Goal: Task Accomplishment & Management: Use online tool/utility

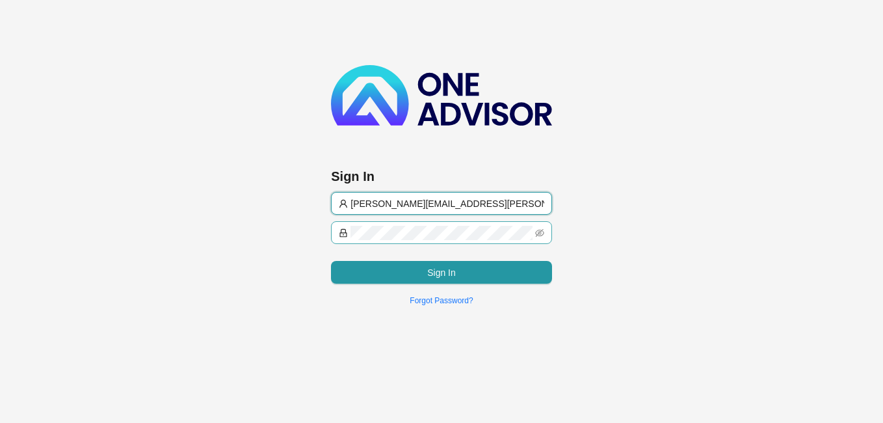
type input "[PERSON_NAME][EMAIL_ADDRESS][PERSON_NAME][PERSON_NAME][DOMAIN_NAME]"
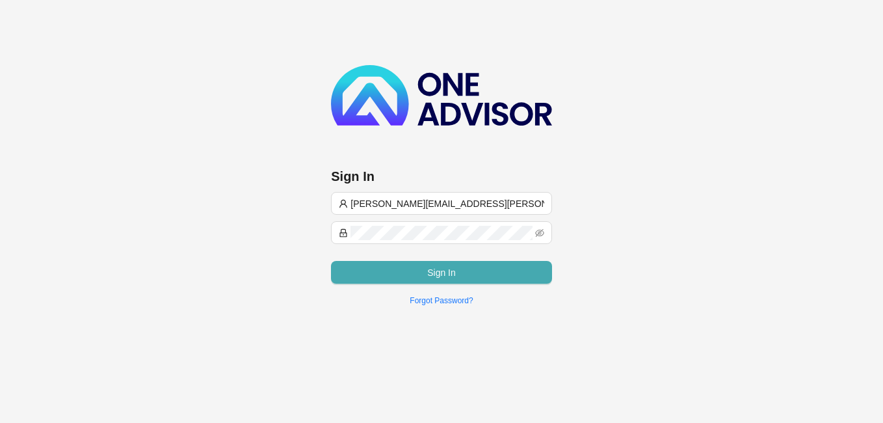
click at [409, 267] on button "Sign In" at bounding box center [441, 272] width 221 height 23
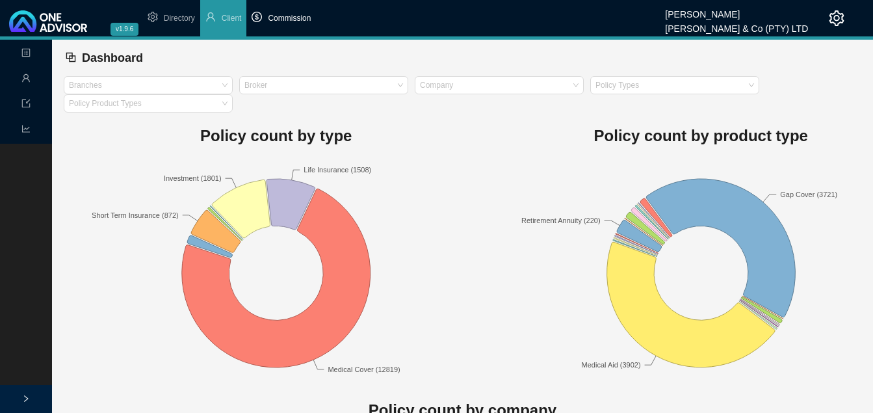
click at [294, 20] on span "Commission" at bounding box center [289, 18] width 43 height 9
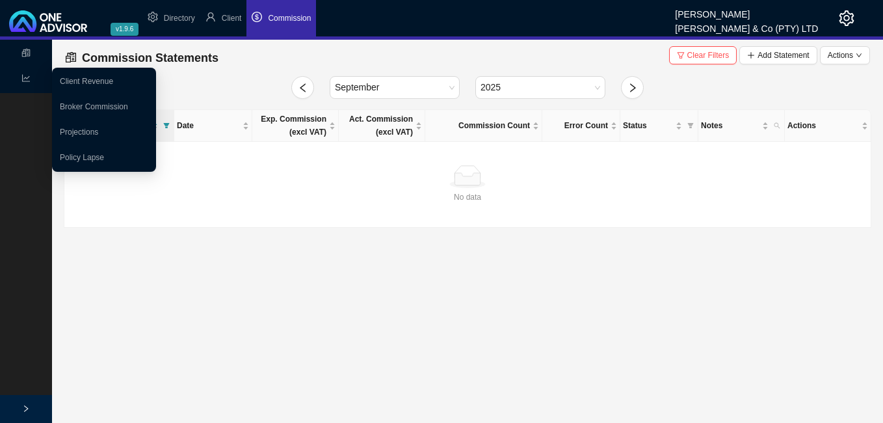
click at [29, 80] on icon "line-chart" at bounding box center [25, 77] width 9 height 9
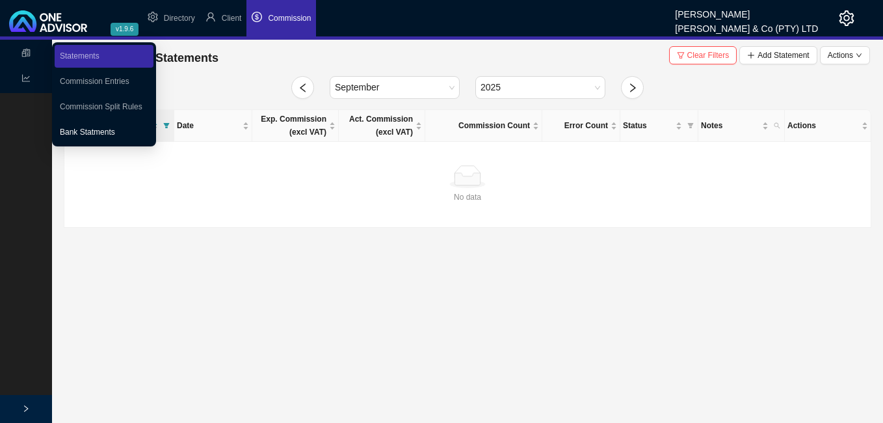
click at [86, 128] on link "Bank Statments" at bounding box center [87, 131] width 55 height 9
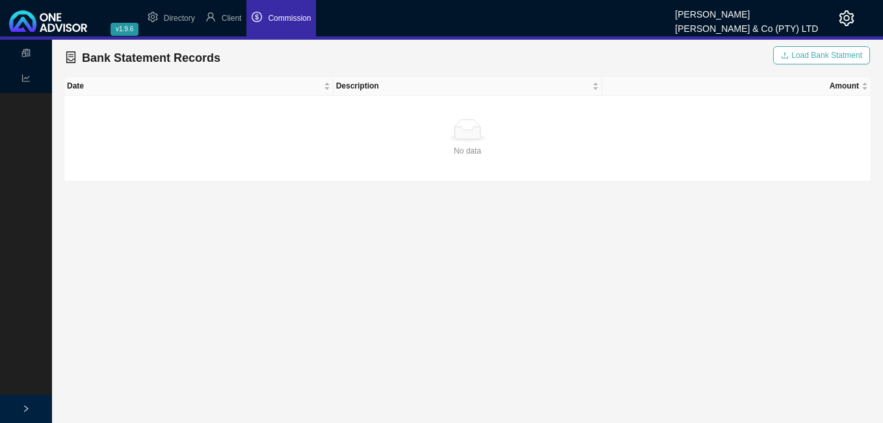
click at [816, 52] on span "Load Bank Statment" at bounding box center [826, 55] width 71 height 13
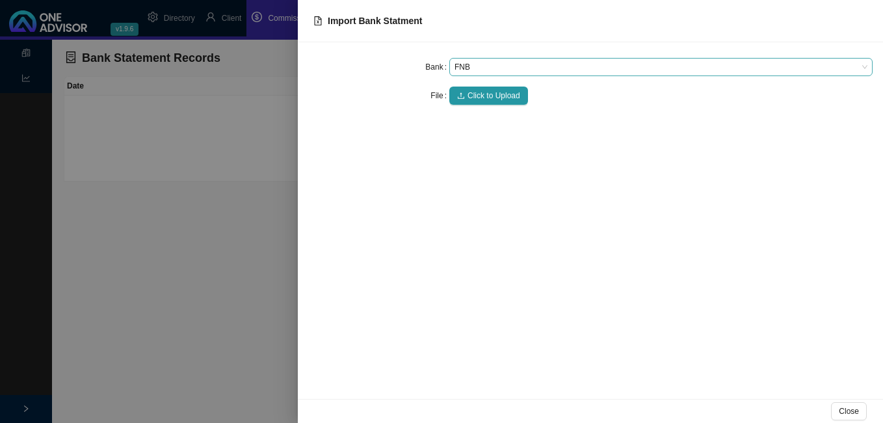
click at [465, 66] on span "FNB" at bounding box center [660, 67] width 413 height 17
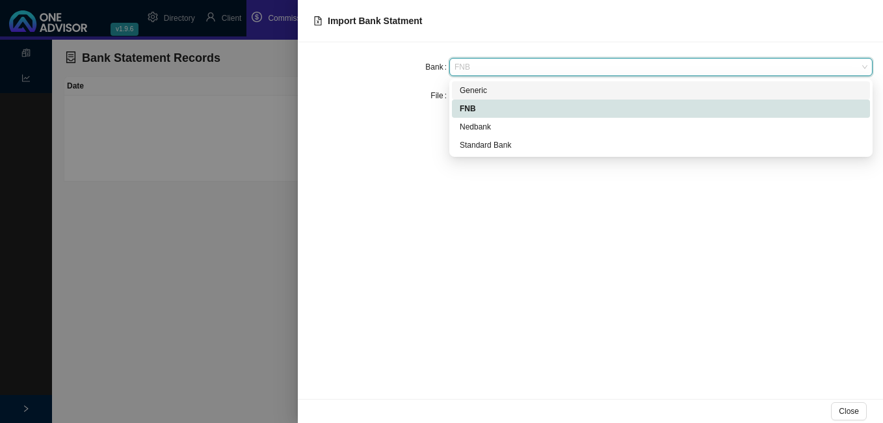
click at [476, 86] on div "Generic" at bounding box center [661, 90] width 402 height 13
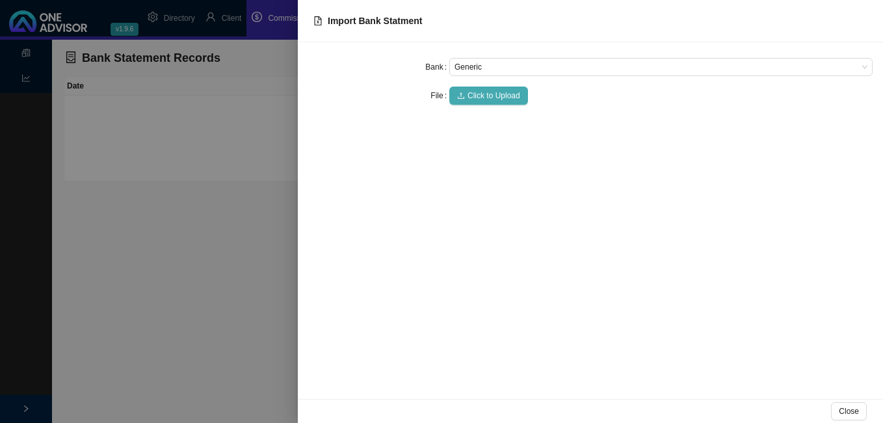
click at [473, 92] on span "Click to Upload" at bounding box center [493, 95] width 53 height 13
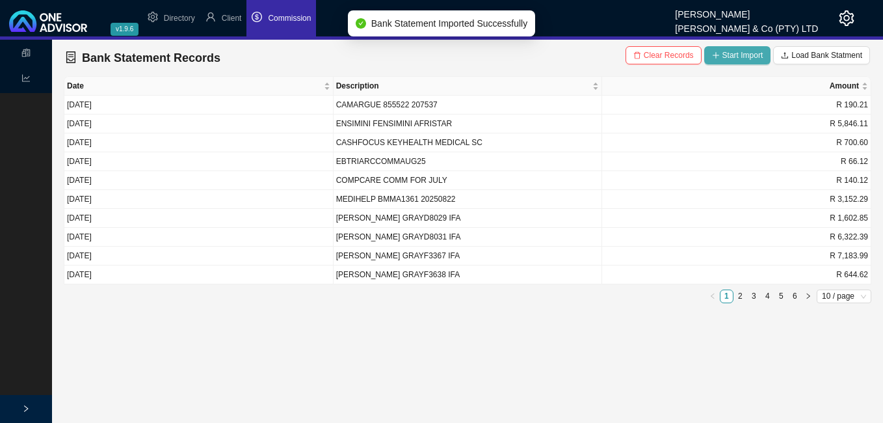
click at [729, 55] on span "Start Import" at bounding box center [742, 55] width 41 height 13
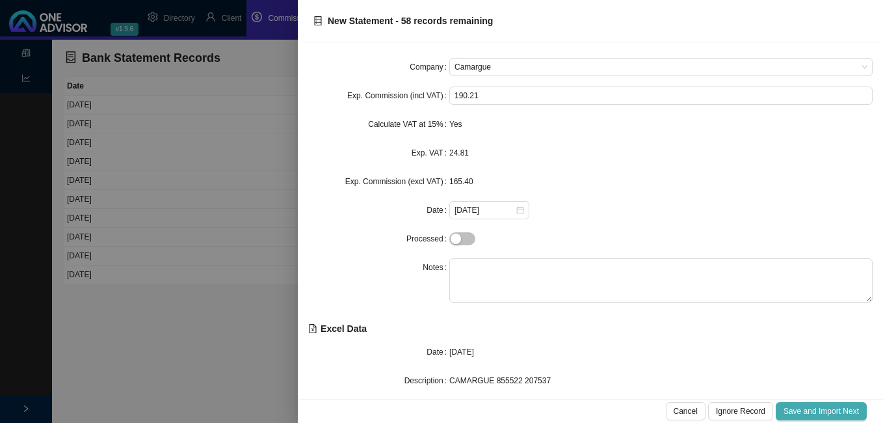
click at [800, 407] on span "Save and Import Next" at bounding box center [820, 410] width 75 height 13
click at [800, 408] on span "Save and Import Next" at bounding box center [820, 410] width 75 height 13
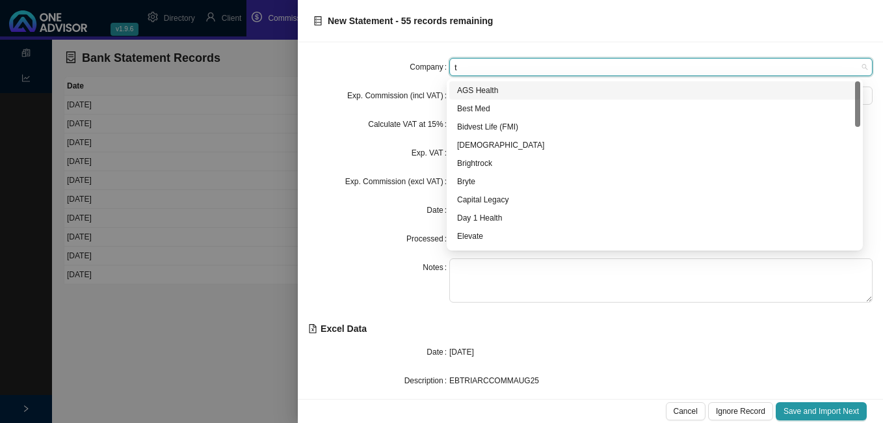
type input "tr"
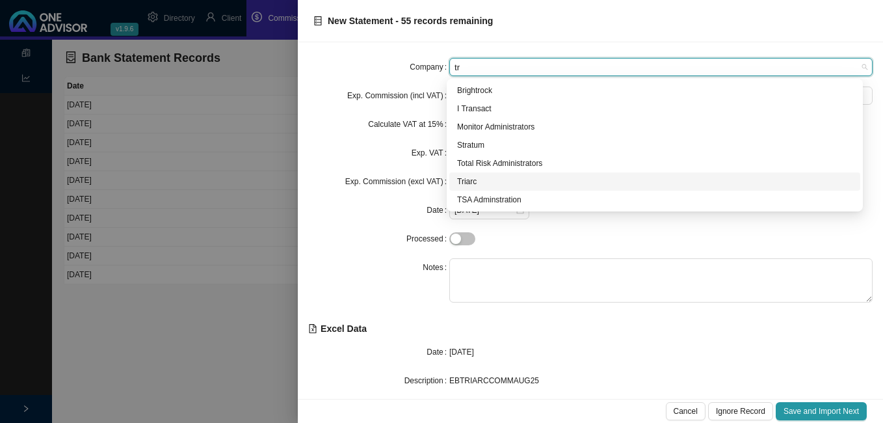
click at [499, 176] on div "Triarc" at bounding box center [654, 181] width 395 height 13
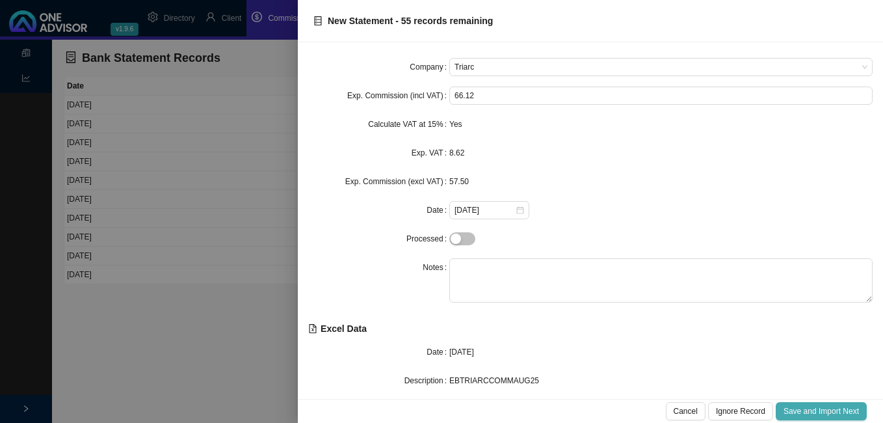
click at [802, 410] on button "Save and Import Next" at bounding box center [821, 411] width 91 height 18
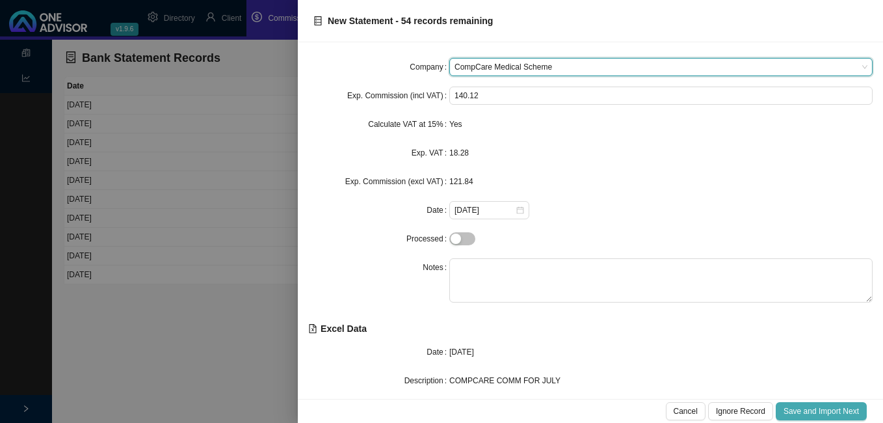
click at [802, 410] on span "Save and Import Next" at bounding box center [820, 410] width 75 height 13
click at [802, 411] on span "Save and Import Next" at bounding box center [820, 410] width 75 height 13
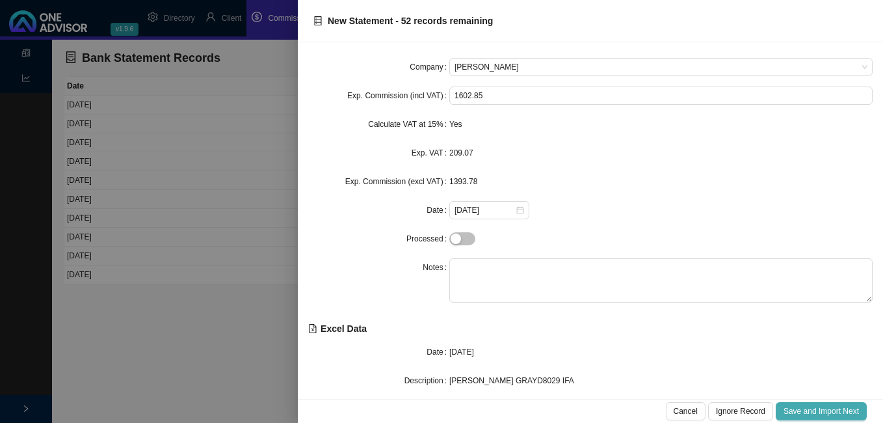
click at [802, 411] on span "Save and Import Next" at bounding box center [820, 410] width 75 height 13
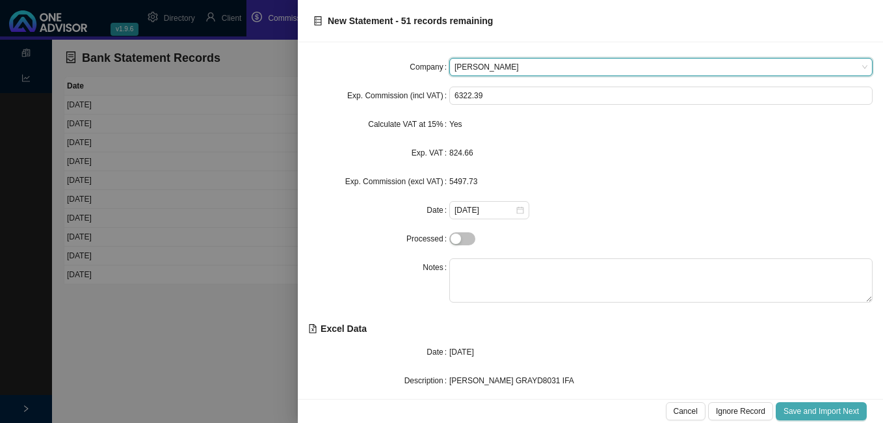
click at [802, 411] on span "Save and Import Next" at bounding box center [820, 410] width 75 height 13
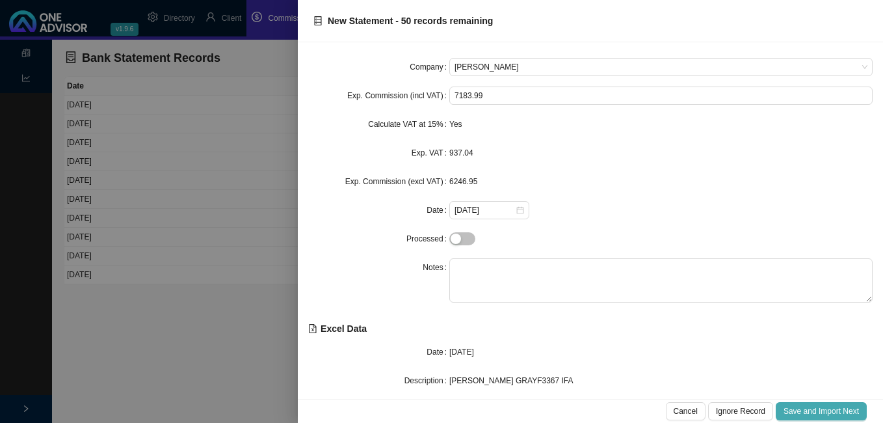
click at [802, 411] on span "Save and Import Next" at bounding box center [820, 410] width 75 height 13
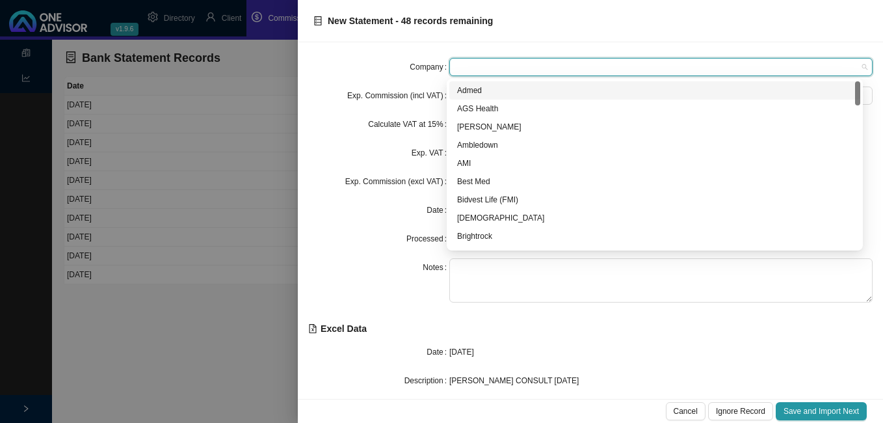
click at [499, 68] on span at bounding box center [660, 67] width 413 height 17
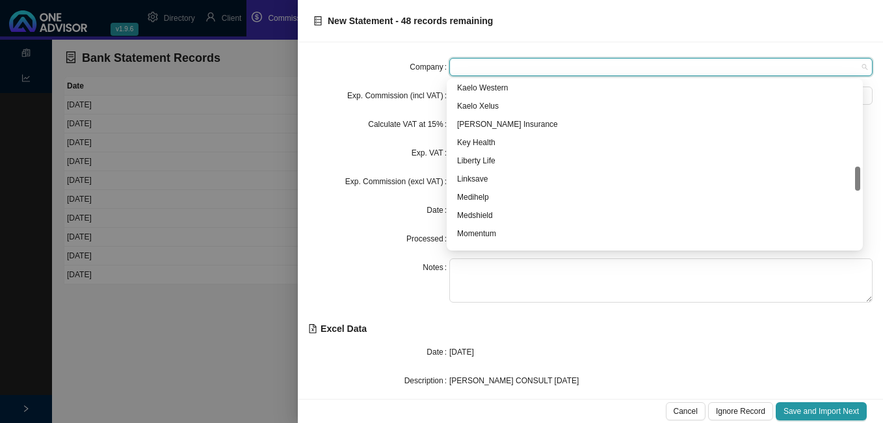
scroll to position [845, 0]
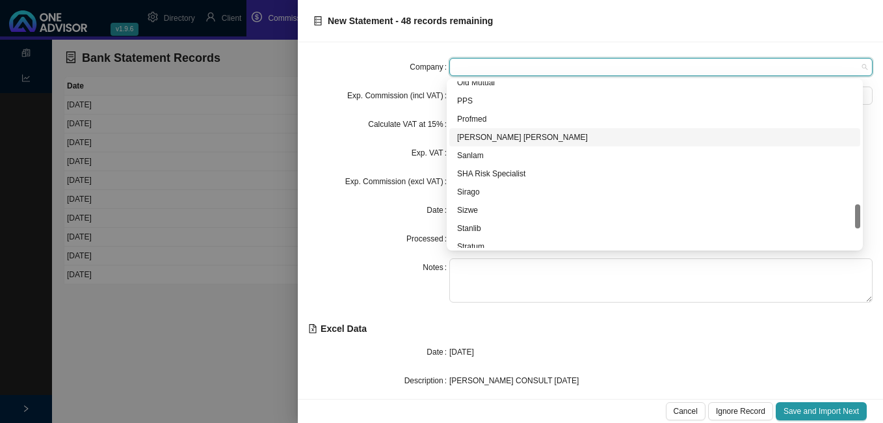
click at [510, 138] on div "[PERSON_NAME] [PERSON_NAME]" at bounding box center [654, 137] width 395 height 13
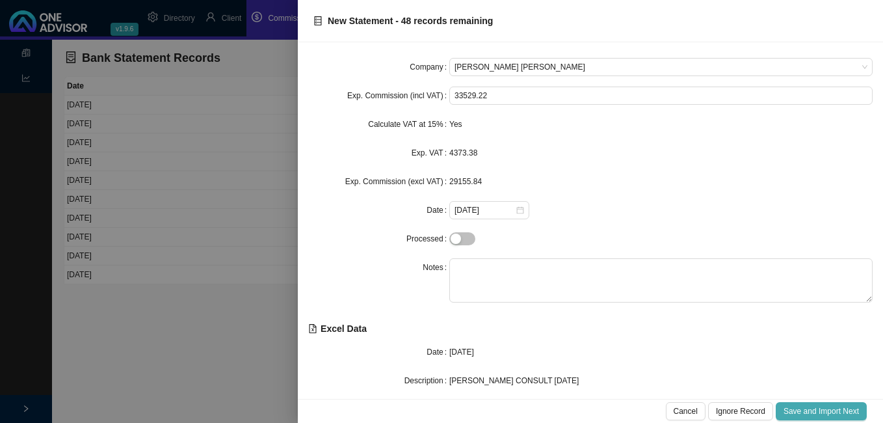
click at [824, 416] on span "Save and Import Next" at bounding box center [820, 410] width 75 height 13
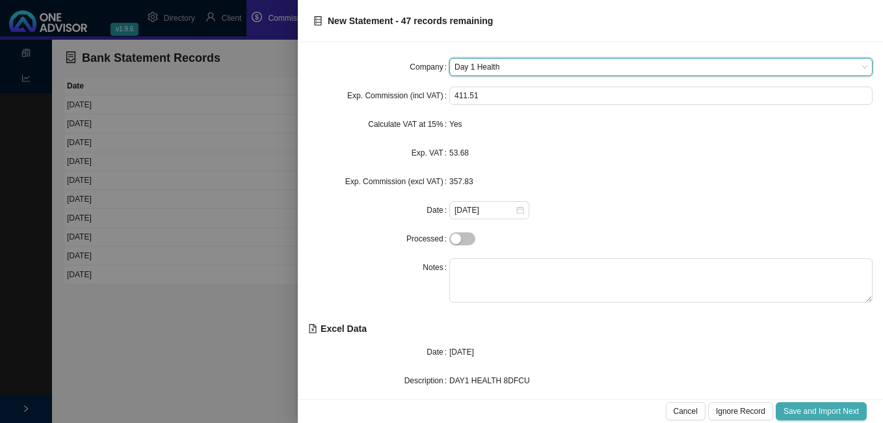
click at [824, 415] on span "Save and Import Next" at bounding box center [820, 410] width 75 height 13
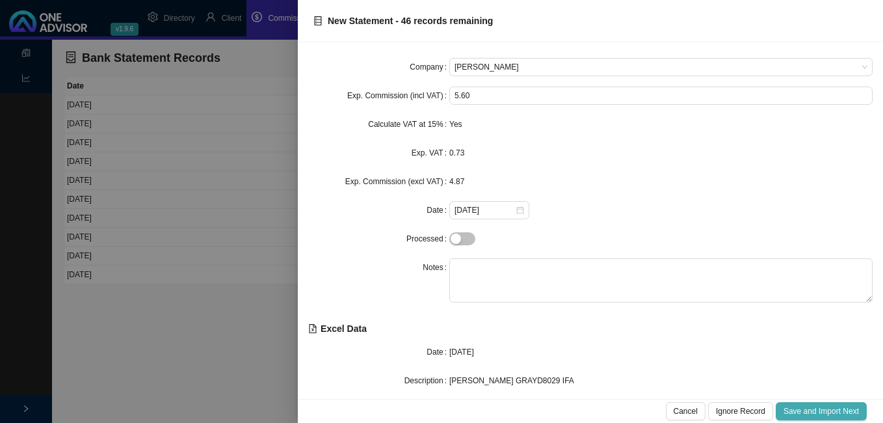
click at [824, 415] on span "Save and Import Next" at bounding box center [820, 410] width 75 height 13
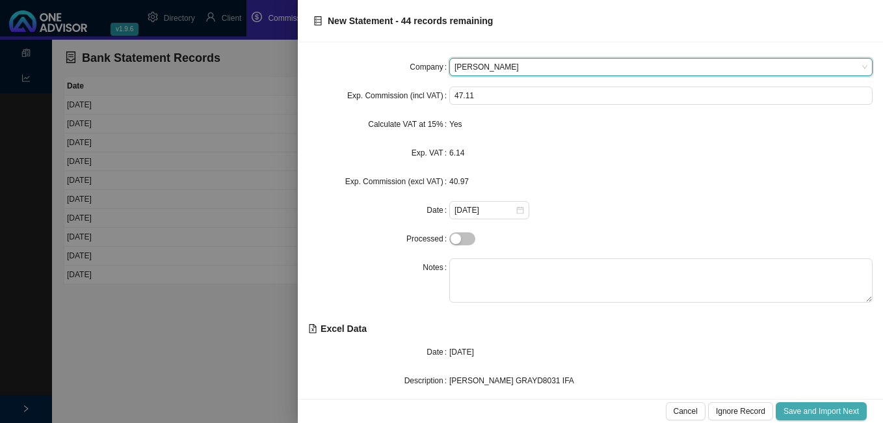
click at [824, 415] on span "Save and Import Next" at bounding box center [820, 410] width 75 height 13
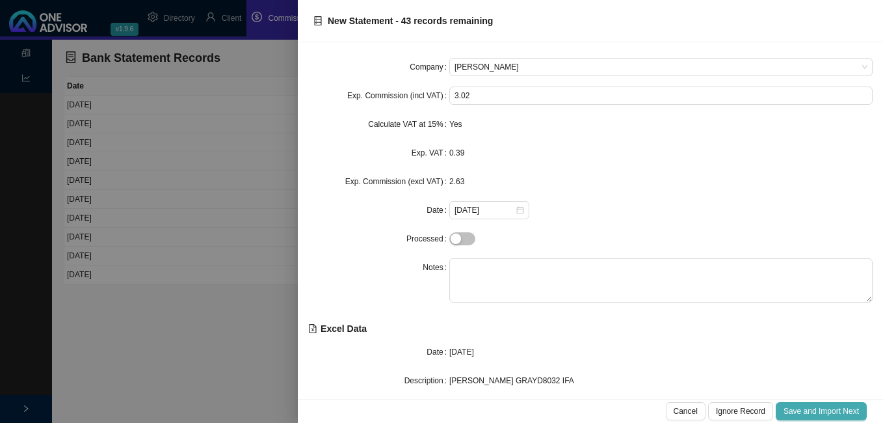
click at [824, 415] on span "Save and Import Next" at bounding box center [820, 410] width 75 height 13
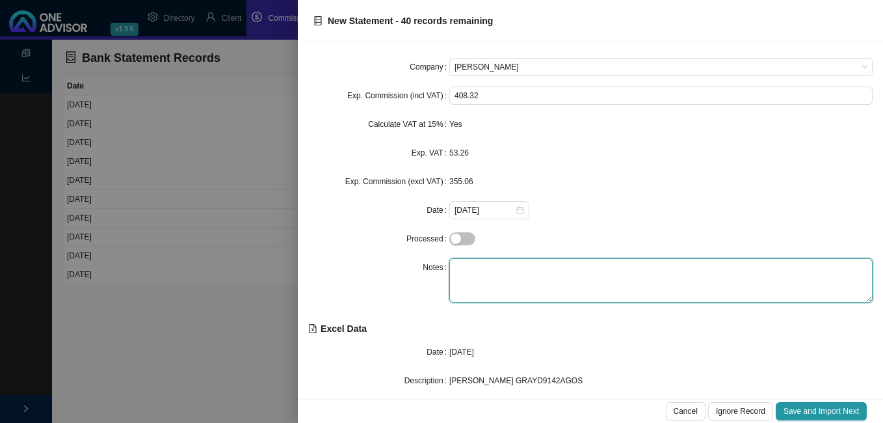
click at [487, 272] on textarea at bounding box center [660, 280] width 423 height 44
click at [499, 278] on textarea at bounding box center [660, 280] width 423 height 44
type textarea "Offshore [PERSON_NAME]"
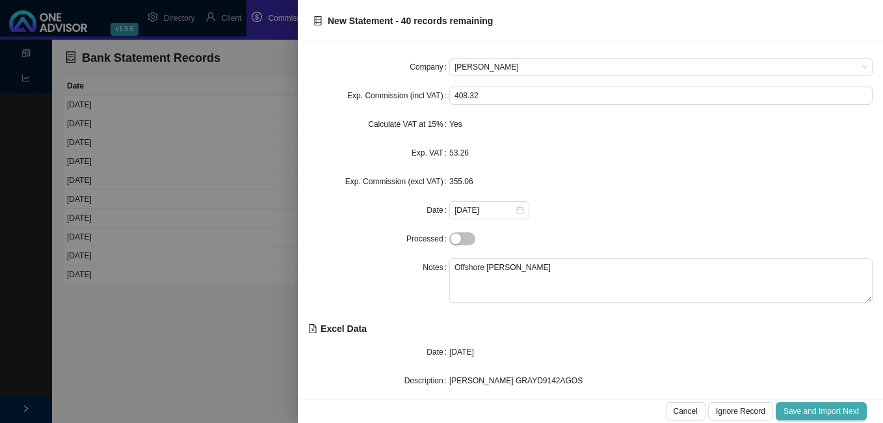
click at [804, 409] on span "Save and Import Next" at bounding box center [820, 410] width 75 height 13
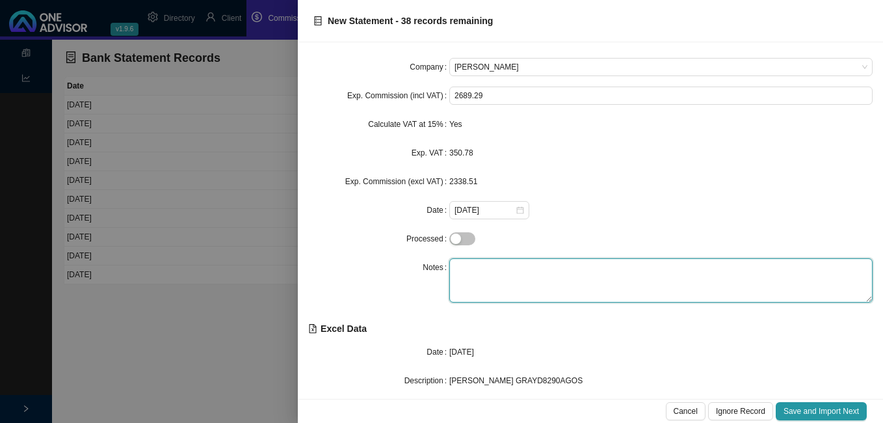
click at [499, 275] on textarea at bounding box center [660, 280] width 423 height 44
type textarea "Offshore [PERSON_NAME]"
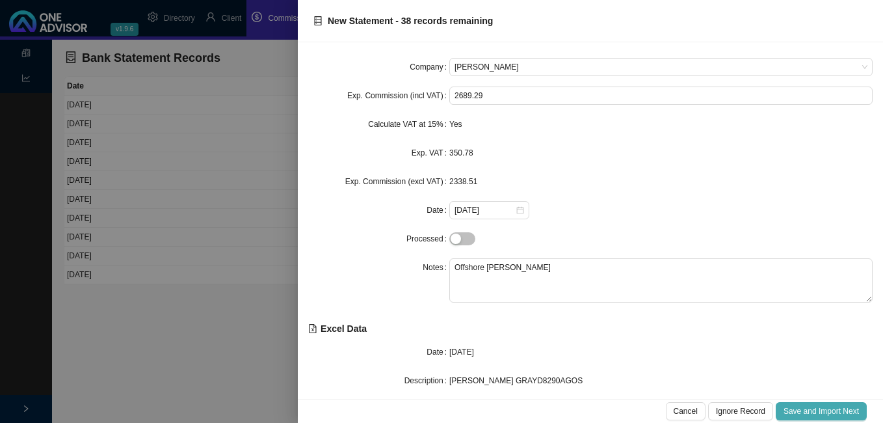
click at [816, 413] on span "Save and Import Next" at bounding box center [820, 410] width 75 height 13
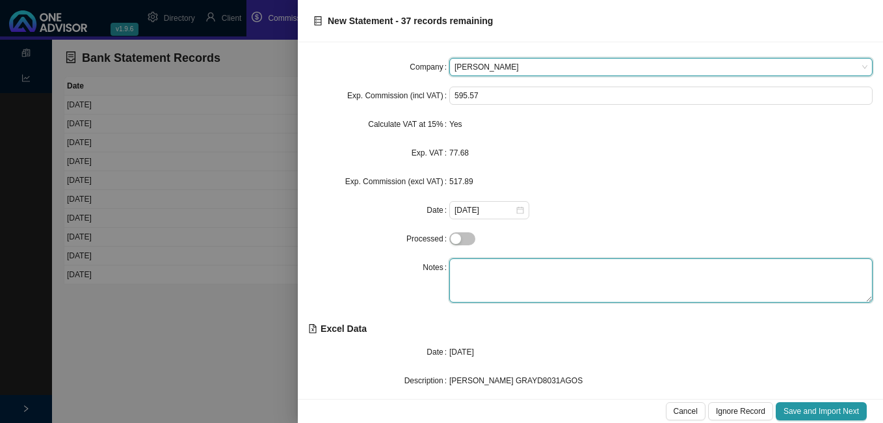
click at [565, 275] on textarea at bounding box center [660, 280] width 423 height 44
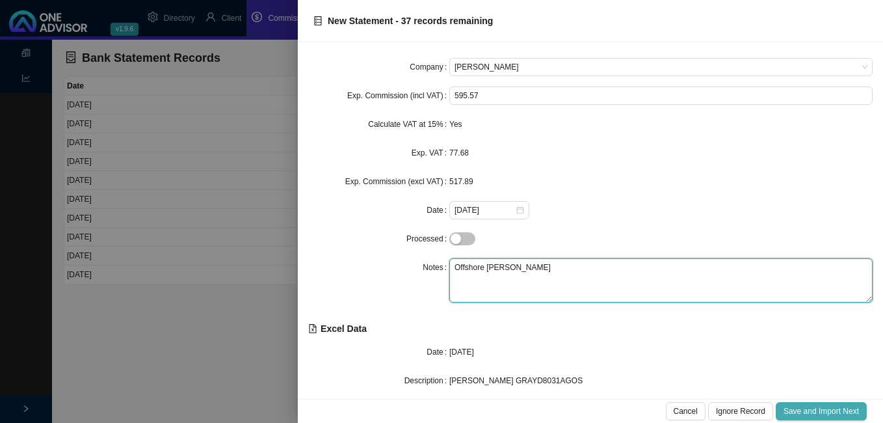
type textarea "Offshore [PERSON_NAME]"
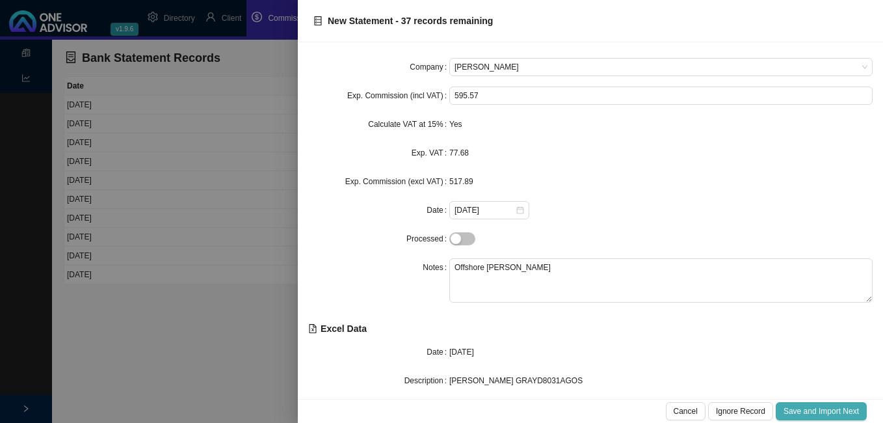
click at [823, 412] on span "Save and Import Next" at bounding box center [820, 410] width 75 height 13
click at [823, 413] on span "Save and Import Next" at bounding box center [820, 410] width 75 height 13
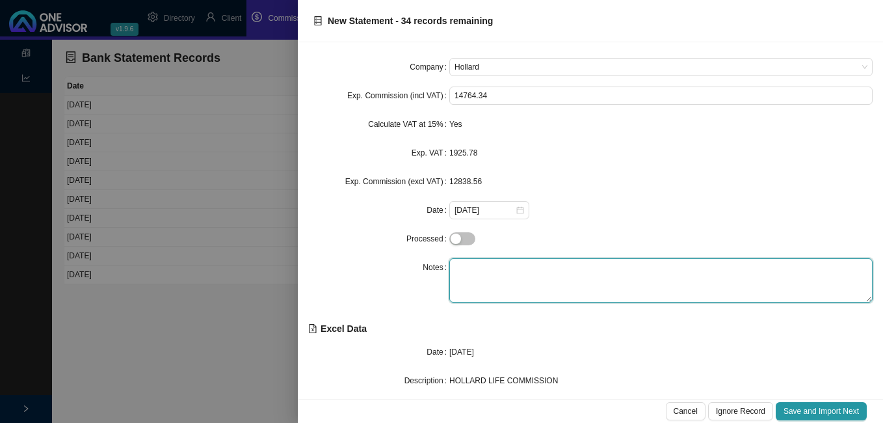
drag, startPoint x: 511, startPoint y: 265, endPoint x: 500, endPoint y: 263, distance: 11.2
click at [509, 265] on textarea at bounding box center [660, 280] width 423 height 44
type textarea "Life"
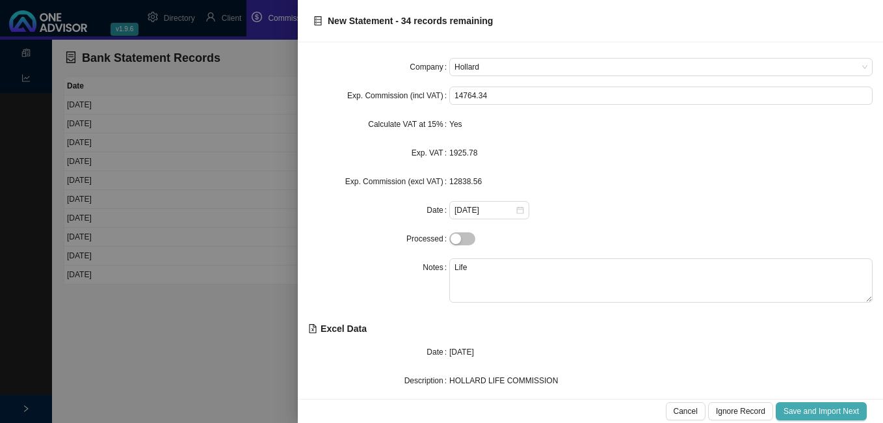
click at [795, 411] on span "Save and Import Next" at bounding box center [820, 410] width 75 height 13
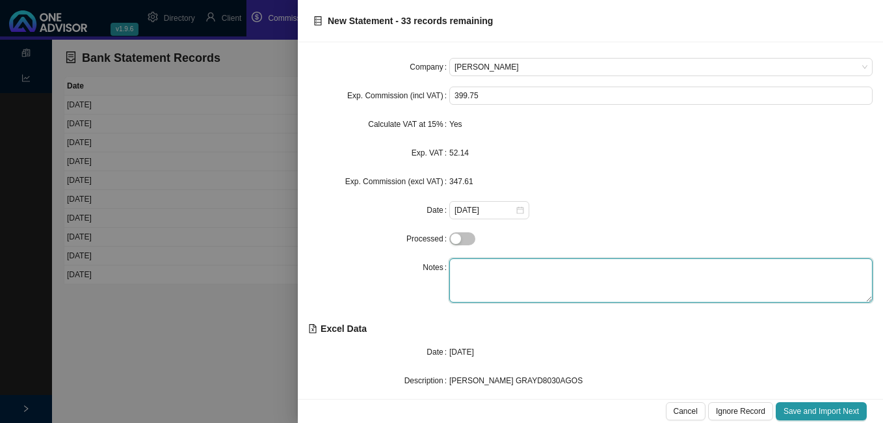
drag, startPoint x: 504, startPoint y: 274, endPoint x: 493, endPoint y: 266, distance: 13.9
click at [501, 273] on textarea at bounding box center [660, 280] width 423 height 44
type textarea "Offshore Anick"
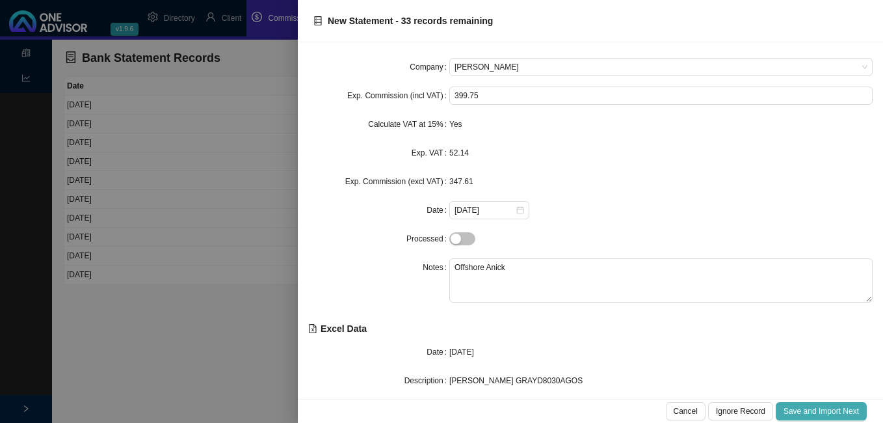
click at [799, 407] on span "Save and Import Next" at bounding box center [820, 410] width 75 height 13
click at [799, 408] on span "Save and Import Next" at bounding box center [820, 410] width 75 height 13
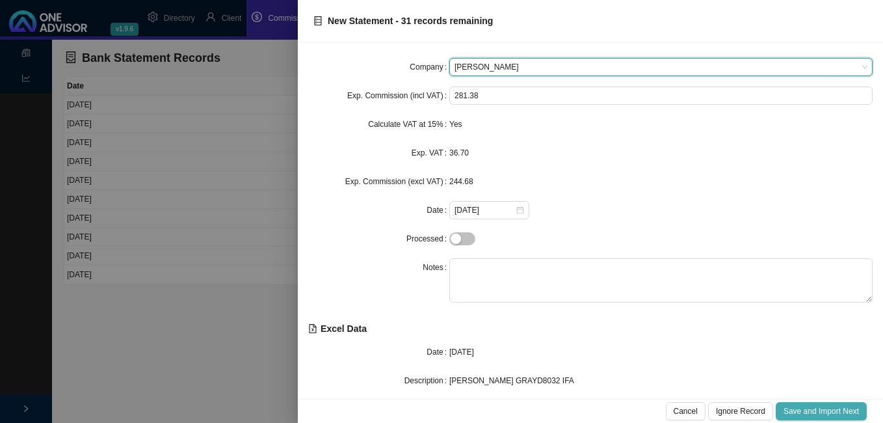
click at [799, 408] on span "Save and Import Next" at bounding box center [820, 410] width 75 height 13
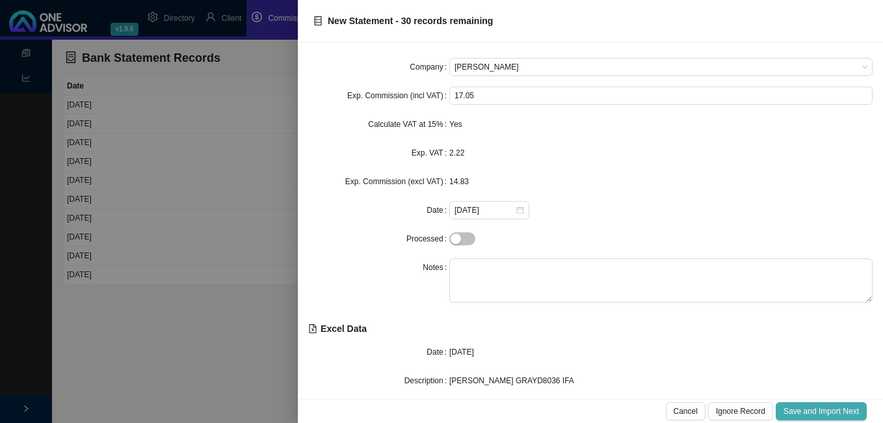
click at [799, 408] on span "Save and Import Next" at bounding box center [820, 410] width 75 height 13
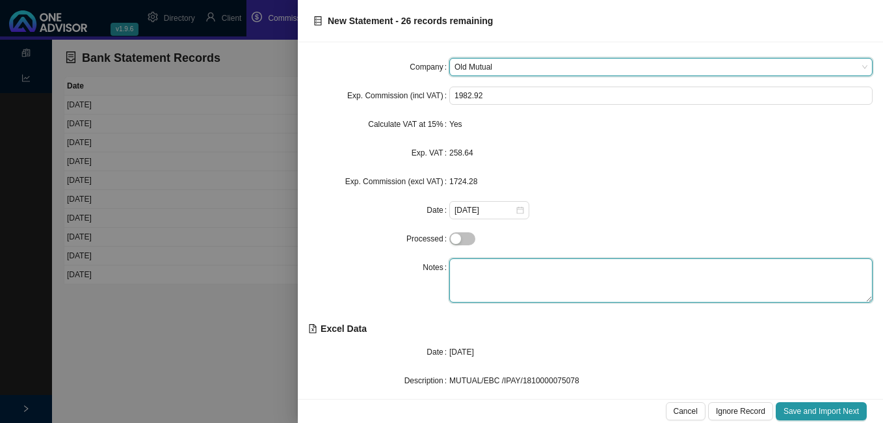
drag, startPoint x: 515, startPoint y: 280, endPoint x: 507, endPoint y: 276, distance: 8.7
click at [512, 279] on textarea at bounding box center [660, 280] width 423 height 44
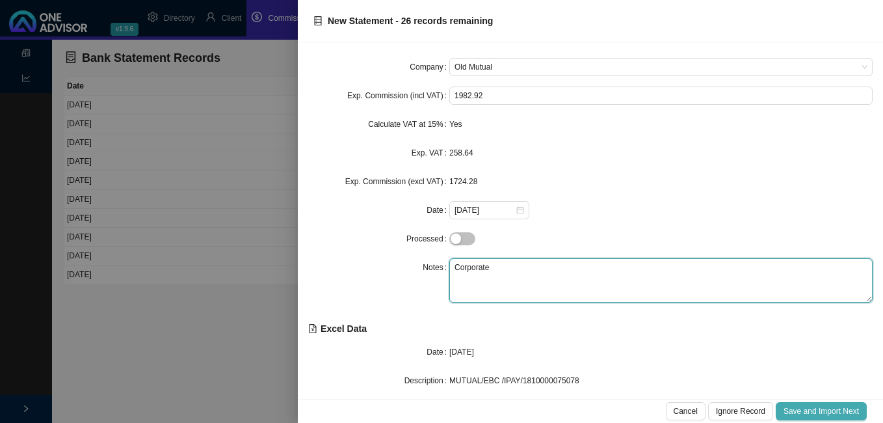
type textarea "Corporate"
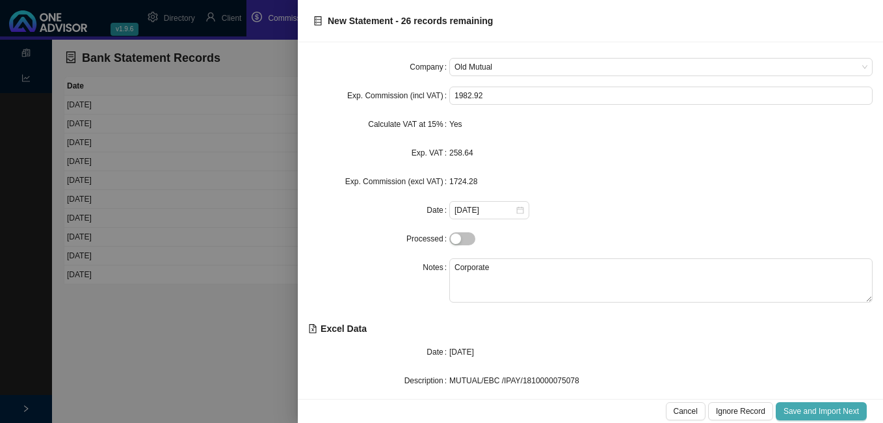
click at [792, 413] on span "Save and Import Next" at bounding box center [820, 410] width 75 height 13
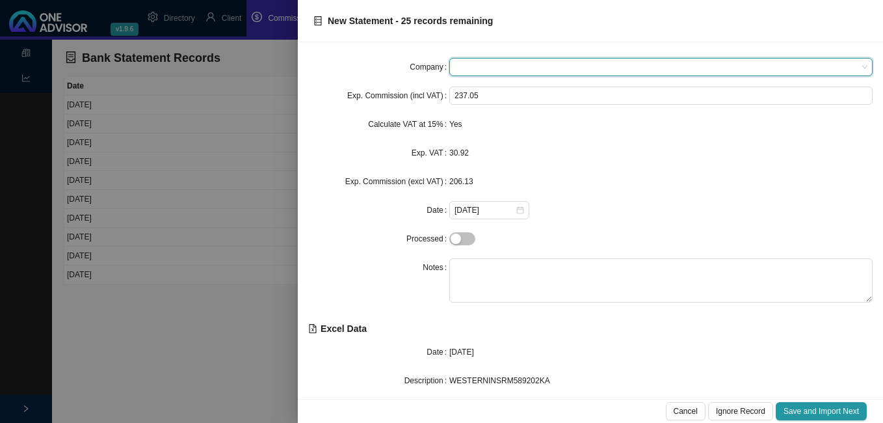
type input "k"
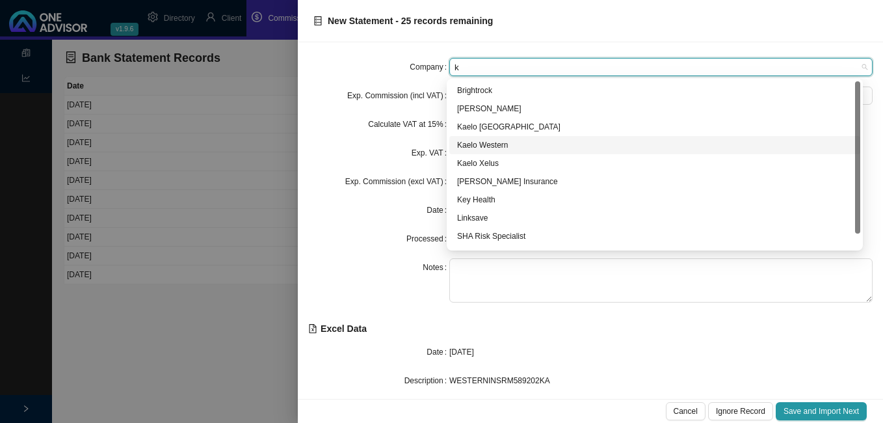
click at [485, 139] on div "Kaelo Western" at bounding box center [654, 144] width 395 height 13
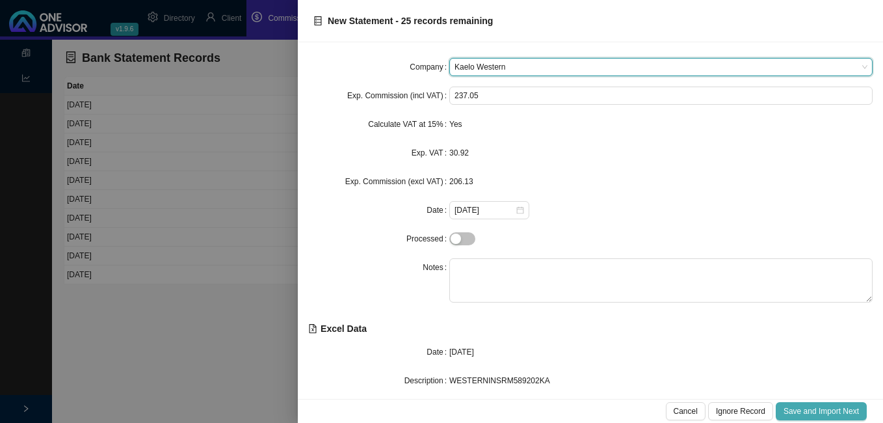
click at [815, 411] on span "Save and Import Next" at bounding box center [820, 410] width 75 height 13
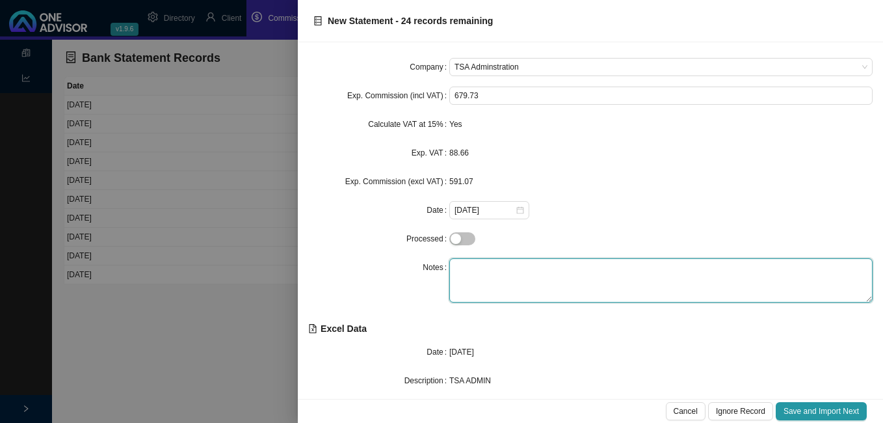
click at [474, 274] on textarea at bounding box center [660, 280] width 423 height 44
type textarea "Hollard"
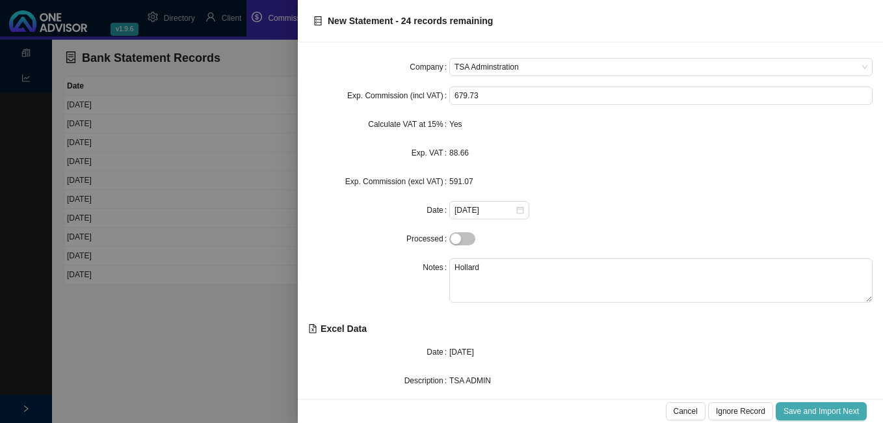
click at [829, 413] on span "Save and Import Next" at bounding box center [820, 410] width 75 height 13
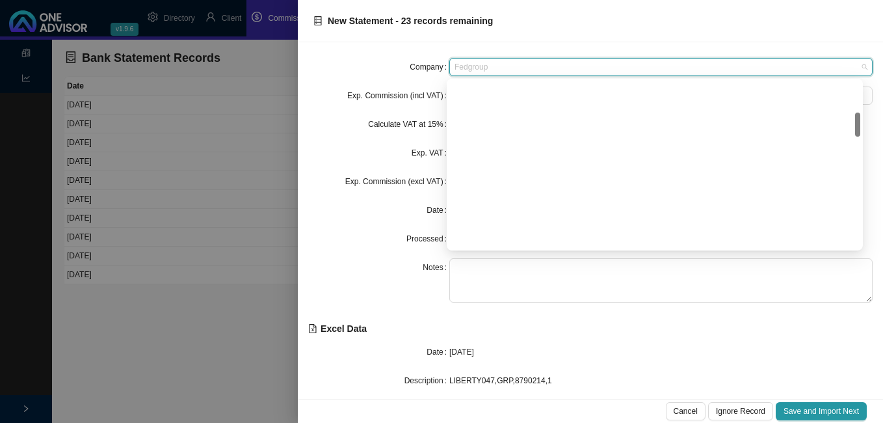
scroll to position [216, 0]
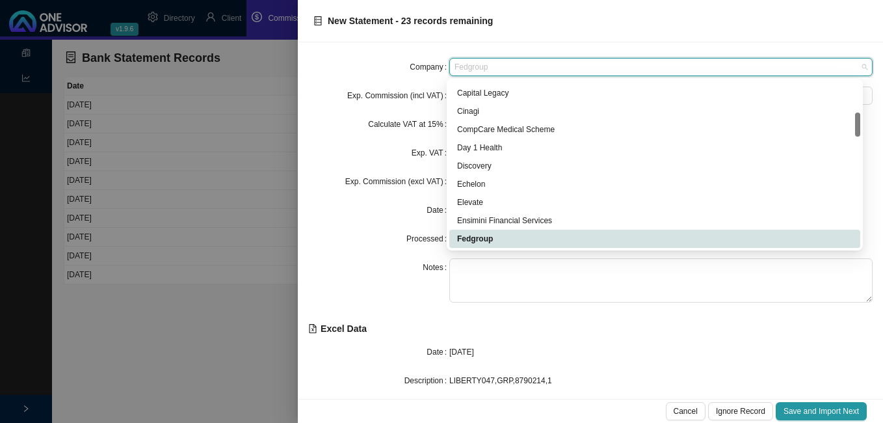
drag, startPoint x: 511, startPoint y: 68, endPoint x: 449, endPoint y: 69, distance: 61.8
click at [449, 69] on div "Fedgroup" at bounding box center [660, 67] width 423 height 18
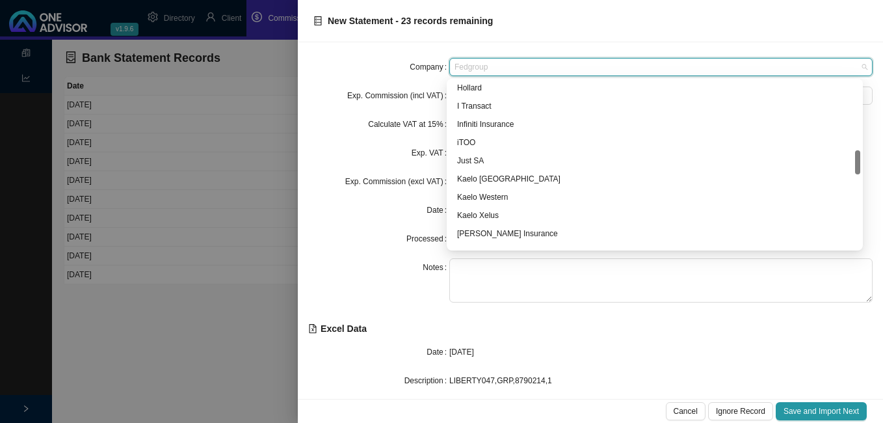
scroll to position [606, 0]
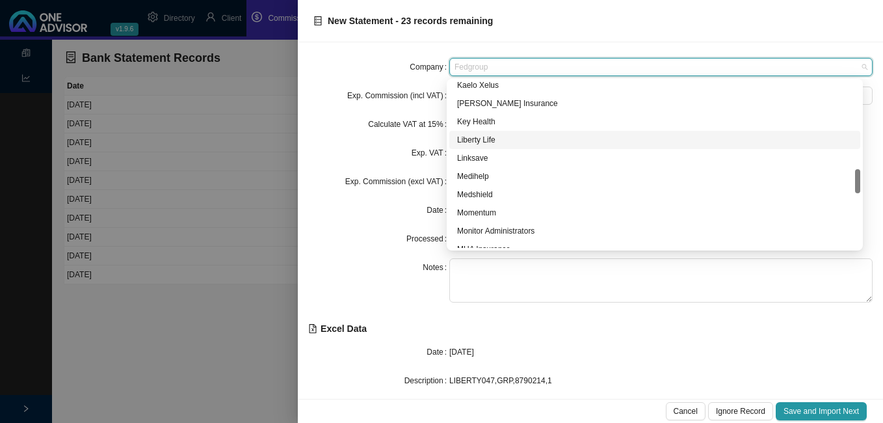
click at [490, 143] on div "Liberty Life" at bounding box center [654, 139] width 395 height 13
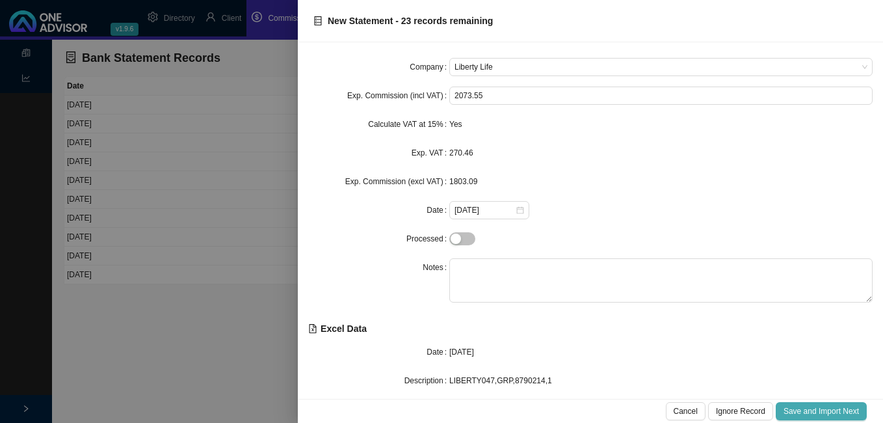
click at [802, 410] on span "Save and Import Next" at bounding box center [820, 410] width 75 height 13
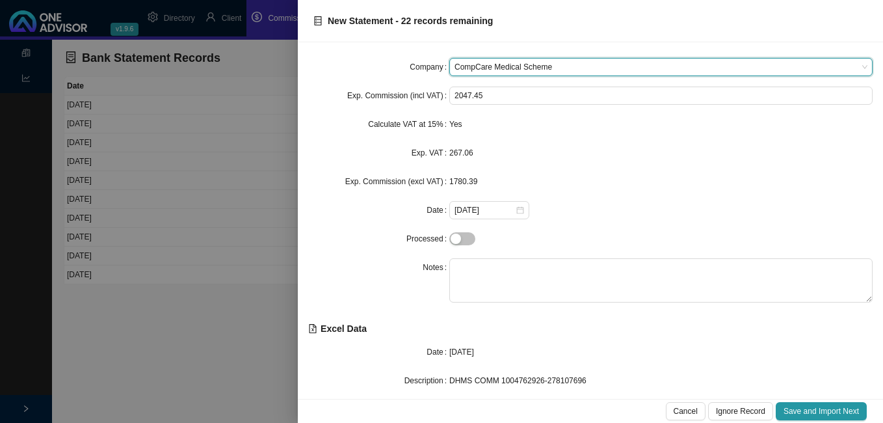
type input "d"
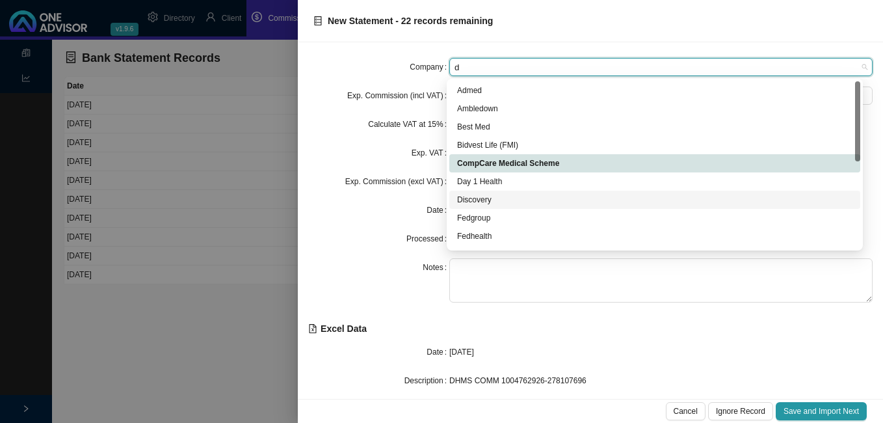
click at [488, 197] on div "Discovery" at bounding box center [654, 199] width 395 height 13
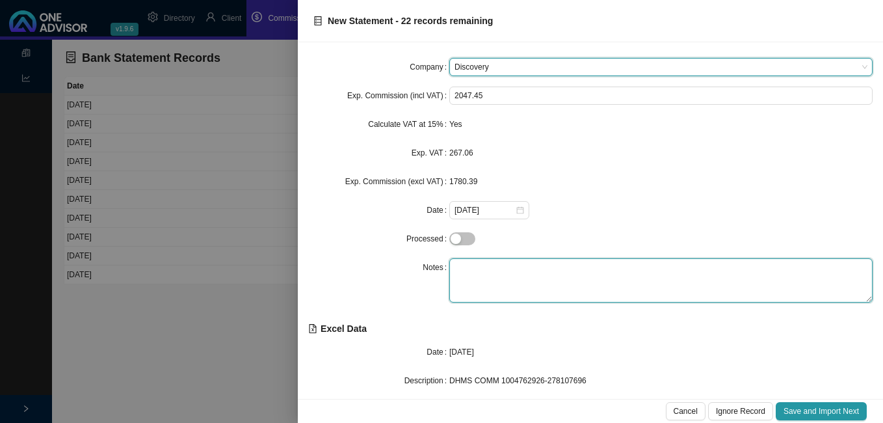
click at [485, 268] on textarea at bounding box center [660, 280] width 423 height 44
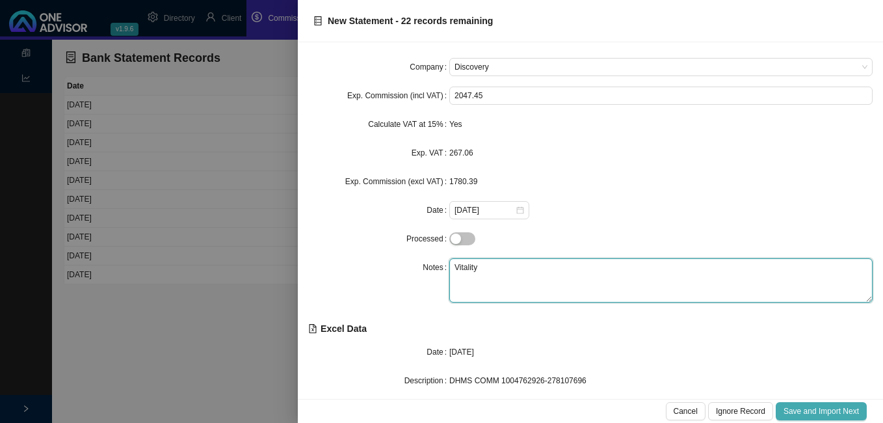
type textarea "Vitality"
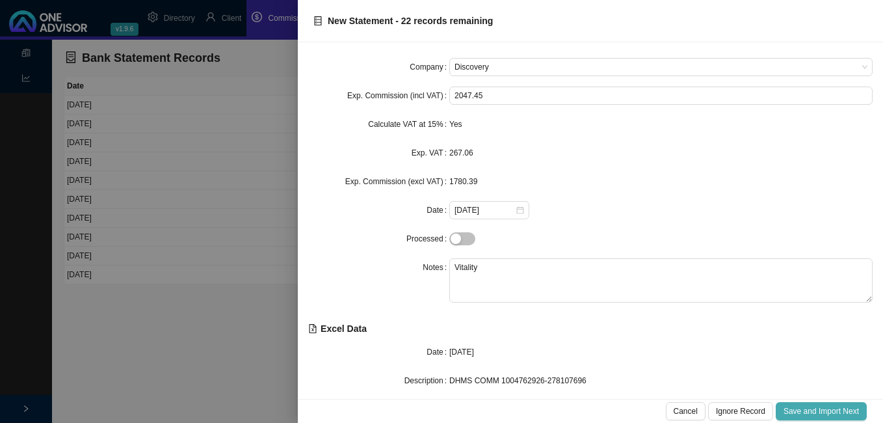
click at [820, 409] on span "Save and Import Next" at bounding box center [820, 410] width 75 height 13
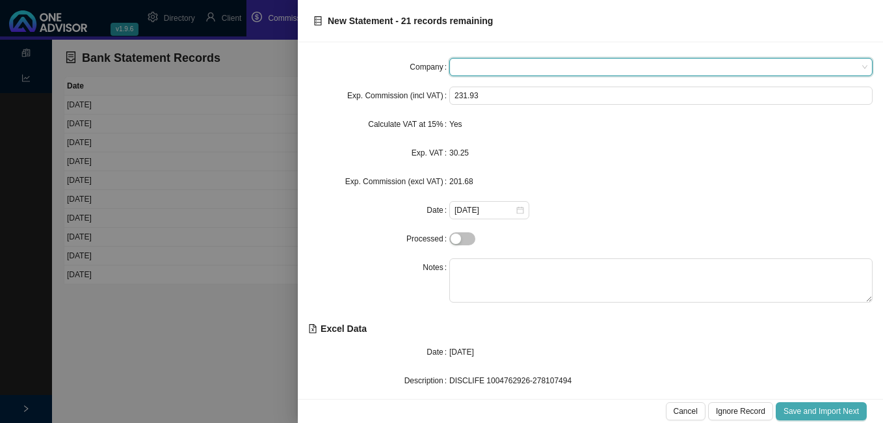
type input "d"
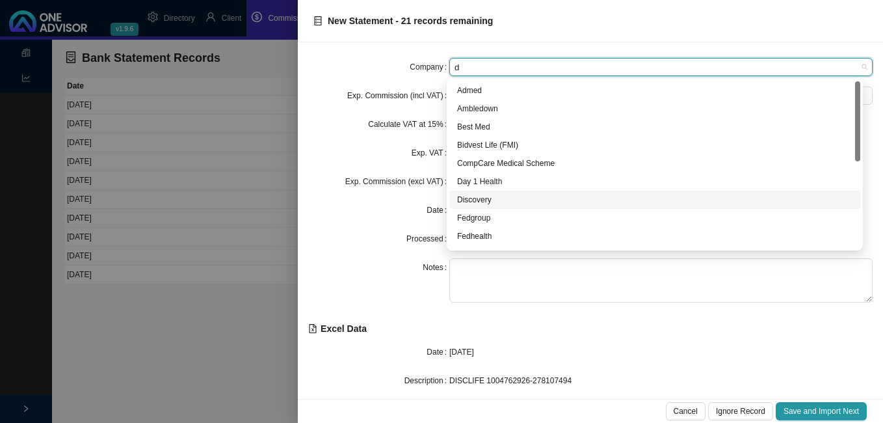
click at [490, 203] on div "Discovery" at bounding box center [654, 199] width 395 height 13
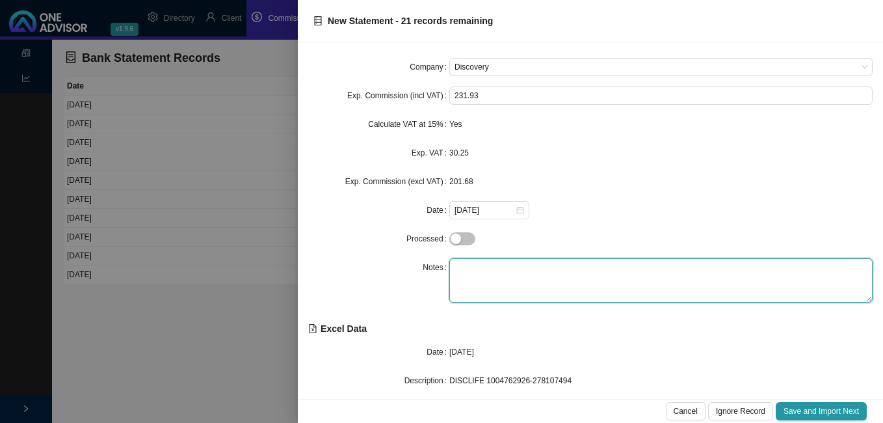
click at [481, 267] on textarea at bounding box center [660, 280] width 423 height 44
type textarea "K"
type textarea "Life"
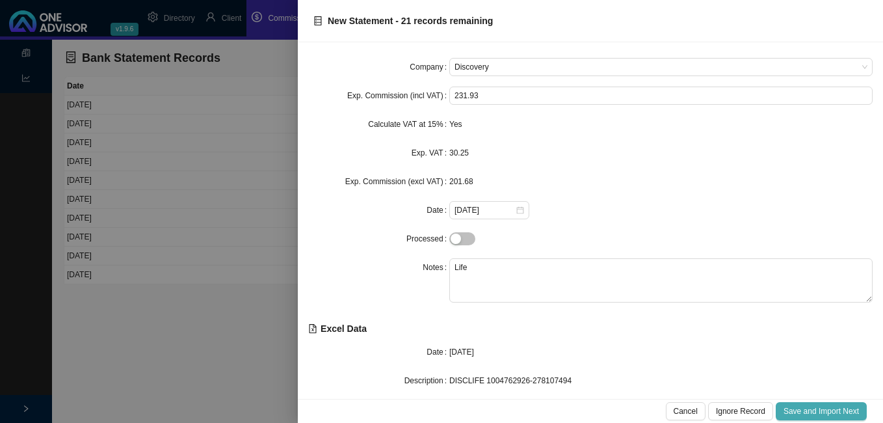
click at [782, 412] on button "Save and Import Next" at bounding box center [821, 411] width 91 height 18
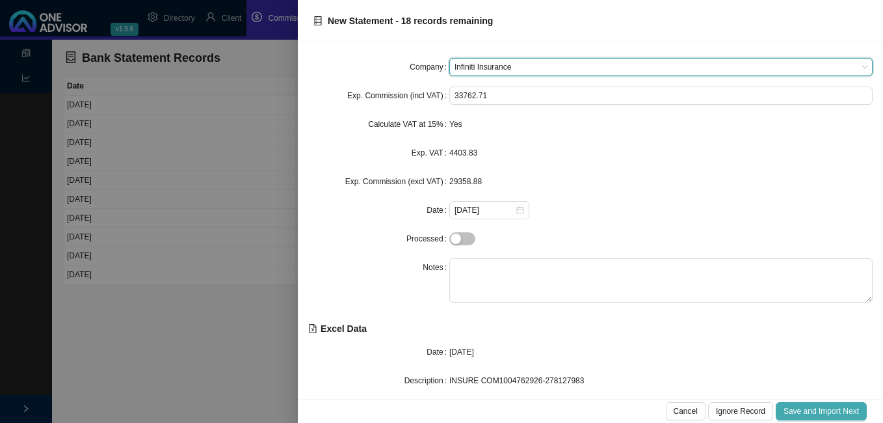
type input "d"
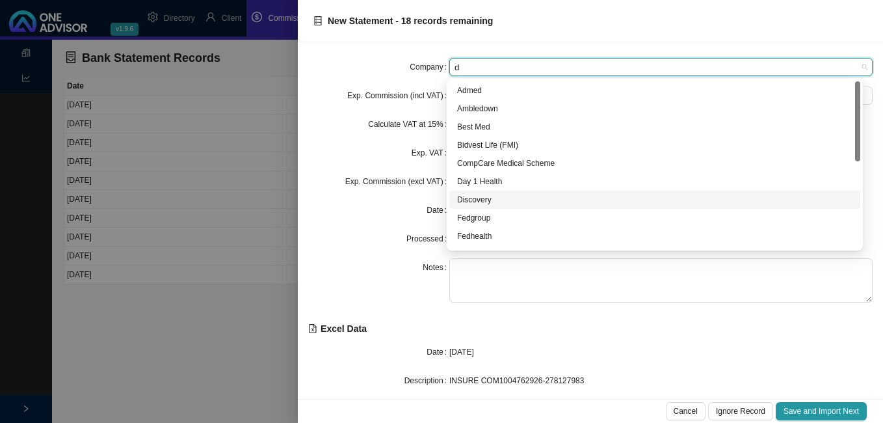
click at [488, 199] on div "Discovery" at bounding box center [654, 199] width 395 height 13
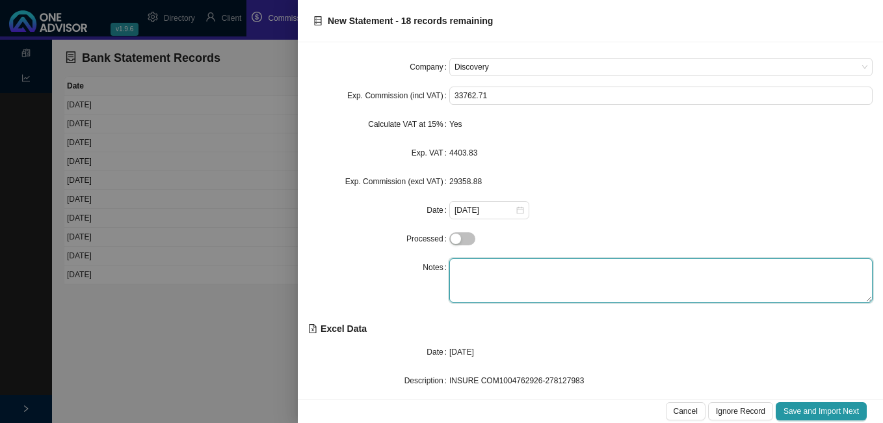
click at [477, 267] on textarea at bounding box center [660, 280] width 423 height 44
type textarea "Insure"
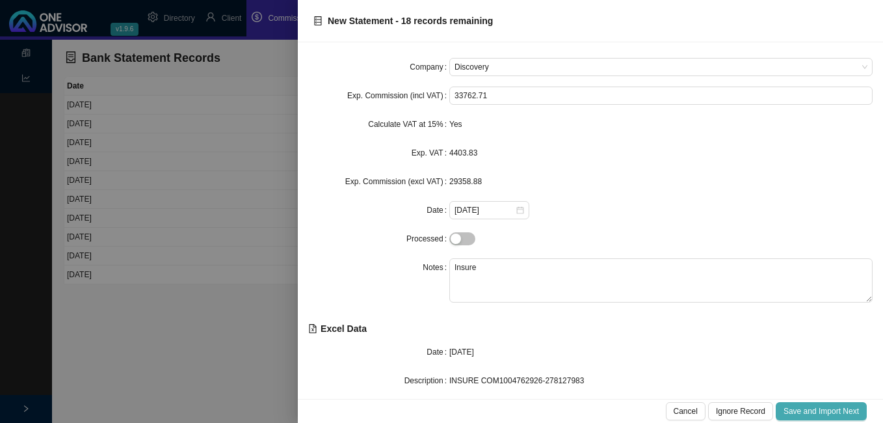
click at [809, 412] on span "Save and Import Next" at bounding box center [820, 410] width 75 height 13
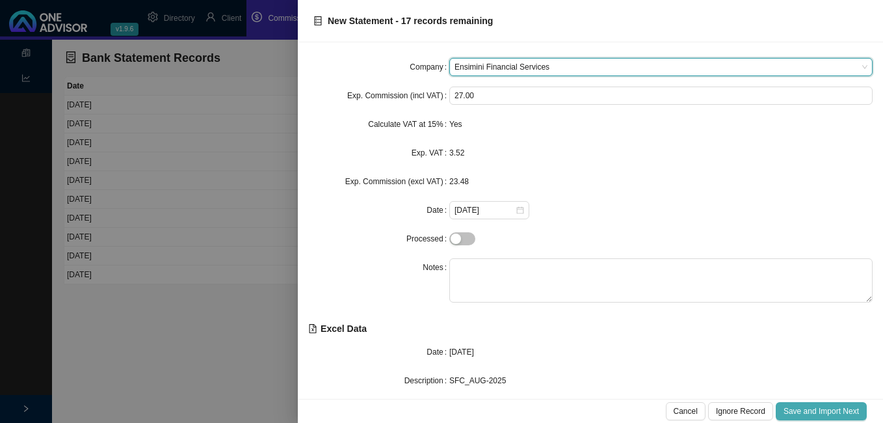
type input "s"
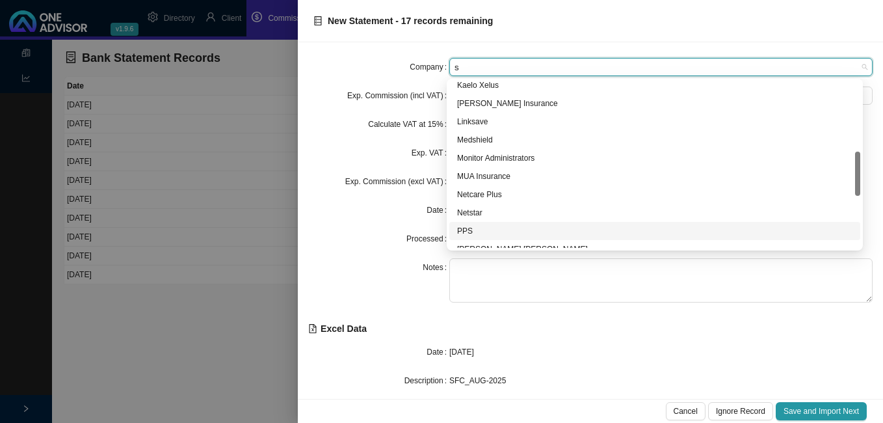
scroll to position [390, 0]
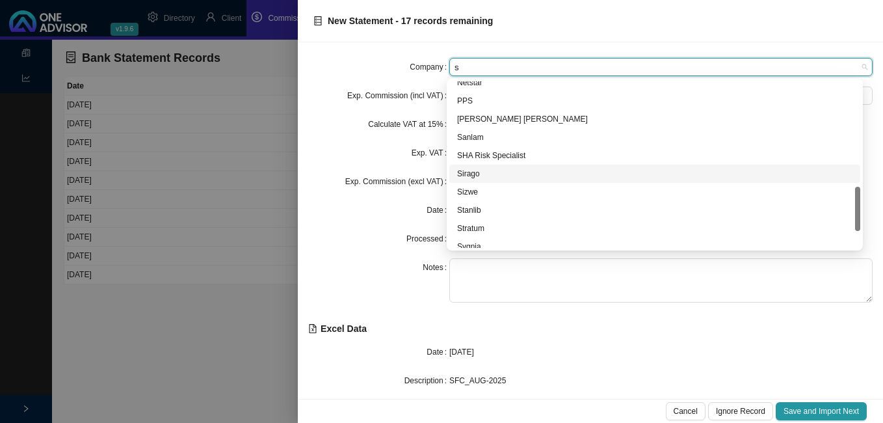
click at [466, 172] on div "Sirago" at bounding box center [654, 173] width 395 height 13
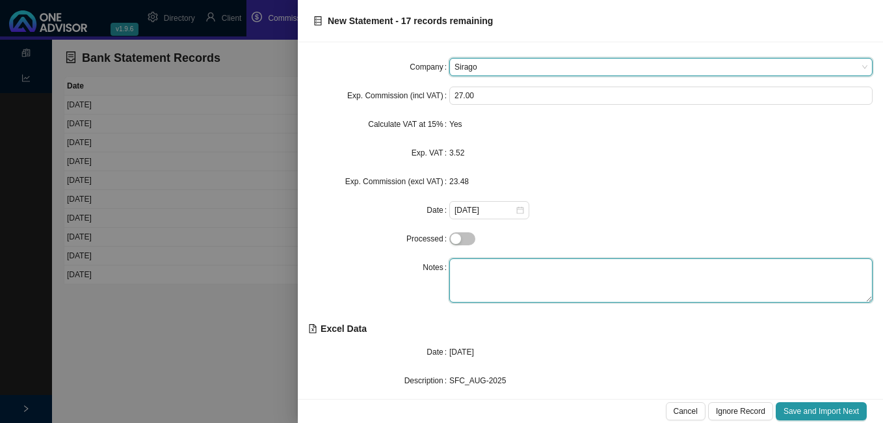
click at [484, 270] on textarea at bounding box center [660, 280] width 423 height 44
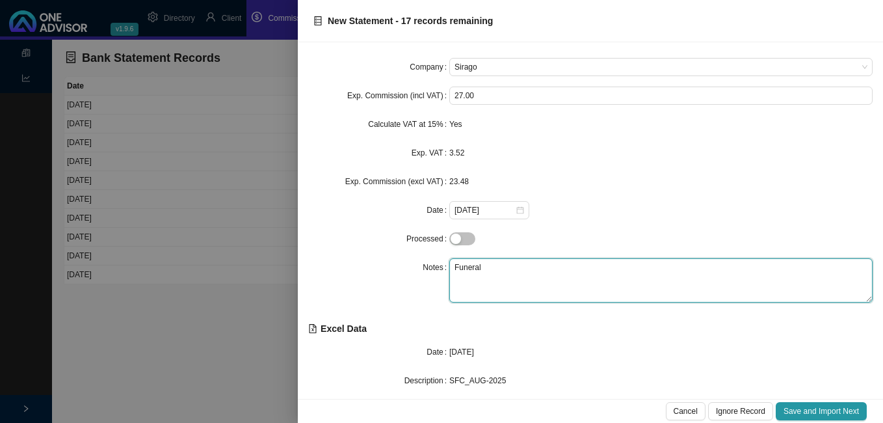
type textarea "Funeral"
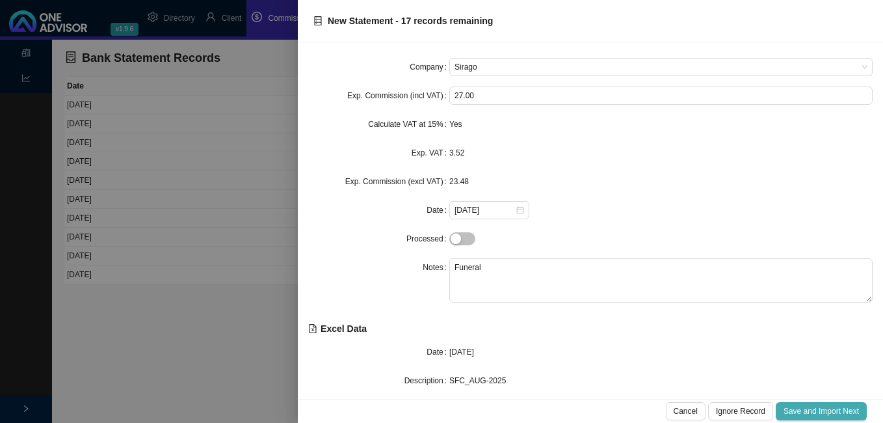
drag, startPoint x: 838, startPoint y: 400, endPoint x: 830, endPoint y: 415, distance: 17.2
click at [835, 404] on div "Cancel Ignore Record Save and Import Next" at bounding box center [590, 410] width 585 height 24
click at [829, 416] on span "Save and Import Next" at bounding box center [820, 410] width 75 height 13
click at [829, 413] on span "Save and Import Next" at bounding box center [820, 410] width 75 height 13
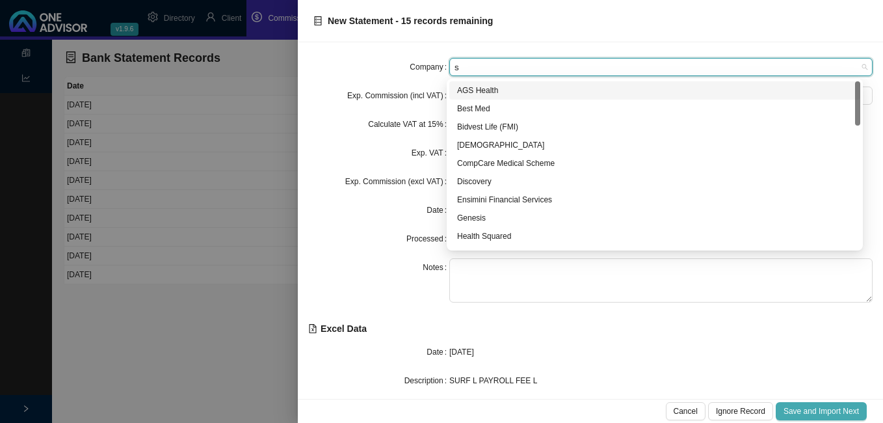
type input "sy"
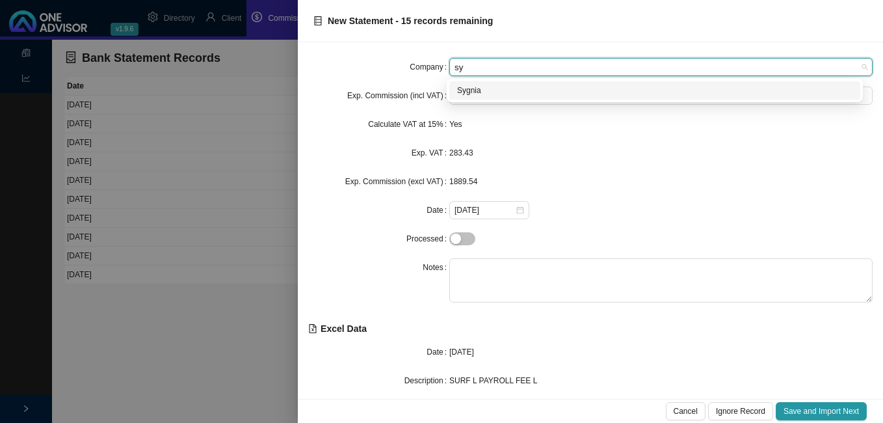
click at [478, 86] on div "Sygnia" at bounding box center [654, 90] width 395 height 13
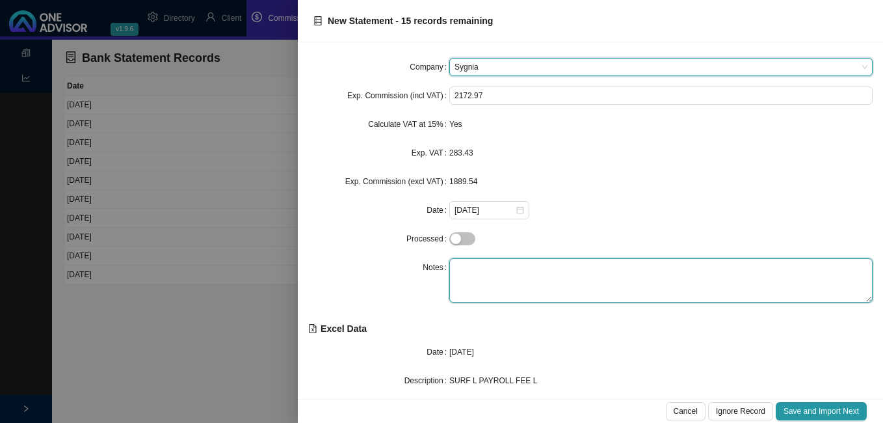
click at [477, 277] on textarea at bounding box center [660, 280] width 423 height 44
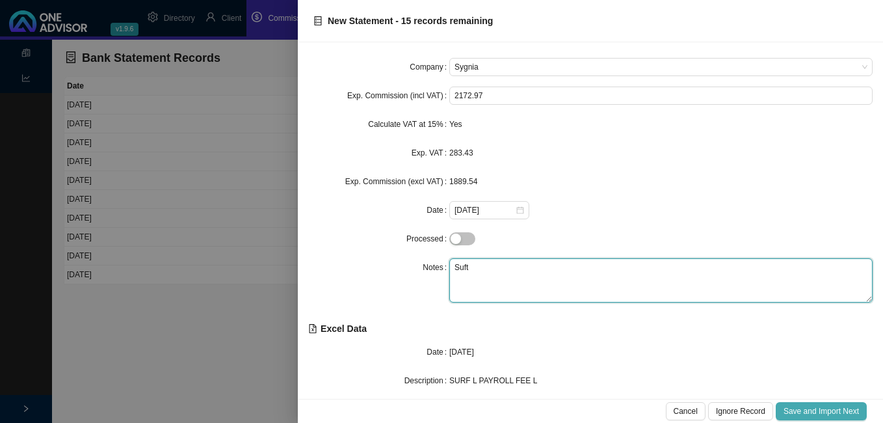
type textarea "Suft"
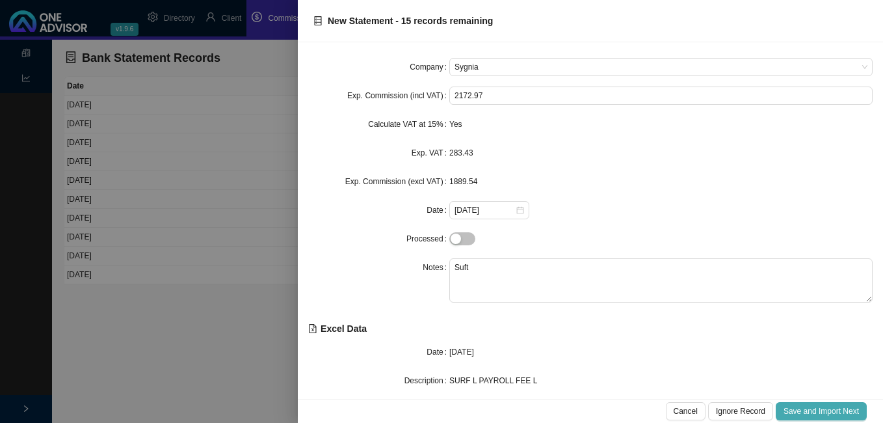
click at [822, 408] on span "Save and Import Next" at bounding box center [820, 410] width 75 height 13
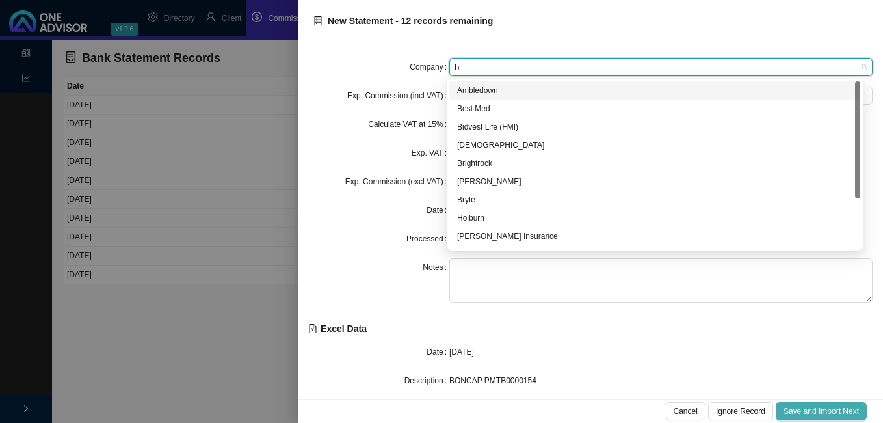
type input "bo"
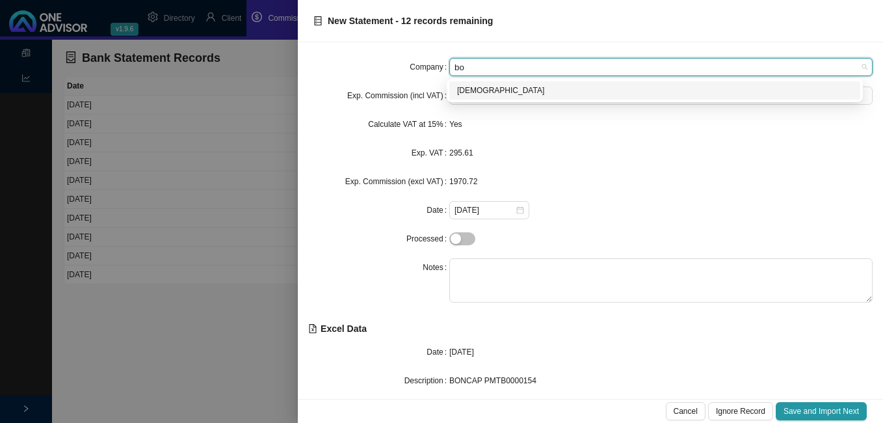
click at [489, 92] on div "[DEMOGRAPHIC_DATA]" at bounding box center [654, 90] width 395 height 13
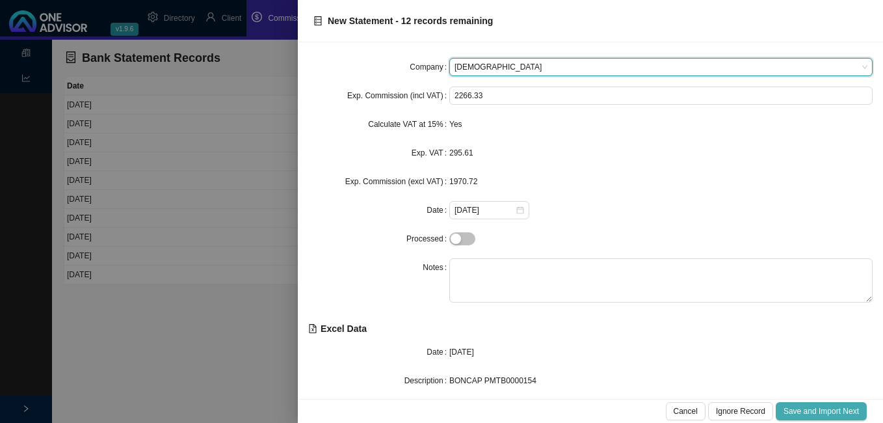
click at [826, 408] on span "Save and Import Next" at bounding box center [820, 410] width 75 height 13
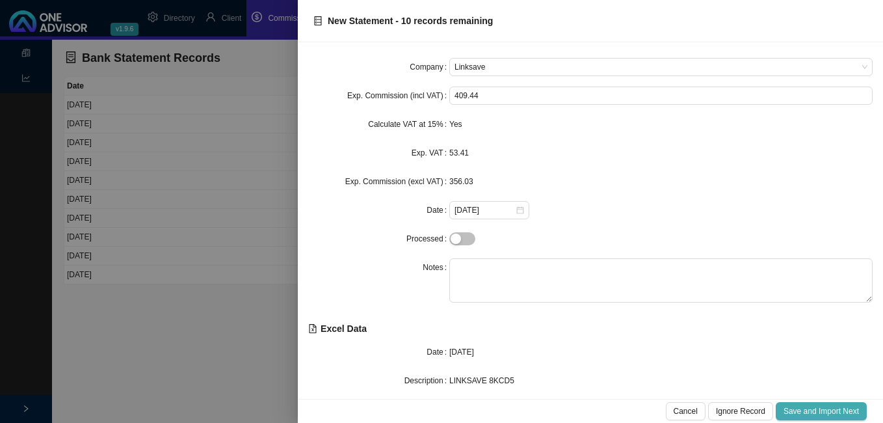
click at [826, 408] on span "Save and Import Next" at bounding box center [820, 410] width 75 height 13
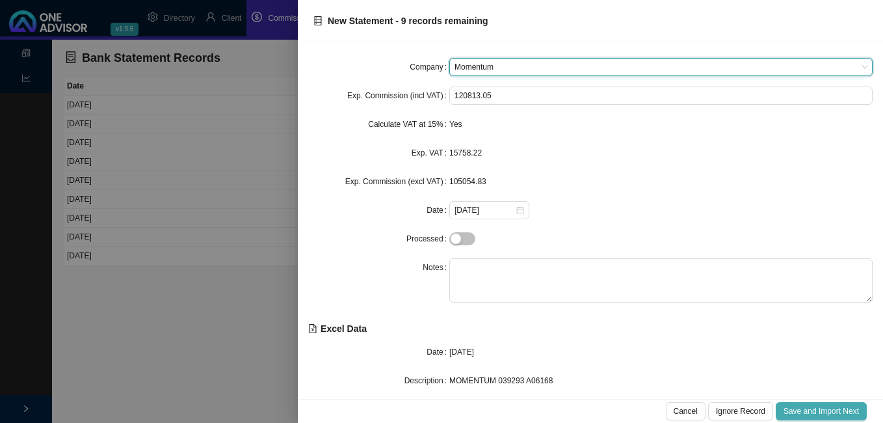
click at [826, 408] on span "Save and Import Next" at bounding box center [820, 410] width 75 height 13
type input "k"
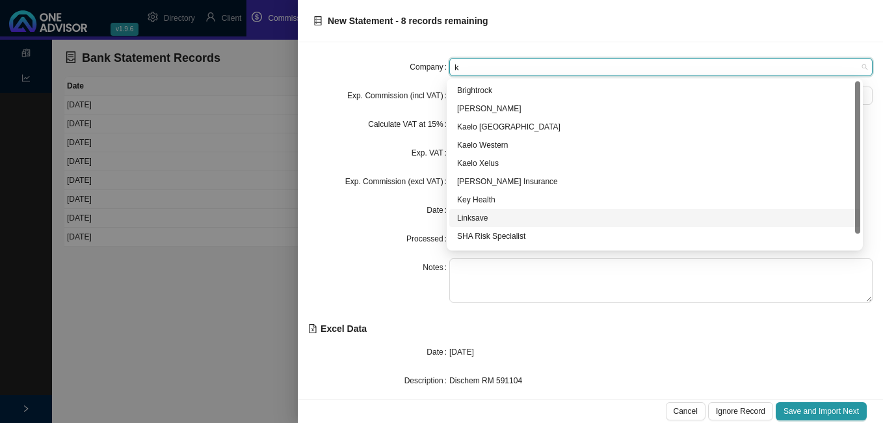
scroll to position [16, 0]
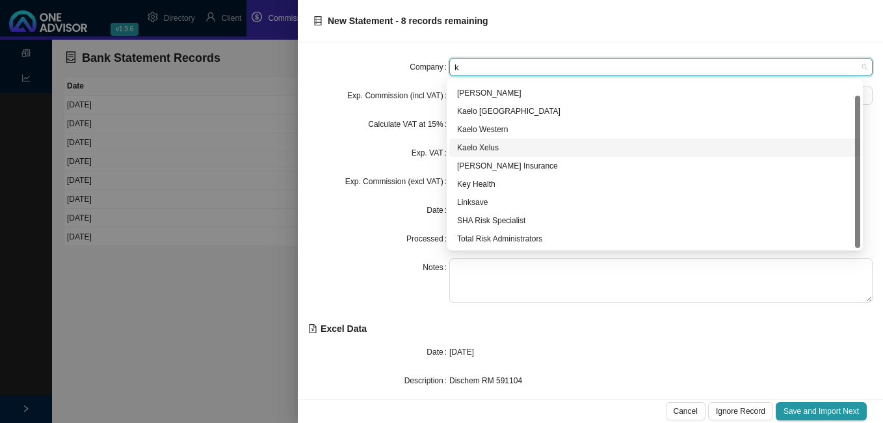
click at [497, 146] on div "Kaelo Xelus" at bounding box center [654, 147] width 395 height 13
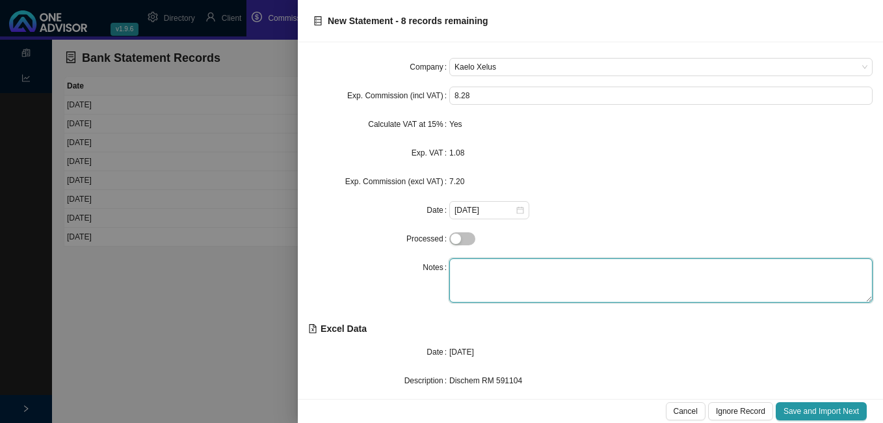
click at [477, 264] on textarea at bounding box center [660, 280] width 423 height 44
type textarea "Dischem"
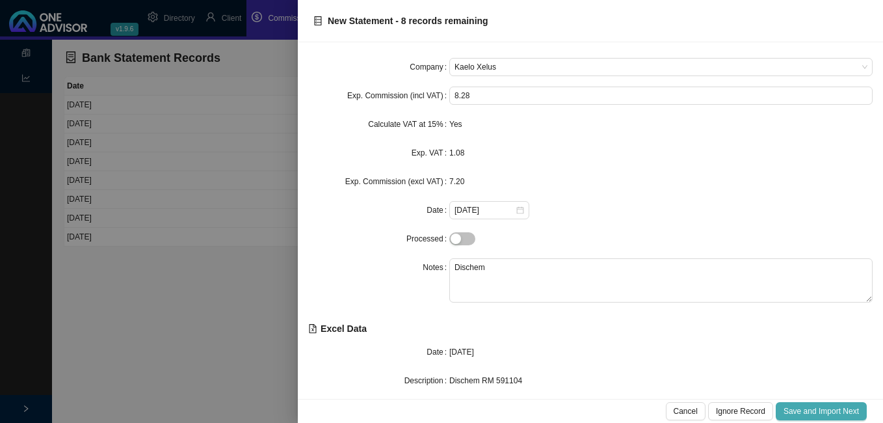
click at [807, 409] on span "Save and Import Next" at bounding box center [820, 410] width 75 height 13
click at [807, 410] on span "Save and Import Next" at bounding box center [820, 410] width 75 height 13
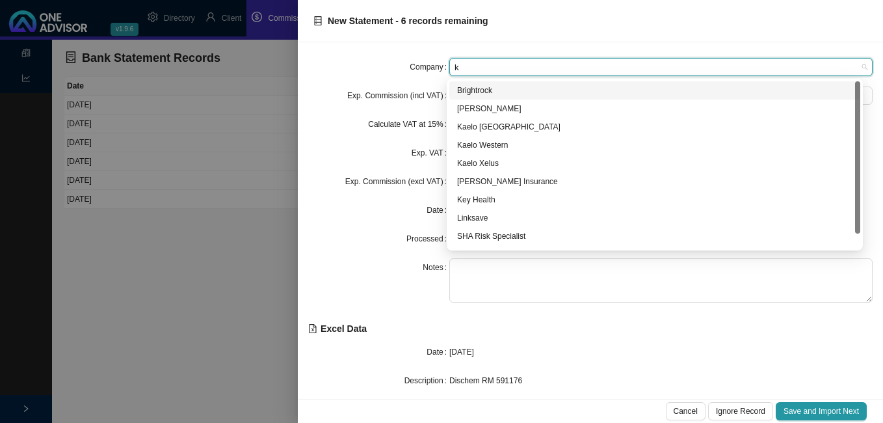
type input "ka"
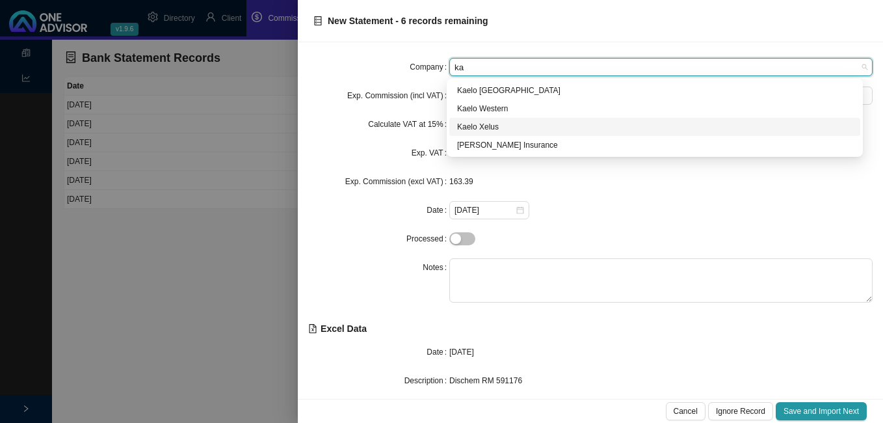
click at [491, 122] on div "Kaelo Xelus" at bounding box center [654, 126] width 395 height 13
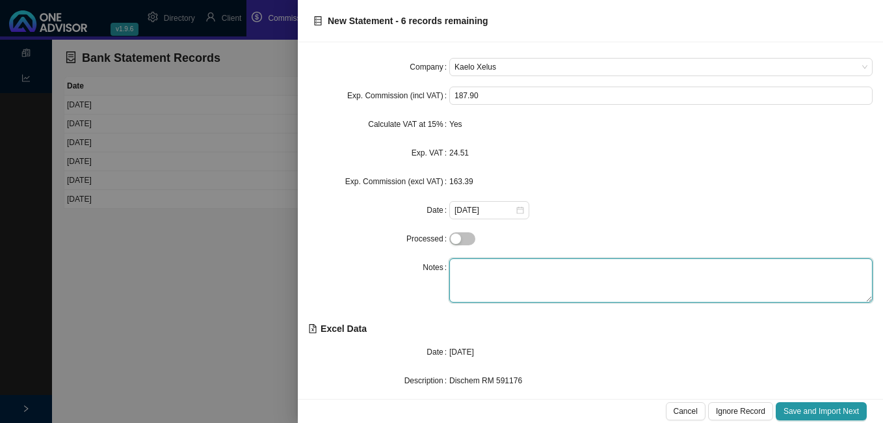
click at [460, 272] on textarea at bounding box center [660, 280] width 423 height 44
type textarea "d"
type textarea "Dischem"
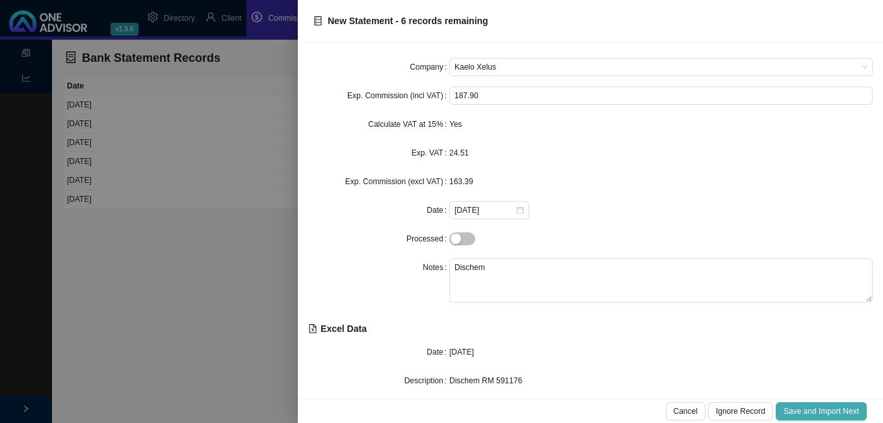
click at [804, 413] on span "Save and Import Next" at bounding box center [820, 410] width 75 height 13
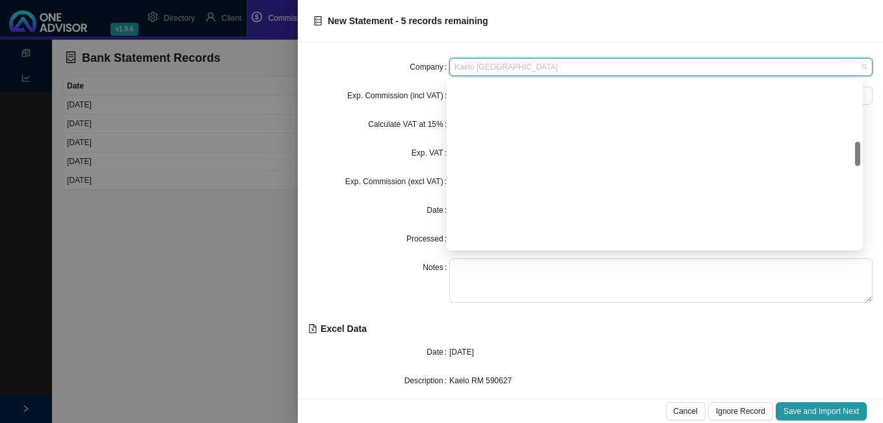
scroll to position [416, 0]
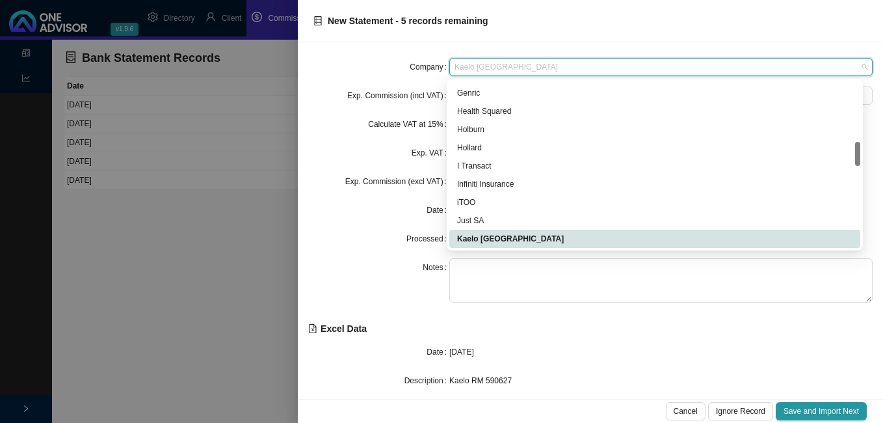
click at [475, 67] on span "Kaelo [GEOGRAPHIC_DATA]" at bounding box center [660, 67] width 413 height 17
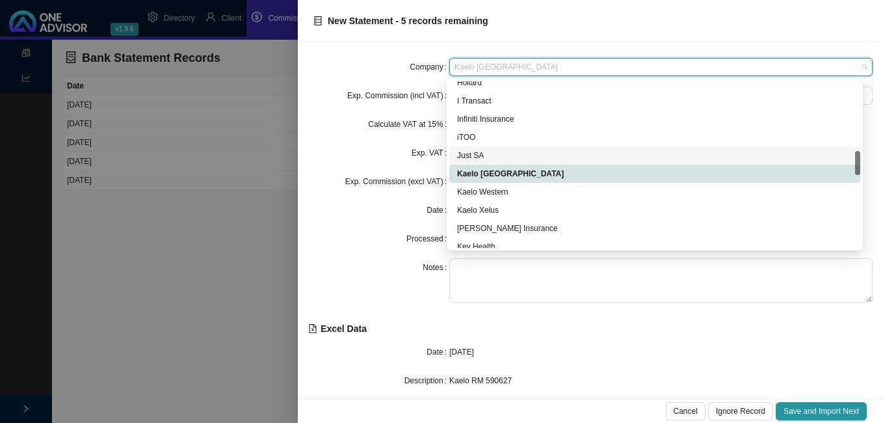
scroll to position [546, 0]
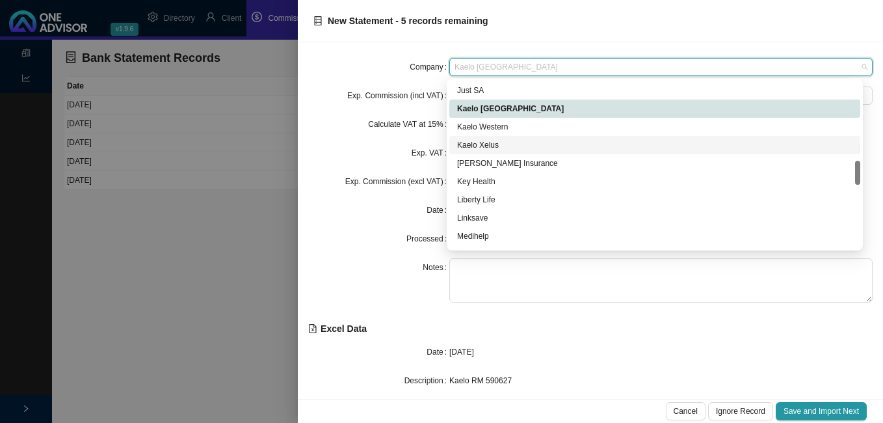
click at [484, 145] on div "Kaelo Xelus" at bounding box center [654, 144] width 395 height 13
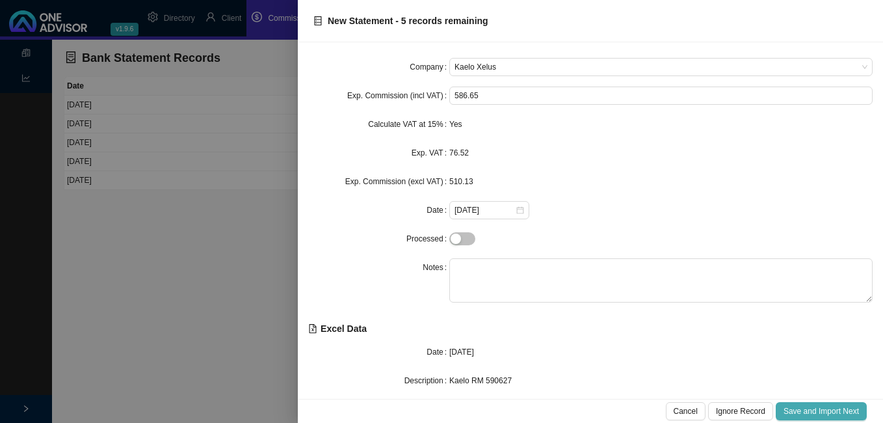
click at [798, 412] on span "Save and Import Next" at bounding box center [820, 410] width 75 height 13
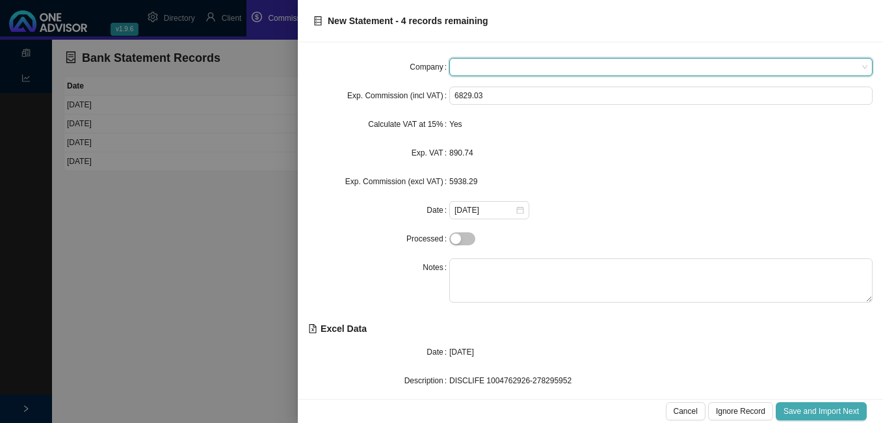
type input "d"
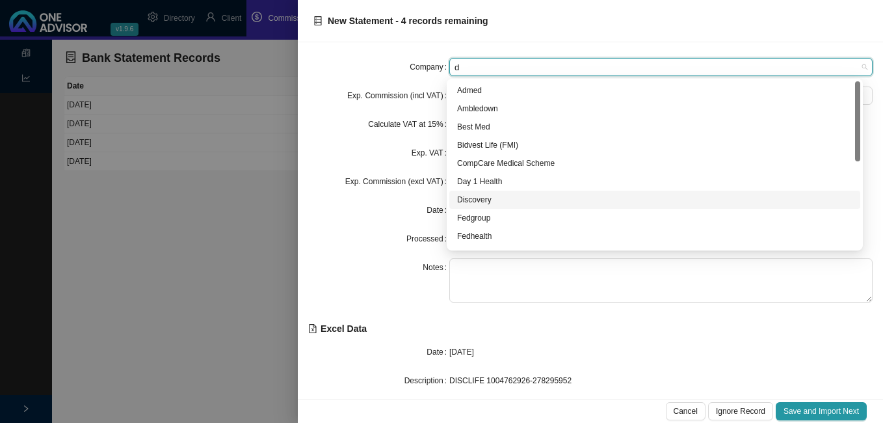
click at [491, 198] on div "Discovery" at bounding box center [654, 199] width 395 height 13
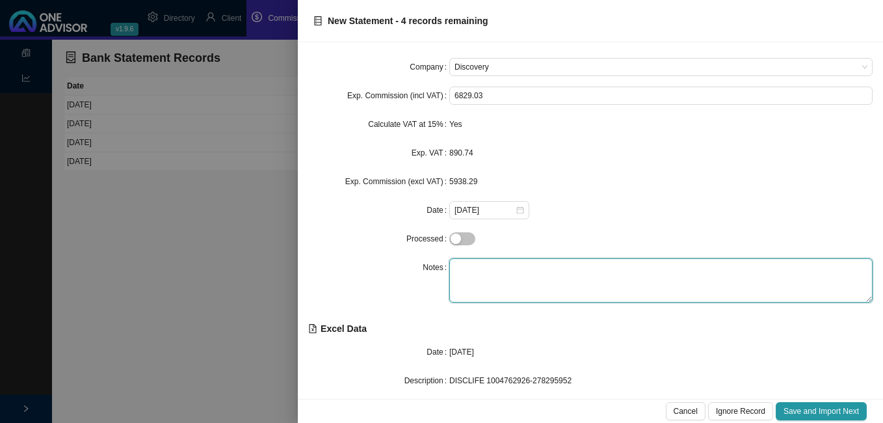
click at [499, 264] on textarea at bounding box center [660, 280] width 423 height 44
type textarea "K"
type textarea "Life"
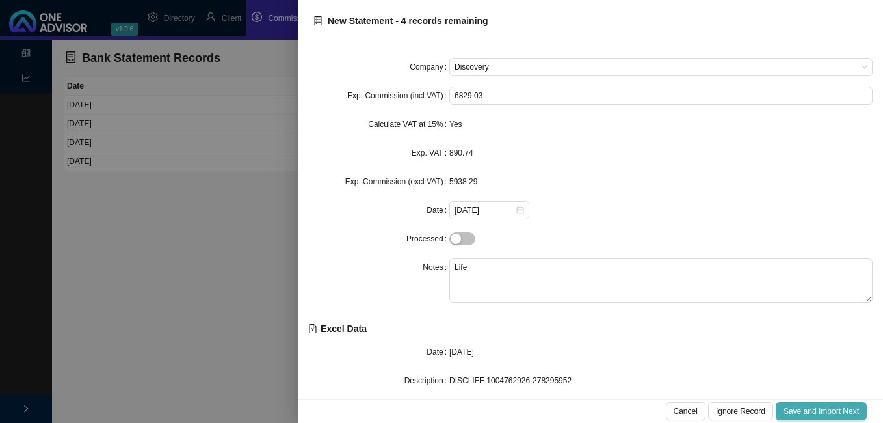
click at [805, 406] on button "Save and Import Next" at bounding box center [821, 411] width 91 height 18
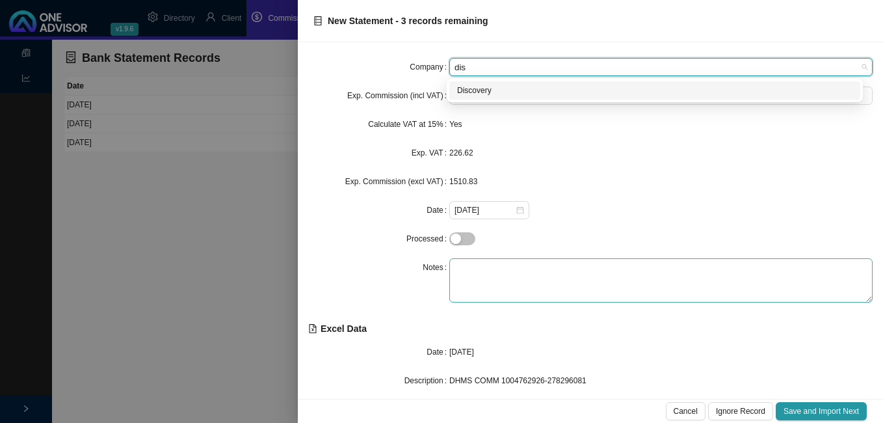
type input "dis"
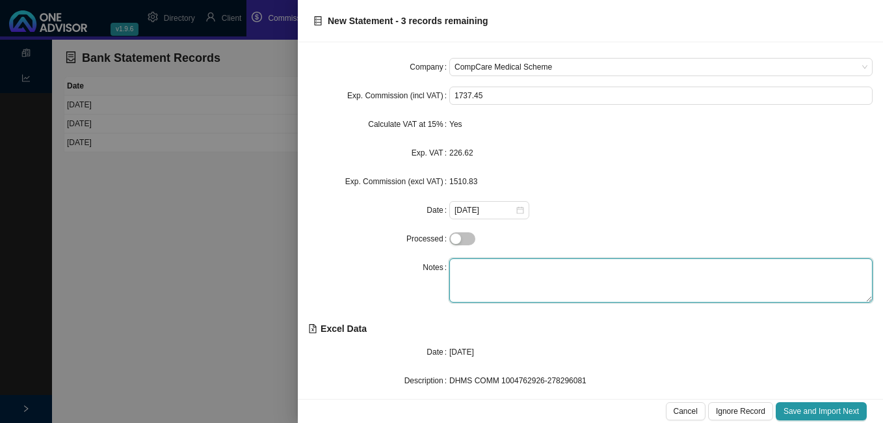
drag, startPoint x: 480, startPoint y: 268, endPoint x: 452, endPoint y: 252, distance: 32.3
click at [479, 268] on textarea at bounding box center [660, 280] width 423 height 44
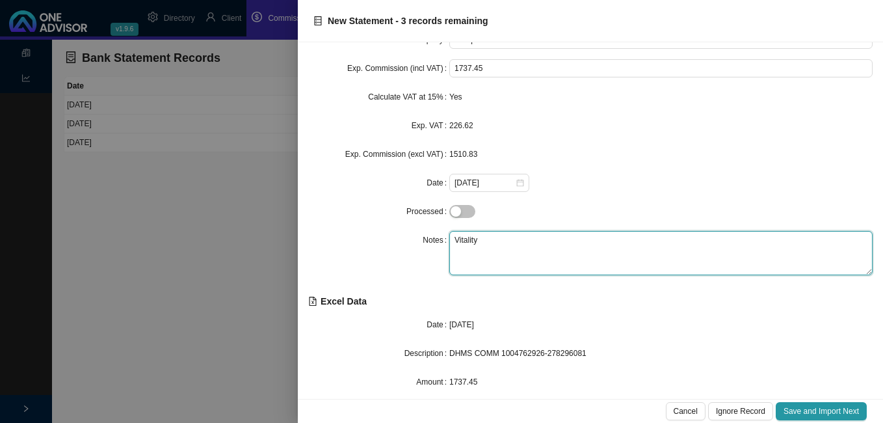
scroll to position [42, 0]
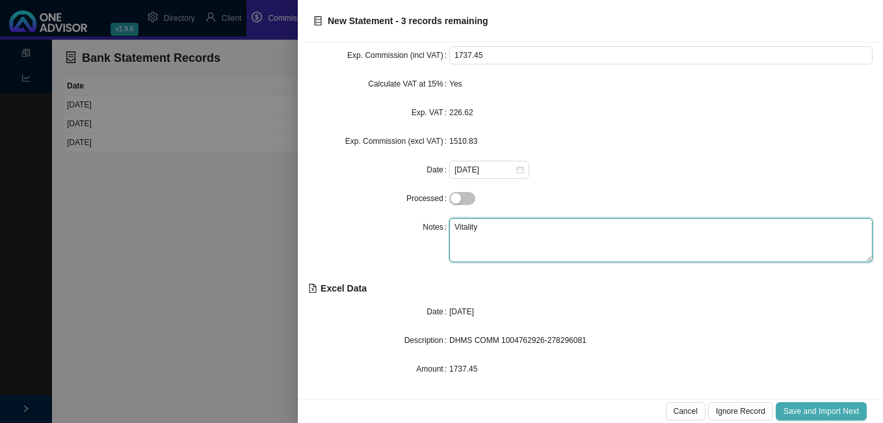
type textarea "Vitality"
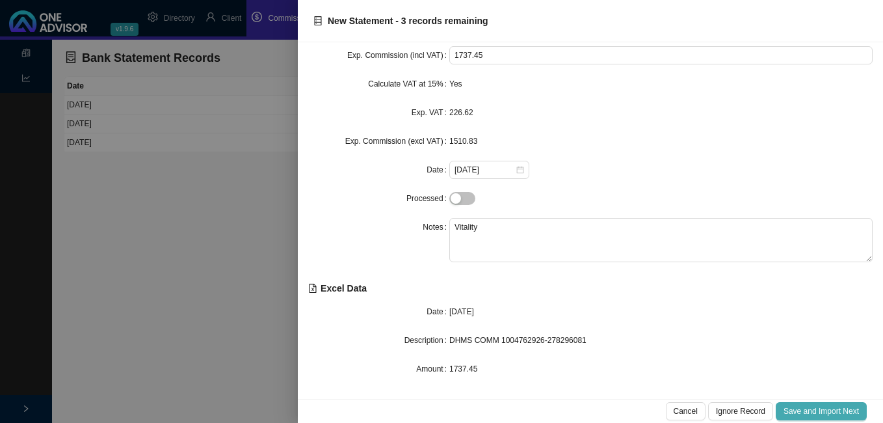
click at [810, 410] on span "Save and Import Next" at bounding box center [820, 410] width 75 height 13
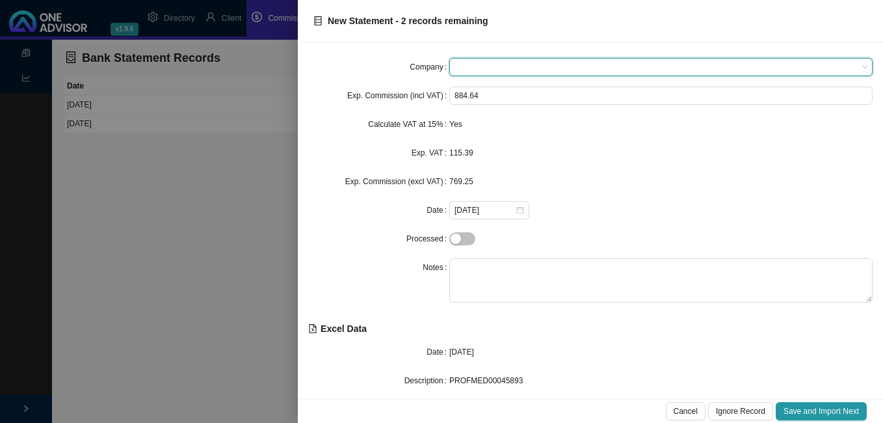
type input "p"
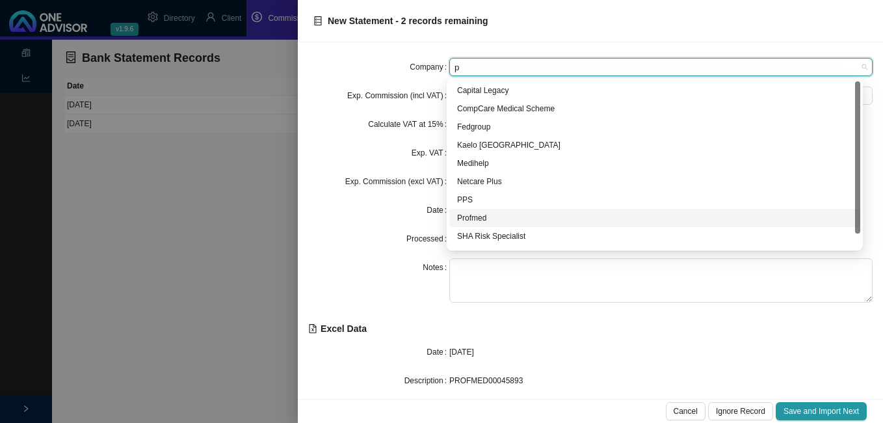
click at [493, 216] on div "Profmed" at bounding box center [654, 217] width 395 height 13
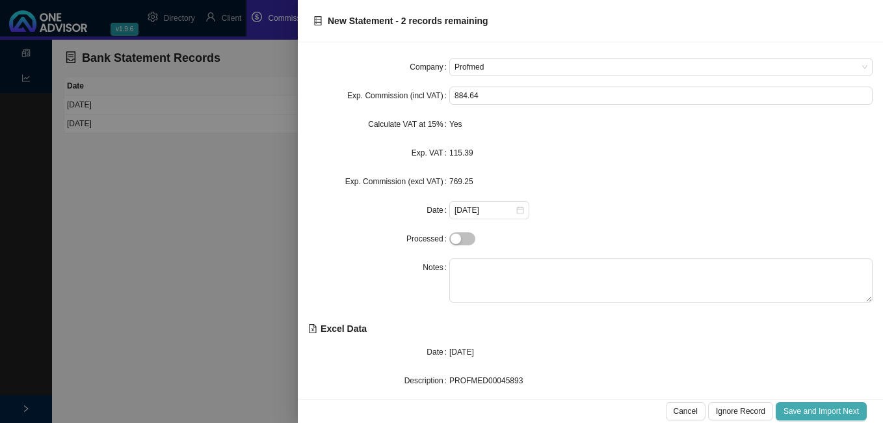
click at [793, 410] on span "Save and Import Next" at bounding box center [820, 410] width 75 height 13
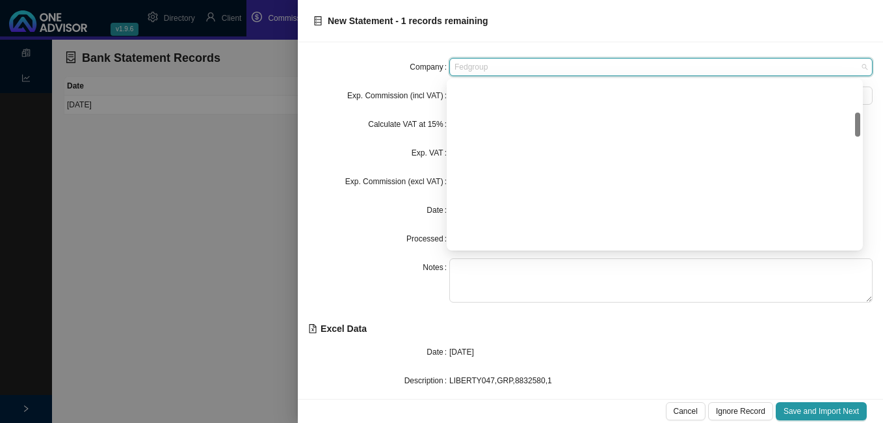
scroll to position [216, 0]
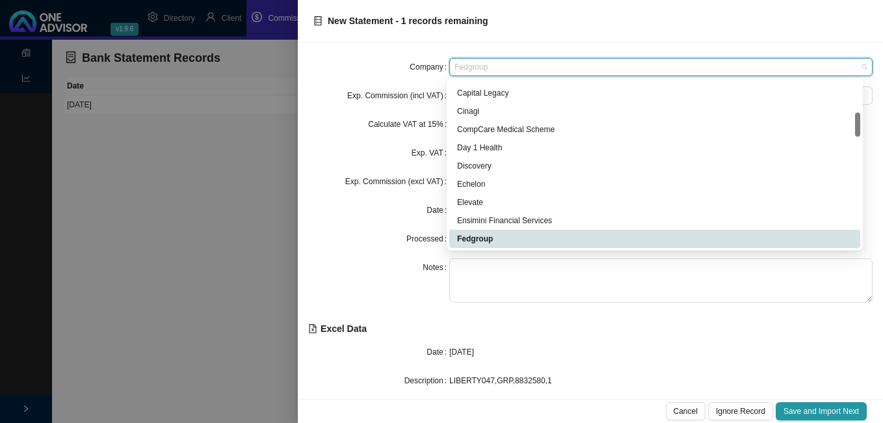
click at [523, 66] on span "Fedgroup" at bounding box center [660, 67] width 413 height 17
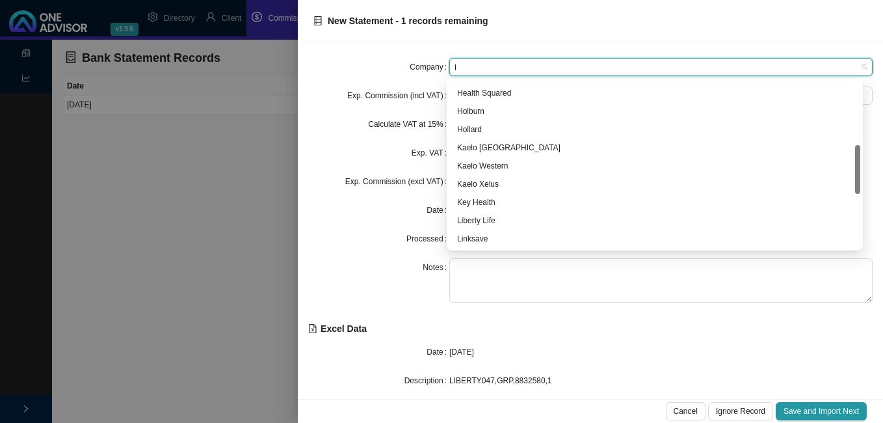
type input "li"
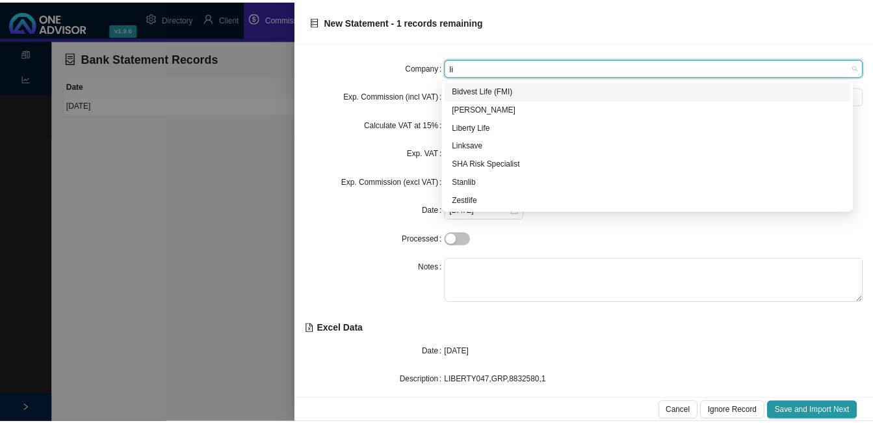
scroll to position [0, 0]
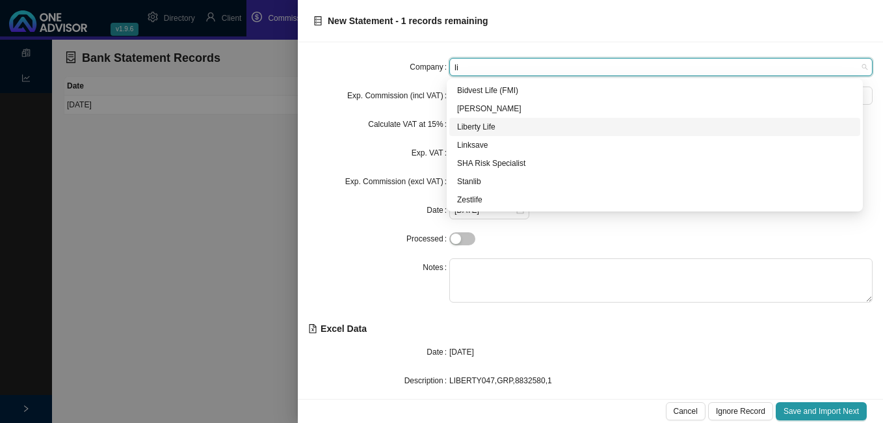
click at [466, 127] on div "Liberty Life" at bounding box center [654, 126] width 395 height 13
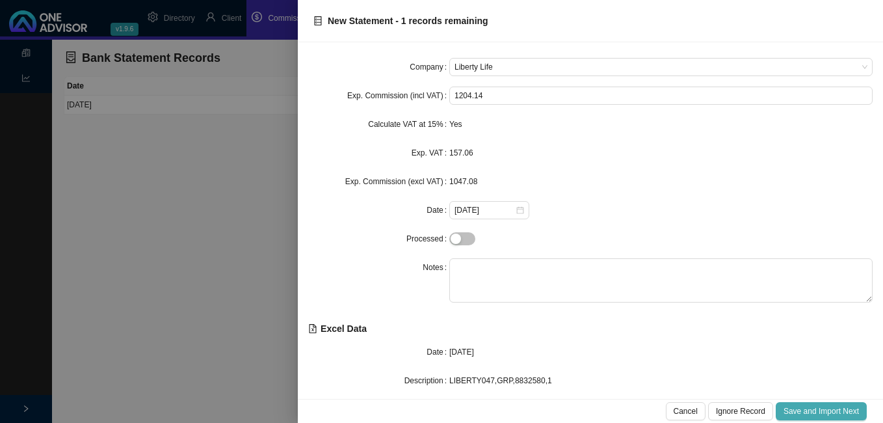
click at [803, 410] on span "Save and Import Next" at bounding box center [820, 410] width 75 height 13
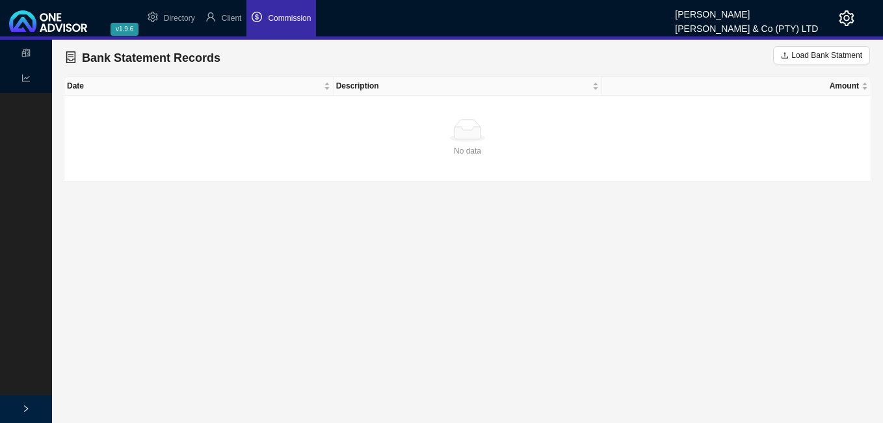
click at [301, 21] on span "Commission" at bounding box center [289, 18] width 43 height 9
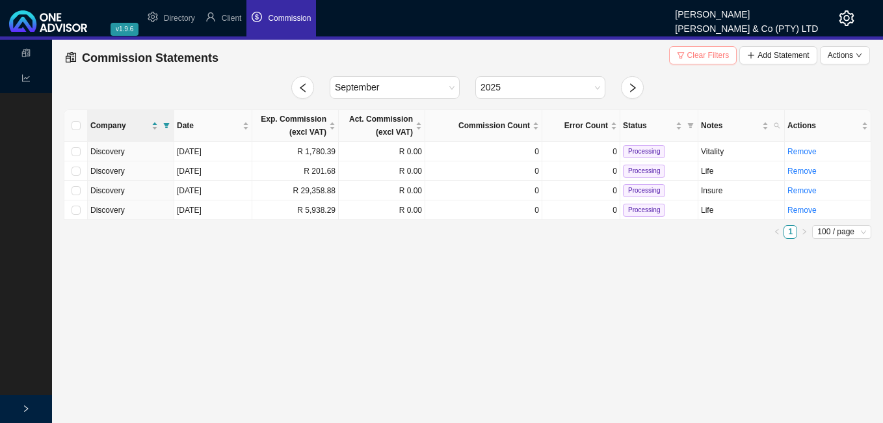
click at [705, 54] on span "Clear Filters" at bounding box center [708, 55] width 42 height 13
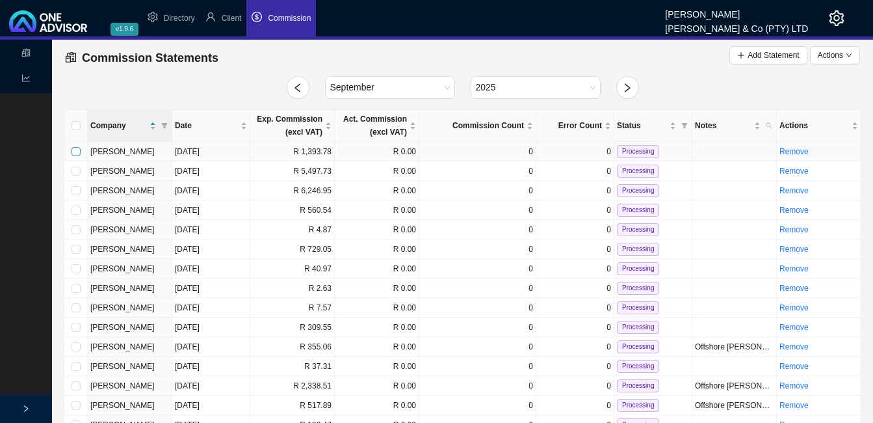
click at [79, 153] on input "checkbox" at bounding box center [76, 151] width 9 height 9
checkbox input "true"
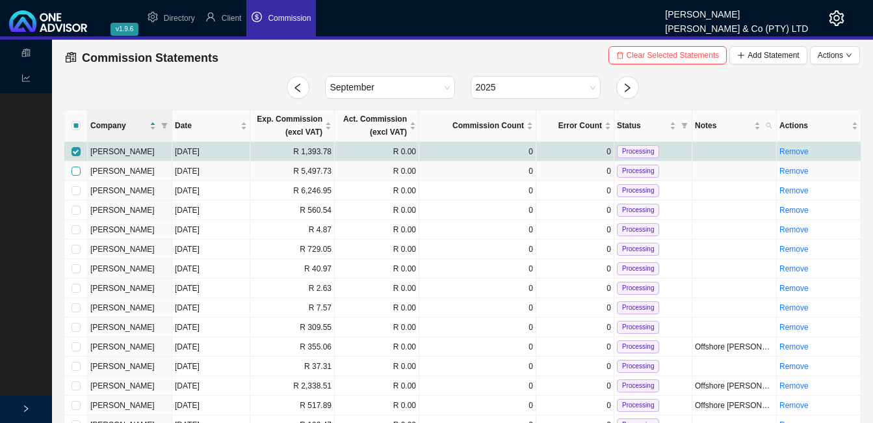
click at [75, 167] on input "checkbox" at bounding box center [76, 170] width 9 height 9
checkbox input "true"
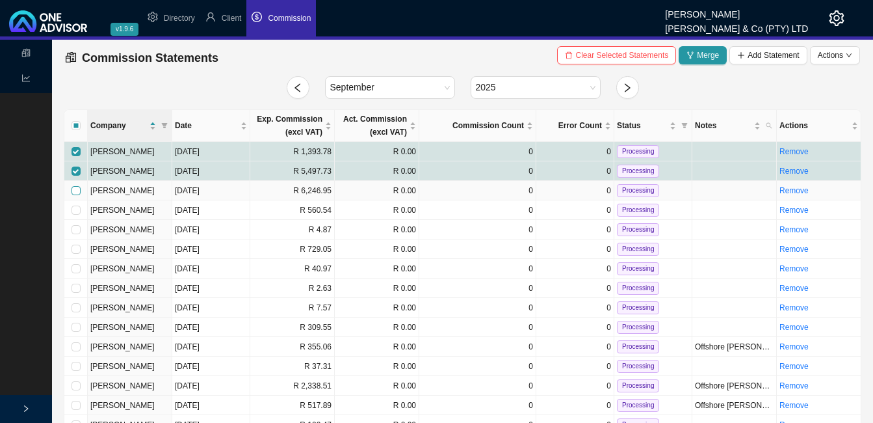
click at [73, 189] on input "checkbox" at bounding box center [76, 190] width 9 height 9
checkbox input "true"
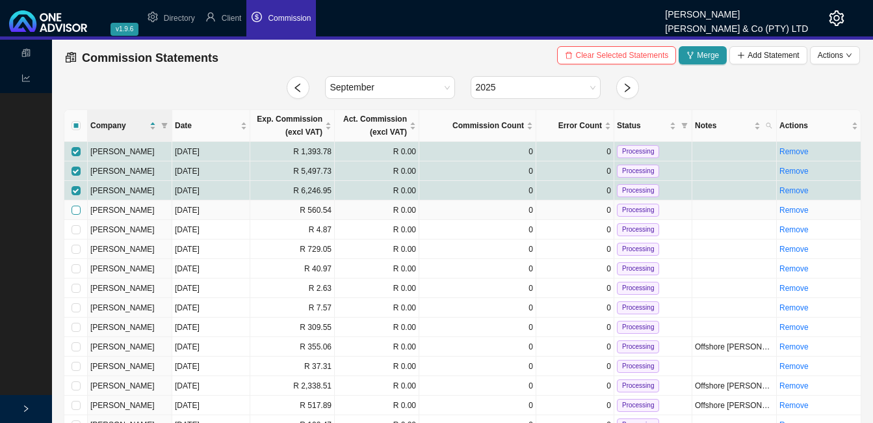
click at [76, 214] on input "checkbox" at bounding box center [76, 209] width 9 height 9
checkbox input "true"
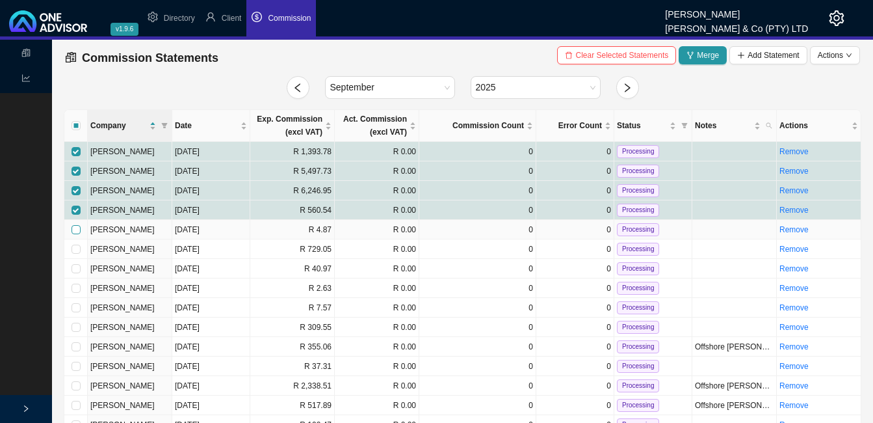
click at [77, 229] on input "checkbox" at bounding box center [76, 229] width 9 height 9
checkbox input "true"
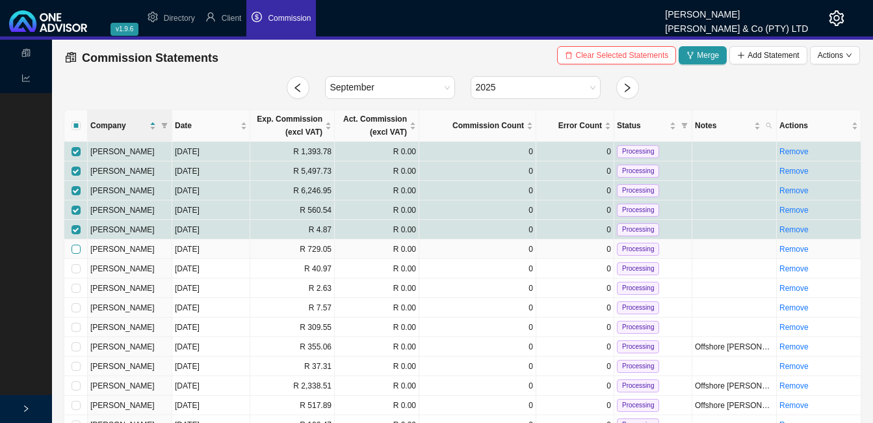
click at [75, 244] on input "checkbox" at bounding box center [76, 248] width 9 height 9
checkbox input "true"
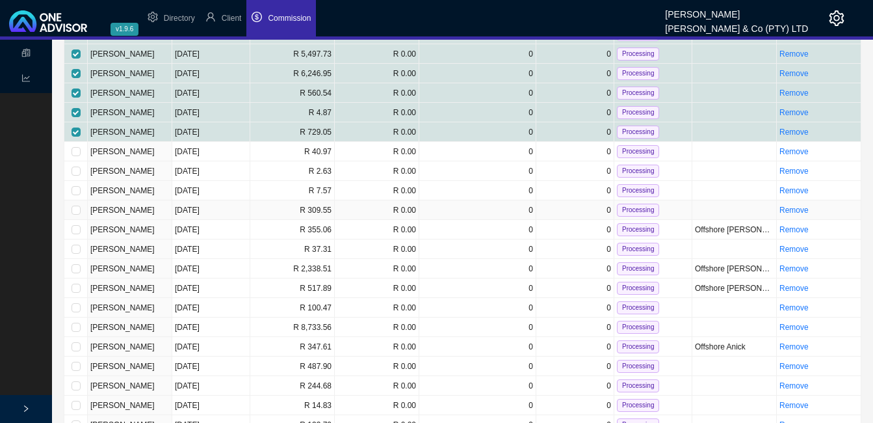
scroll to position [130, 0]
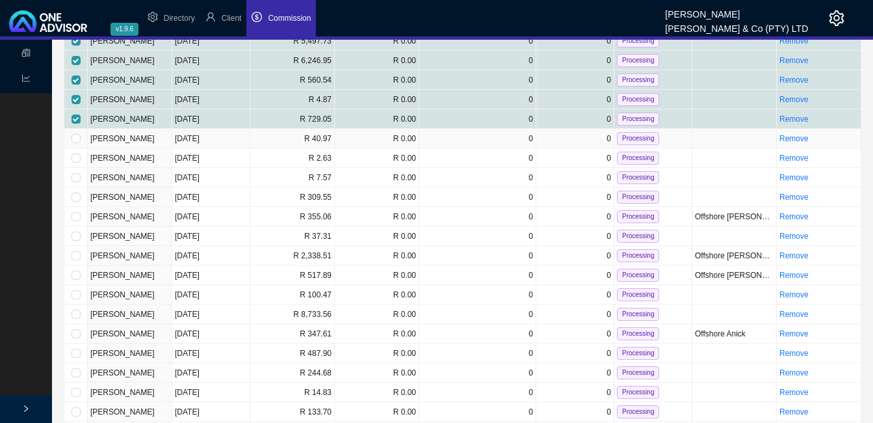
drag, startPoint x: 73, startPoint y: 137, endPoint x: 65, endPoint y: 147, distance: 12.9
click at [72, 139] on input "checkbox" at bounding box center [76, 138] width 9 height 9
checkbox input "true"
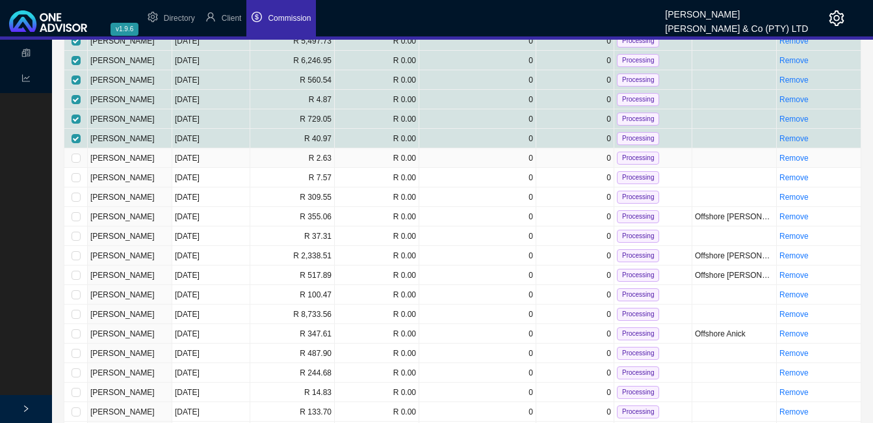
drag, startPoint x: 77, startPoint y: 159, endPoint x: 71, endPoint y: 178, distance: 19.7
click at [74, 163] on label at bounding box center [76, 157] width 9 height 13
click at [74, 163] on input "checkbox" at bounding box center [76, 157] width 9 height 9
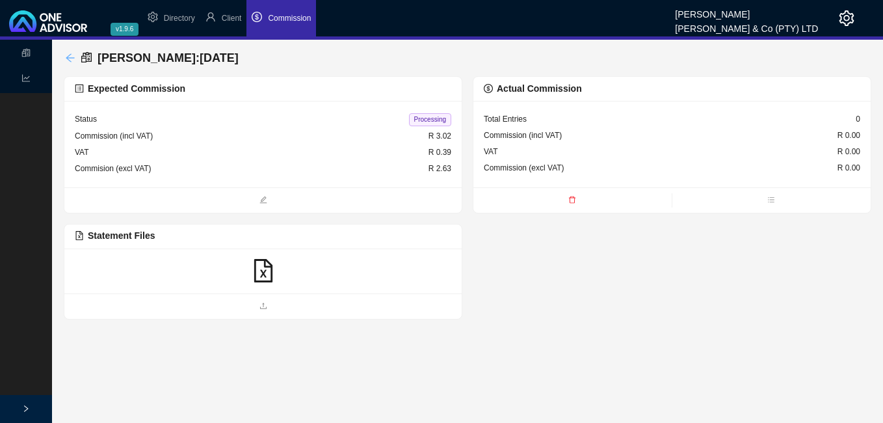
click at [68, 55] on icon "arrow-left" at bounding box center [70, 58] width 10 height 10
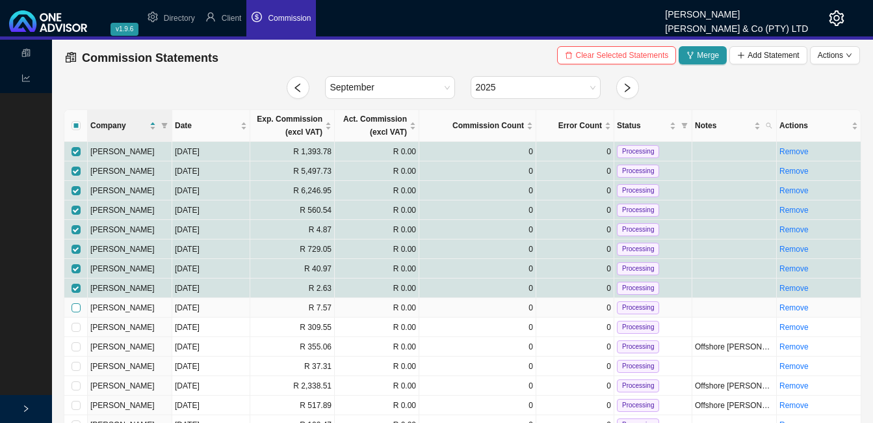
click at [77, 307] on input "checkbox" at bounding box center [76, 307] width 9 height 9
checkbox input "true"
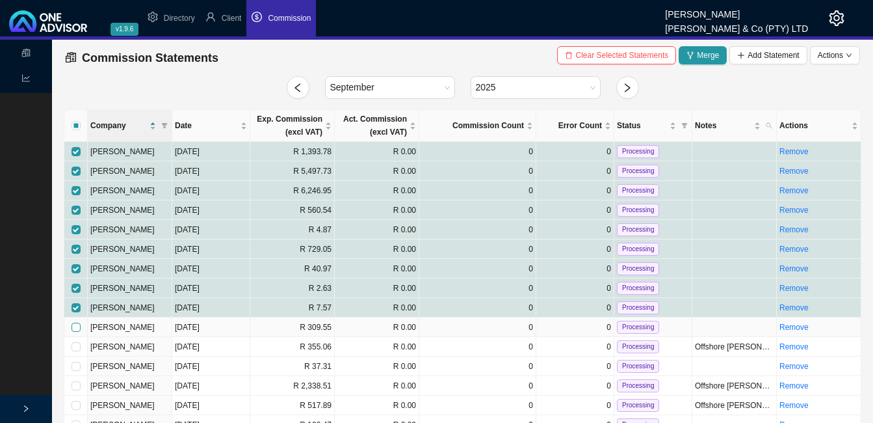
click at [75, 327] on input "checkbox" at bounding box center [76, 326] width 9 height 9
checkbox input "true"
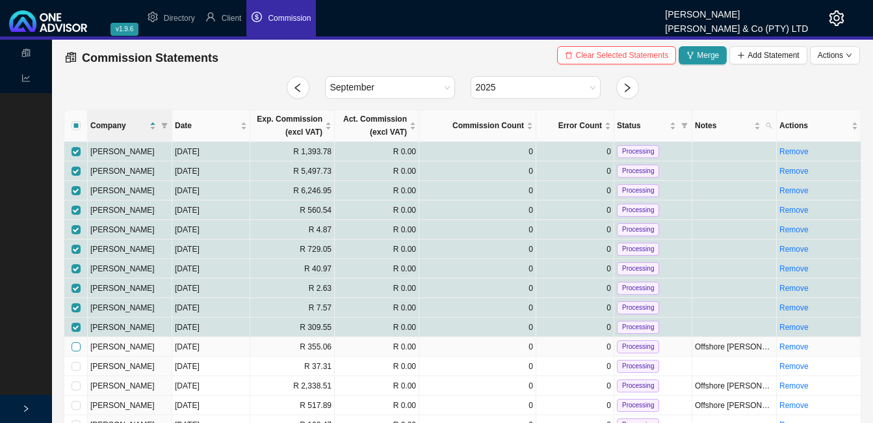
click at [77, 348] on input "checkbox" at bounding box center [76, 346] width 9 height 9
checkbox input "true"
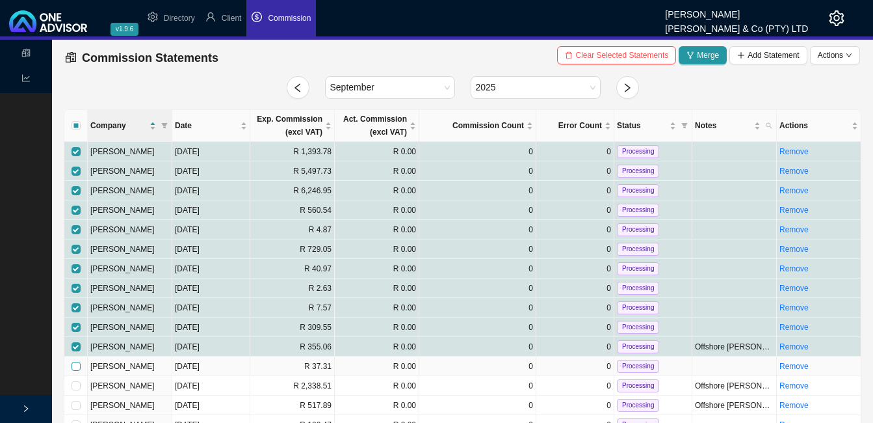
click at [76, 365] on input "checkbox" at bounding box center [76, 365] width 9 height 9
checkbox input "true"
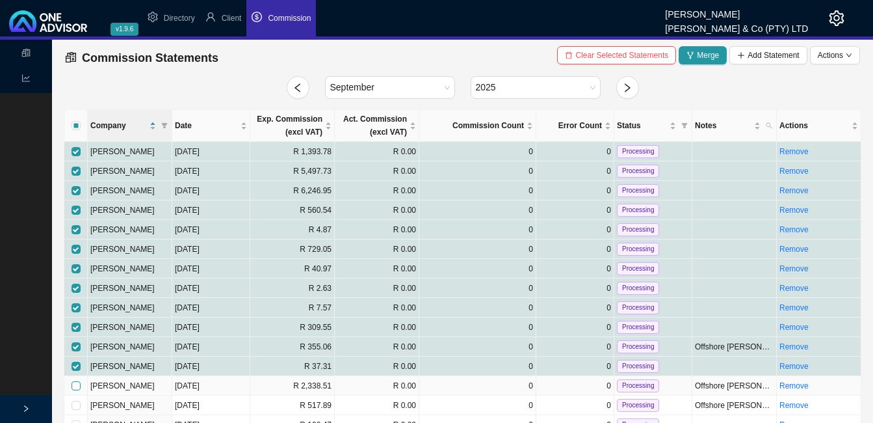
click at [77, 386] on input "checkbox" at bounding box center [76, 385] width 9 height 9
checkbox input "true"
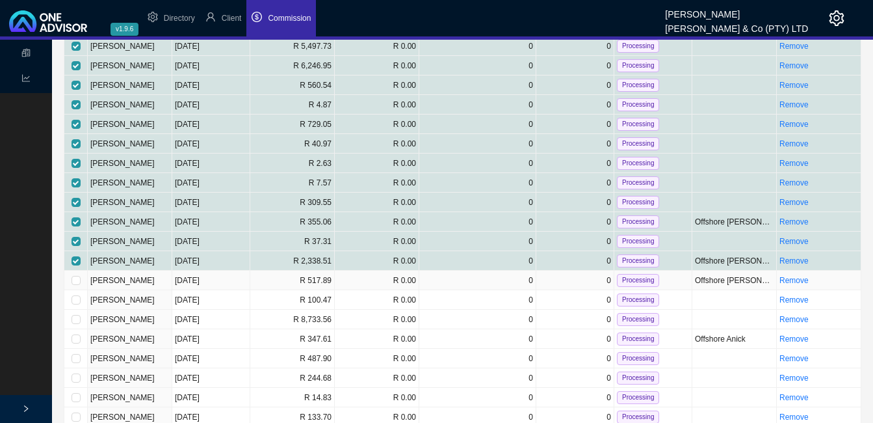
scroll to position [130, 0]
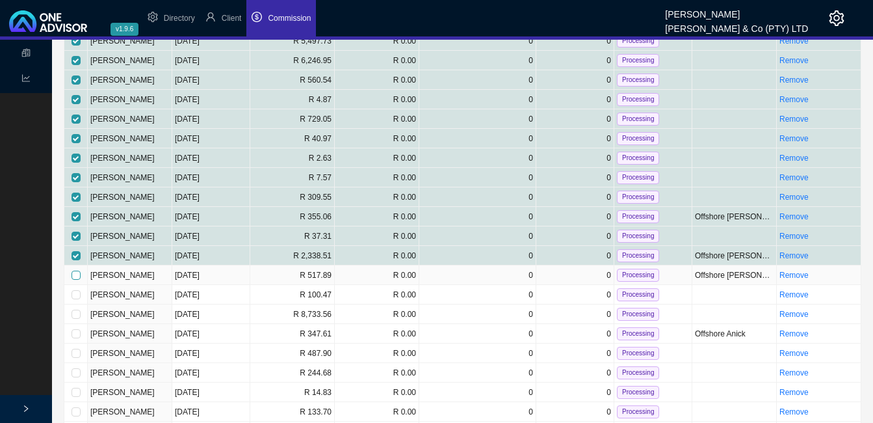
click at [75, 278] on input "checkbox" at bounding box center [76, 274] width 9 height 9
checkbox input "true"
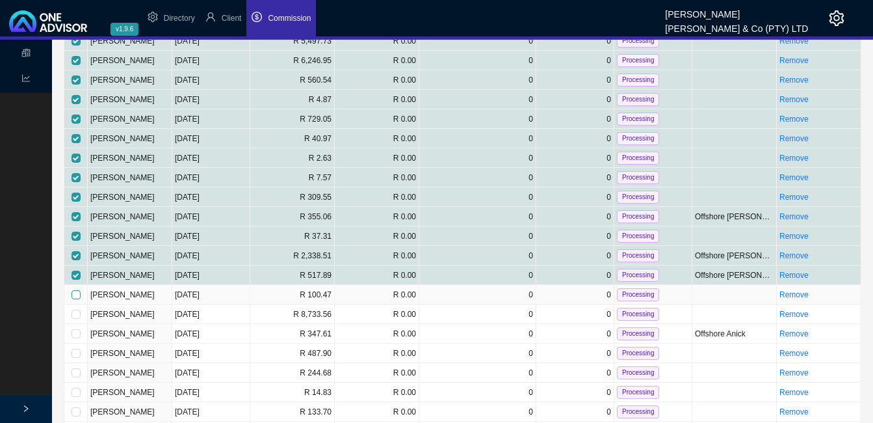
click at [74, 296] on input "checkbox" at bounding box center [76, 294] width 9 height 9
checkbox input "true"
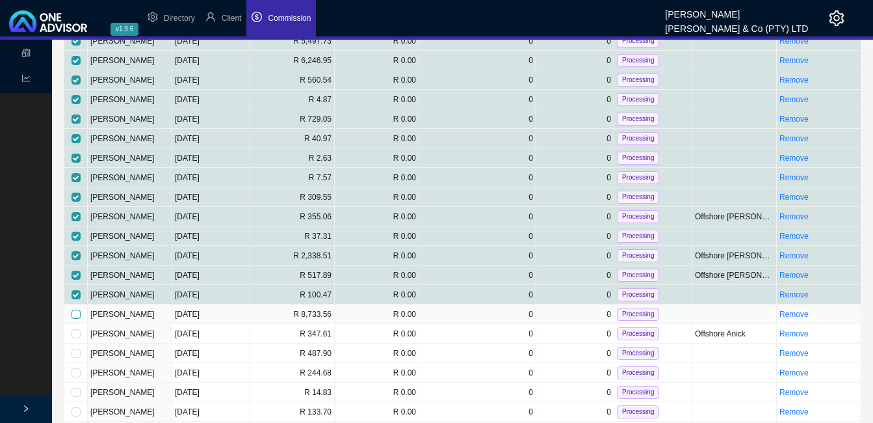
click at [75, 316] on input "checkbox" at bounding box center [76, 313] width 9 height 9
checkbox input "true"
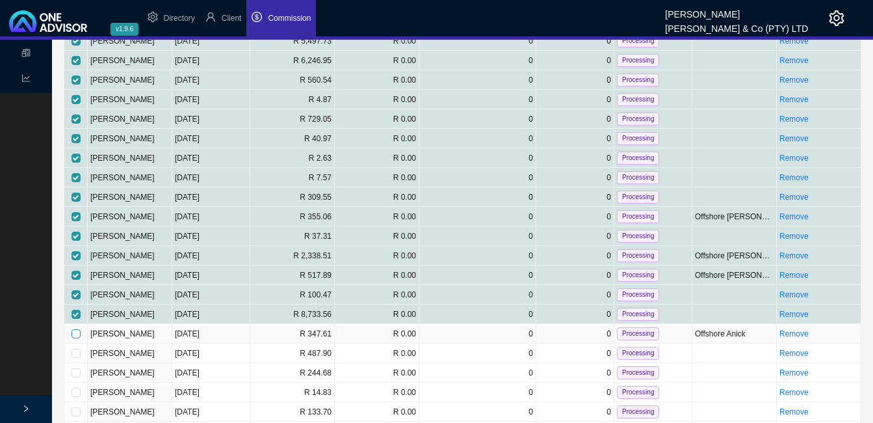
click at [76, 335] on input "checkbox" at bounding box center [76, 333] width 9 height 9
checkbox input "true"
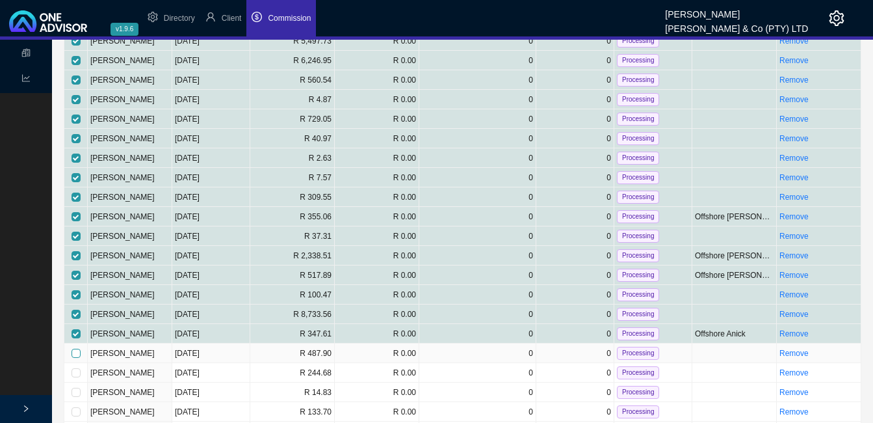
click at [73, 353] on input "checkbox" at bounding box center [76, 352] width 9 height 9
checkbox input "true"
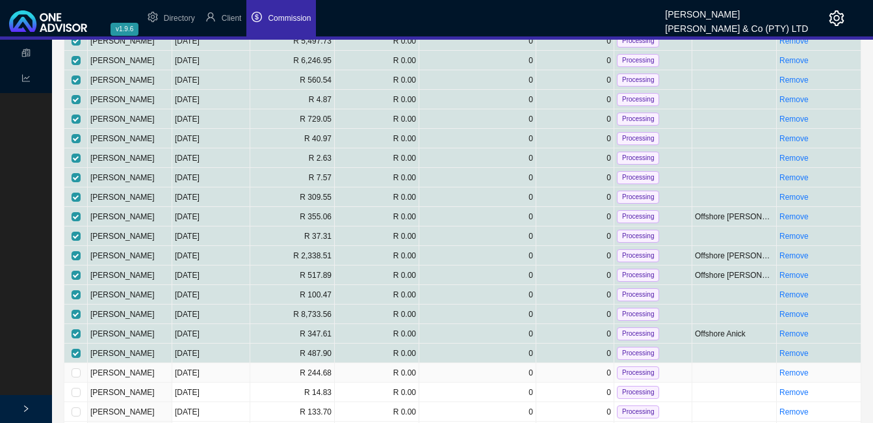
drag, startPoint x: 73, startPoint y: 372, endPoint x: 73, endPoint y: 381, distance: 9.1
click at [73, 373] on input "checkbox" at bounding box center [76, 372] width 9 height 9
checkbox input "true"
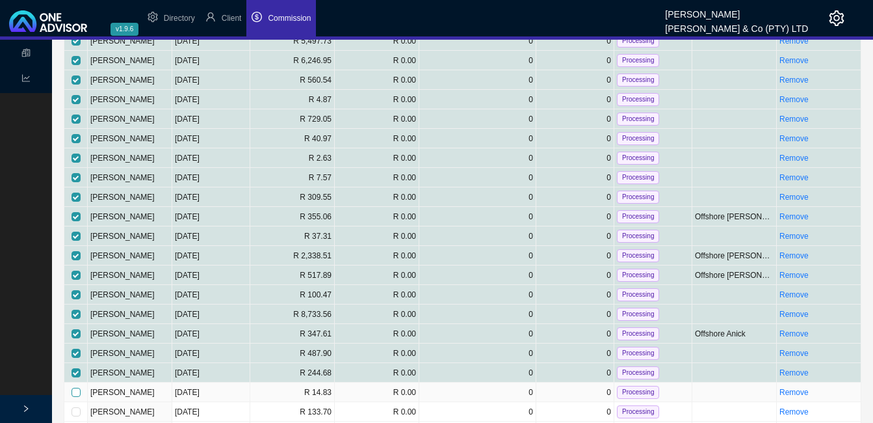
click at [75, 393] on input "checkbox" at bounding box center [76, 391] width 9 height 9
checkbox input "true"
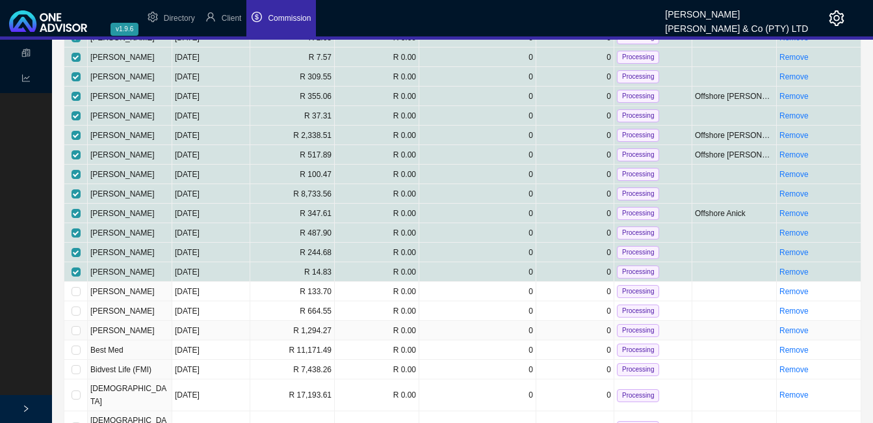
scroll to position [260, 0]
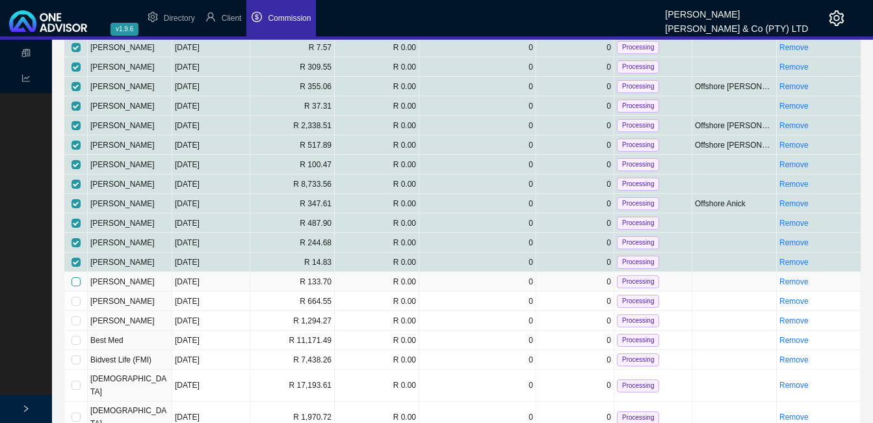
click at [76, 277] on input "checkbox" at bounding box center [76, 281] width 9 height 9
checkbox input "true"
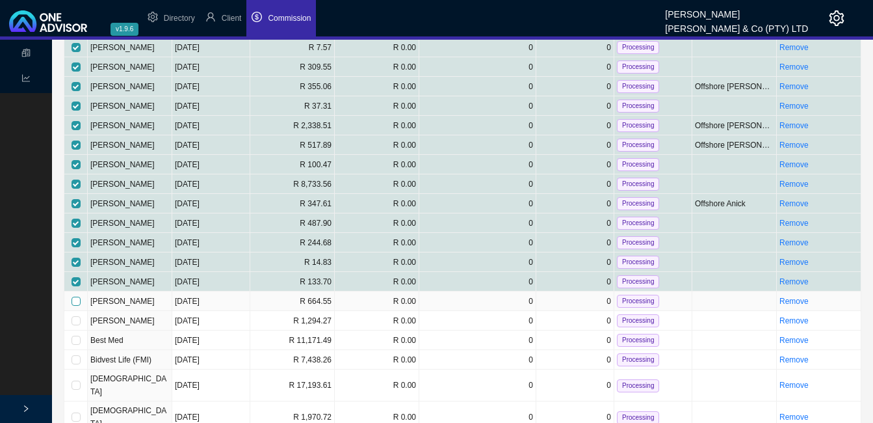
click at [73, 298] on input "checkbox" at bounding box center [76, 300] width 9 height 9
checkbox input "true"
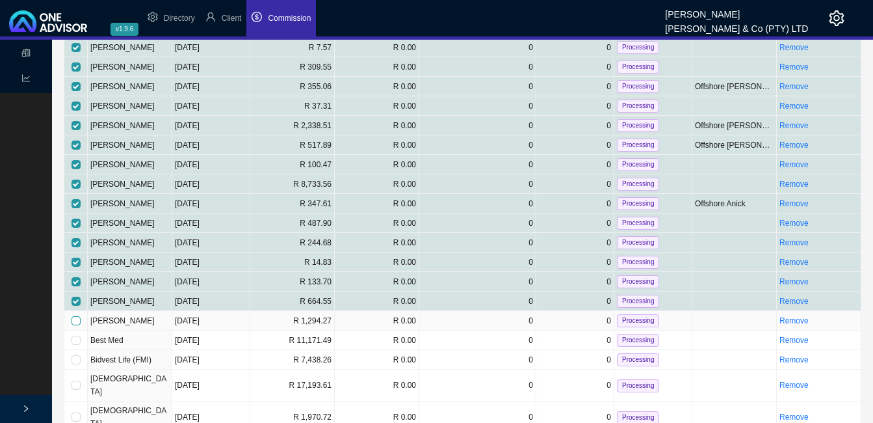
click at [74, 320] on input "checkbox" at bounding box center [76, 320] width 9 height 9
checkbox input "true"
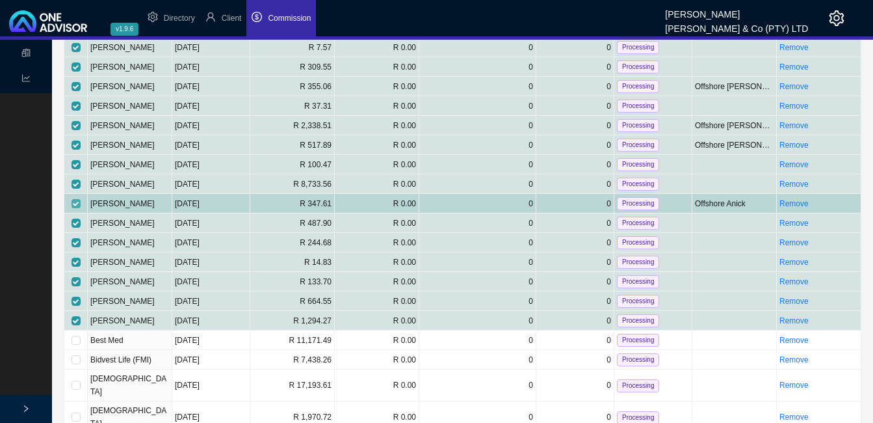
click at [77, 202] on input "checkbox" at bounding box center [76, 203] width 9 height 9
checkbox input "false"
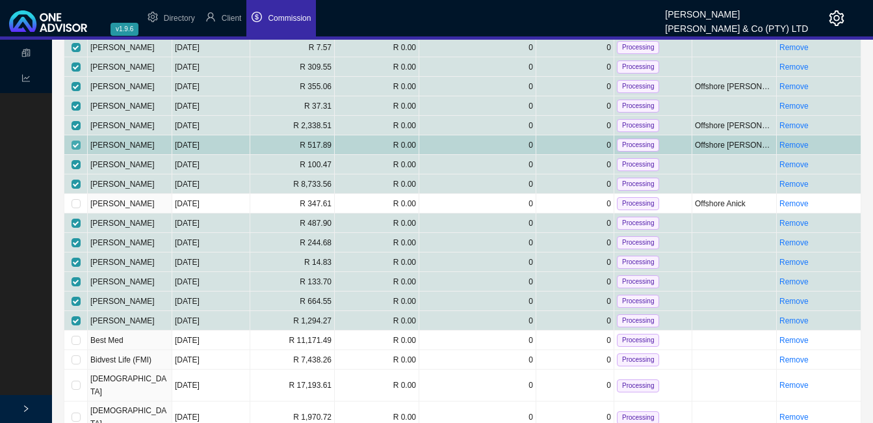
click at [72, 142] on input "checkbox" at bounding box center [76, 144] width 9 height 9
checkbox input "false"
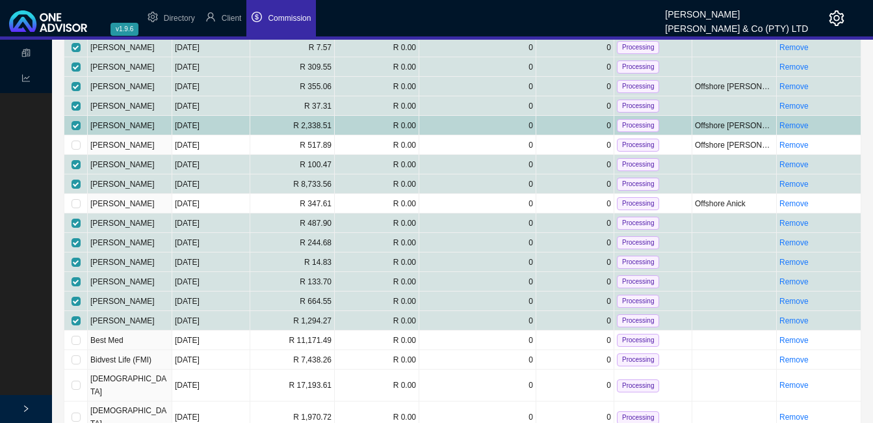
click at [70, 124] on td at bounding box center [75, 126] width 23 height 20
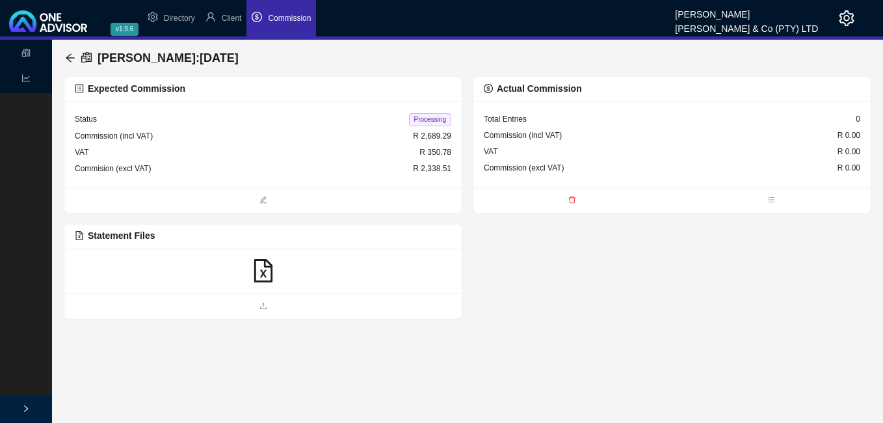
click at [63, 53] on div "[PERSON_NAME] : [DATE] Expected Commission Status Processing Commission (incl V…" at bounding box center [467, 180] width 831 height 280
click at [67, 53] on icon "arrow-left" at bounding box center [70, 58] width 10 height 10
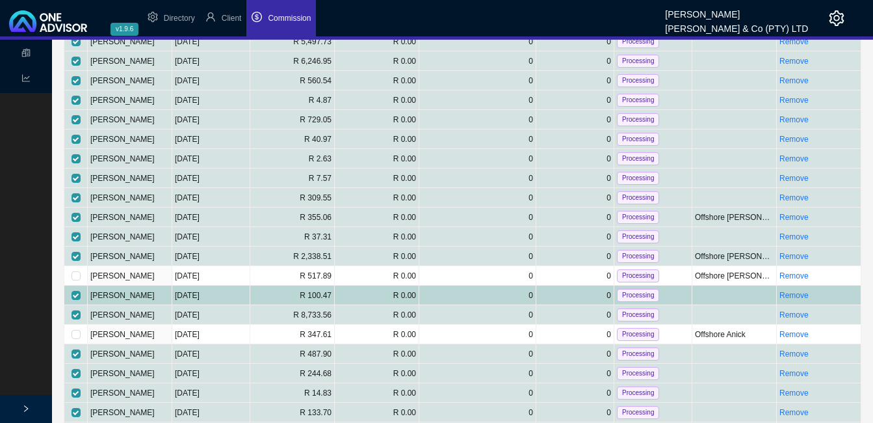
scroll to position [130, 0]
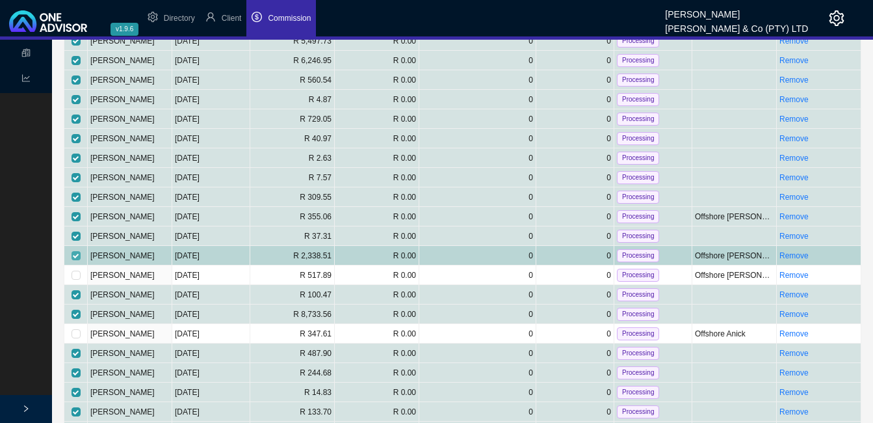
click at [77, 255] on input "checkbox" at bounding box center [76, 255] width 9 height 9
checkbox input "false"
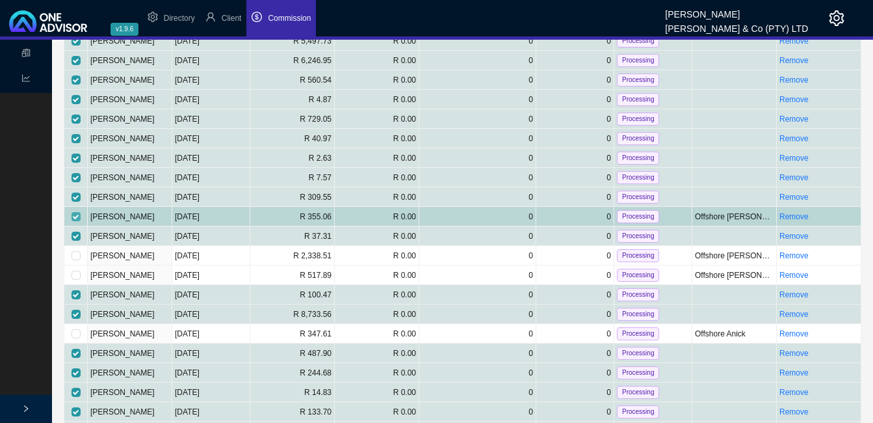
click at [78, 215] on input "checkbox" at bounding box center [76, 216] width 9 height 9
checkbox input "false"
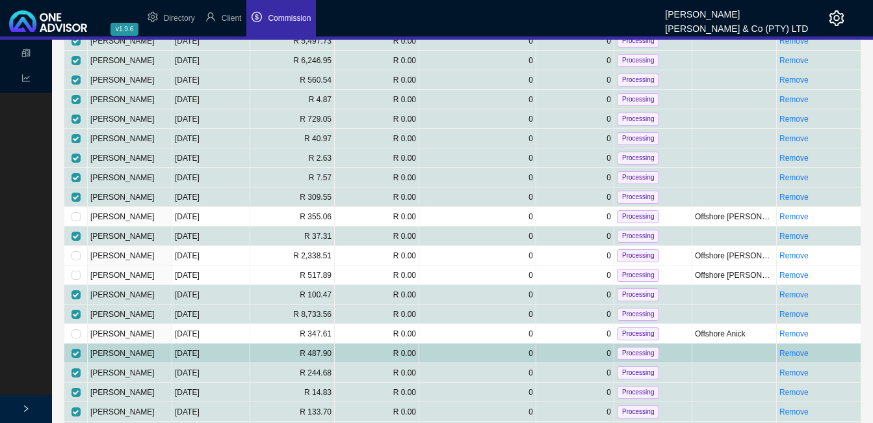
click at [268, 357] on td "R 487.90" at bounding box center [292, 353] width 85 height 20
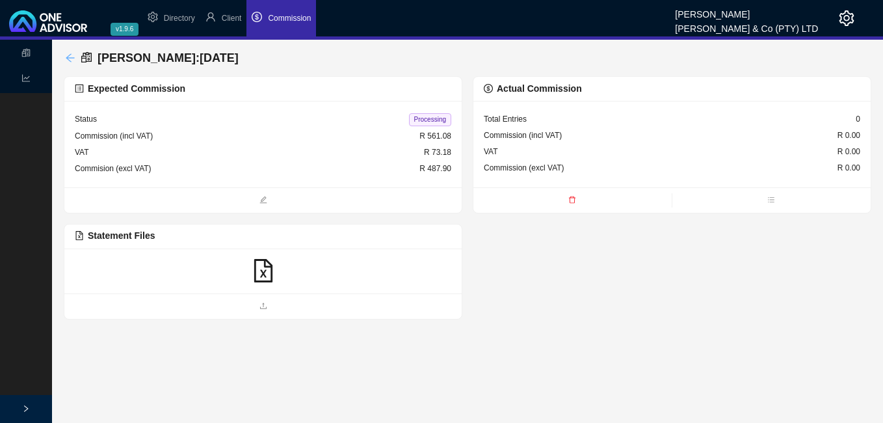
click at [66, 58] on icon "arrow-left" at bounding box center [70, 58] width 10 height 10
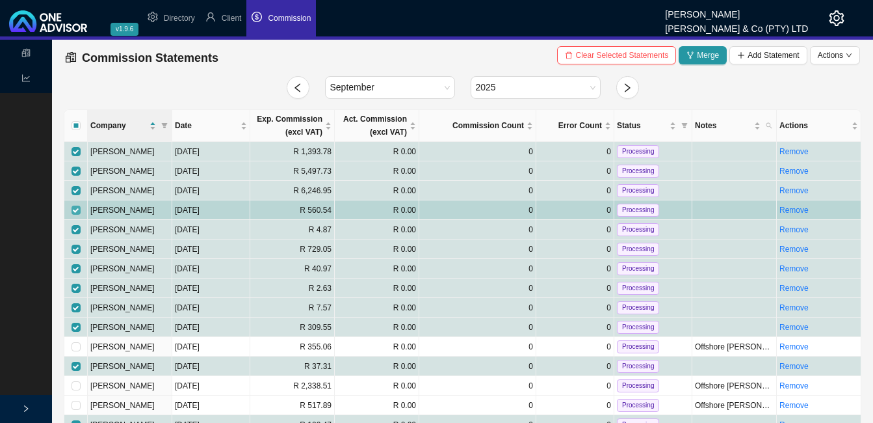
click at [75, 207] on input "checkbox" at bounding box center [76, 209] width 9 height 9
checkbox input "false"
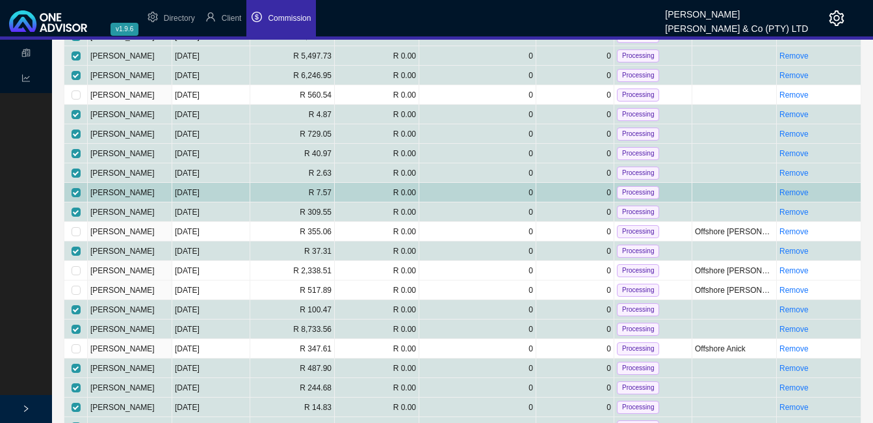
scroll to position [130, 0]
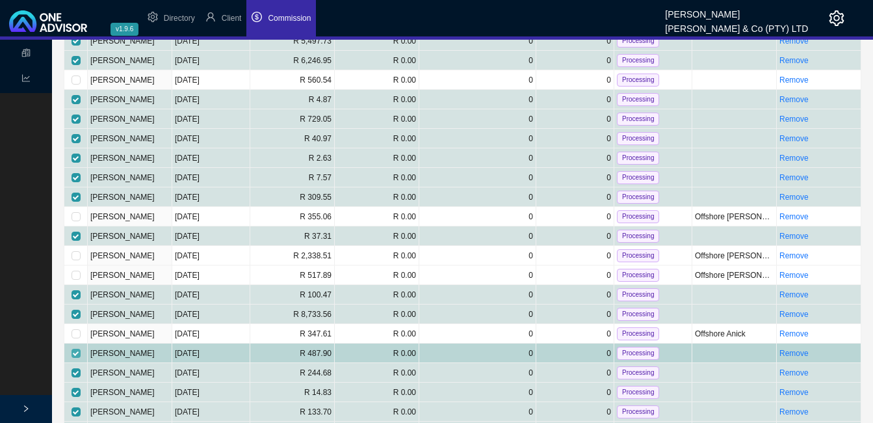
click at [77, 351] on input "checkbox" at bounding box center [76, 352] width 9 height 9
checkbox input "false"
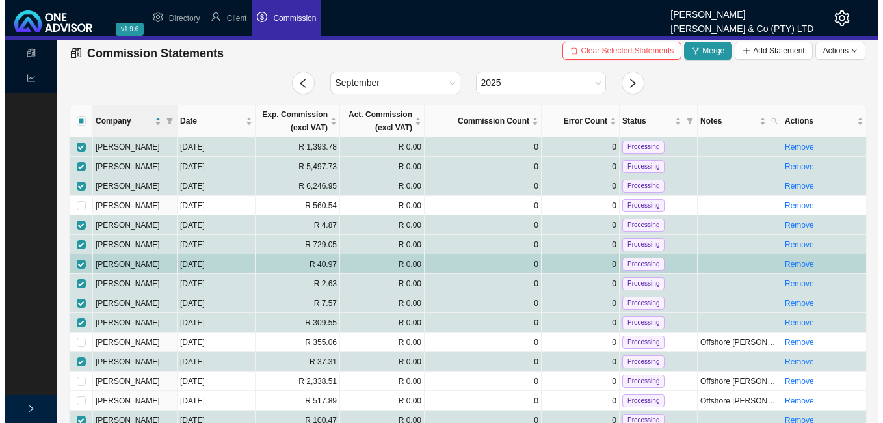
scroll to position [0, 0]
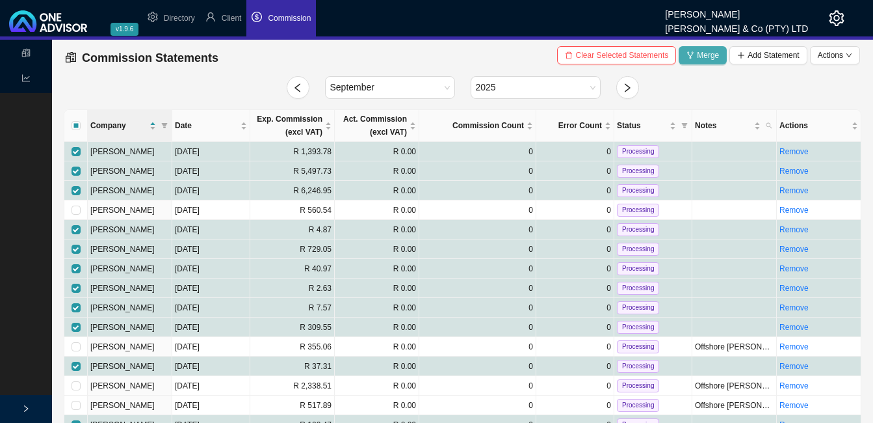
click at [703, 50] on span "Merge" at bounding box center [708, 55] width 22 height 13
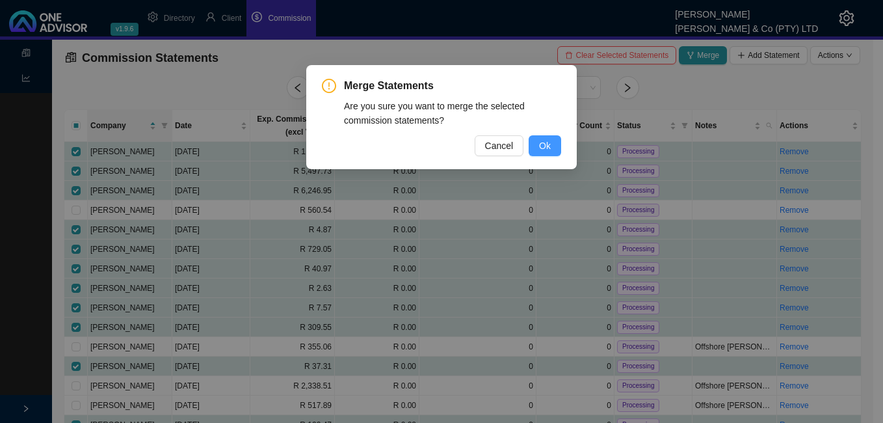
click at [547, 146] on span "Ok" at bounding box center [545, 145] width 12 height 14
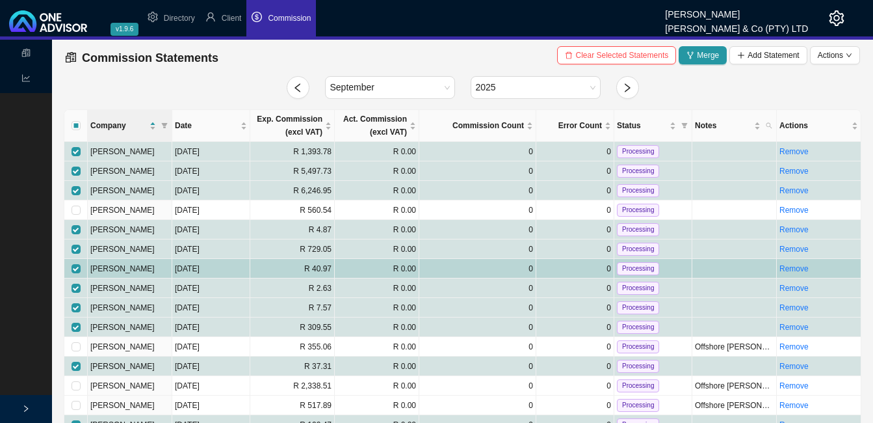
checkbox input "false"
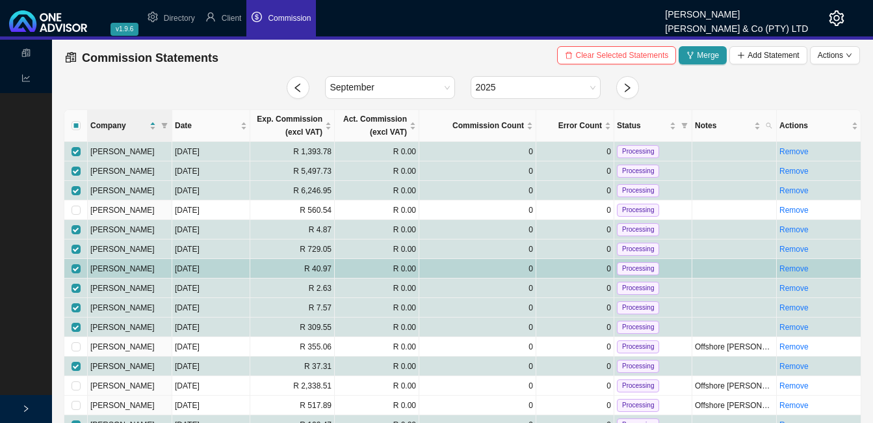
checkbox input "false"
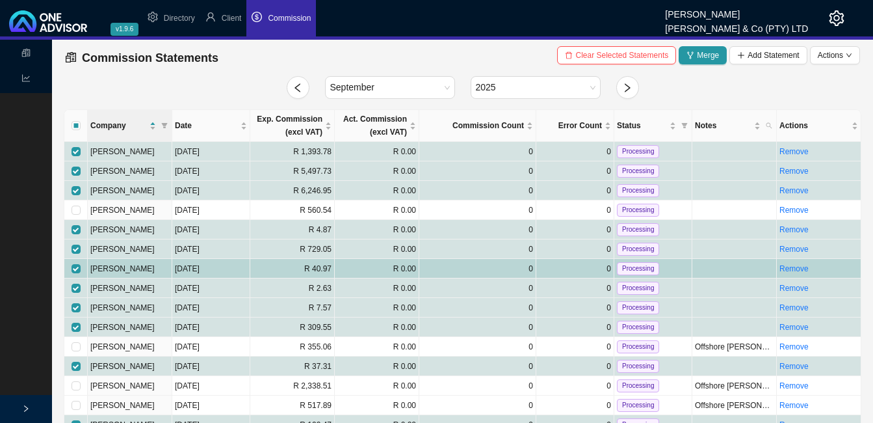
checkbox input "false"
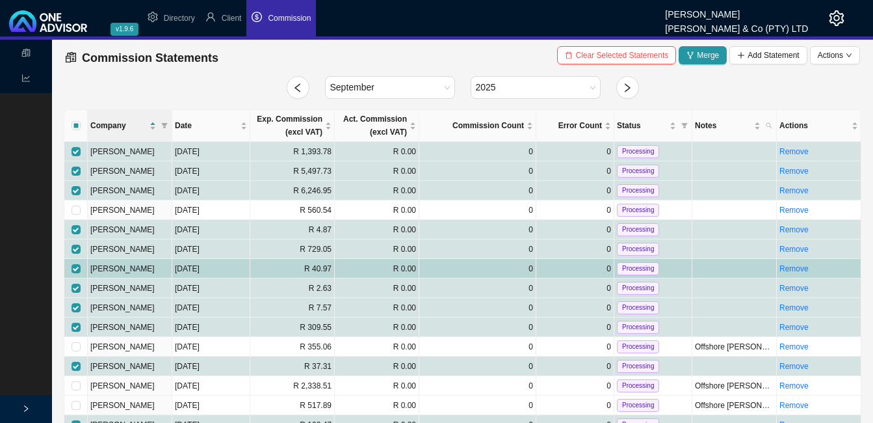
checkbox input "false"
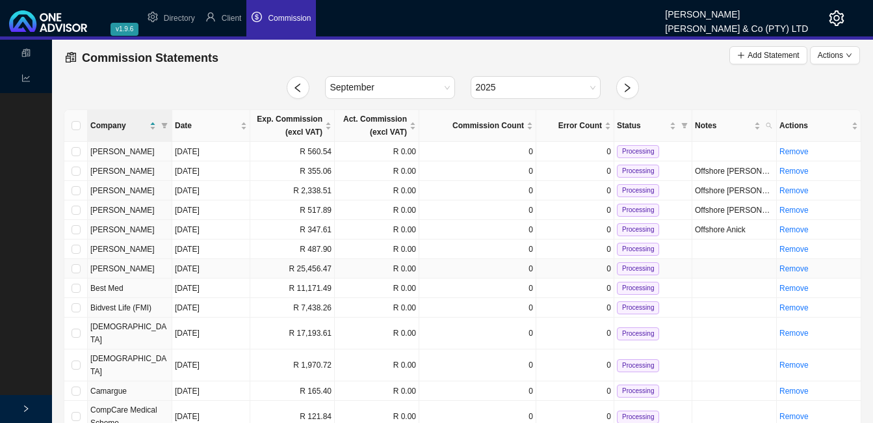
click at [273, 267] on td "R 25,456.47" at bounding box center [292, 269] width 85 height 20
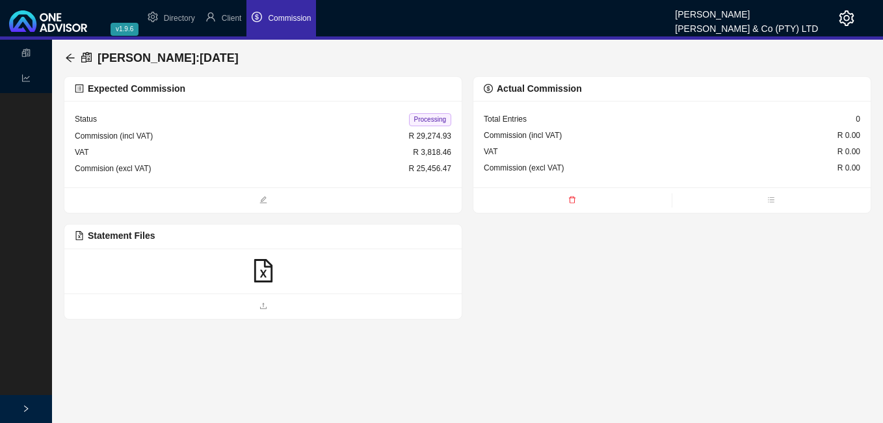
click at [266, 276] on icon "file-excel" at bounding box center [263, 270] width 23 height 23
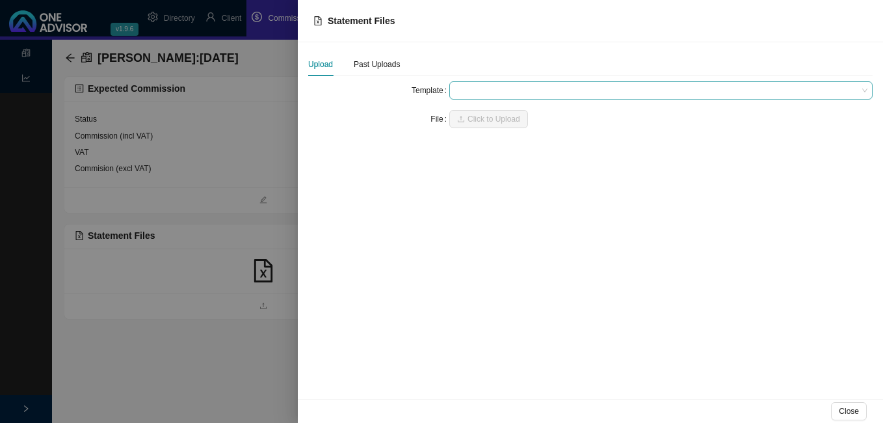
click at [475, 88] on span at bounding box center [660, 90] width 413 height 17
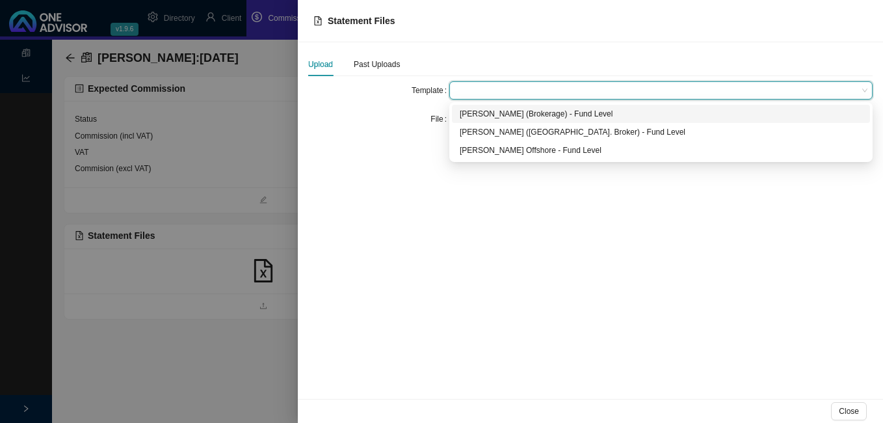
click at [480, 111] on div "[PERSON_NAME] (Brokerage) - Fund Level" at bounding box center [661, 113] width 402 height 13
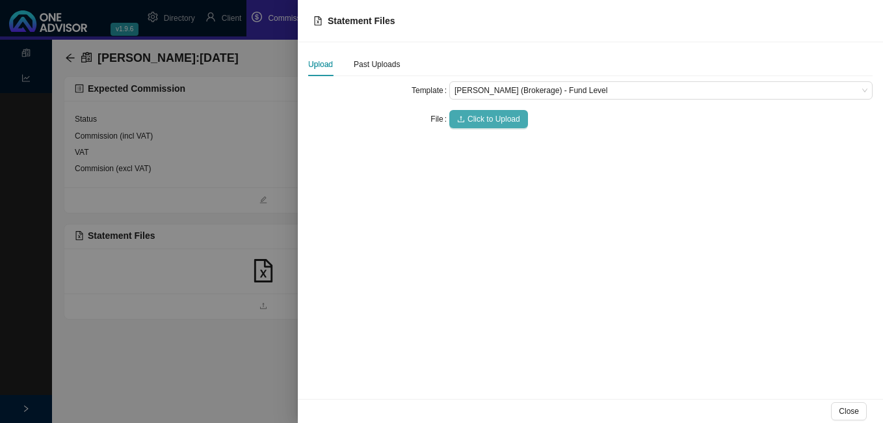
click at [478, 119] on span "Click to Upload" at bounding box center [493, 118] width 53 height 13
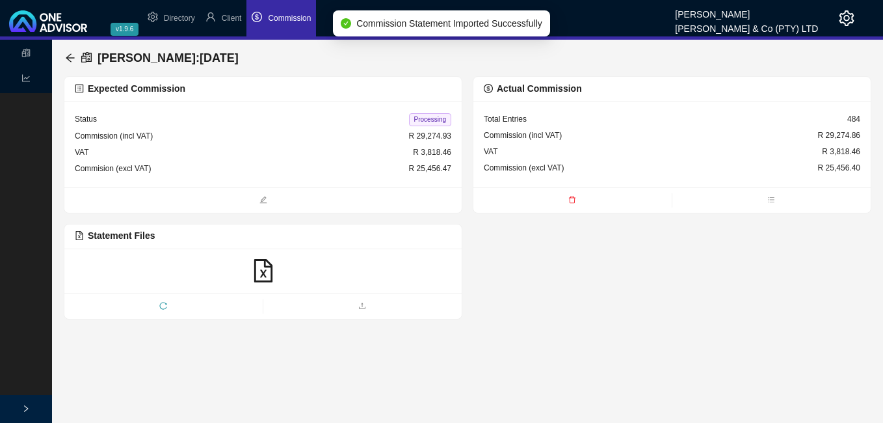
click at [425, 118] on span "Processing" at bounding box center [430, 119] width 42 height 13
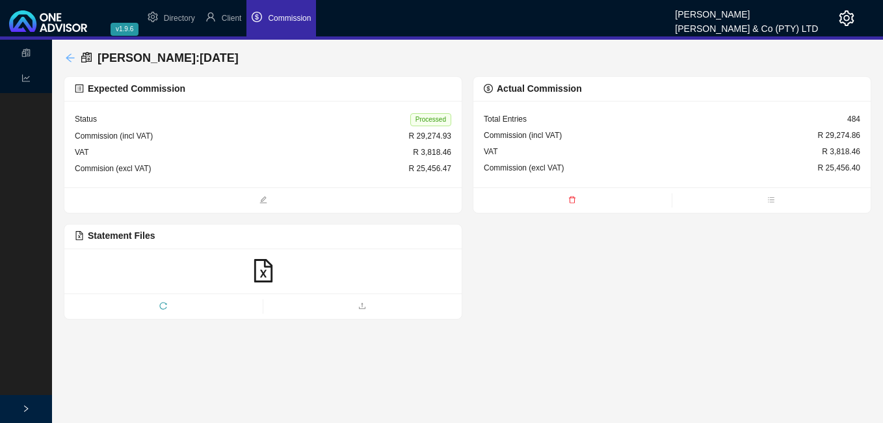
click at [72, 55] on icon "arrow-left" at bounding box center [70, 58] width 10 height 10
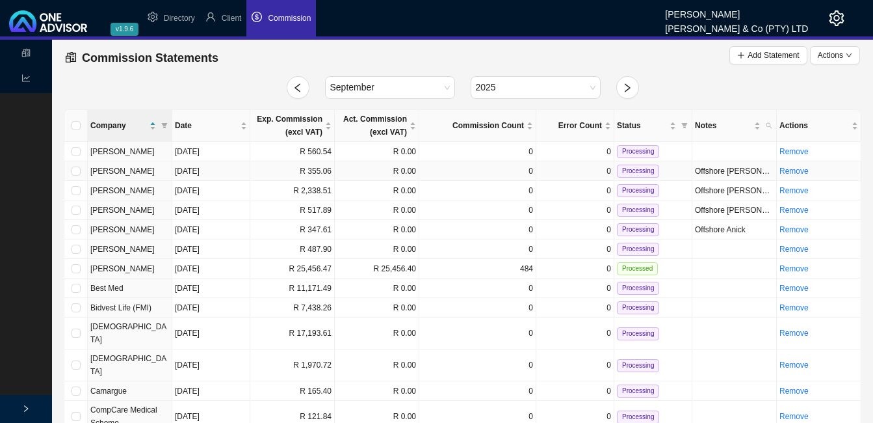
click at [334, 168] on td "R 355.06" at bounding box center [292, 171] width 85 height 20
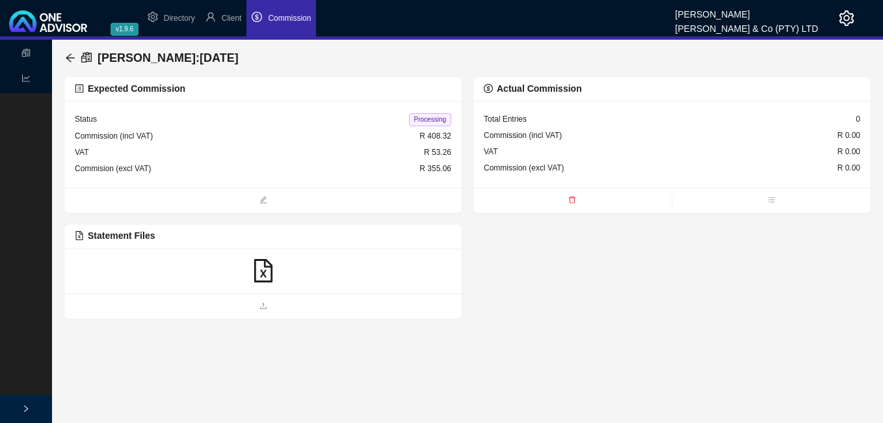
click at [266, 271] on icon "file-excel" at bounding box center [263, 270] width 23 height 23
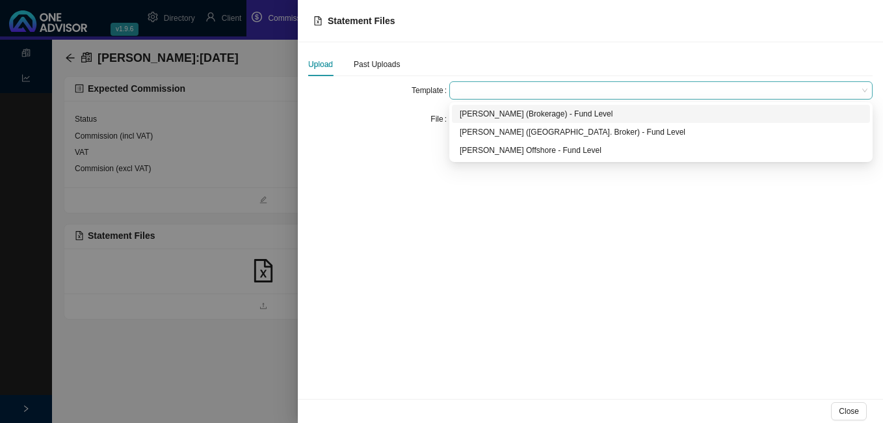
click at [471, 88] on span at bounding box center [660, 90] width 413 height 17
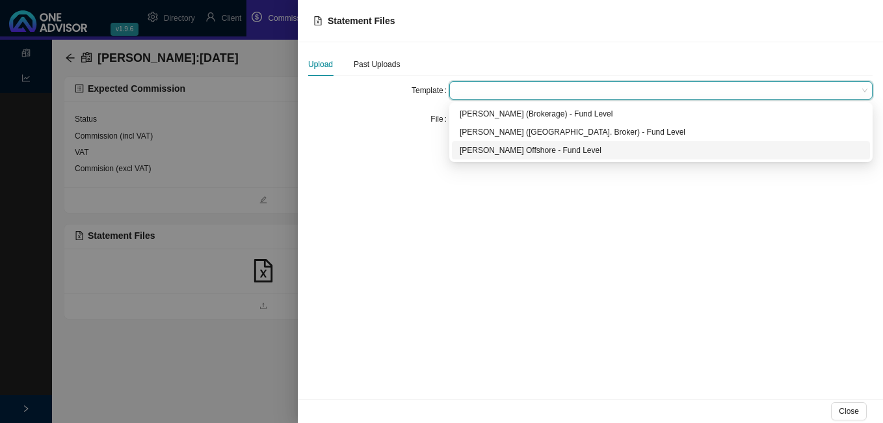
click at [473, 151] on div "[PERSON_NAME] Offshore - Fund Level" at bounding box center [661, 150] width 402 height 13
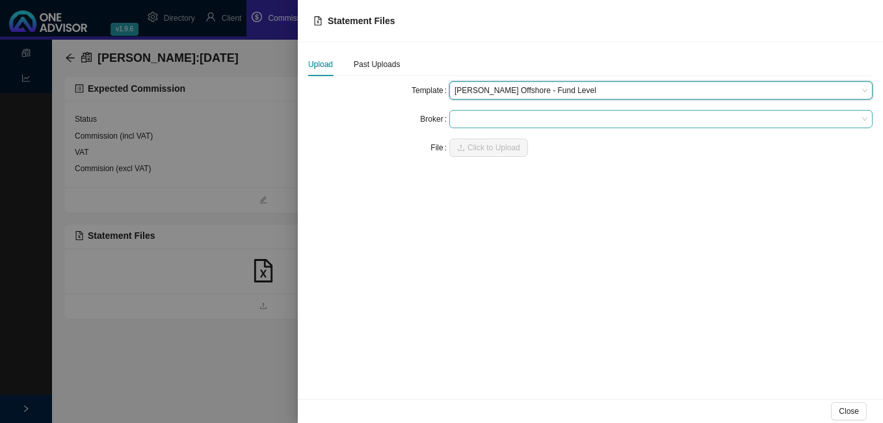
click at [475, 120] on span at bounding box center [660, 119] width 413 height 17
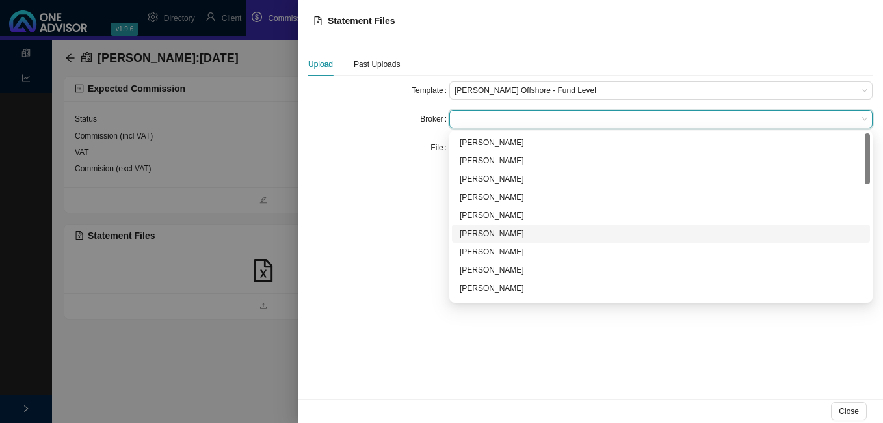
click at [469, 233] on div "[PERSON_NAME]" at bounding box center [661, 233] width 402 height 13
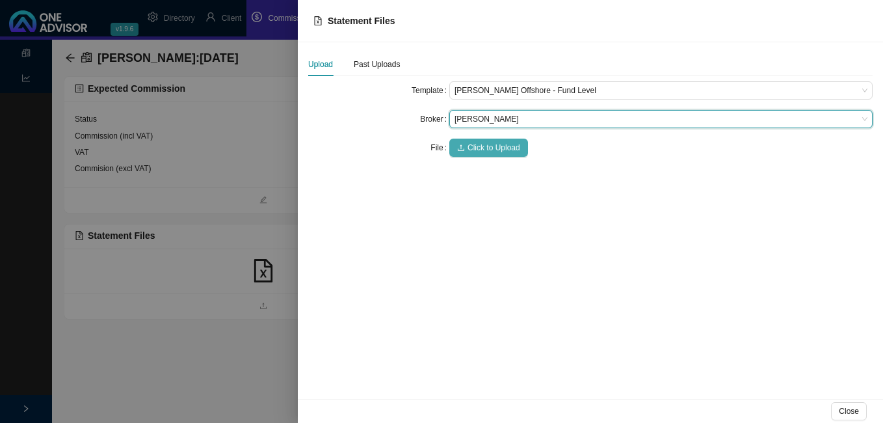
click at [473, 151] on span "Click to Upload" at bounding box center [493, 147] width 53 height 13
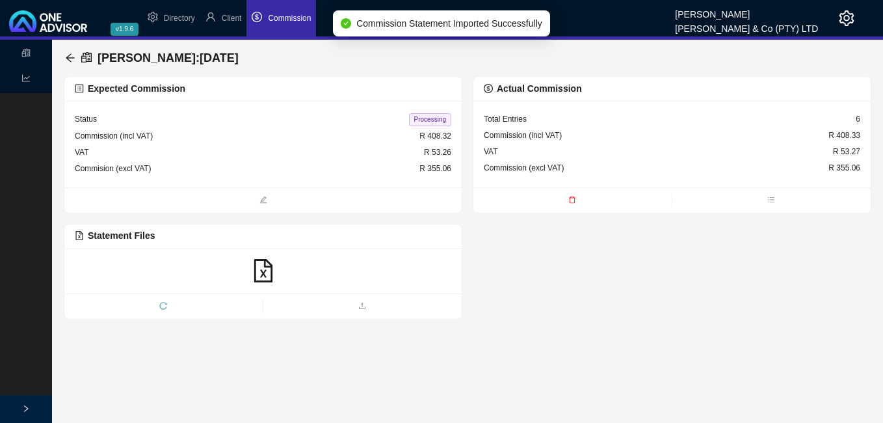
click at [415, 112] on div "Processing" at bounding box center [430, 119] width 42 height 14
click at [418, 118] on span "Processing" at bounding box center [430, 119] width 42 height 13
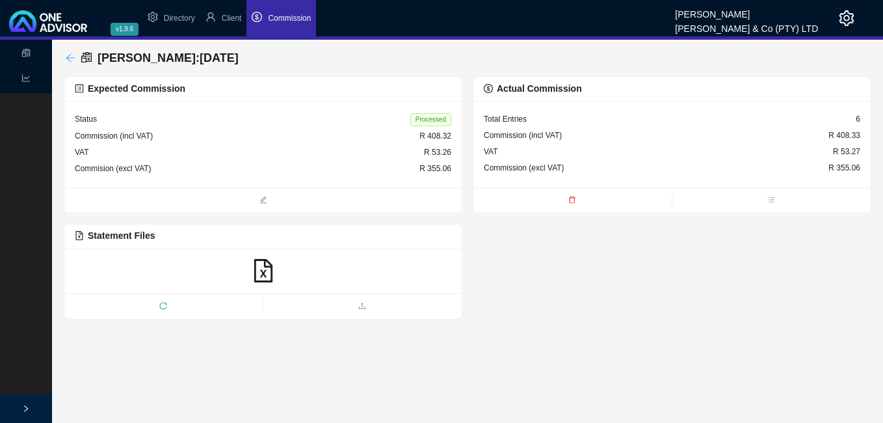
click at [72, 54] on icon "arrow-left" at bounding box center [70, 58] width 10 height 10
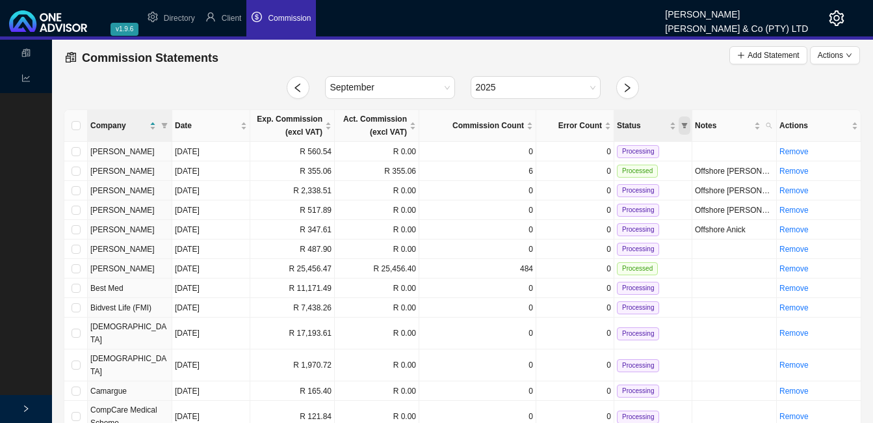
click at [684, 123] on icon "filter" at bounding box center [684, 125] width 7 height 7
click at [663, 166] on span "Processing" at bounding box center [652, 167] width 41 height 9
checkbox input "true"
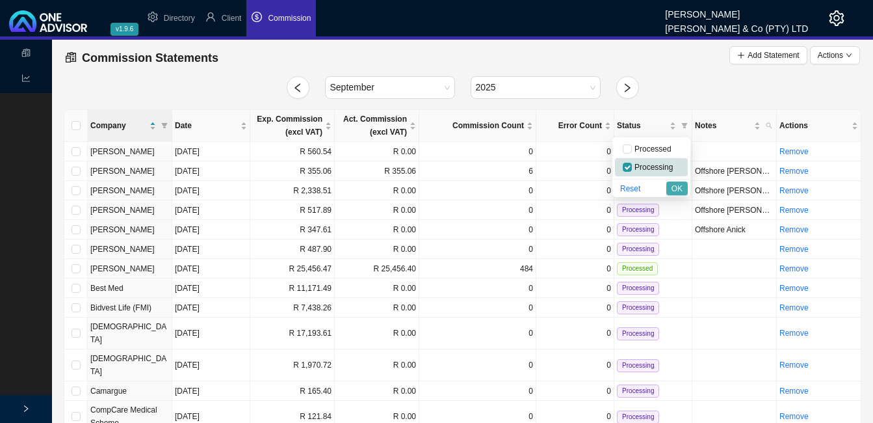
click at [675, 185] on span "OK" at bounding box center [677, 188] width 11 height 13
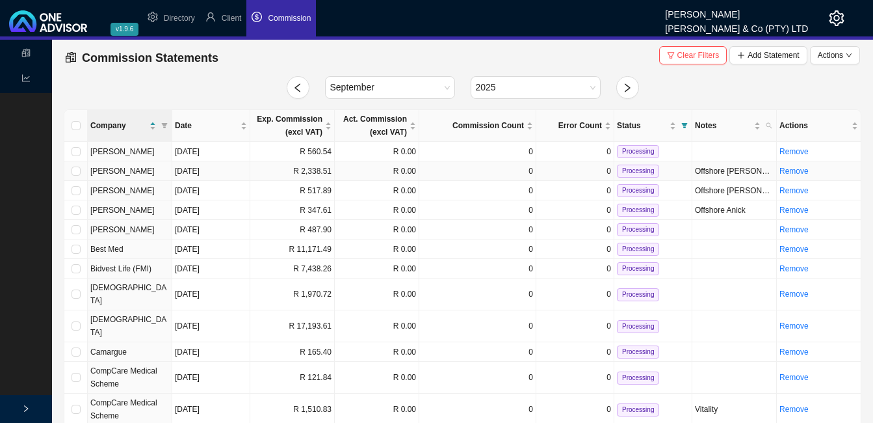
click at [322, 173] on td "R 2,338.51" at bounding box center [292, 171] width 85 height 20
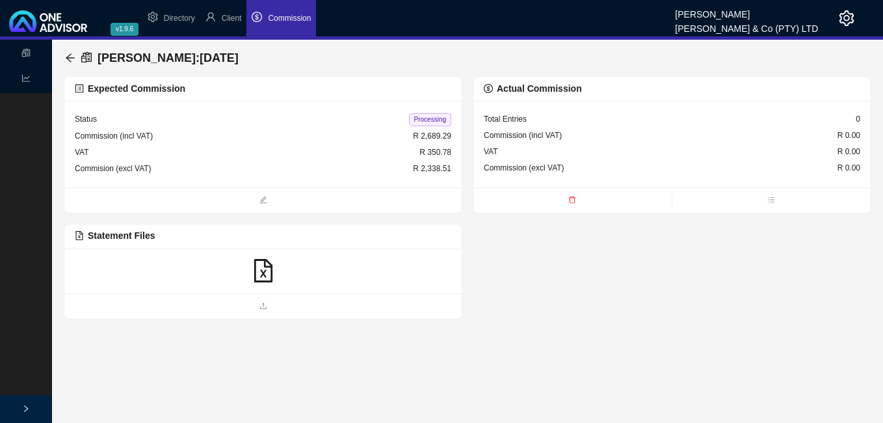
click at [264, 272] on icon "file-excel" at bounding box center [263, 270] width 18 height 23
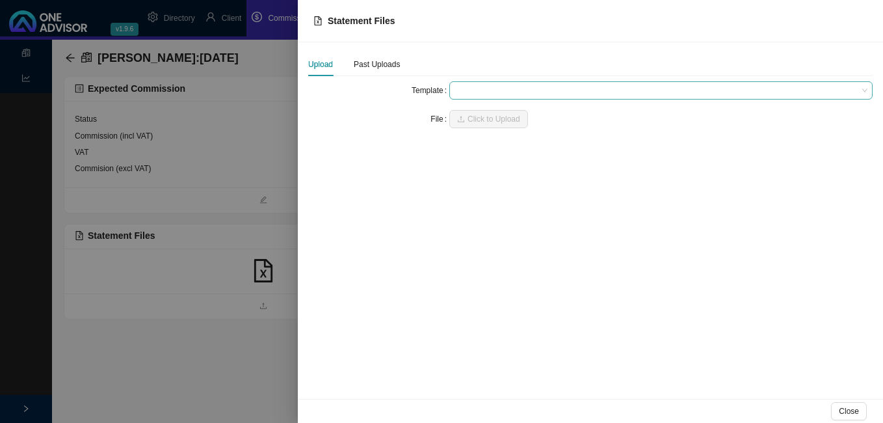
click at [462, 90] on span at bounding box center [660, 90] width 413 height 17
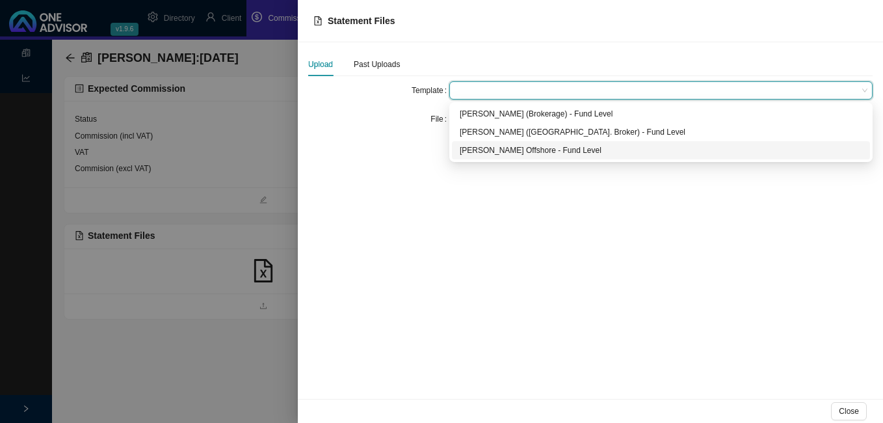
click at [471, 153] on div "[PERSON_NAME] Offshore - Fund Level" at bounding box center [661, 150] width 402 height 13
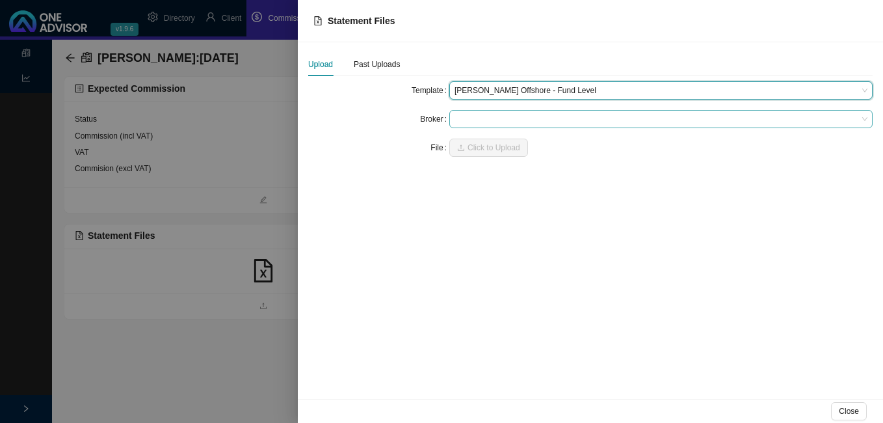
click at [473, 120] on span at bounding box center [660, 119] width 413 height 17
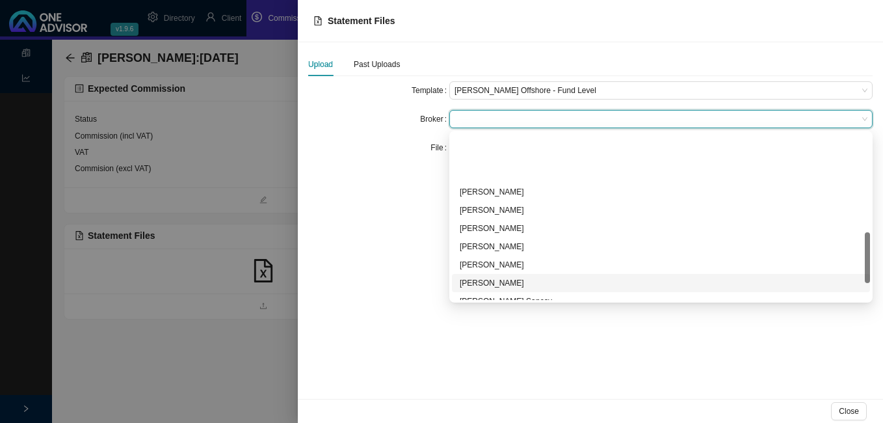
scroll to position [380, 0]
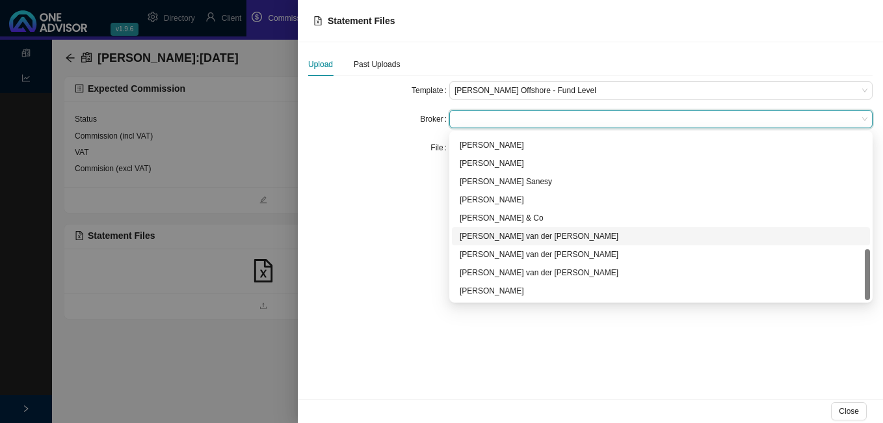
click at [490, 239] on div "[PERSON_NAME] van der [PERSON_NAME]" at bounding box center [661, 235] width 402 height 13
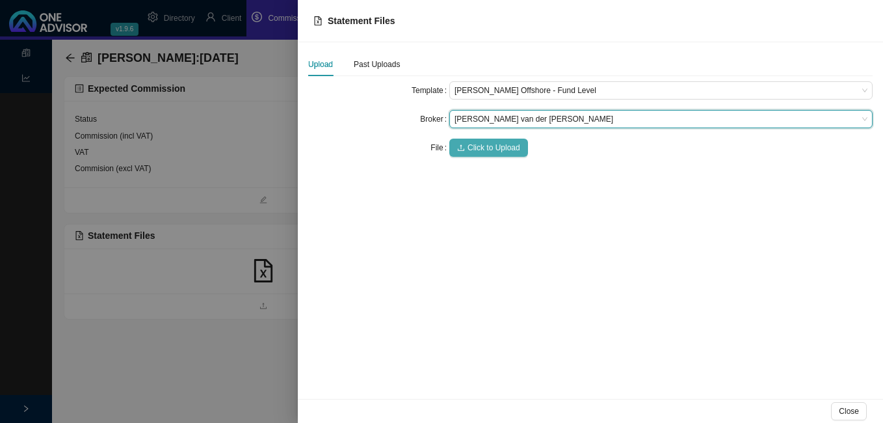
click at [473, 139] on button "Click to Upload" at bounding box center [488, 147] width 79 height 18
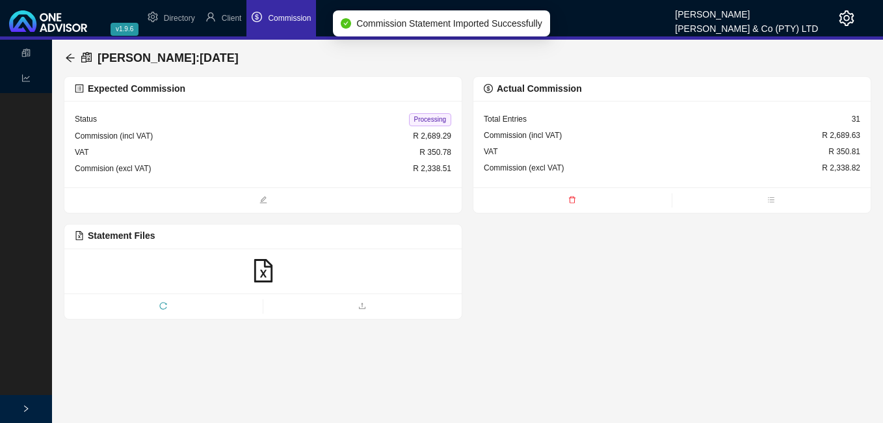
click at [423, 119] on span "Processing" at bounding box center [430, 119] width 42 height 13
click at [73, 55] on icon "arrow-left" at bounding box center [70, 58] width 10 height 10
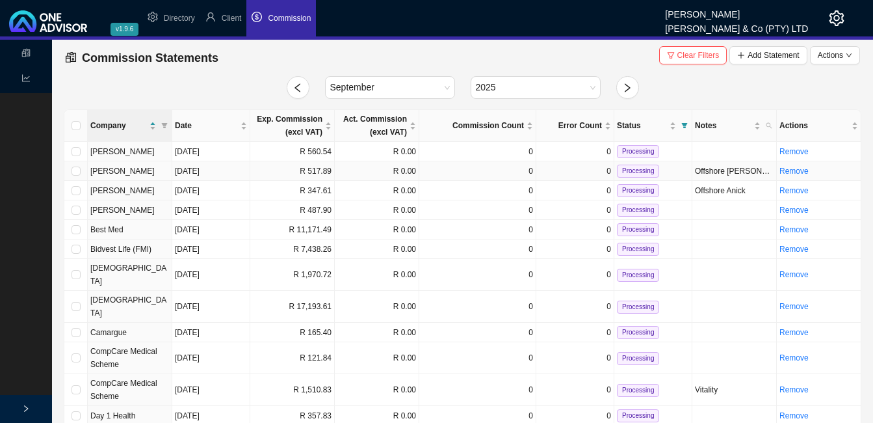
click at [323, 172] on td "R 517.89" at bounding box center [292, 171] width 85 height 20
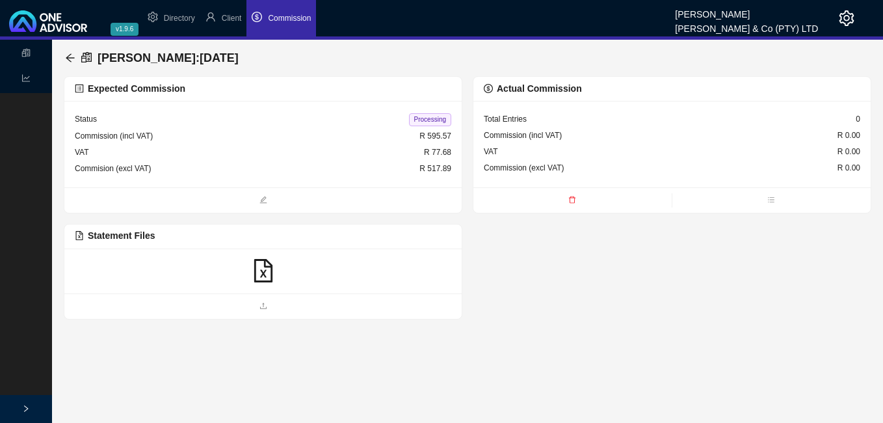
click at [263, 273] on icon "file-excel" at bounding box center [263, 270] width 18 height 23
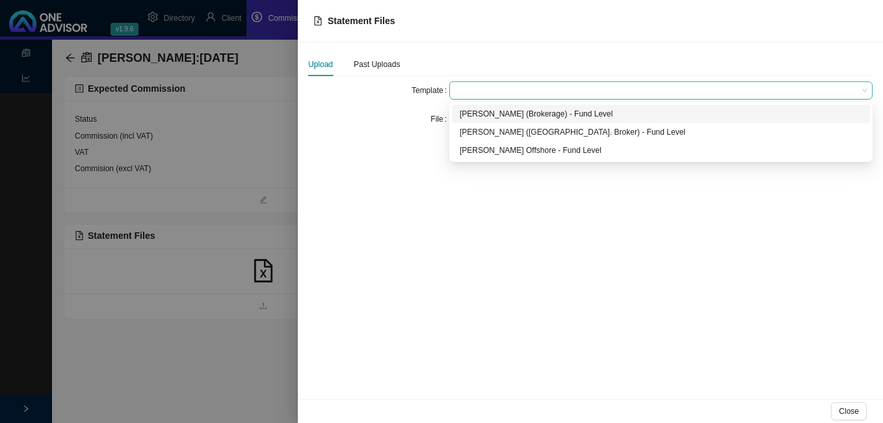
click at [488, 92] on span at bounding box center [660, 90] width 413 height 17
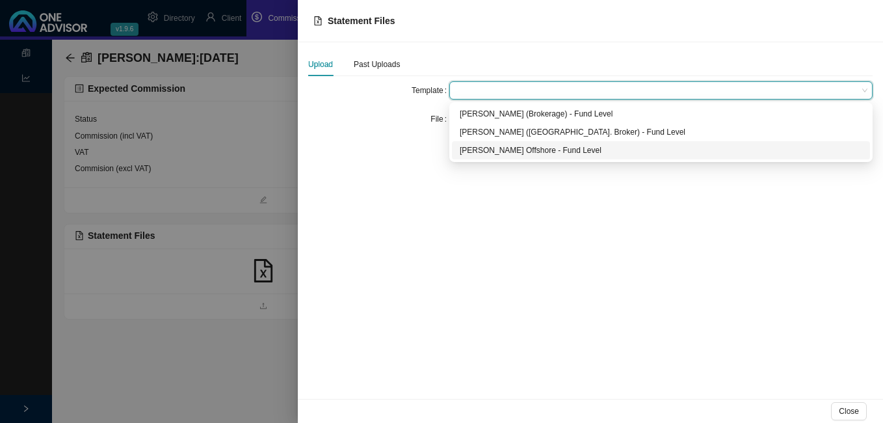
click at [489, 153] on div "[PERSON_NAME] Offshore - Fund Level" at bounding box center [661, 150] width 402 height 13
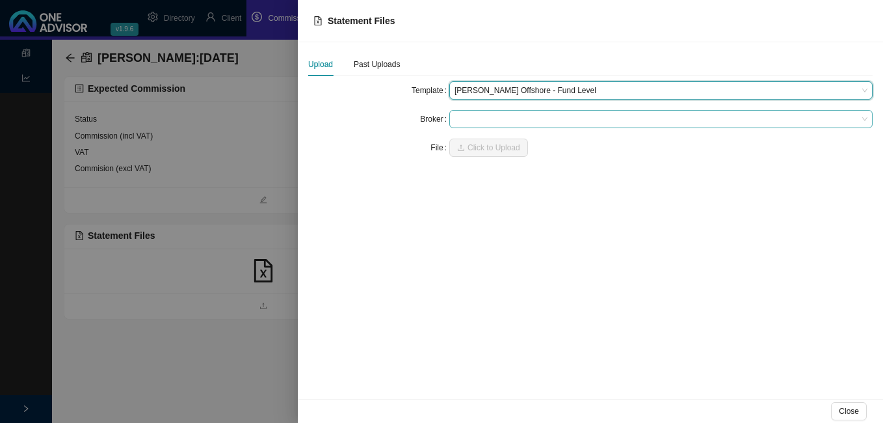
click at [486, 118] on span at bounding box center [660, 119] width 413 height 17
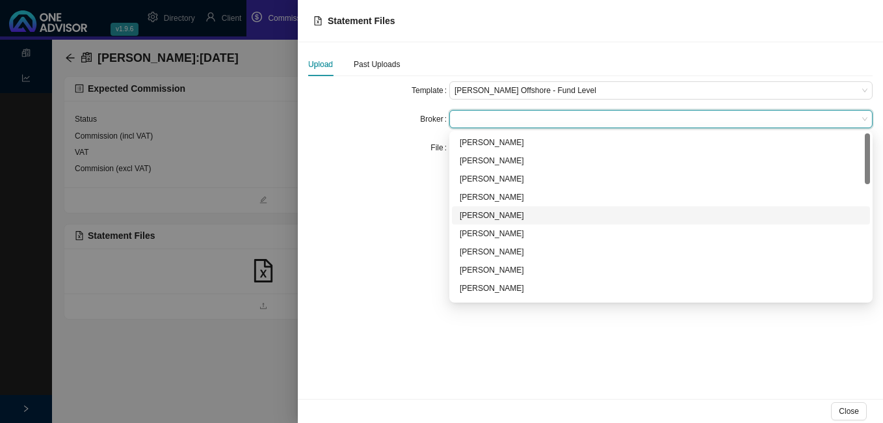
click at [488, 216] on div "[PERSON_NAME]" at bounding box center [661, 215] width 402 height 13
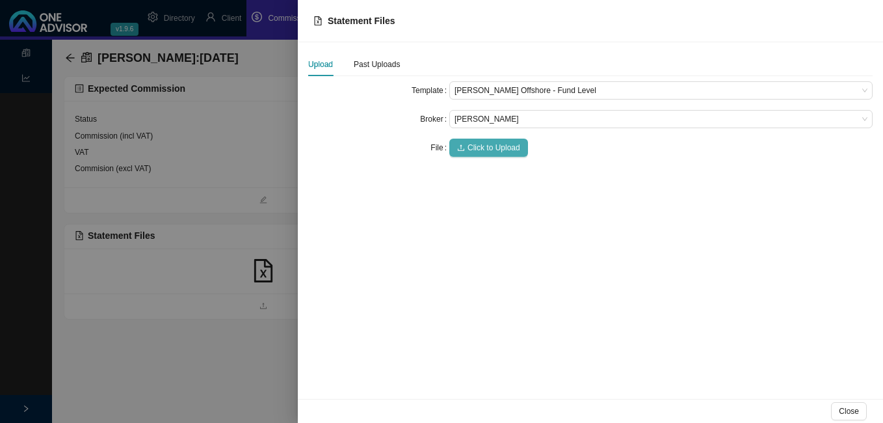
click at [484, 150] on span "Click to Upload" at bounding box center [493, 147] width 53 height 13
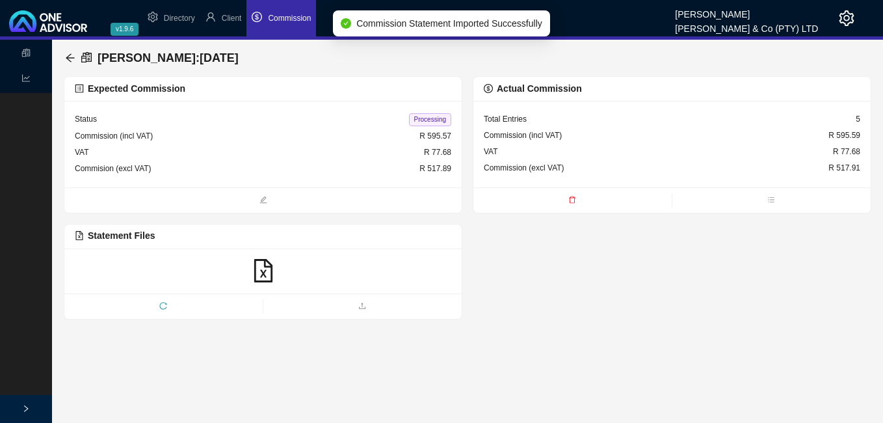
click at [426, 121] on span "Processing" at bounding box center [430, 119] width 42 height 13
click at [69, 53] on icon "arrow-left" at bounding box center [70, 58] width 10 height 10
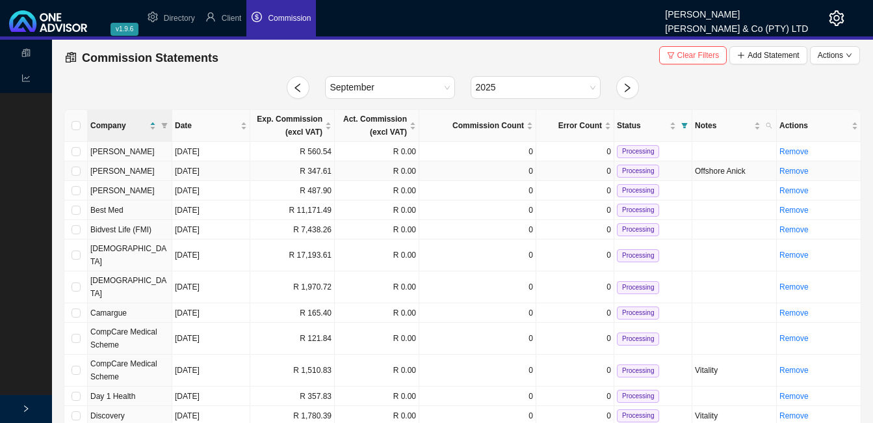
click at [312, 176] on td "R 347.61" at bounding box center [292, 171] width 85 height 20
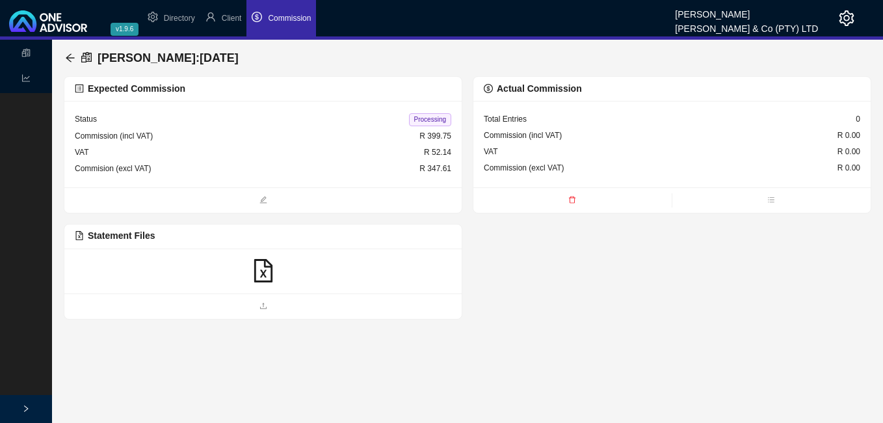
click at [266, 274] on icon "file-excel" at bounding box center [263, 270] width 23 height 23
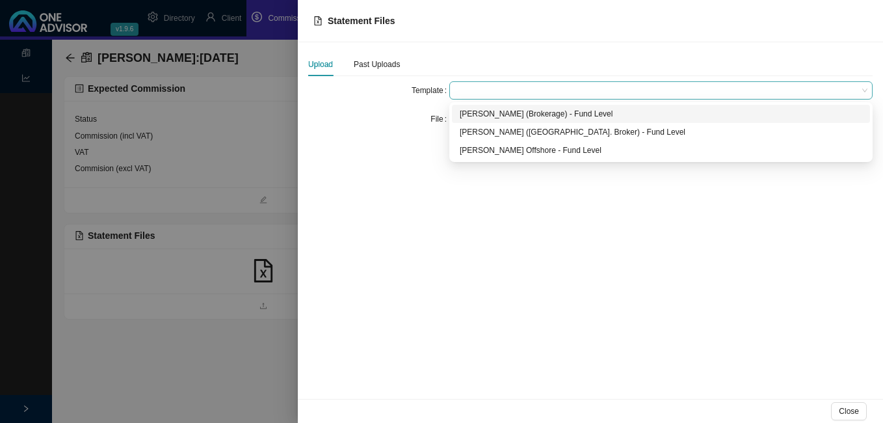
click at [473, 91] on span at bounding box center [660, 90] width 413 height 17
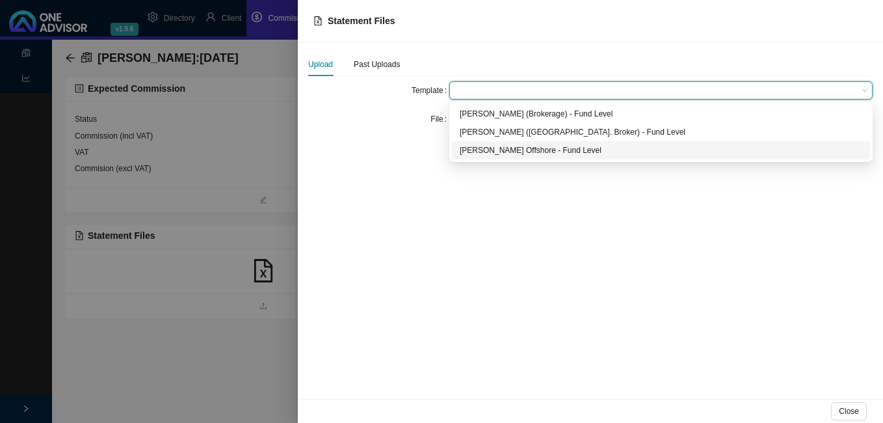
click at [472, 151] on div "[PERSON_NAME] Offshore - Fund Level" at bounding box center [661, 150] width 402 height 13
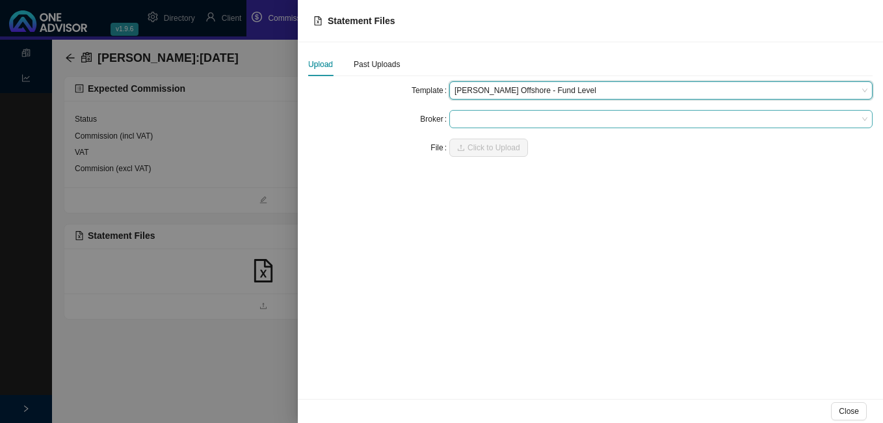
click at [471, 115] on span at bounding box center [660, 119] width 413 height 17
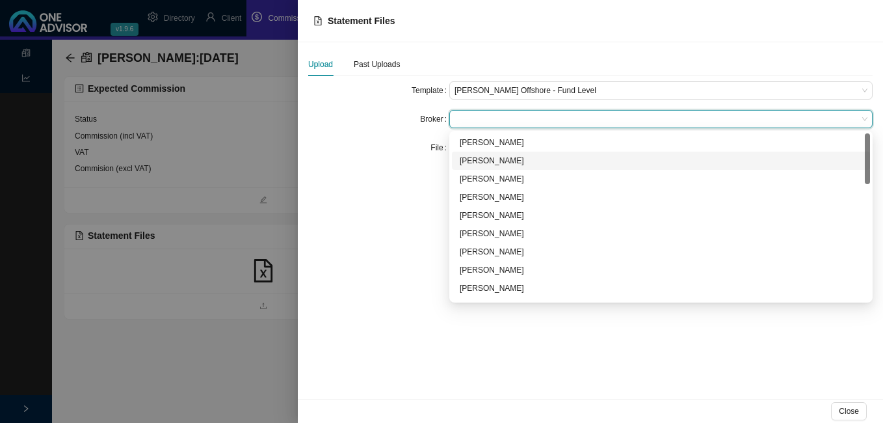
click at [475, 157] on div "[PERSON_NAME]" at bounding box center [661, 160] width 402 height 13
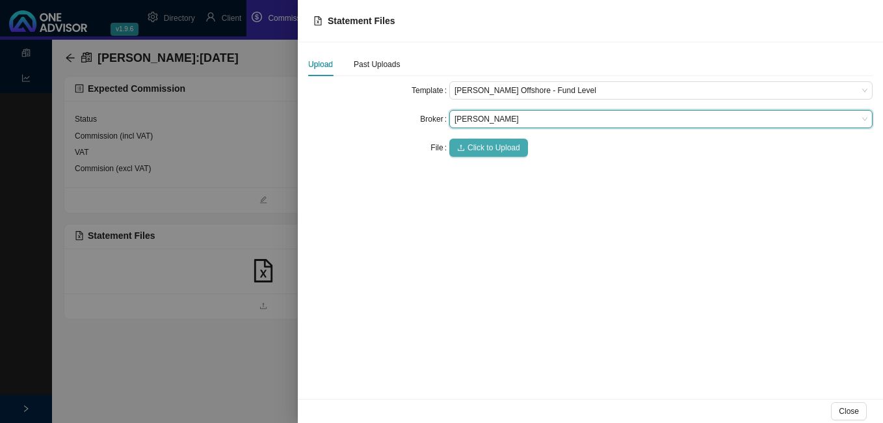
click at [475, 146] on span "Click to Upload" at bounding box center [493, 147] width 53 height 13
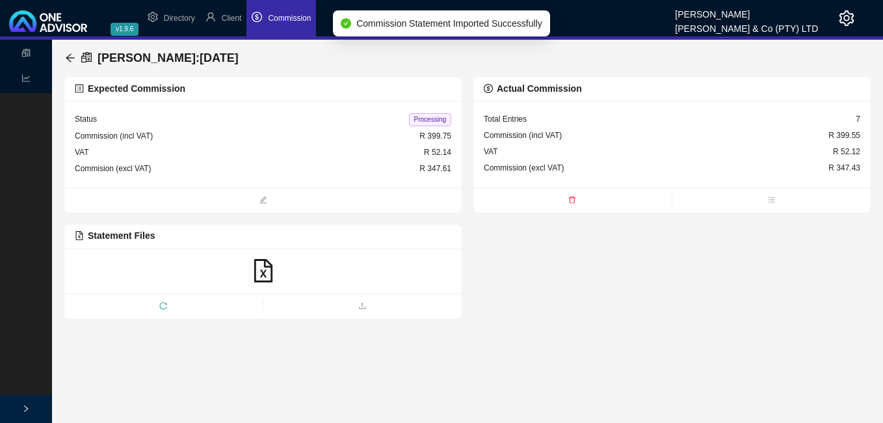
click at [428, 121] on span "Processing" at bounding box center [430, 119] width 42 height 13
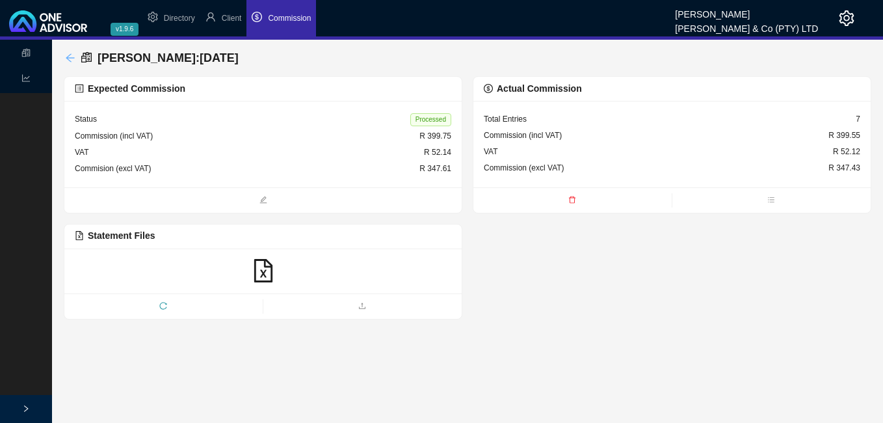
click at [70, 57] on icon "arrow-left" at bounding box center [70, 58] width 10 height 10
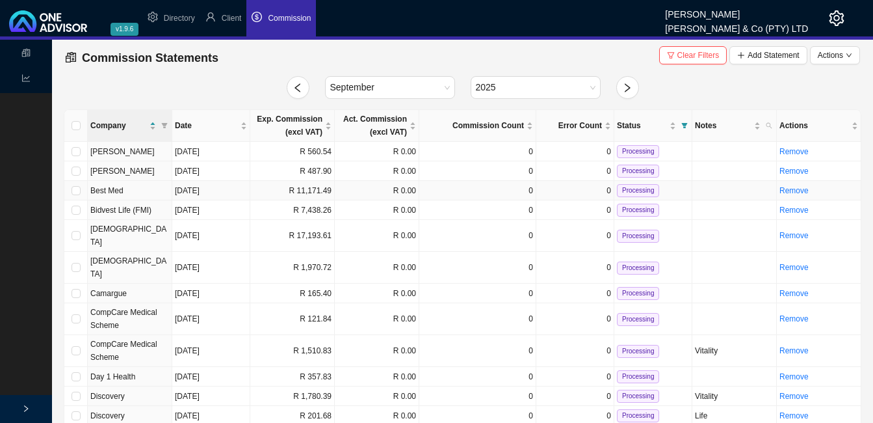
click at [281, 190] on td "R 11,171.49" at bounding box center [292, 191] width 85 height 20
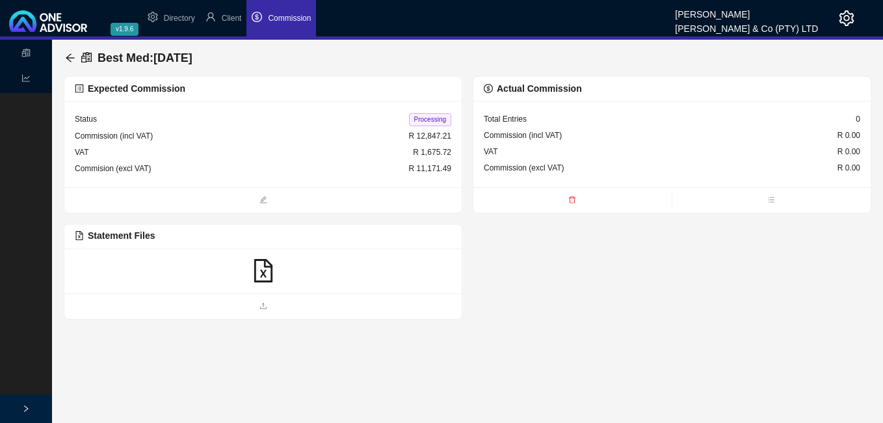
click at [266, 270] on icon "file-excel" at bounding box center [263, 270] width 18 height 23
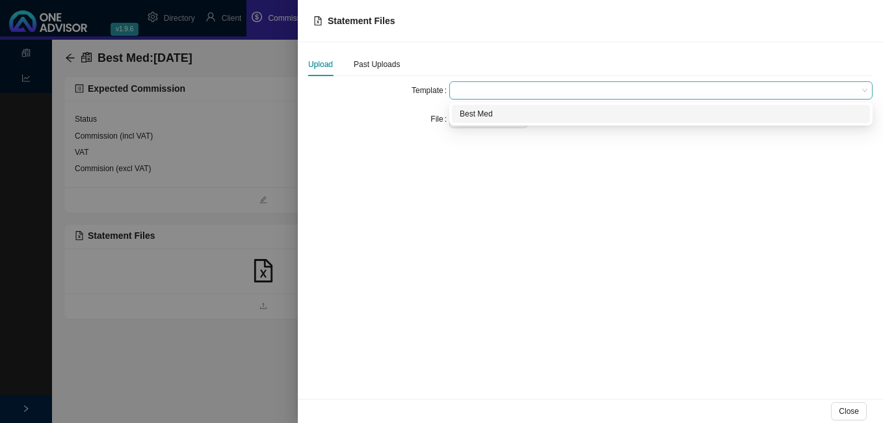
click at [469, 91] on span at bounding box center [660, 90] width 413 height 17
click at [466, 114] on div "Best Med" at bounding box center [661, 113] width 402 height 13
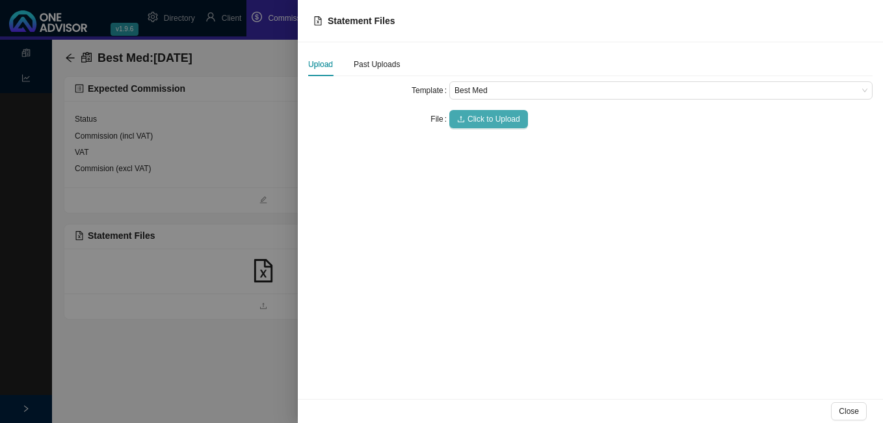
click at [465, 119] on button "Click to Upload" at bounding box center [488, 119] width 79 height 18
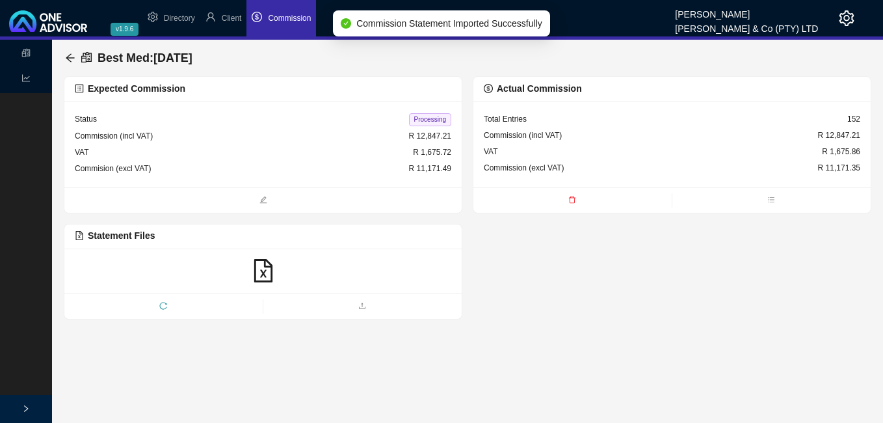
click at [428, 120] on span "Processing" at bounding box center [430, 119] width 42 height 13
click at [66, 57] on icon "arrow-left" at bounding box center [70, 58] width 10 height 10
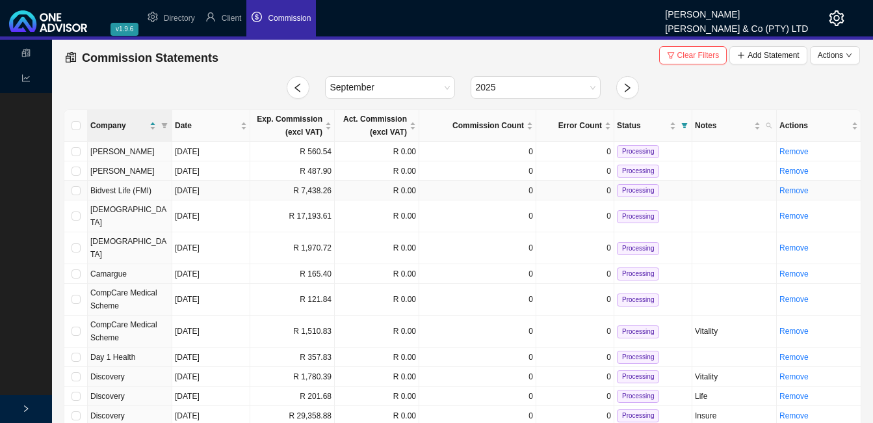
click at [317, 191] on td "R 7,438.26" at bounding box center [292, 191] width 85 height 20
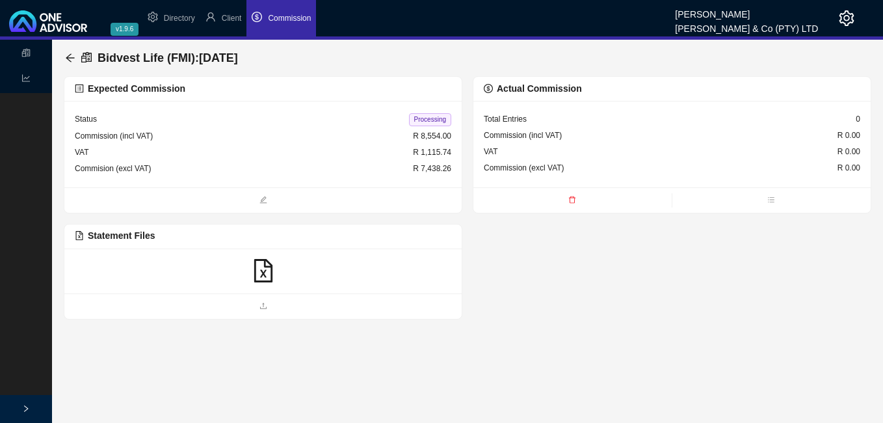
click at [263, 272] on icon "file-excel" at bounding box center [263, 270] width 18 height 23
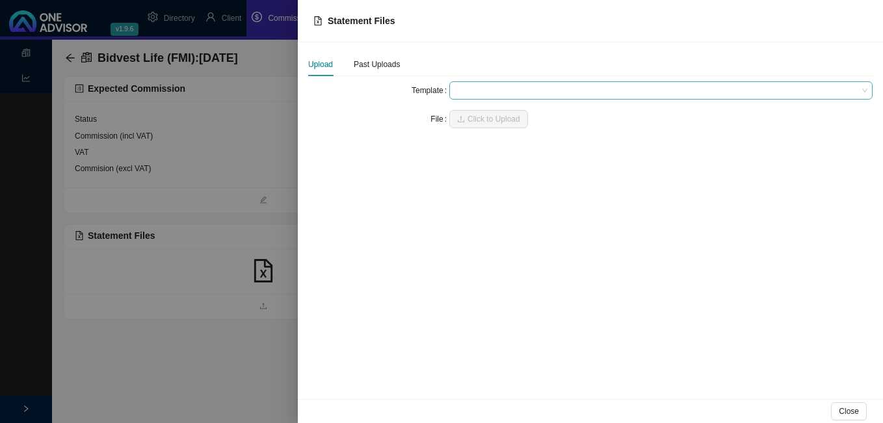
click at [477, 94] on span at bounding box center [660, 90] width 413 height 17
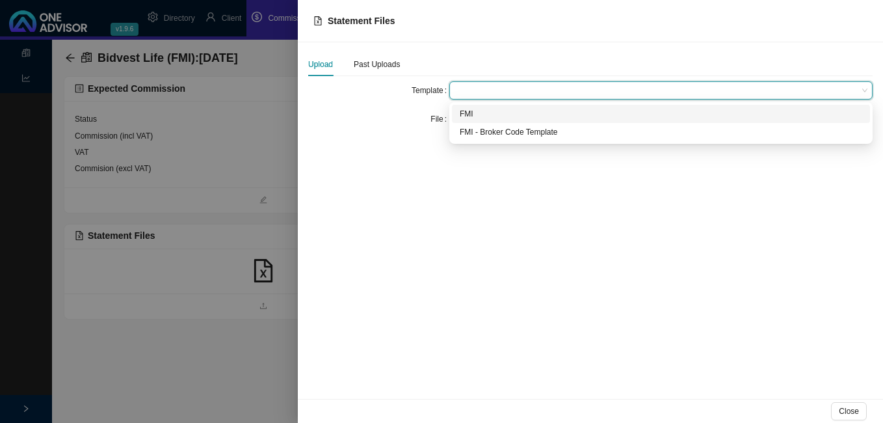
click at [482, 112] on div "FMI" at bounding box center [661, 113] width 402 height 13
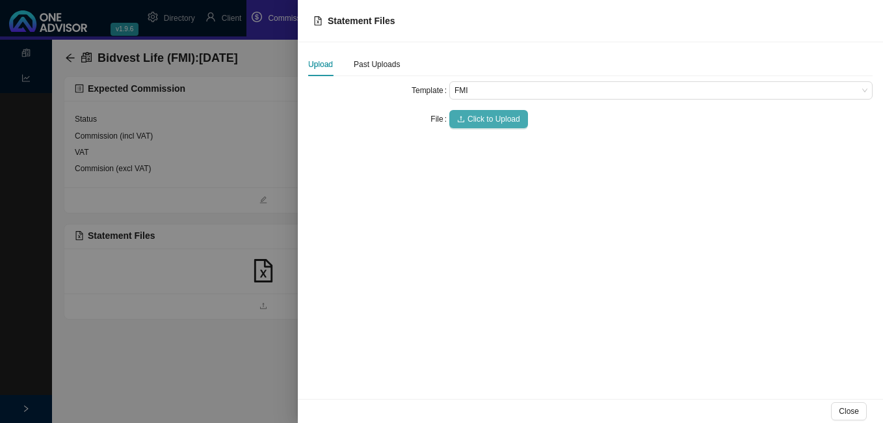
click at [482, 120] on span "Click to Upload" at bounding box center [493, 118] width 53 height 13
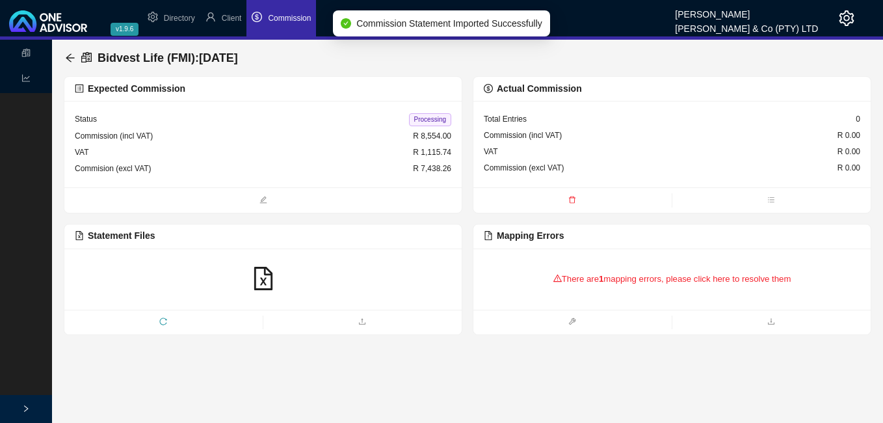
click at [583, 279] on div "There are 1 mapping errors, please click here to resolve them" at bounding box center [672, 279] width 376 height 40
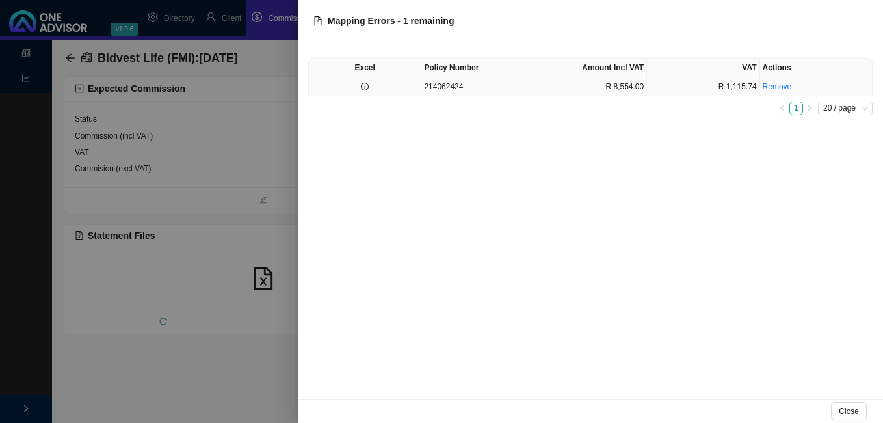
click at [374, 88] on td at bounding box center [365, 86] width 112 height 19
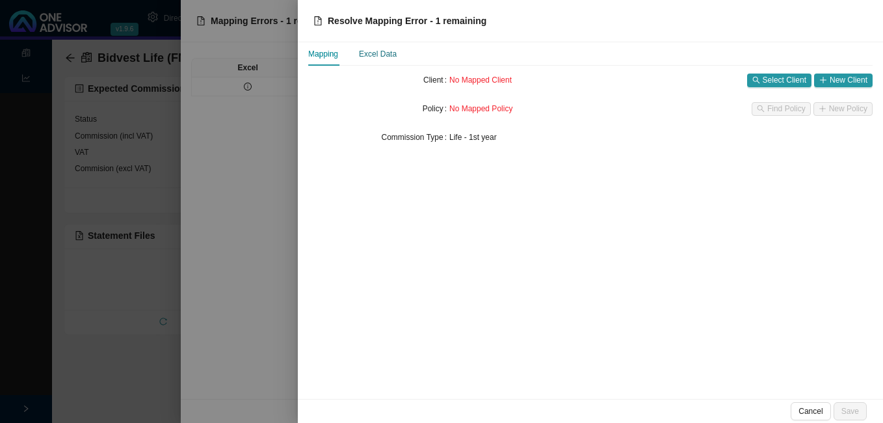
click at [387, 53] on div "Excel Data" at bounding box center [378, 53] width 38 height 13
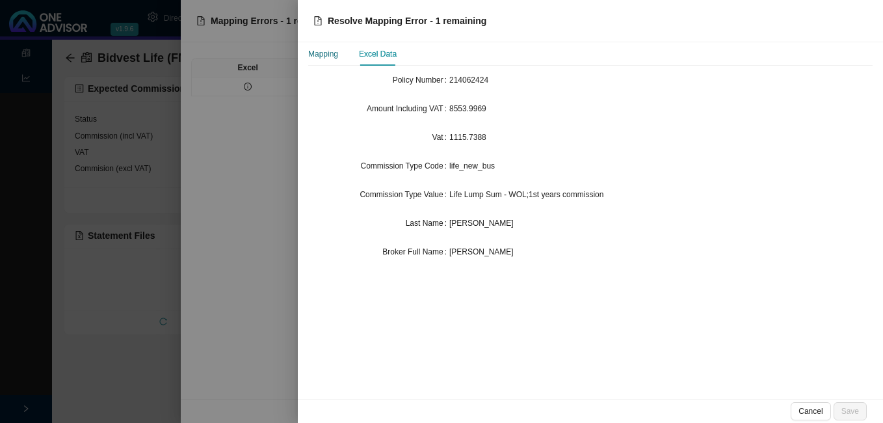
click at [330, 55] on div "Mapping" at bounding box center [323, 53] width 30 height 13
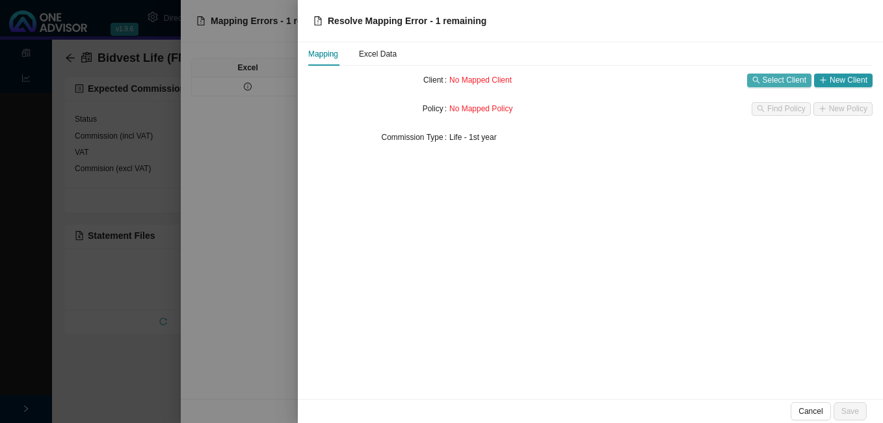
click at [763, 81] on button "Select Client" at bounding box center [779, 80] width 64 height 14
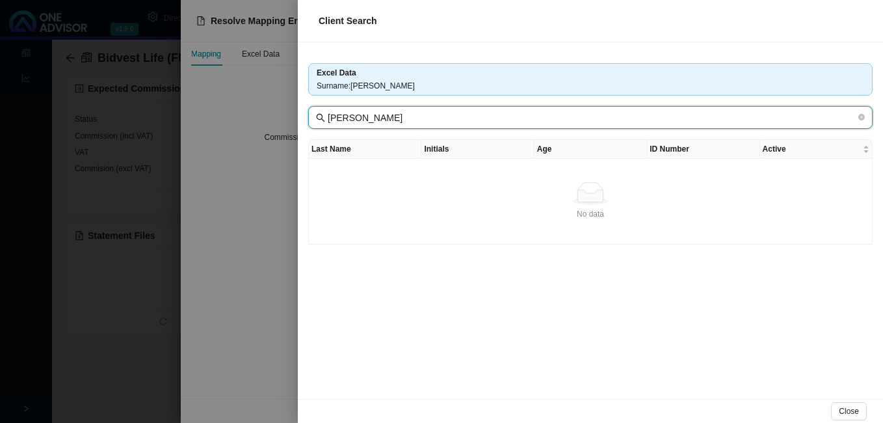
drag, startPoint x: 361, startPoint y: 120, endPoint x: 326, endPoint y: 120, distance: 35.1
click at [326, 120] on span "[PERSON_NAME]" at bounding box center [590, 117] width 564 height 23
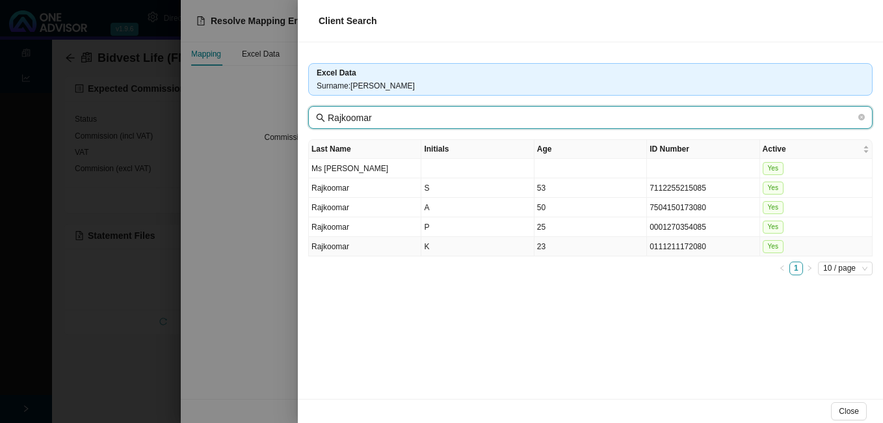
type input "Rajkoomar"
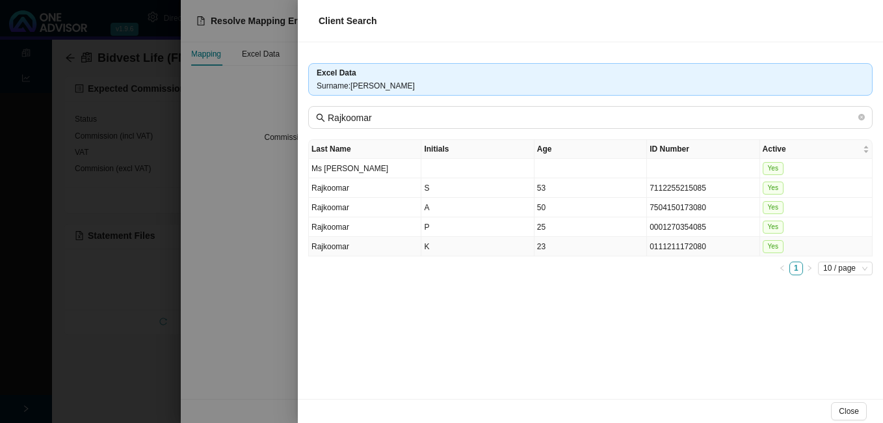
click at [453, 254] on td "K" at bounding box center [477, 247] width 112 height 20
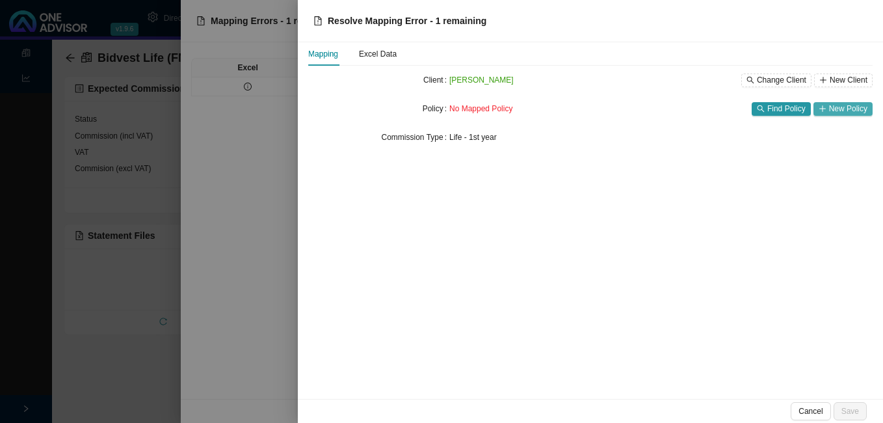
click at [841, 109] on span "New Policy" at bounding box center [848, 108] width 38 height 13
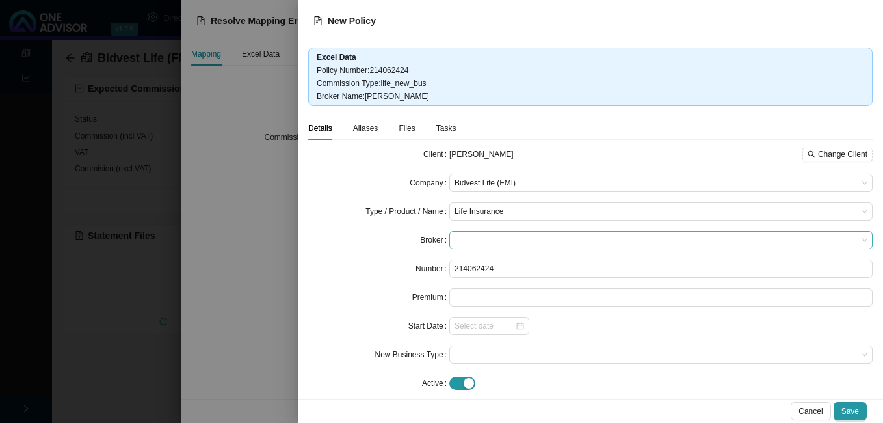
click at [534, 236] on span at bounding box center [660, 239] width 413 height 17
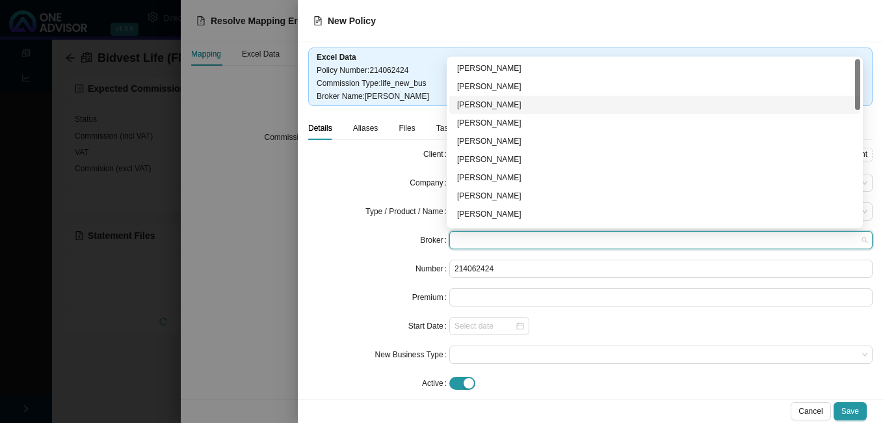
click at [532, 104] on div "[PERSON_NAME]" at bounding box center [654, 104] width 395 height 13
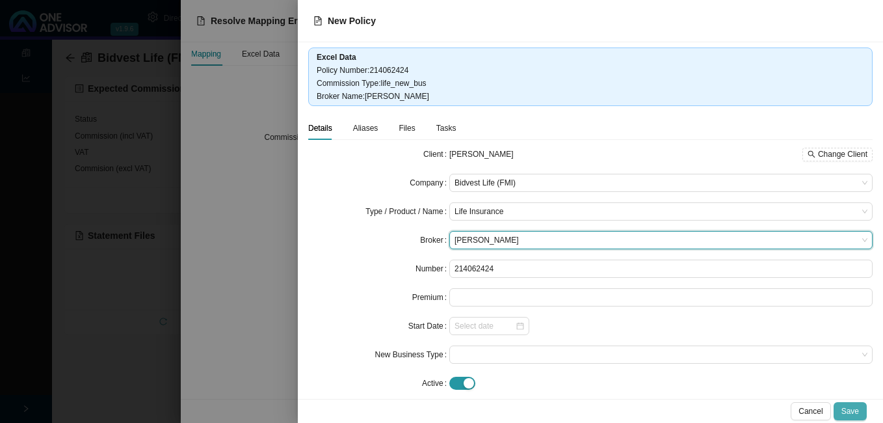
click at [841, 407] on button "Save" at bounding box center [849, 411] width 33 height 18
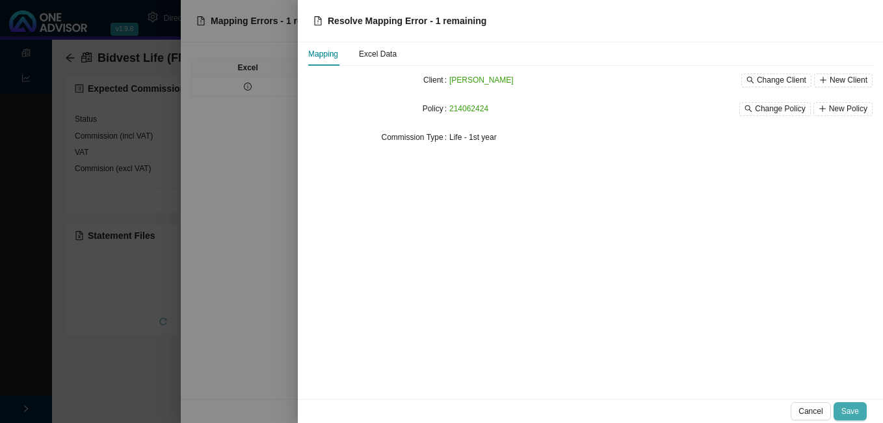
click at [843, 411] on span "Save" at bounding box center [850, 410] width 18 height 13
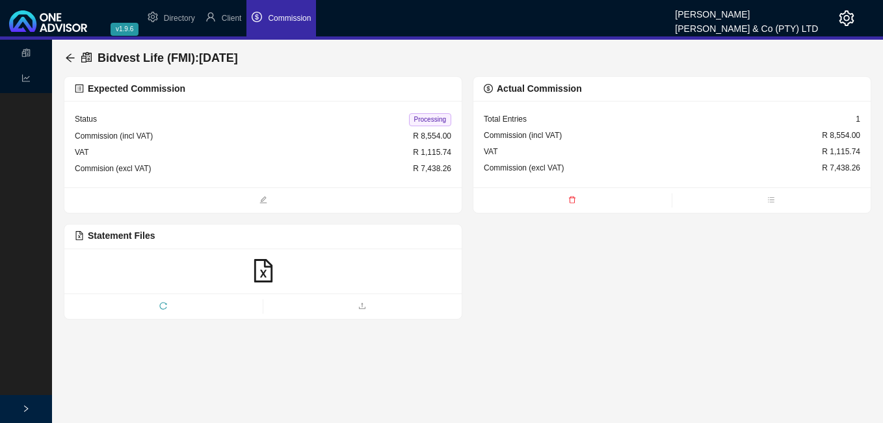
click at [428, 122] on span "Processing" at bounding box center [430, 119] width 42 height 13
click at [68, 55] on icon "arrow-left" at bounding box center [70, 58] width 10 height 10
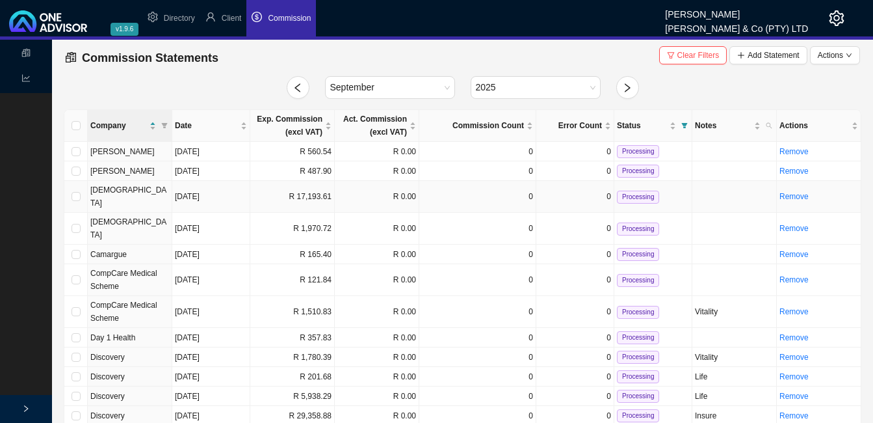
click at [286, 194] on td "R 17,193.61" at bounding box center [292, 197] width 85 height 32
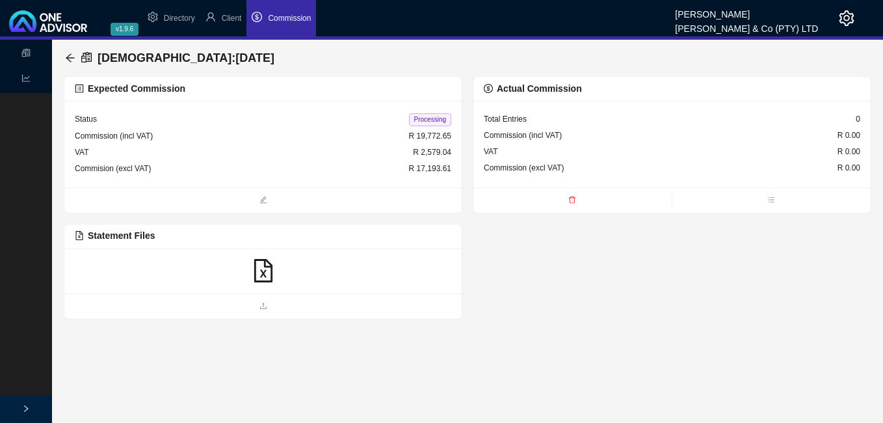
click at [268, 273] on icon "file-excel" at bounding box center [263, 270] width 23 height 23
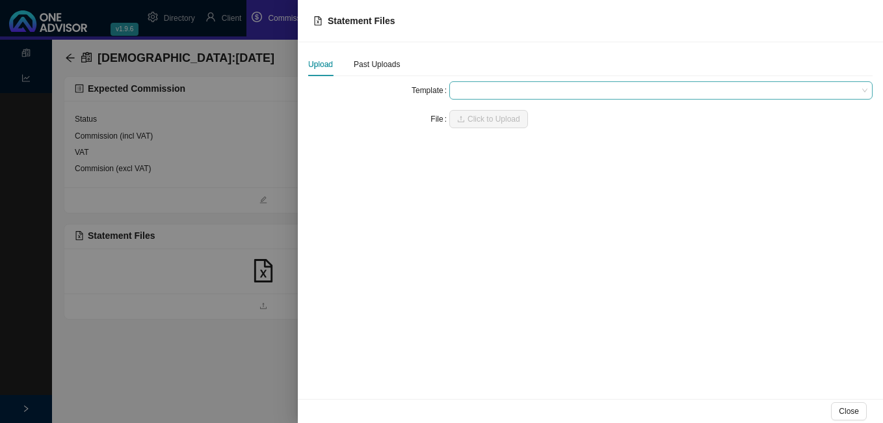
drag, startPoint x: 491, startPoint y: 91, endPoint x: 491, endPoint y: 98, distance: 7.2
click at [491, 92] on span at bounding box center [660, 90] width 413 height 17
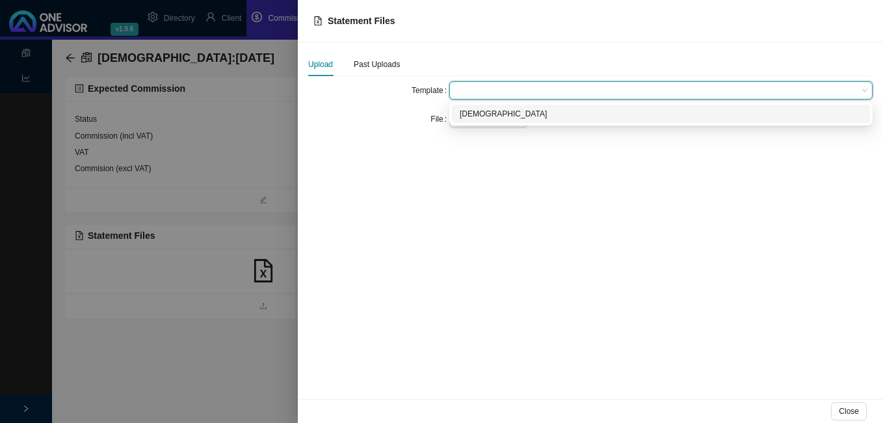
click at [493, 117] on div "[DEMOGRAPHIC_DATA]" at bounding box center [661, 113] width 402 height 13
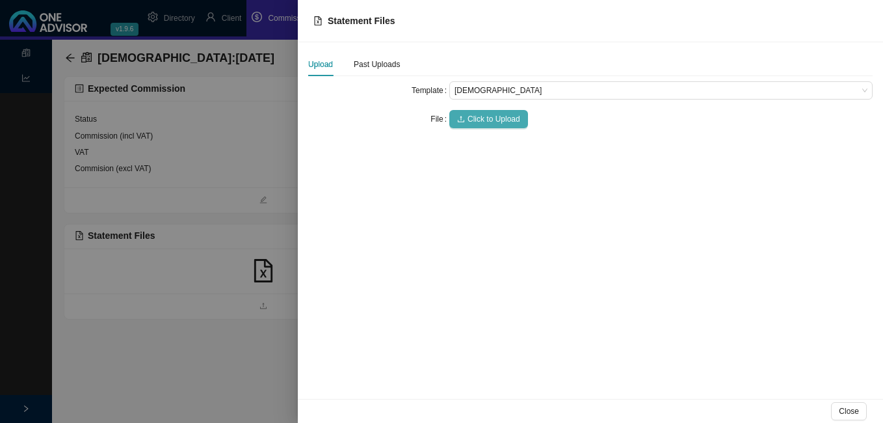
click at [493, 122] on span "Click to Upload" at bounding box center [493, 118] width 53 height 13
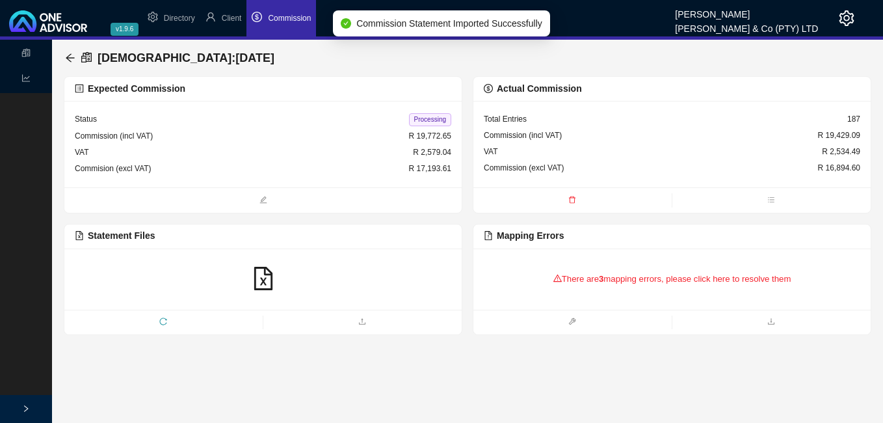
click at [595, 273] on div "There are 3 mapping errors, please click here to resolve them" at bounding box center [672, 279] width 376 height 40
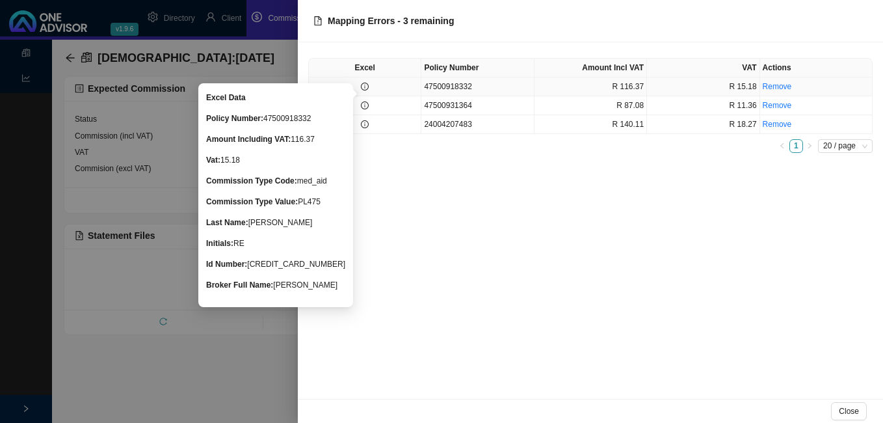
click at [363, 85] on icon "info-circle" at bounding box center [365, 87] width 8 height 8
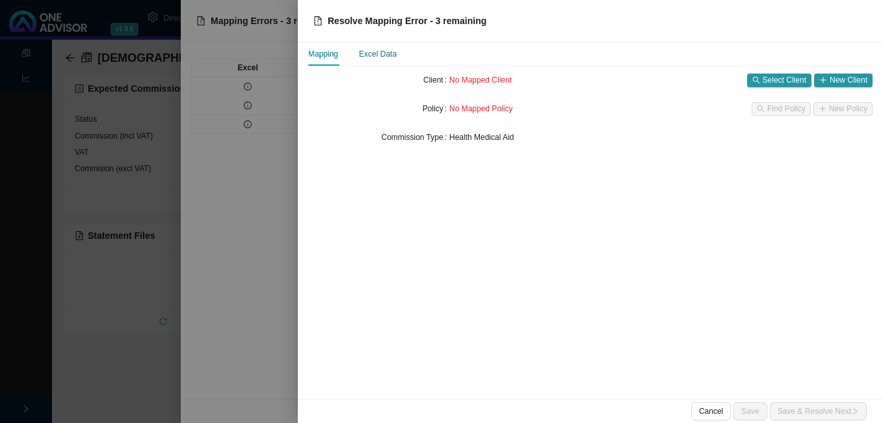
click at [376, 54] on div "Excel Data" at bounding box center [378, 53] width 38 height 13
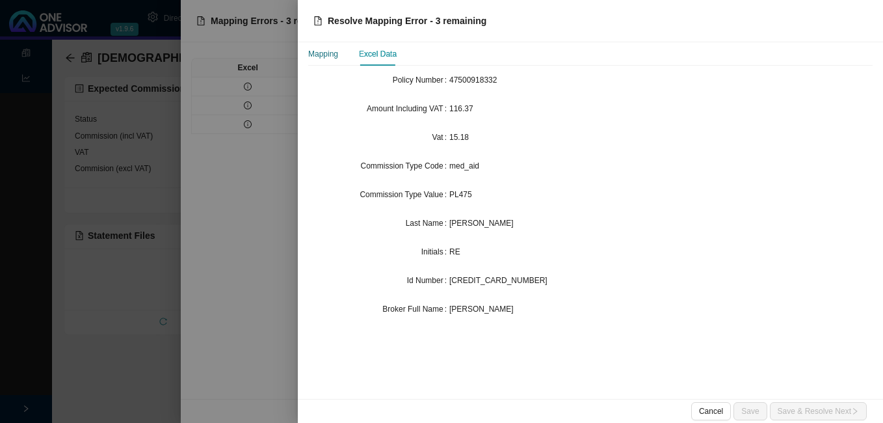
click at [333, 59] on div "Mapping" at bounding box center [323, 53] width 30 height 13
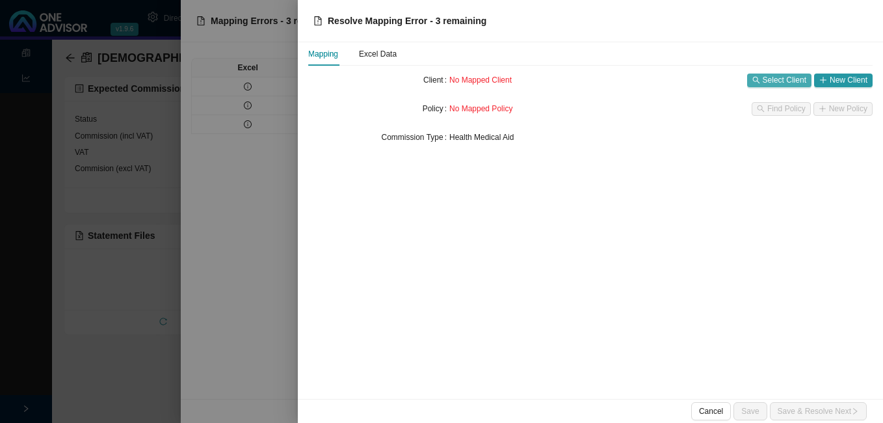
click at [776, 77] on span "Select Client" at bounding box center [785, 79] width 44 height 13
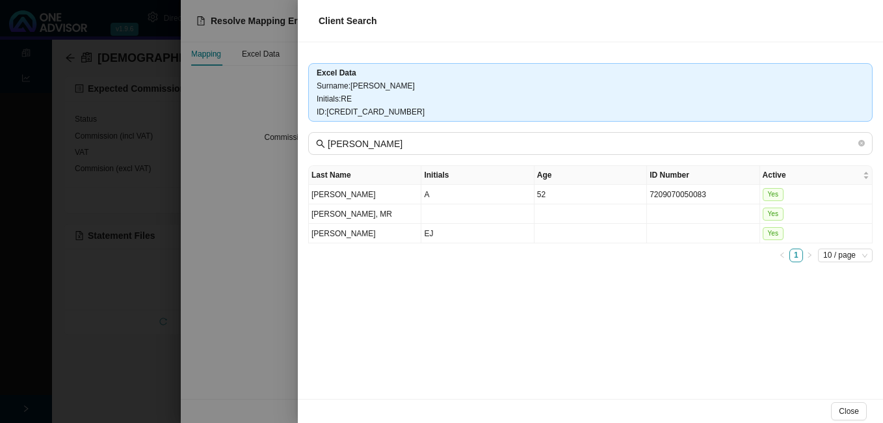
drag, startPoint x: 232, startPoint y: 290, endPoint x: 251, endPoint y: 281, distance: 20.9
click at [235, 286] on div at bounding box center [441, 211] width 883 height 423
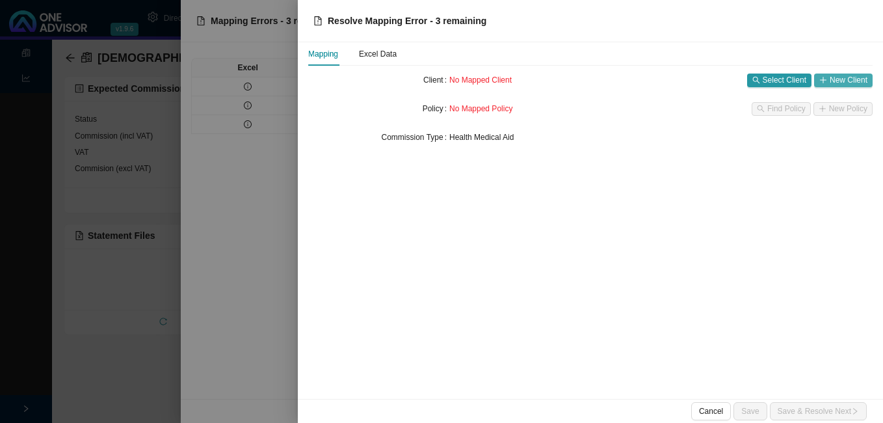
click at [831, 80] on span "New Client" at bounding box center [849, 79] width 38 height 13
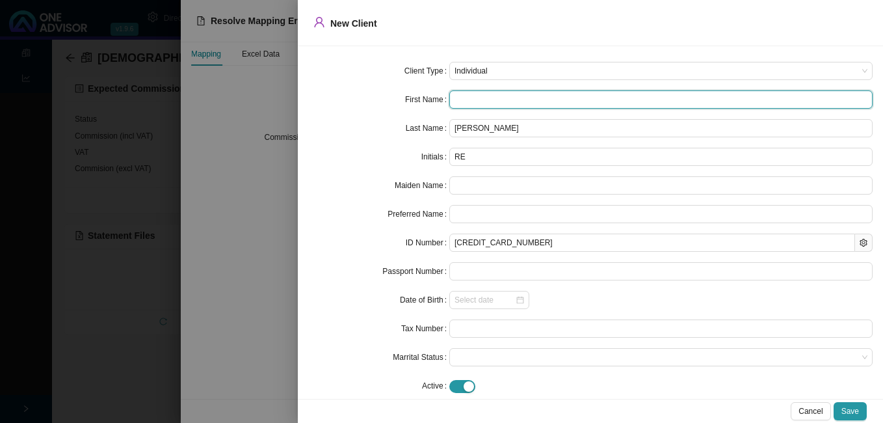
click at [512, 100] on input "text" at bounding box center [660, 99] width 423 height 18
type input "R"
type input "Ro"
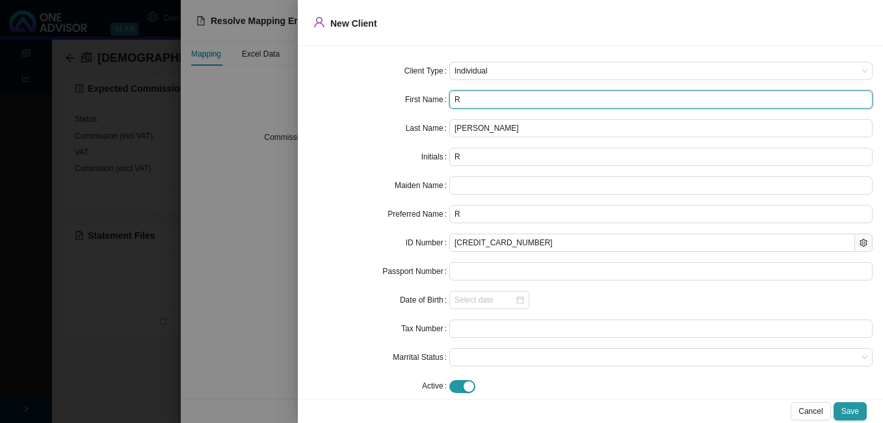
type input "Ro"
type input "Roc"
type input "Roch"
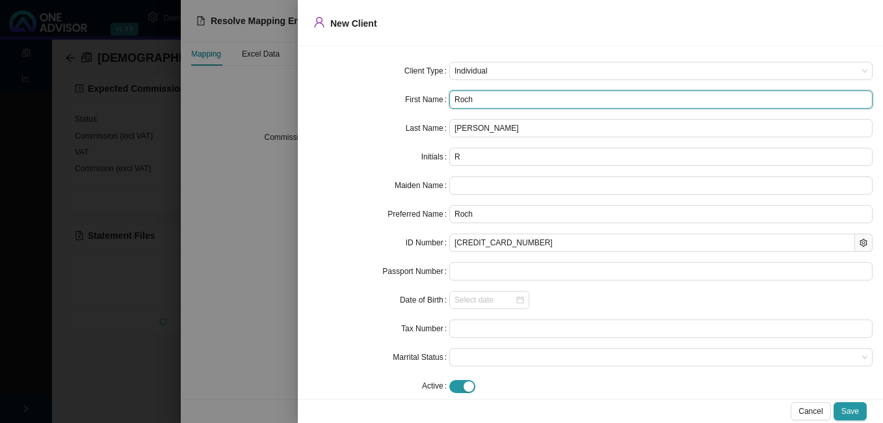
type input "Roche"
type input "[PERSON_NAME]"
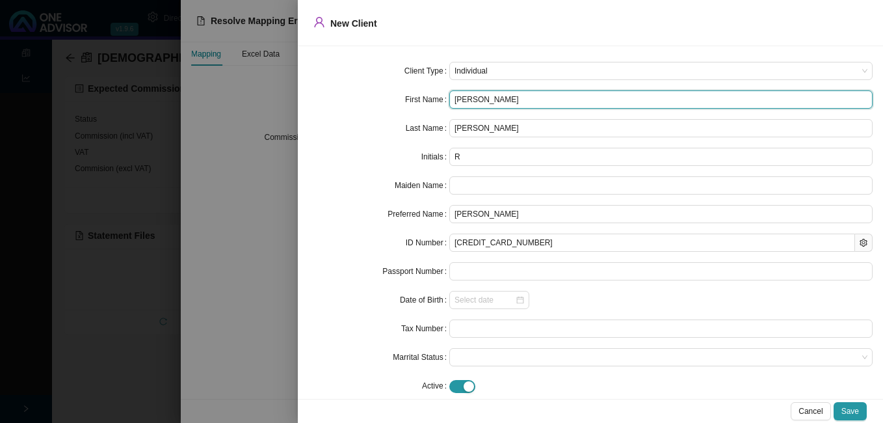
type input "[PERSON_NAME]"
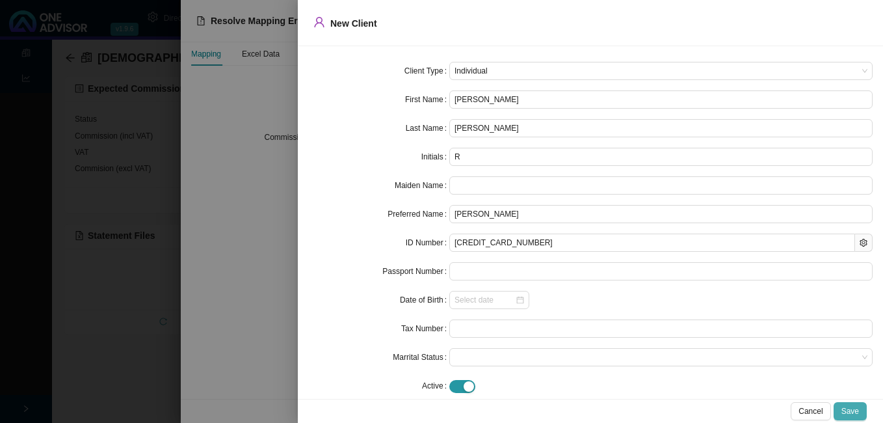
click at [854, 410] on span "Save" at bounding box center [850, 410] width 18 height 13
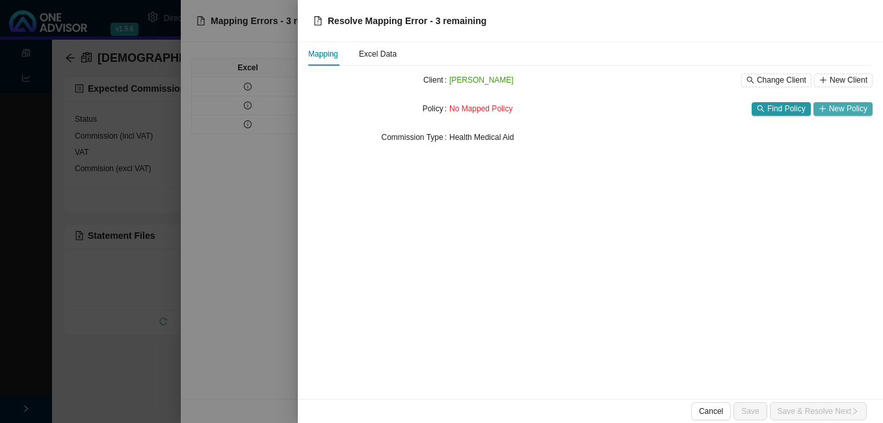
click at [837, 102] on div "No Mapped Policy Find Policy New Policy" at bounding box center [660, 108] width 423 height 18
click at [836, 106] on span "New Policy" at bounding box center [848, 108] width 38 height 13
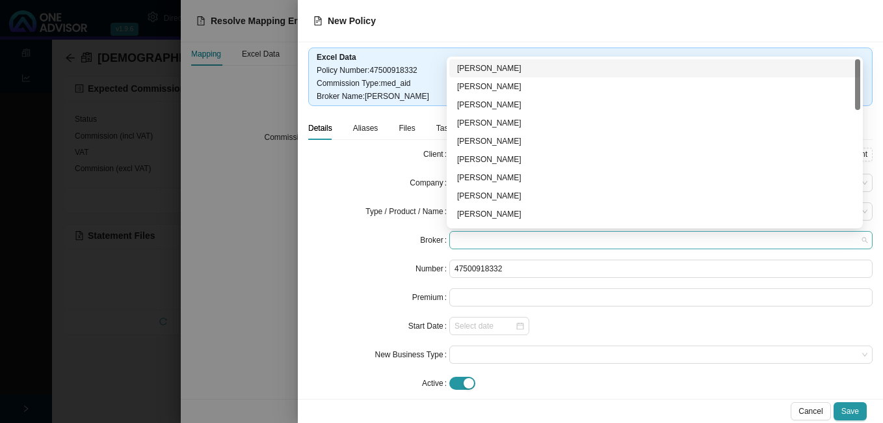
click at [549, 237] on span at bounding box center [660, 239] width 413 height 17
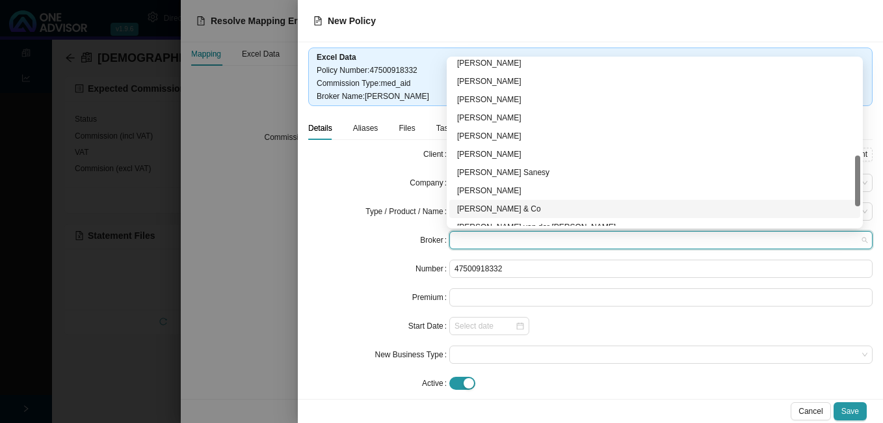
scroll to position [250, 0]
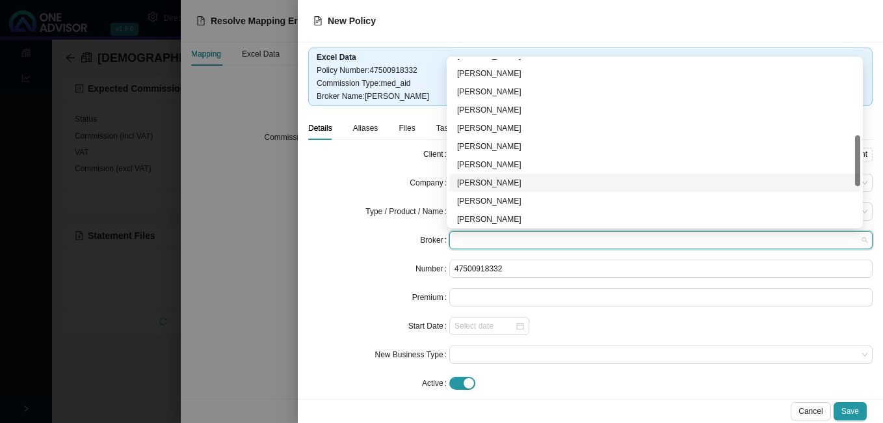
click at [503, 183] on div "[PERSON_NAME]" at bounding box center [654, 182] width 395 height 13
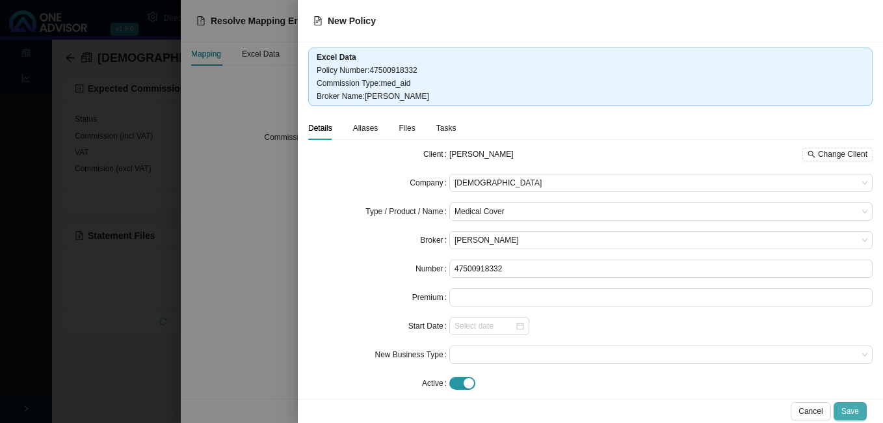
click at [850, 409] on span "Save" at bounding box center [850, 410] width 18 height 13
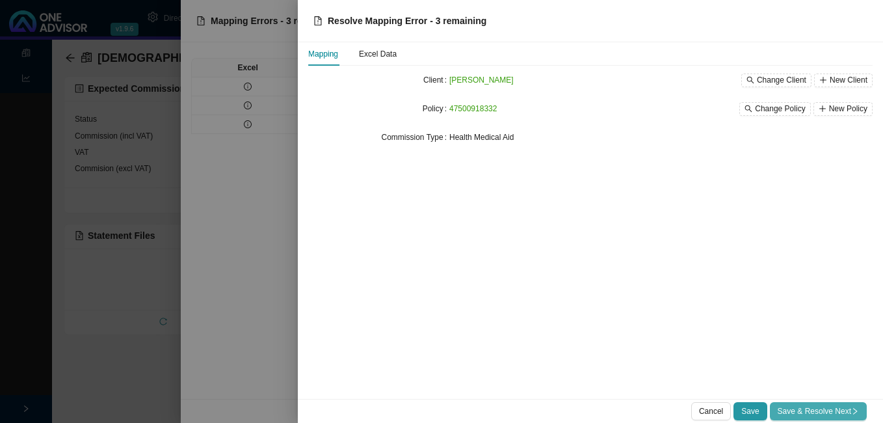
click at [820, 413] on span "Save & Resolve Next" at bounding box center [817, 410] width 81 height 13
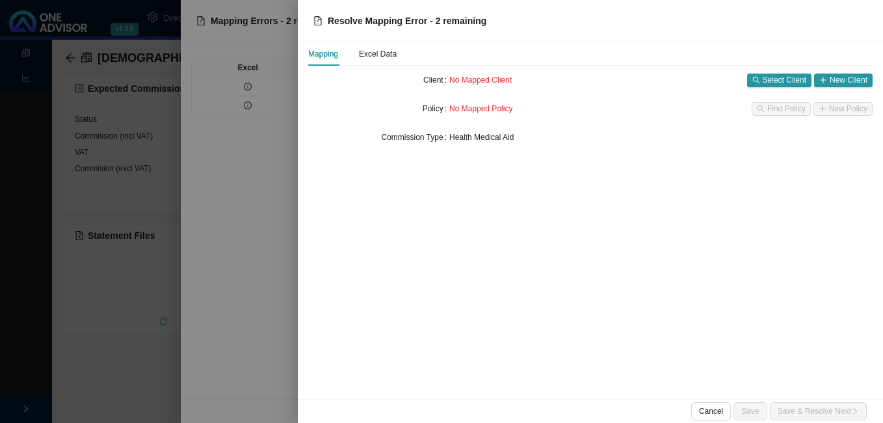
click at [127, 234] on div at bounding box center [441, 211] width 883 height 423
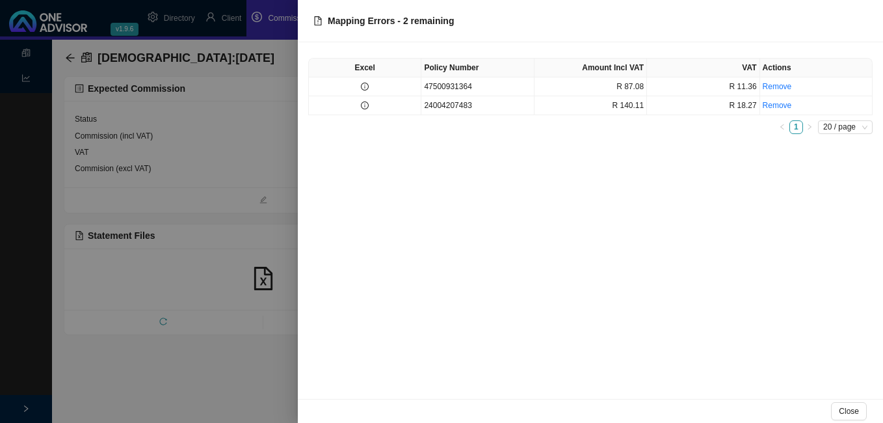
click at [233, 19] on div at bounding box center [441, 211] width 883 height 423
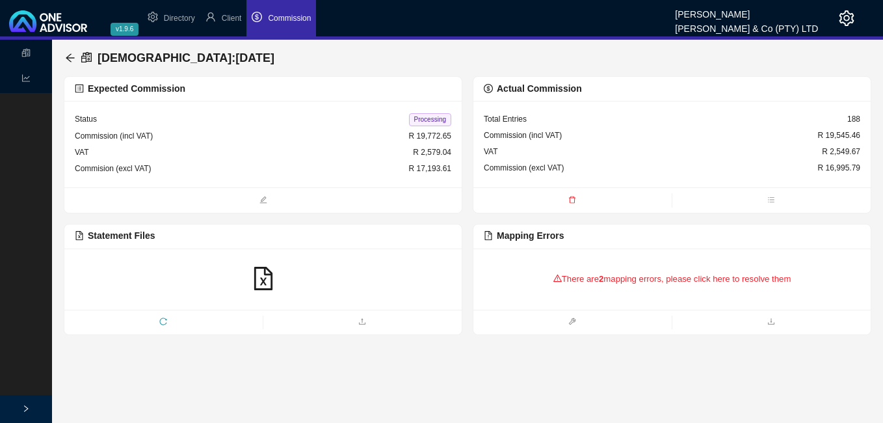
click at [233, 19] on span "Client" at bounding box center [232, 18] width 20 height 9
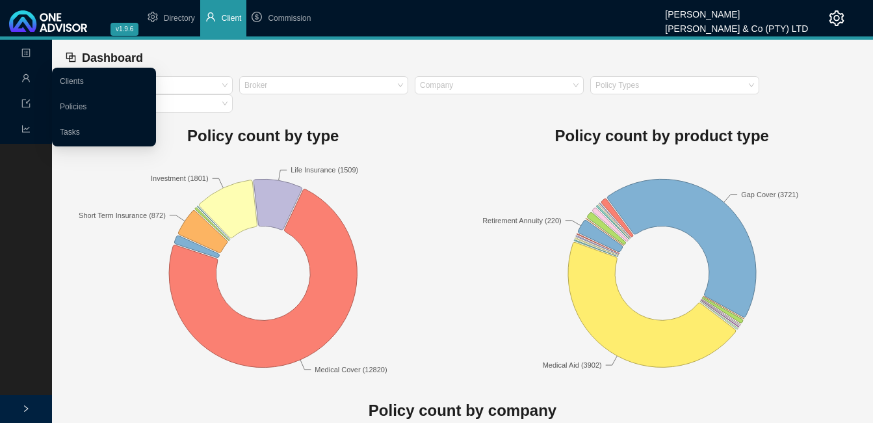
click at [31, 79] on span "Management" at bounding box center [51, 78] width 60 height 9
click at [84, 79] on link "Clients" at bounding box center [72, 81] width 24 height 9
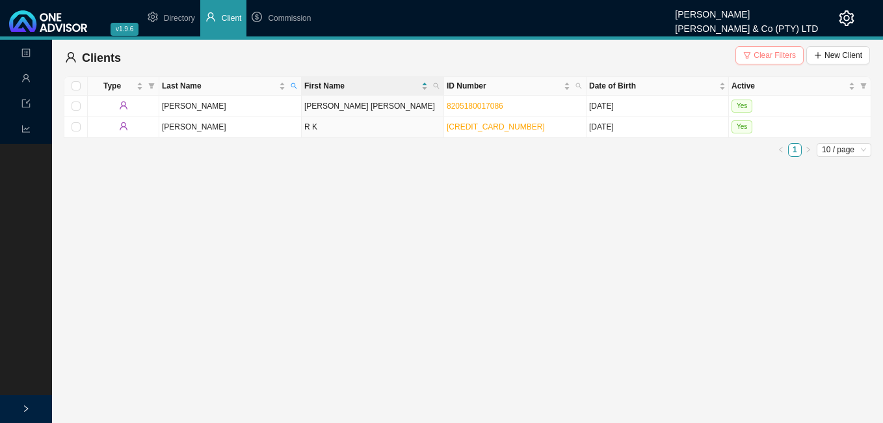
click at [769, 55] on span "Clear Filters" at bounding box center [774, 55] width 42 height 13
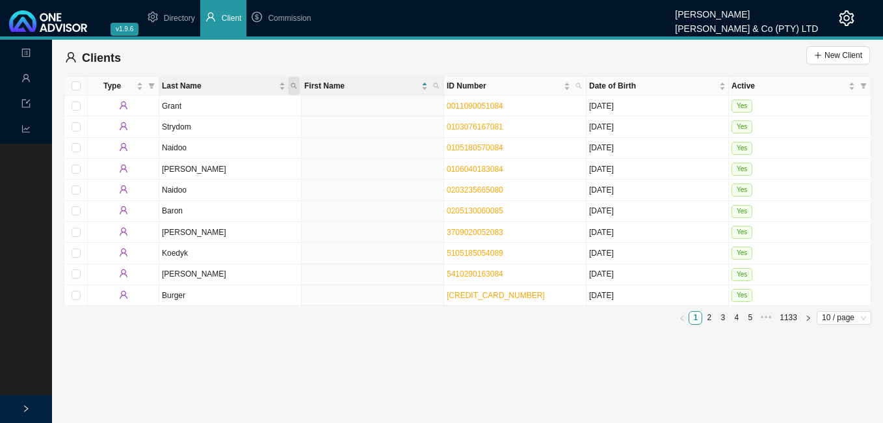
click at [295, 88] on icon "search" at bounding box center [294, 86] width 7 height 7
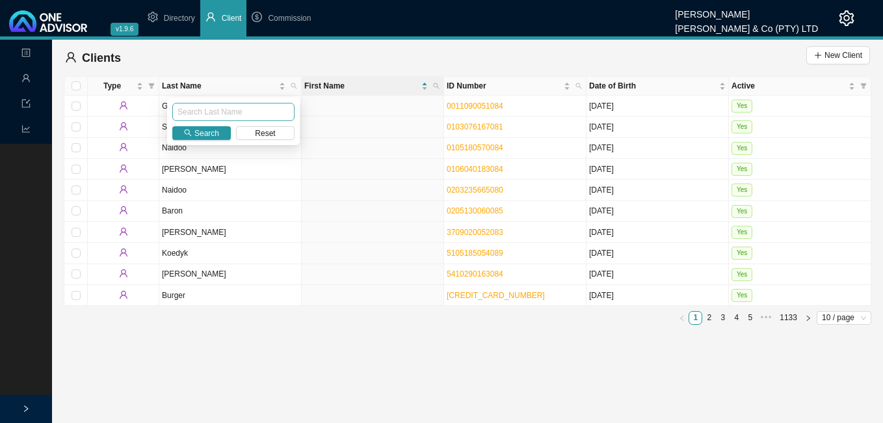
click at [259, 112] on input "text" at bounding box center [233, 112] width 122 height 18
type input "[PERSON_NAME]"
click at [211, 130] on span "Search" at bounding box center [206, 133] width 25 height 13
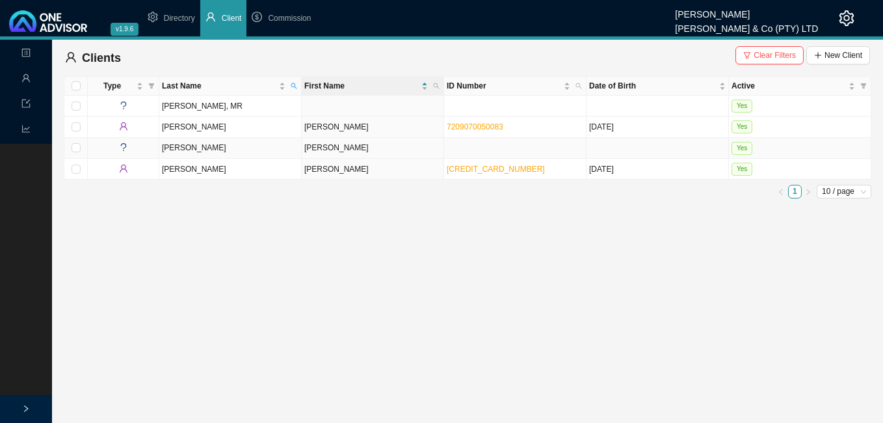
click at [391, 152] on td "[PERSON_NAME]" at bounding box center [373, 148] width 142 height 21
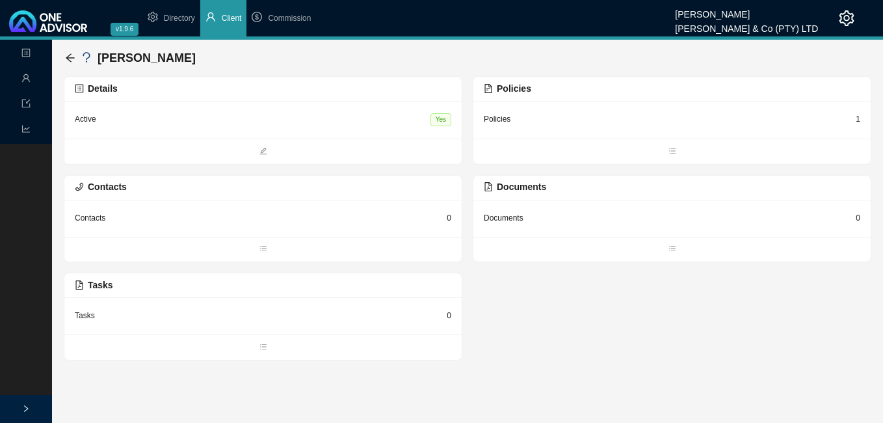
click at [856, 120] on div "1" at bounding box center [858, 118] width 5 height 13
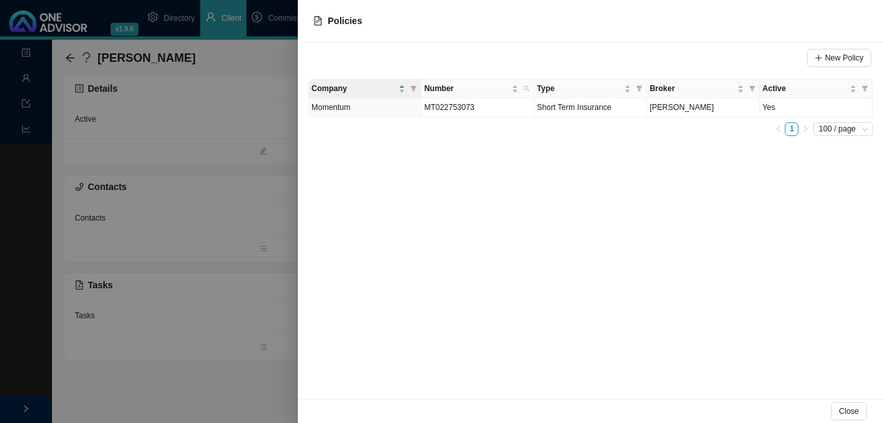
click at [287, 222] on div at bounding box center [441, 211] width 883 height 423
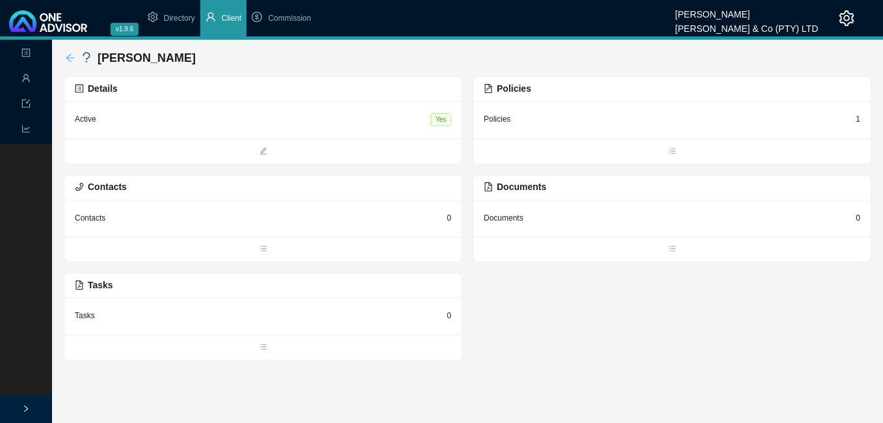
click at [69, 58] on icon "arrow-left" at bounding box center [70, 57] width 8 height 8
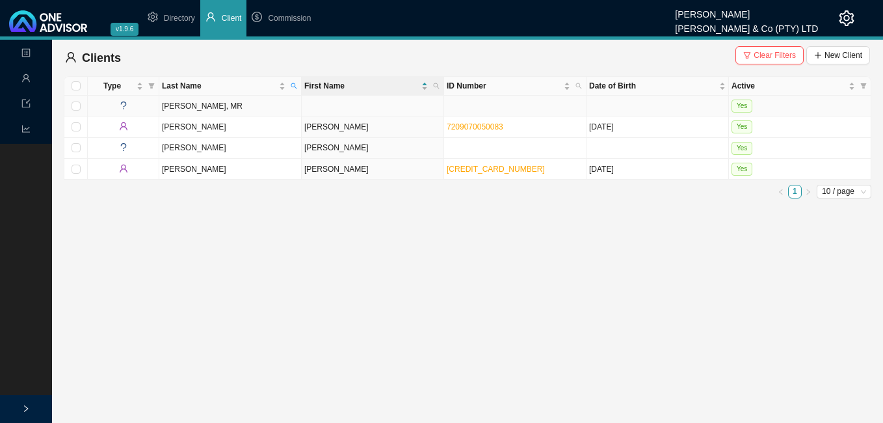
click at [480, 104] on td at bounding box center [515, 106] width 142 height 21
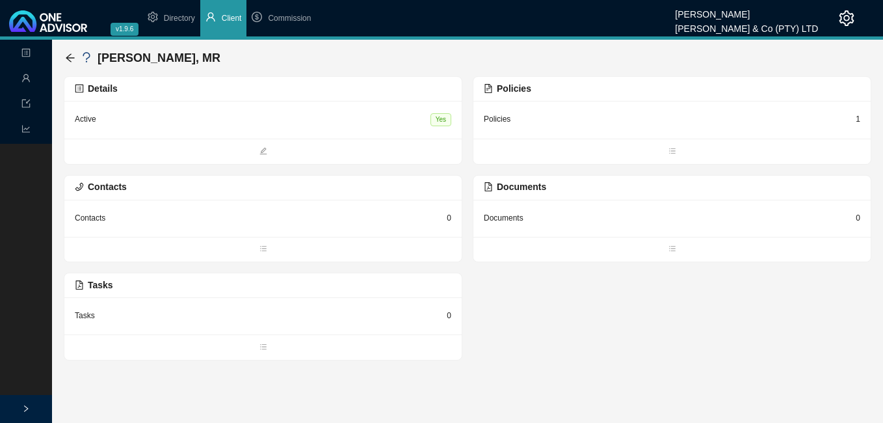
click at [859, 122] on div "1" at bounding box center [858, 118] width 5 height 13
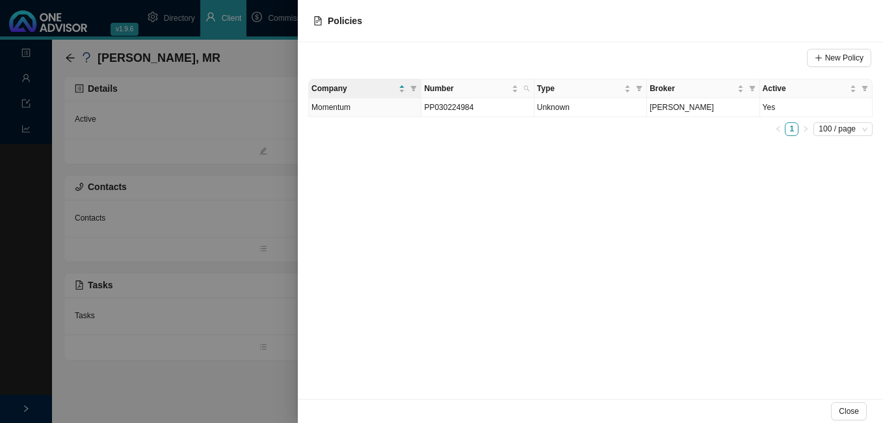
click at [251, 158] on div at bounding box center [441, 211] width 883 height 423
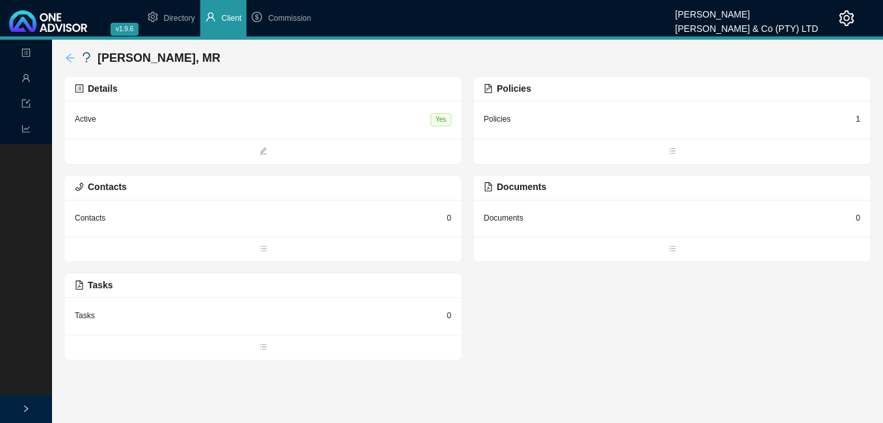
click at [65, 57] on icon "arrow-left" at bounding box center [70, 58] width 10 height 10
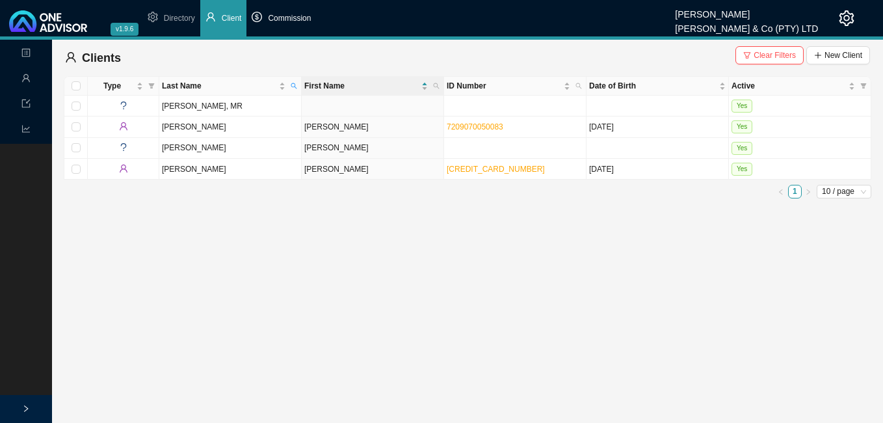
click at [305, 24] on li "Commission" at bounding box center [281, 18] width 70 height 36
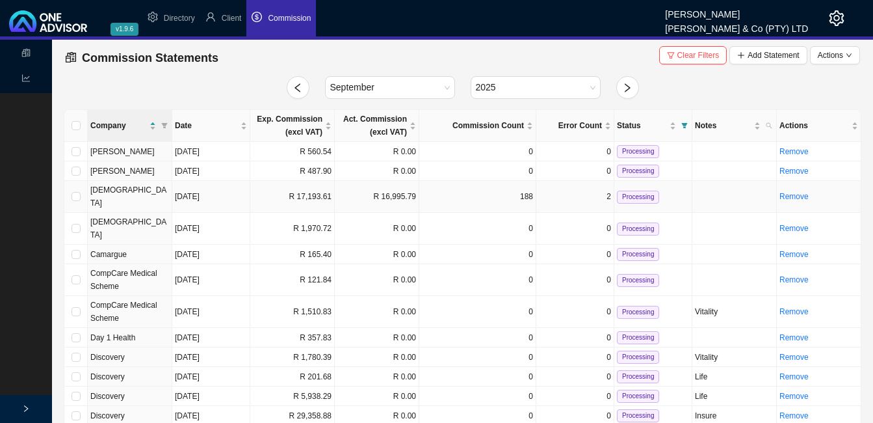
click at [317, 187] on td "R 17,193.61" at bounding box center [292, 197] width 85 height 32
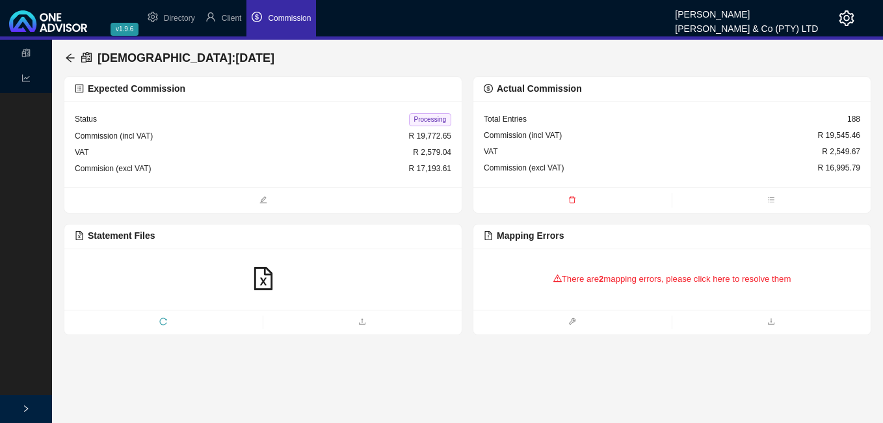
click at [608, 286] on div "There are 2 mapping errors, please click here to resolve them" at bounding box center [672, 279] width 376 height 40
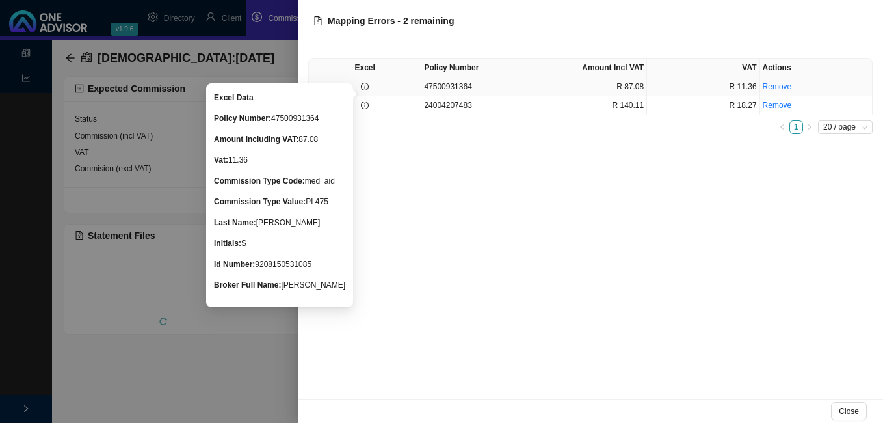
click at [361, 86] on icon "info-circle" at bounding box center [365, 87] width 8 height 8
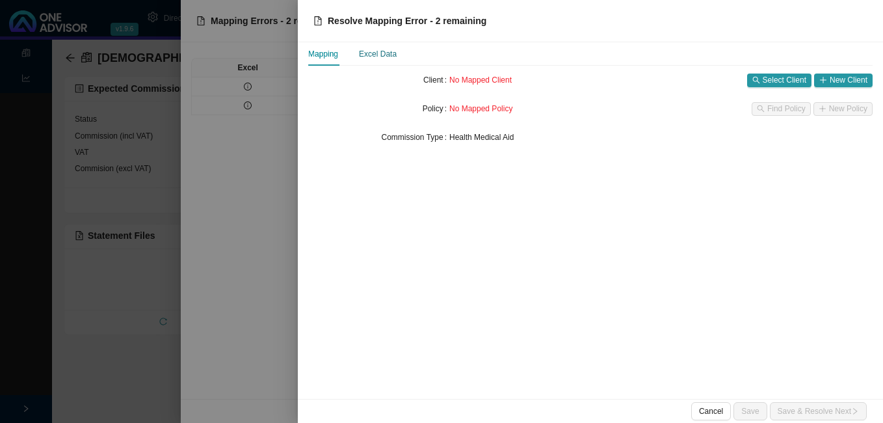
click at [382, 51] on div "Excel Data" at bounding box center [378, 53] width 38 height 13
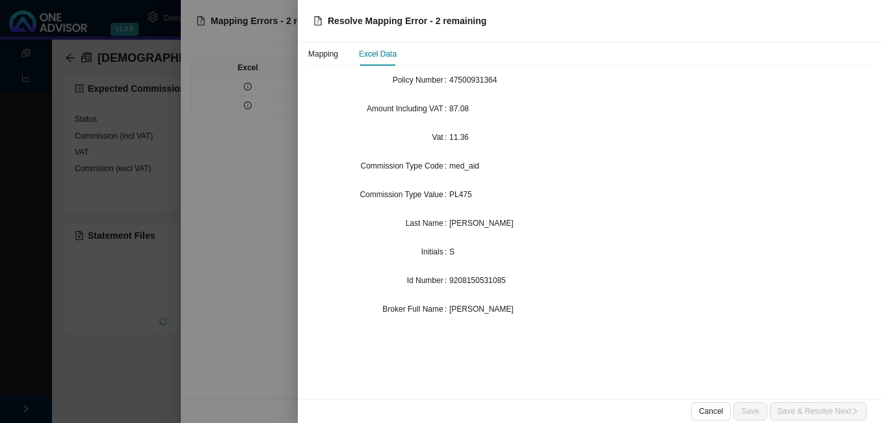
click at [268, 171] on div at bounding box center [441, 211] width 883 height 423
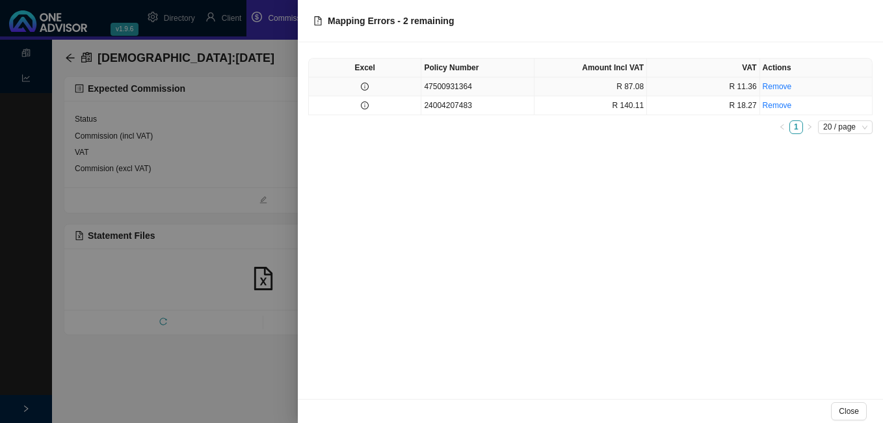
click at [366, 88] on icon "info-circle" at bounding box center [365, 87] width 8 height 8
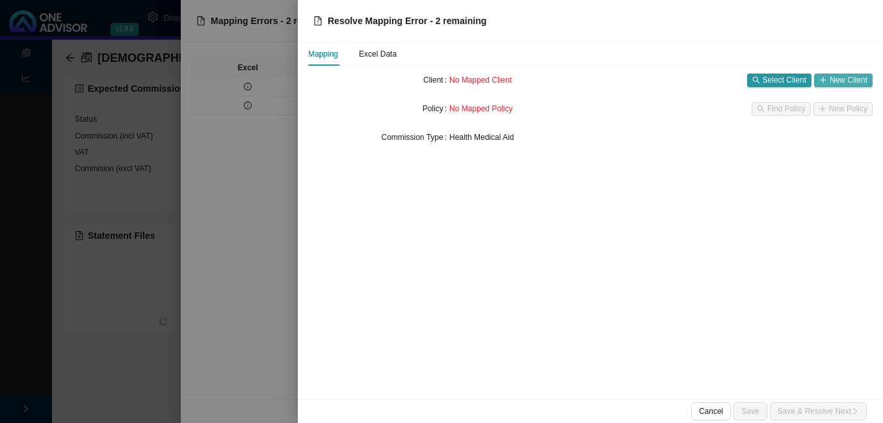
click at [825, 76] on icon "plus" at bounding box center [823, 80] width 8 height 8
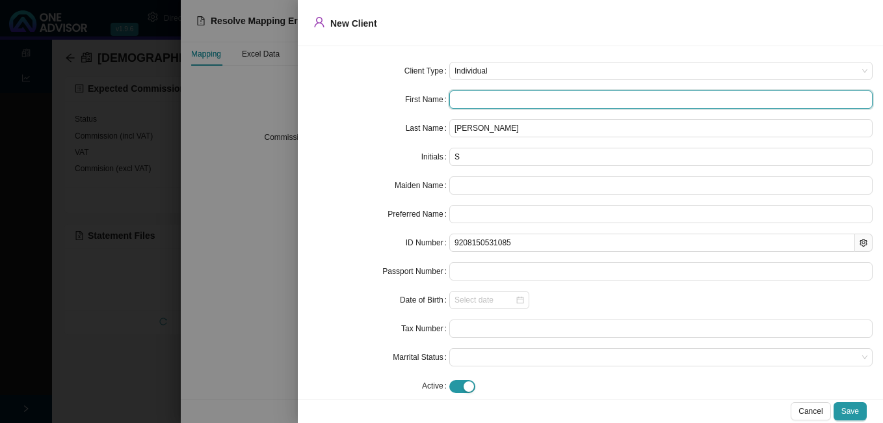
click at [493, 98] on input "text" at bounding box center [660, 99] width 423 height 18
type input "S"
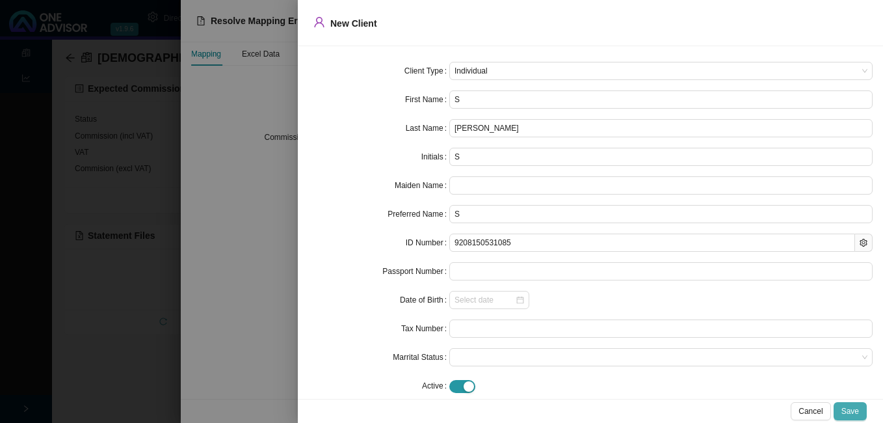
click at [846, 408] on span "Save" at bounding box center [850, 410] width 18 height 13
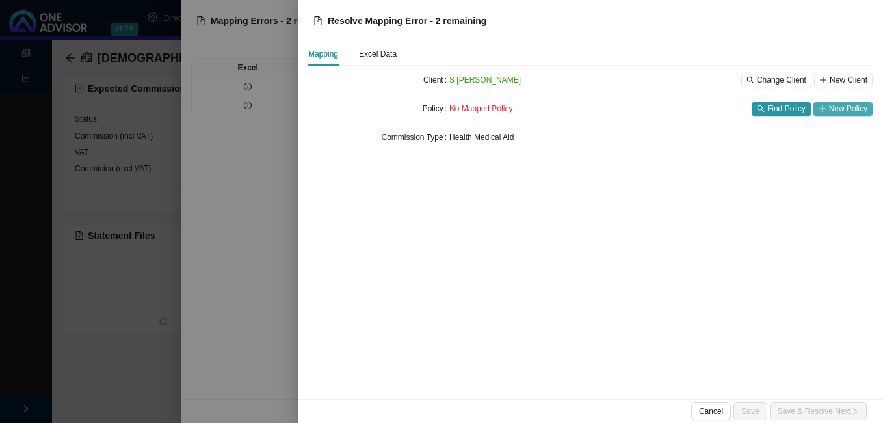
click at [838, 110] on span "New Policy" at bounding box center [848, 108] width 38 height 13
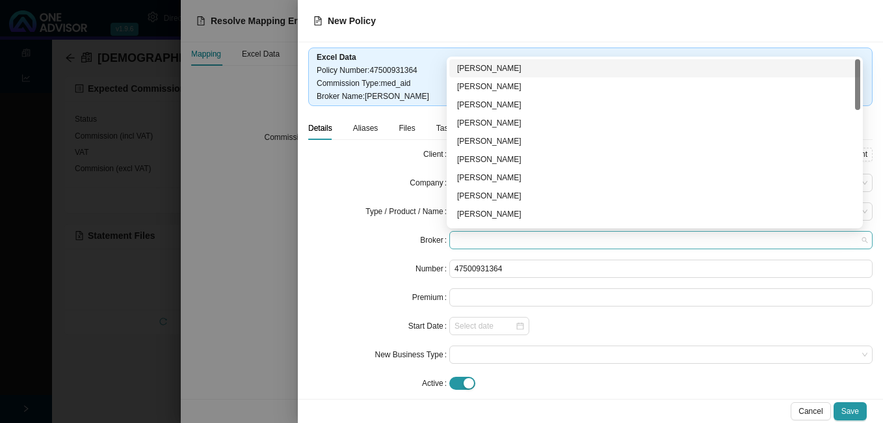
click at [531, 235] on span at bounding box center [660, 239] width 413 height 17
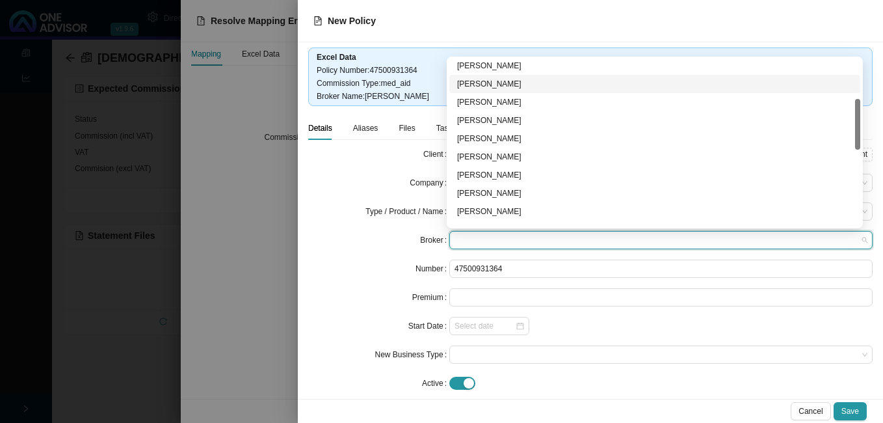
scroll to position [195, 0]
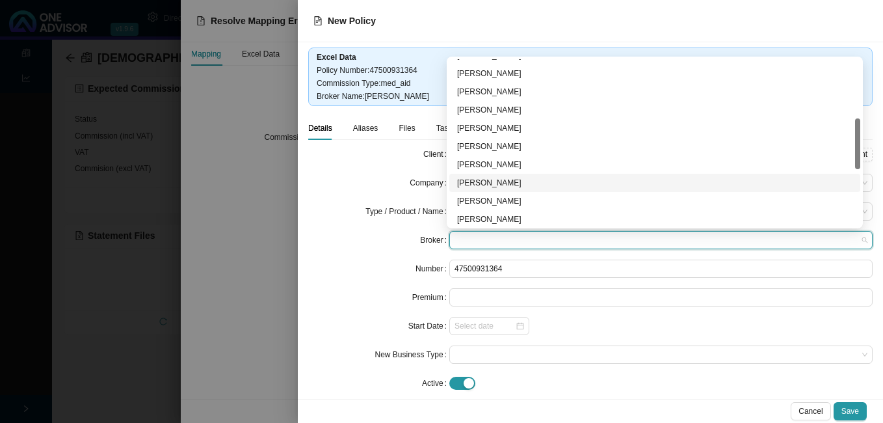
click at [500, 180] on div "[PERSON_NAME]" at bounding box center [654, 182] width 395 height 13
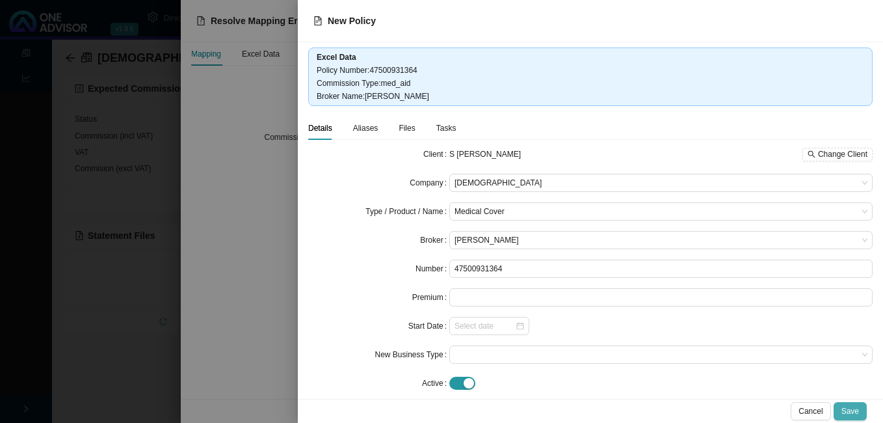
click at [844, 411] on span "Save" at bounding box center [850, 410] width 18 height 13
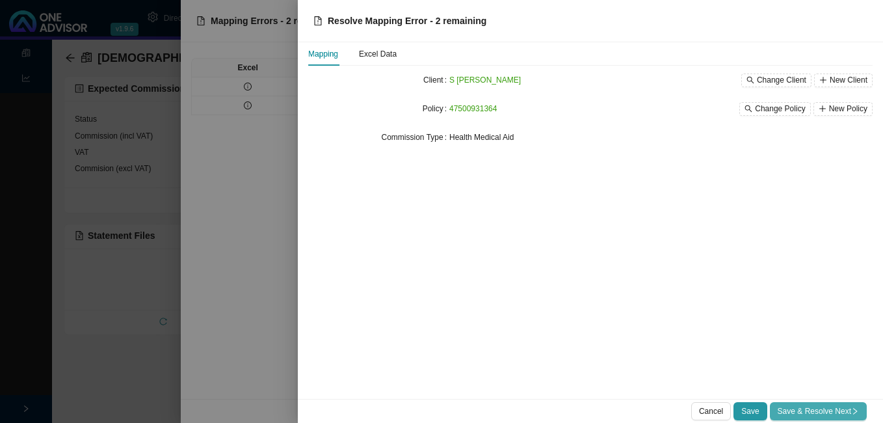
click at [831, 411] on span "Save & Resolve Next" at bounding box center [817, 410] width 81 height 13
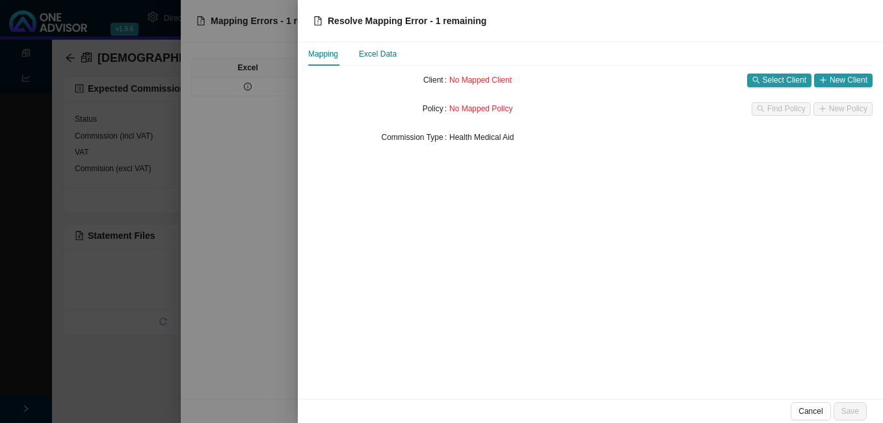
click at [369, 55] on div "Excel Data" at bounding box center [378, 53] width 38 height 13
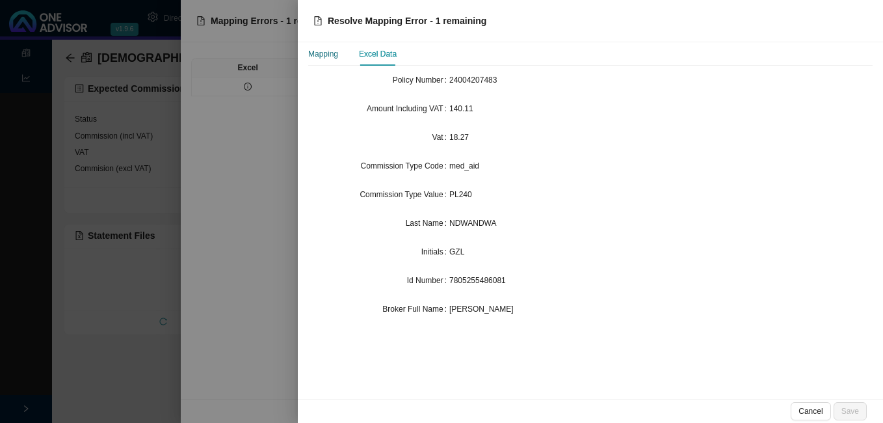
click at [317, 55] on div "Mapping" at bounding box center [323, 53] width 30 height 13
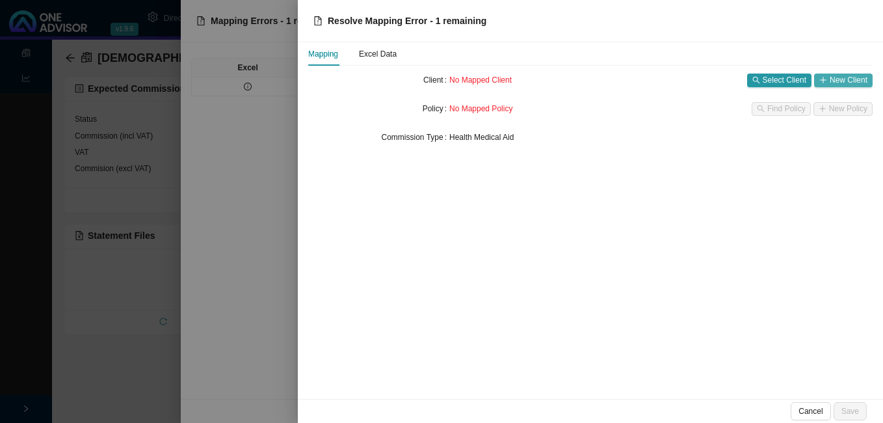
click at [850, 78] on span "New Client" at bounding box center [849, 79] width 38 height 13
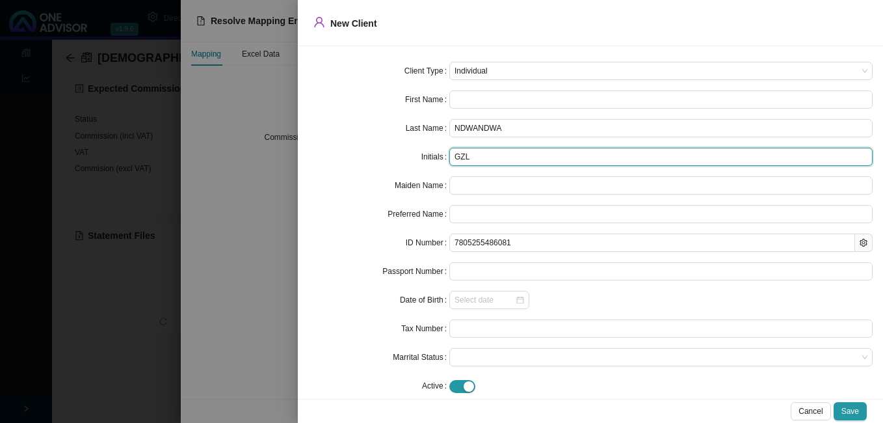
drag, startPoint x: 467, startPoint y: 154, endPoint x: 453, endPoint y: 157, distance: 14.5
click at [453, 157] on input "GZL" at bounding box center [660, 157] width 423 height 18
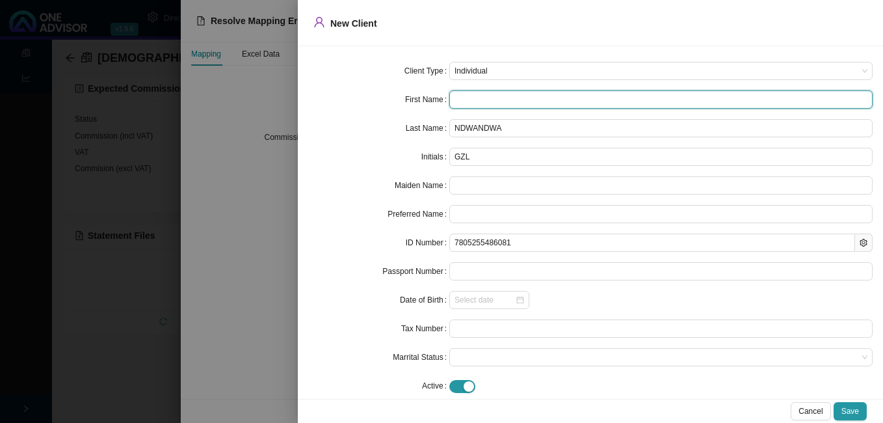
click at [473, 103] on input "text" at bounding box center [660, 99] width 423 height 18
paste input "GZL"
type input "GZL"
type input "G"
type input "GZL"
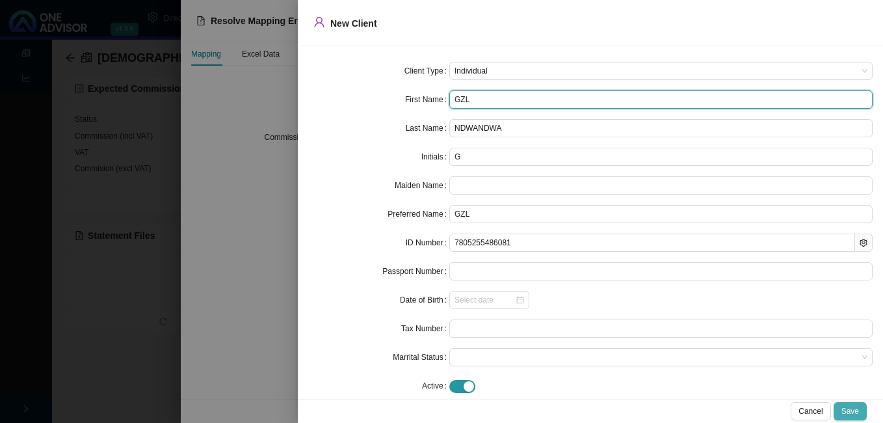
type input "GZL"
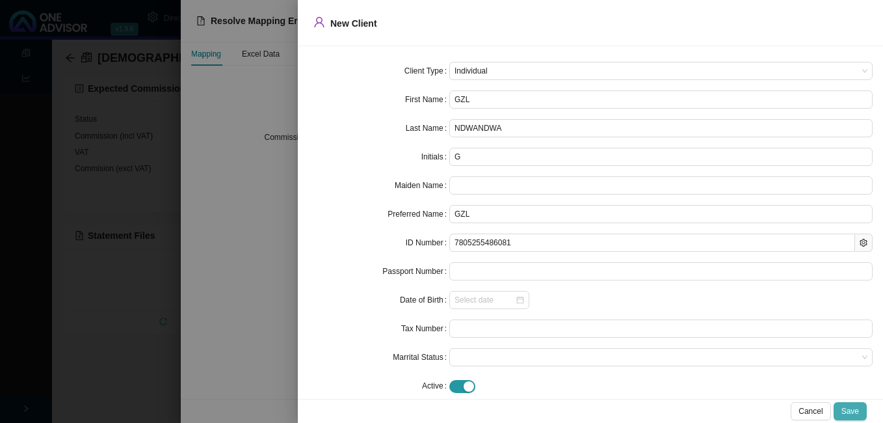
click at [847, 414] on span "Save" at bounding box center [850, 410] width 18 height 13
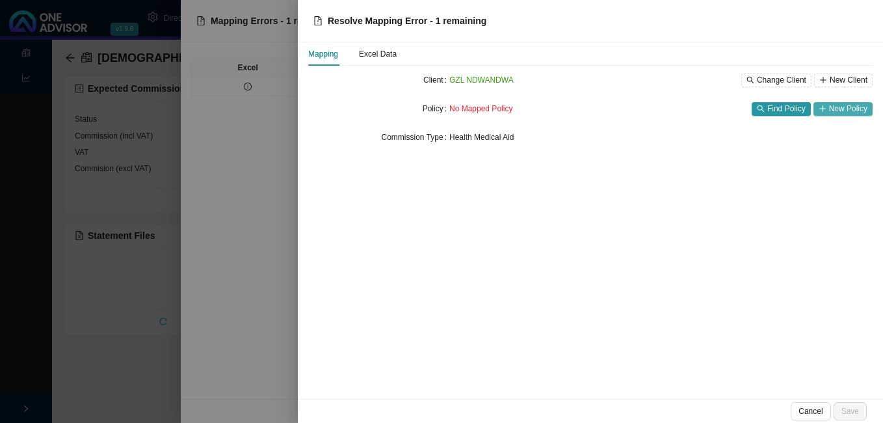
click at [852, 108] on span "New Policy" at bounding box center [848, 108] width 38 height 13
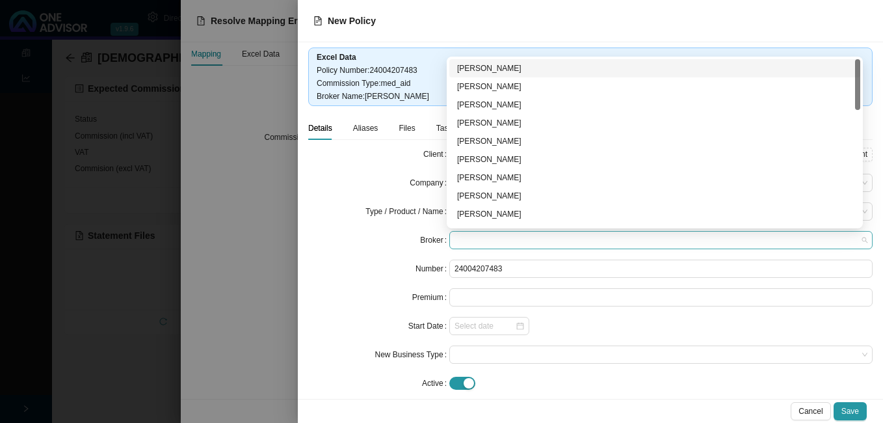
click at [469, 242] on span at bounding box center [660, 239] width 413 height 17
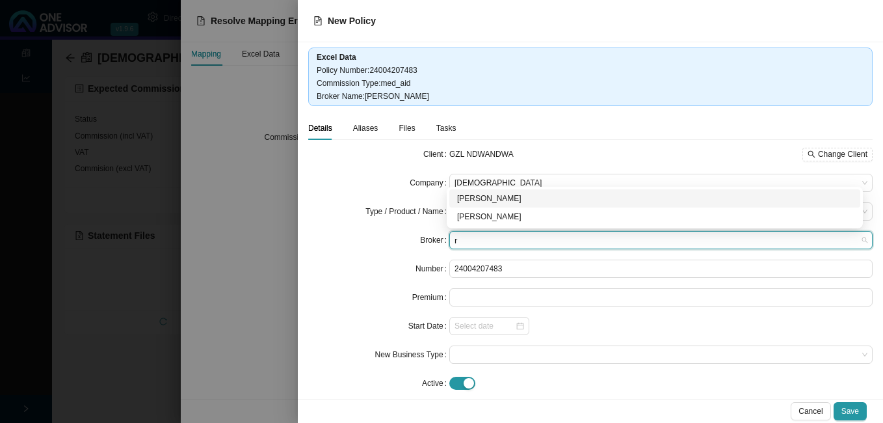
type input "ro"
drag, startPoint x: 494, startPoint y: 200, endPoint x: 501, endPoint y: 205, distance: 8.7
click at [495, 200] on div "[PERSON_NAME]" at bounding box center [654, 198] width 395 height 13
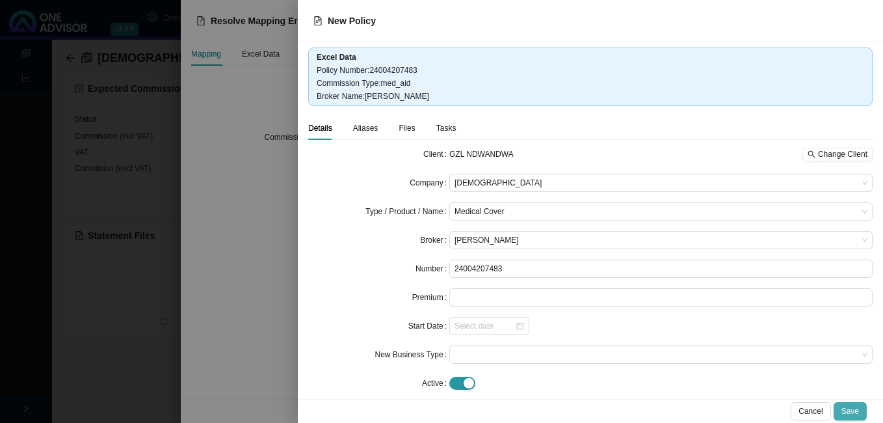
click at [854, 414] on span "Save" at bounding box center [850, 410] width 18 height 13
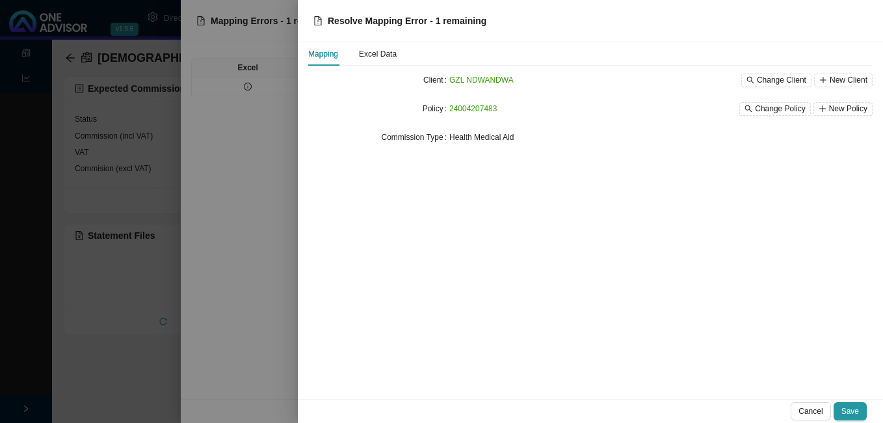
click at [854, 414] on span "Save" at bounding box center [850, 410] width 18 height 13
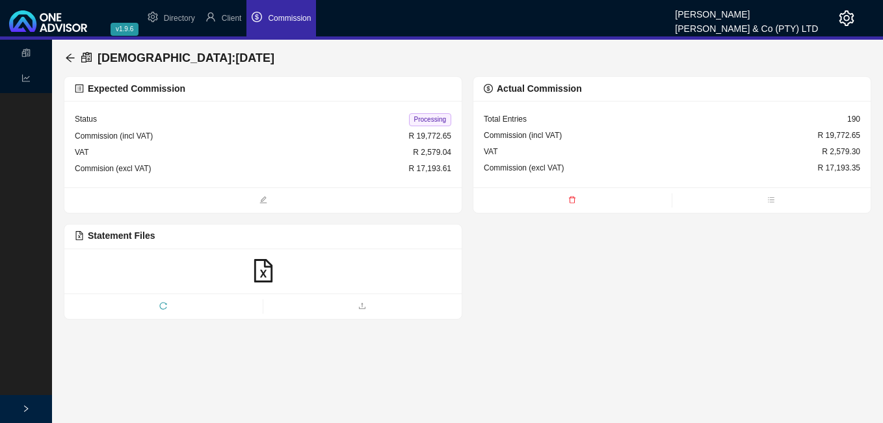
click at [430, 116] on span "Processing" at bounding box center [430, 119] width 42 height 13
click at [68, 56] on icon "arrow-left" at bounding box center [70, 57] width 8 height 8
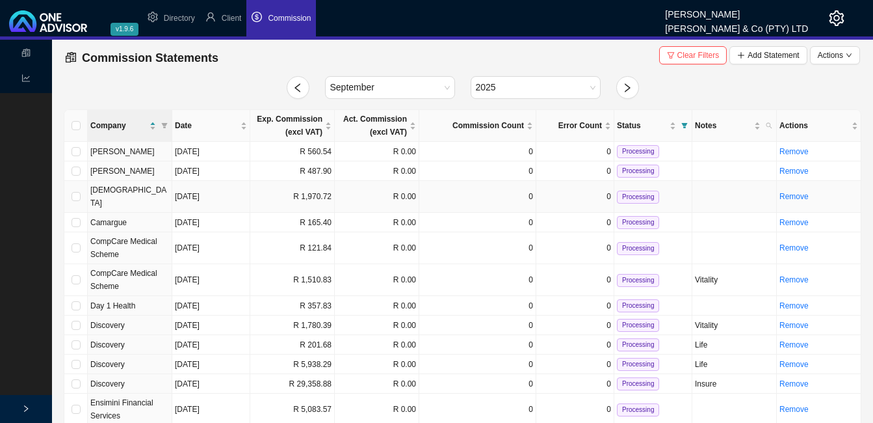
click at [289, 192] on td "R 1,970.72" at bounding box center [292, 197] width 85 height 32
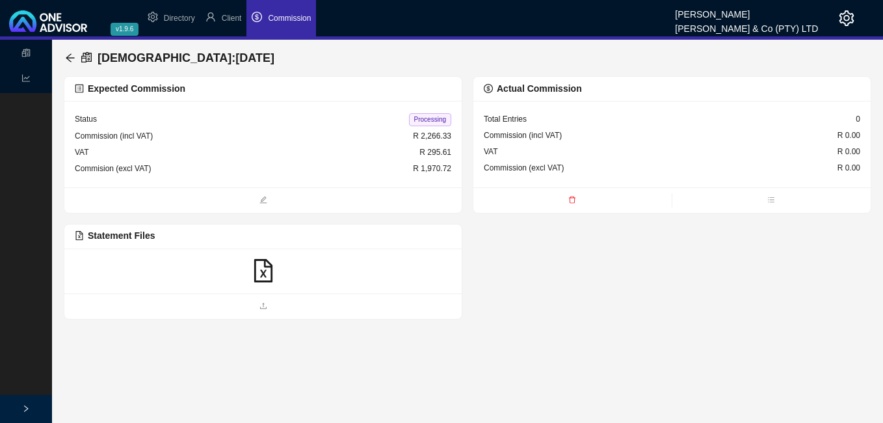
click at [267, 274] on icon "file-excel" at bounding box center [263, 270] width 23 height 23
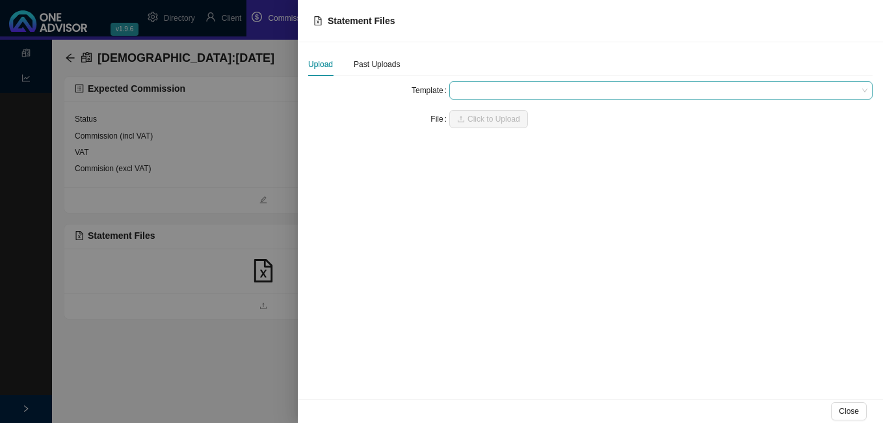
click at [465, 94] on span at bounding box center [660, 90] width 413 height 17
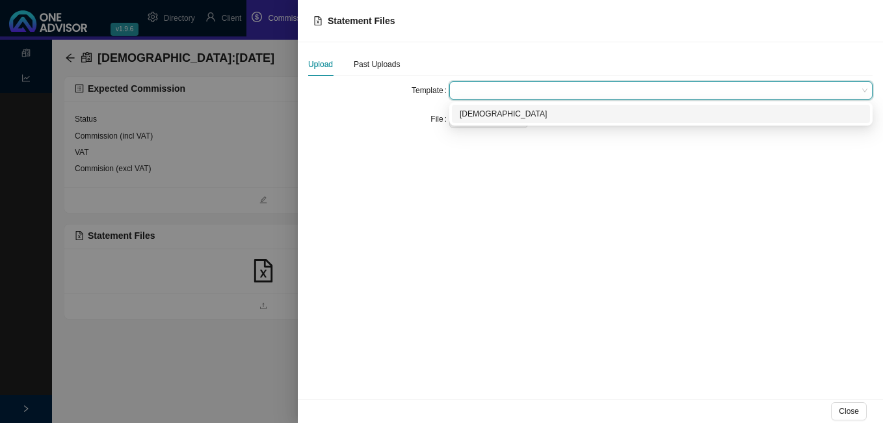
click at [472, 117] on div "[DEMOGRAPHIC_DATA]" at bounding box center [661, 113] width 402 height 13
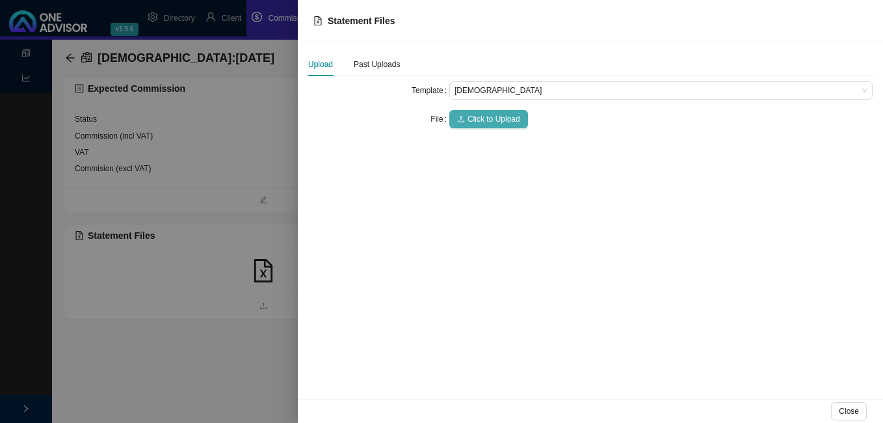
click at [472, 116] on span "Click to Upload" at bounding box center [493, 118] width 53 height 13
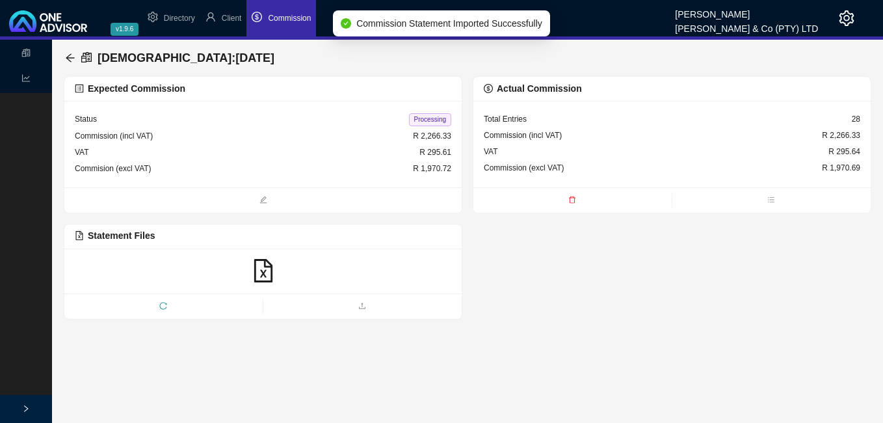
click at [439, 118] on span "Processing" at bounding box center [430, 119] width 42 height 13
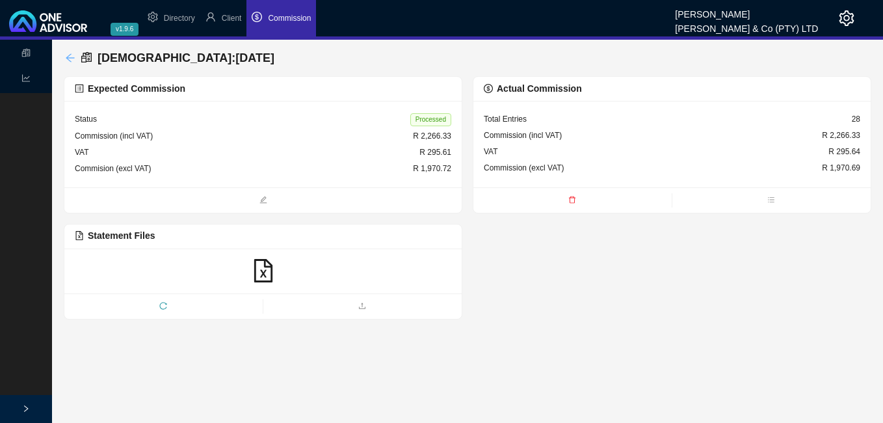
click at [70, 55] on icon "arrow-left" at bounding box center [70, 57] width 8 height 8
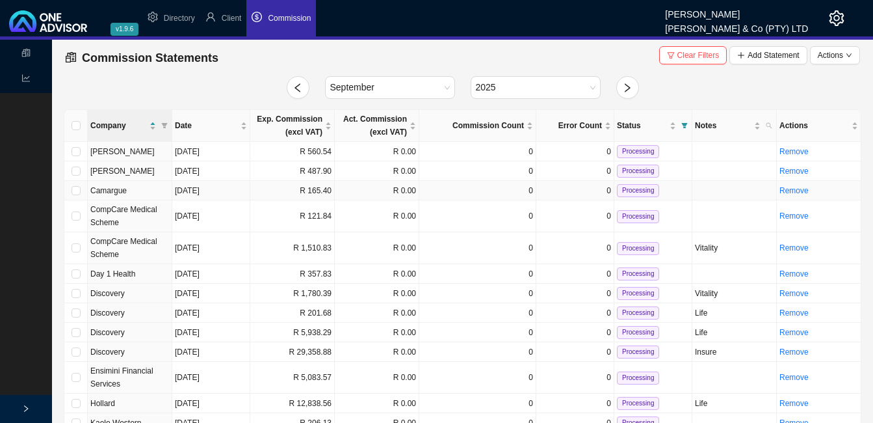
click at [314, 193] on td "R 165.40" at bounding box center [292, 191] width 85 height 20
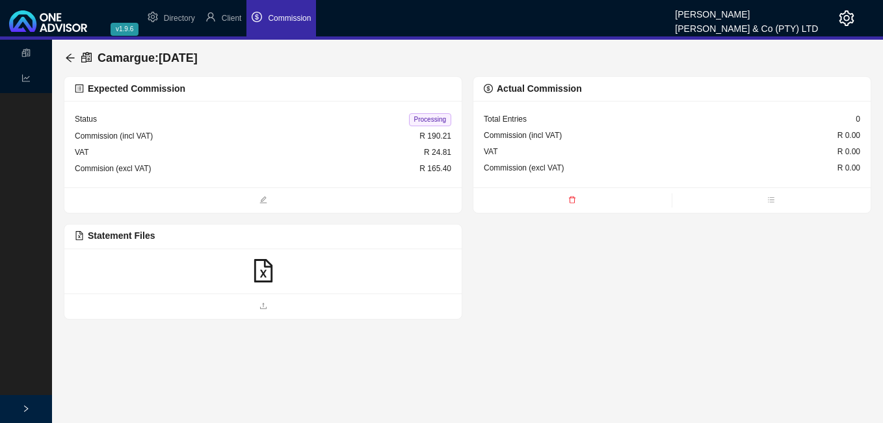
click at [268, 269] on icon "file-excel" at bounding box center [263, 270] width 23 height 23
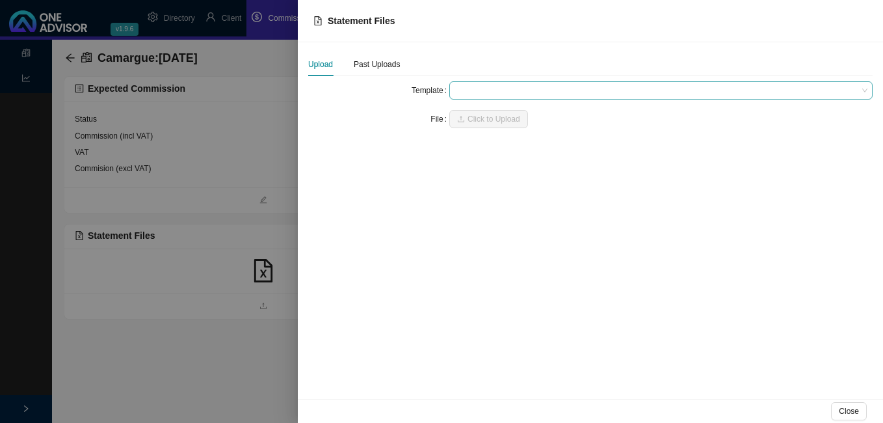
click at [492, 92] on span at bounding box center [660, 90] width 413 height 17
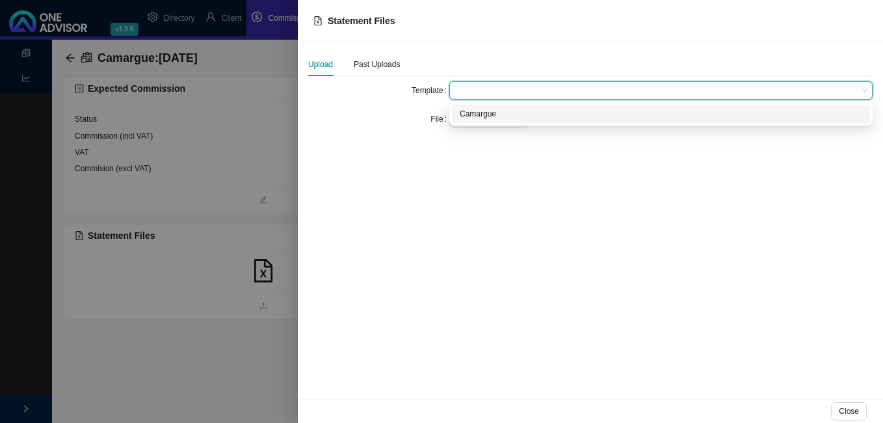
click at [489, 109] on div "Camargue" at bounding box center [661, 113] width 402 height 13
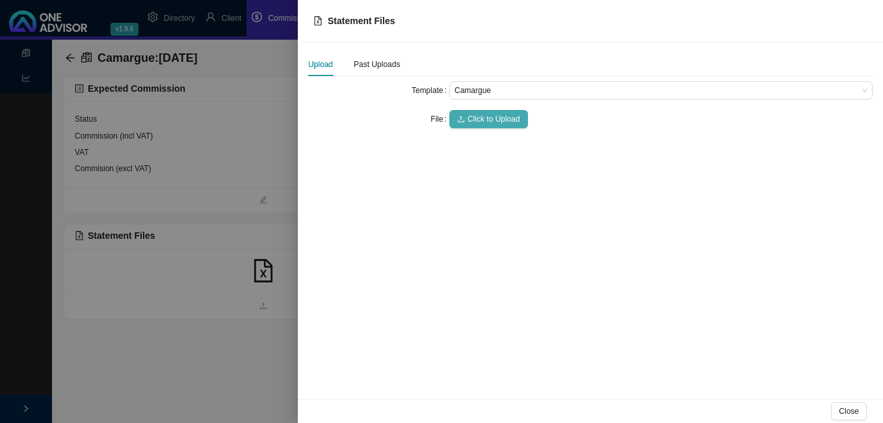
click at [486, 120] on span "Click to Upload" at bounding box center [493, 118] width 53 height 13
click at [229, 254] on div at bounding box center [441, 211] width 883 height 423
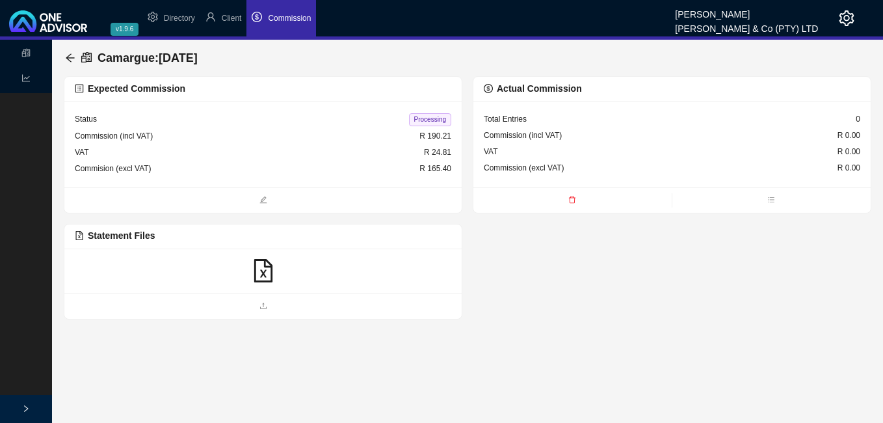
click at [260, 273] on icon "file-excel" at bounding box center [263, 270] width 23 height 23
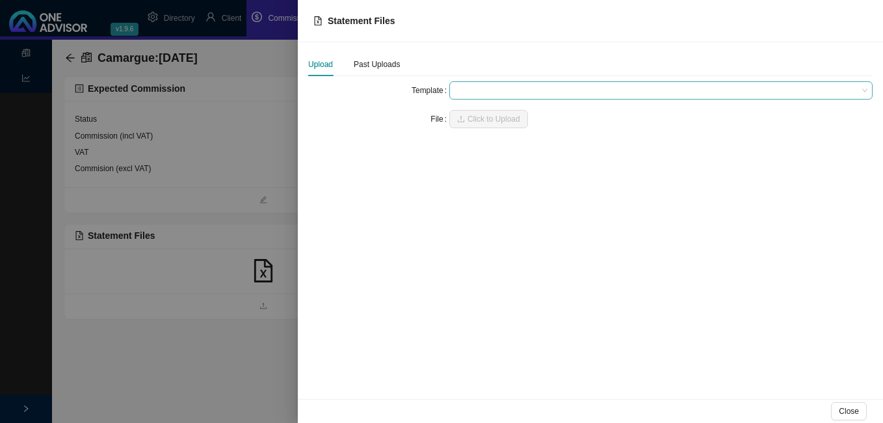
click at [486, 91] on span at bounding box center [660, 90] width 413 height 17
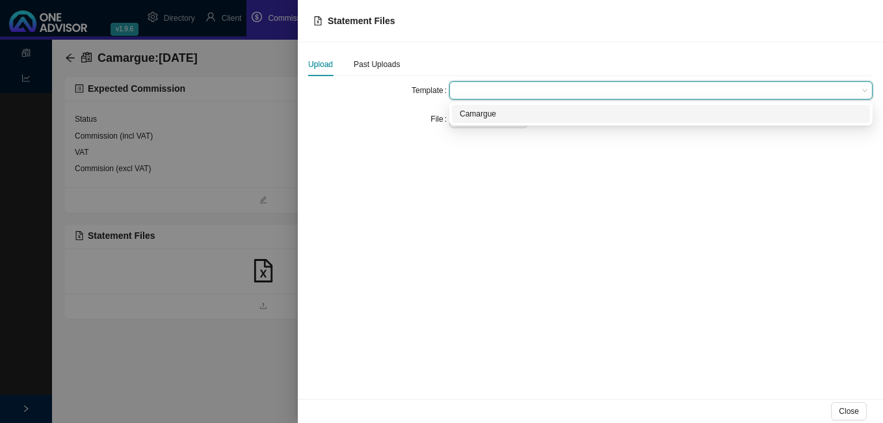
click at [491, 110] on div "Camargue" at bounding box center [661, 113] width 402 height 13
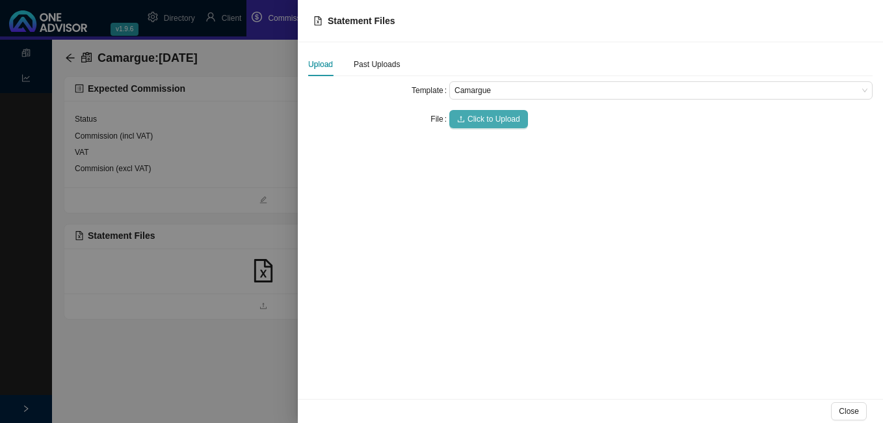
click at [491, 114] on span "Click to Upload" at bounding box center [493, 118] width 53 height 13
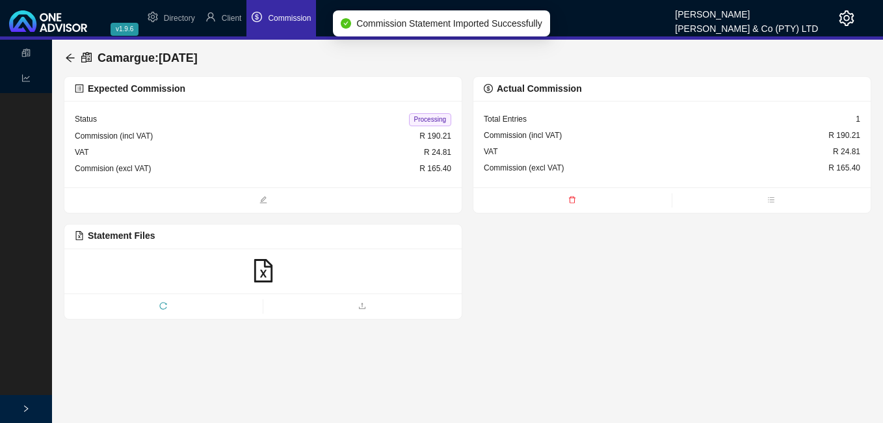
click at [426, 118] on span "Processing" at bounding box center [430, 119] width 42 height 13
click at [68, 56] on icon "arrow-left" at bounding box center [70, 57] width 8 height 8
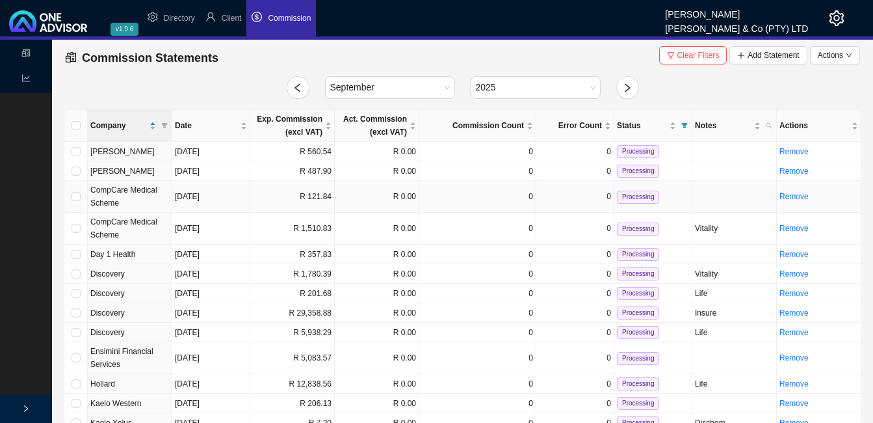
click at [298, 192] on td "R 121.84" at bounding box center [292, 197] width 85 height 32
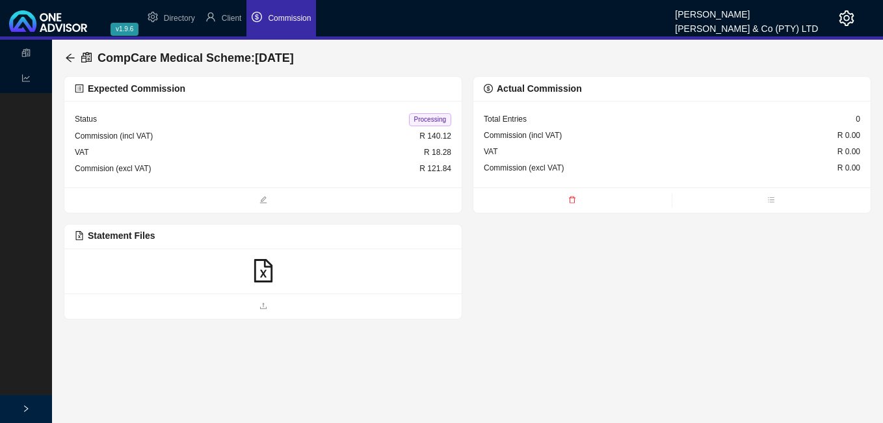
click at [263, 271] on icon "file-excel" at bounding box center [263, 270] width 23 height 23
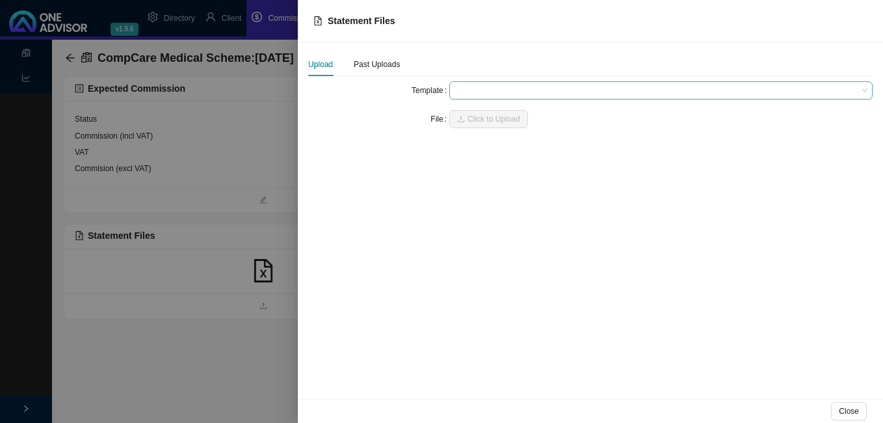
click at [491, 86] on span at bounding box center [660, 90] width 413 height 17
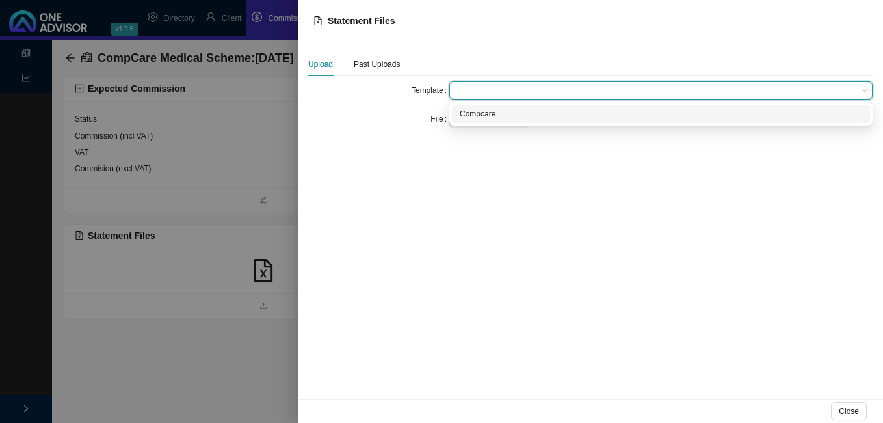
click at [489, 113] on div "Compcare" at bounding box center [661, 113] width 402 height 13
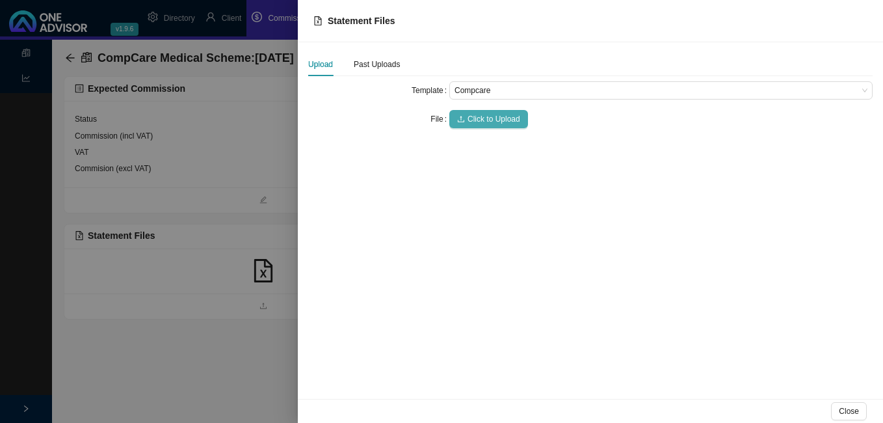
click at [489, 116] on span "Click to Upload" at bounding box center [493, 118] width 53 height 13
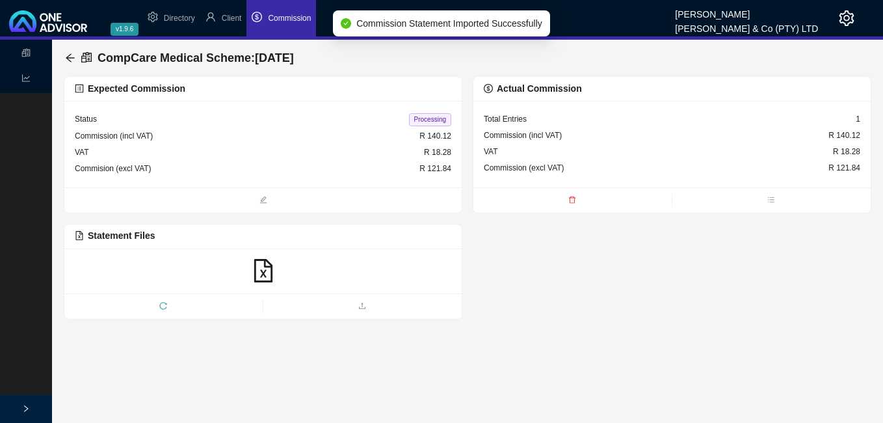
click at [429, 116] on span "Processing" at bounding box center [430, 119] width 42 height 13
drag, startPoint x: 64, startPoint y: 53, endPoint x: 70, endPoint y: 58, distance: 7.4
click at [66, 55] on div "CompCare Medical Scheme : [DATE]" at bounding box center [467, 58] width 807 height 36
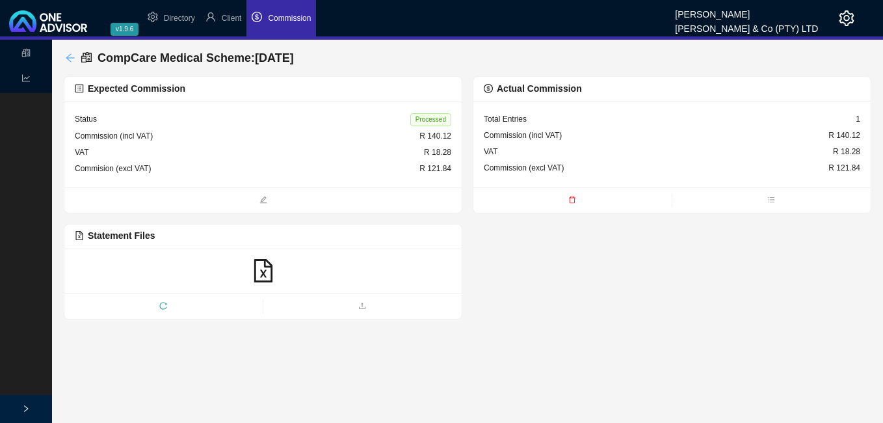
click at [72, 55] on icon "arrow-left" at bounding box center [70, 58] width 10 height 10
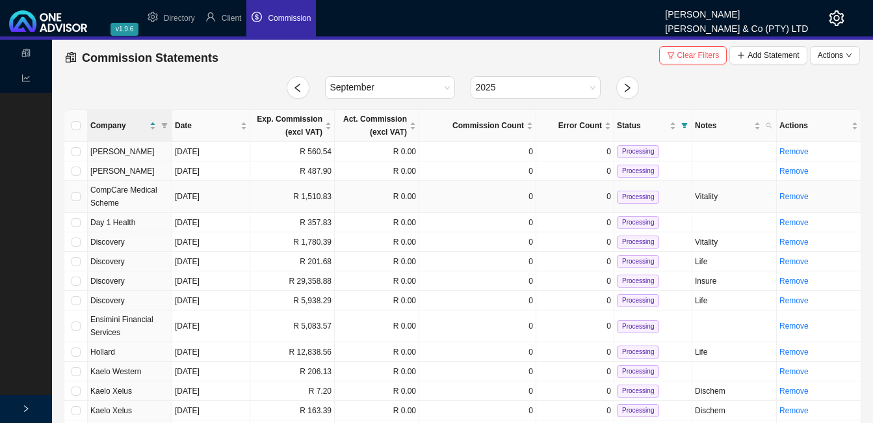
click at [303, 201] on td "R 1,510.83" at bounding box center [292, 197] width 85 height 32
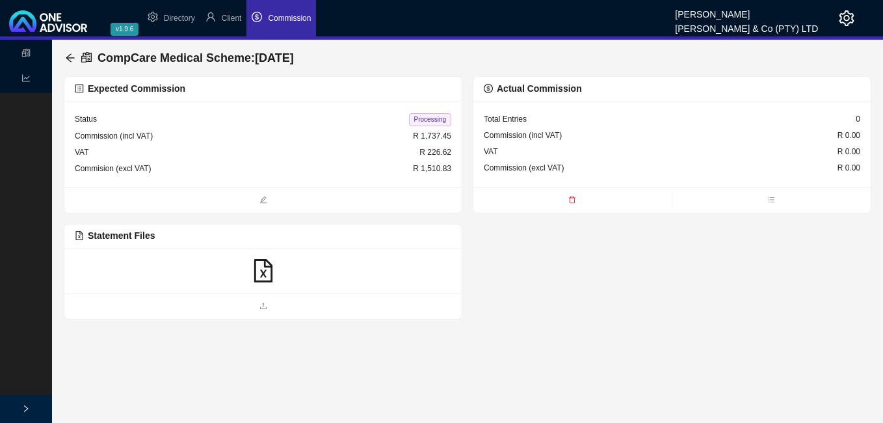
click at [302, 90] on div "Expected Commission" at bounding box center [263, 88] width 376 height 15
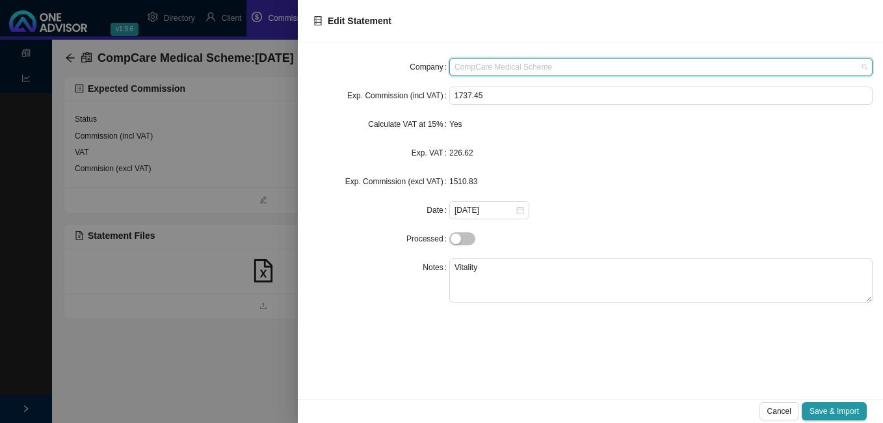
scroll to position [107, 0]
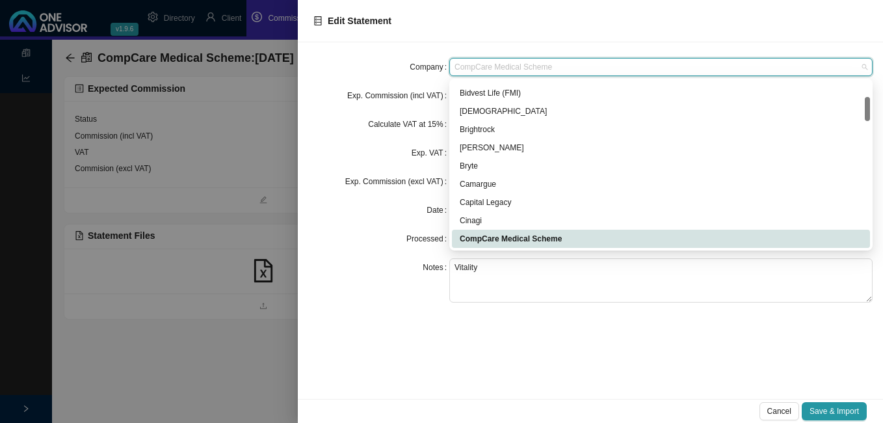
drag, startPoint x: 569, startPoint y: 66, endPoint x: 457, endPoint y: 57, distance: 112.2
click at [457, 57] on div "Company CompCare Medical Scheme Exp. Commission (incl VAT) 1737.45 Calculate VA…" at bounding box center [590, 220] width 585 height 356
type input "d"
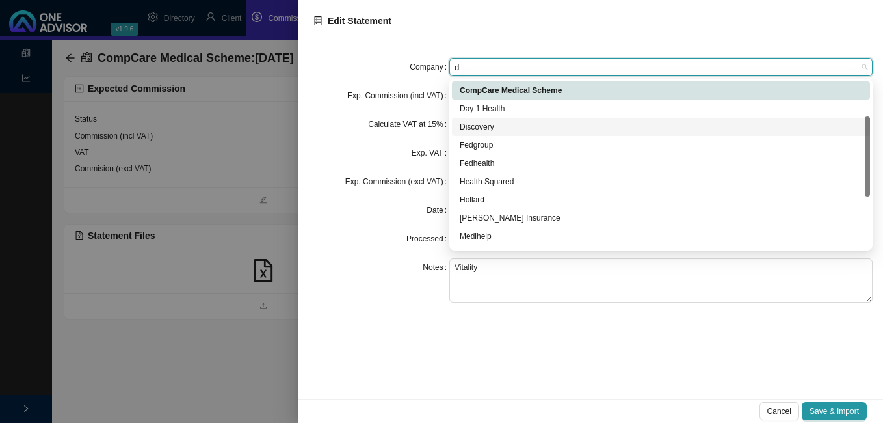
click at [490, 124] on div "Discovery" at bounding box center [661, 126] width 402 height 13
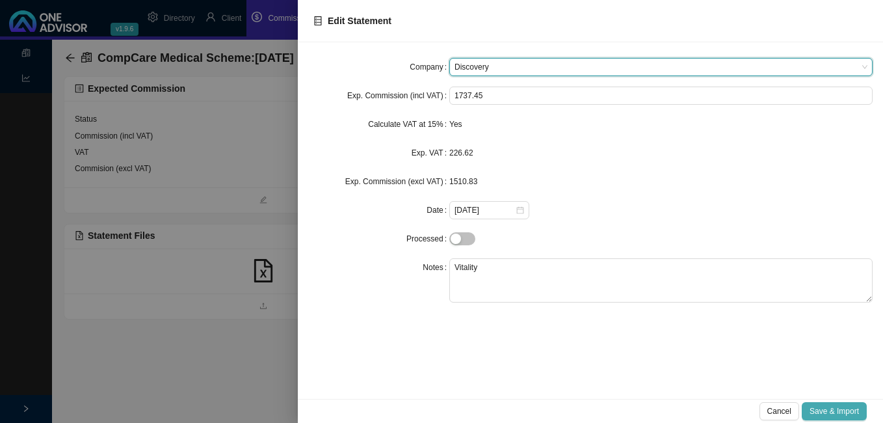
click at [836, 409] on span "Save & Import" at bounding box center [833, 410] width 49 height 13
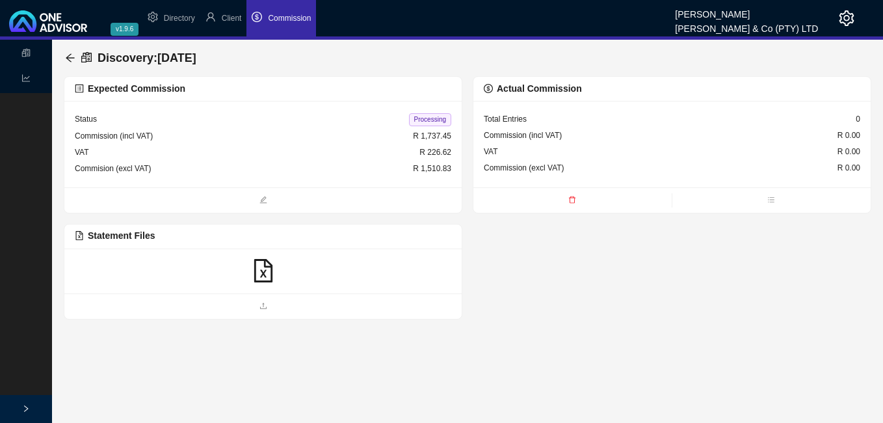
click at [262, 274] on icon "file-excel" at bounding box center [263, 270] width 18 height 23
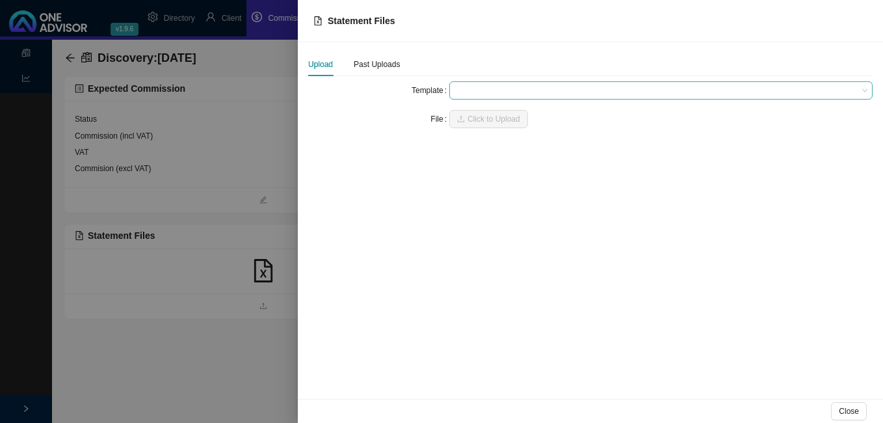
click at [482, 90] on span at bounding box center [660, 90] width 413 height 17
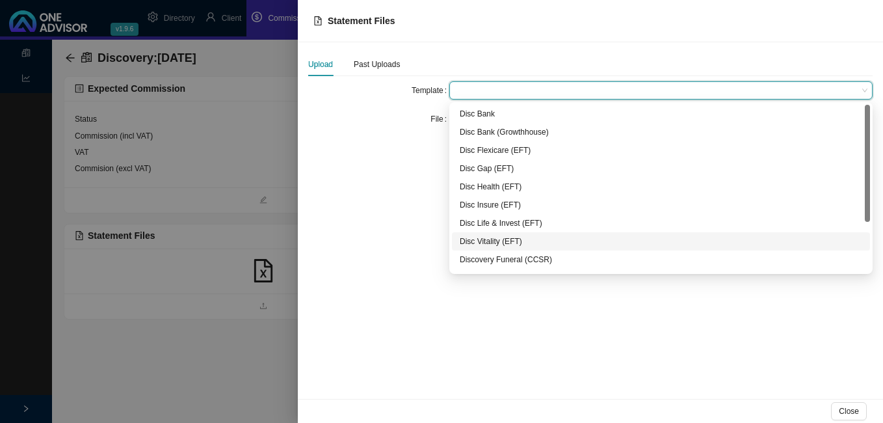
click at [499, 241] on div "Disc Vitality (EFT)" at bounding box center [661, 241] width 402 height 13
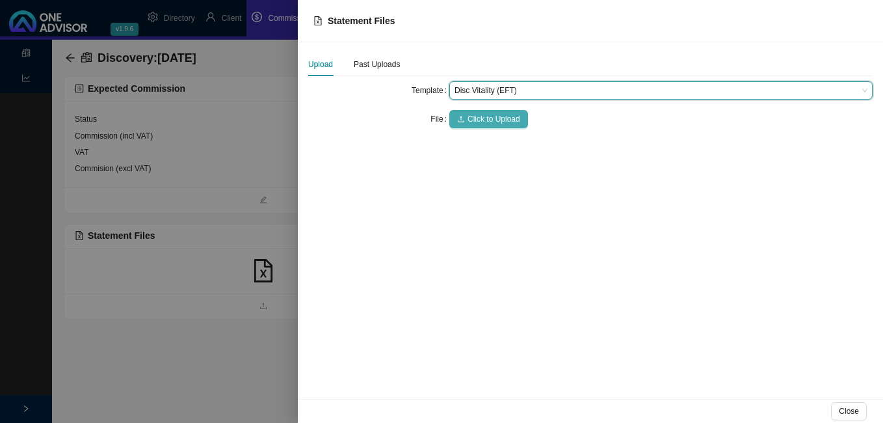
click at [486, 114] on span "Click to Upload" at bounding box center [493, 118] width 53 height 13
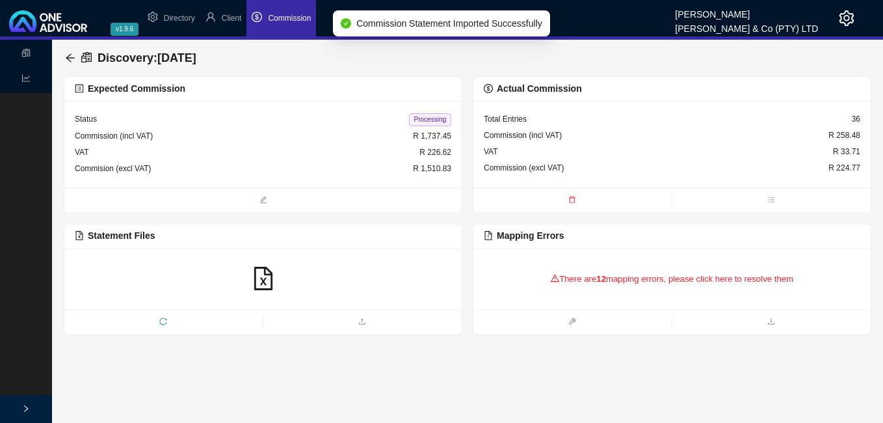
click at [582, 276] on div "There are 12 mapping errors, please click here to resolve them" at bounding box center [672, 279] width 376 height 40
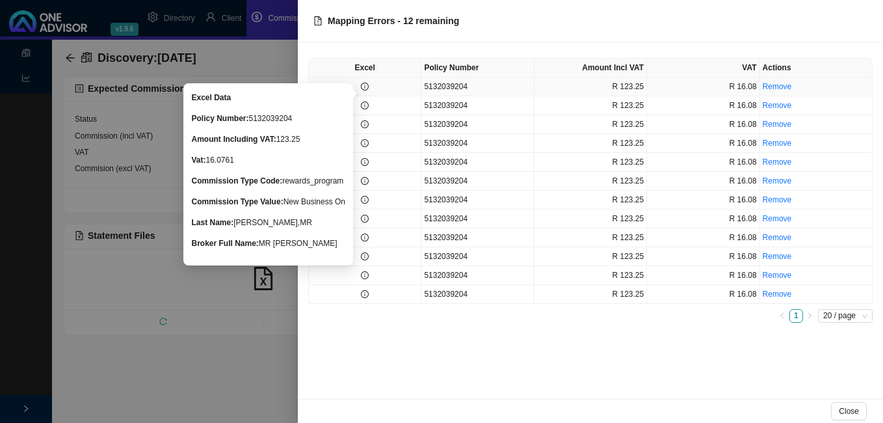
click at [368, 88] on icon "info-circle" at bounding box center [365, 87] width 8 height 8
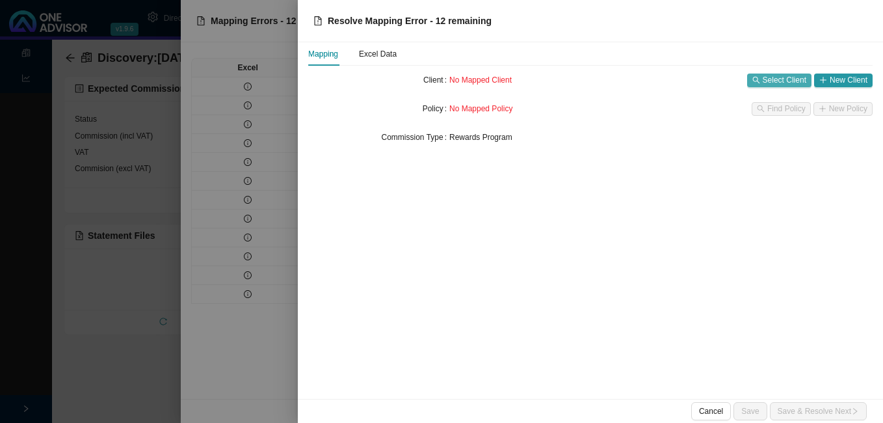
click at [766, 83] on span "Select Client" at bounding box center [785, 79] width 44 height 13
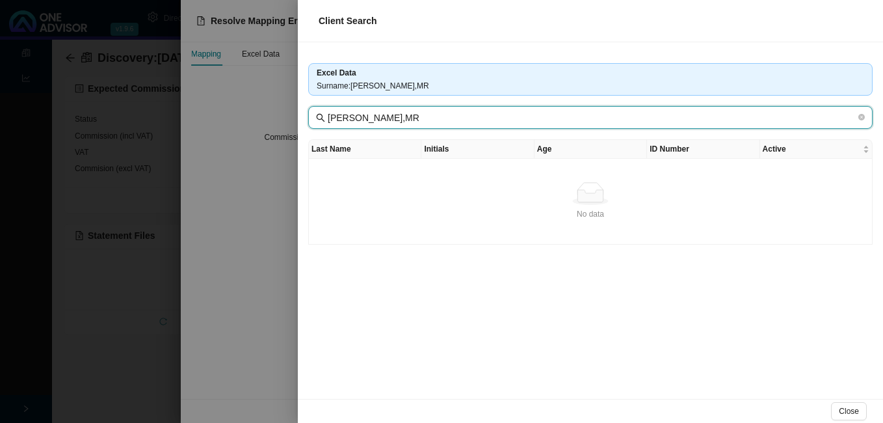
drag, startPoint x: 384, startPoint y: 120, endPoint x: 460, endPoint y: 118, distance: 76.1
click at [460, 118] on input "[PERSON_NAME],MR" at bounding box center [592, 118] width 528 height 14
type input "DHARAMLALL"
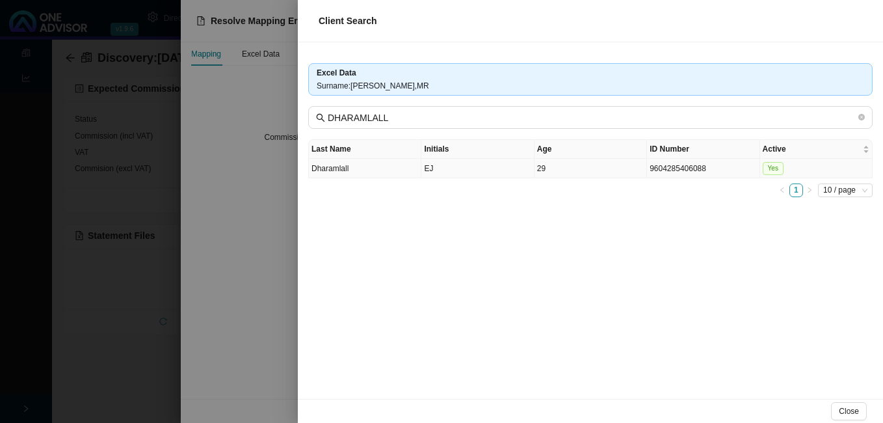
click at [491, 176] on td "EJ" at bounding box center [477, 169] width 112 height 20
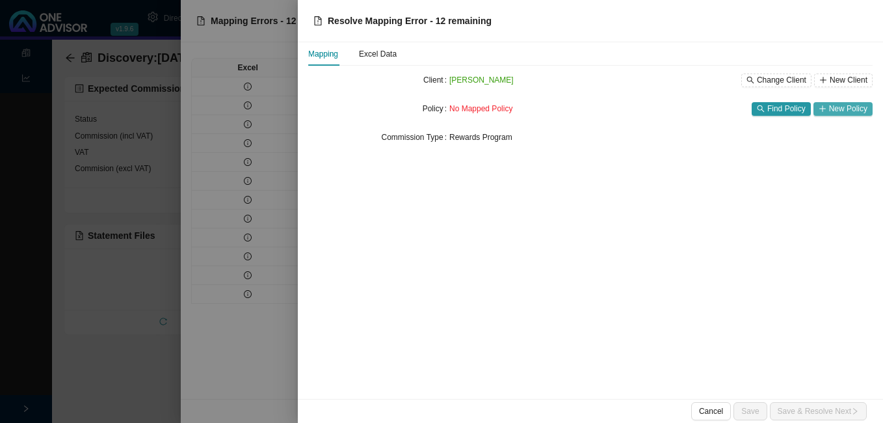
click at [833, 112] on span "New Policy" at bounding box center [848, 108] width 38 height 13
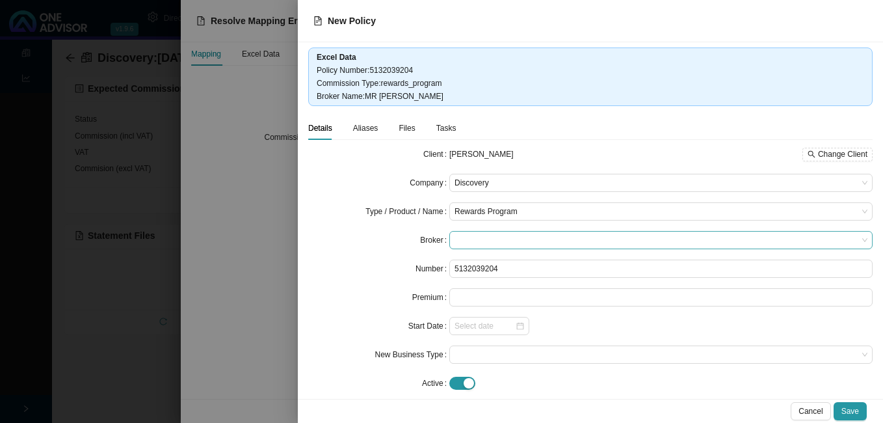
click at [515, 236] on span at bounding box center [660, 239] width 413 height 17
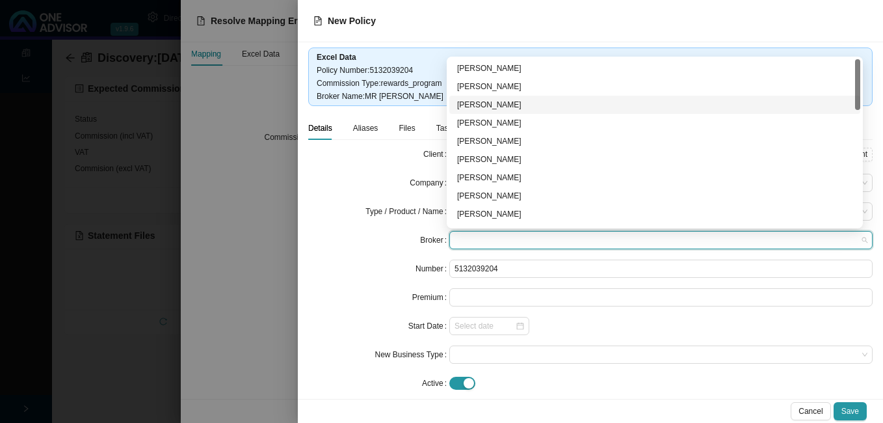
click at [504, 104] on div "[PERSON_NAME]" at bounding box center [654, 104] width 395 height 13
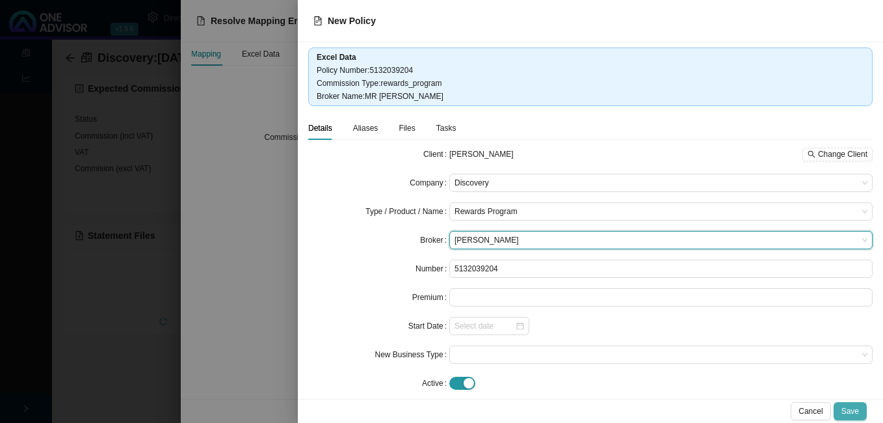
click at [848, 410] on span "Save" at bounding box center [850, 410] width 18 height 13
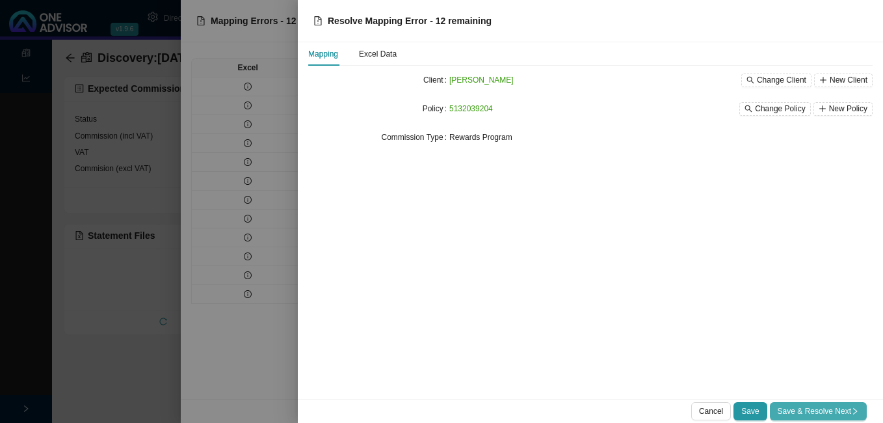
click at [840, 404] on span "Save & Resolve Next" at bounding box center [817, 410] width 81 height 13
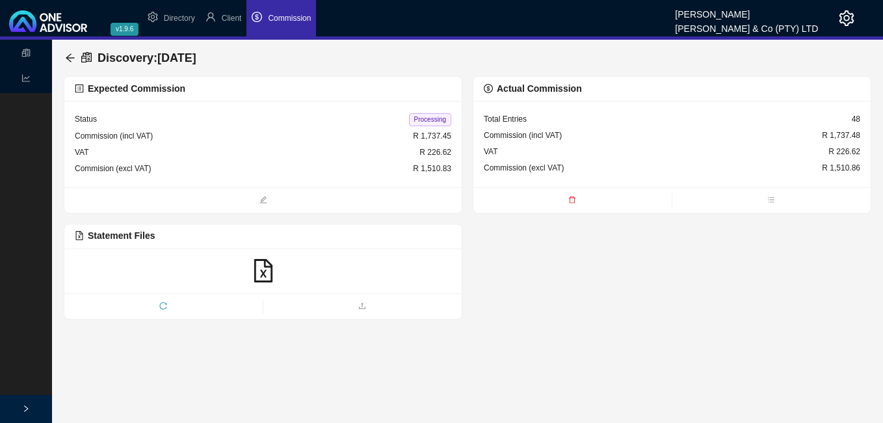
click at [419, 118] on span "Processing" at bounding box center [430, 119] width 42 height 13
click at [66, 55] on icon "arrow-left" at bounding box center [70, 58] width 10 height 10
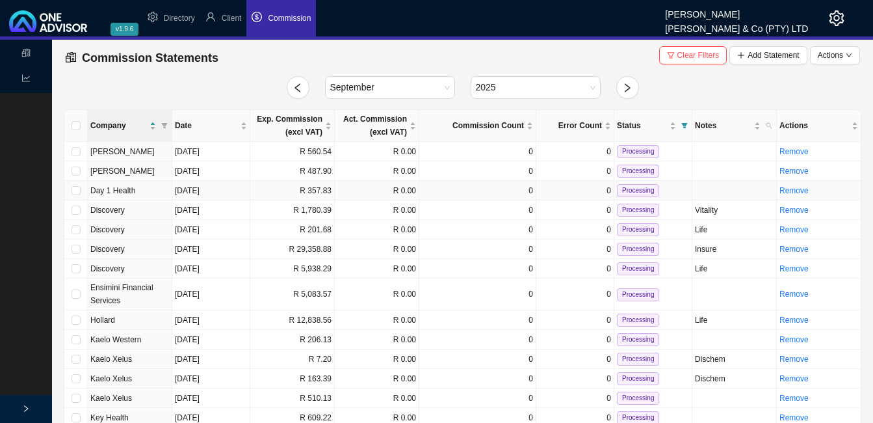
click at [278, 194] on td "R 357.83" at bounding box center [292, 191] width 85 height 20
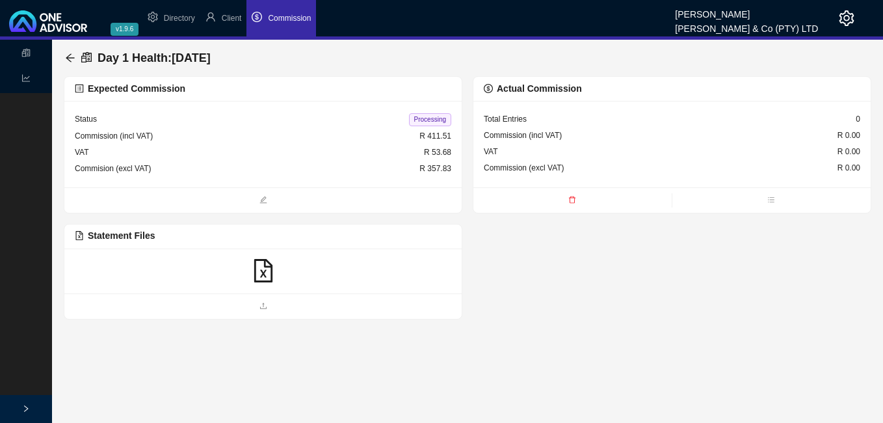
click at [261, 281] on icon "file-excel" at bounding box center [263, 270] width 18 height 23
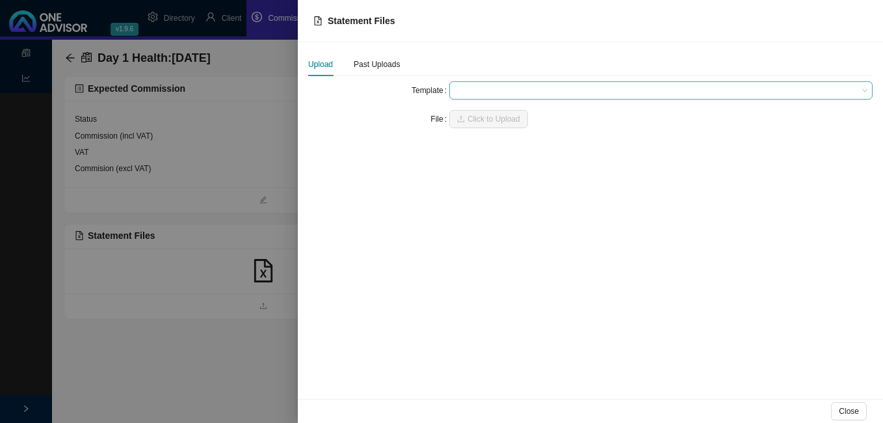
click at [477, 92] on span at bounding box center [660, 90] width 413 height 17
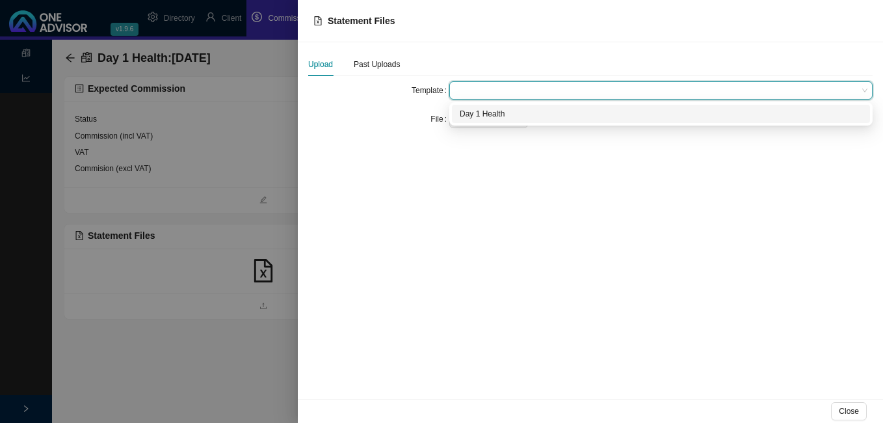
click at [475, 111] on div "Day 1 Health" at bounding box center [661, 113] width 402 height 13
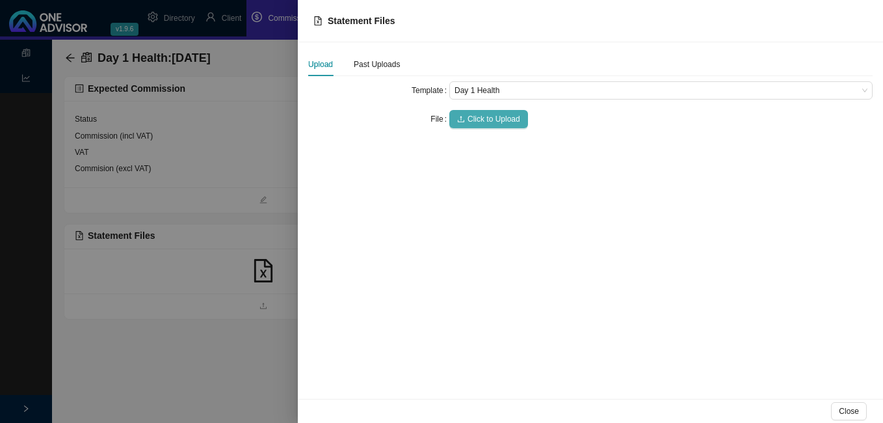
click at [472, 117] on span "Click to Upload" at bounding box center [493, 118] width 53 height 13
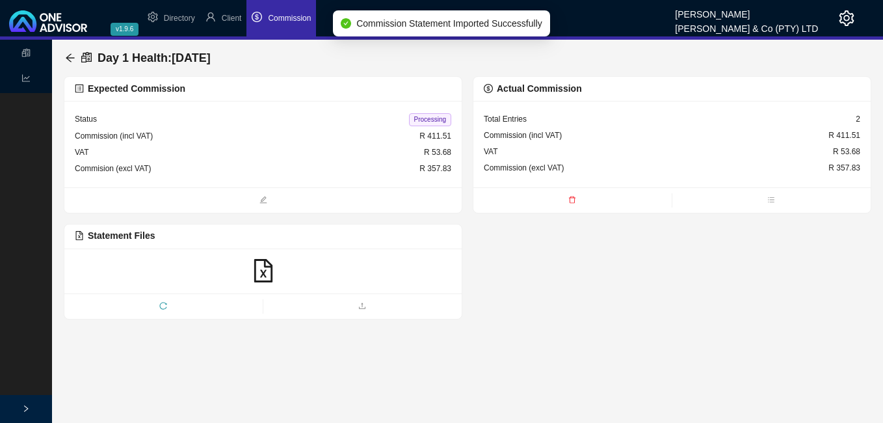
click at [436, 119] on span "Processing" at bounding box center [430, 119] width 42 height 13
click at [72, 58] on icon "arrow-left" at bounding box center [70, 58] width 10 height 10
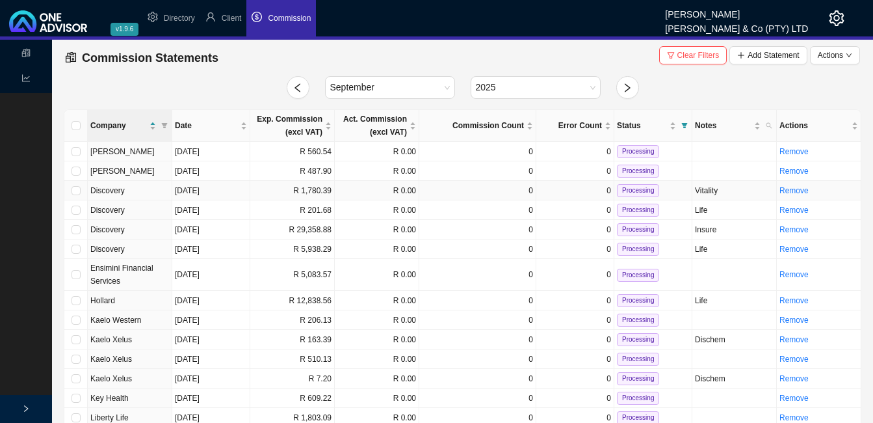
click at [323, 194] on td "R 1,780.39" at bounding box center [292, 191] width 85 height 20
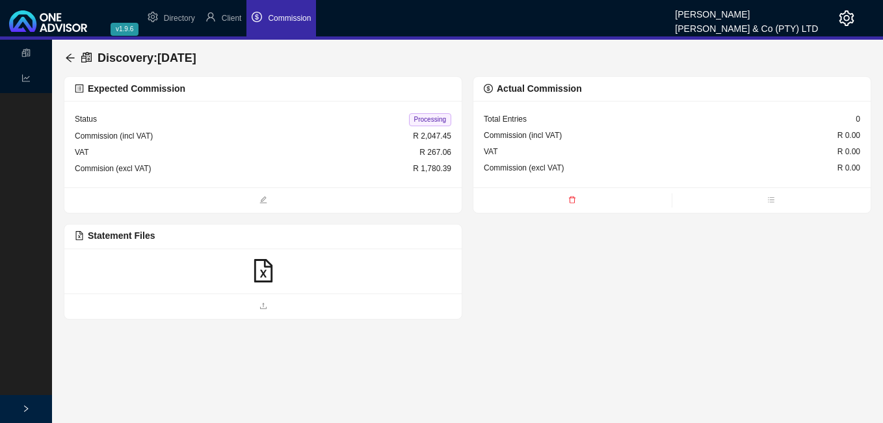
click at [260, 276] on icon "file-excel" at bounding box center [263, 270] width 18 height 23
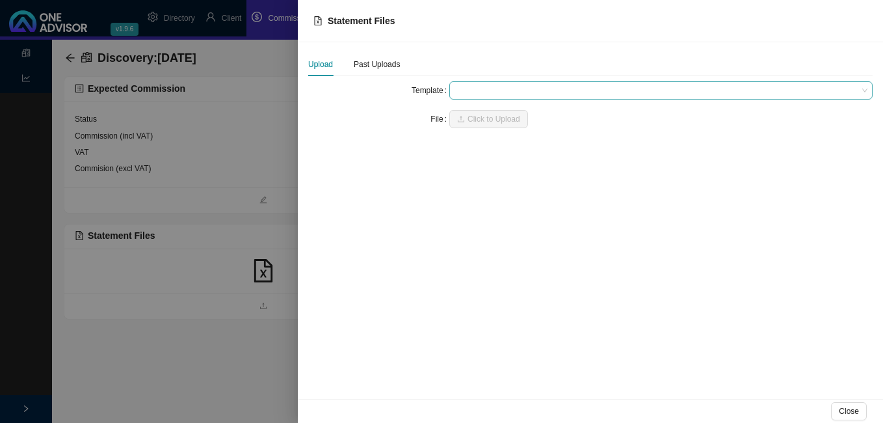
click at [466, 94] on span at bounding box center [660, 90] width 413 height 17
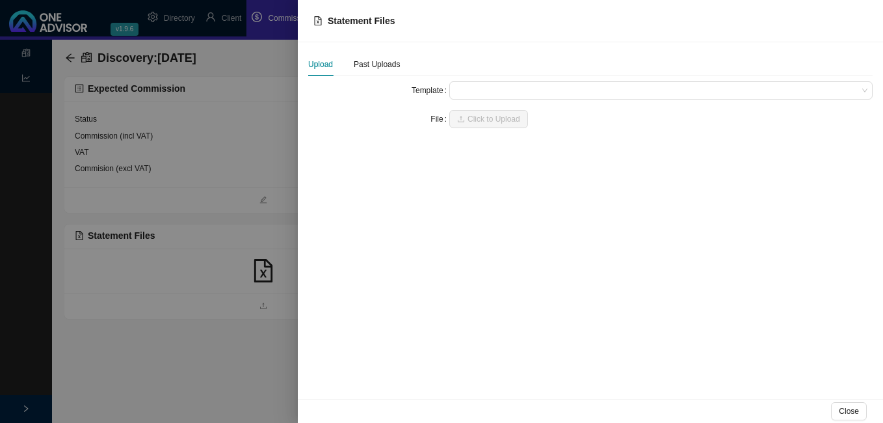
click at [259, 183] on div at bounding box center [441, 211] width 883 height 423
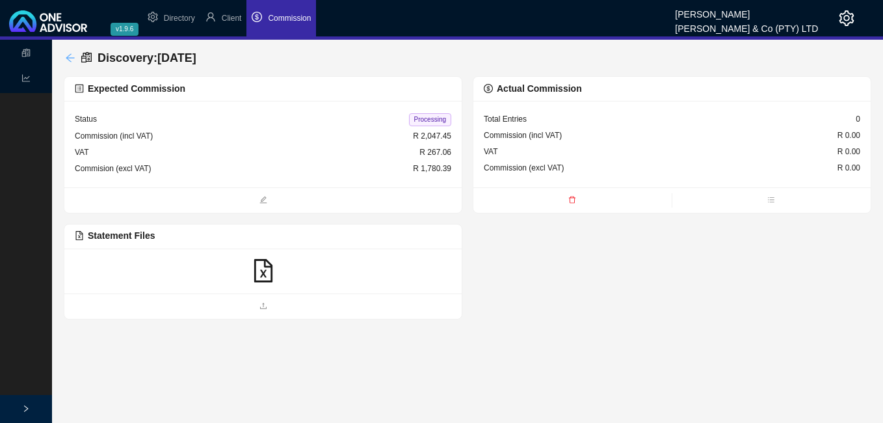
click at [70, 59] on icon "arrow-left" at bounding box center [70, 58] width 10 height 10
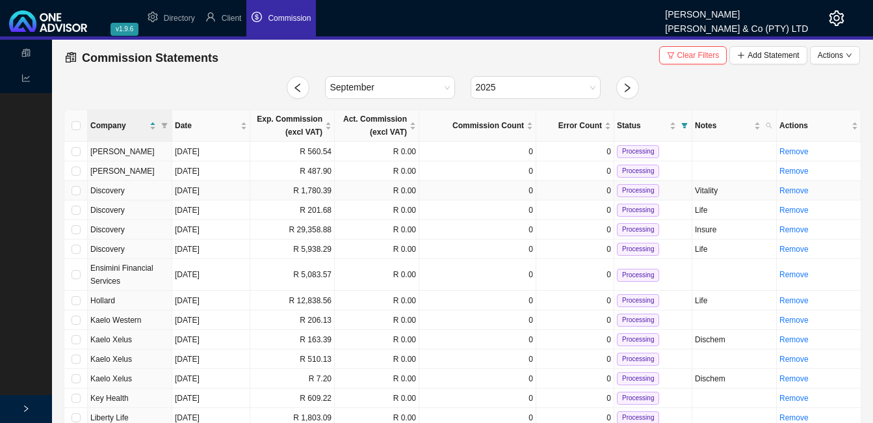
click at [306, 192] on td "R 1,780.39" at bounding box center [292, 191] width 85 height 20
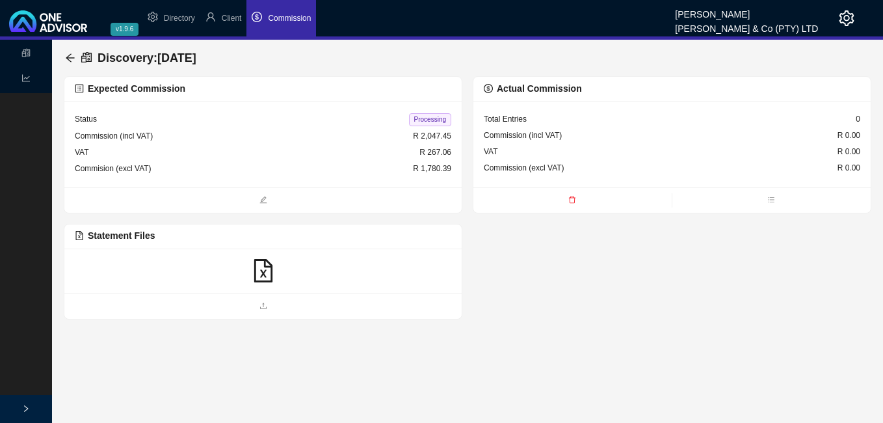
click at [266, 274] on icon "file-excel" at bounding box center [263, 270] width 23 height 23
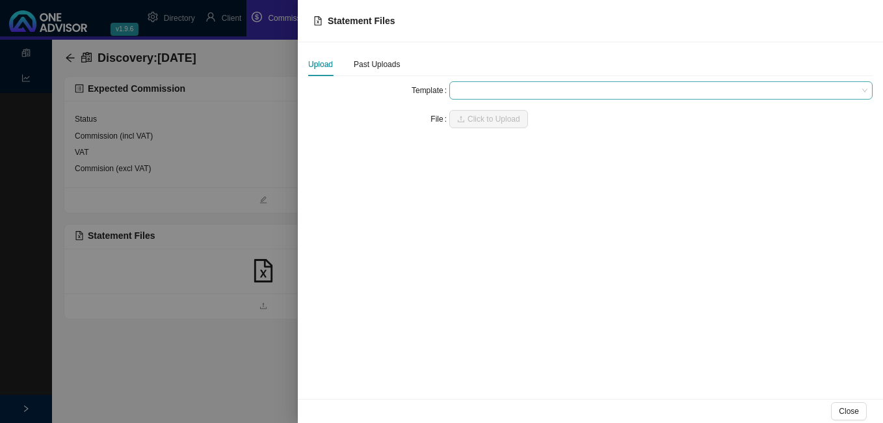
click at [482, 95] on span at bounding box center [660, 90] width 413 height 17
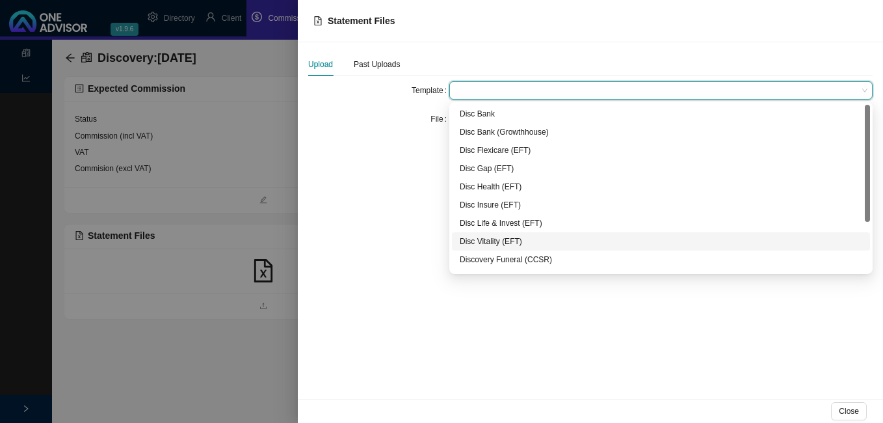
click at [482, 237] on div "Disc Vitality (EFT)" at bounding box center [661, 241] width 402 height 13
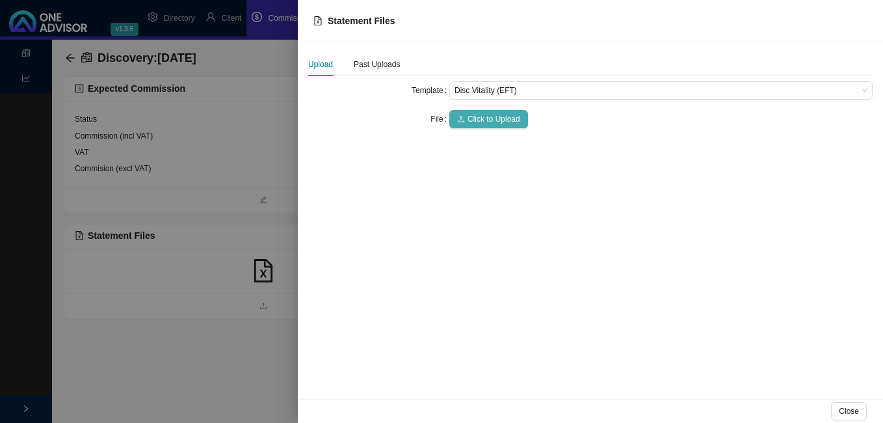
click at [473, 119] on span "Click to Upload" at bounding box center [493, 118] width 53 height 13
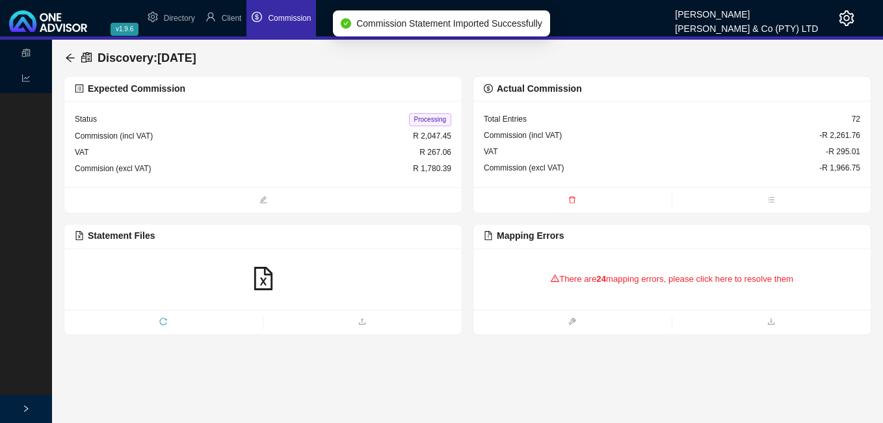
click at [578, 278] on div "There are 24 mapping errors, please click here to resolve them" at bounding box center [672, 279] width 376 height 40
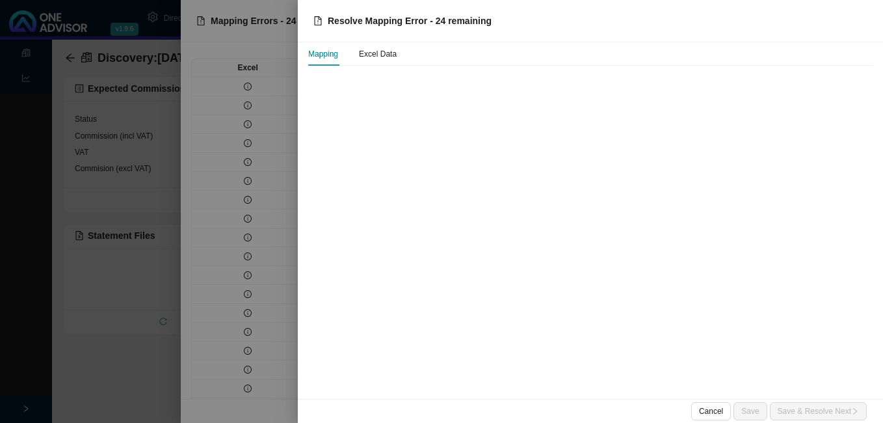
click at [250, 83] on div at bounding box center [441, 211] width 883 height 423
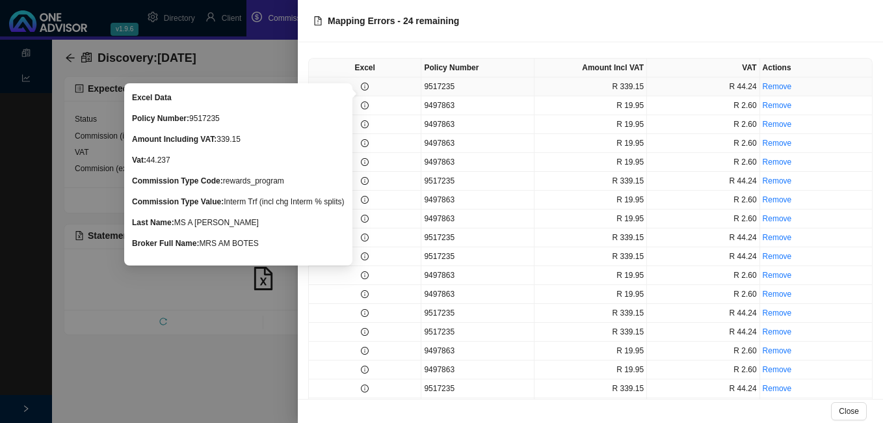
click at [364, 90] on icon "info-circle" at bounding box center [365, 87] width 8 height 8
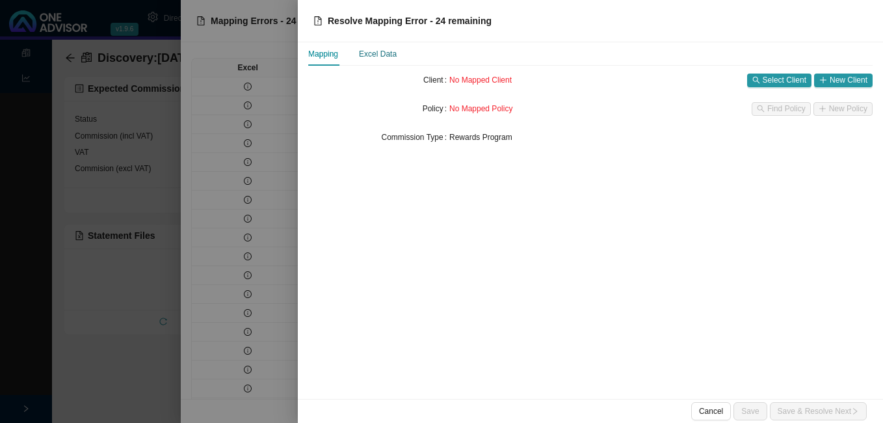
click at [389, 57] on div "Excel Data" at bounding box center [378, 53] width 38 height 13
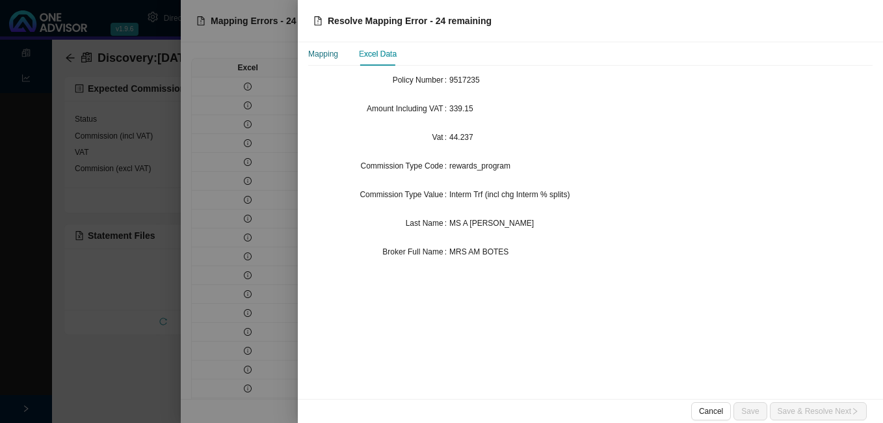
click at [320, 58] on div "Mapping" at bounding box center [323, 53] width 30 height 13
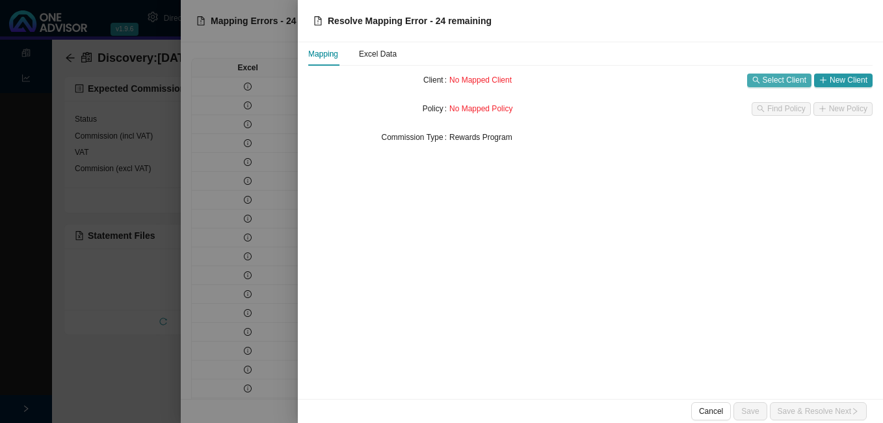
click at [776, 85] on span "Select Client" at bounding box center [785, 79] width 44 height 13
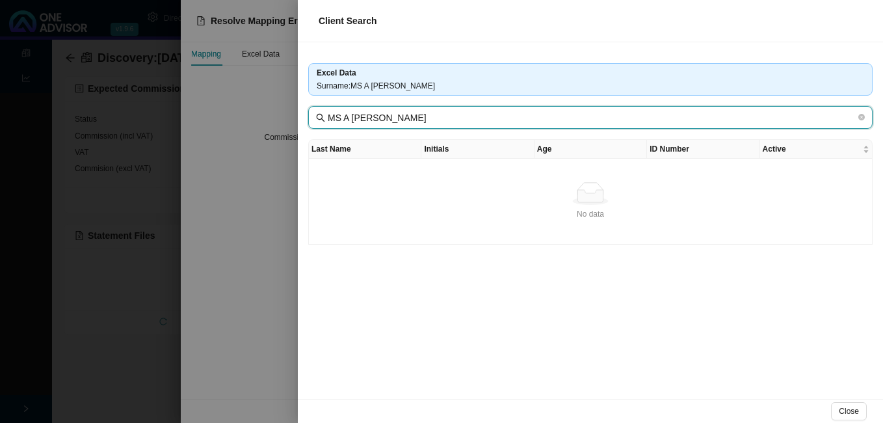
drag, startPoint x: 380, startPoint y: 118, endPoint x: 310, endPoint y: 118, distance: 69.6
click at [310, 118] on span "MS A [PERSON_NAME]" at bounding box center [590, 117] width 564 height 23
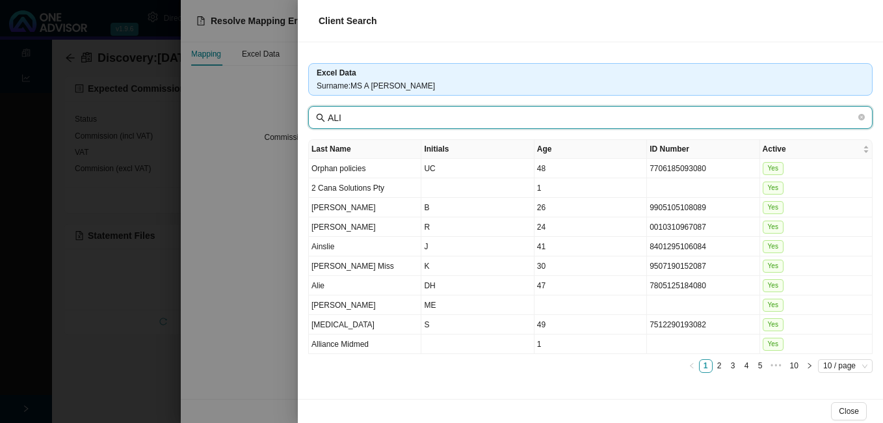
type input "ALI"
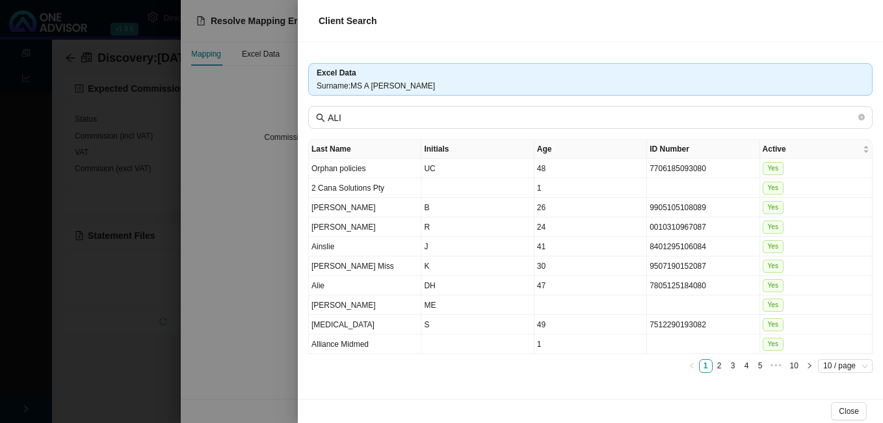
click at [267, 181] on div at bounding box center [441, 211] width 883 height 423
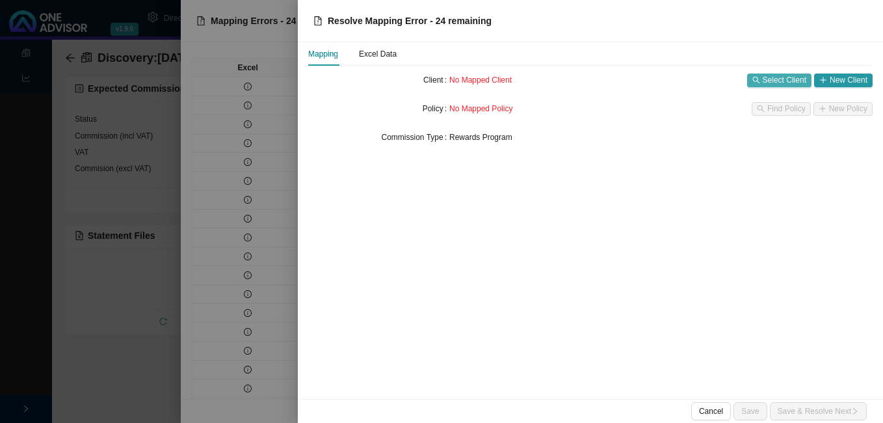
click at [770, 74] on span "Select Client" at bounding box center [785, 79] width 44 height 13
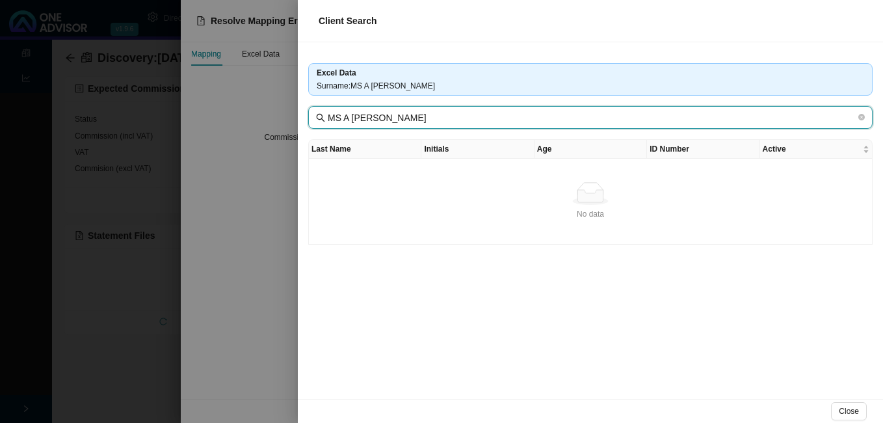
drag, startPoint x: 352, startPoint y: 117, endPoint x: 305, endPoint y: 117, distance: 47.5
click at [305, 117] on div "Excel Data Surname : MS A [PERSON_NAME] MS A [PERSON_NAME] Last Name Initials A…" at bounding box center [590, 220] width 585 height 356
drag, startPoint x: 355, startPoint y: 115, endPoint x: 419, endPoint y: 119, distance: 64.5
click at [419, 119] on input "[PERSON_NAME]" at bounding box center [592, 118] width 528 height 14
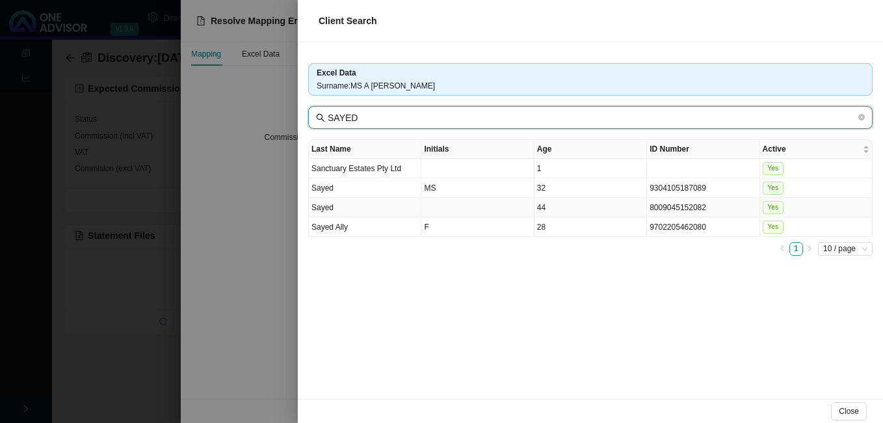
type input "SAYED"
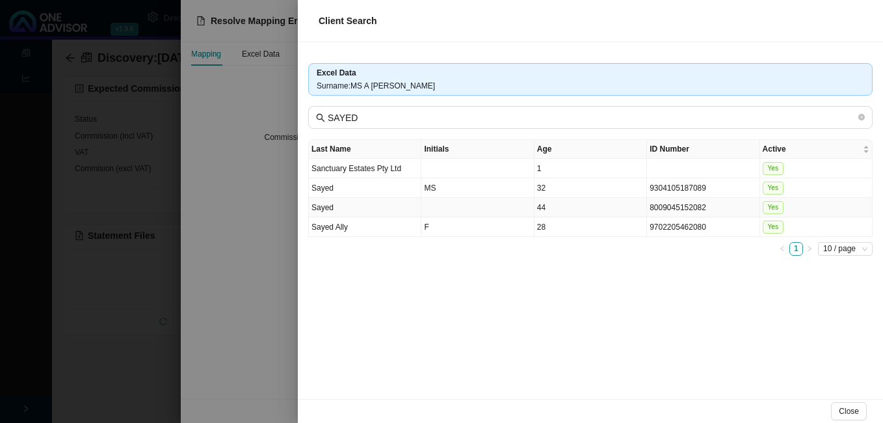
click at [454, 207] on td at bounding box center [477, 208] width 112 height 20
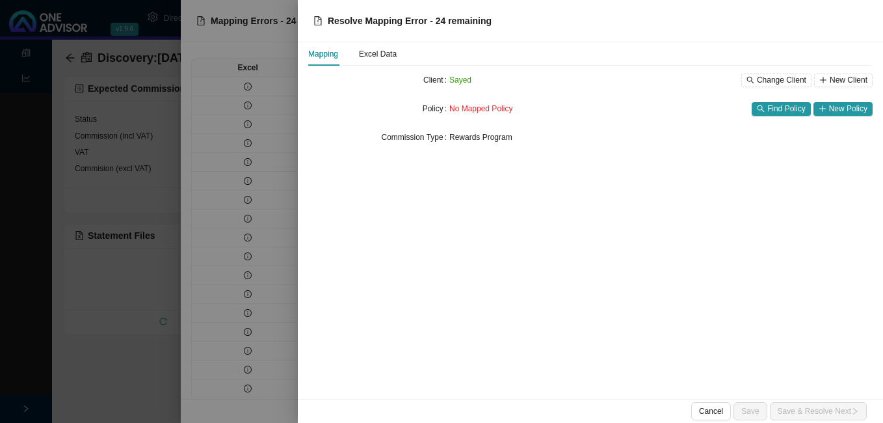
click at [273, 213] on div at bounding box center [441, 211] width 883 height 423
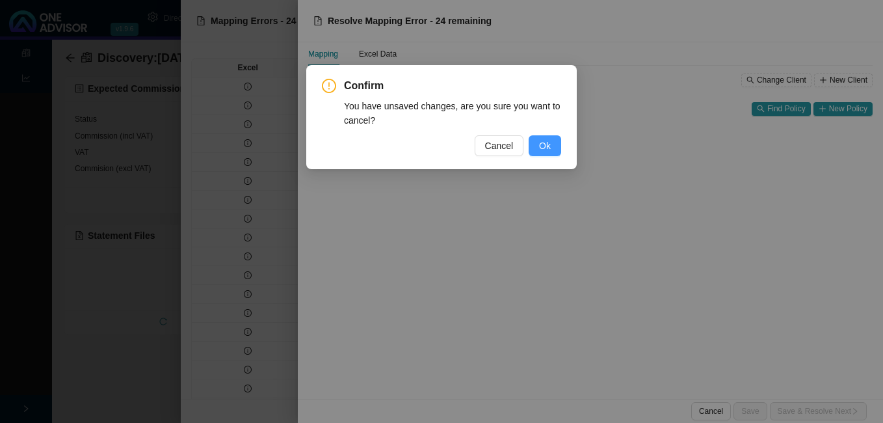
click at [547, 151] on span "Ok" at bounding box center [545, 145] width 12 height 14
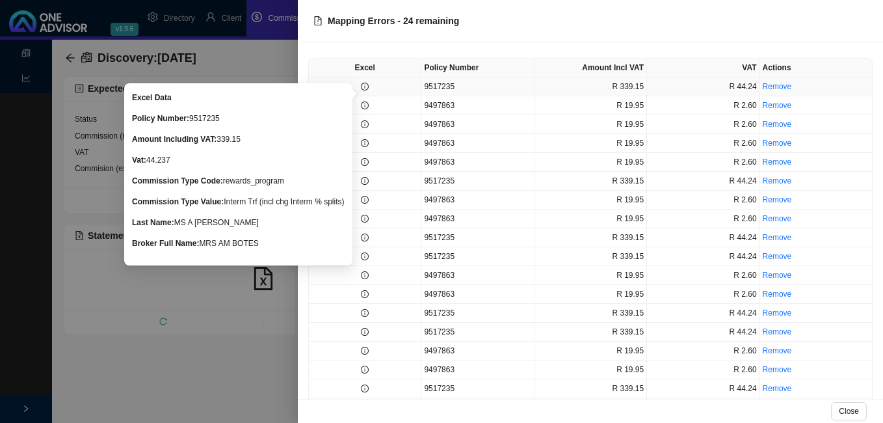
click at [363, 85] on icon "info-circle" at bounding box center [365, 87] width 8 height 8
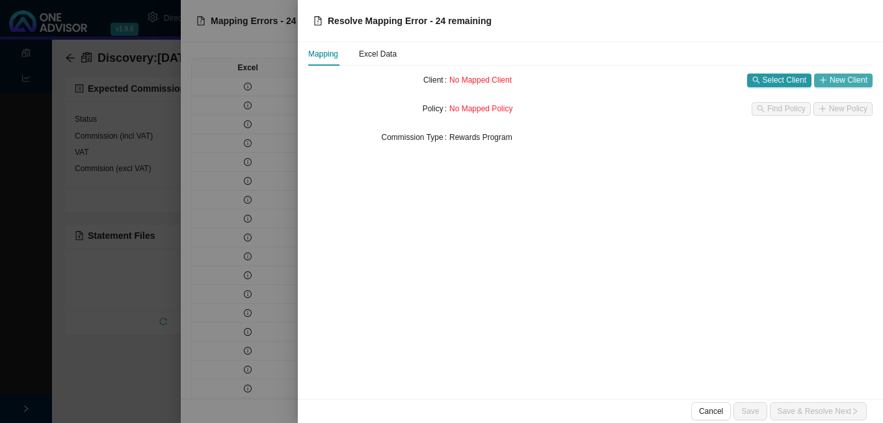
click at [860, 80] on span "New Client" at bounding box center [849, 79] width 38 height 13
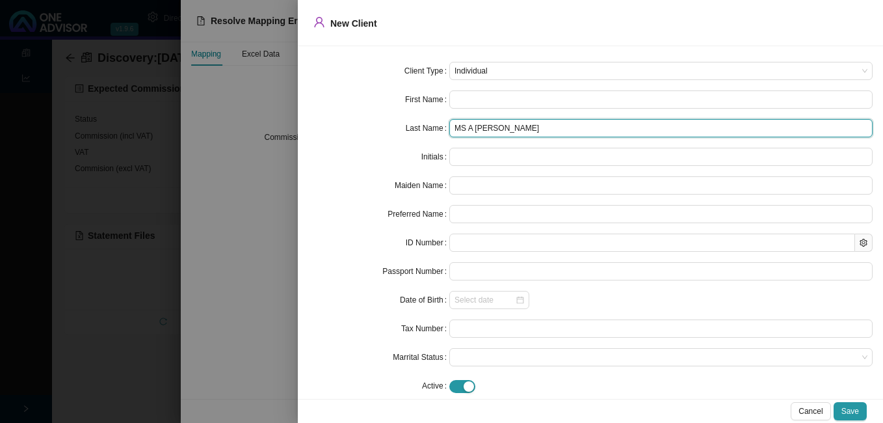
drag, startPoint x: 473, startPoint y: 131, endPoint x: 380, endPoint y: 123, distance: 92.6
click at [380, 123] on div "Last Name MS A [PERSON_NAME]" at bounding box center [590, 128] width 564 height 18
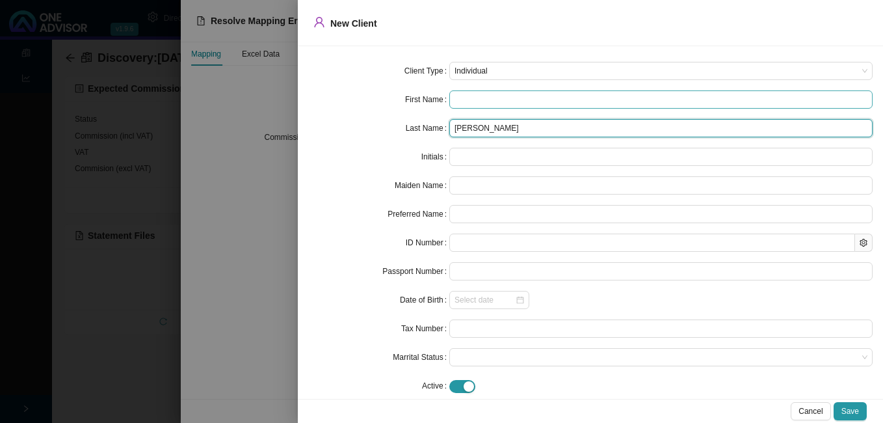
type input "[PERSON_NAME]"
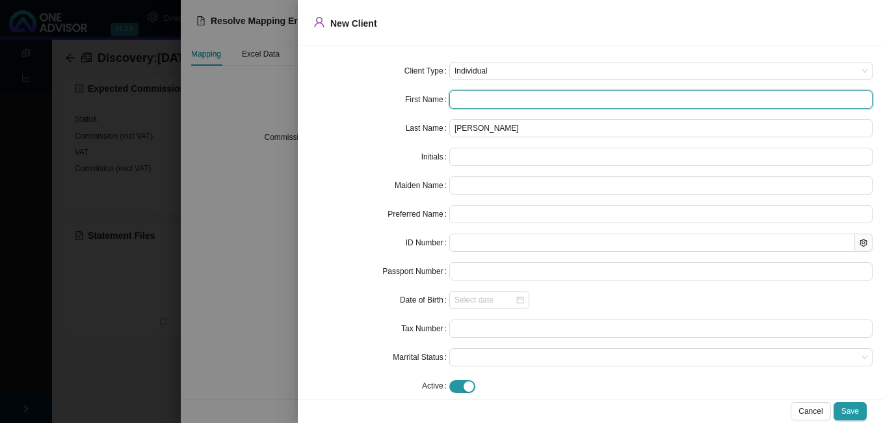
paste input "Aliyah"
type input "Aliyah"
type input "A"
type input "Aliyah"
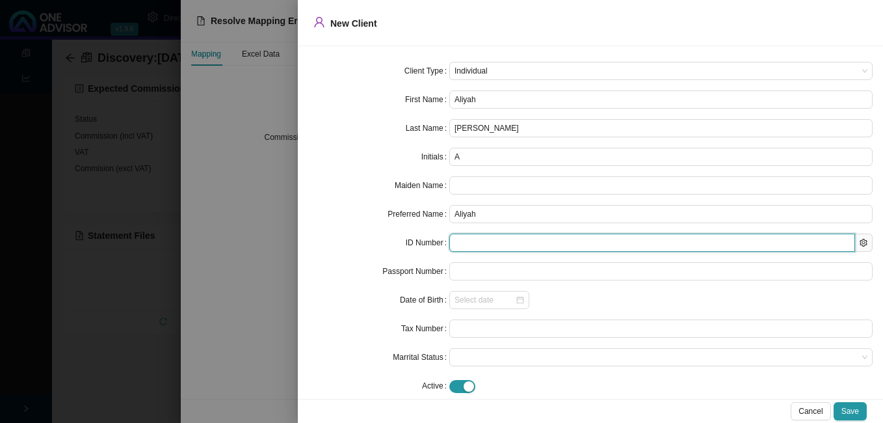
paste input "0312240788082"
type input "0312240788082"
type input "[DATE]"
type input "0312240788082"
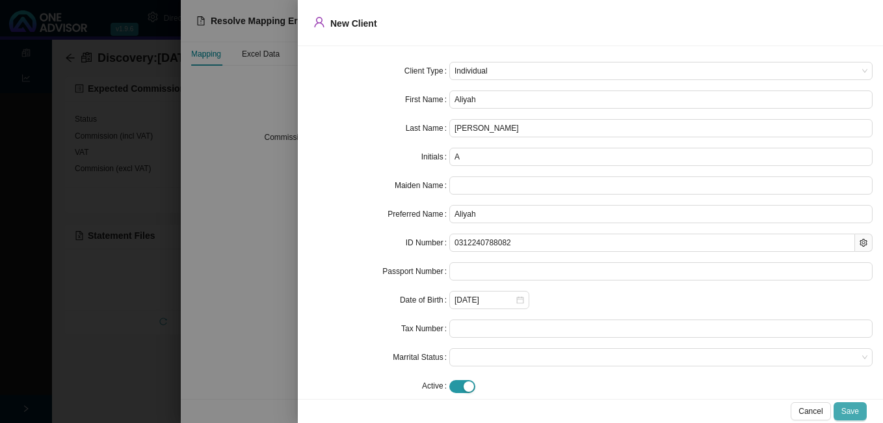
click at [853, 406] on span "Save" at bounding box center [850, 410] width 18 height 13
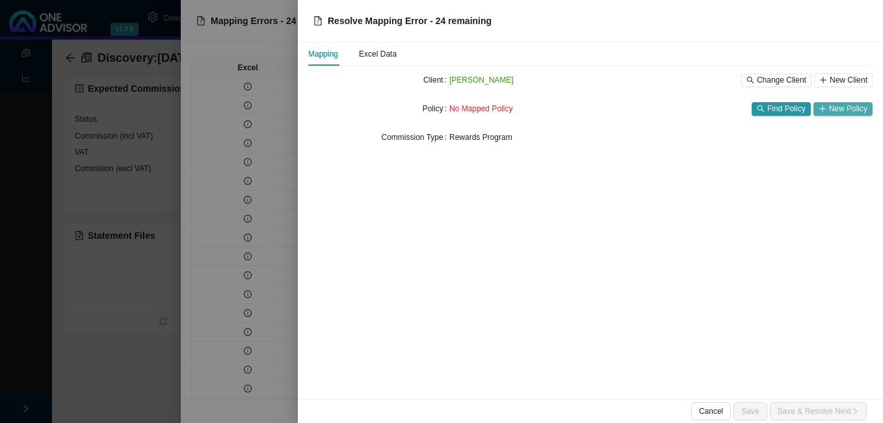
click at [852, 109] on span "New Policy" at bounding box center [848, 108] width 38 height 13
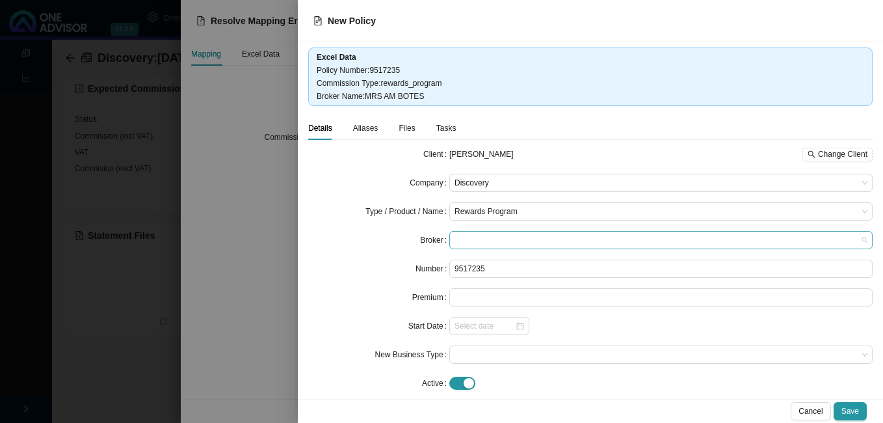
click at [471, 245] on span at bounding box center [660, 239] width 413 height 17
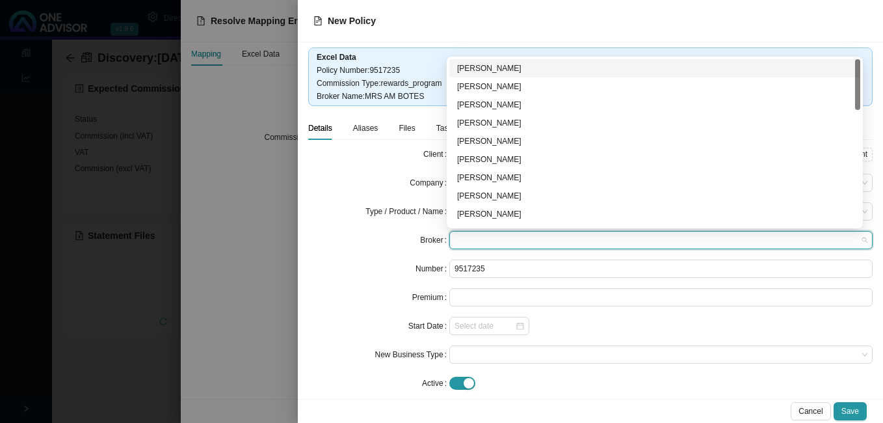
type input "A"
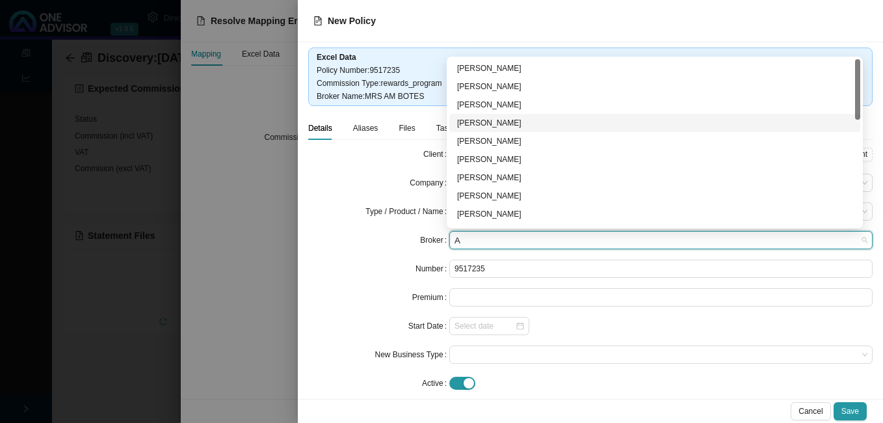
click at [505, 126] on div "[PERSON_NAME]" at bounding box center [654, 122] width 395 height 13
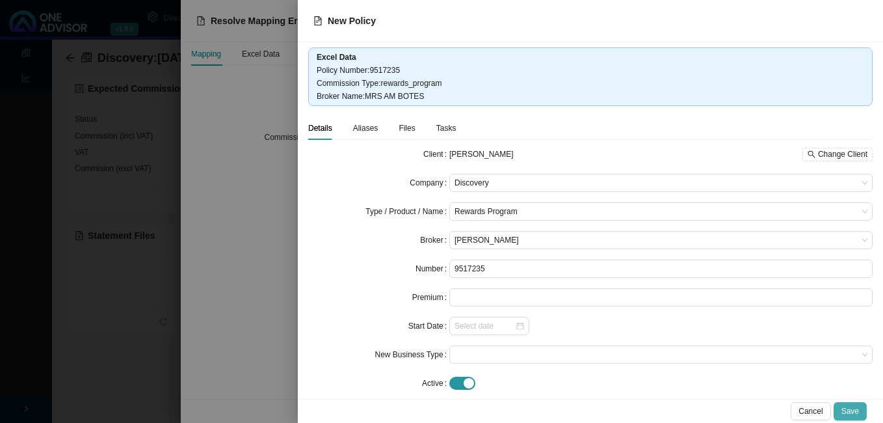
click at [844, 407] on span "Save" at bounding box center [850, 410] width 18 height 13
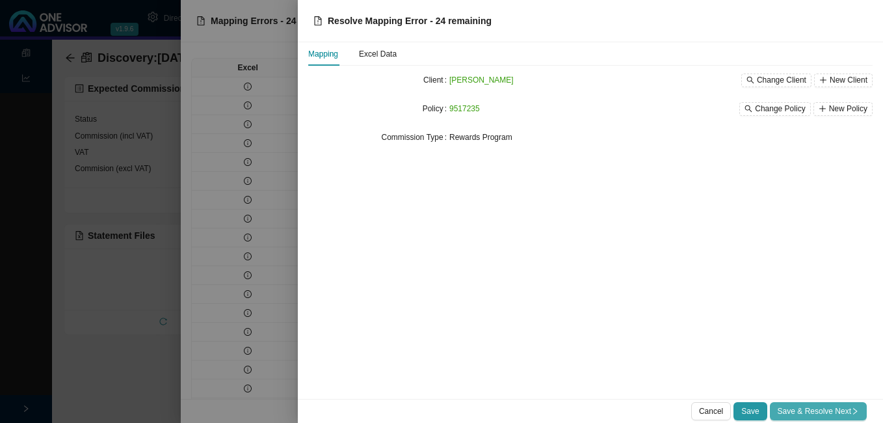
click at [840, 409] on span "Save & Resolve Next" at bounding box center [817, 410] width 81 height 13
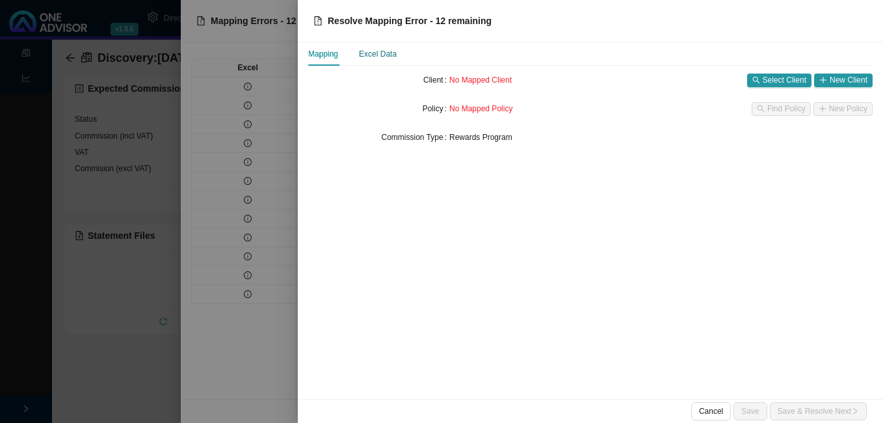
click at [380, 55] on div "Excel Data" at bounding box center [378, 53] width 38 height 13
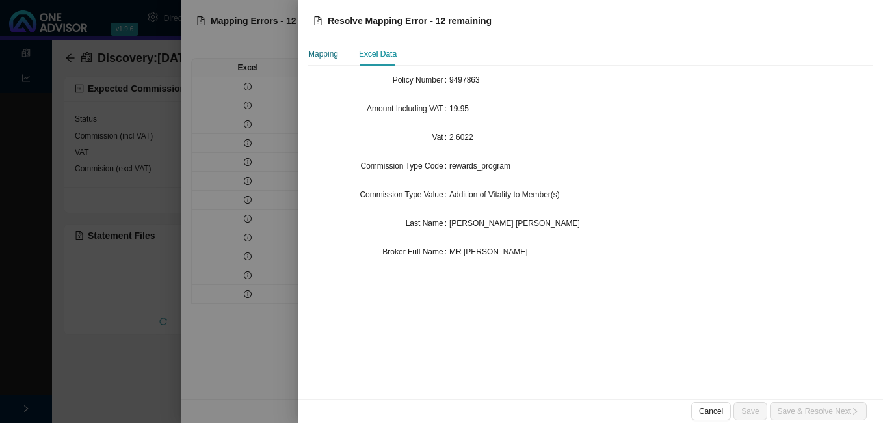
click at [323, 57] on div "Mapping" at bounding box center [323, 53] width 30 height 13
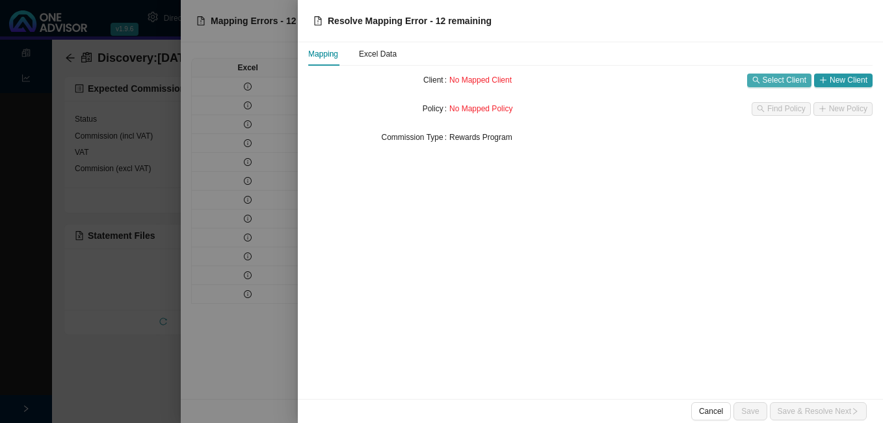
click at [779, 80] on span "Select Client" at bounding box center [785, 79] width 44 height 13
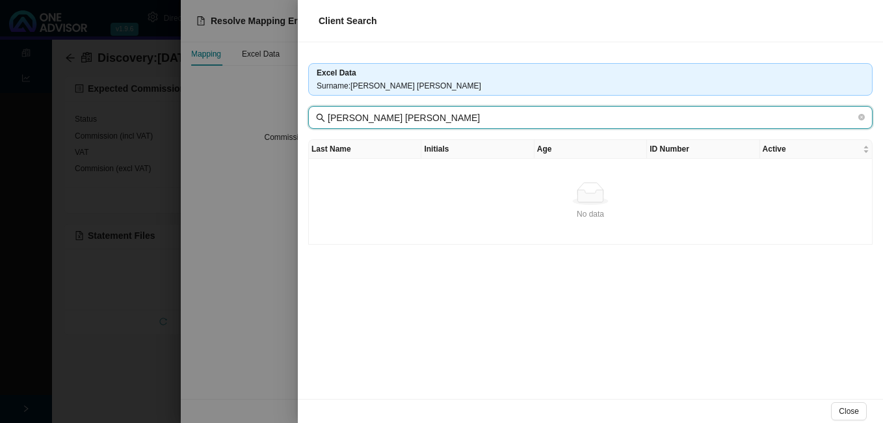
drag, startPoint x: 352, startPoint y: 117, endPoint x: 305, endPoint y: 118, distance: 46.8
click at [305, 118] on div "Excel Data Surname : [PERSON_NAME] [PERSON_NAME] [PERSON_NAME] [PERSON_NAME] La…" at bounding box center [590, 220] width 585 height 356
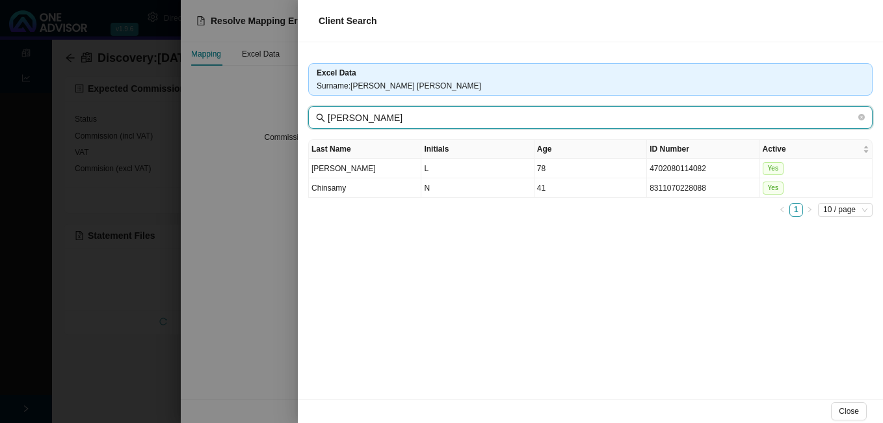
type input "[PERSON_NAME]"
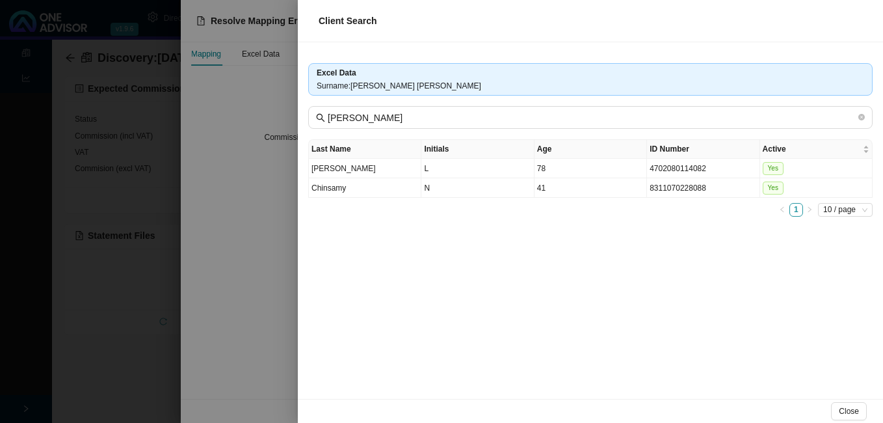
click at [276, 255] on div at bounding box center [441, 211] width 883 height 423
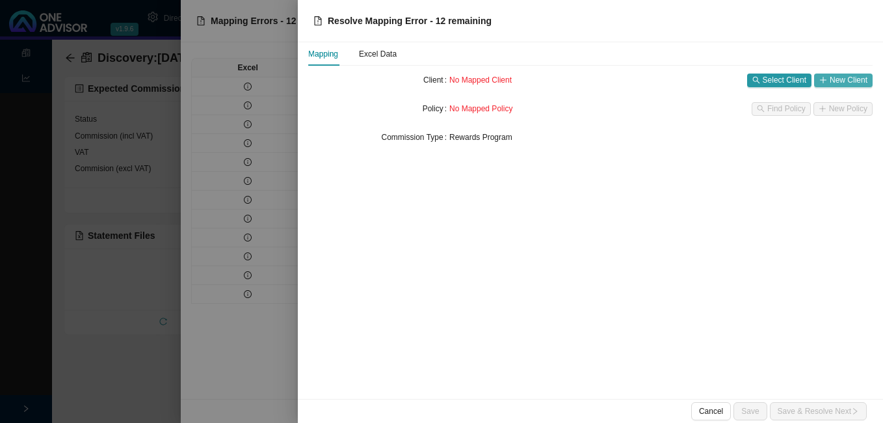
click at [838, 74] on span "New Client" at bounding box center [849, 79] width 38 height 13
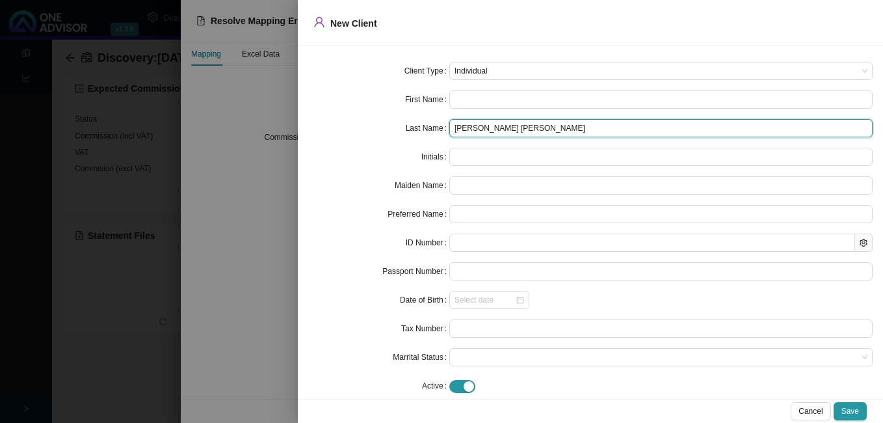
drag, startPoint x: 470, startPoint y: 129, endPoint x: 405, endPoint y: 128, distance: 65.0
click at [406, 128] on div "Last Name [PERSON_NAME] [PERSON_NAME]" at bounding box center [590, 128] width 564 height 18
click at [449, 131] on input "[PERSON_NAME]" at bounding box center [660, 128] width 423 height 18
type input "[PERSON_NAME]"
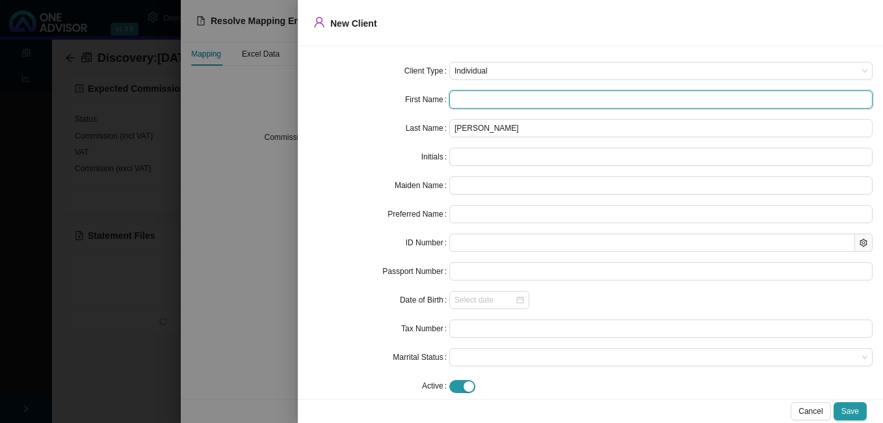
paste input "Thaivadassen"
type input "Thaivadassen"
type input "T"
type input "Thaivadassen"
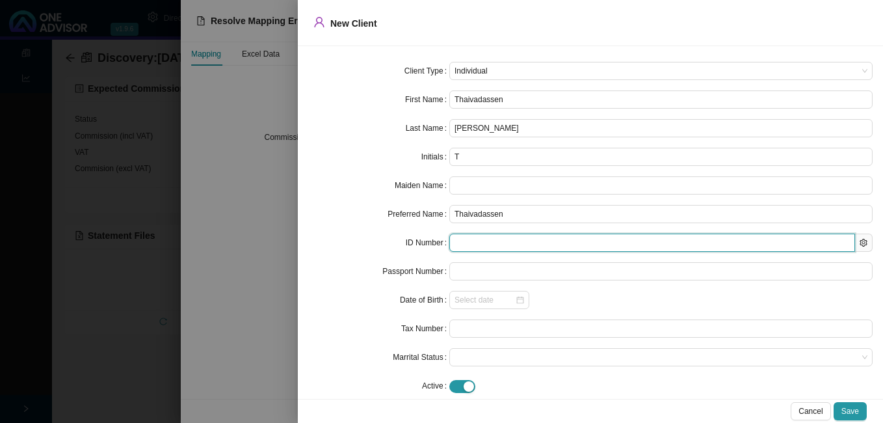
paste input "8106225187084"
type input "8106225187084"
type input "[DATE]"
type input "8106225187084"
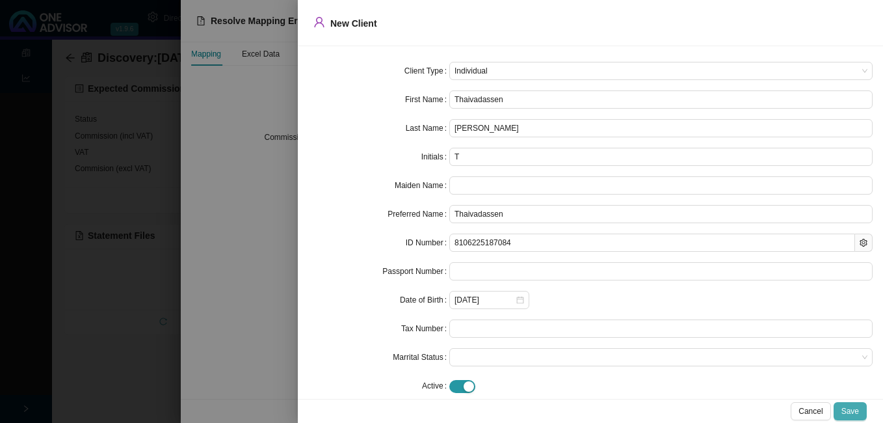
click at [853, 410] on span "Save" at bounding box center [850, 410] width 18 height 13
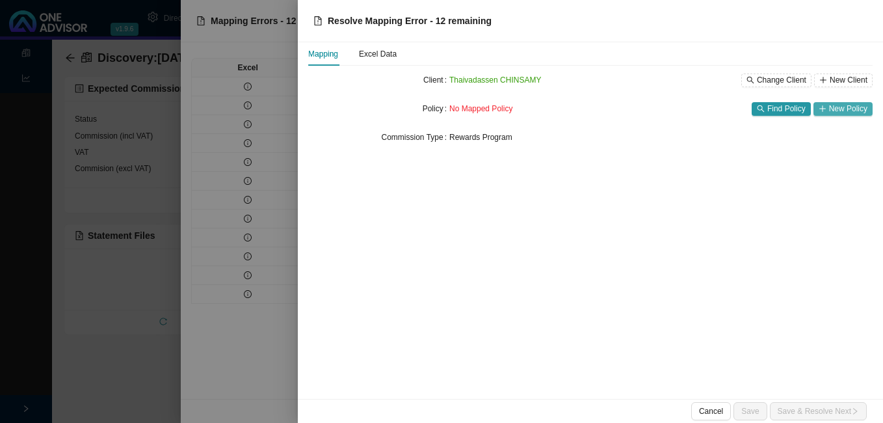
click at [835, 110] on span "New Policy" at bounding box center [848, 108] width 38 height 13
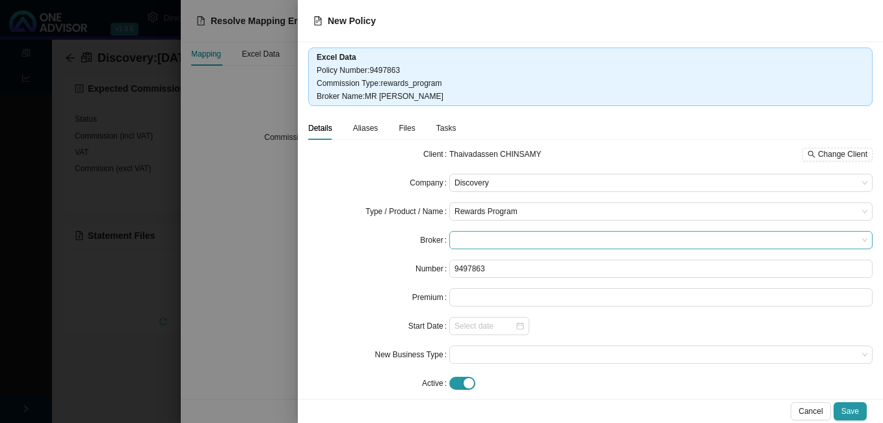
click at [465, 244] on span at bounding box center [660, 239] width 413 height 17
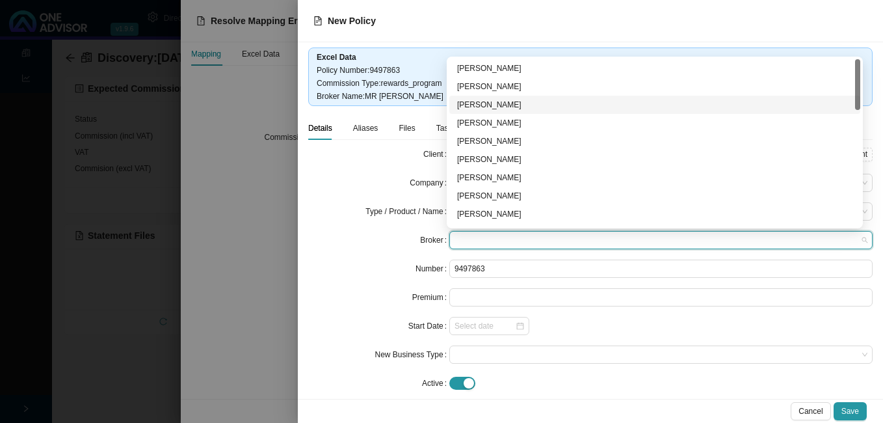
click at [528, 108] on div "[PERSON_NAME]" at bounding box center [654, 104] width 395 height 13
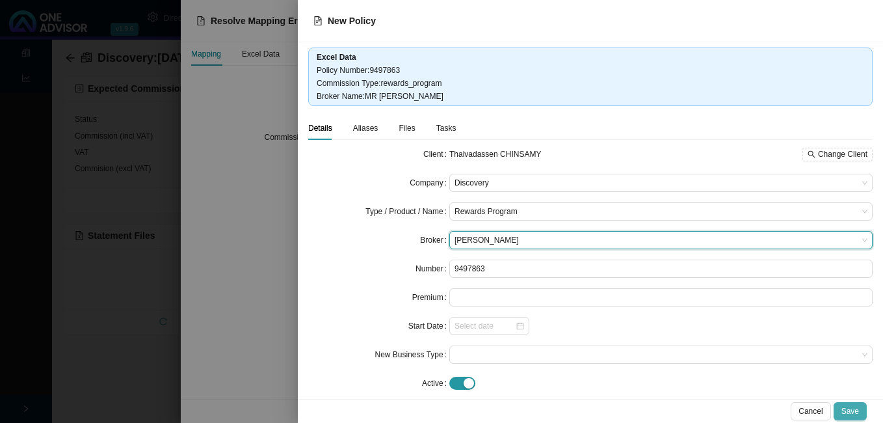
click at [848, 406] on span "Save" at bounding box center [850, 410] width 18 height 13
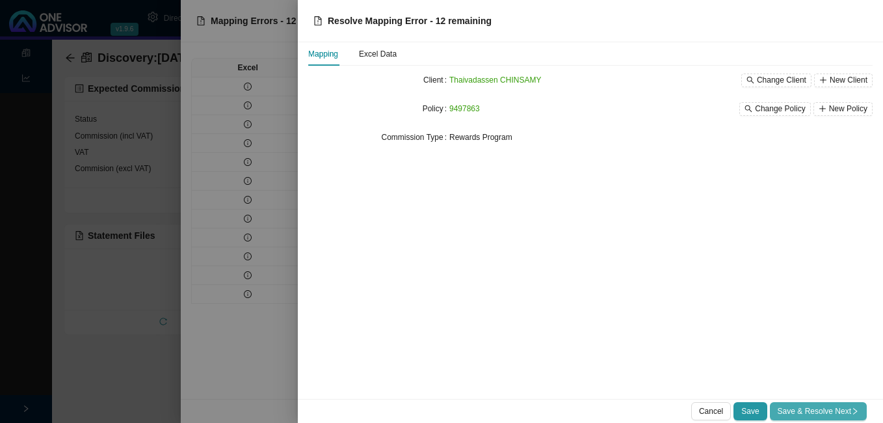
click at [800, 414] on span "Save & Resolve Next" at bounding box center [817, 410] width 81 height 13
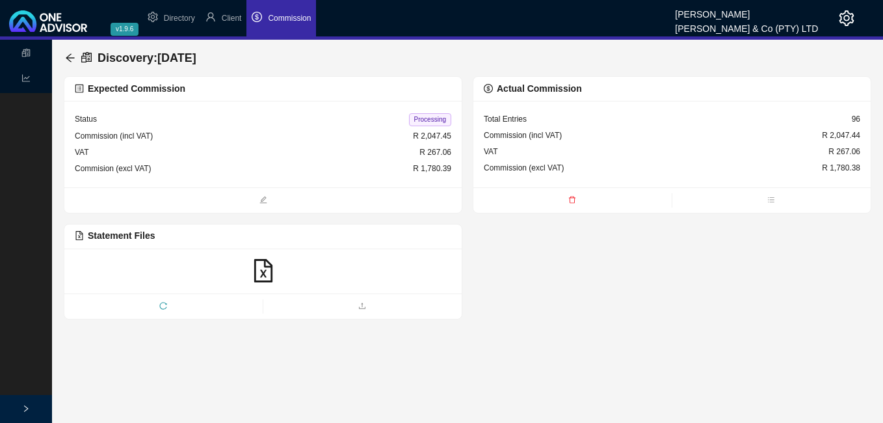
click at [436, 122] on span "Processing" at bounding box center [430, 119] width 42 height 13
click at [69, 57] on icon "arrow-left" at bounding box center [70, 58] width 10 height 10
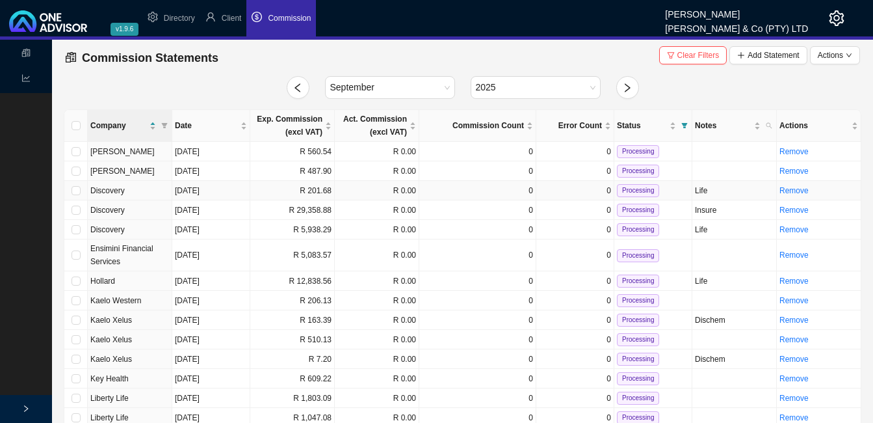
click at [320, 193] on td "R 201.68" at bounding box center [292, 191] width 85 height 20
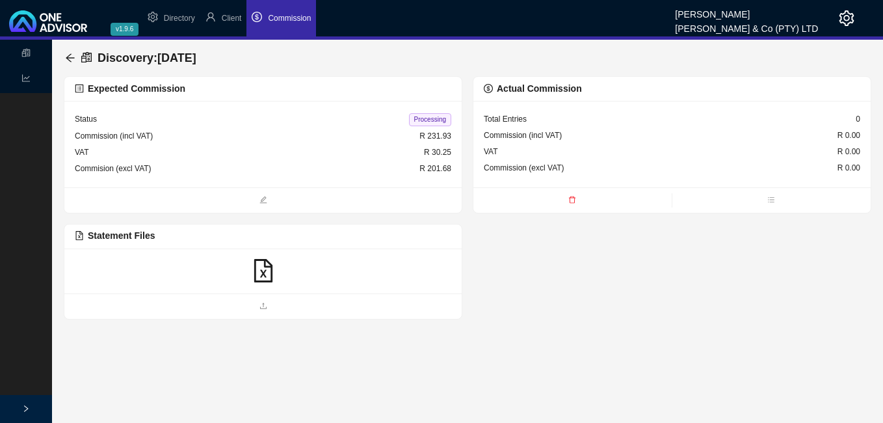
click at [263, 272] on icon "file-excel" at bounding box center [263, 270] width 18 height 23
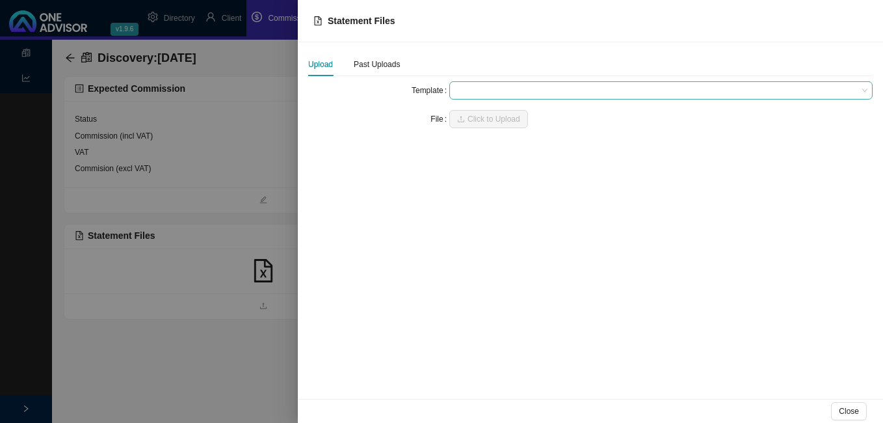
click at [470, 98] on span at bounding box center [660, 90] width 413 height 17
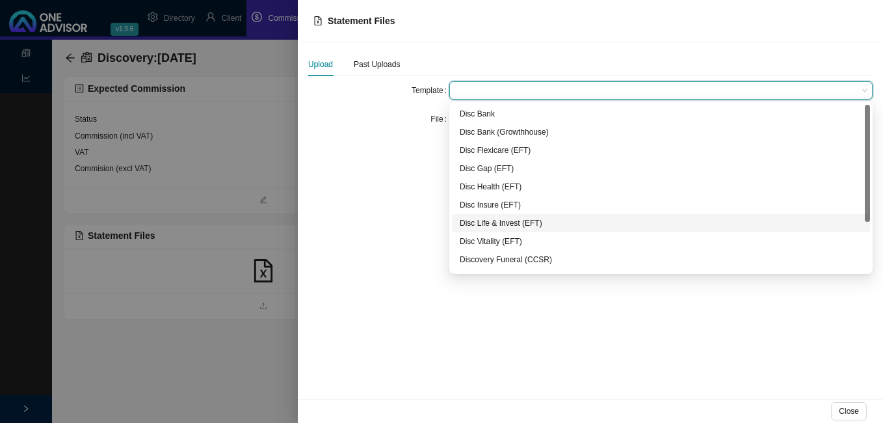
click at [485, 223] on div "Disc Life & Invest (EFT)" at bounding box center [661, 222] width 402 height 13
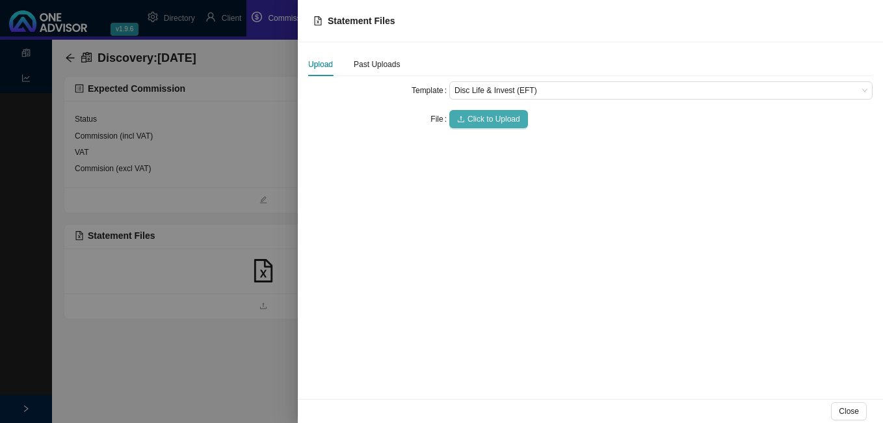
click at [485, 119] on span "Click to Upload" at bounding box center [493, 118] width 53 height 13
click at [495, 120] on span "Click to Upload" at bounding box center [493, 118] width 53 height 13
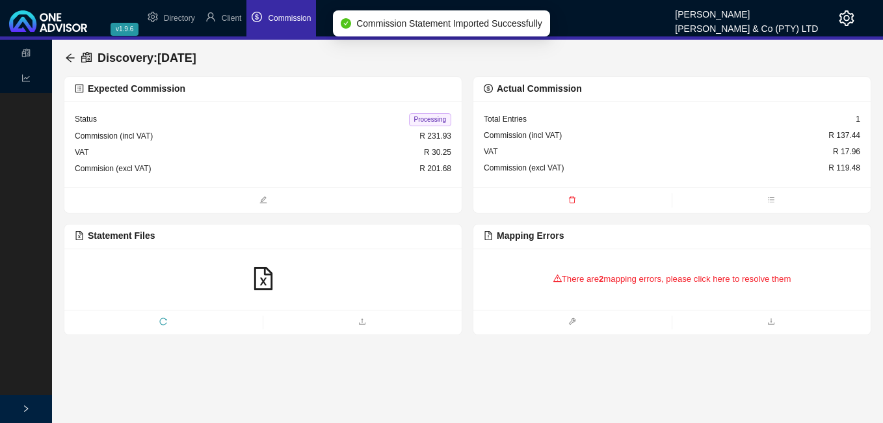
click at [672, 281] on div "There are 2 mapping errors, please click here to resolve them" at bounding box center [672, 279] width 376 height 40
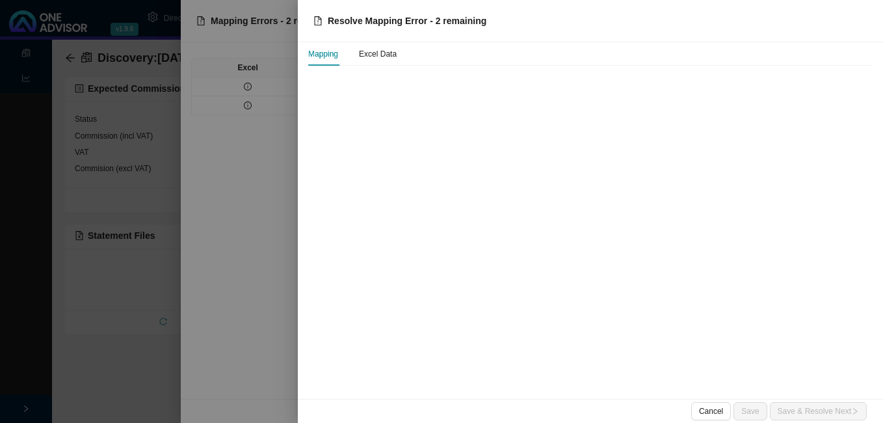
click at [273, 94] on div at bounding box center [441, 211] width 883 height 423
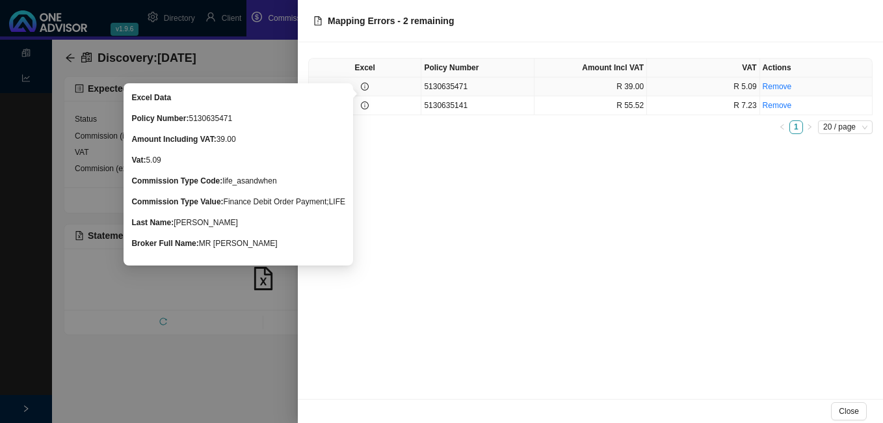
click at [363, 88] on icon "info-circle" at bounding box center [365, 87] width 8 height 8
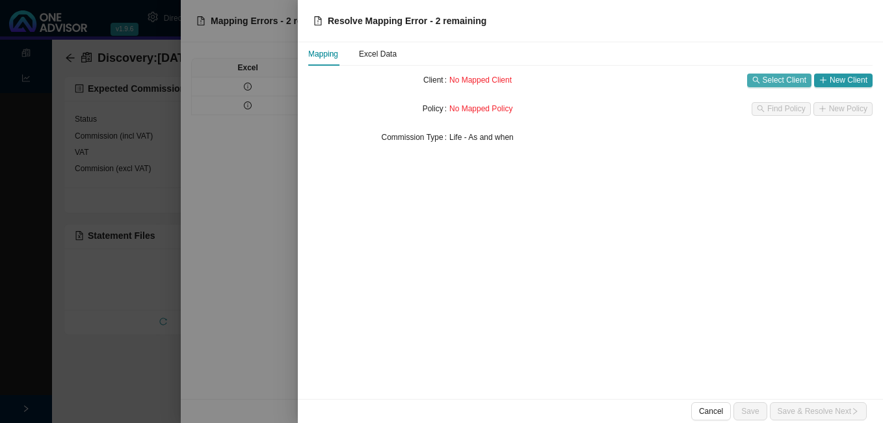
click at [778, 81] on span "Select Client" at bounding box center [785, 79] width 44 height 13
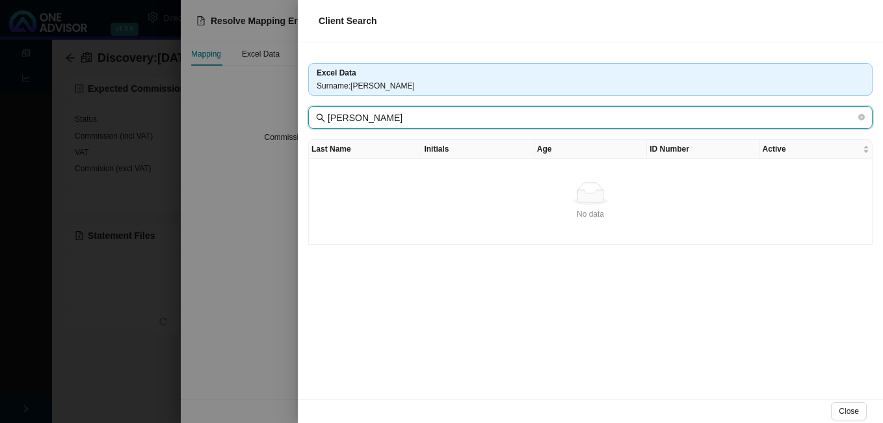
drag, startPoint x: 360, startPoint y: 116, endPoint x: 316, endPoint y: 118, distance: 44.3
click at [316, 118] on span "[PERSON_NAME]" at bounding box center [590, 117] width 564 height 23
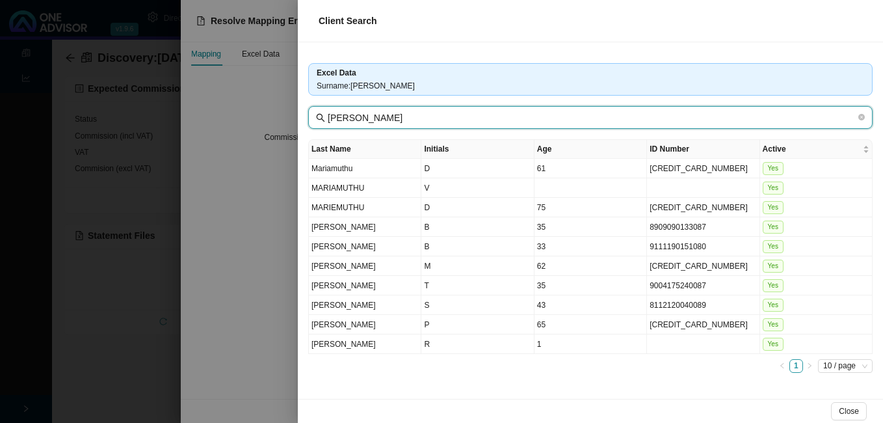
type input "[PERSON_NAME]"
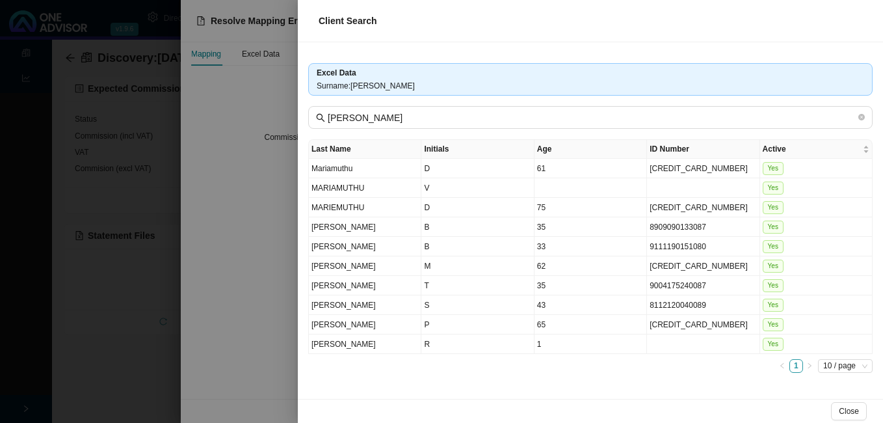
click at [248, 319] on div at bounding box center [441, 211] width 883 height 423
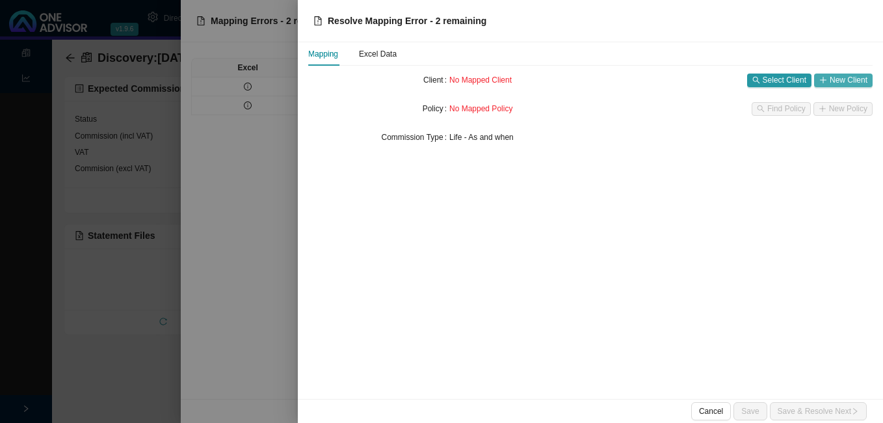
click at [851, 81] on span "New Client" at bounding box center [849, 79] width 38 height 13
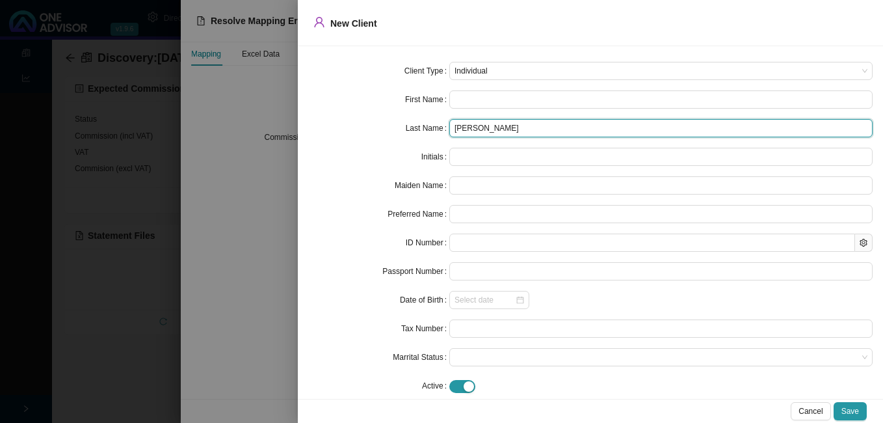
drag, startPoint x: 480, startPoint y: 129, endPoint x: 409, endPoint y: 127, distance: 71.6
click at [410, 127] on div "Last Name [PERSON_NAME]" at bounding box center [590, 128] width 564 height 18
type input "[PERSON_NAME]"
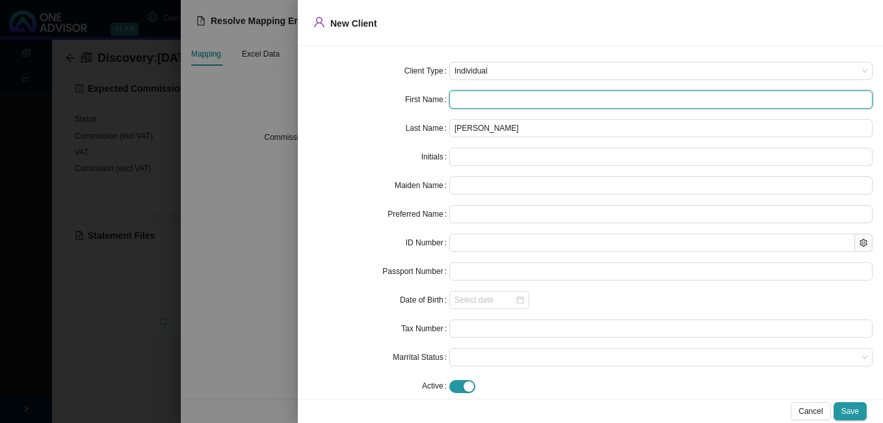
click at [493, 101] on input "text" at bounding box center [660, 99] width 423 height 18
paste input "[PERSON_NAME]"
type input "[PERSON_NAME]"
type input "S"
type input "[PERSON_NAME]"
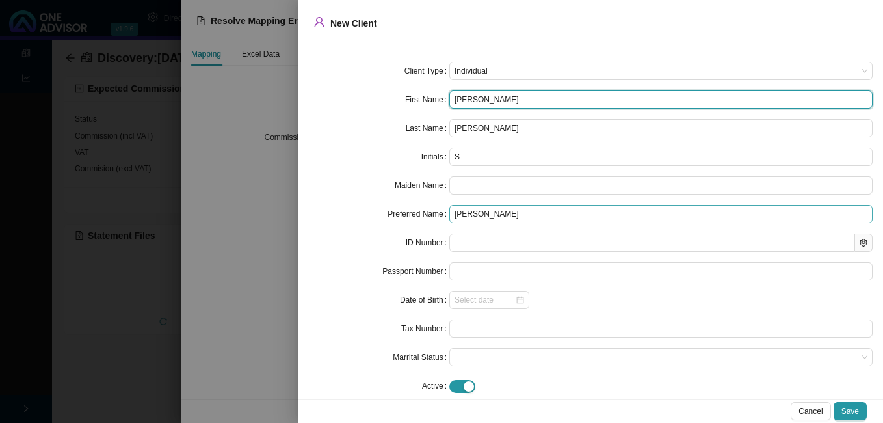
type input "[PERSON_NAME]"
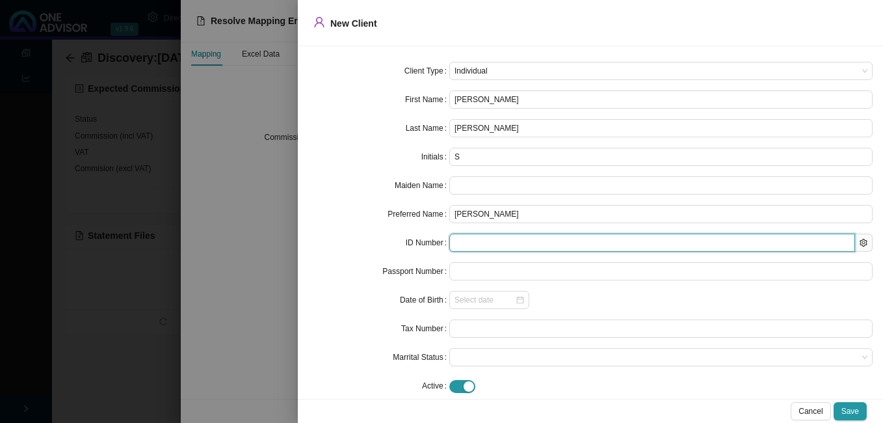
paste input "7904260084088"
type input "7904260084088"
type input "[DATE]"
type input "7904260084088"
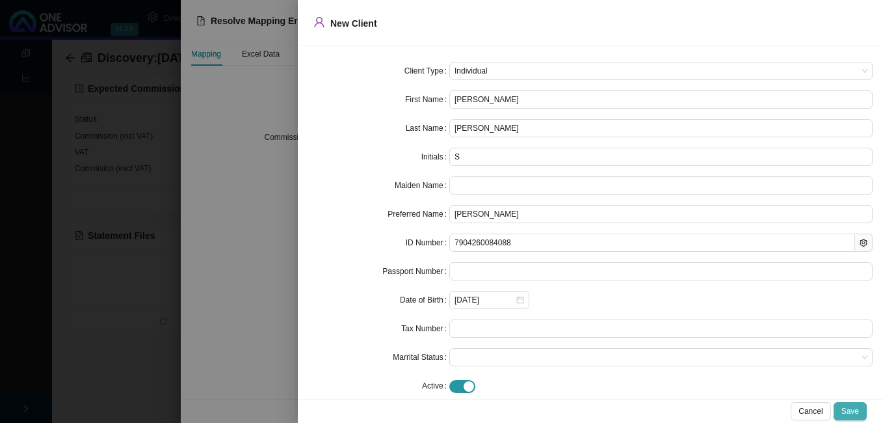
click at [846, 412] on span "Save" at bounding box center [850, 410] width 18 height 13
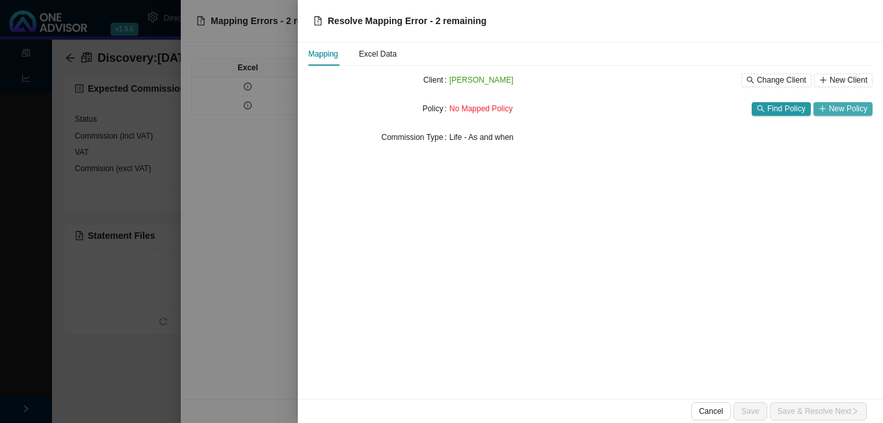
click at [828, 108] on button "New Policy" at bounding box center [842, 109] width 59 height 14
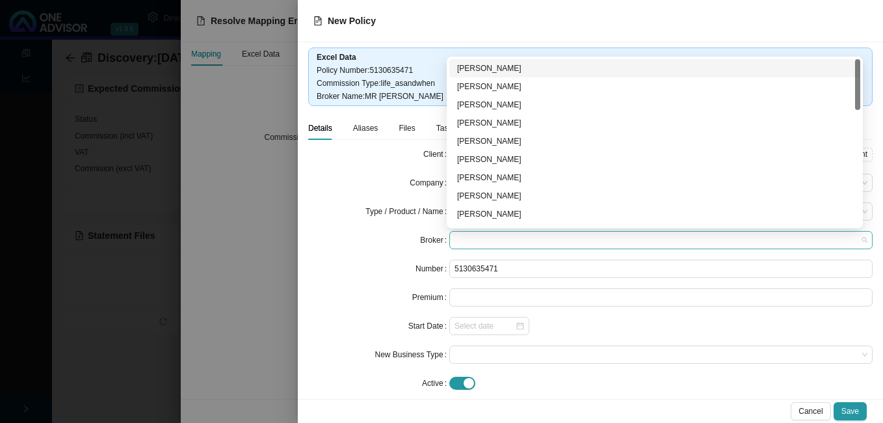
click at [586, 242] on span at bounding box center [660, 239] width 413 height 17
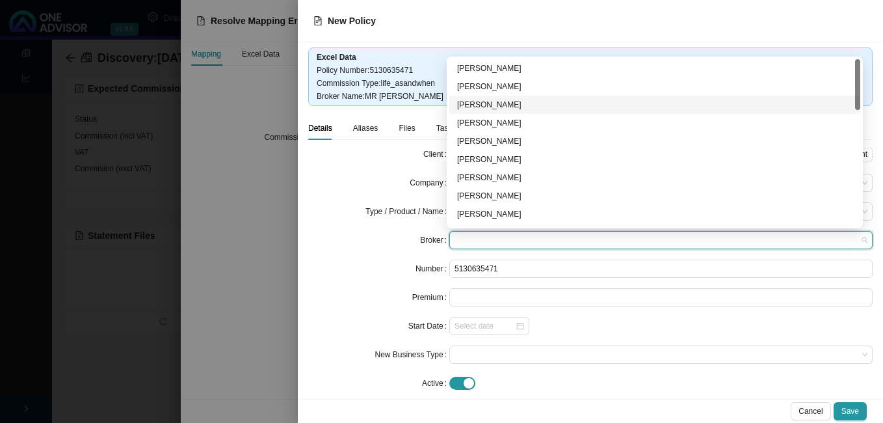
click at [505, 105] on div "[PERSON_NAME]" at bounding box center [654, 104] width 395 height 13
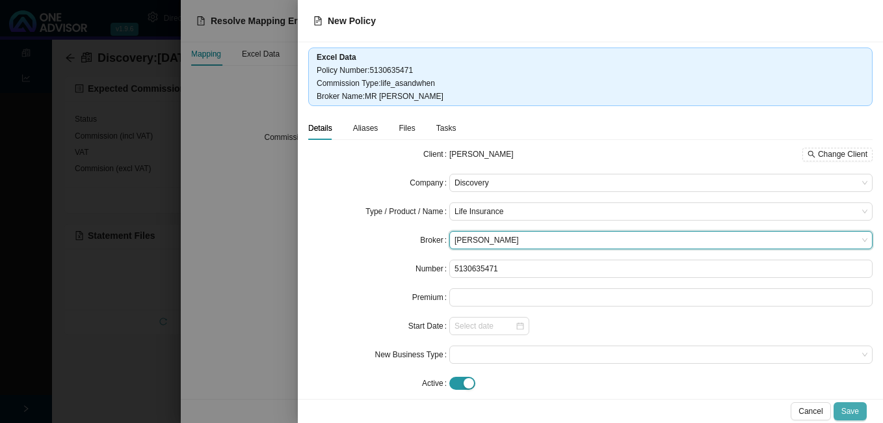
click at [849, 413] on span "Save" at bounding box center [850, 410] width 18 height 13
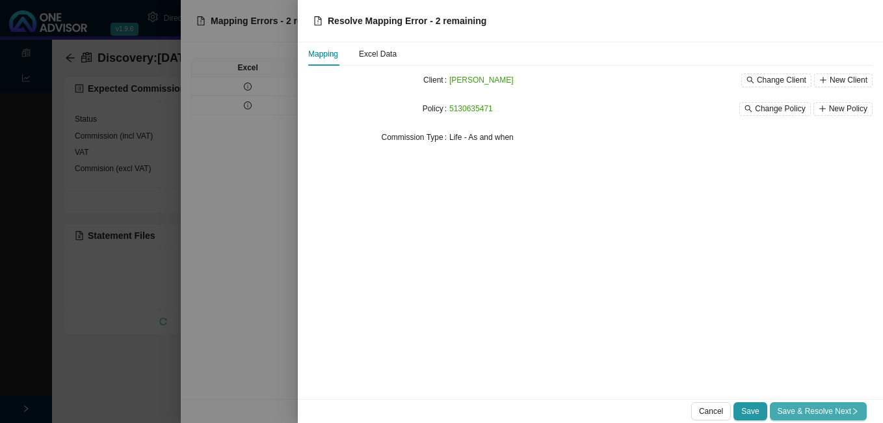
click at [818, 411] on span "Save & Resolve Next" at bounding box center [817, 410] width 81 height 13
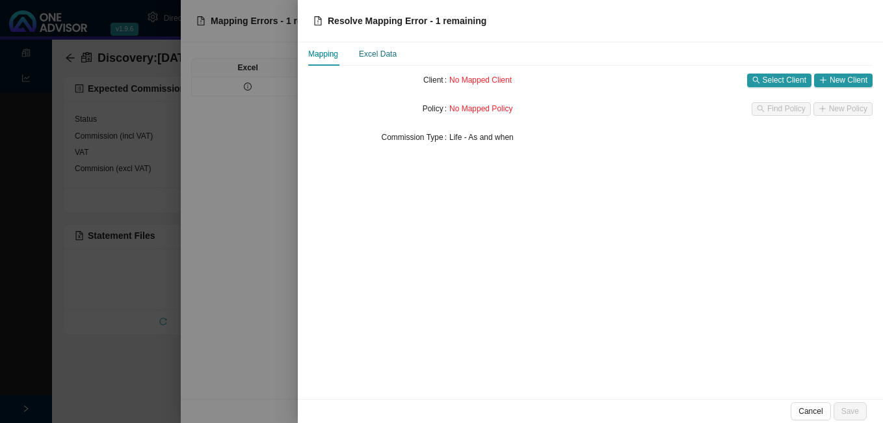
click at [370, 51] on div "Excel Data" at bounding box center [378, 53] width 38 height 13
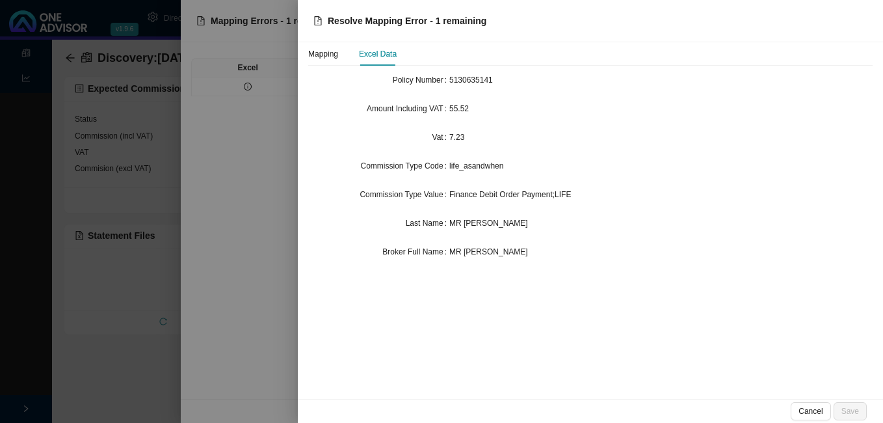
click at [258, 133] on div at bounding box center [441, 211] width 883 height 423
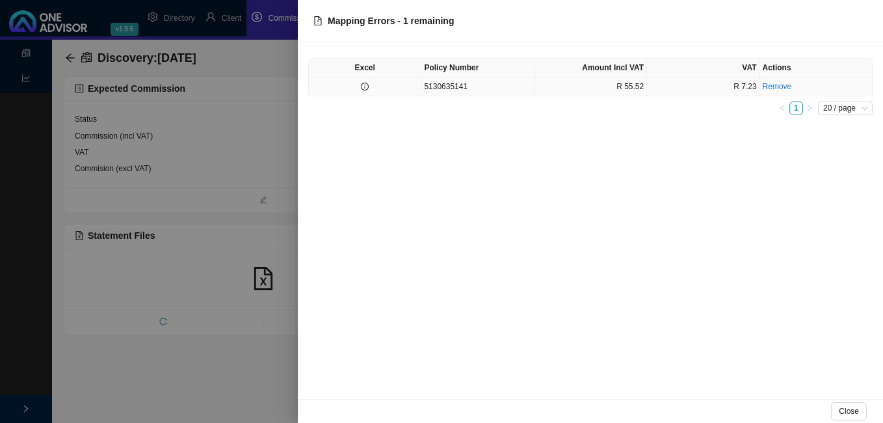
click at [368, 87] on icon "info-circle" at bounding box center [365, 87] width 8 height 8
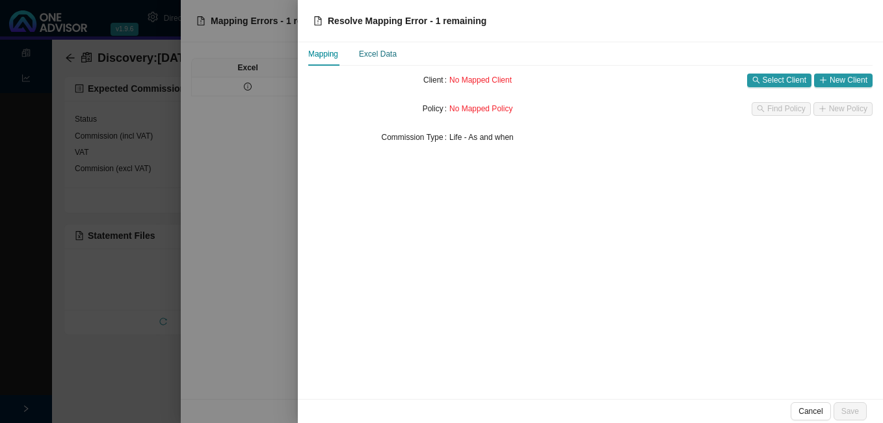
click at [383, 57] on div "Excel Data" at bounding box center [378, 53] width 38 height 13
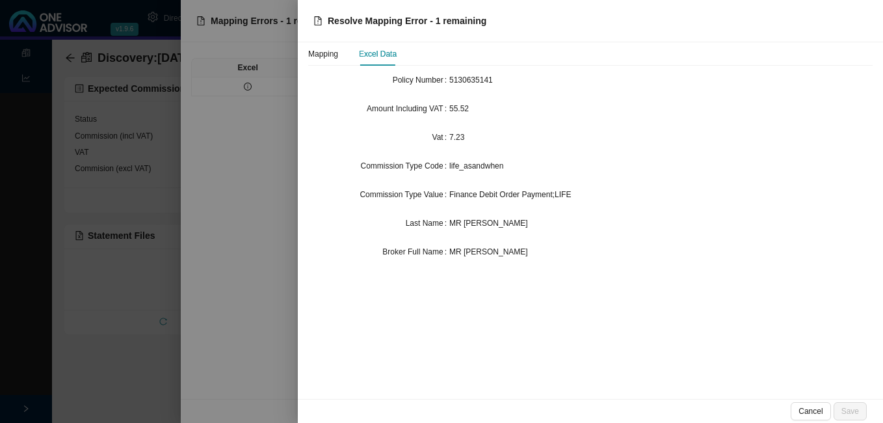
click at [242, 203] on div at bounding box center [441, 211] width 883 height 423
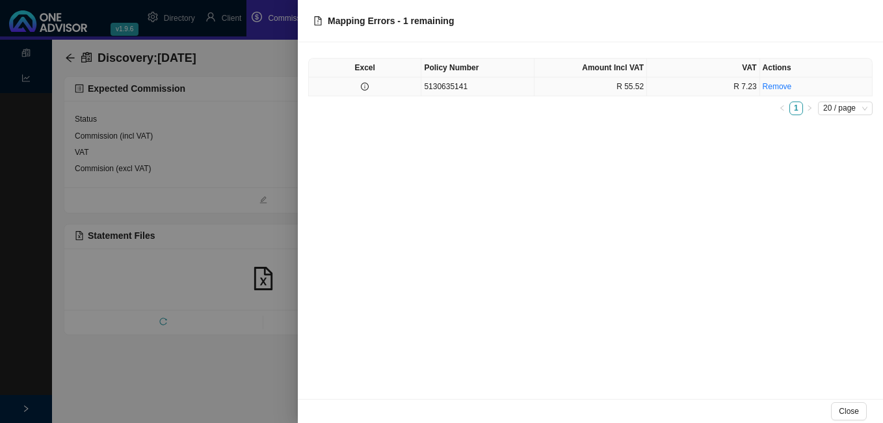
click at [454, 87] on td "5130635141" at bounding box center [477, 86] width 112 height 19
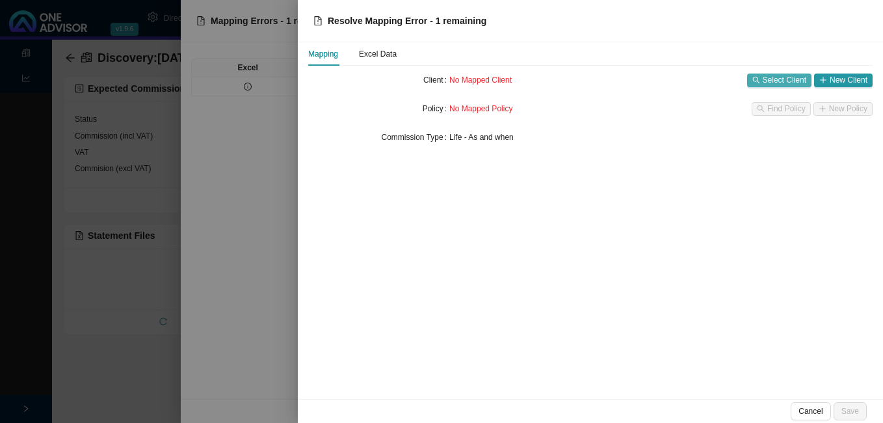
click at [760, 83] on icon "search" at bounding box center [756, 80] width 8 height 8
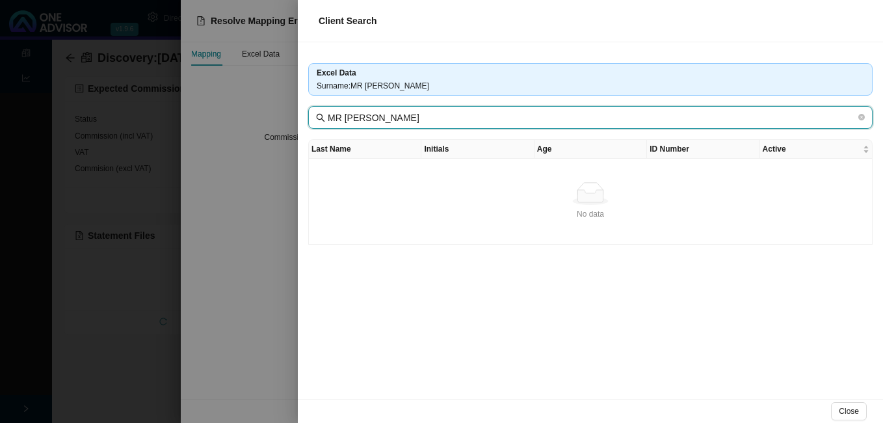
drag, startPoint x: 352, startPoint y: 116, endPoint x: 286, endPoint y: 117, distance: 65.7
click at [286, 117] on div "Client Search Excel Data Surname : MR [PERSON_NAME] MR [PERSON_NAME] Last Name …" at bounding box center [441, 211] width 883 height 423
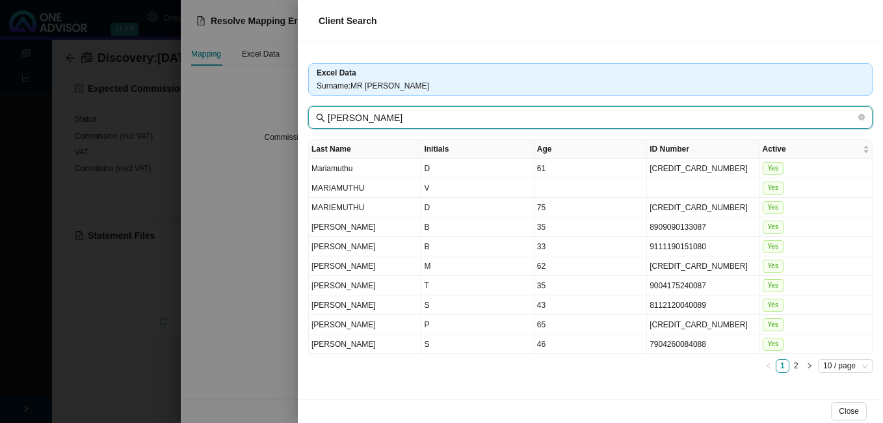
type input "[PERSON_NAME]"
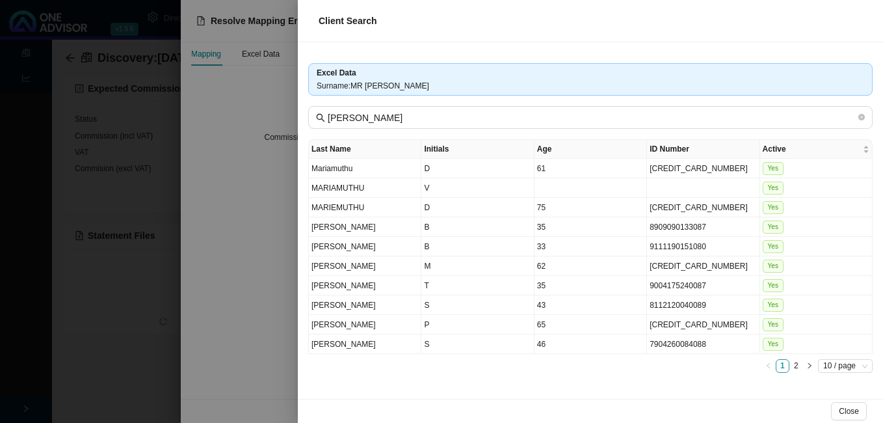
click at [280, 170] on div at bounding box center [441, 211] width 883 height 423
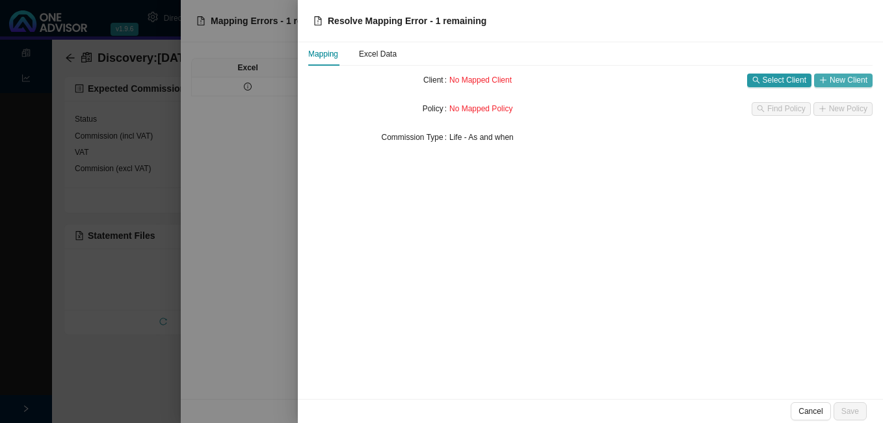
click at [842, 81] on span "New Client" at bounding box center [849, 79] width 38 height 13
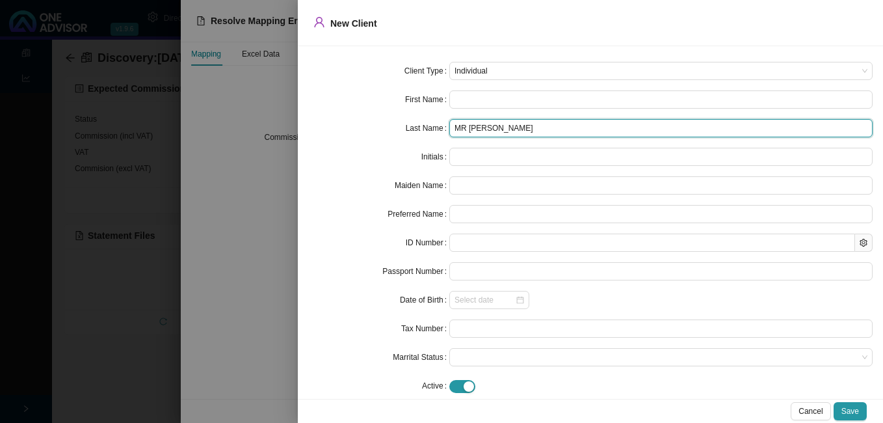
drag, startPoint x: 472, startPoint y: 128, endPoint x: 346, endPoint y: 123, distance: 125.6
click at [378, 128] on div "Last Name MR [PERSON_NAME]" at bounding box center [590, 128] width 564 height 18
type input "[PERSON_NAME]"
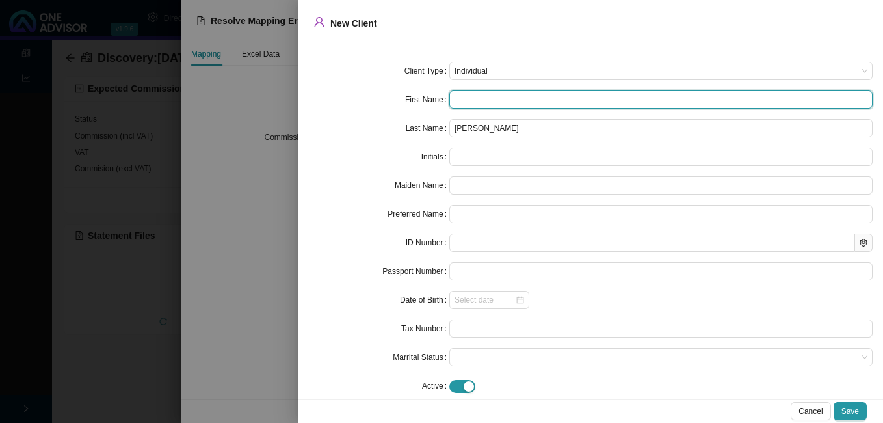
paste input "Pregasen"
type input "Pregasen"
type input "P"
type input "Pregasen"
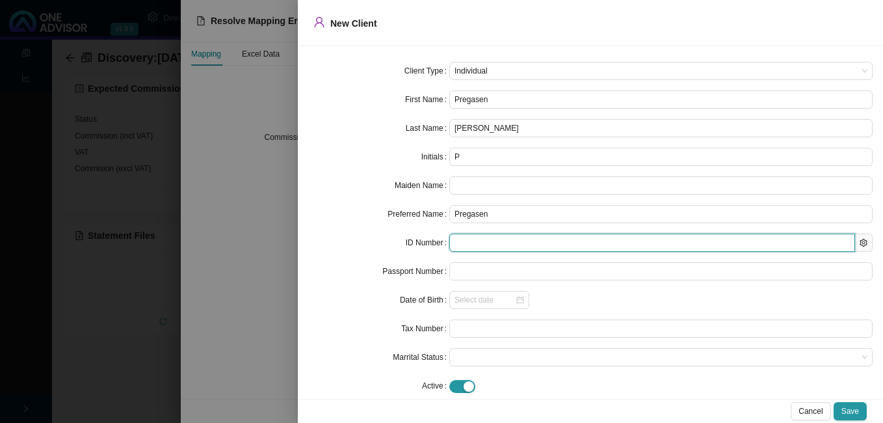
click at [486, 245] on input "text" at bounding box center [652, 242] width 406 height 18
paste input "7409165300084"
type input "7409165300084"
type input "[DATE]"
type input "7409165300084"
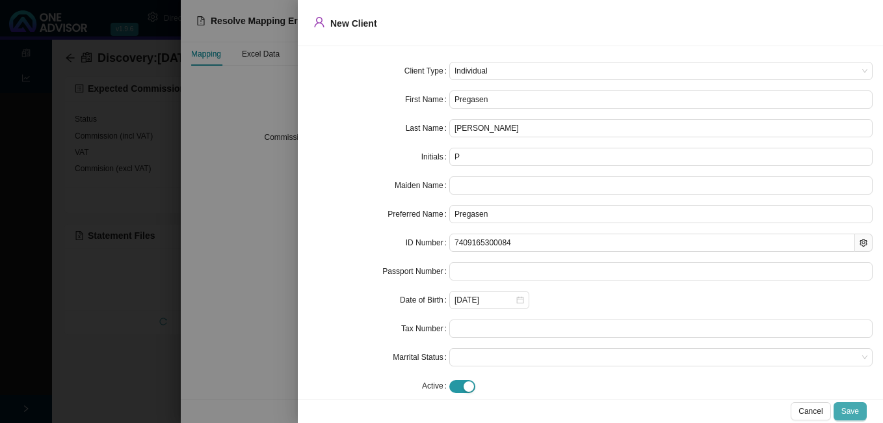
click at [855, 414] on span "Save" at bounding box center [850, 410] width 18 height 13
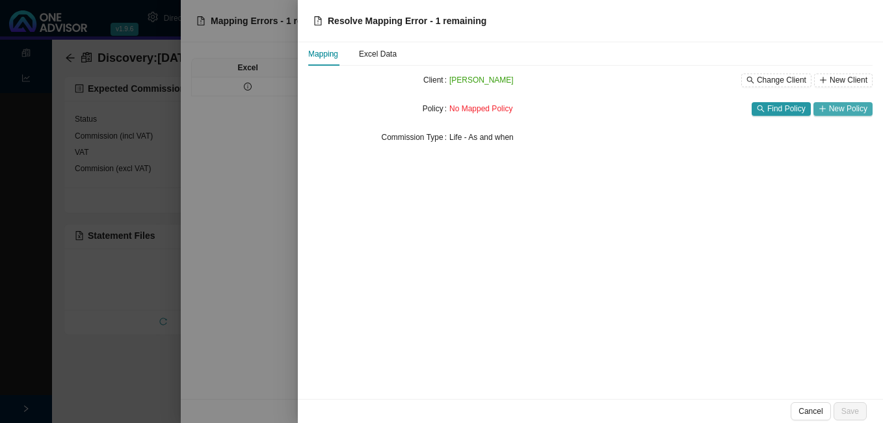
click at [837, 111] on span "New Policy" at bounding box center [848, 108] width 38 height 13
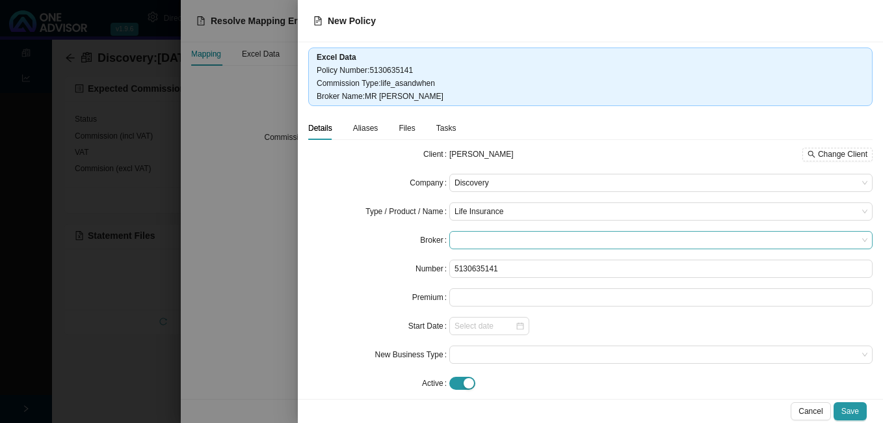
click at [528, 238] on span at bounding box center [660, 239] width 413 height 17
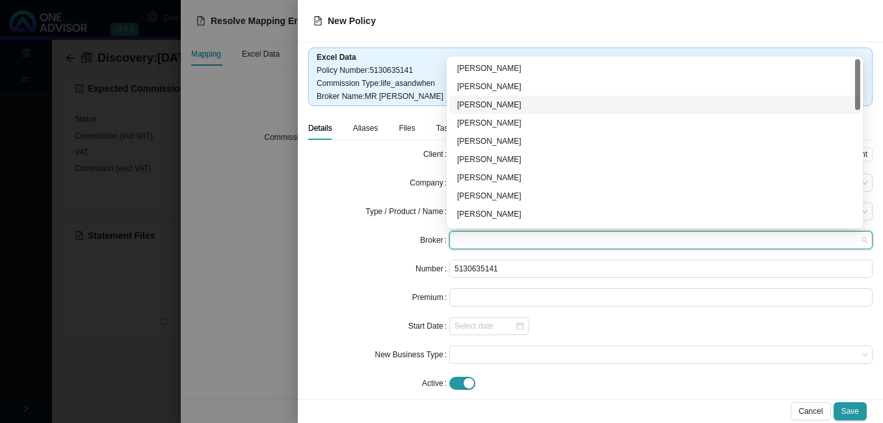
click at [512, 102] on div "[PERSON_NAME]" at bounding box center [654, 104] width 395 height 13
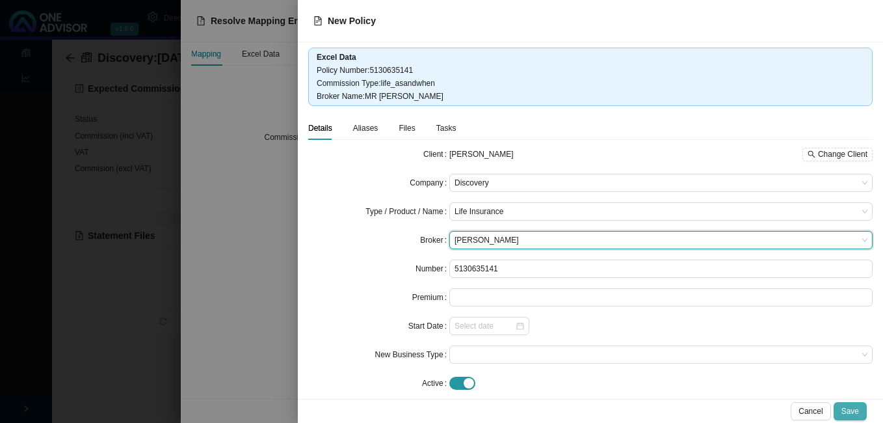
click at [843, 407] on span "Save" at bounding box center [850, 410] width 18 height 13
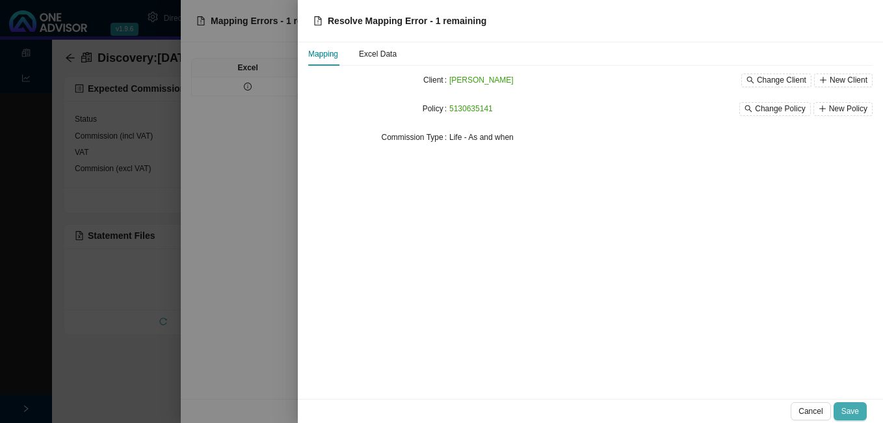
click at [855, 408] on span "Save" at bounding box center [850, 410] width 18 height 13
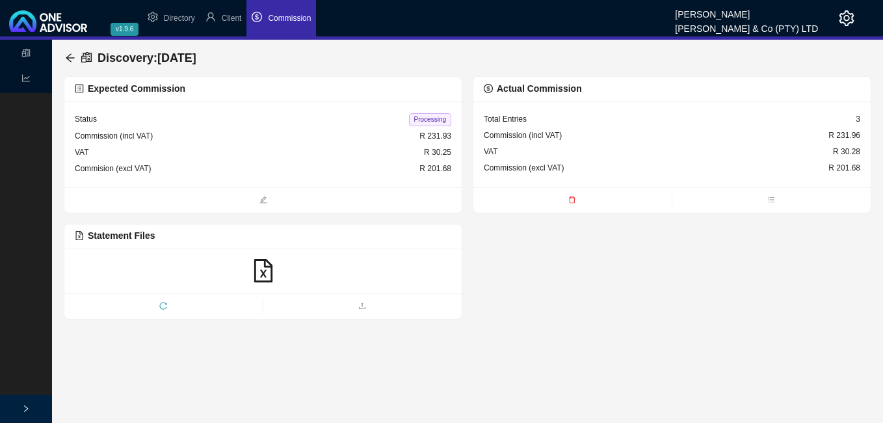
click at [430, 118] on span "Processing" at bounding box center [430, 119] width 42 height 13
click at [70, 57] on icon "arrow-left" at bounding box center [70, 58] width 10 height 10
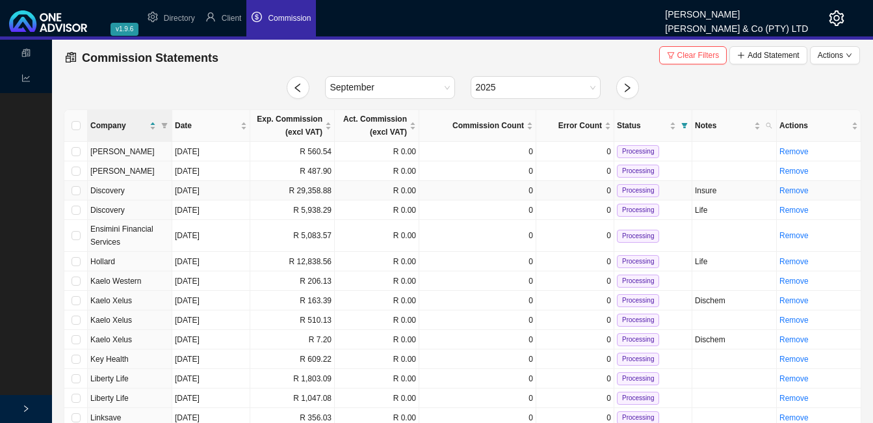
click at [319, 191] on td "R 29,358.88" at bounding box center [292, 191] width 85 height 20
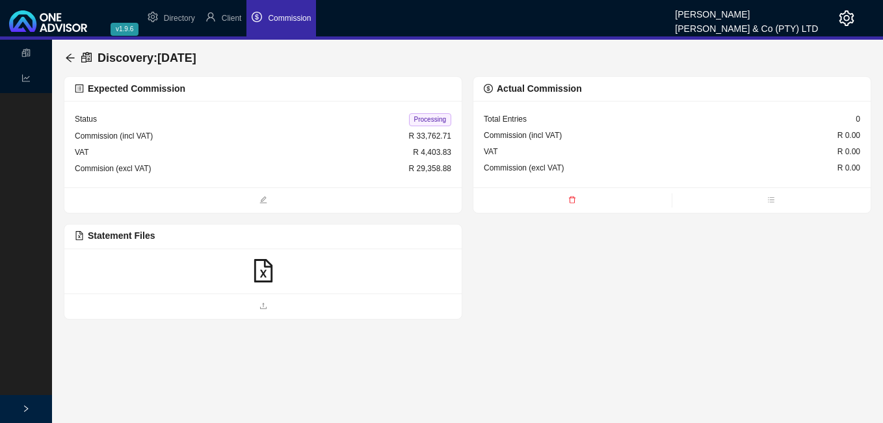
click at [265, 270] on icon "file-excel" at bounding box center [263, 270] width 18 height 23
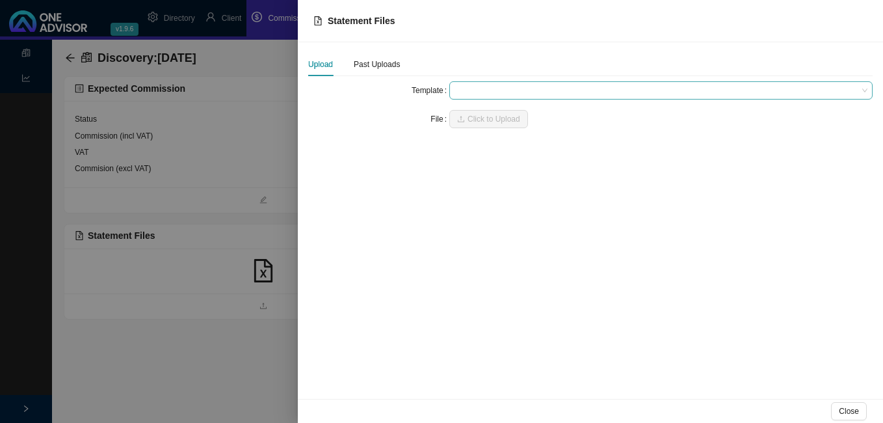
click at [484, 90] on span at bounding box center [660, 90] width 413 height 17
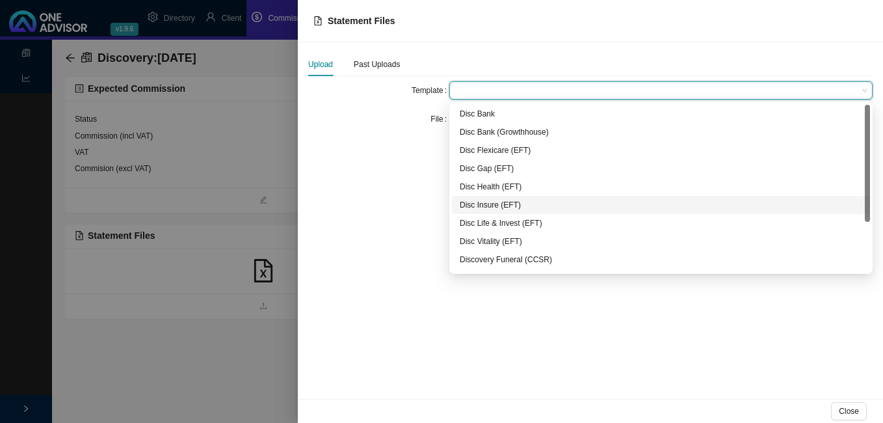
click at [506, 203] on div "Disc Insure (EFT)" at bounding box center [661, 204] width 402 height 13
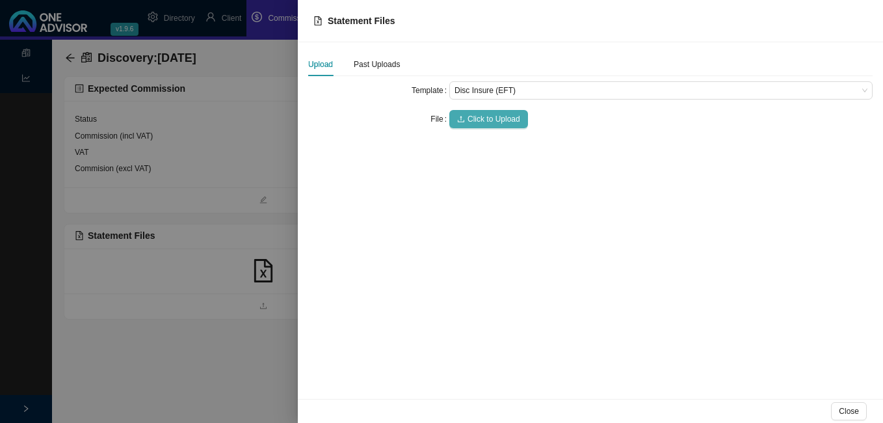
click at [484, 120] on span "Click to Upload" at bounding box center [493, 118] width 53 height 13
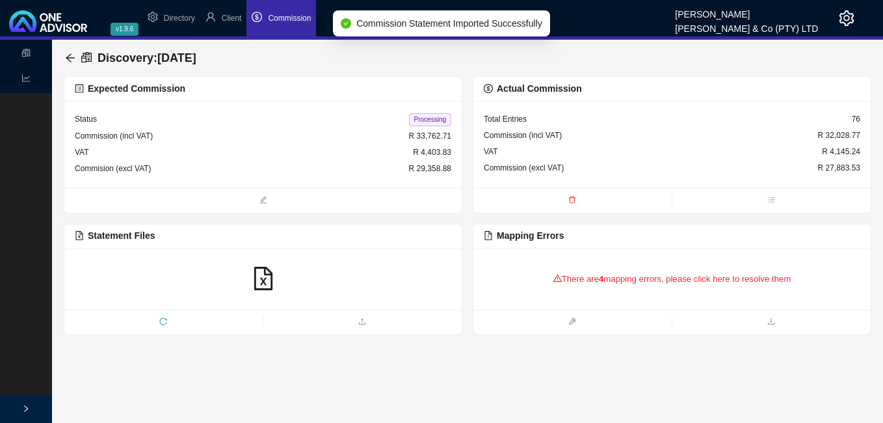
click at [596, 279] on div "There are 4 mapping errors, please click here to resolve them" at bounding box center [672, 279] width 376 height 40
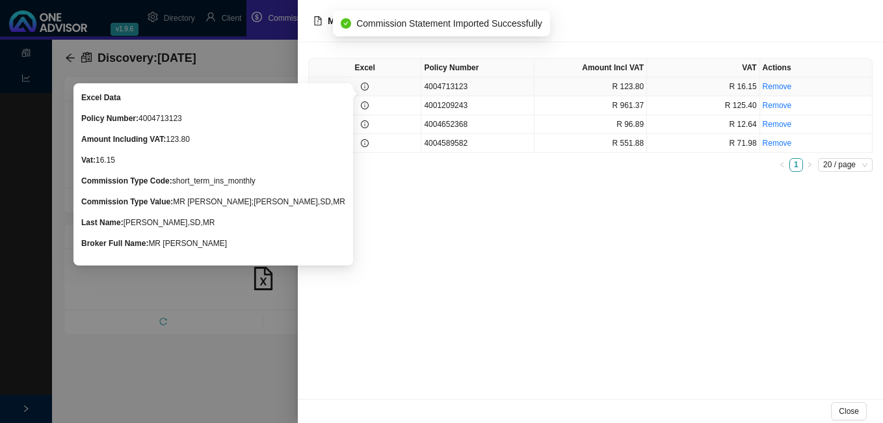
click at [365, 88] on icon "info-circle" at bounding box center [365, 87] width 1 height 4
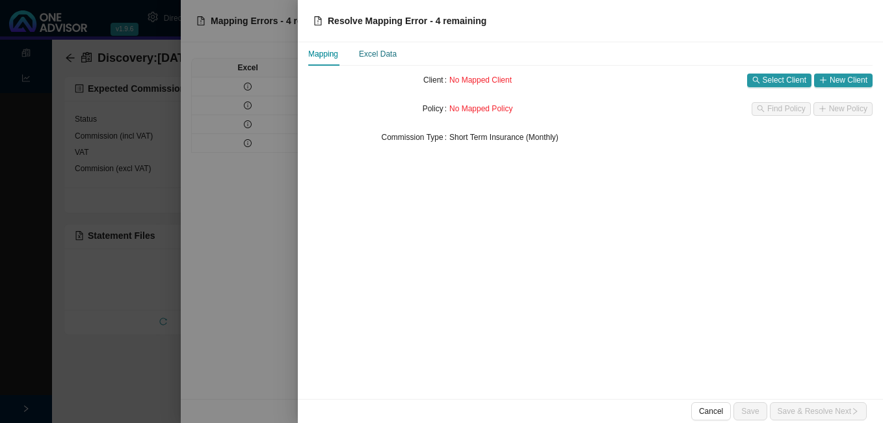
click at [386, 58] on div "Excel Data" at bounding box center [378, 53] width 38 height 13
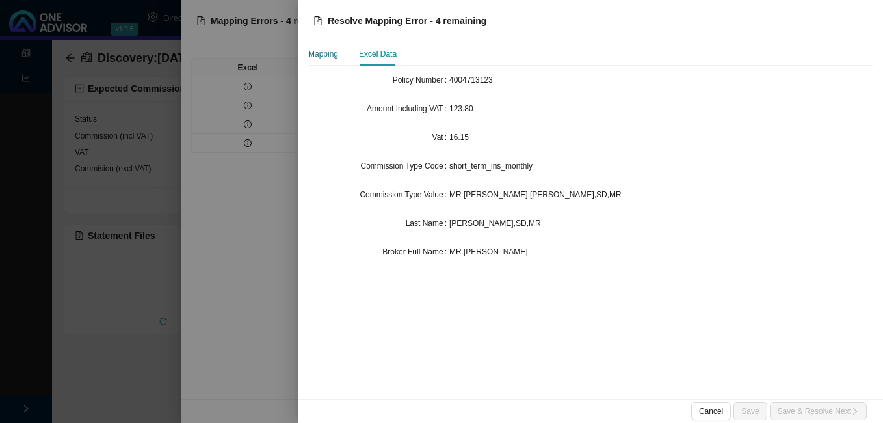
click at [320, 59] on div "Mapping" at bounding box center [323, 53] width 30 height 13
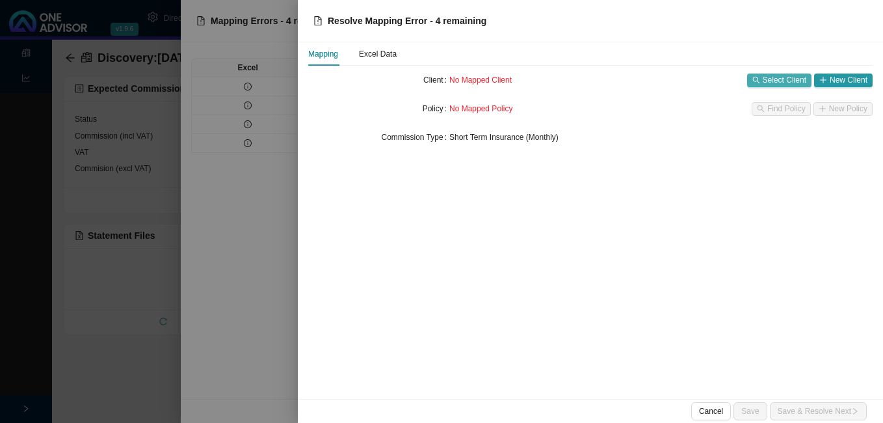
click at [769, 80] on span "Select Client" at bounding box center [785, 79] width 44 height 13
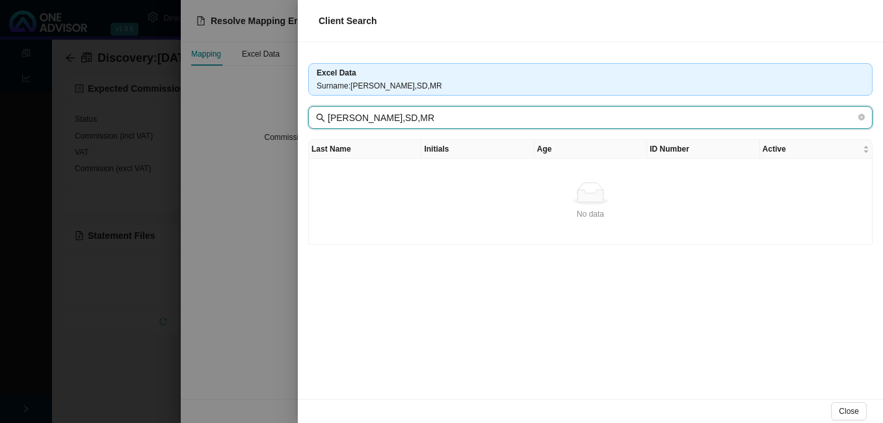
drag, startPoint x: 352, startPoint y: 118, endPoint x: 484, endPoint y: 119, distance: 132.0
click at [484, 119] on input "[PERSON_NAME],SD,MR" at bounding box center [592, 118] width 528 height 14
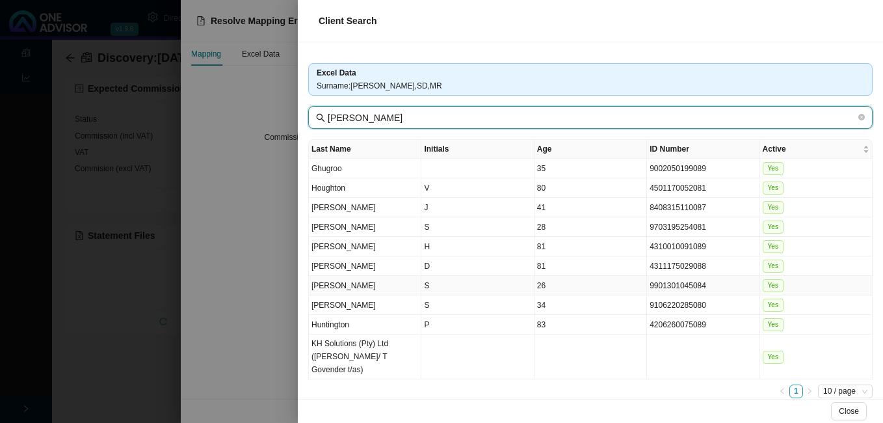
type input "[PERSON_NAME]"
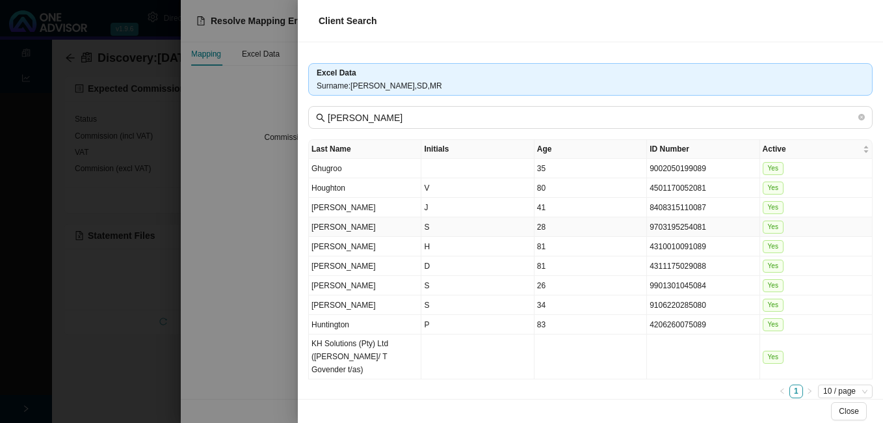
click at [668, 231] on td "9703195254081" at bounding box center [703, 227] width 112 height 20
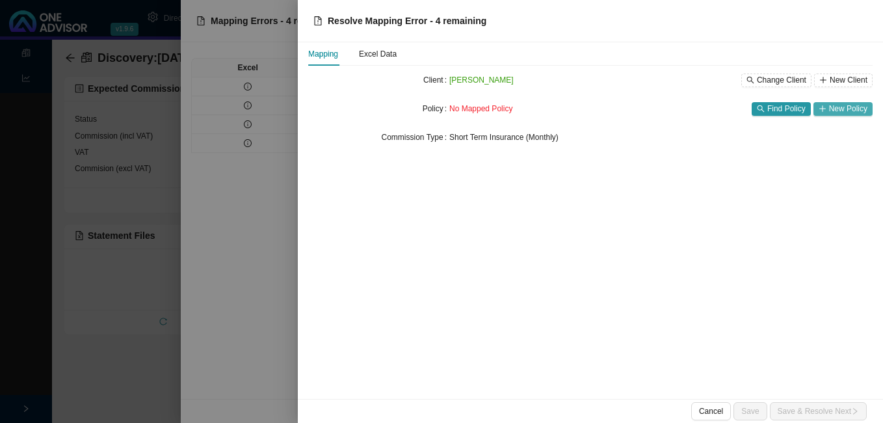
click at [850, 109] on span "New Policy" at bounding box center [848, 108] width 38 height 13
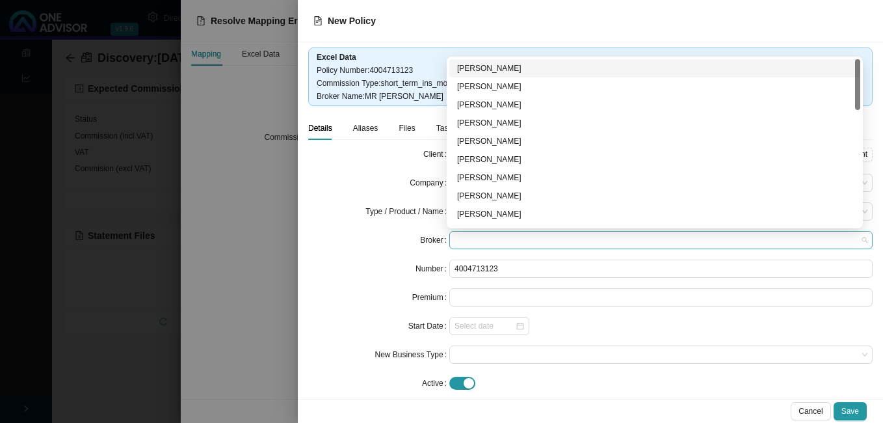
click at [575, 242] on span at bounding box center [660, 239] width 413 height 17
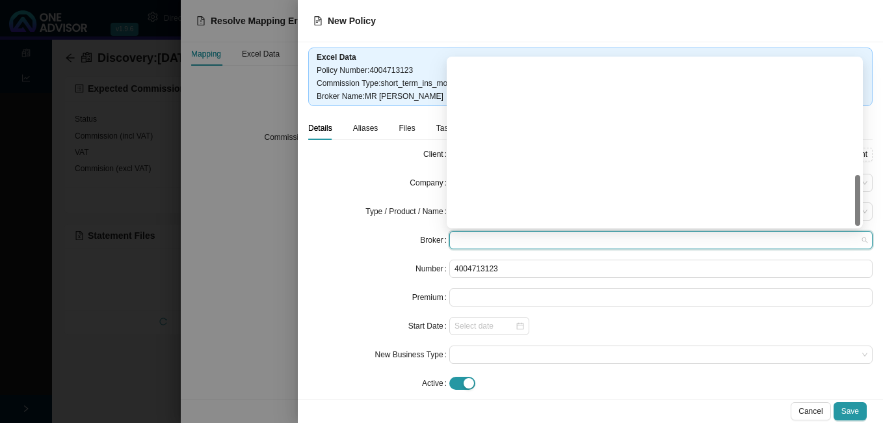
scroll to position [380, 0]
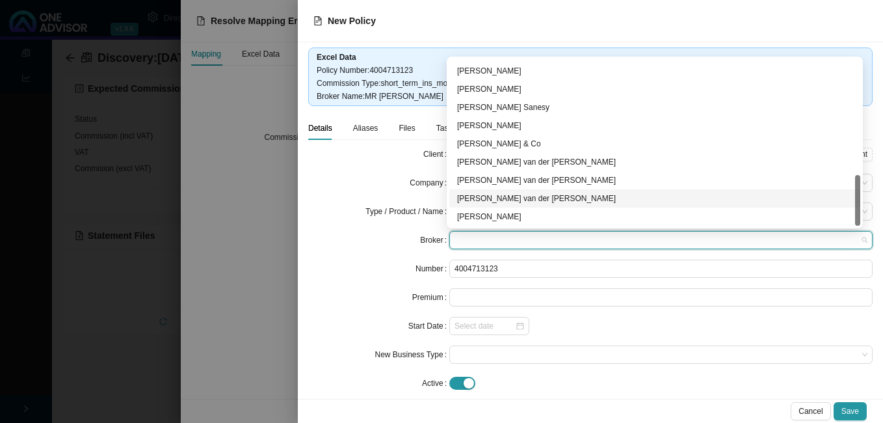
click at [549, 194] on div "[PERSON_NAME] van der [PERSON_NAME]" at bounding box center [654, 198] width 395 height 13
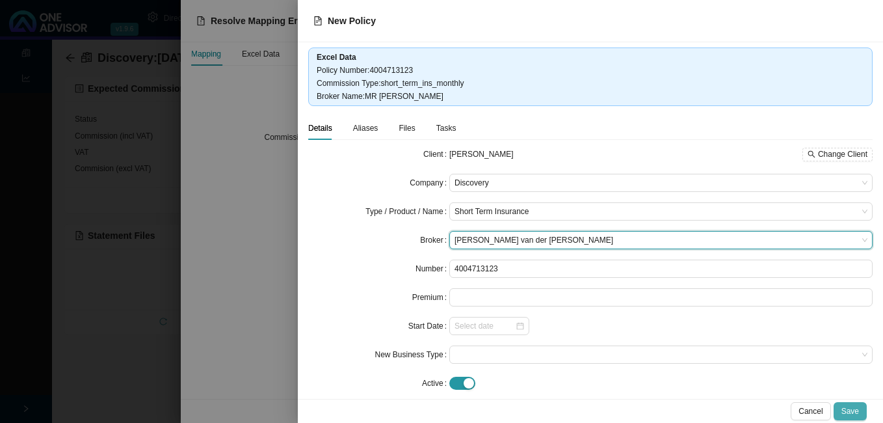
click at [854, 413] on span "Save" at bounding box center [850, 410] width 18 height 13
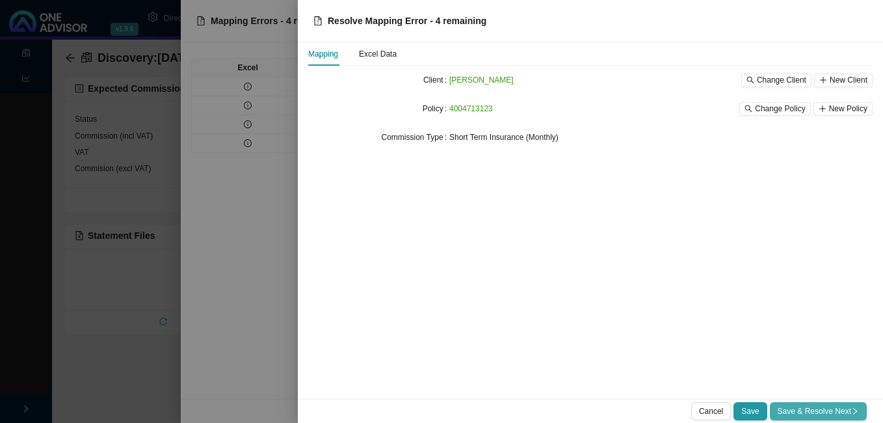
click at [835, 402] on button "Save & Resolve Next" at bounding box center [818, 411] width 97 height 18
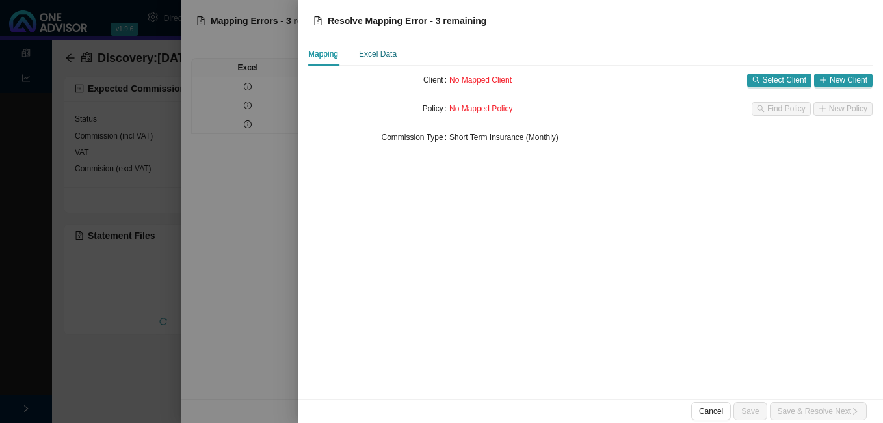
click at [386, 58] on div "Excel Data" at bounding box center [378, 53] width 38 height 13
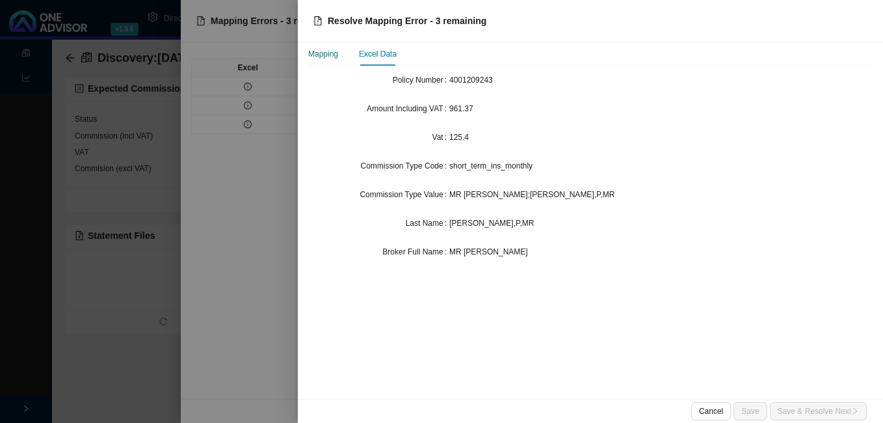
click at [322, 53] on div "Mapping" at bounding box center [323, 53] width 30 height 13
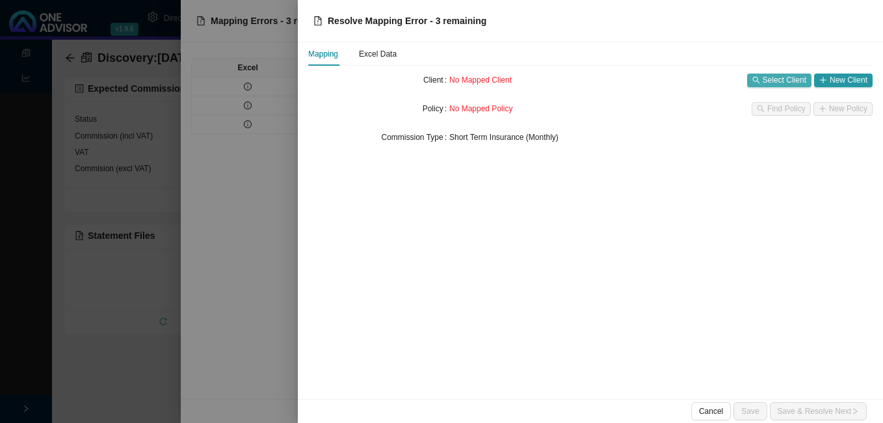
click at [783, 81] on span "Select Client" at bounding box center [785, 79] width 44 height 13
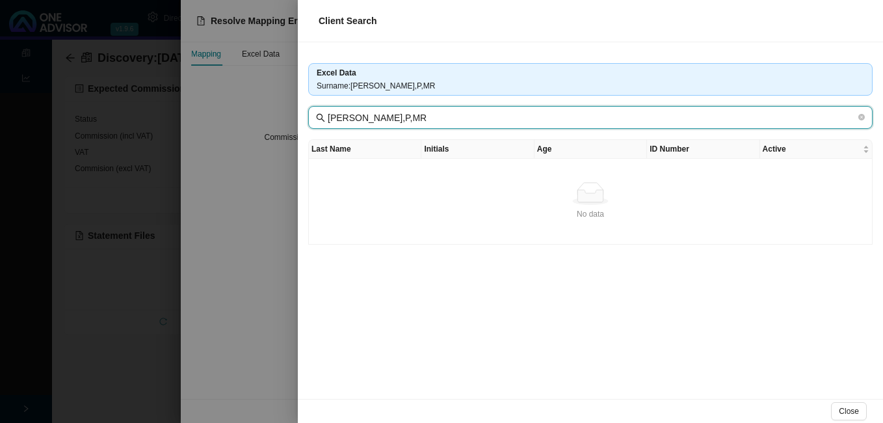
drag, startPoint x: 382, startPoint y: 120, endPoint x: 498, endPoint y: 117, distance: 116.4
click at [498, 117] on input "[PERSON_NAME],P,MR" at bounding box center [592, 118] width 528 height 14
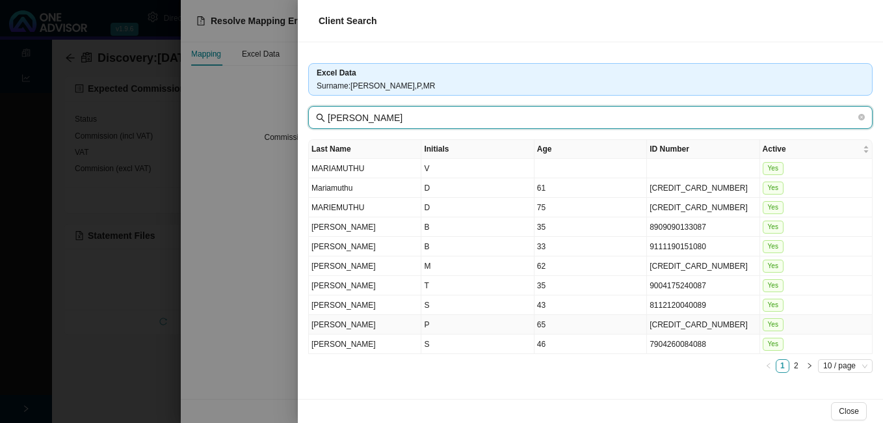
type input "[PERSON_NAME]"
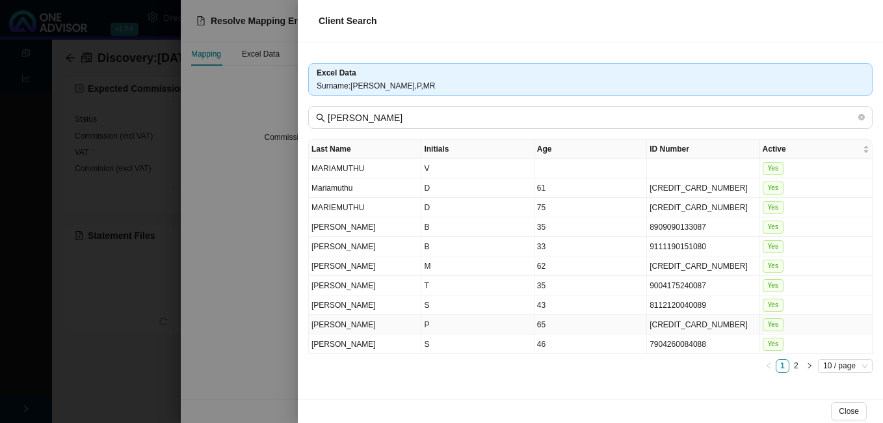
click at [577, 324] on td "65" at bounding box center [590, 325] width 112 height 20
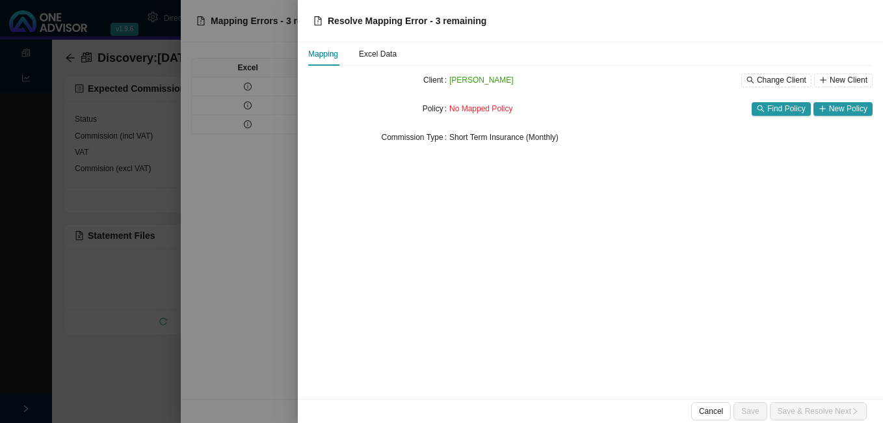
click at [211, 263] on div at bounding box center [441, 211] width 883 height 423
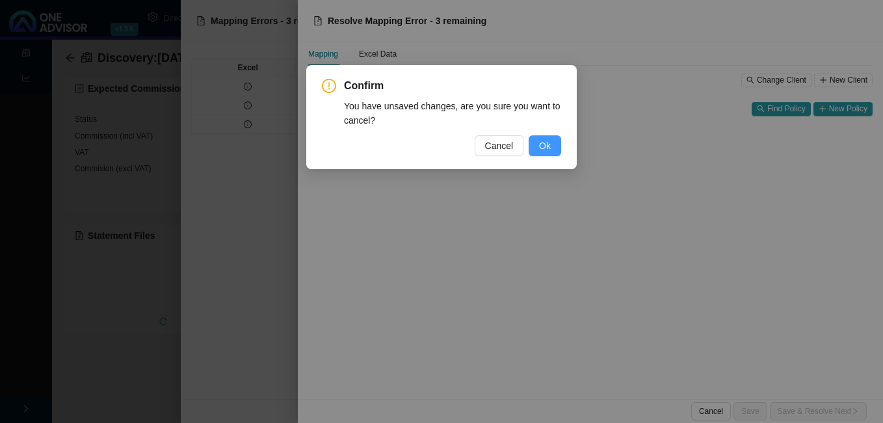
click at [543, 150] on span "Ok" at bounding box center [545, 145] width 12 height 14
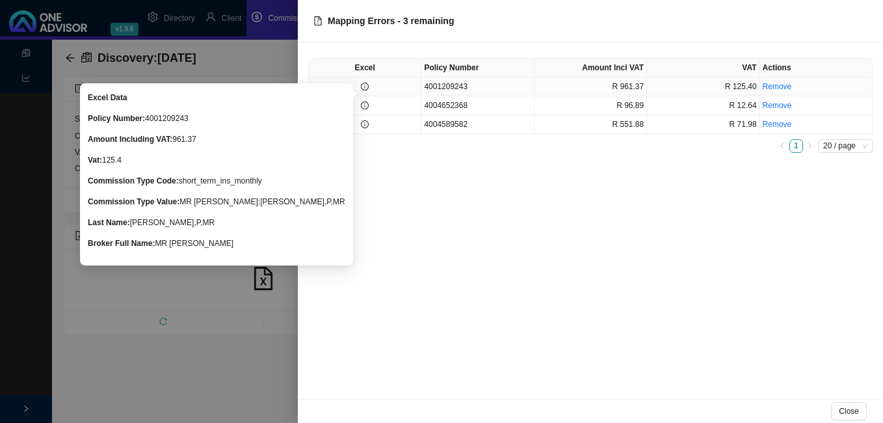
click at [361, 88] on icon "info-circle" at bounding box center [365, 87] width 8 height 8
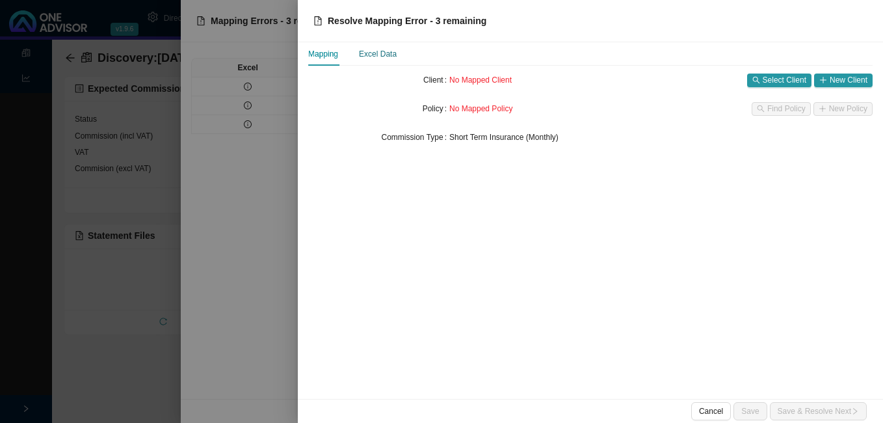
click at [384, 57] on div "Excel Data" at bounding box center [378, 53] width 38 height 13
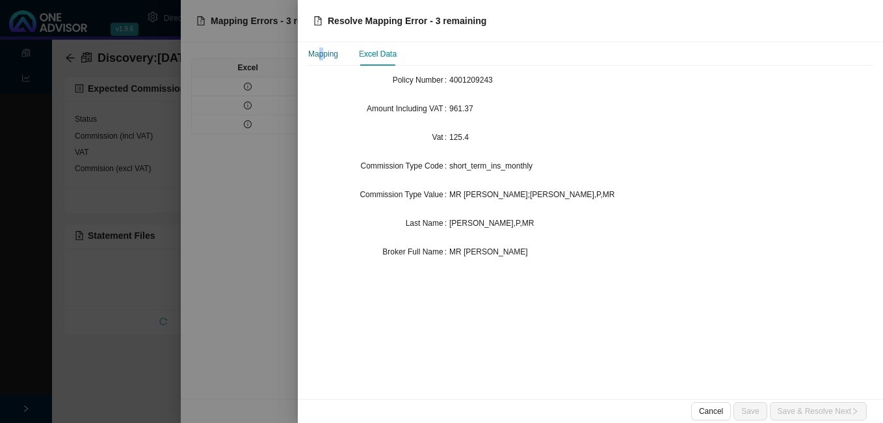
click at [322, 52] on div "Mapping" at bounding box center [323, 53] width 30 height 13
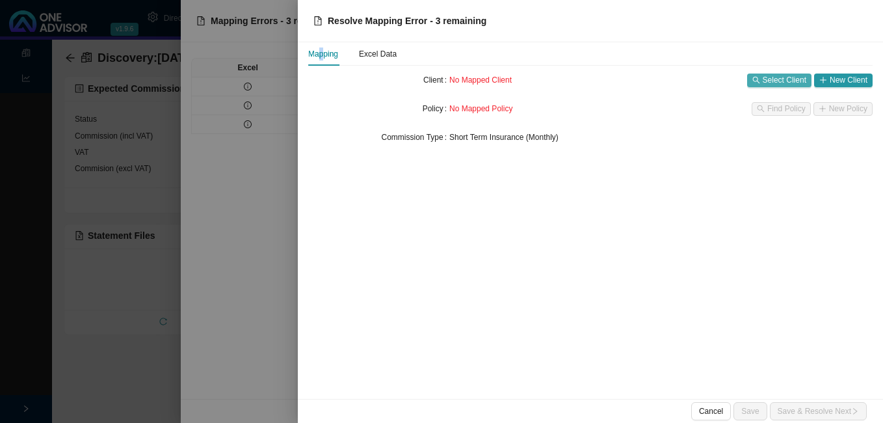
click at [783, 80] on span "Select Client" at bounding box center [785, 79] width 44 height 13
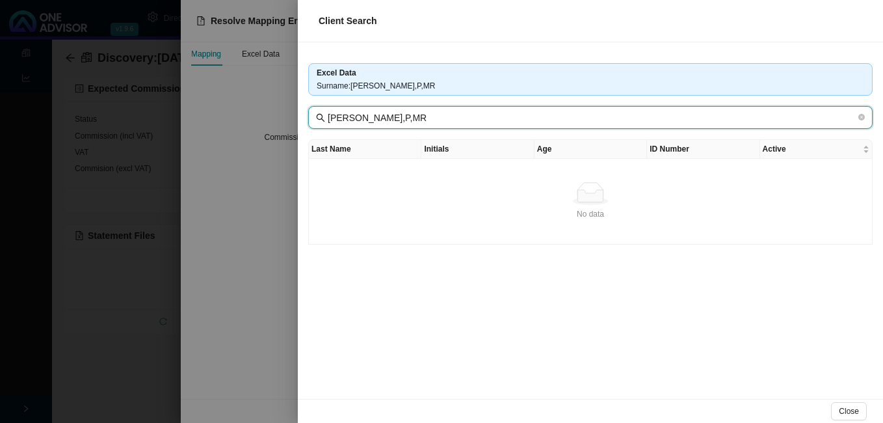
drag, startPoint x: 381, startPoint y: 118, endPoint x: 473, endPoint y: 121, distance: 92.4
click at [473, 121] on input "[PERSON_NAME],P,MR" at bounding box center [592, 118] width 528 height 14
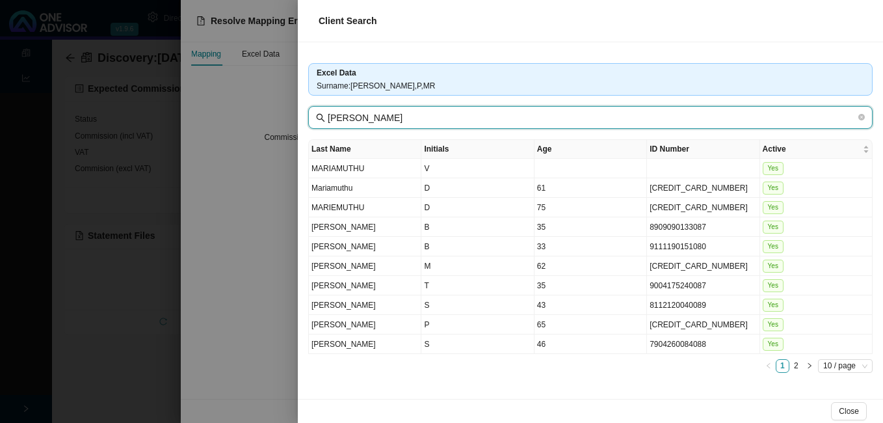
type input "[PERSON_NAME]"
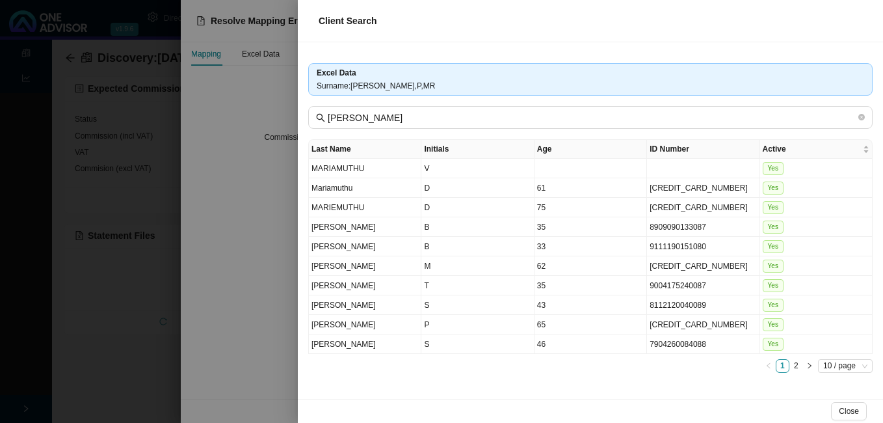
click at [166, 349] on div at bounding box center [441, 211] width 883 height 423
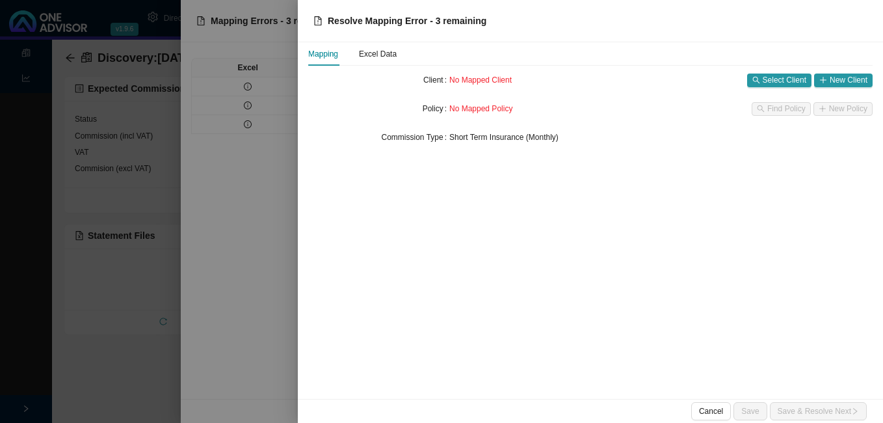
click at [250, 422] on html "v1.9.6 [PERSON_NAME] & Co (PTY) LTD Directory Client Commission Statements Repo…" at bounding box center [441, 211] width 883 height 423
click at [783, 79] on span "Select Client" at bounding box center [785, 79] width 44 height 13
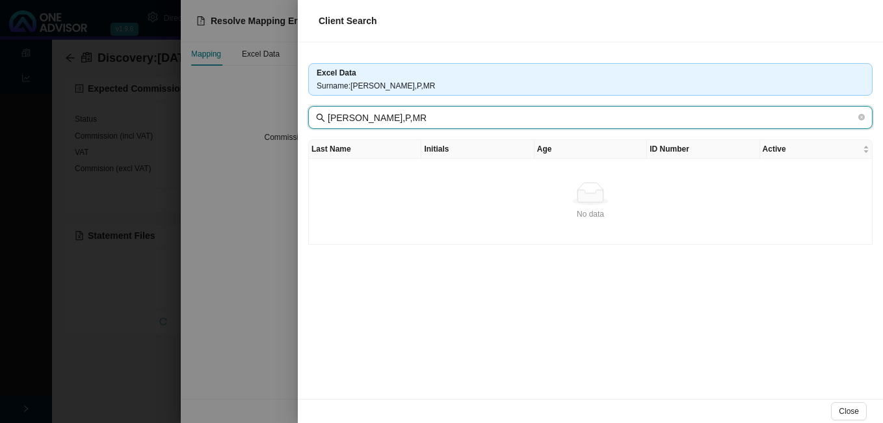
drag, startPoint x: 382, startPoint y: 118, endPoint x: 471, endPoint y: 123, distance: 89.8
click at [471, 123] on input "[PERSON_NAME],P,MR" at bounding box center [592, 118] width 528 height 14
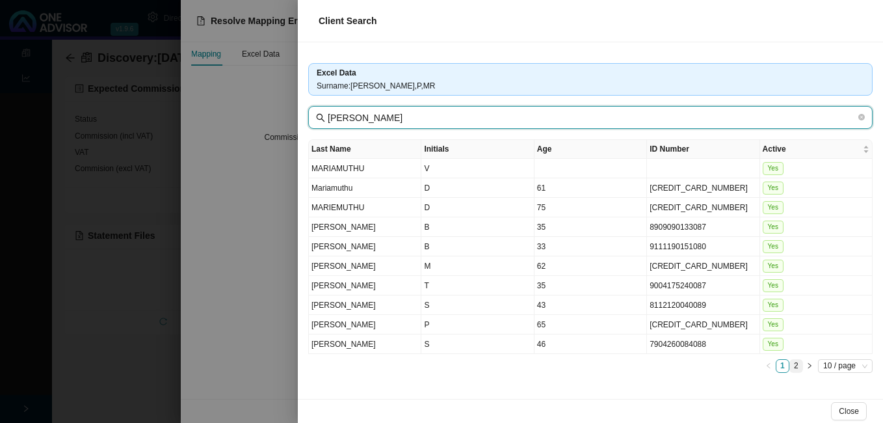
type input "[PERSON_NAME]"
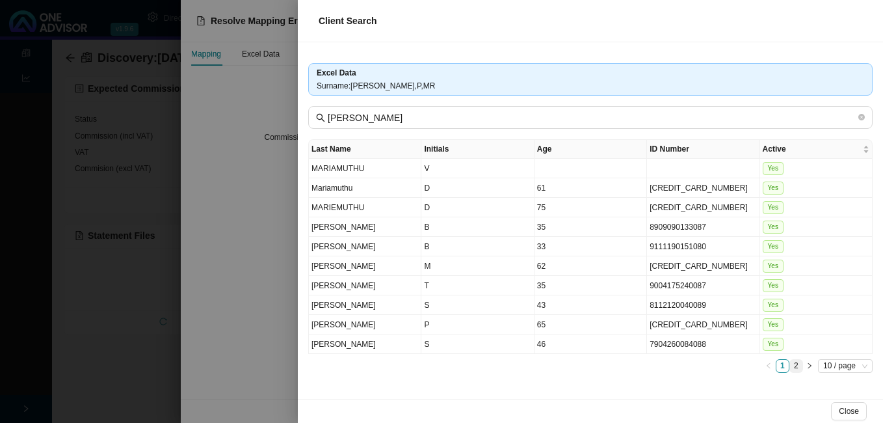
click at [796, 365] on link "2" at bounding box center [796, 365] width 12 height 12
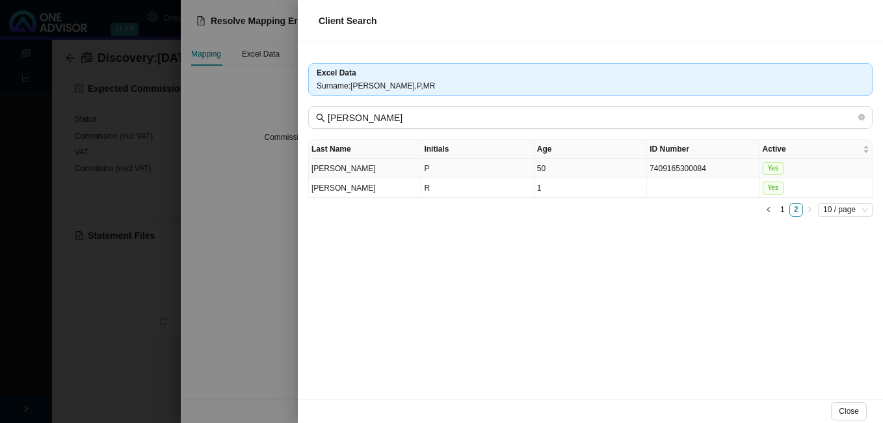
click at [594, 173] on td "50" at bounding box center [590, 169] width 112 height 20
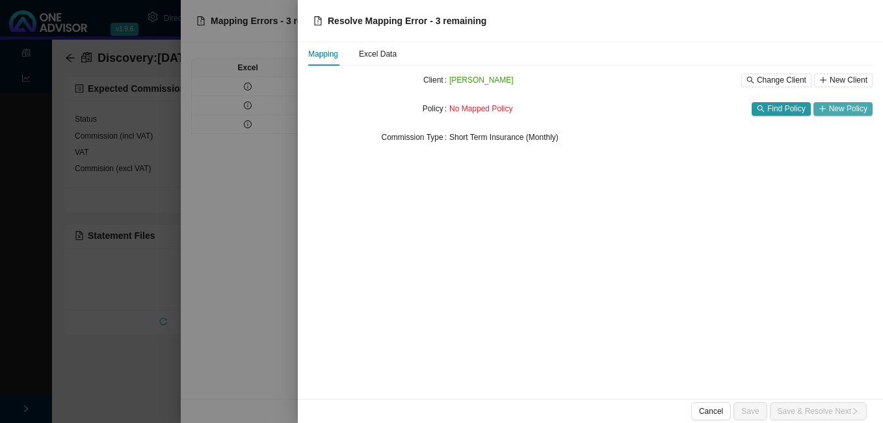
click at [848, 111] on span "New Policy" at bounding box center [848, 108] width 38 height 13
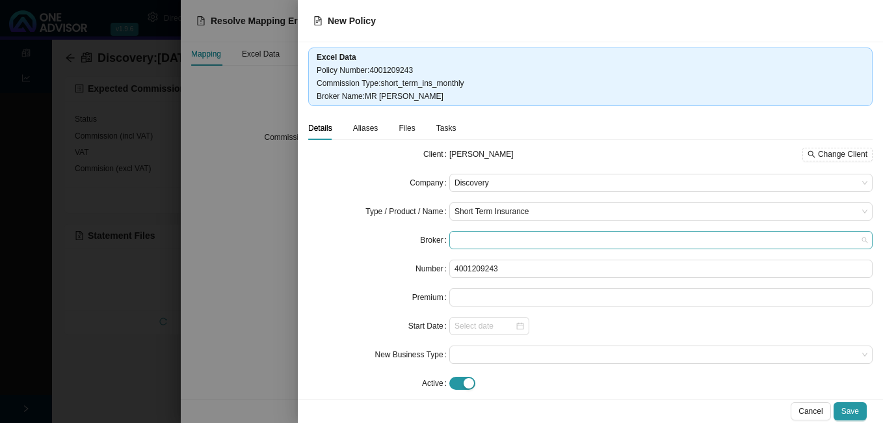
click at [470, 237] on span at bounding box center [660, 239] width 413 height 17
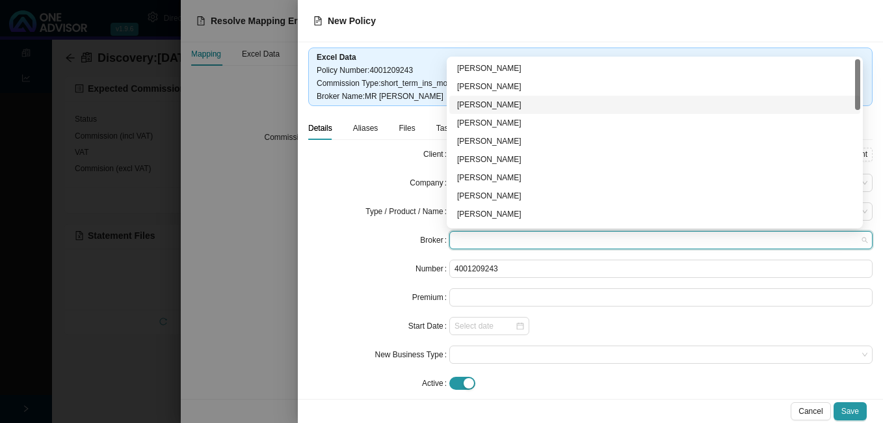
click at [506, 102] on div "[PERSON_NAME]" at bounding box center [654, 104] width 395 height 13
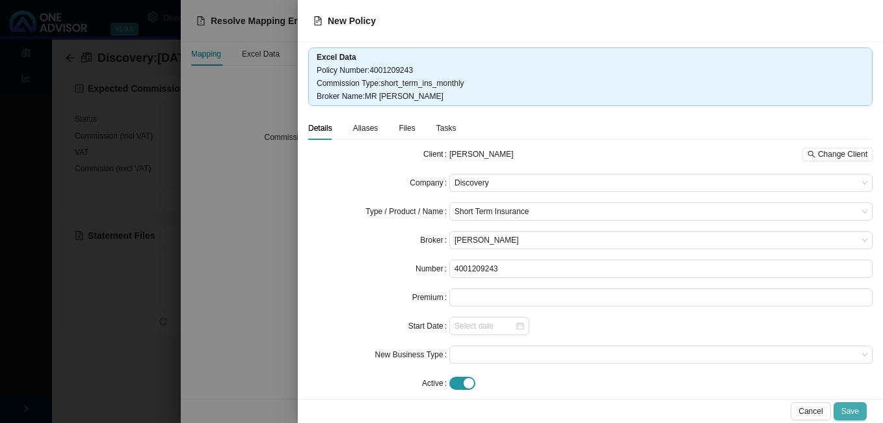
click at [848, 410] on span "Save" at bounding box center [850, 410] width 18 height 13
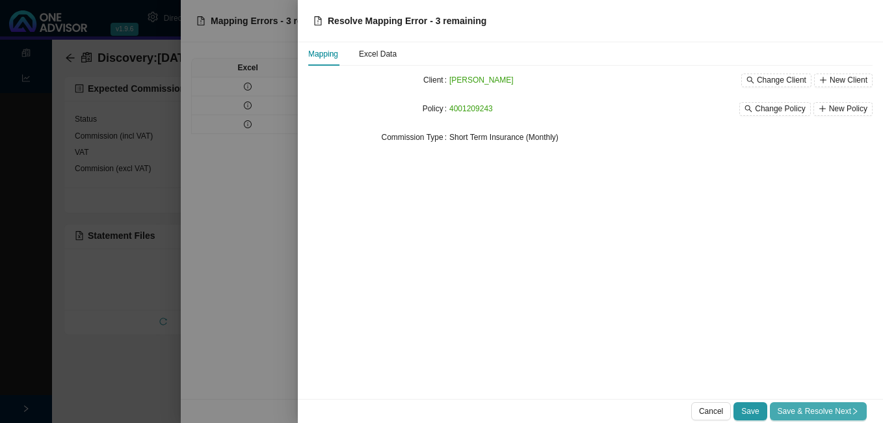
click at [820, 416] on span "Save & Resolve Next" at bounding box center [817, 410] width 81 height 13
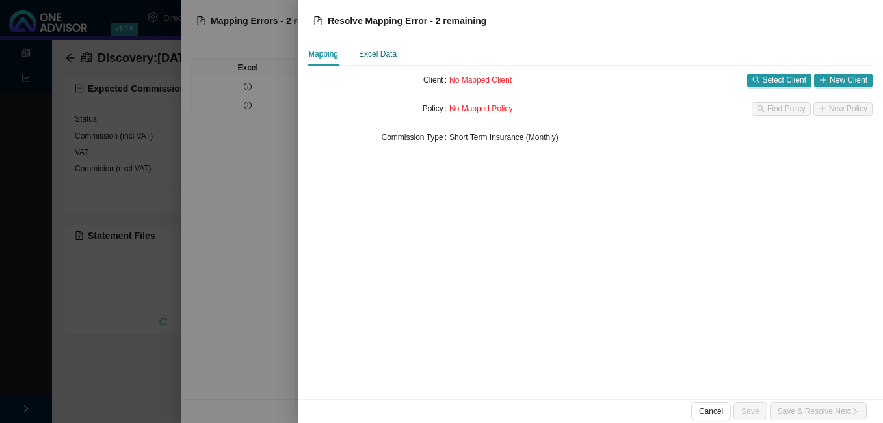
click at [393, 55] on div "Excel Data" at bounding box center [378, 53] width 38 height 13
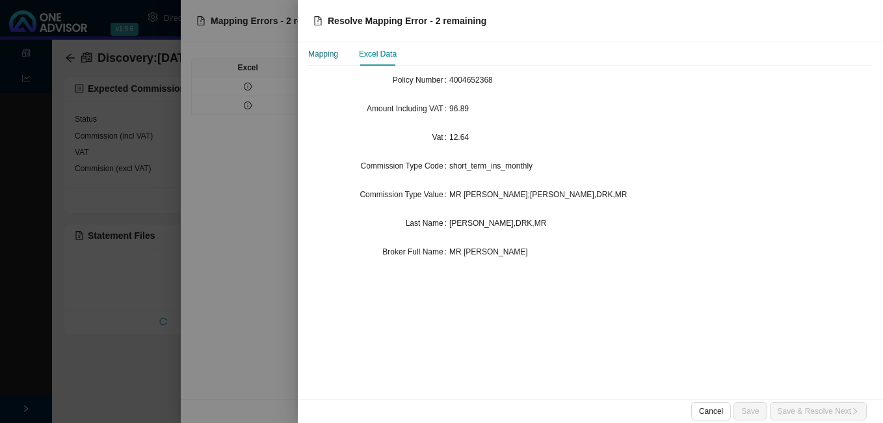
click at [315, 59] on div "Mapping" at bounding box center [323, 53] width 30 height 13
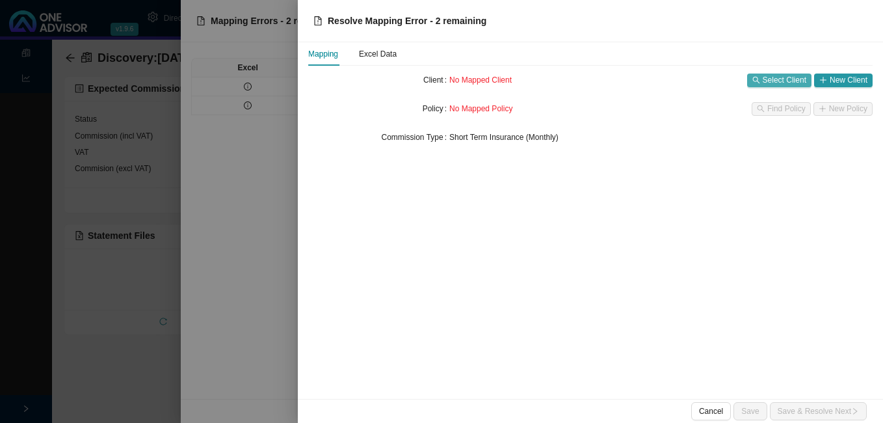
click at [799, 77] on span "Select Client" at bounding box center [785, 79] width 44 height 13
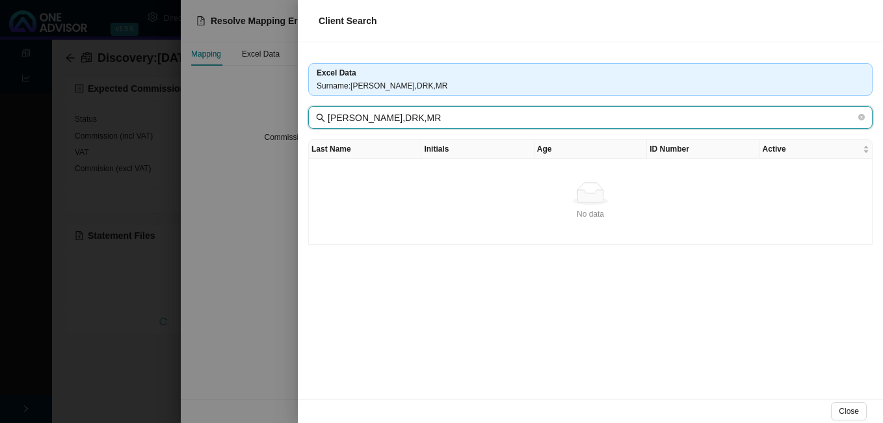
drag, startPoint x: 359, startPoint y: 117, endPoint x: 492, endPoint y: 118, distance: 132.6
click at [492, 118] on input "[PERSON_NAME],DRK,MR" at bounding box center [592, 118] width 528 height 14
type input "[PERSON_NAME]"
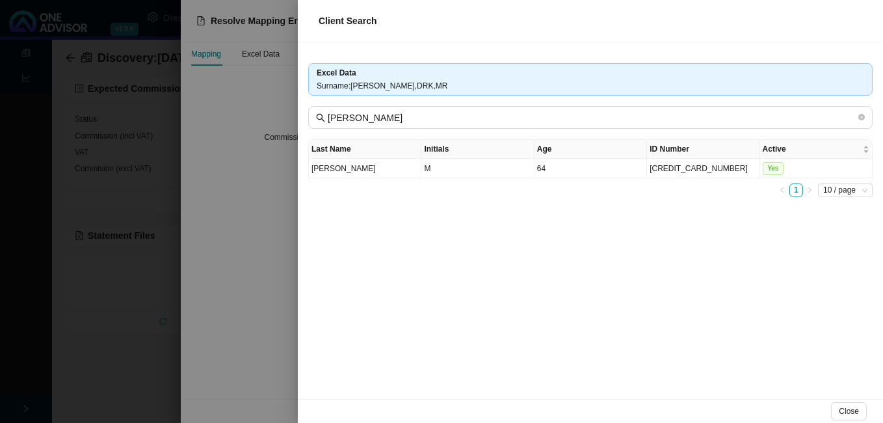
click at [237, 197] on div at bounding box center [441, 211] width 883 height 423
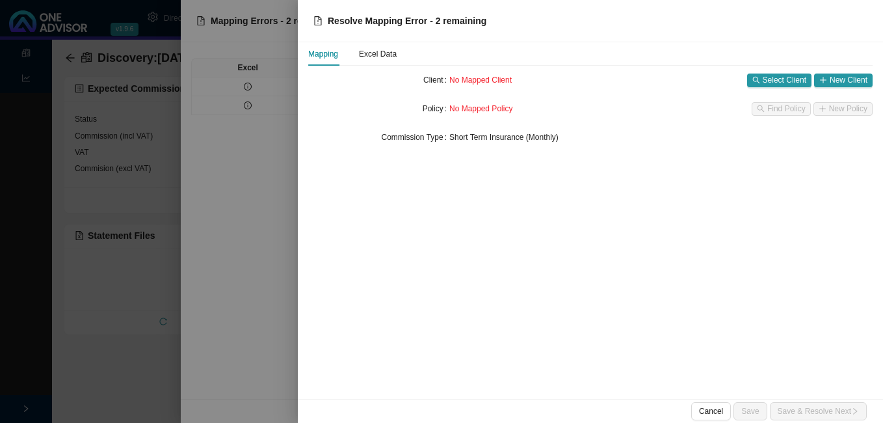
click at [257, 202] on div at bounding box center [441, 211] width 883 height 423
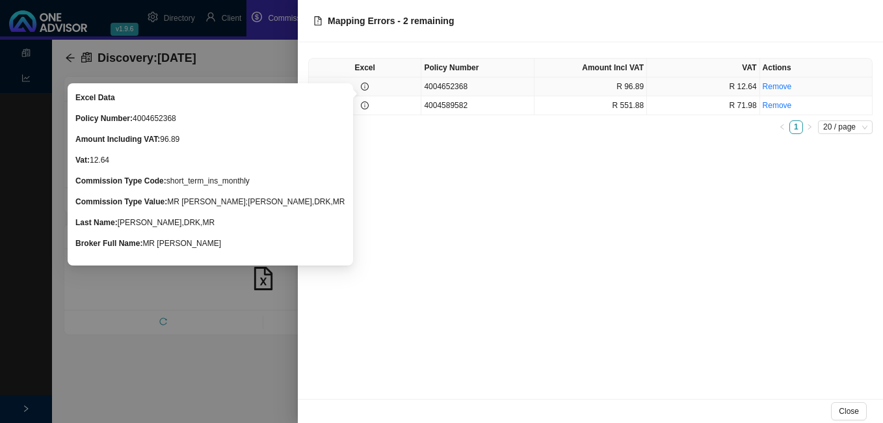
click at [363, 85] on icon "info-circle" at bounding box center [365, 87] width 8 height 8
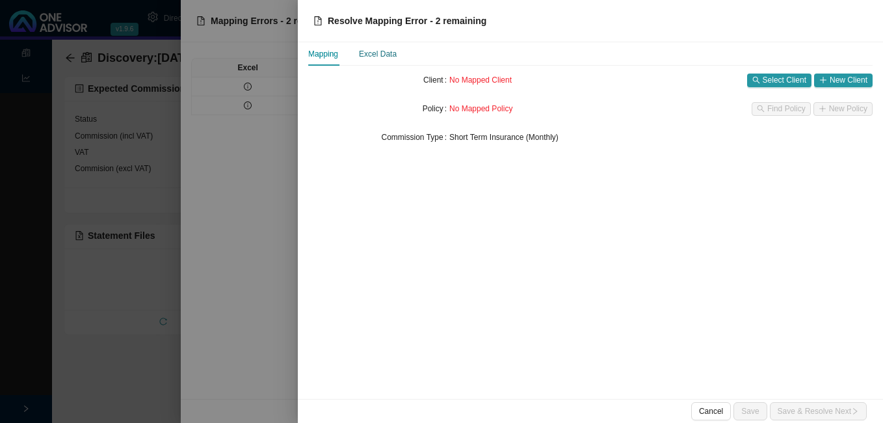
click at [390, 55] on div "Excel Data" at bounding box center [378, 53] width 38 height 13
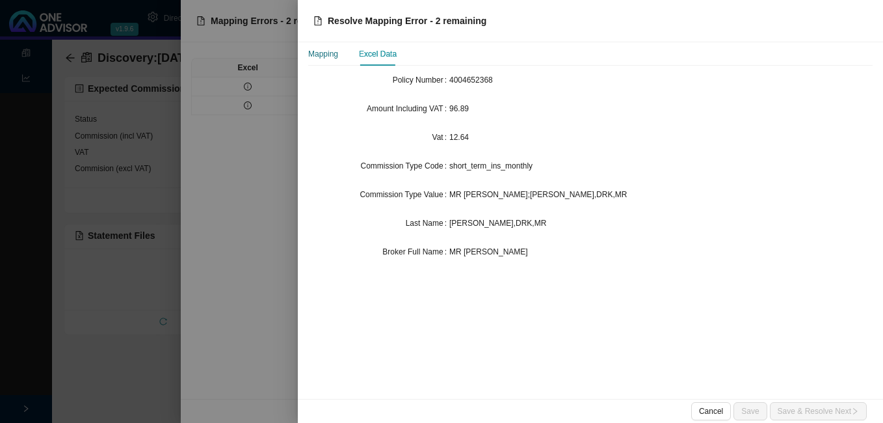
click at [332, 56] on div "Mapping" at bounding box center [323, 53] width 30 height 13
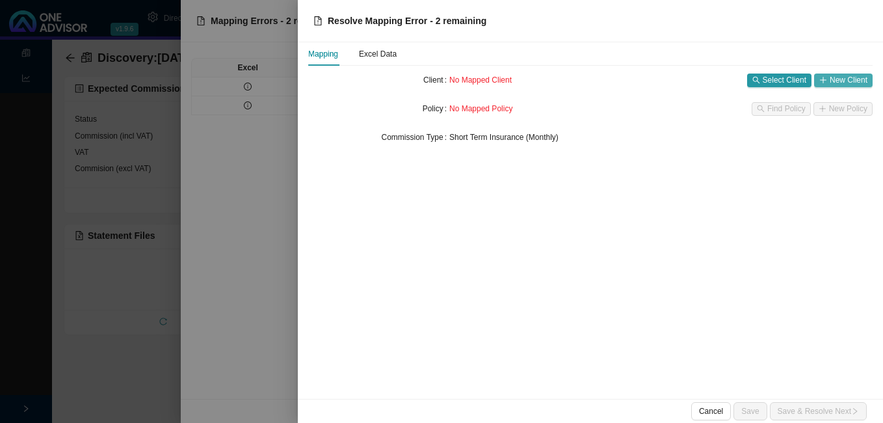
click at [849, 82] on span "New Client" at bounding box center [849, 79] width 38 height 13
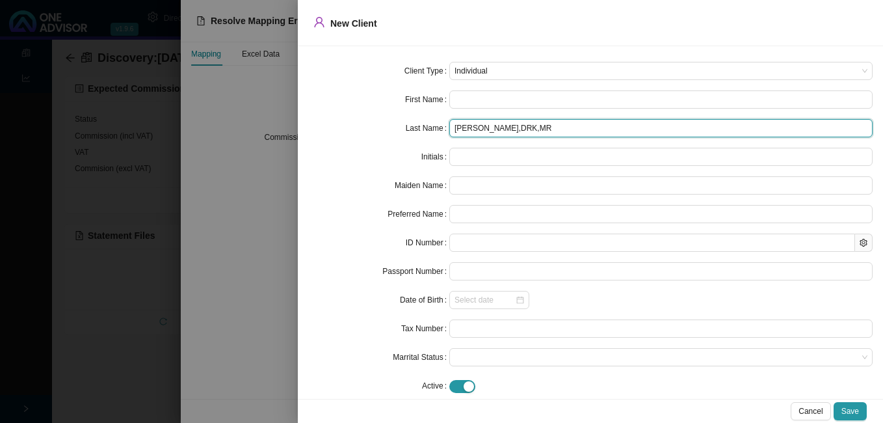
drag, startPoint x: 479, startPoint y: 130, endPoint x: 599, endPoint y: 131, distance: 120.3
click at [599, 131] on input "[PERSON_NAME],DRK,MR" at bounding box center [660, 128] width 423 height 18
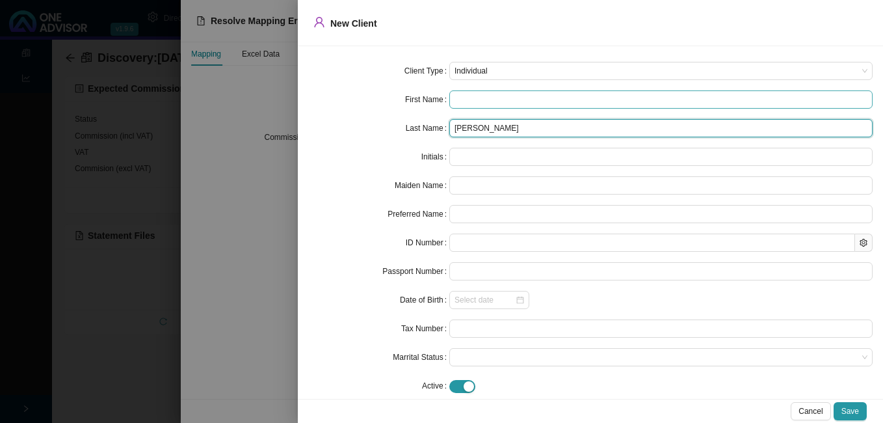
type input "[PERSON_NAME]"
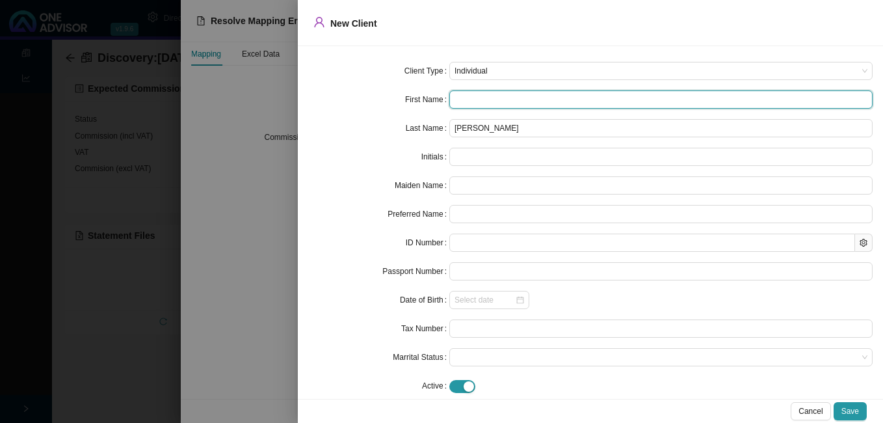
click at [469, 99] on input "text" at bounding box center [660, 99] width 423 height 18
type input "d"
type input "D"
type input "d"
type input "dA"
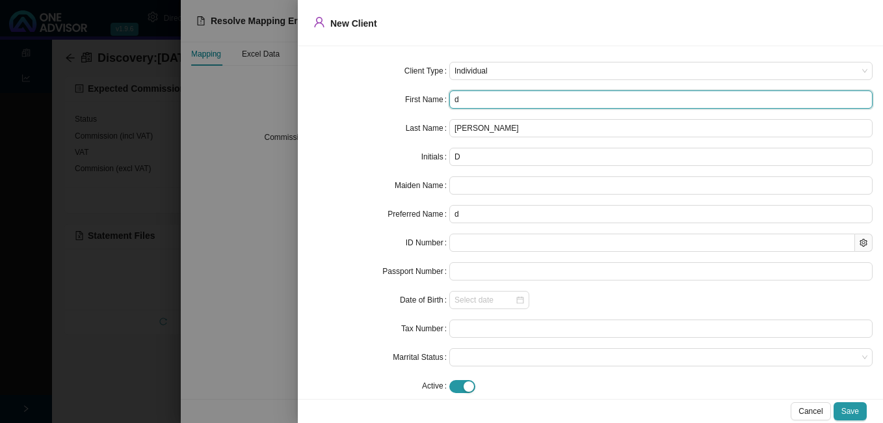
type input "dA"
type input "dAM"
type input "dAMI"
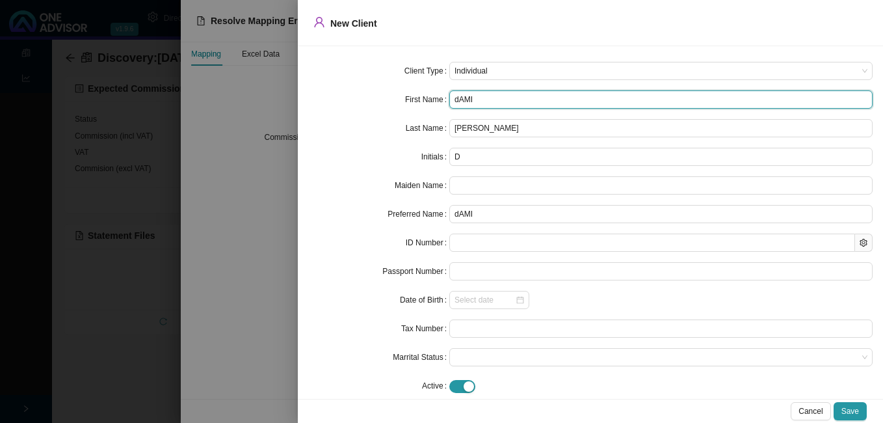
type input "dAMIO"
type input "[PERSON_NAME]"
type input "dAMIO"
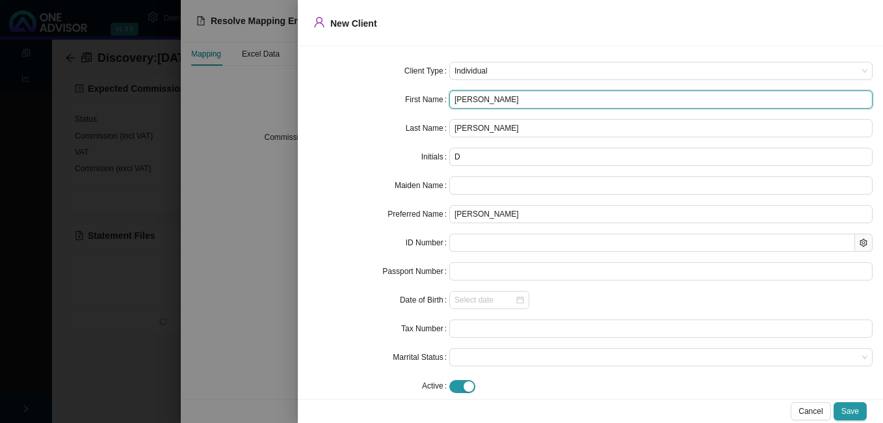
type input "dAMIO"
type input "dAMI"
type input "dAM"
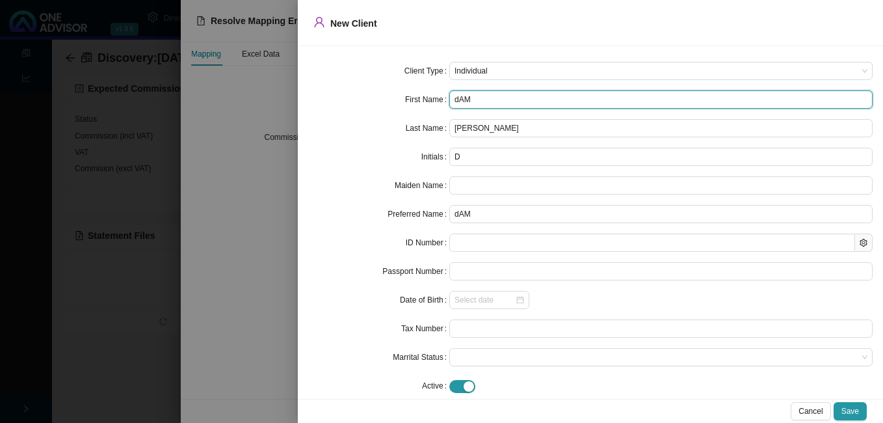
type input "dA"
type input "d"
type input "D"
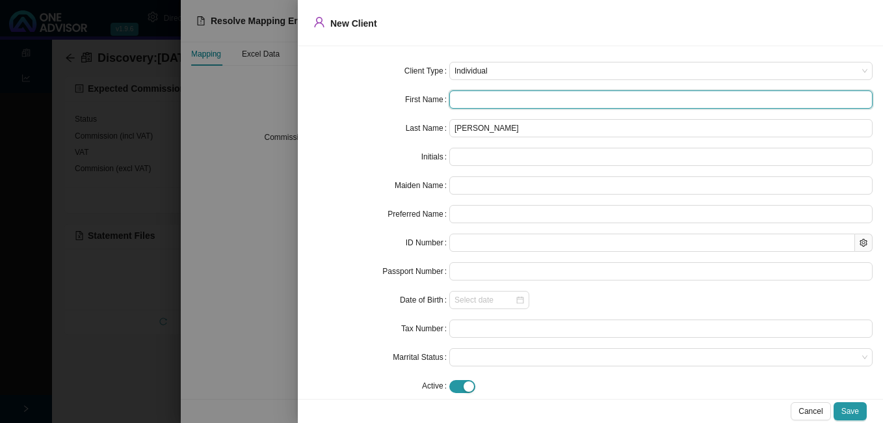
type input "D"
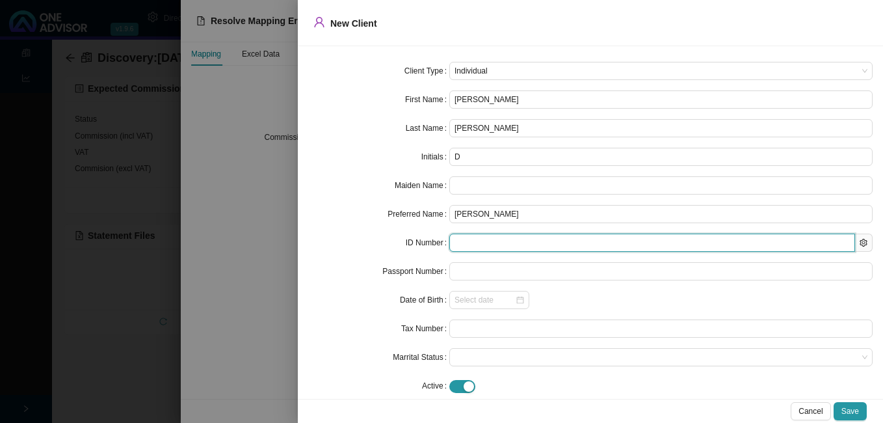
click at [469, 244] on input "text" at bounding box center [652, 242] width 406 height 18
paste input "8908115170082"
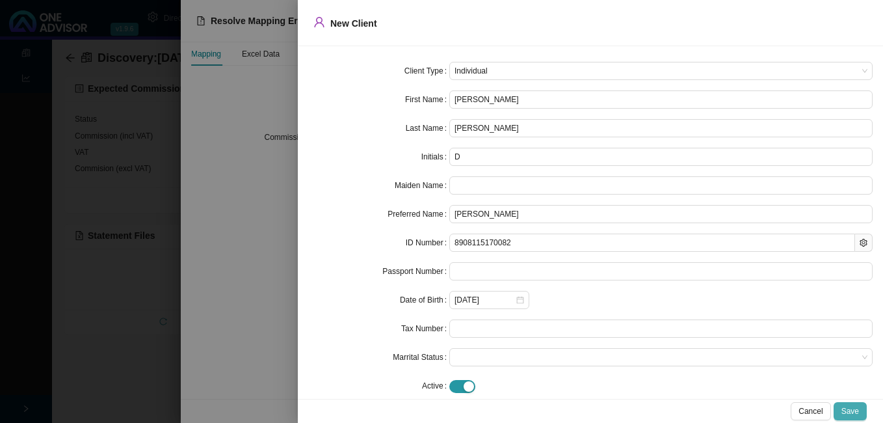
click at [843, 410] on span "Save" at bounding box center [850, 410] width 18 height 13
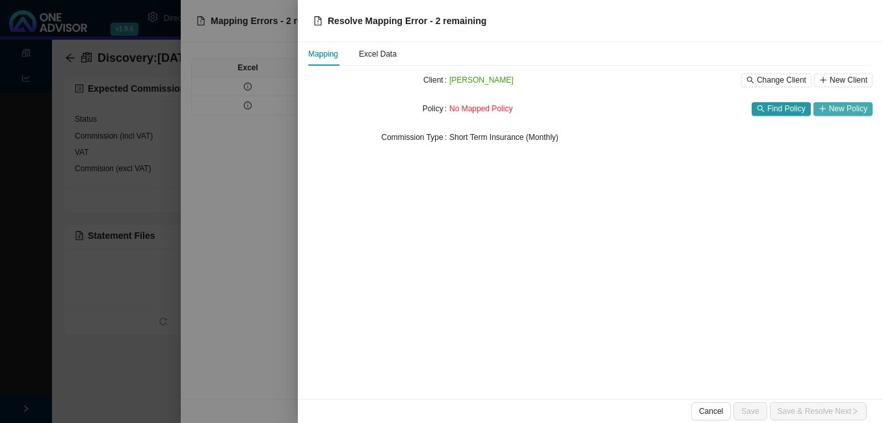
click at [837, 108] on span "New Policy" at bounding box center [848, 108] width 38 height 13
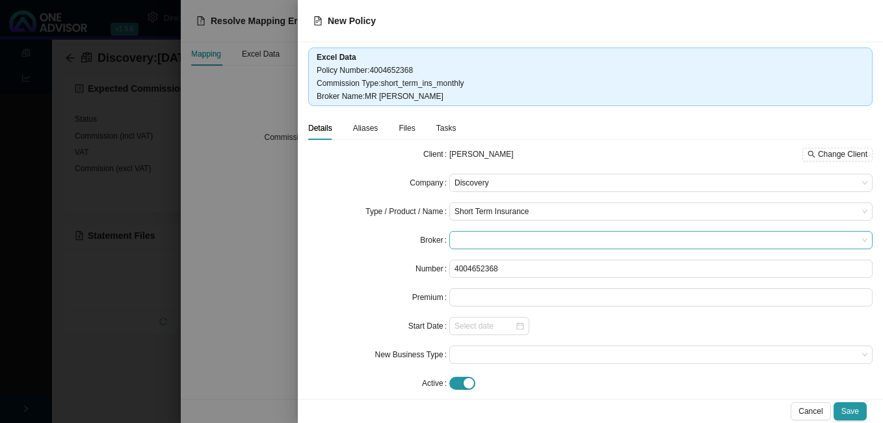
click at [534, 241] on span at bounding box center [660, 239] width 413 height 17
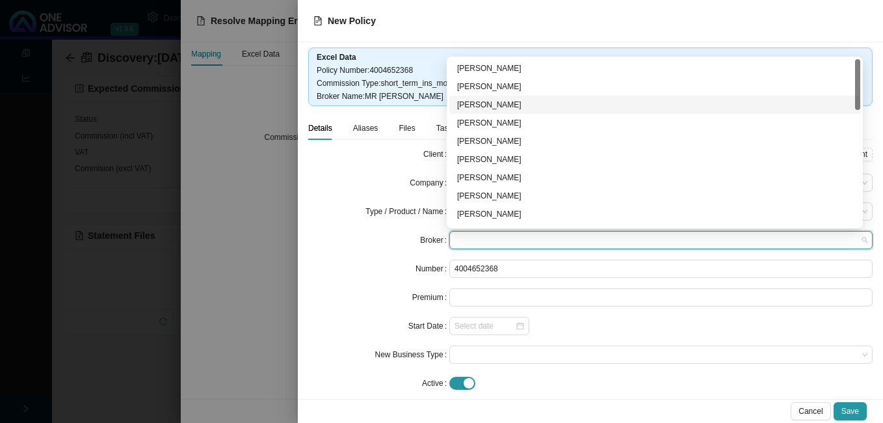
click at [547, 111] on div "[PERSON_NAME]" at bounding box center [654, 105] width 411 height 18
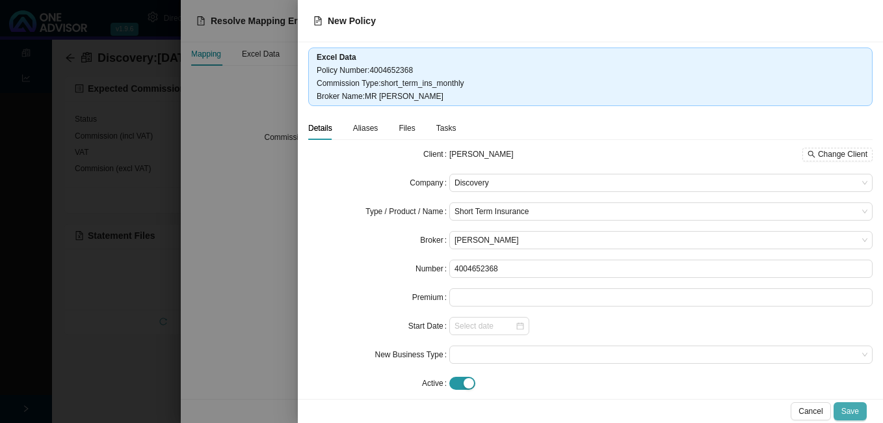
click at [841, 406] on button "Save" at bounding box center [849, 411] width 33 height 18
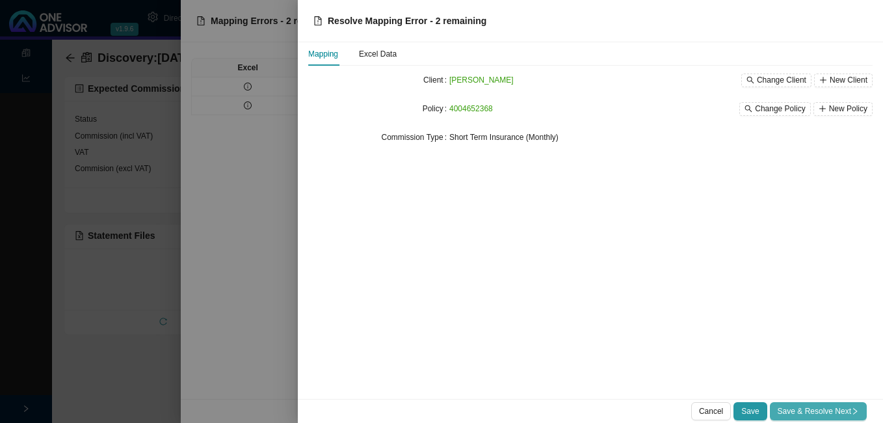
click at [841, 408] on span "Save & Resolve Next" at bounding box center [817, 410] width 81 height 13
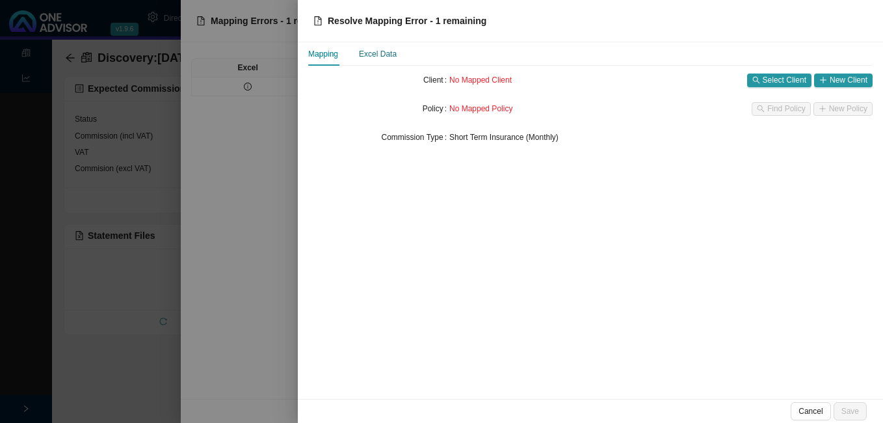
click at [369, 60] on div "Excel Data" at bounding box center [378, 53] width 38 height 13
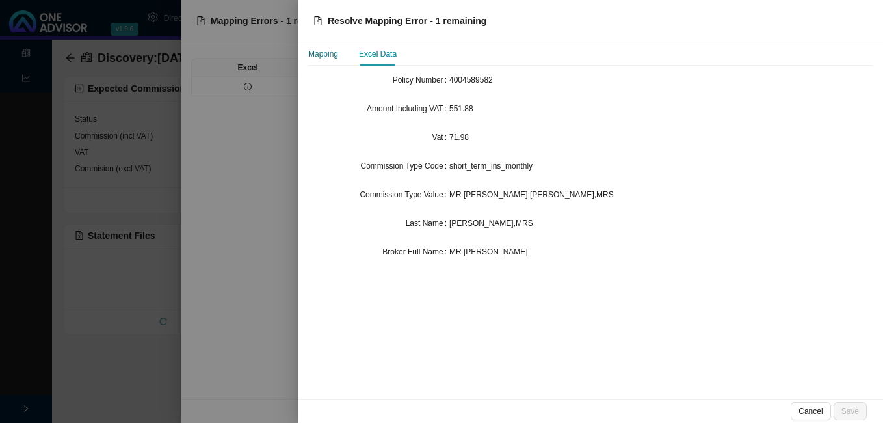
click at [330, 58] on div "Mapping" at bounding box center [323, 53] width 30 height 13
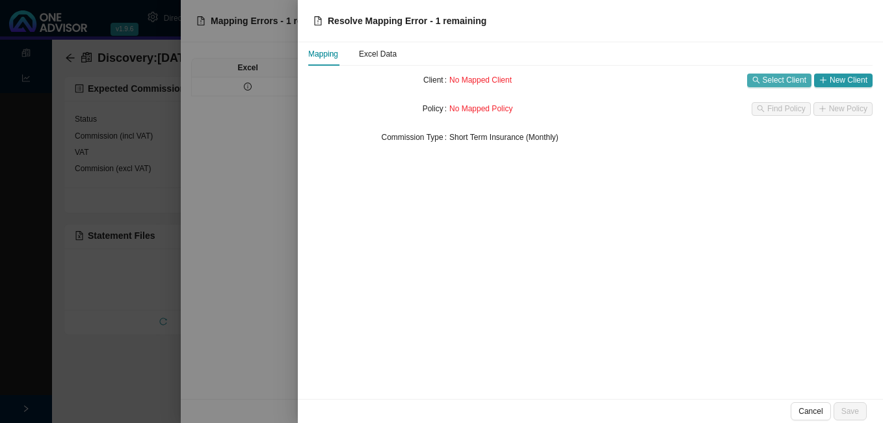
click at [773, 80] on span "Select Client" at bounding box center [785, 79] width 44 height 13
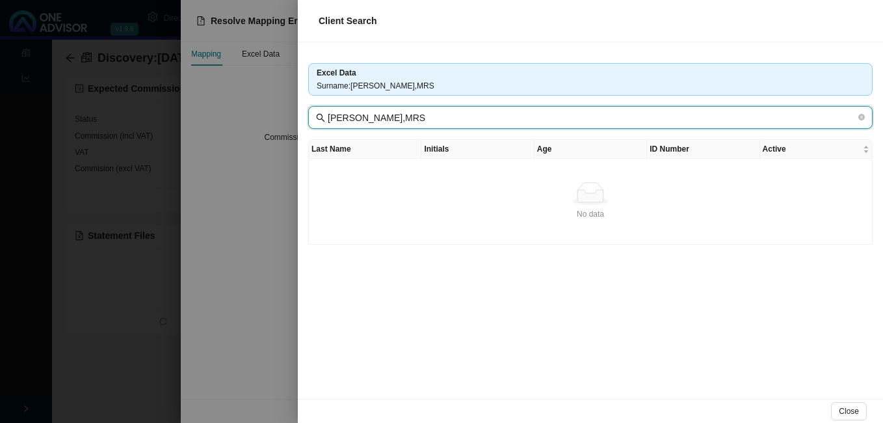
drag, startPoint x: 359, startPoint y: 120, endPoint x: 401, endPoint y: 120, distance: 42.3
click at [401, 120] on input "[PERSON_NAME],MRS" at bounding box center [592, 118] width 528 height 14
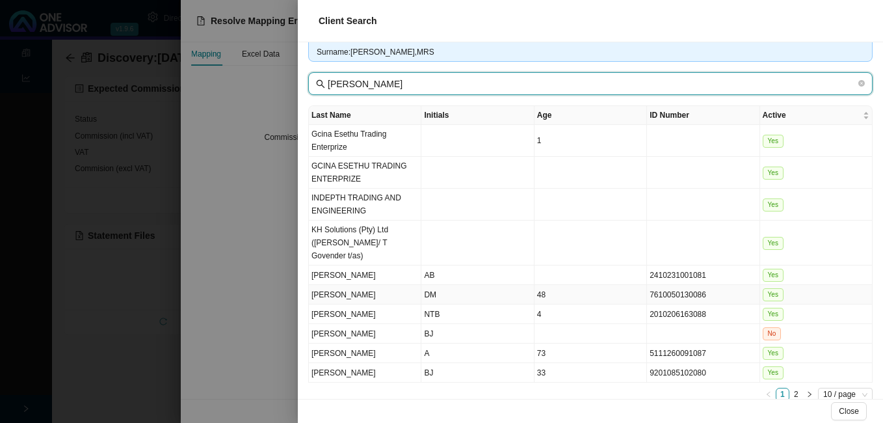
scroll to position [52, 0]
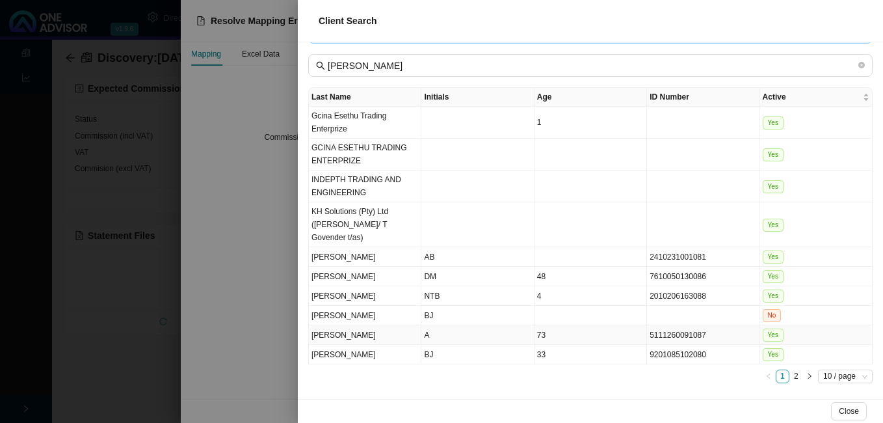
click at [648, 332] on td "5111260091087" at bounding box center [703, 335] width 112 height 20
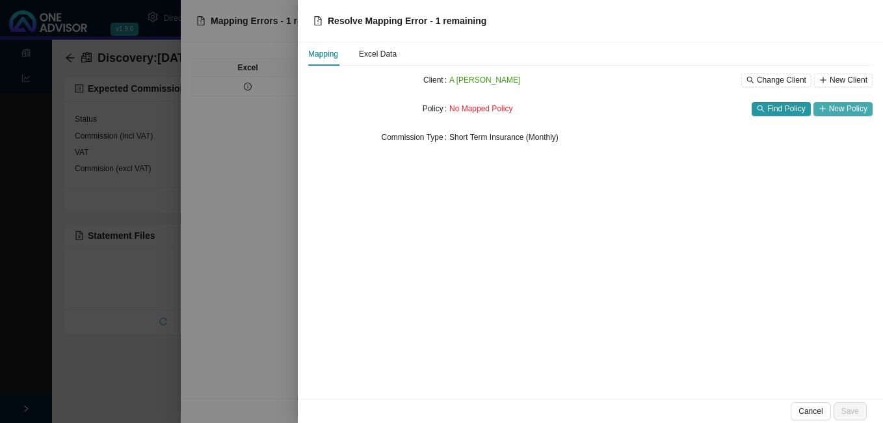
click at [844, 109] on span "New Policy" at bounding box center [848, 108] width 38 height 13
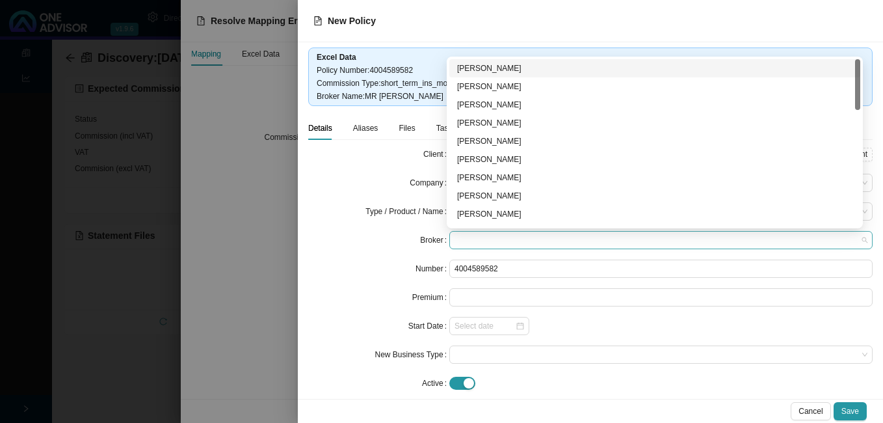
click at [527, 239] on span at bounding box center [660, 239] width 413 height 17
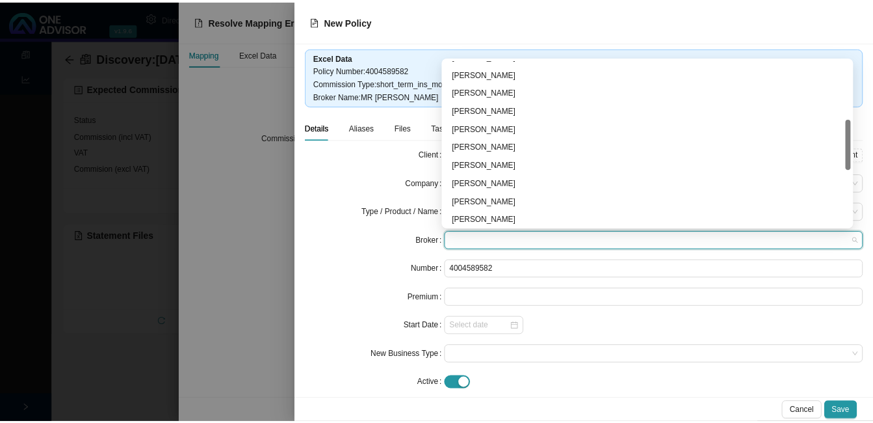
scroll to position [380, 0]
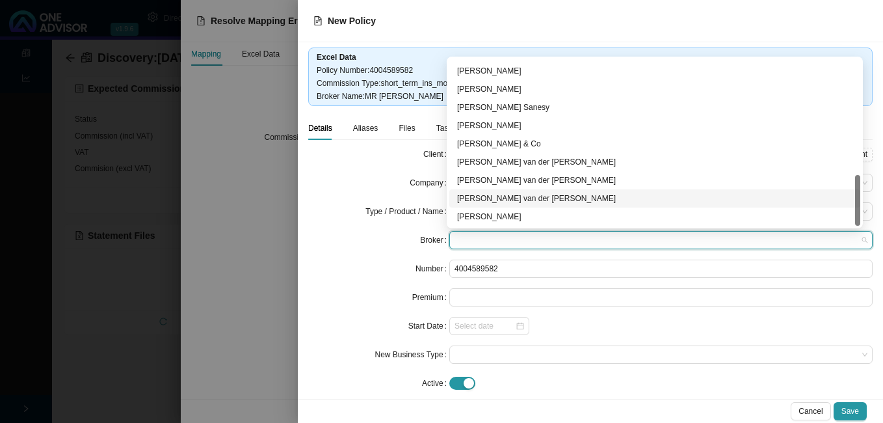
click at [555, 194] on div "[PERSON_NAME] van der [PERSON_NAME]" at bounding box center [654, 198] width 395 height 13
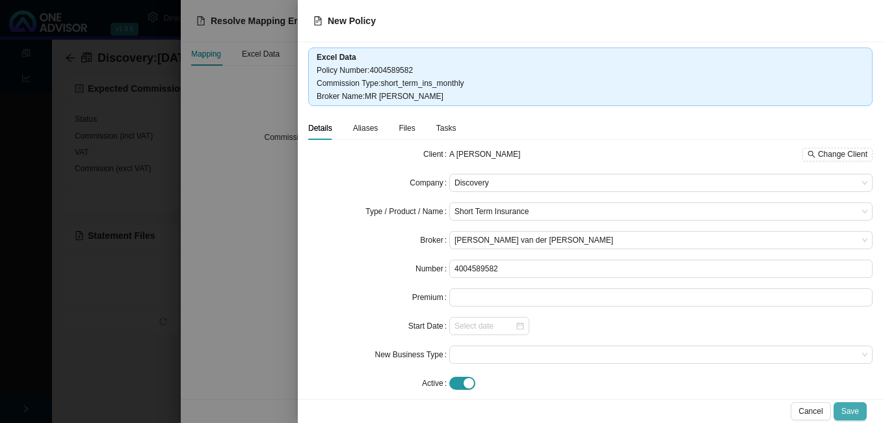
click at [852, 410] on span "Save" at bounding box center [850, 410] width 18 height 13
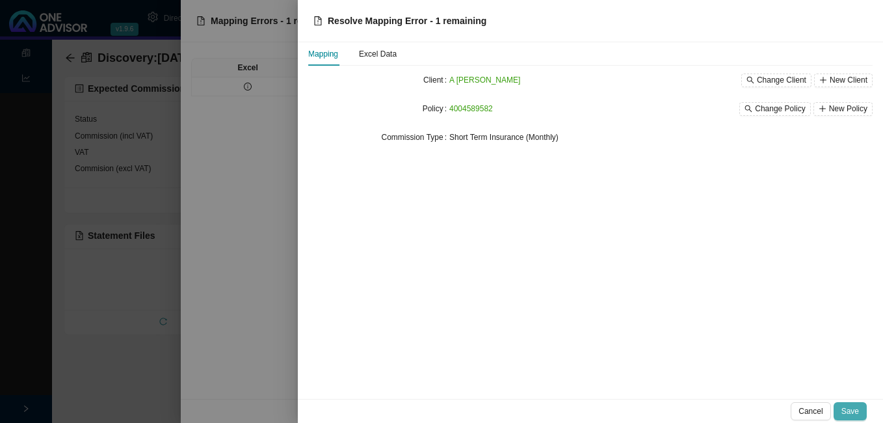
click at [854, 412] on span "Save" at bounding box center [850, 410] width 18 height 13
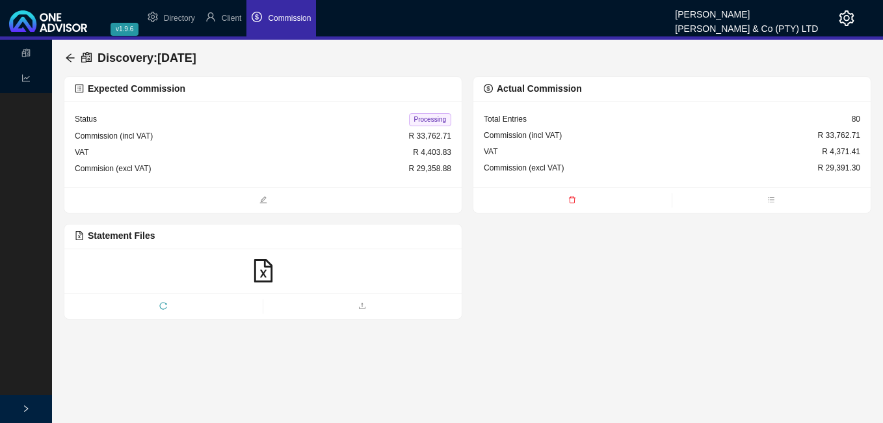
click at [433, 118] on span "Processing" at bounding box center [430, 119] width 42 height 13
drag, startPoint x: 68, startPoint y: 55, endPoint x: 124, endPoint y: 109, distance: 77.7
click at [68, 56] on icon "arrow-left" at bounding box center [70, 58] width 10 height 10
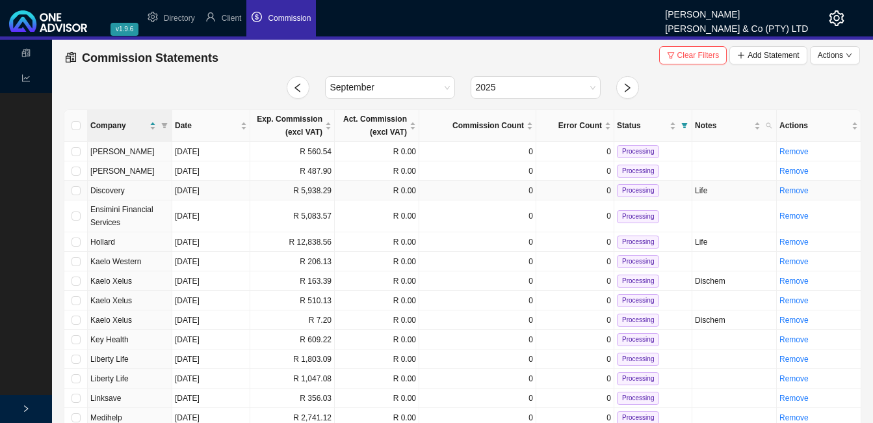
click at [384, 188] on td "R 0.00" at bounding box center [377, 191] width 85 height 20
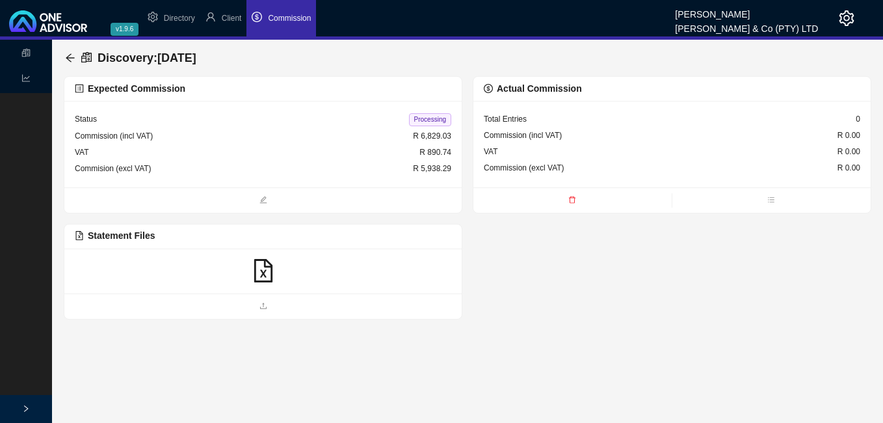
click at [257, 269] on icon "file-excel" at bounding box center [263, 270] width 23 height 23
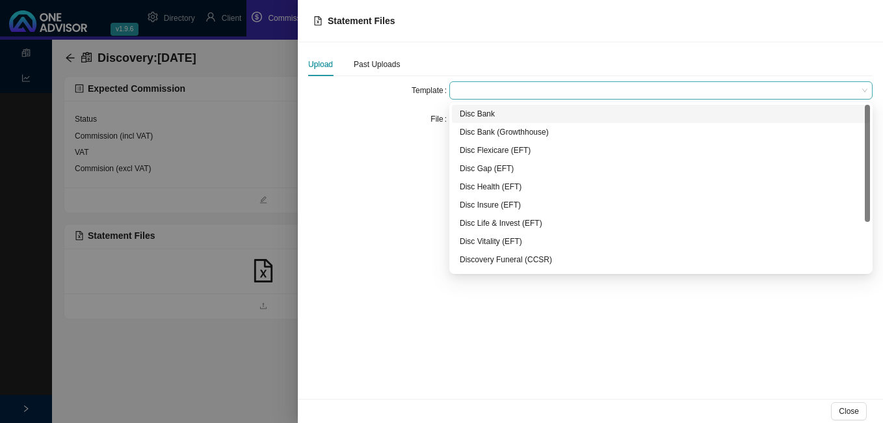
click at [503, 92] on span at bounding box center [660, 90] width 413 height 17
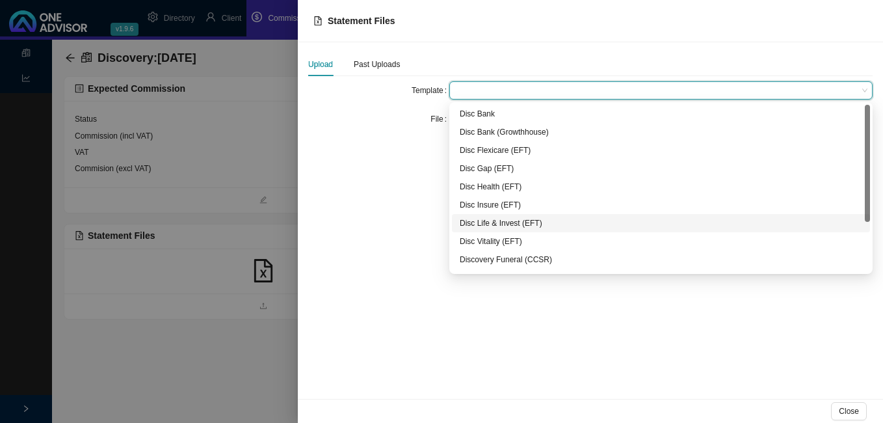
click at [510, 222] on div "Disc Life & Invest (EFT)" at bounding box center [661, 222] width 402 height 13
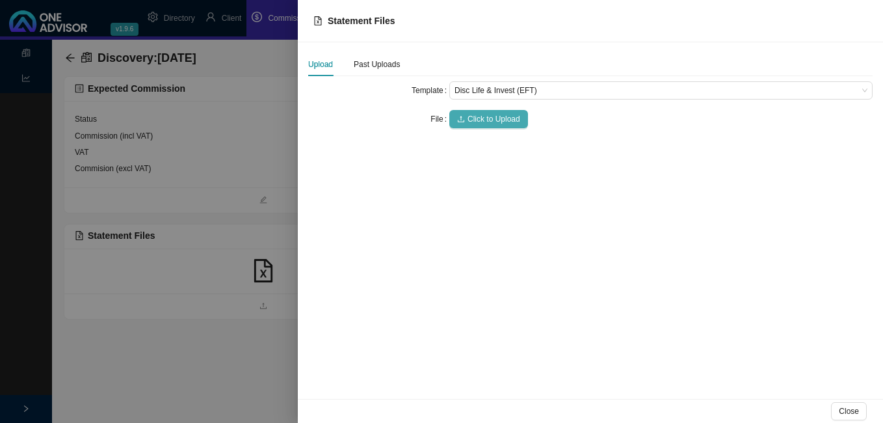
click at [493, 120] on span "Click to Upload" at bounding box center [493, 118] width 53 height 13
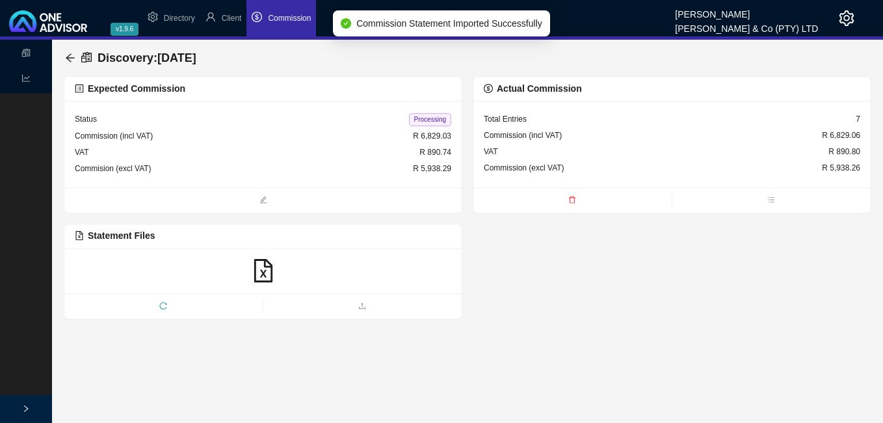
click at [430, 125] on span "Processing" at bounding box center [430, 119] width 42 height 13
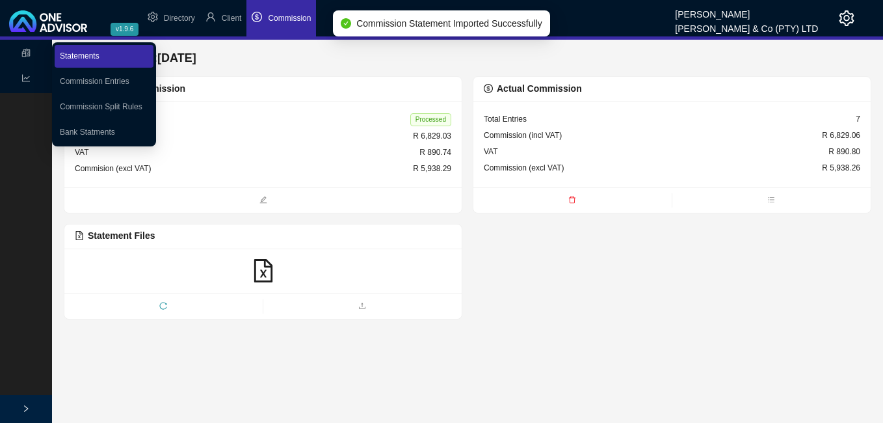
click at [69, 54] on link "Statements" at bounding box center [80, 55] width 40 height 9
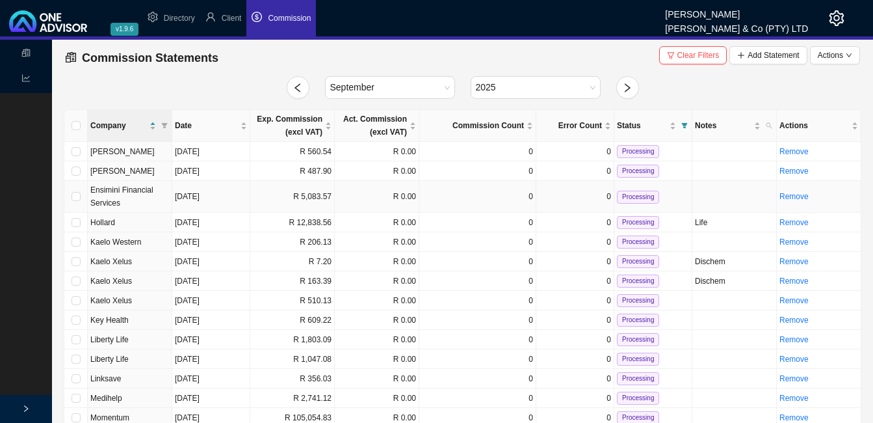
click at [315, 199] on td "R 5,083.57" at bounding box center [292, 197] width 85 height 32
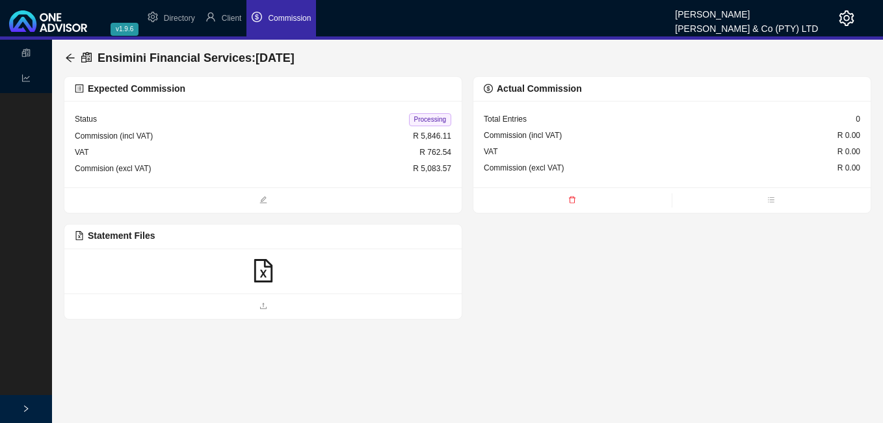
click at [267, 279] on icon "file-excel" at bounding box center [263, 270] width 23 height 23
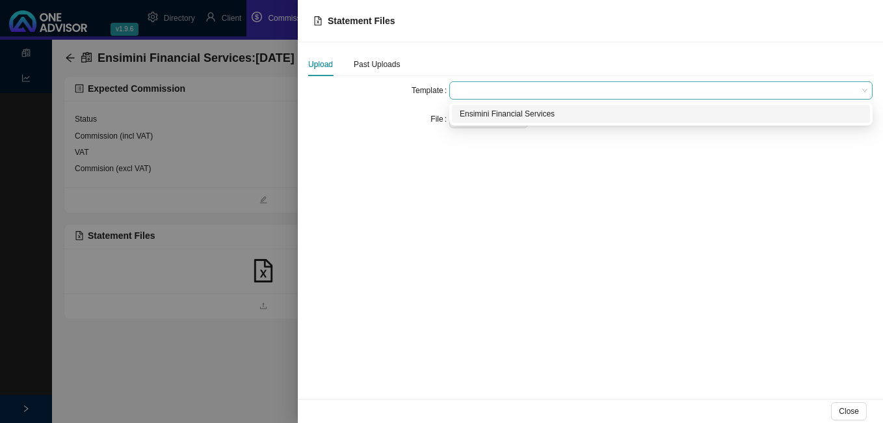
click at [499, 93] on span at bounding box center [660, 90] width 413 height 17
click at [495, 115] on div "Ensimini Financial Services" at bounding box center [661, 113] width 402 height 13
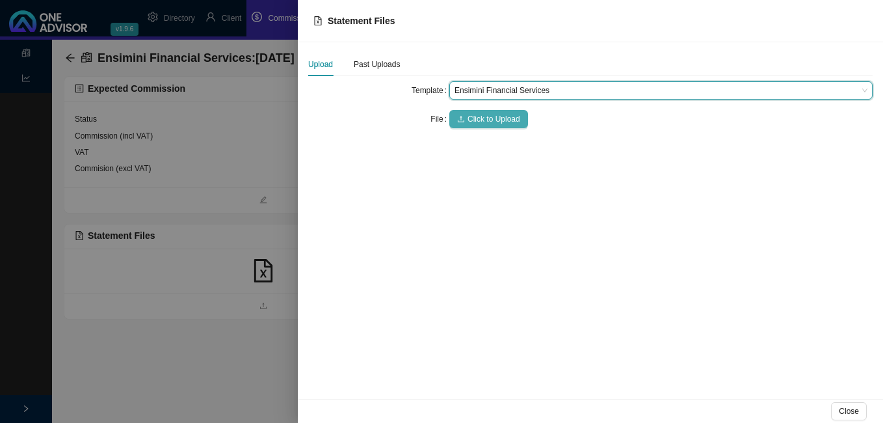
click at [494, 116] on span "Click to Upload" at bounding box center [493, 118] width 53 height 13
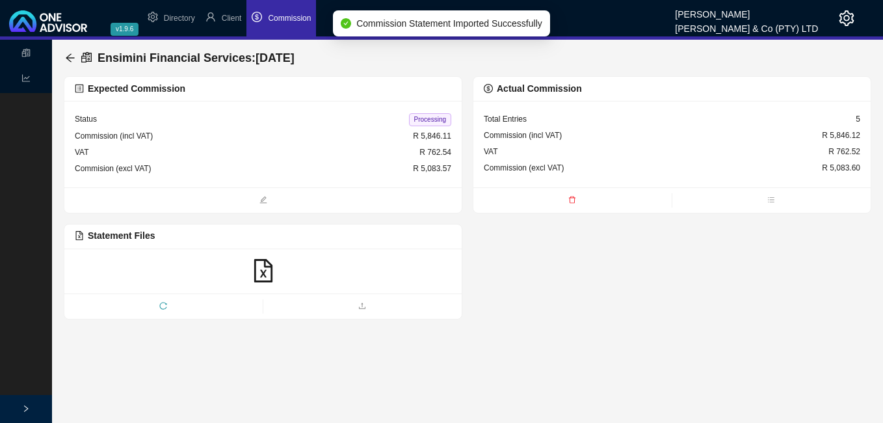
click at [418, 116] on span "Processing" at bounding box center [430, 119] width 42 height 13
click at [72, 59] on icon "arrow-left" at bounding box center [70, 58] width 10 height 10
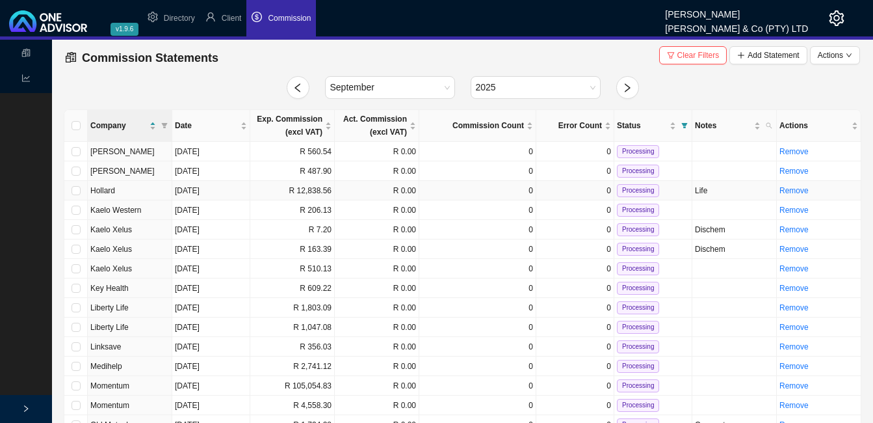
click at [320, 189] on td "R 12,838.56" at bounding box center [292, 191] width 85 height 20
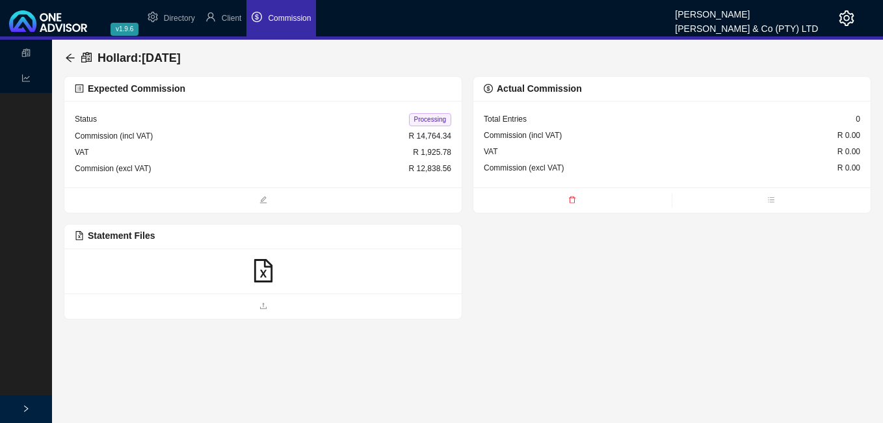
click at [261, 265] on icon "file-excel" at bounding box center [263, 270] width 23 height 23
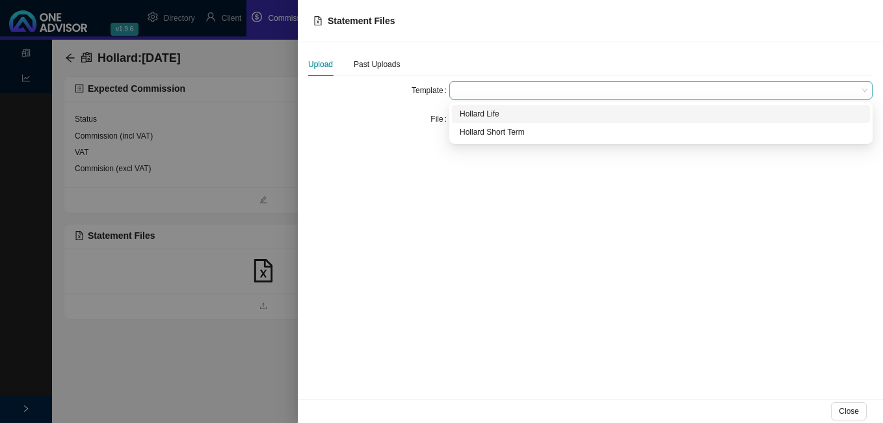
click at [492, 97] on span at bounding box center [660, 90] width 413 height 17
click at [490, 111] on div "Hollard Life" at bounding box center [661, 113] width 402 height 13
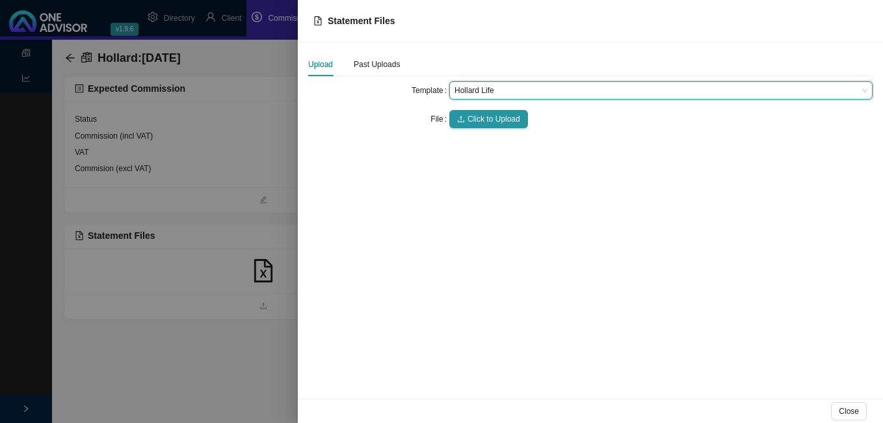
click at [490, 111] on button "Click to Upload" at bounding box center [488, 119] width 79 height 18
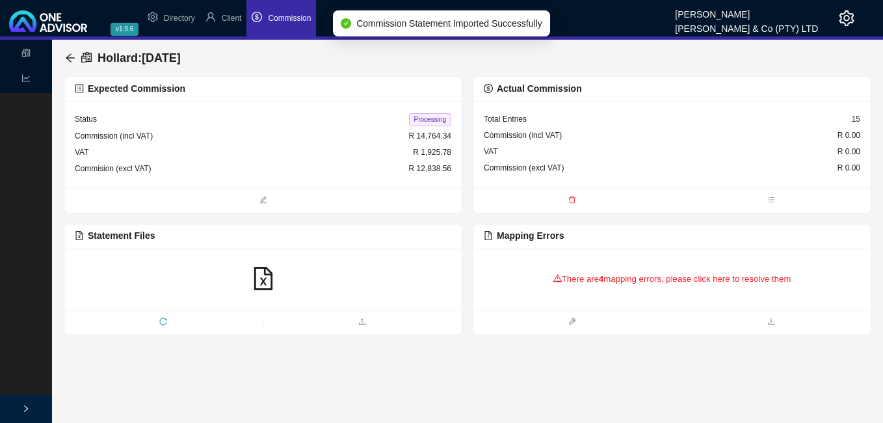
click at [587, 285] on div "There are 4 mapping errors, please click here to resolve them" at bounding box center [672, 279] width 376 height 40
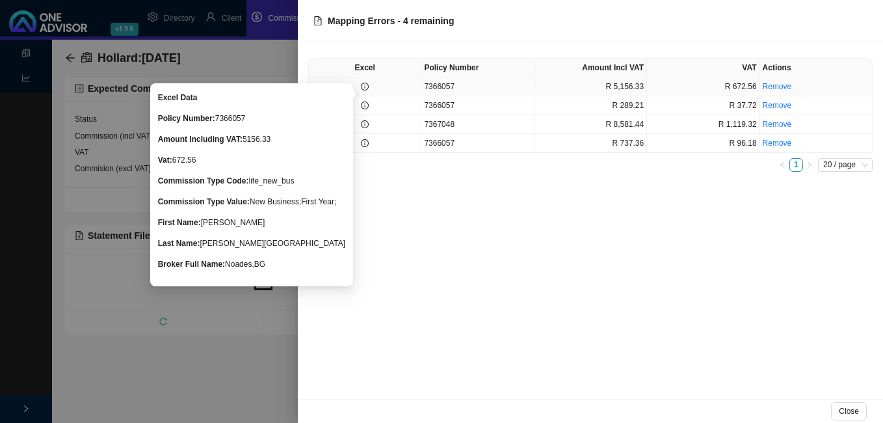
click at [364, 85] on icon "info-circle" at bounding box center [365, 87] width 8 height 8
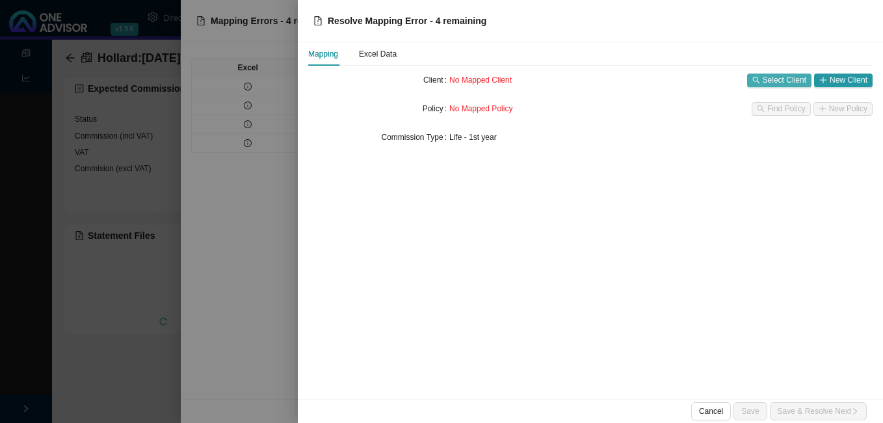
click at [779, 81] on span "Select Client" at bounding box center [785, 79] width 44 height 13
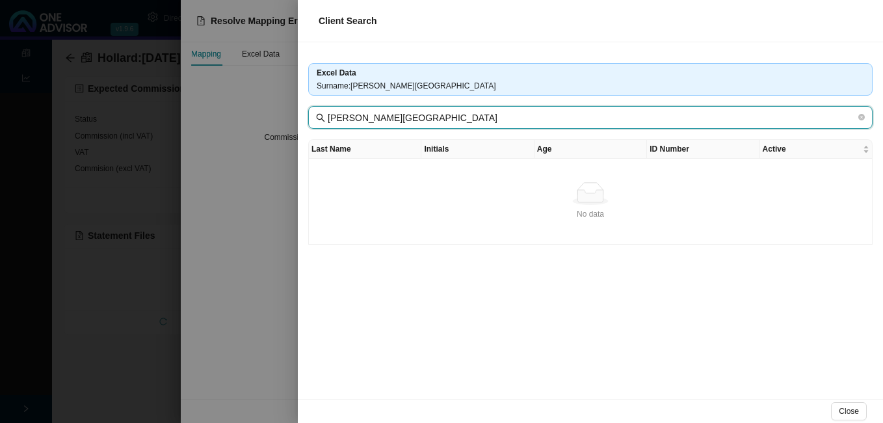
drag, startPoint x: 365, startPoint y: 118, endPoint x: 436, endPoint y: 118, distance: 70.9
click at [436, 118] on input "[PERSON_NAME][GEOGRAPHIC_DATA]" at bounding box center [592, 118] width 528 height 14
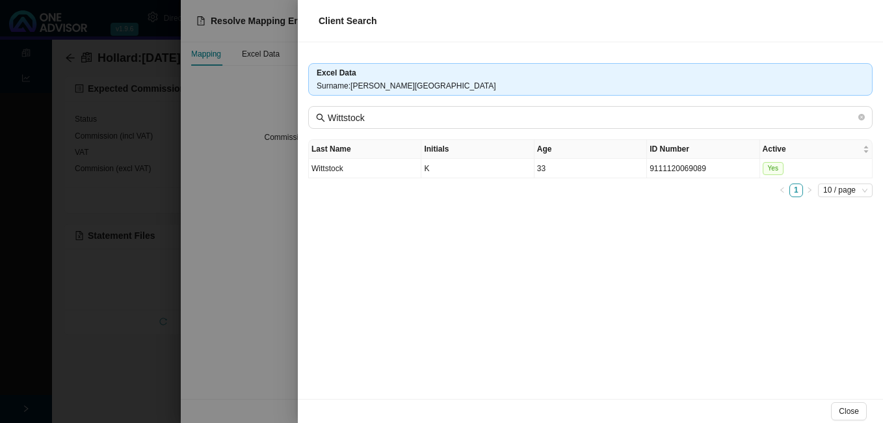
drag, startPoint x: 240, startPoint y: 286, endPoint x: 250, endPoint y: 284, distance: 9.9
click at [244, 286] on div at bounding box center [441, 211] width 883 height 423
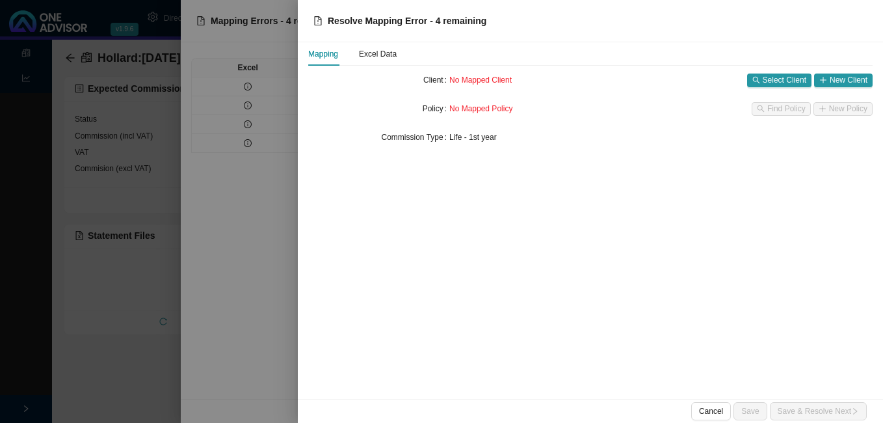
click at [241, 111] on div at bounding box center [441, 211] width 883 height 423
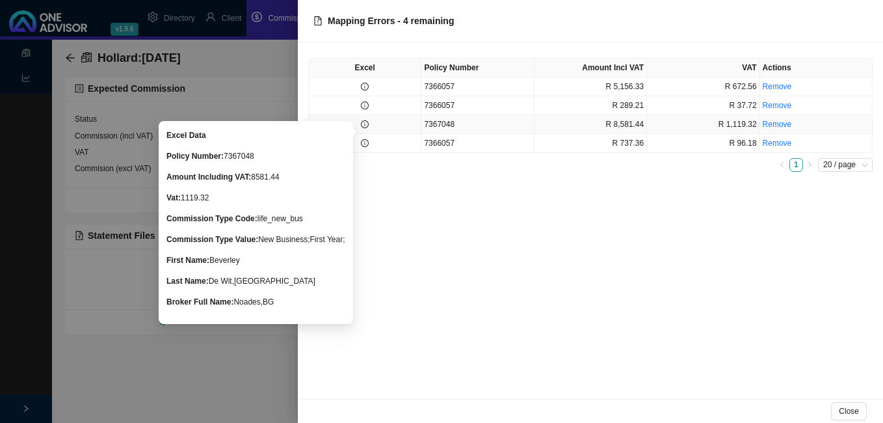
click at [363, 126] on icon "info-circle" at bounding box center [365, 124] width 8 height 8
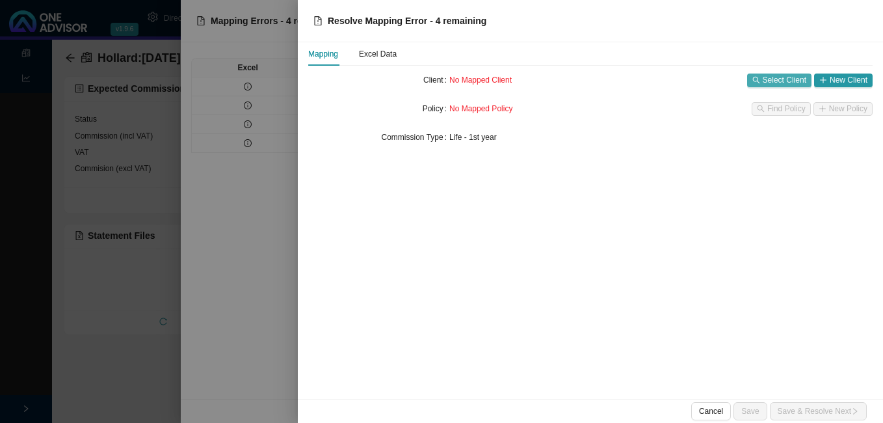
click at [775, 77] on span "Select Client" at bounding box center [785, 79] width 44 height 13
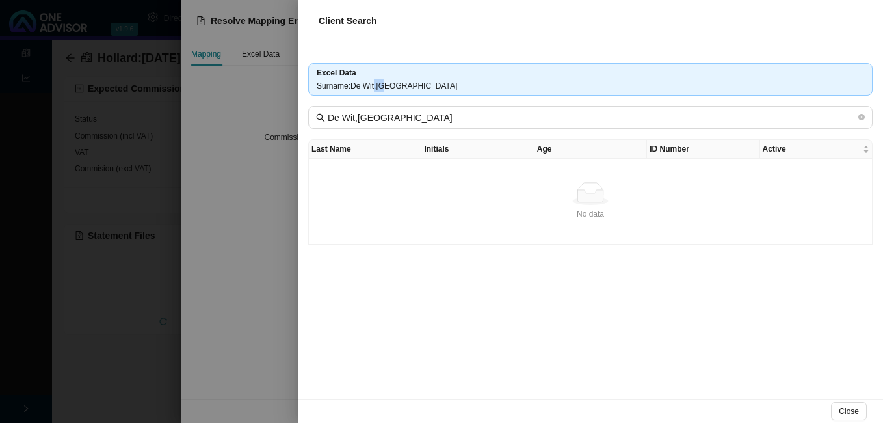
drag, startPoint x: 375, startPoint y: 86, endPoint x: 462, endPoint y: 83, distance: 87.2
click at [462, 83] on div "Surname : De Wit,[GEOGRAPHIC_DATA]" at bounding box center [590, 85] width 547 height 13
click at [374, 208] on div "No data" at bounding box center [590, 213] width 553 height 13
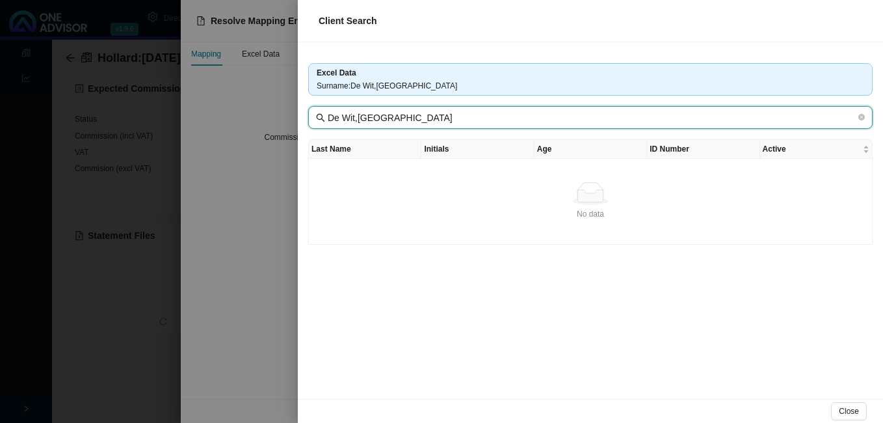
drag, startPoint x: 356, startPoint y: 119, endPoint x: 415, endPoint y: 119, distance: 59.2
click at [415, 119] on input "De Wit,[GEOGRAPHIC_DATA]" at bounding box center [592, 118] width 528 height 14
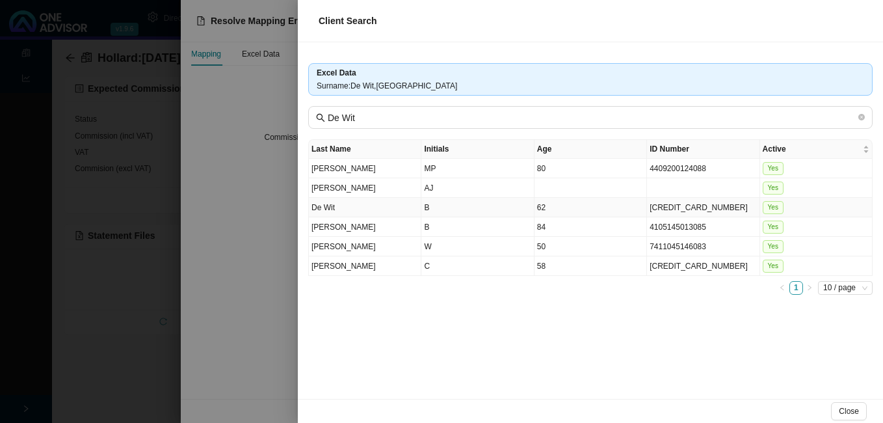
click at [486, 207] on td "B" at bounding box center [477, 208] width 112 height 20
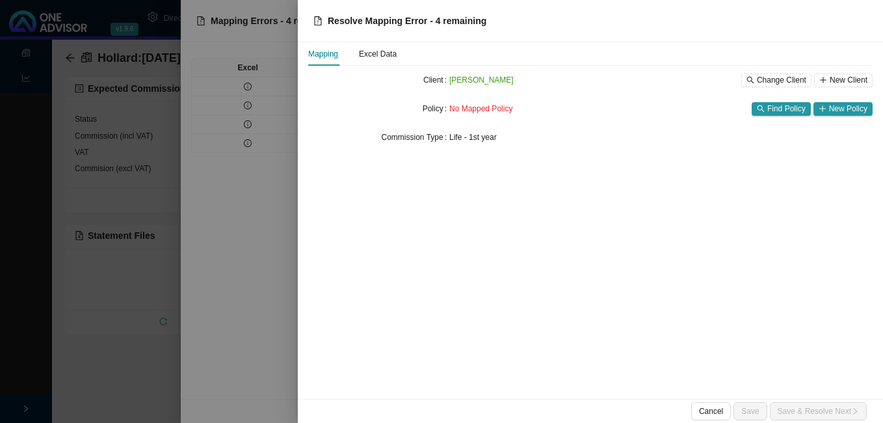
drag, startPoint x: 268, startPoint y: 218, endPoint x: 260, endPoint y: 222, distance: 9.0
click at [260, 222] on div at bounding box center [441, 211] width 883 height 423
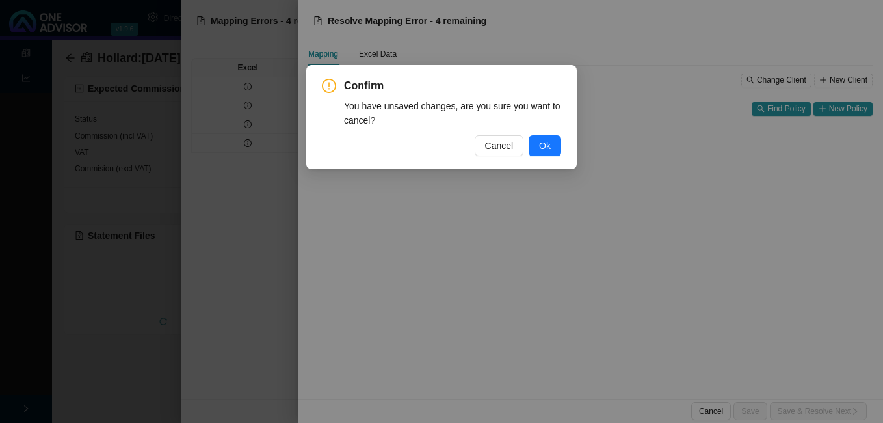
click at [148, 212] on div "Confirm You have unsaved changes, are you sure you want to cancel? Cancel Ok" at bounding box center [441, 211] width 883 height 423
click at [544, 148] on span "Ok" at bounding box center [545, 145] width 12 height 14
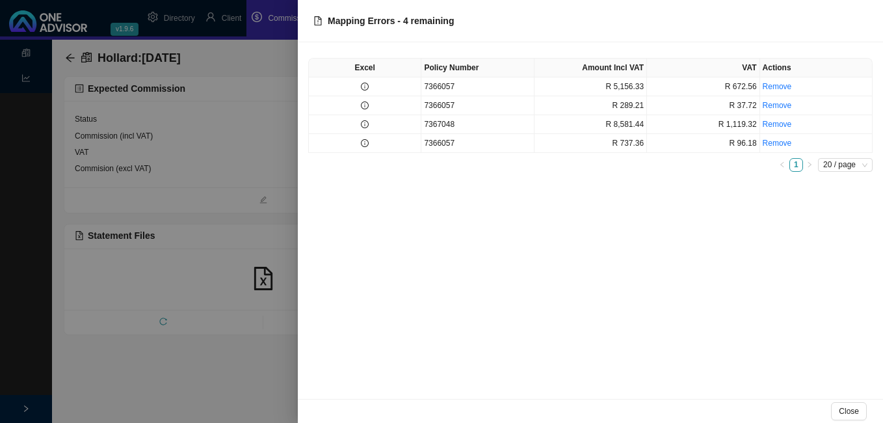
drag, startPoint x: 234, startPoint y: 166, endPoint x: 235, endPoint y: 138, distance: 28.0
click at [234, 165] on div at bounding box center [441, 211] width 883 height 423
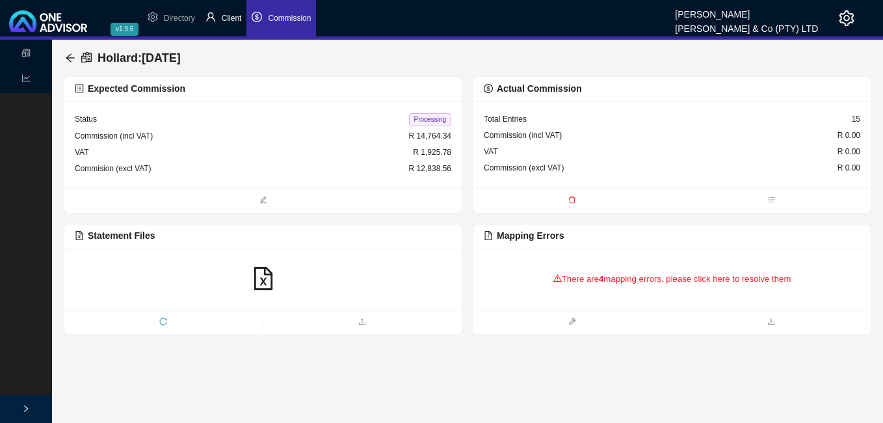
click at [229, 21] on span "Client" at bounding box center [232, 18] width 20 height 9
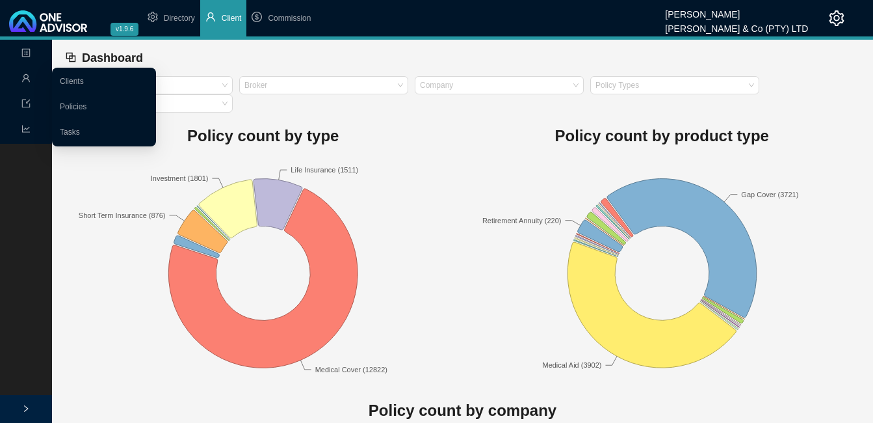
click at [27, 79] on icon "user" at bounding box center [26, 78] width 8 height 8
click at [84, 77] on link "Clients" at bounding box center [72, 81] width 24 height 9
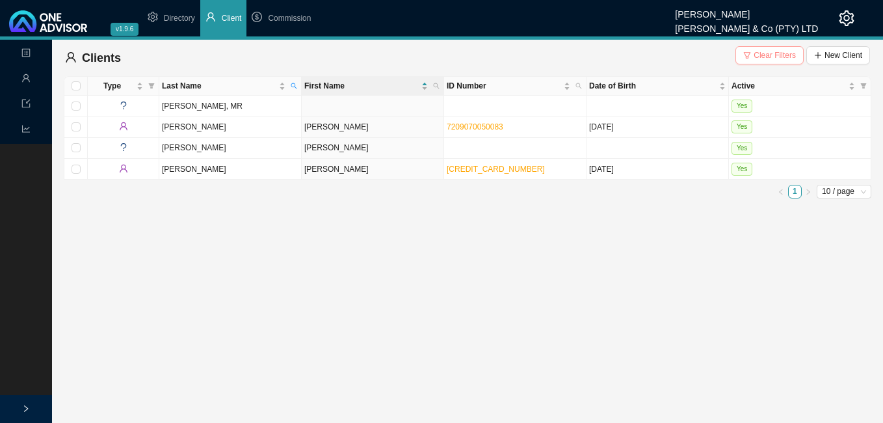
click at [759, 53] on span "Clear Filters" at bounding box center [774, 55] width 42 height 13
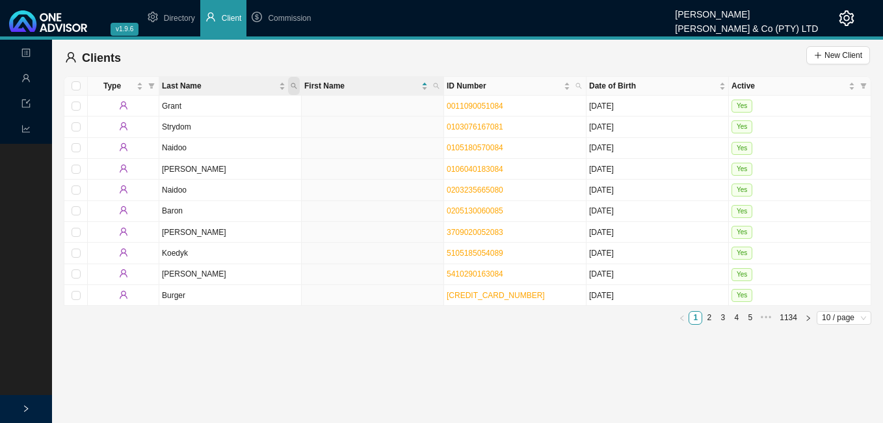
click at [295, 86] on icon "search" at bounding box center [294, 86] width 7 height 7
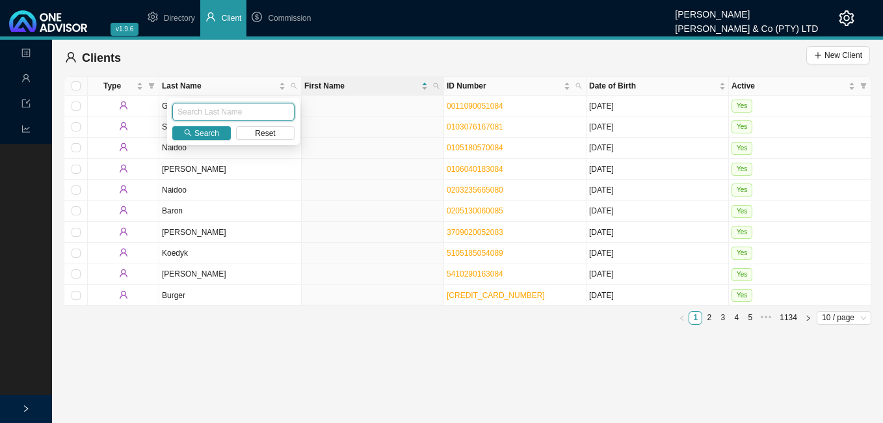
click at [228, 115] on input "text" at bounding box center [233, 112] width 122 height 18
click at [196, 137] on span "Search" at bounding box center [206, 133] width 25 height 13
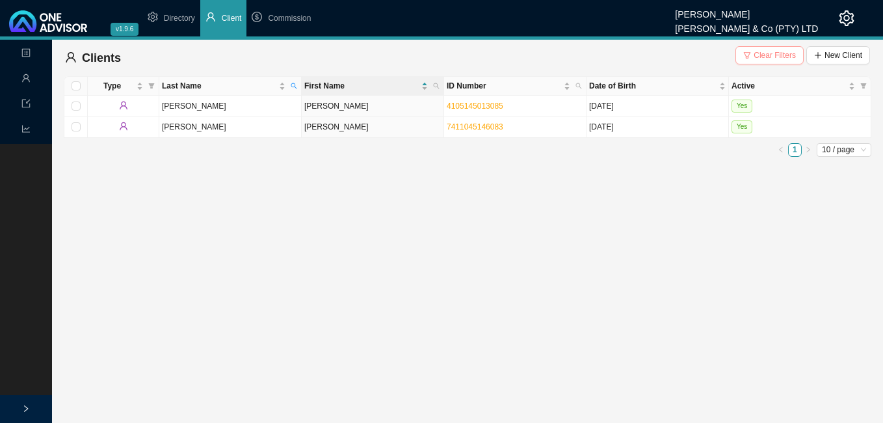
click at [763, 51] on span "Clear Filters" at bounding box center [774, 55] width 42 height 13
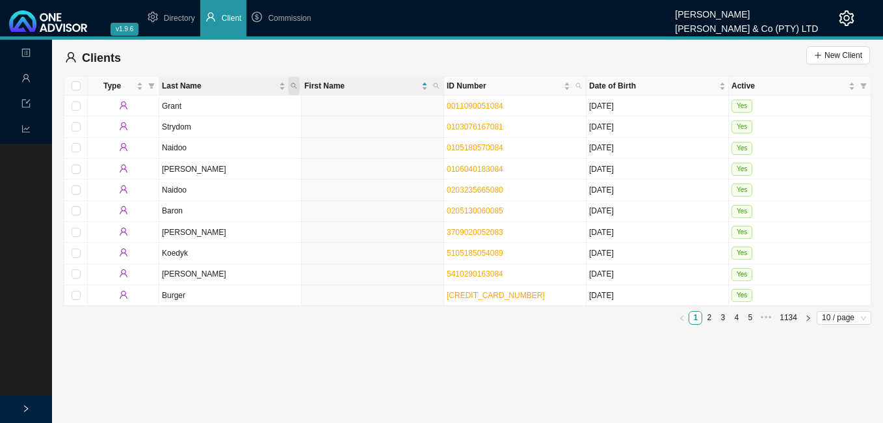
click at [298, 85] on span "Last Name" at bounding box center [294, 86] width 12 height 18
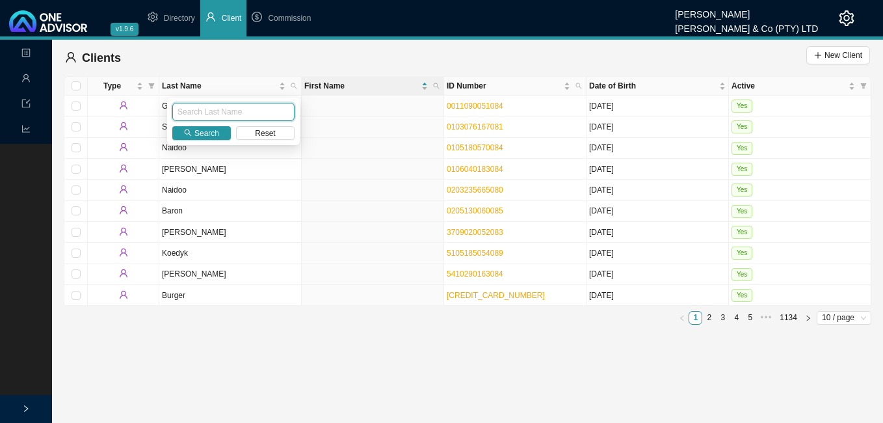
click at [262, 108] on input "text" at bounding box center [233, 112] width 122 height 18
click at [215, 125] on div "de wit Search Reset" at bounding box center [233, 121] width 133 height 47
click at [208, 129] on span "Search" at bounding box center [206, 133] width 25 height 13
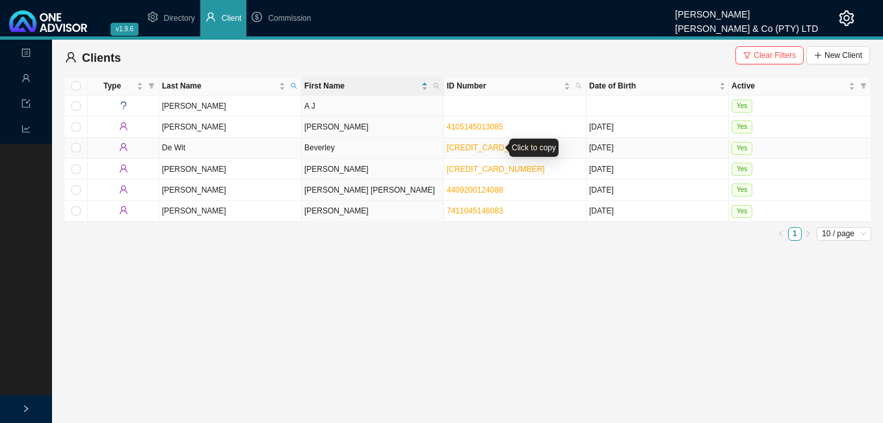
click at [460, 146] on link "[CREDIT_CARD_NUMBER]" at bounding box center [496, 147] width 98 height 9
click at [396, 150] on td "Beverley" at bounding box center [373, 148] width 142 height 21
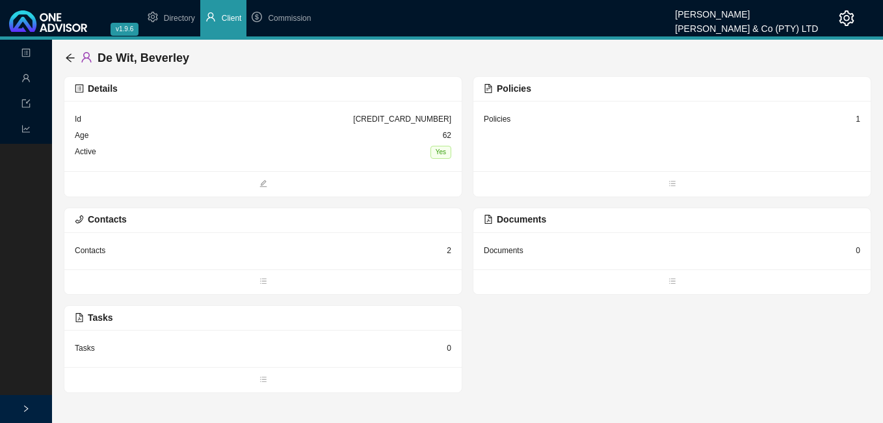
click at [857, 118] on div "1" at bounding box center [858, 118] width 5 height 13
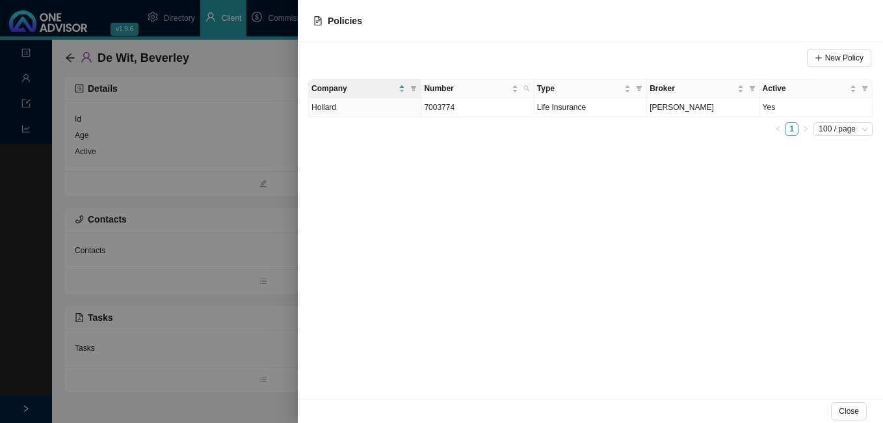
click at [272, 192] on div at bounding box center [441, 211] width 883 height 423
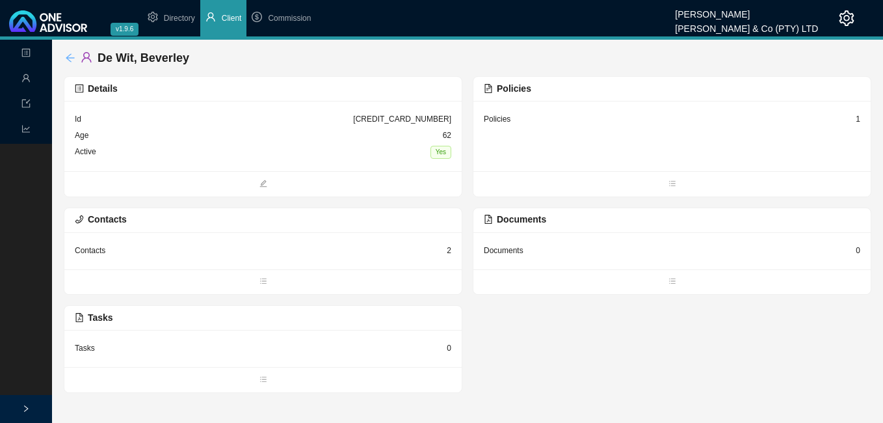
click at [65, 59] on icon "arrow-left" at bounding box center [70, 58] width 10 height 10
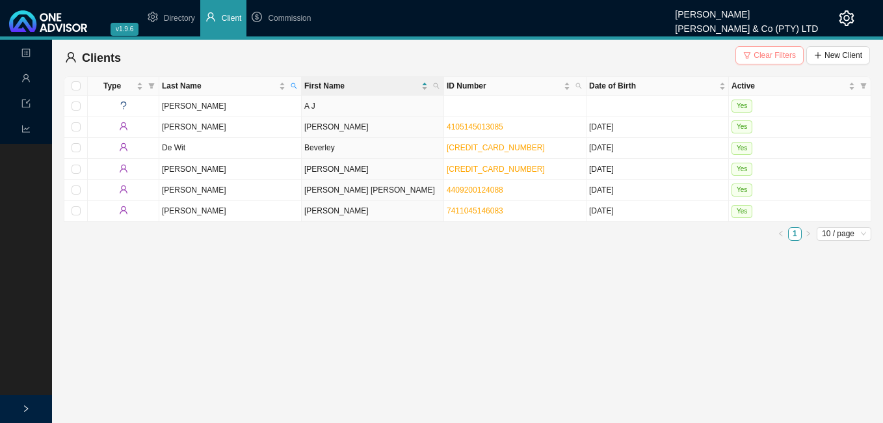
click at [779, 57] on span "Clear Filters" at bounding box center [774, 55] width 42 height 13
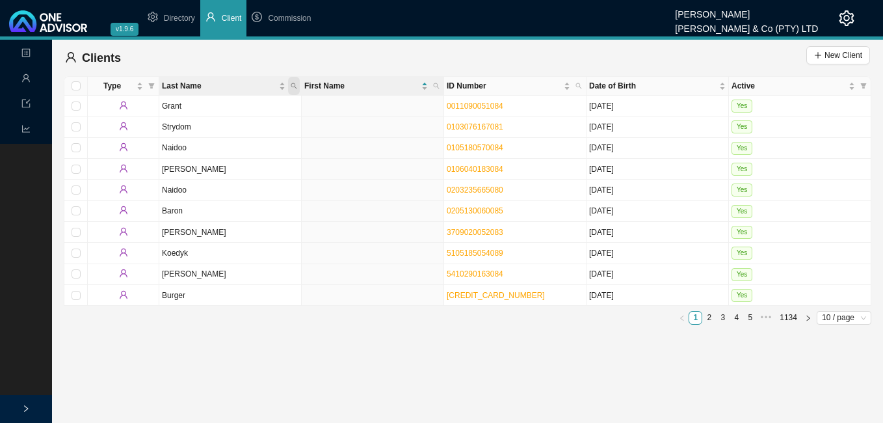
click at [296, 86] on icon "search" at bounding box center [294, 86] width 7 height 7
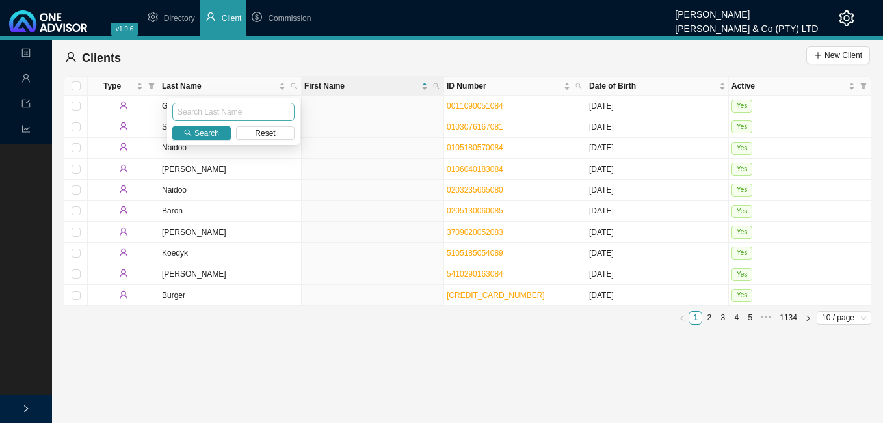
click at [270, 104] on input "text" at bounding box center [233, 112] width 122 height 18
click at [216, 133] on span "Search" at bounding box center [206, 133] width 25 height 13
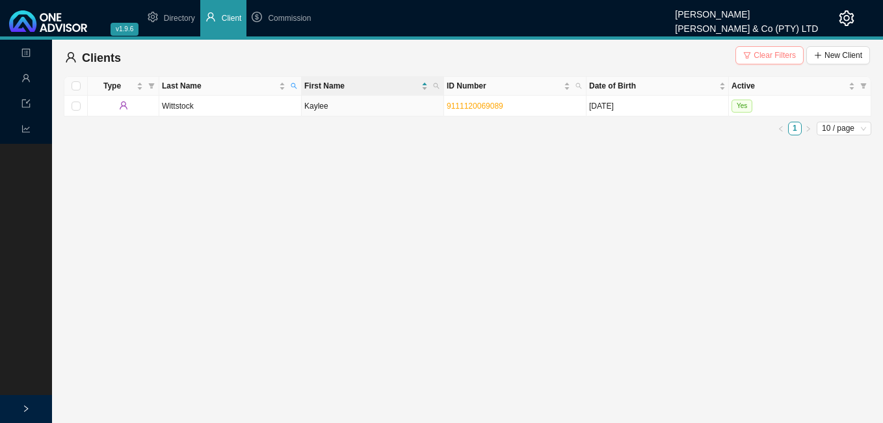
click at [764, 53] on span "Clear Filters" at bounding box center [774, 55] width 42 height 13
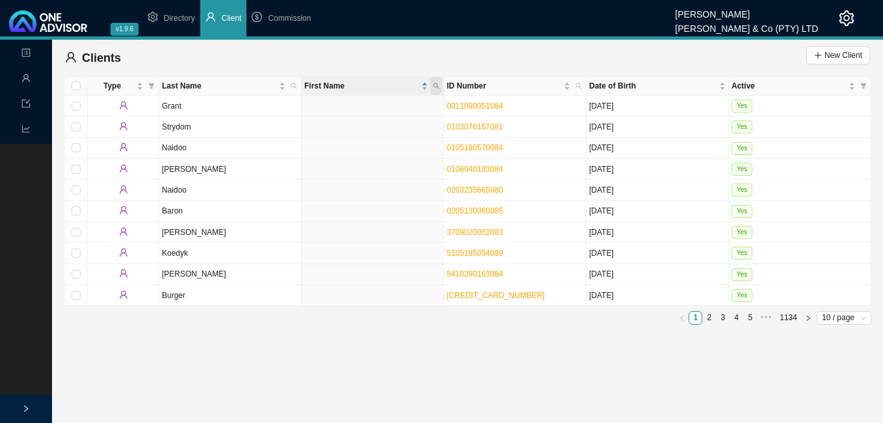
click at [436, 87] on icon "search" at bounding box center [437, 86] width 6 height 6
click at [398, 109] on input "text" at bounding box center [376, 112] width 122 height 18
click at [339, 131] on span "Search" at bounding box center [349, 133] width 25 height 13
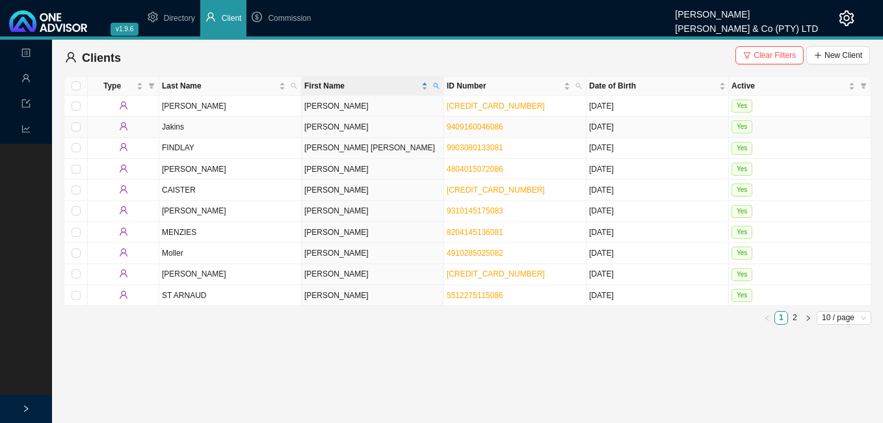
click at [376, 135] on td "[PERSON_NAME]" at bounding box center [373, 126] width 142 height 21
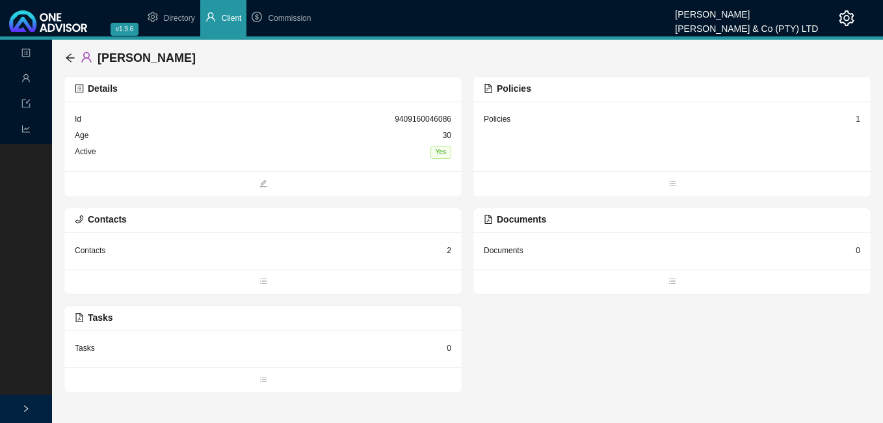
click at [859, 120] on div "1" at bounding box center [858, 118] width 5 height 13
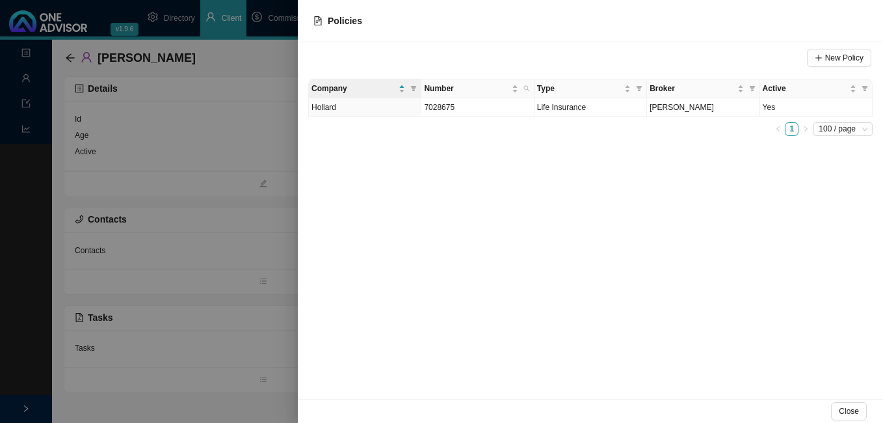
click at [282, 246] on div at bounding box center [441, 211] width 883 height 423
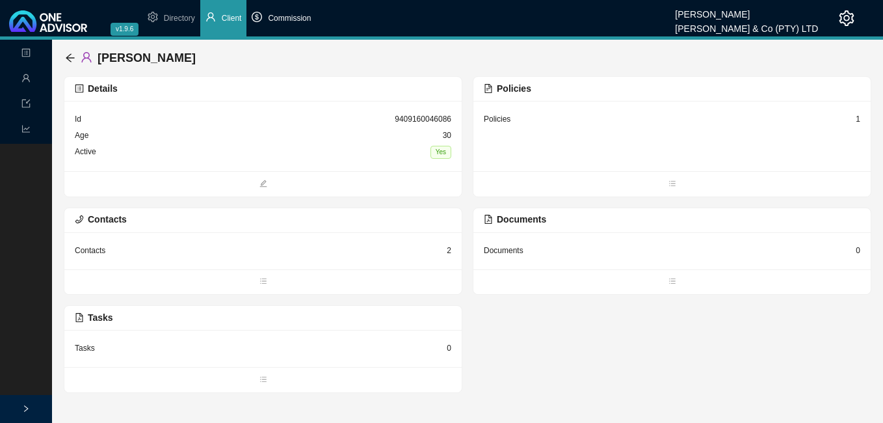
drag, startPoint x: 285, startPoint y: 19, endPoint x: 284, endPoint y: 25, distance: 6.6
click at [285, 21] on span "Commission" at bounding box center [289, 18] width 43 height 9
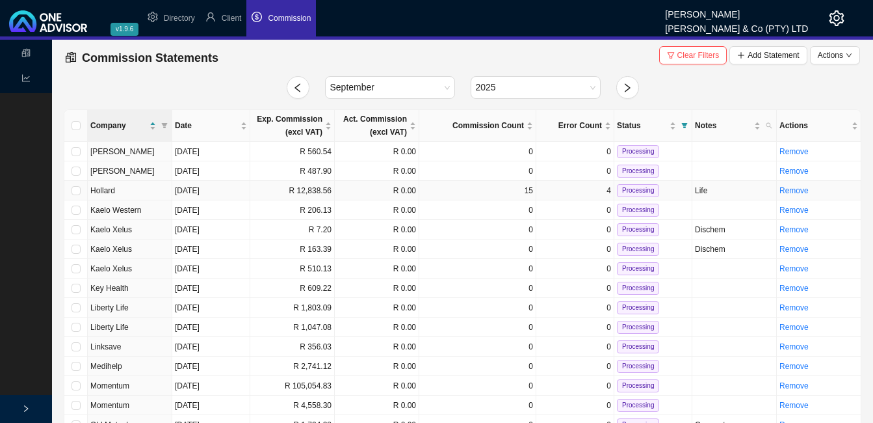
click at [308, 197] on td "R 12,838.56" at bounding box center [292, 191] width 85 height 20
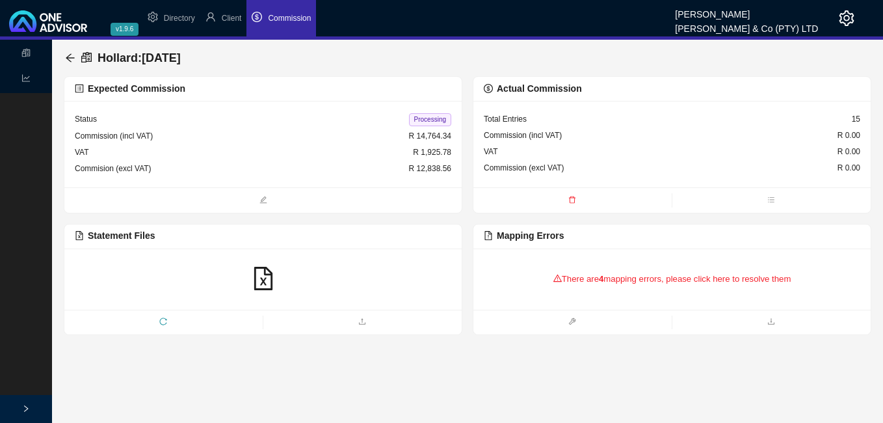
click at [584, 280] on div "There are 4 mapping errors, please click here to resolve them" at bounding box center [672, 279] width 376 height 40
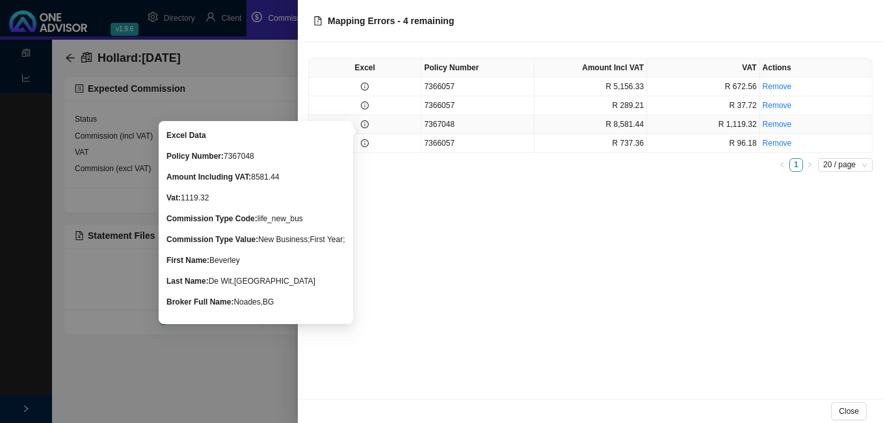
click at [365, 125] on icon "info-circle" at bounding box center [365, 124] width 1 height 4
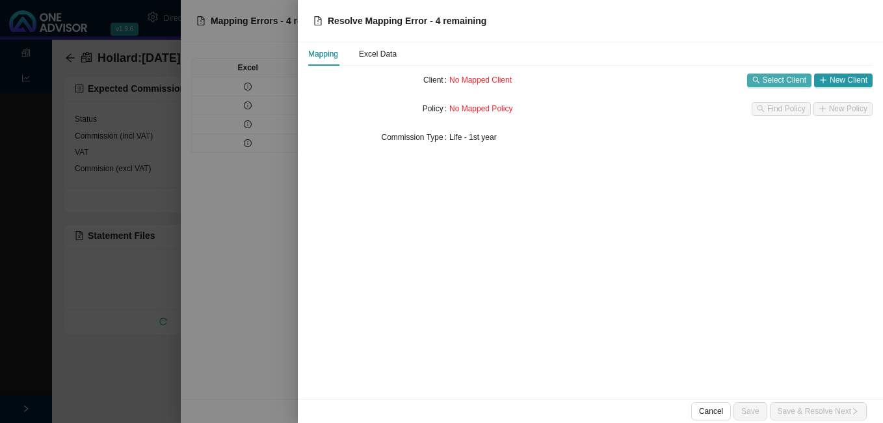
click at [788, 83] on span "Select Client" at bounding box center [785, 79] width 44 height 13
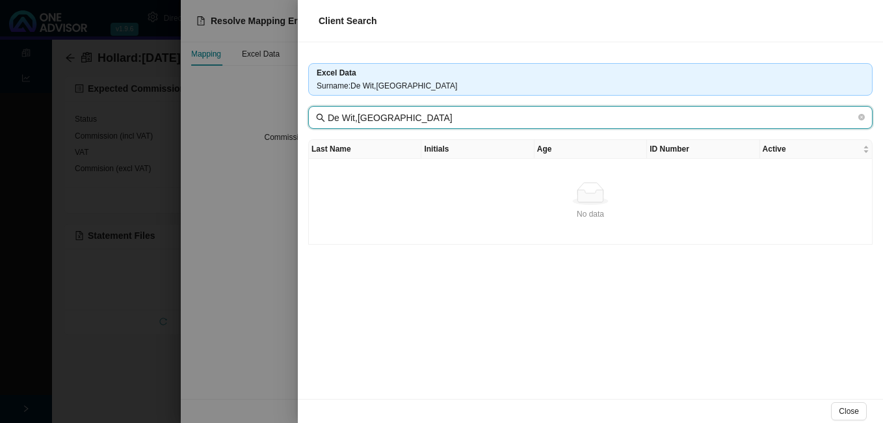
drag, startPoint x: 354, startPoint y: 119, endPoint x: 430, endPoint y: 120, distance: 75.4
click at [429, 119] on input "De Wit,[GEOGRAPHIC_DATA]" at bounding box center [592, 118] width 528 height 14
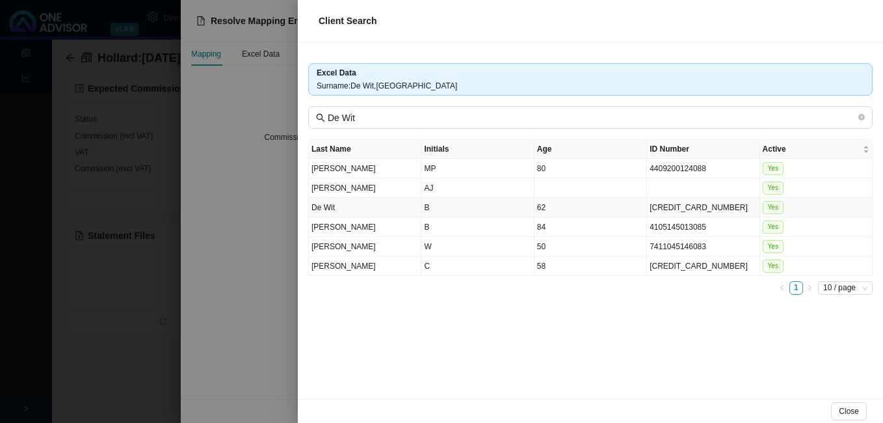
click at [530, 213] on td "B" at bounding box center [477, 208] width 112 height 20
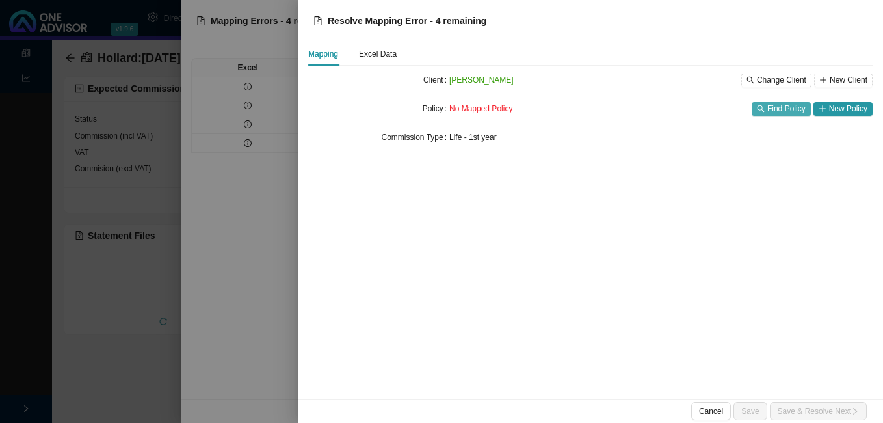
click at [792, 105] on span "Find Policy" at bounding box center [786, 108] width 38 height 13
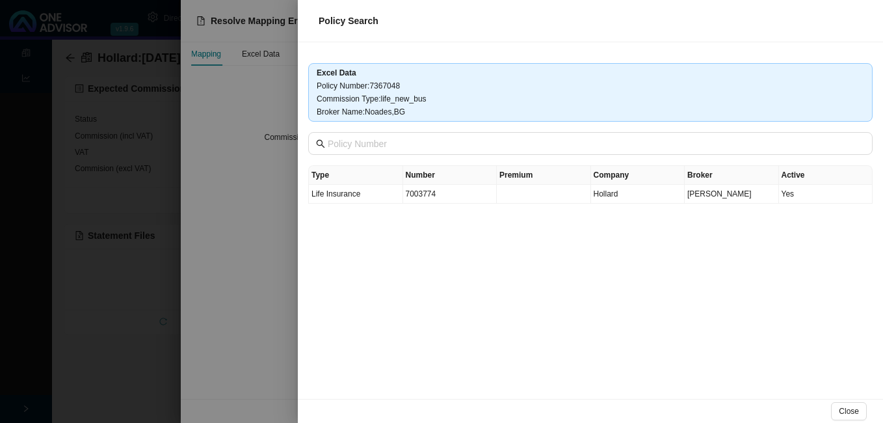
click at [237, 193] on div at bounding box center [441, 211] width 883 height 423
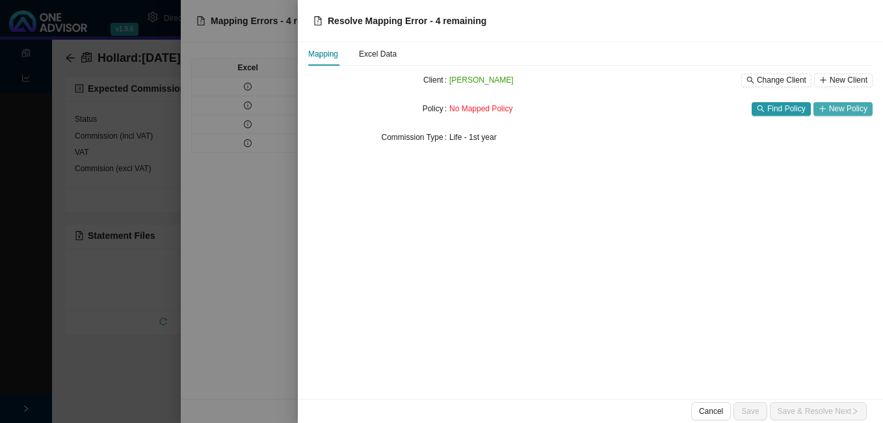
click at [840, 107] on span "New Policy" at bounding box center [848, 108] width 38 height 13
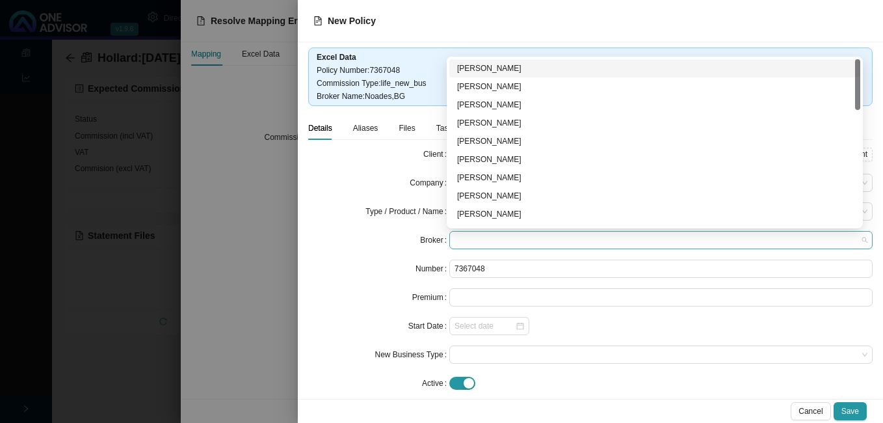
click at [491, 237] on span at bounding box center [660, 239] width 413 height 17
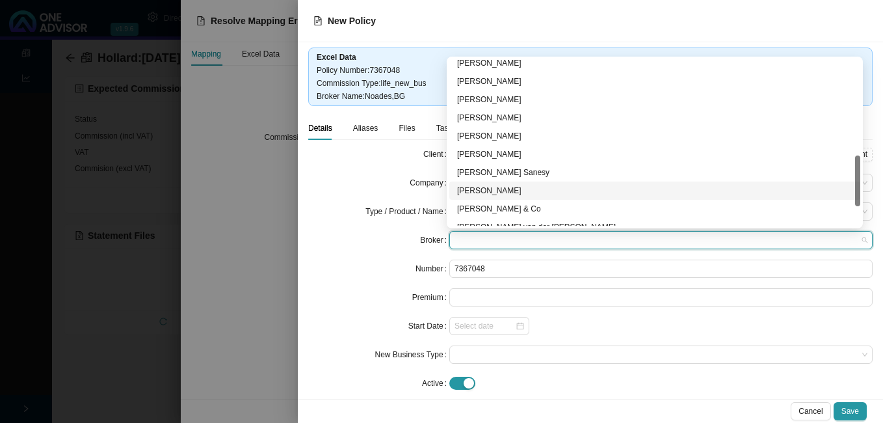
scroll to position [250, 0]
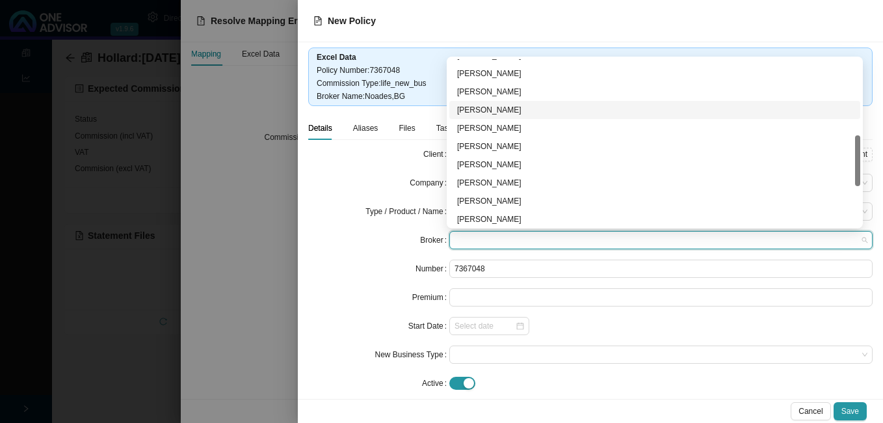
click at [473, 108] on div "[PERSON_NAME]" at bounding box center [654, 109] width 395 height 13
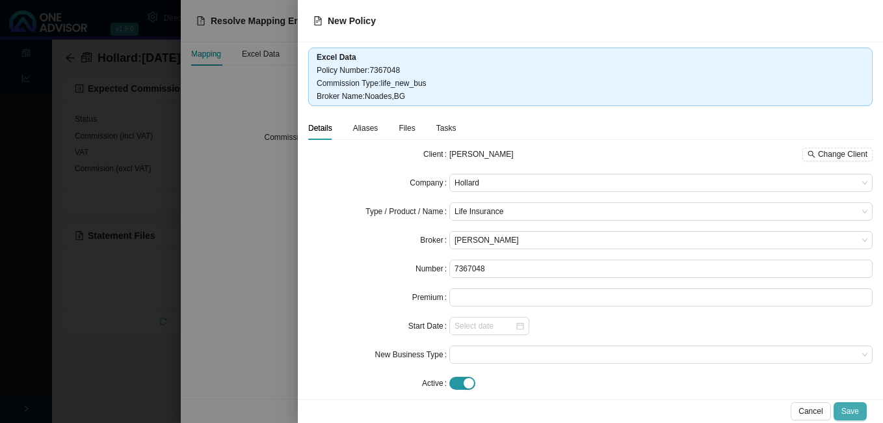
click at [852, 409] on span "Save" at bounding box center [850, 410] width 18 height 13
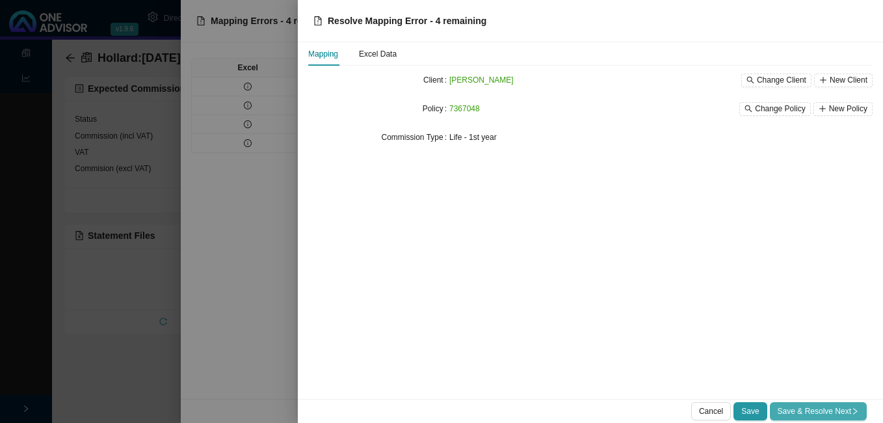
click at [833, 406] on span "Save & Resolve Next" at bounding box center [817, 410] width 81 height 13
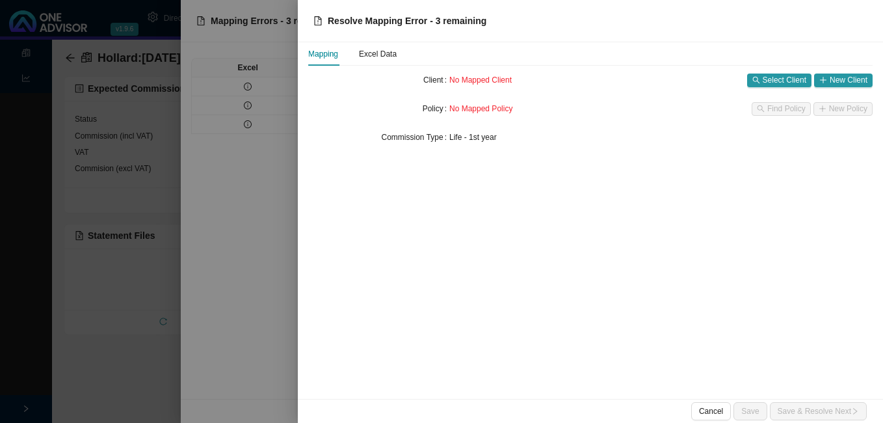
click at [215, 272] on div at bounding box center [441, 211] width 883 height 423
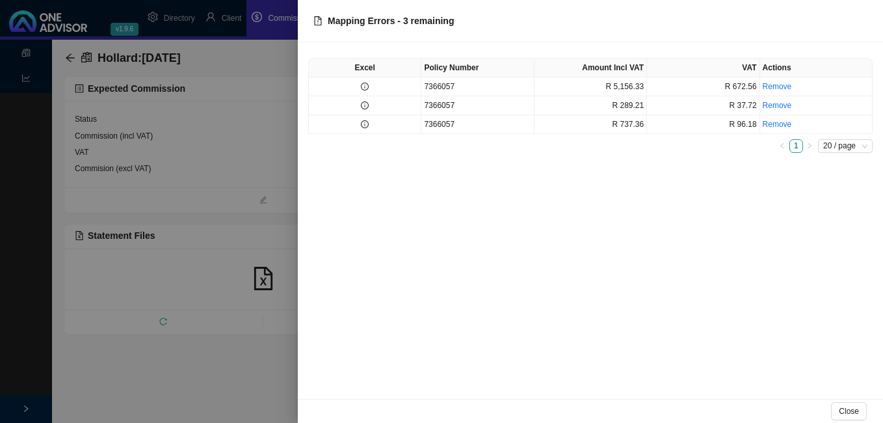
click at [152, 276] on div at bounding box center [441, 211] width 883 height 423
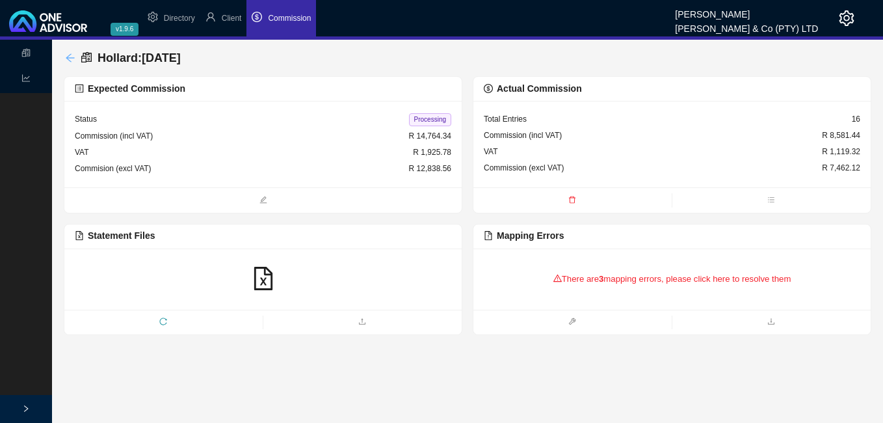
click at [68, 54] on icon "arrow-left" at bounding box center [70, 58] width 10 height 10
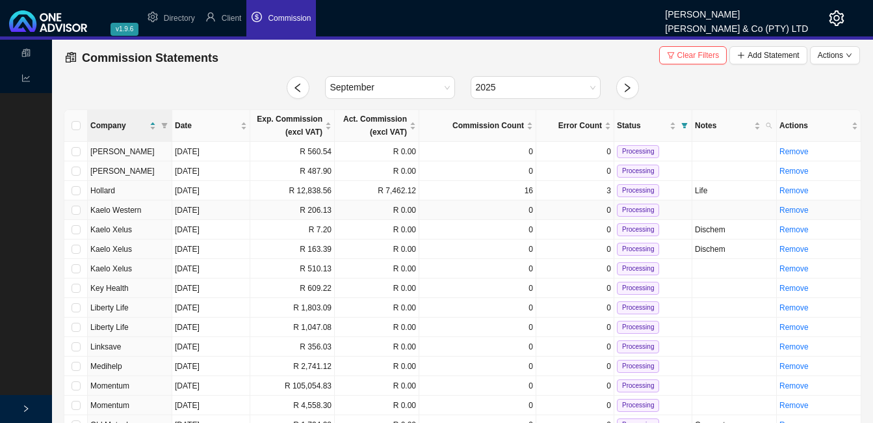
click at [316, 209] on td "R 206.13" at bounding box center [292, 210] width 85 height 20
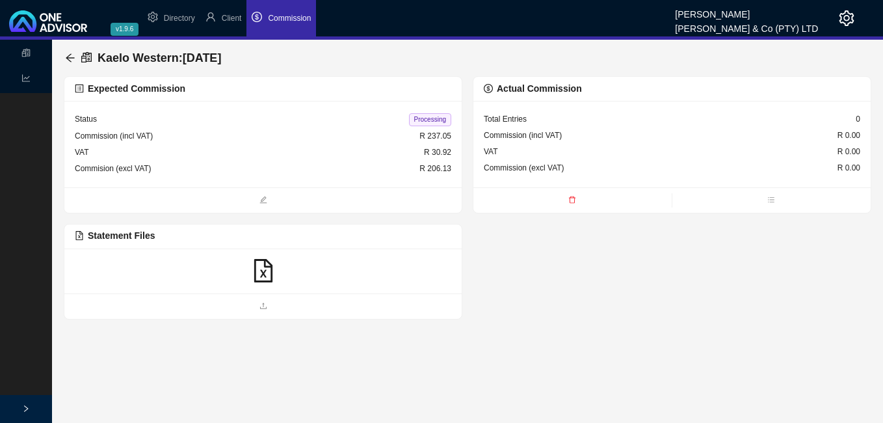
click at [263, 274] on icon "file-excel" at bounding box center [263, 270] width 18 height 23
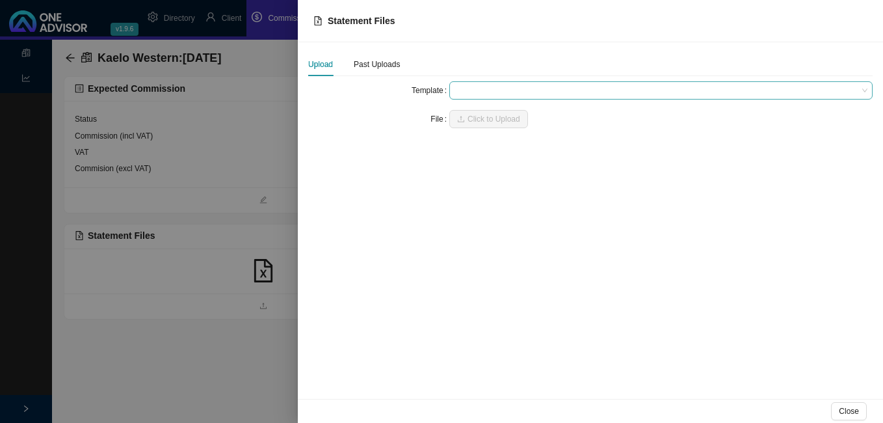
click at [464, 92] on span at bounding box center [660, 90] width 413 height 17
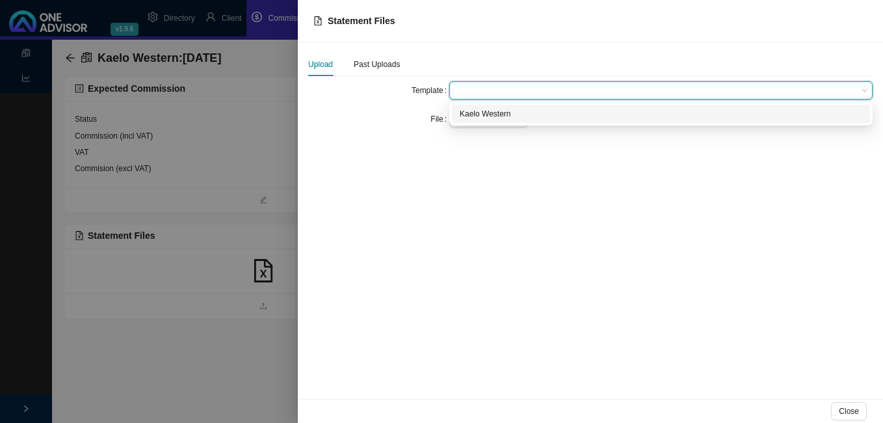
click at [466, 112] on div "Kaelo Western" at bounding box center [661, 113] width 402 height 13
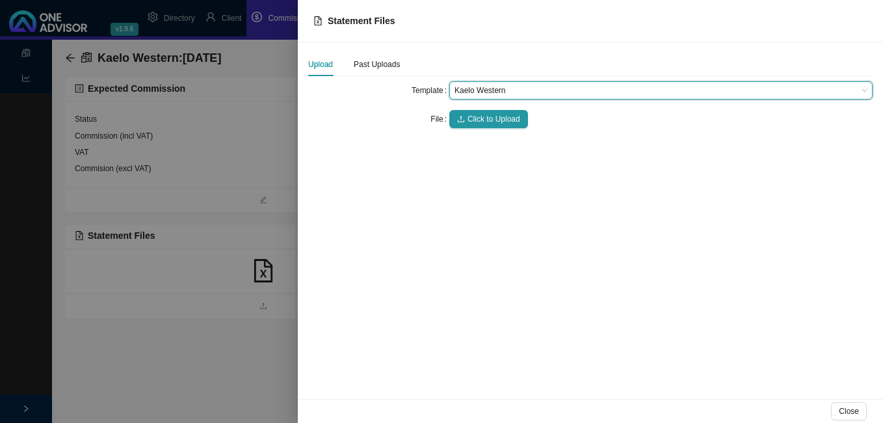
click at [466, 112] on button "Click to Upload" at bounding box center [488, 119] width 79 height 18
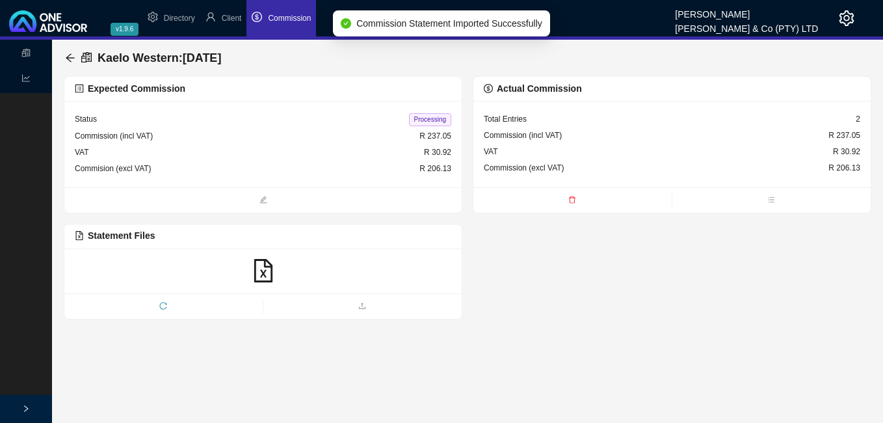
click at [429, 112] on div "Processing" at bounding box center [430, 119] width 42 height 14
click at [428, 116] on span "Processing" at bounding box center [430, 119] width 42 height 13
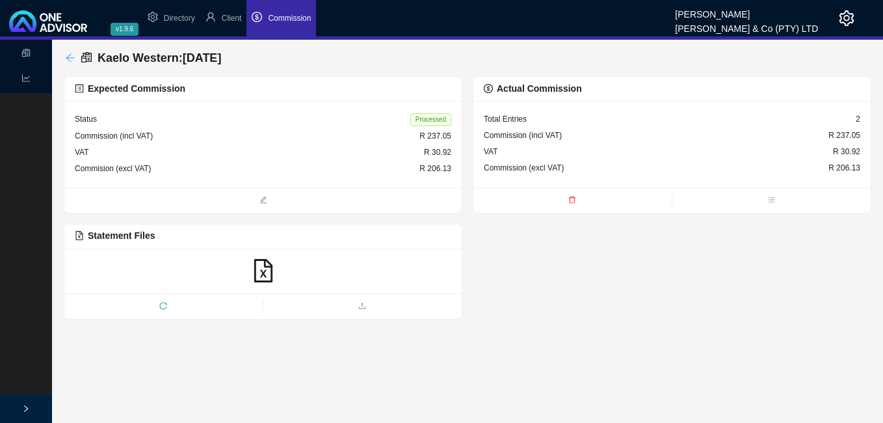
click at [73, 57] on icon "arrow-left" at bounding box center [70, 58] width 10 height 10
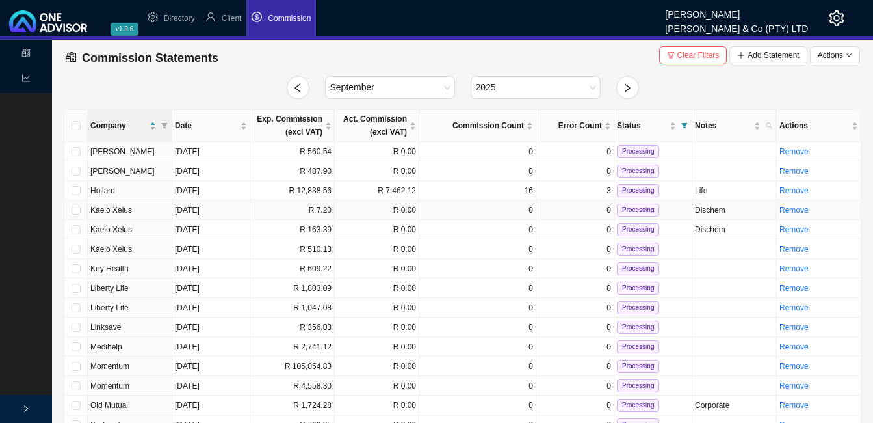
click at [299, 208] on td "R 7.20" at bounding box center [292, 210] width 85 height 20
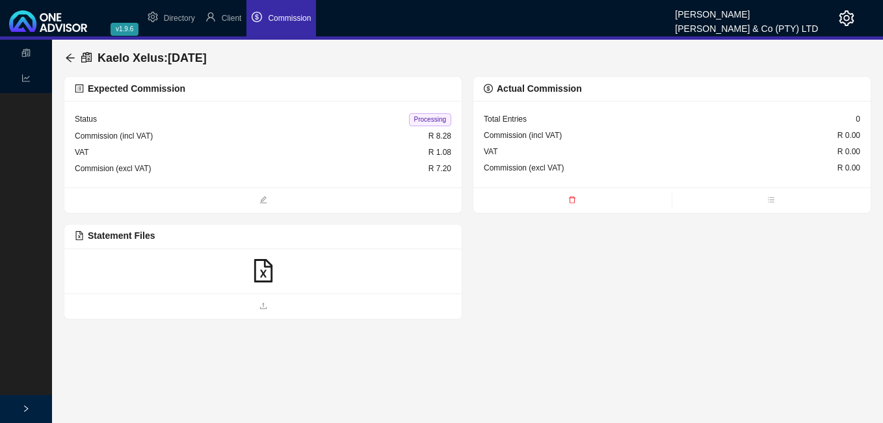
click at [263, 272] on icon "file-excel" at bounding box center [263, 270] width 18 height 23
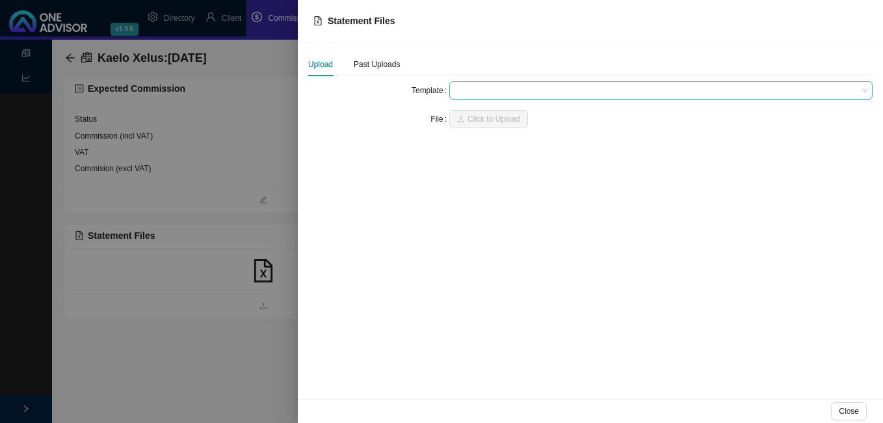
click at [465, 93] on span at bounding box center [660, 90] width 413 height 17
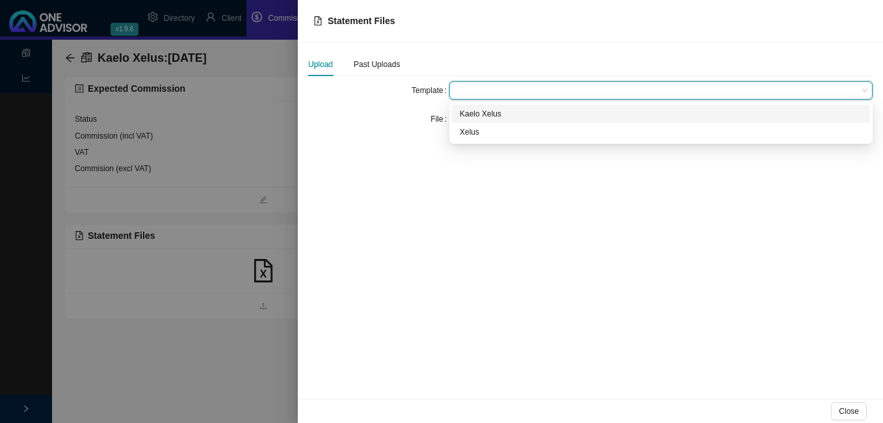
click at [465, 112] on div "Kaelo Xelus" at bounding box center [661, 113] width 402 height 13
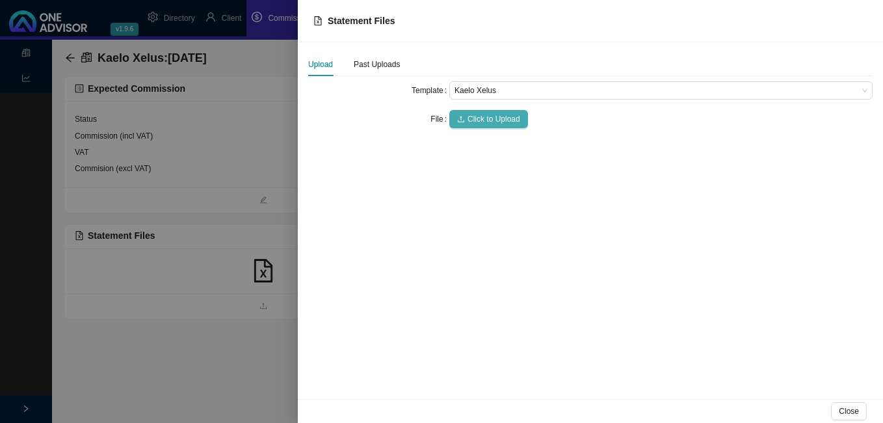
click at [465, 118] on button "Click to Upload" at bounding box center [488, 119] width 79 height 18
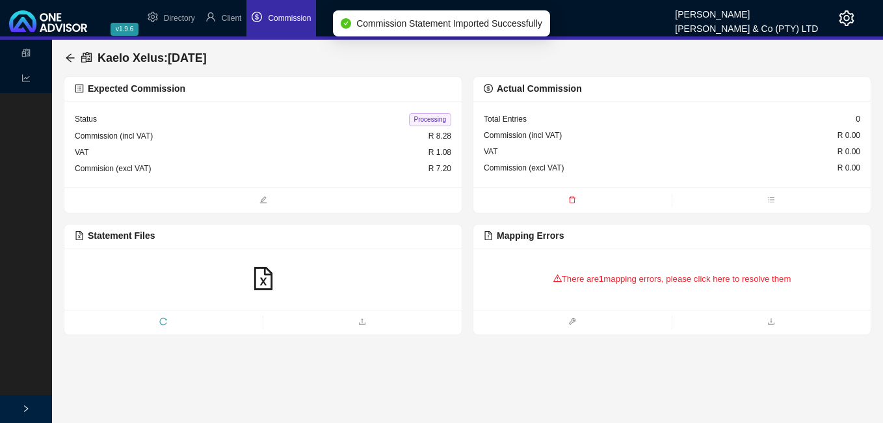
click at [618, 281] on div "There are 1 mapping errors, please click here to resolve them" at bounding box center [672, 279] width 376 height 40
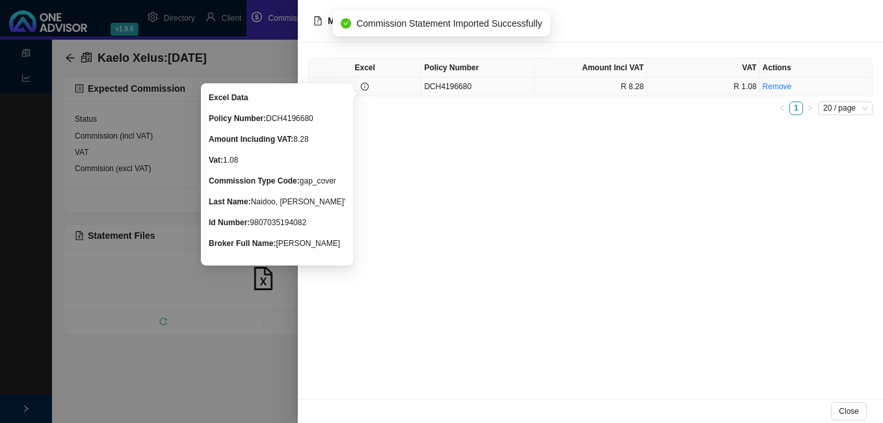
click at [365, 88] on icon "info-circle" at bounding box center [365, 87] width 1 height 4
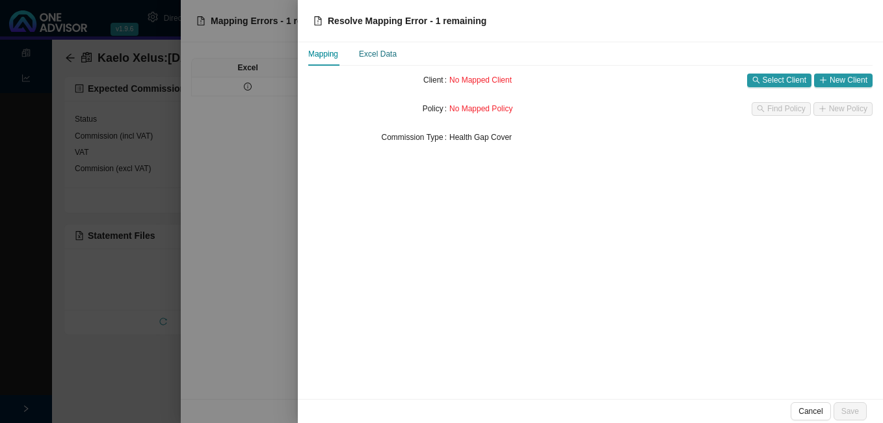
click at [372, 55] on div "Excel Data" at bounding box center [378, 53] width 38 height 13
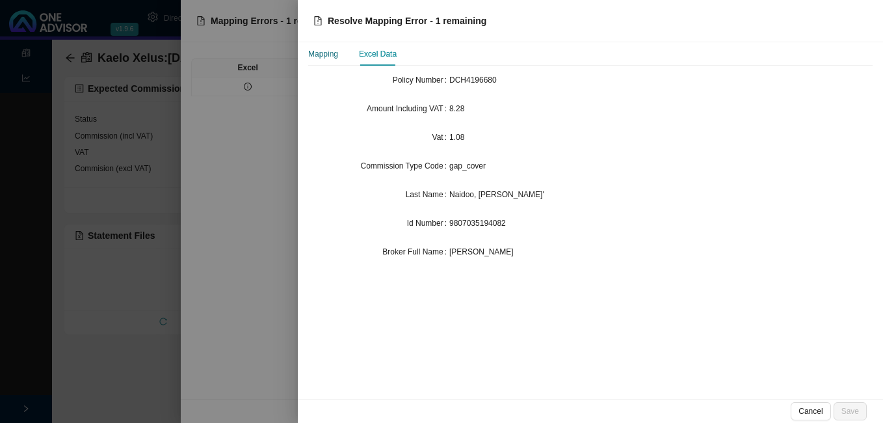
click at [320, 55] on div "Mapping" at bounding box center [323, 53] width 30 height 13
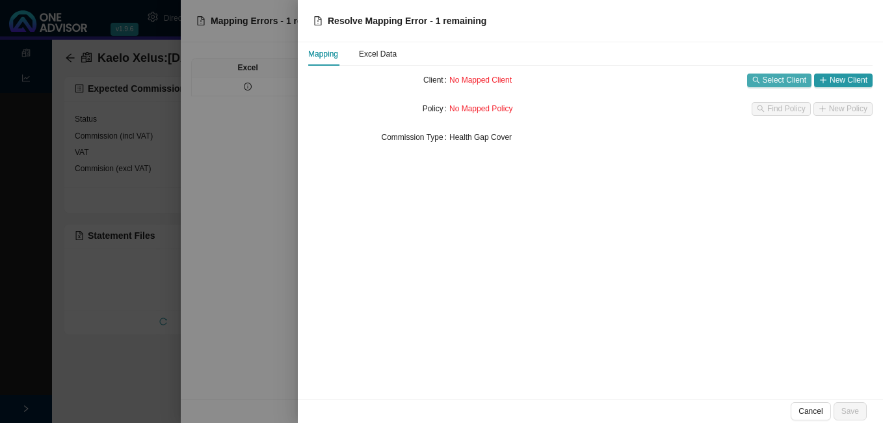
click at [789, 83] on span "Select Client" at bounding box center [785, 79] width 44 height 13
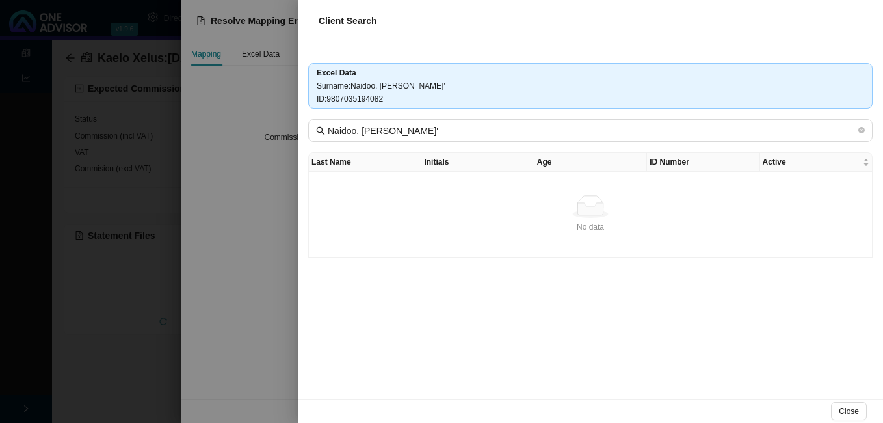
click at [250, 187] on div at bounding box center [441, 211] width 883 height 423
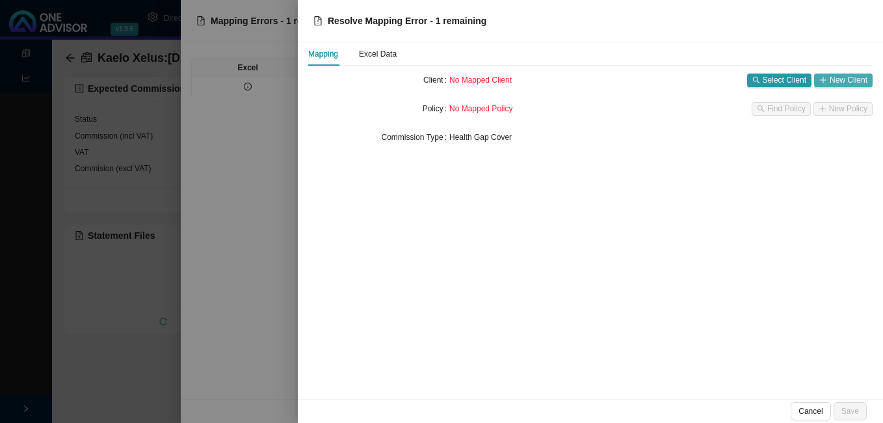
click at [857, 81] on span "New Client" at bounding box center [849, 79] width 38 height 13
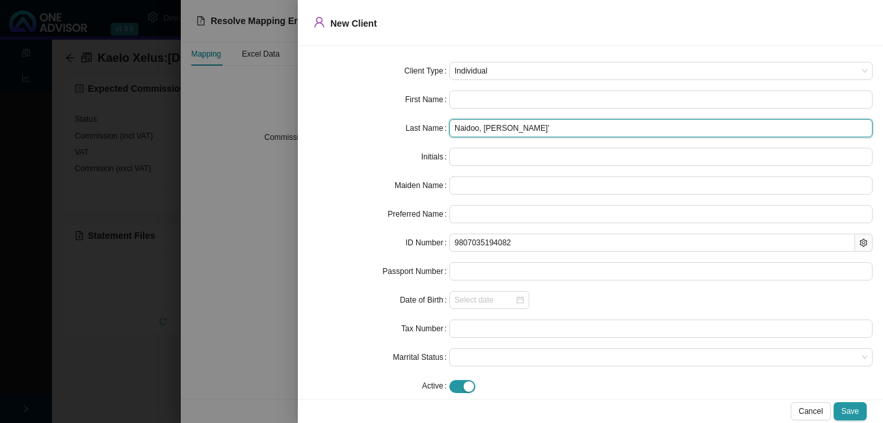
drag, startPoint x: 481, startPoint y: 131, endPoint x: 506, endPoint y: 130, distance: 25.4
click at [506, 130] on input "Naidoo, [PERSON_NAME]'" at bounding box center [660, 128] width 423 height 18
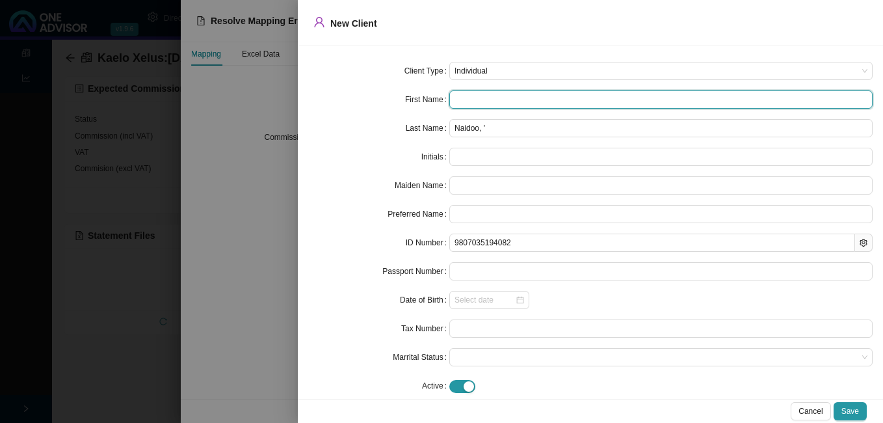
click at [488, 101] on input "text" at bounding box center [660, 99] width 423 height 18
paste input "Rashvik"
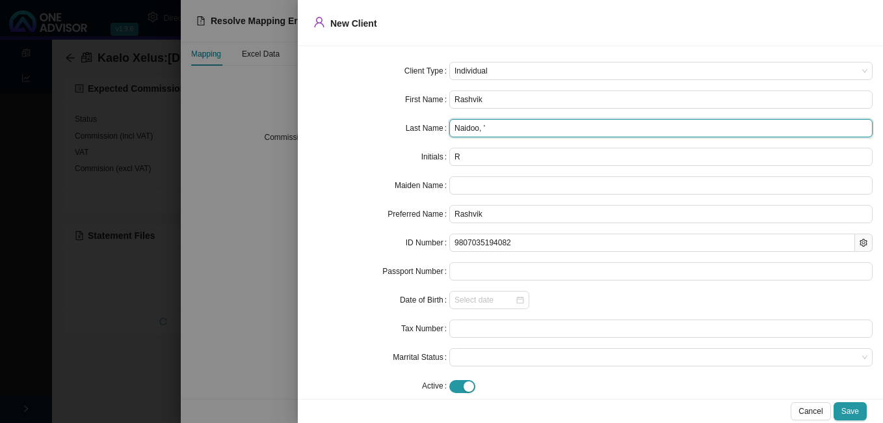
click at [502, 128] on input "Naidoo, '" at bounding box center [660, 128] width 423 height 18
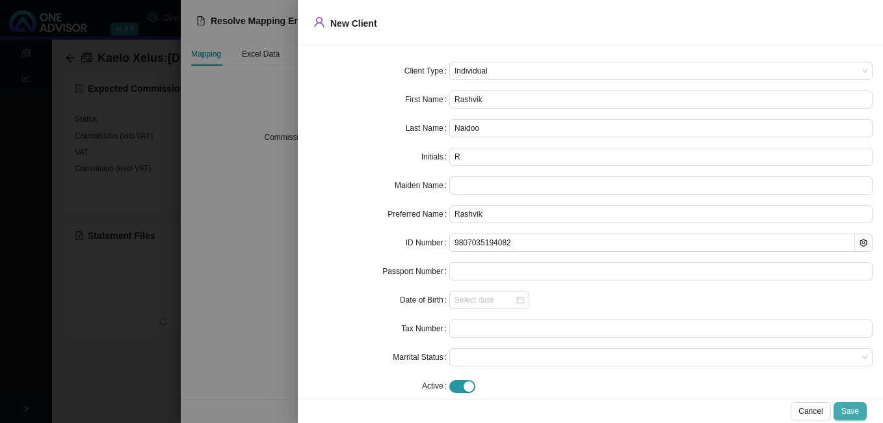
click at [857, 417] on span "Save" at bounding box center [850, 410] width 18 height 13
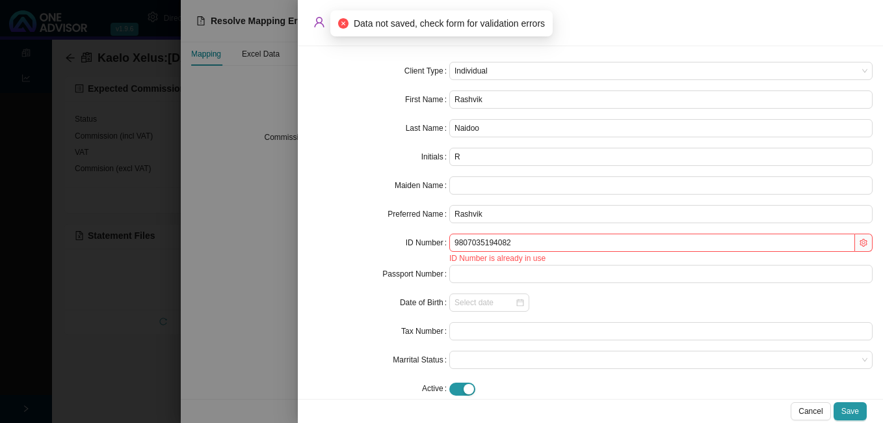
click at [272, 243] on div at bounding box center [441, 211] width 883 height 423
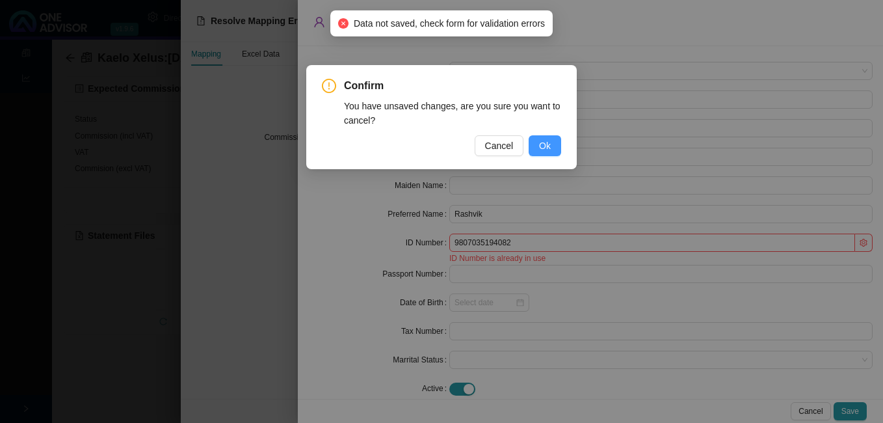
click at [540, 140] on span "Ok" at bounding box center [545, 145] width 12 height 14
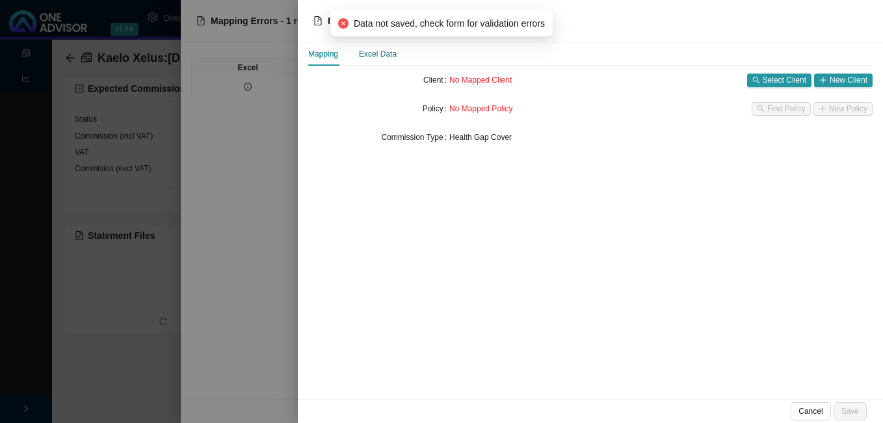
click at [381, 53] on div "Excel Data" at bounding box center [378, 53] width 38 height 13
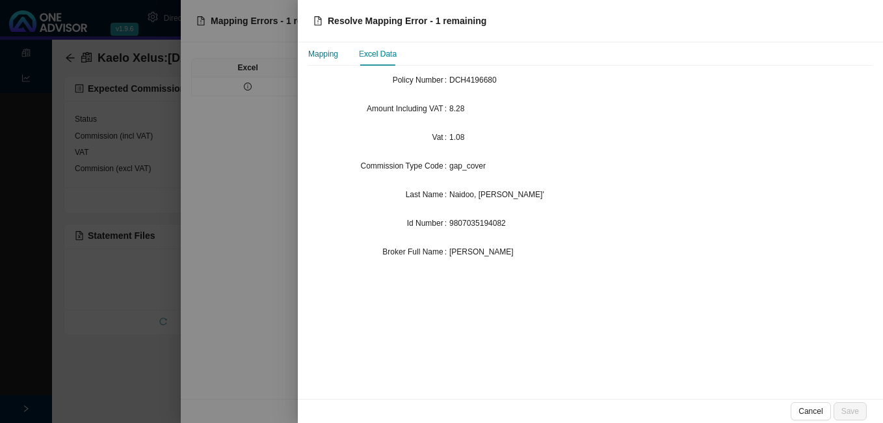
click at [327, 55] on div "Mapping" at bounding box center [323, 53] width 30 height 13
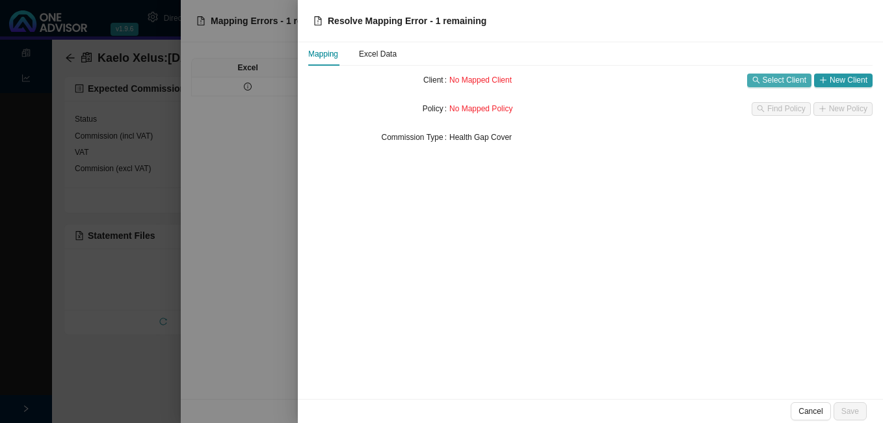
click at [775, 78] on span "Select Client" at bounding box center [785, 79] width 44 height 13
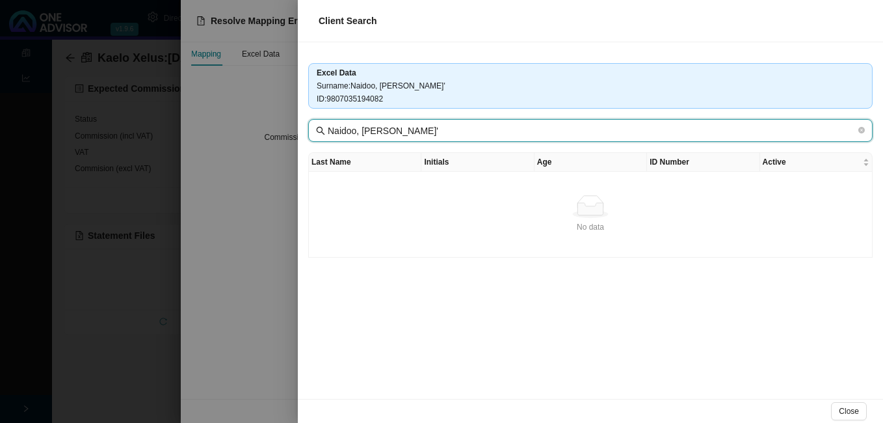
drag, startPoint x: 357, startPoint y: 132, endPoint x: 582, endPoint y: 133, distance: 225.6
click at [582, 133] on input "Naidoo, [PERSON_NAME]'" at bounding box center [592, 131] width 528 height 14
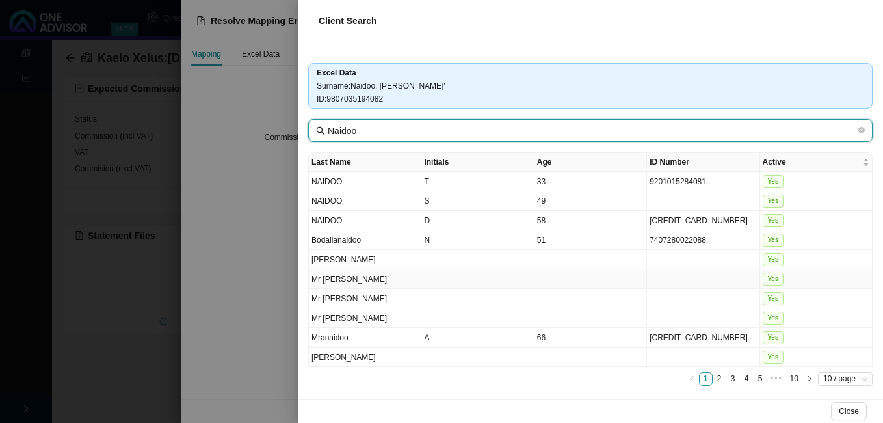
scroll to position [3, 0]
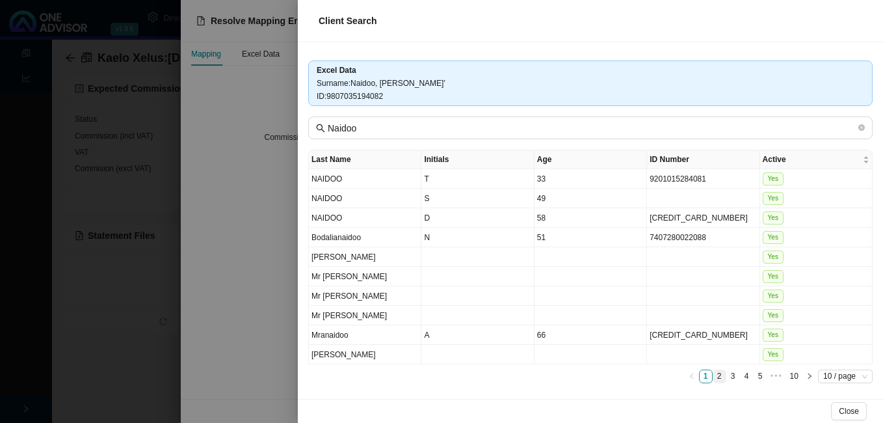
click at [713, 373] on link "2" at bounding box center [719, 376] width 12 height 12
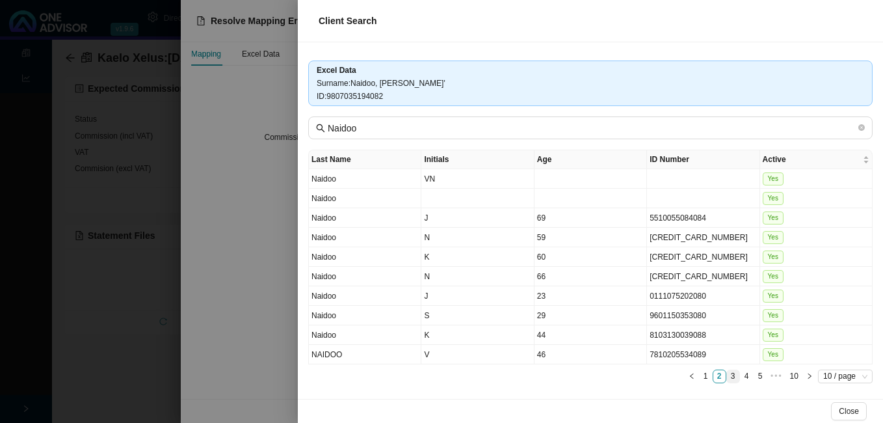
click at [727, 376] on link "3" at bounding box center [733, 376] width 12 height 12
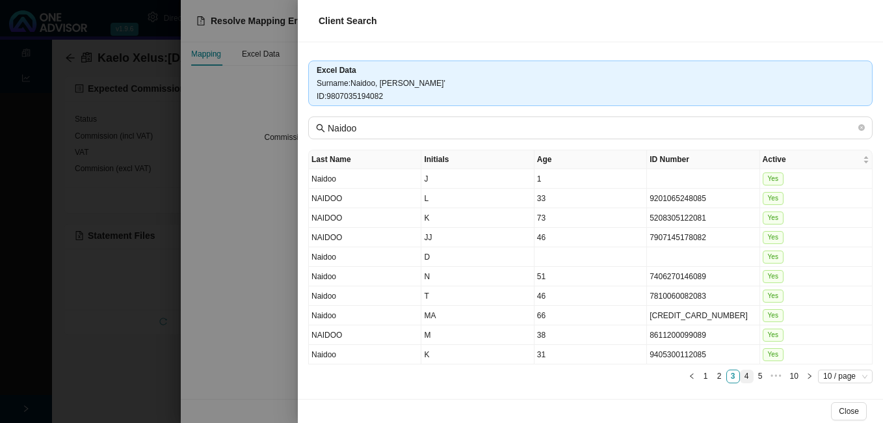
click at [740, 378] on link "4" at bounding box center [746, 376] width 12 height 12
click at [740, 378] on link "5" at bounding box center [746, 376] width 12 height 12
click at [740, 377] on link "6" at bounding box center [746, 376] width 12 height 12
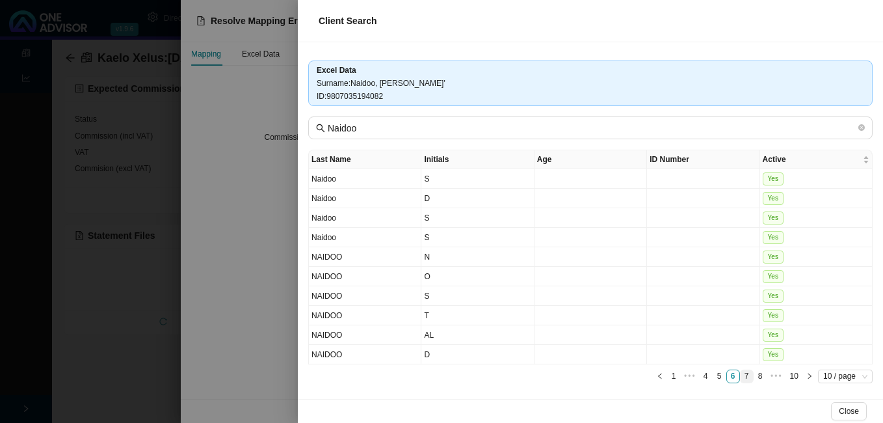
click at [740, 374] on link "7" at bounding box center [746, 376] width 12 height 12
click at [759, 377] on link "8" at bounding box center [765, 376] width 12 height 12
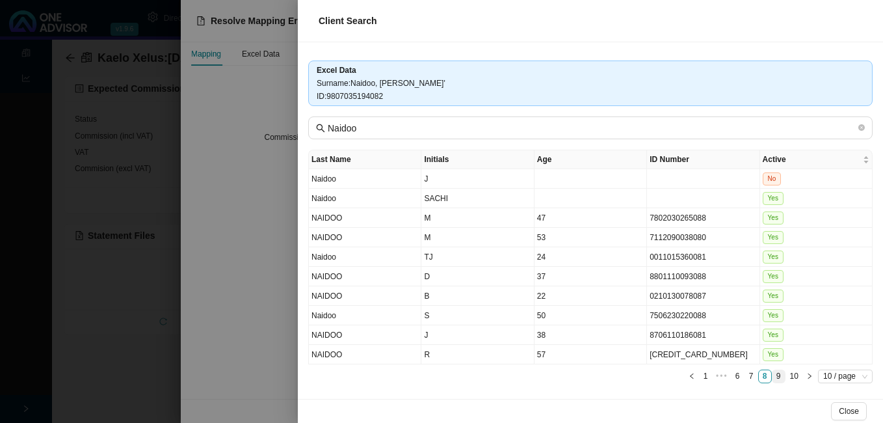
click at [772, 375] on link "9" at bounding box center [778, 376] width 12 height 12
click at [786, 376] on link "10" at bounding box center [794, 376] width 16 height 12
click at [786, 380] on link "10" at bounding box center [794, 376] width 16 height 12
click at [291, 266] on div at bounding box center [441, 211] width 883 height 423
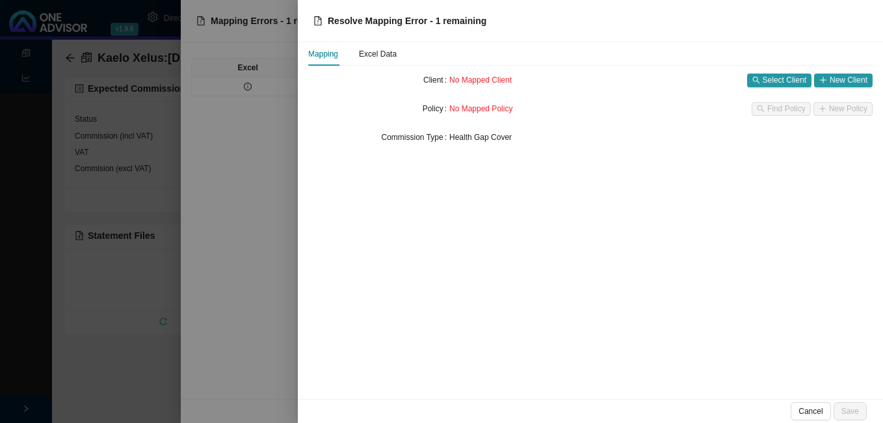
click at [289, 269] on div at bounding box center [441, 211] width 883 height 423
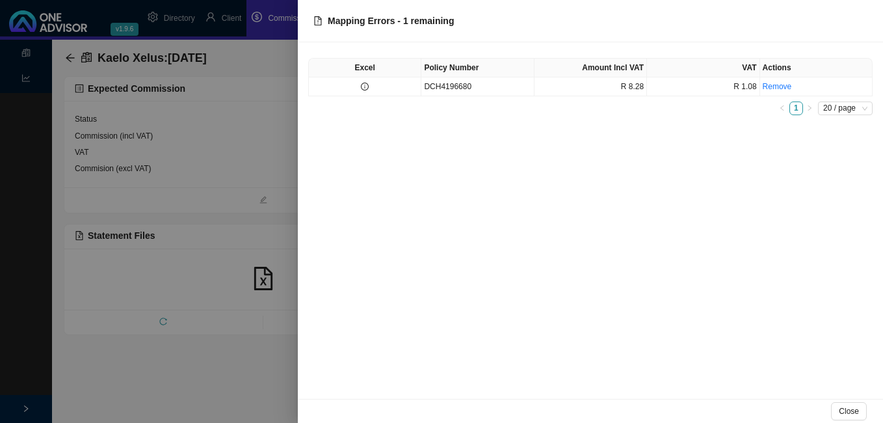
drag, startPoint x: 254, startPoint y: 207, endPoint x: 268, endPoint y: 162, distance: 46.9
click at [256, 199] on div at bounding box center [441, 211] width 883 height 423
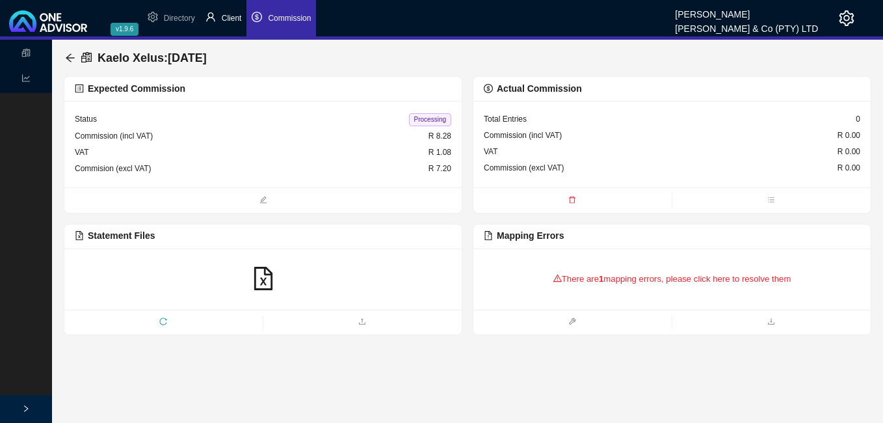
click at [237, 20] on span "Client" at bounding box center [232, 18] width 20 height 9
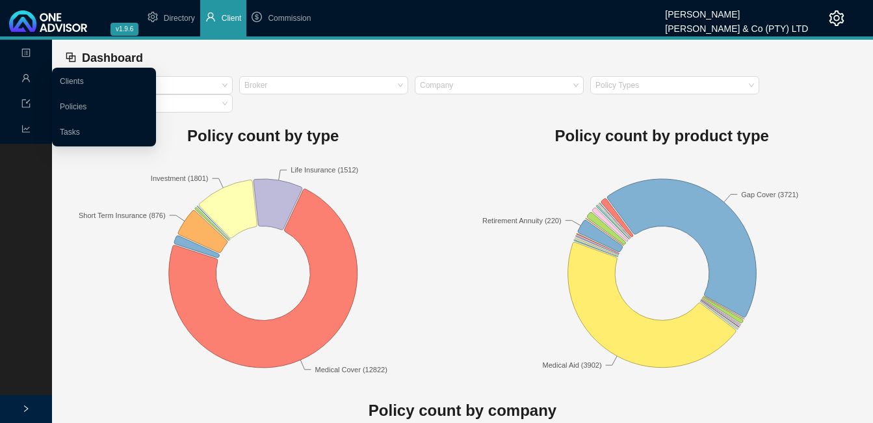
click at [29, 77] on icon "user" at bounding box center [25, 77] width 9 height 9
drag, startPoint x: 82, startPoint y: 83, endPoint x: 92, endPoint y: 83, distance: 10.4
click at [83, 83] on link "Clients" at bounding box center [72, 81] width 24 height 9
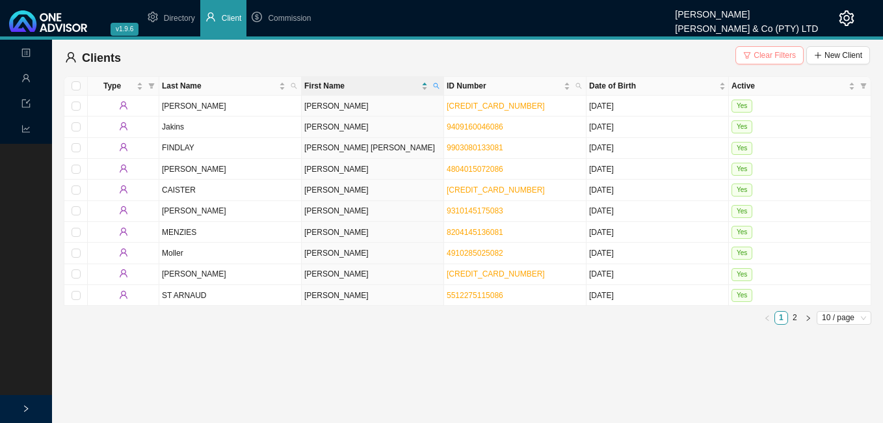
click at [759, 55] on span "Clear Filters" at bounding box center [774, 55] width 42 height 13
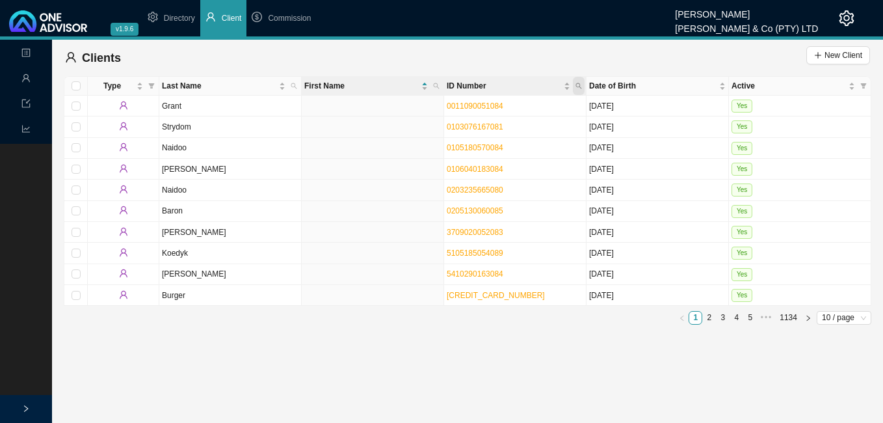
click at [579, 85] on icon "search" at bounding box center [578, 86] width 7 height 7
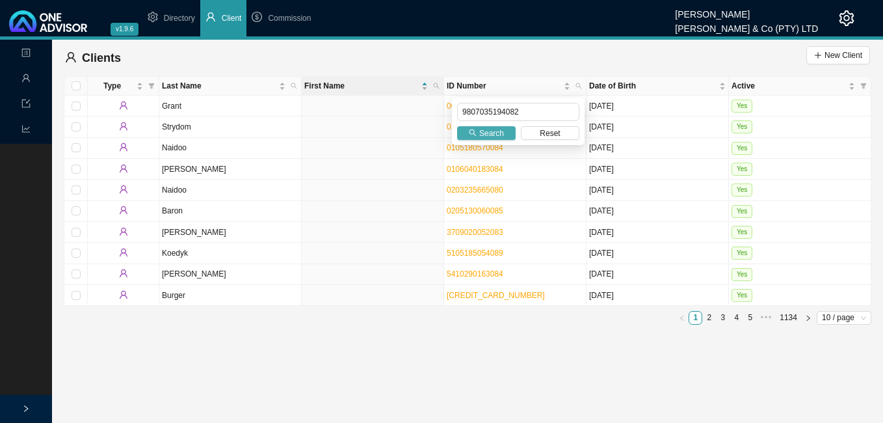
click at [478, 133] on button "Search" at bounding box center [486, 133] width 59 height 14
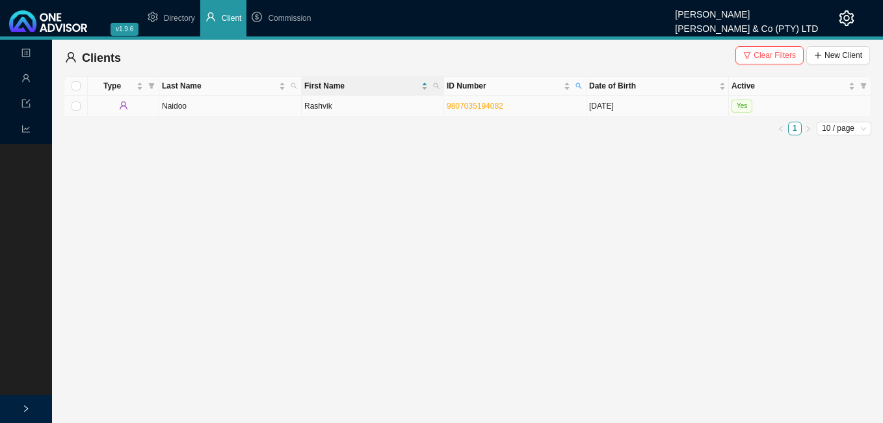
click at [349, 107] on td "Rashvik" at bounding box center [373, 106] width 142 height 21
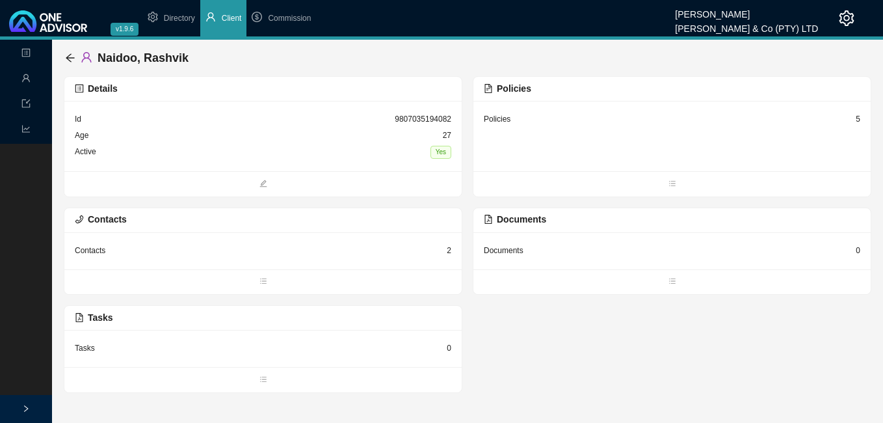
click at [855, 117] on div "Policies 5" at bounding box center [672, 119] width 376 height 16
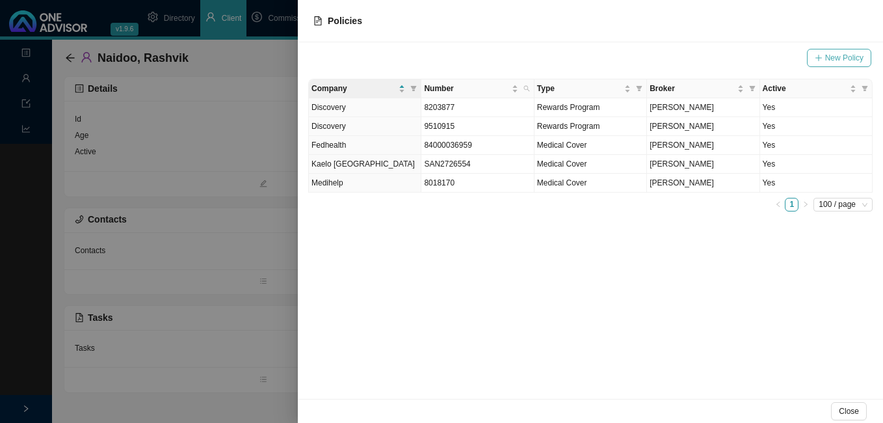
click at [837, 57] on span "New Policy" at bounding box center [844, 57] width 38 height 13
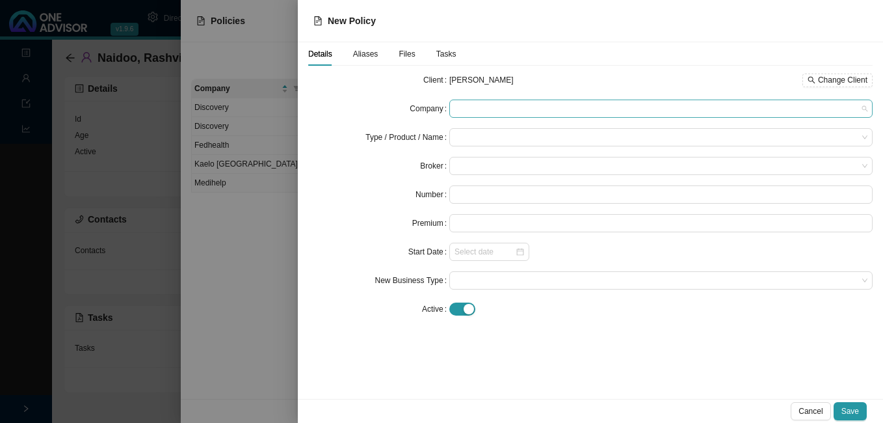
click at [638, 107] on span at bounding box center [660, 108] width 413 height 17
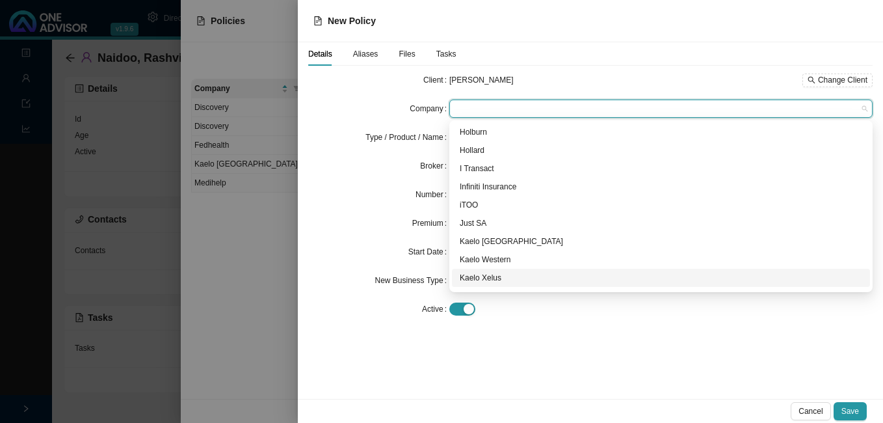
click at [490, 278] on div "Kaelo Xelus" at bounding box center [661, 277] width 402 height 13
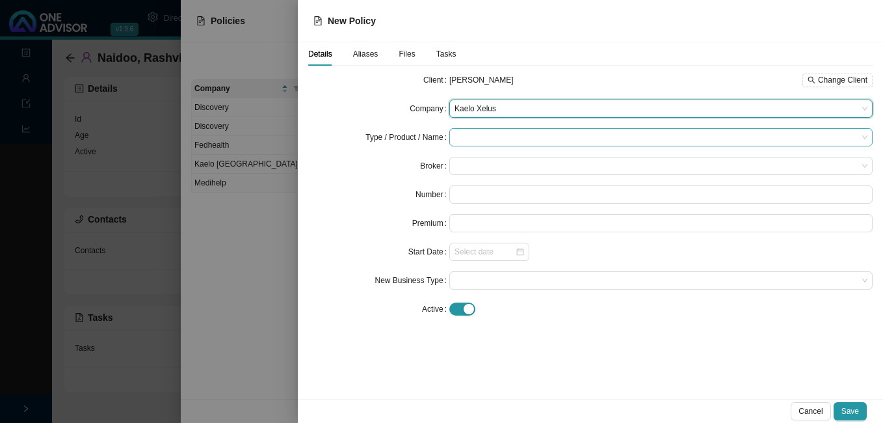
click at [475, 140] on input "search" at bounding box center [655, 137] width 403 height 17
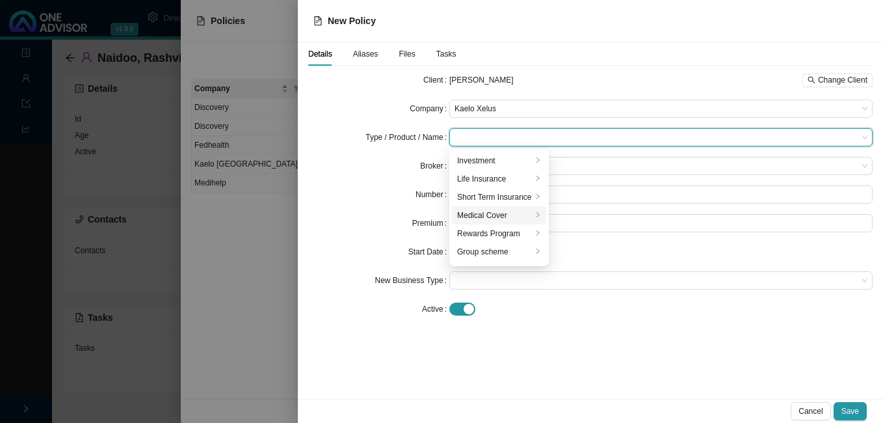
click at [510, 219] on div "Medical Cover" at bounding box center [494, 215] width 75 height 13
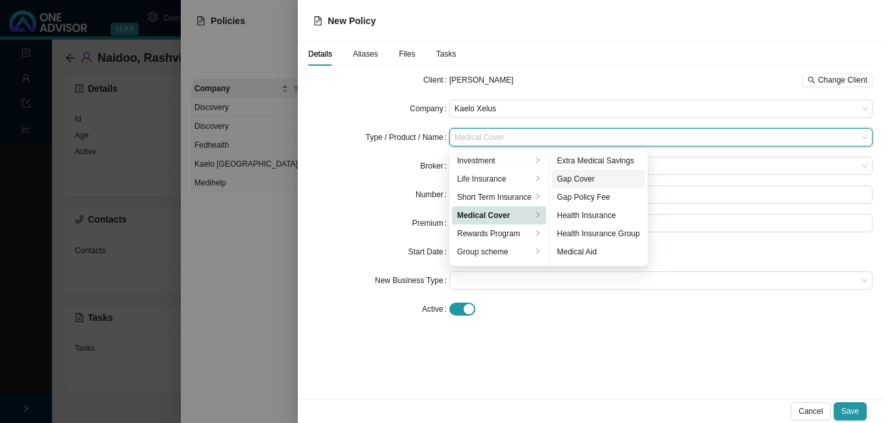
click at [586, 178] on div "Gap Cover" at bounding box center [598, 178] width 83 height 13
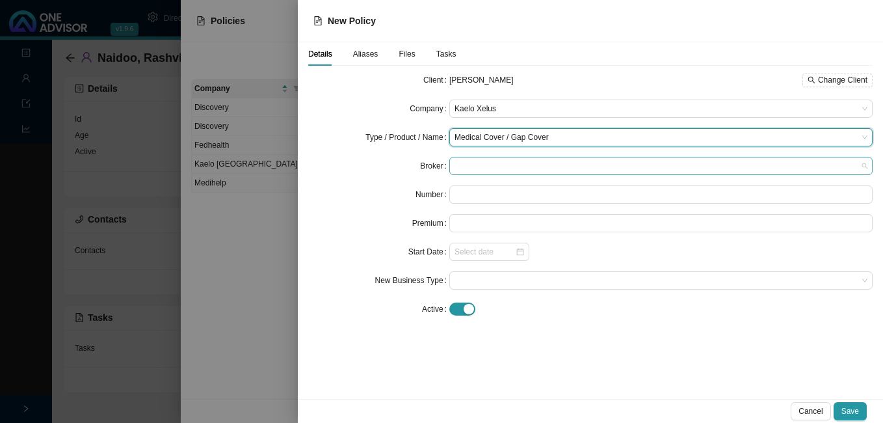
click at [525, 165] on span at bounding box center [660, 165] width 413 height 17
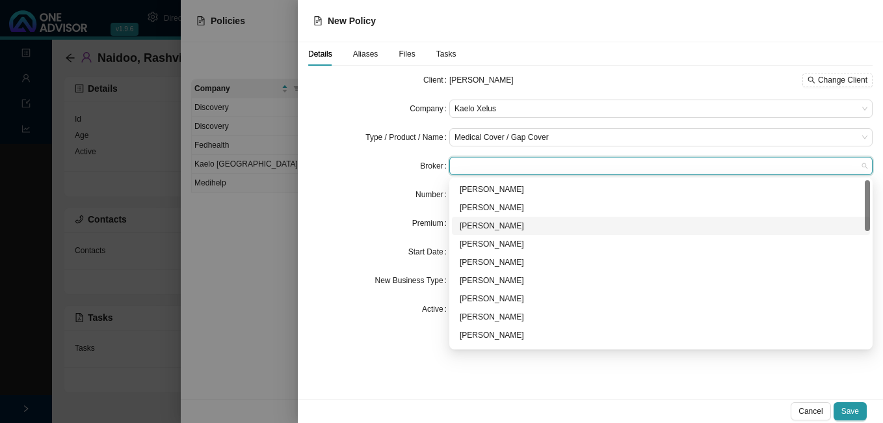
click at [512, 225] on div "[PERSON_NAME]" at bounding box center [661, 225] width 402 height 13
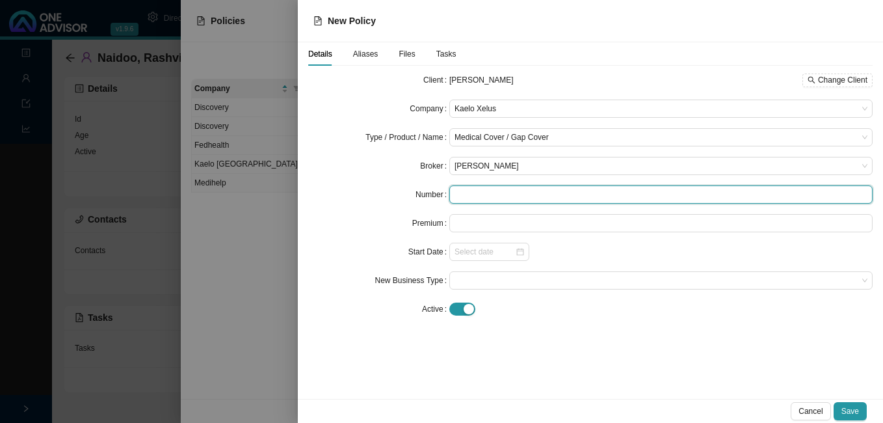
paste input "DCH4196680"
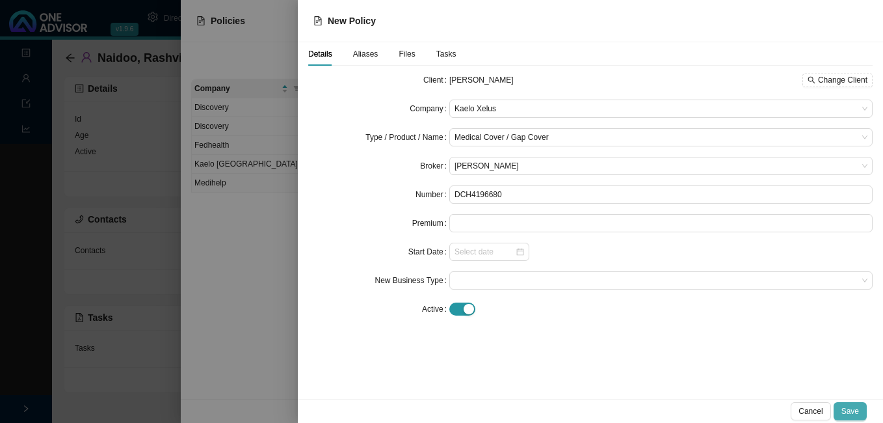
click at [856, 410] on span "Save" at bounding box center [850, 410] width 18 height 13
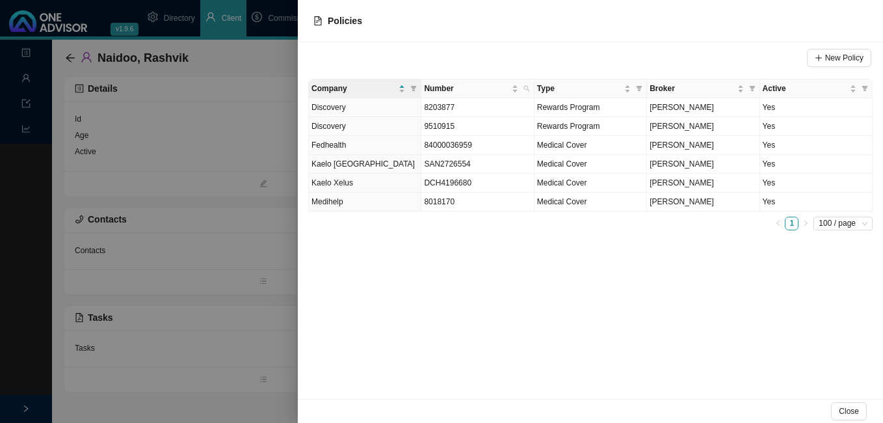
click at [288, 353] on div at bounding box center [441, 211] width 883 height 423
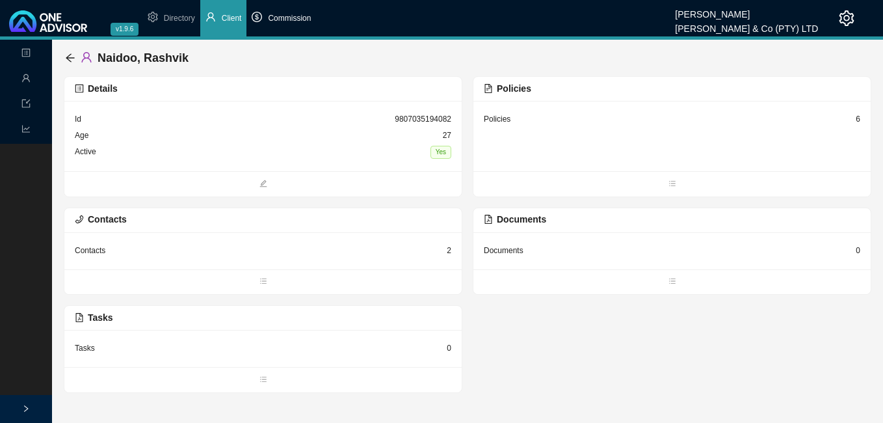
drag, startPoint x: 296, startPoint y: 18, endPoint x: 292, endPoint y: 27, distance: 9.9
click at [294, 19] on span "Commission" at bounding box center [289, 18] width 43 height 9
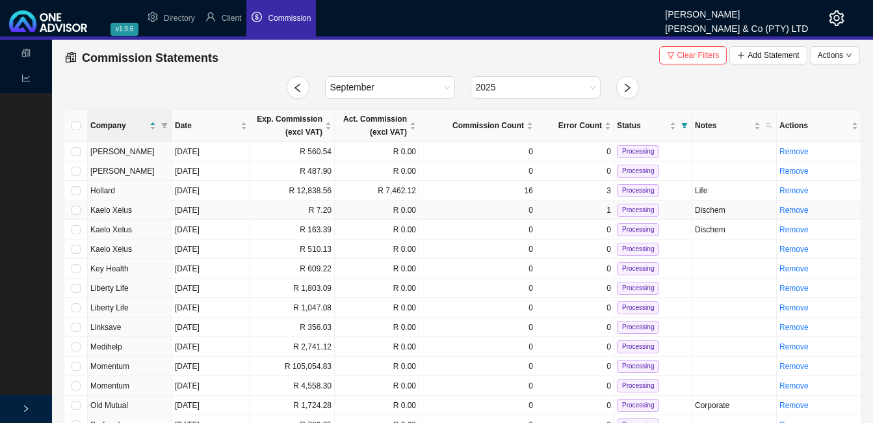
click at [304, 211] on td "R 7.20" at bounding box center [292, 210] width 85 height 20
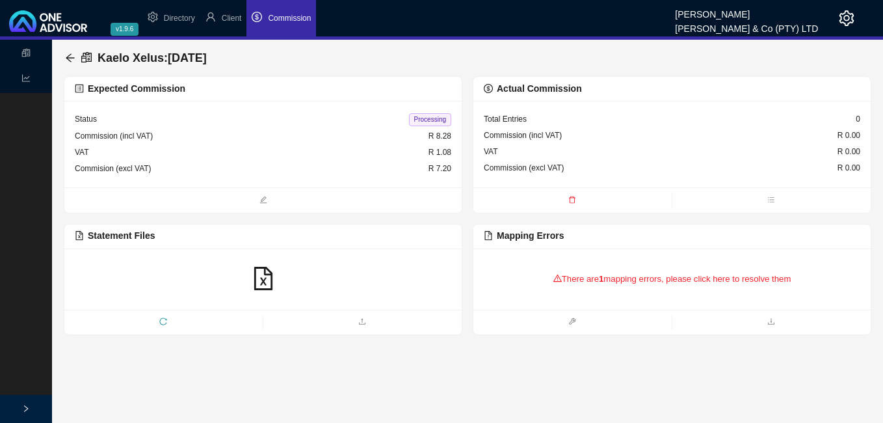
click at [164, 315] on span at bounding box center [163, 322] width 198 height 14
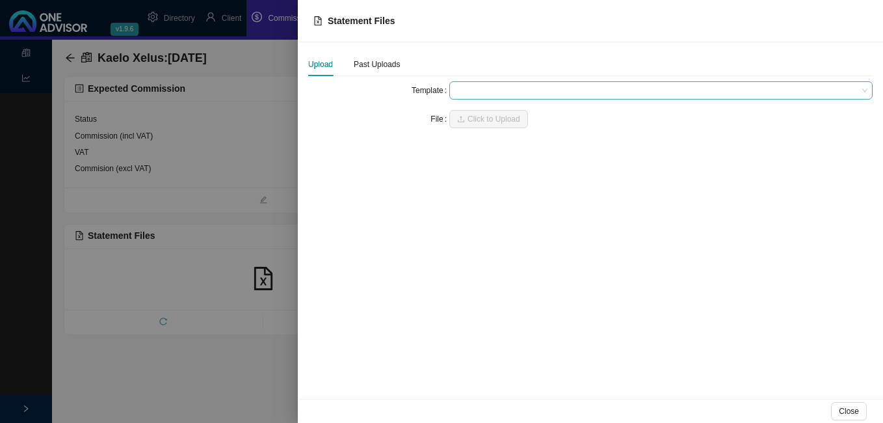
click at [482, 91] on span at bounding box center [660, 90] width 413 height 17
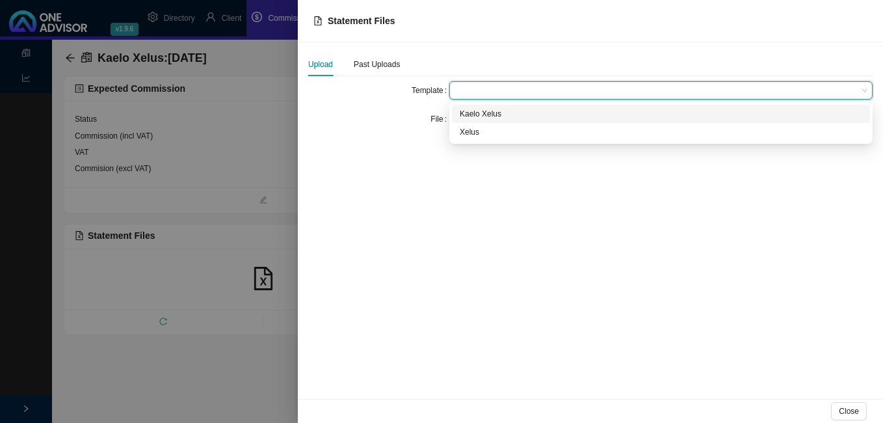
click at [476, 114] on div "Kaelo Xelus" at bounding box center [661, 113] width 402 height 13
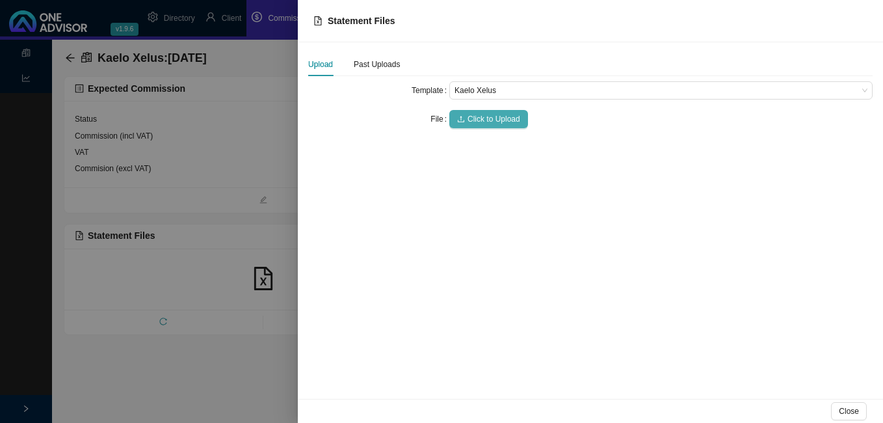
click at [472, 117] on span "Click to Upload" at bounding box center [493, 118] width 53 height 13
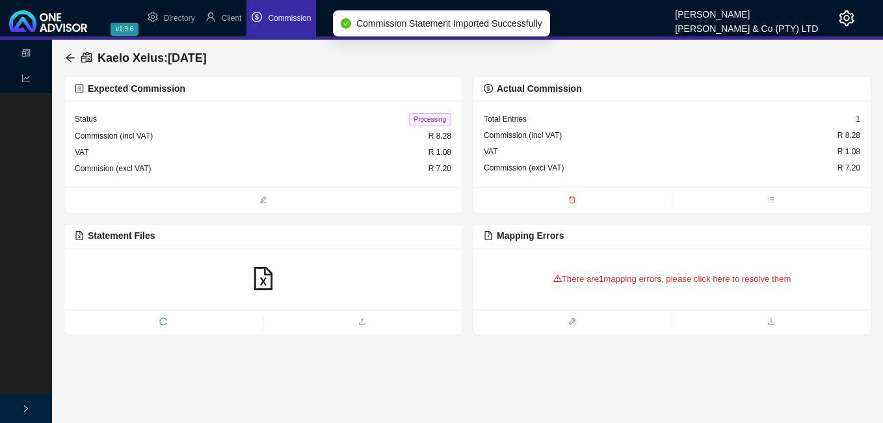
click at [602, 285] on div "There are 1 mapping errors, please click here to resolve them" at bounding box center [672, 279] width 376 height 40
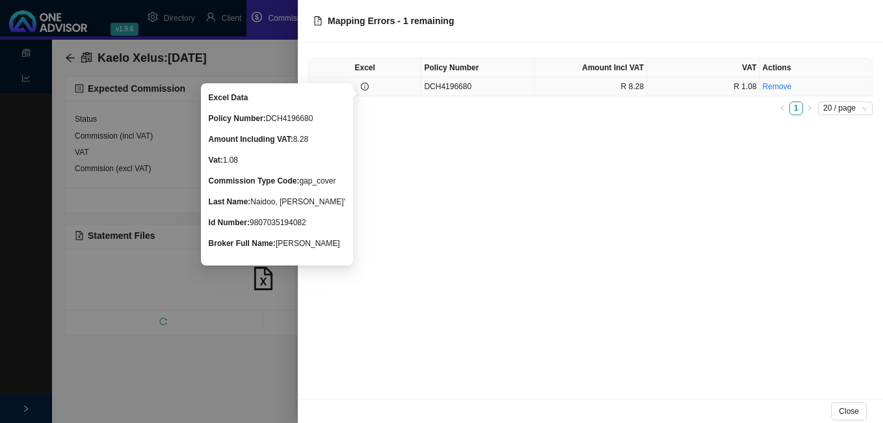
click at [364, 83] on icon "info-circle" at bounding box center [365, 87] width 8 height 8
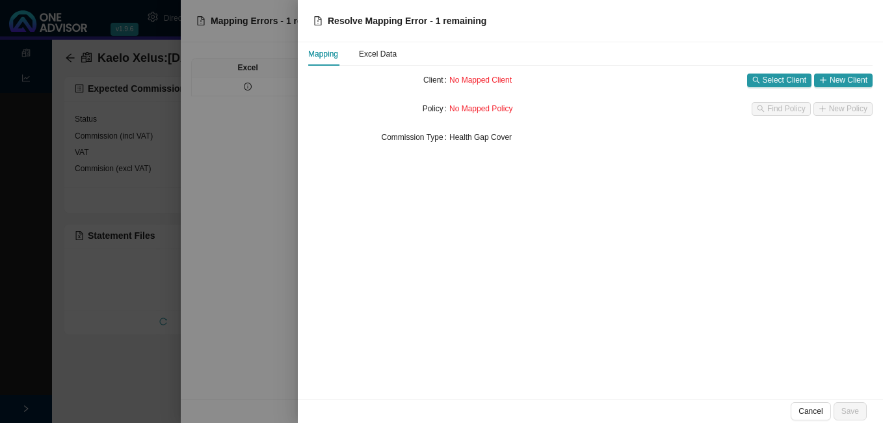
click at [216, 164] on div at bounding box center [441, 211] width 883 height 423
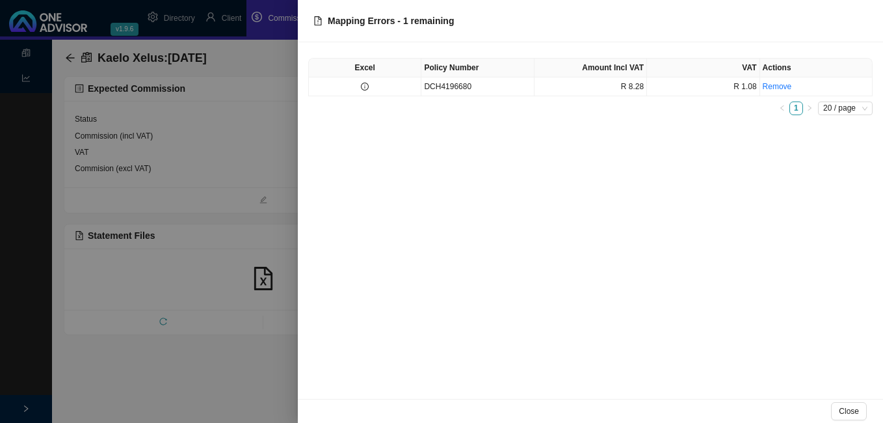
click at [215, 166] on div at bounding box center [441, 211] width 883 height 423
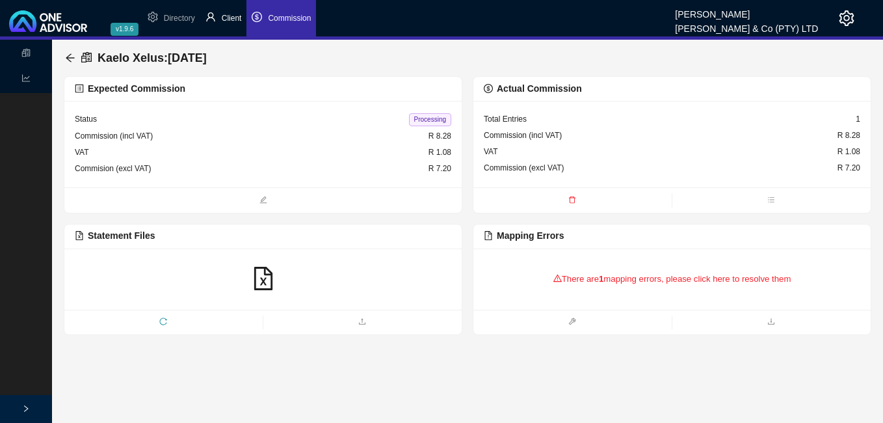
click at [220, 16] on li "Client" at bounding box center [223, 18] width 47 height 36
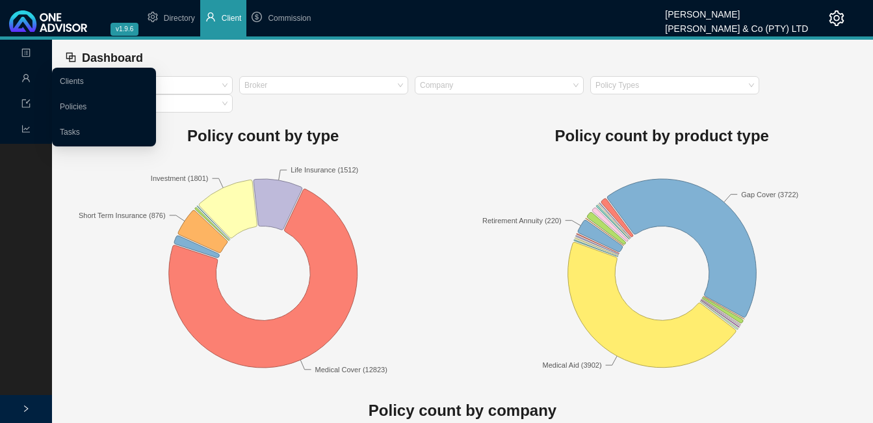
click at [20, 79] on div "Management" at bounding box center [26, 79] width 47 height 23
click at [84, 79] on link "Clients" at bounding box center [72, 81] width 24 height 9
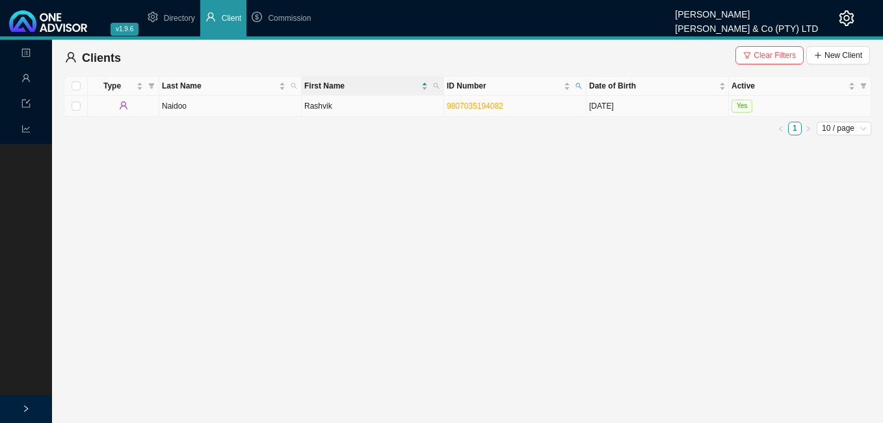
click at [609, 105] on td "[DATE]" at bounding box center [657, 106] width 142 height 21
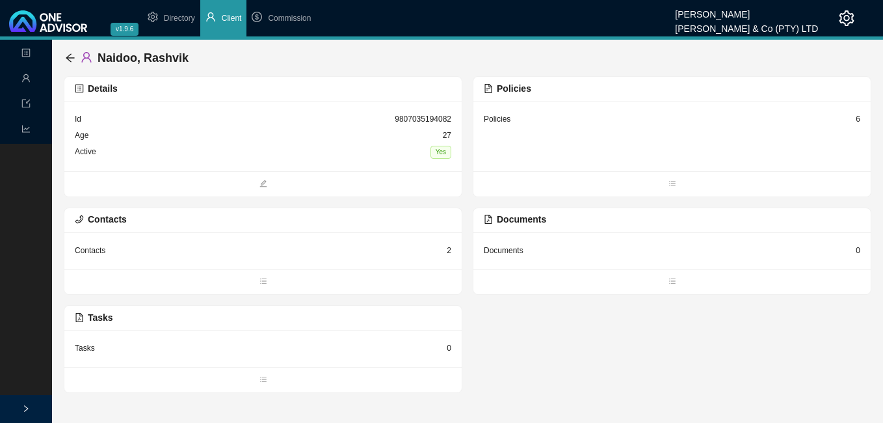
click at [858, 117] on div "6" at bounding box center [858, 118] width 5 height 13
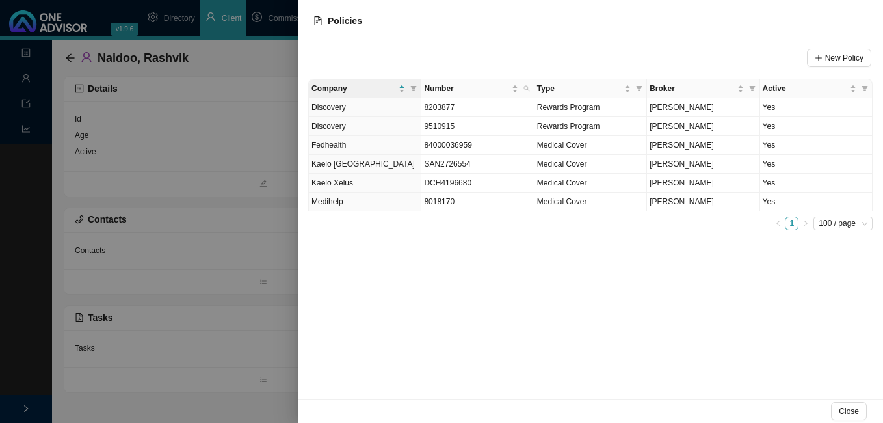
click at [280, 20] on div at bounding box center [441, 211] width 883 height 423
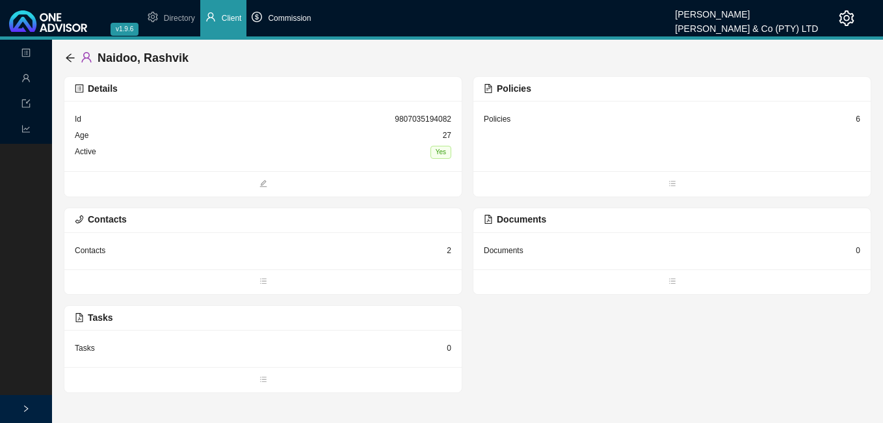
click at [280, 18] on span "Commission" at bounding box center [289, 18] width 43 height 9
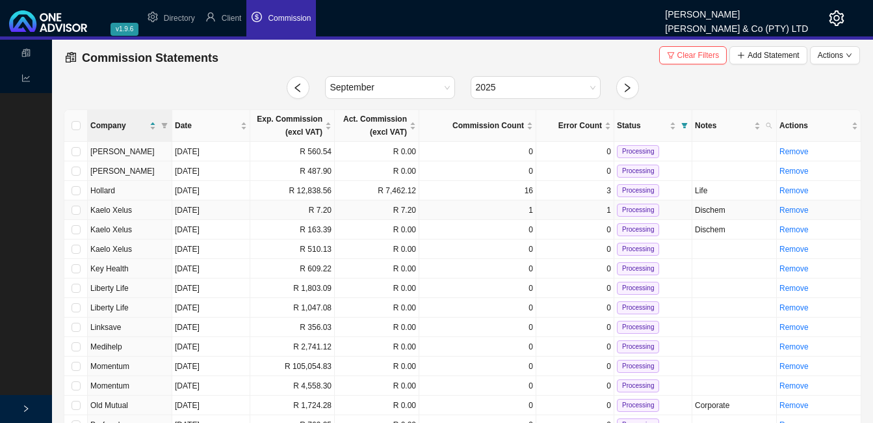
click at [341, 215] on td "R 7.20" at bounding box center [377, 210] width 85 height 20
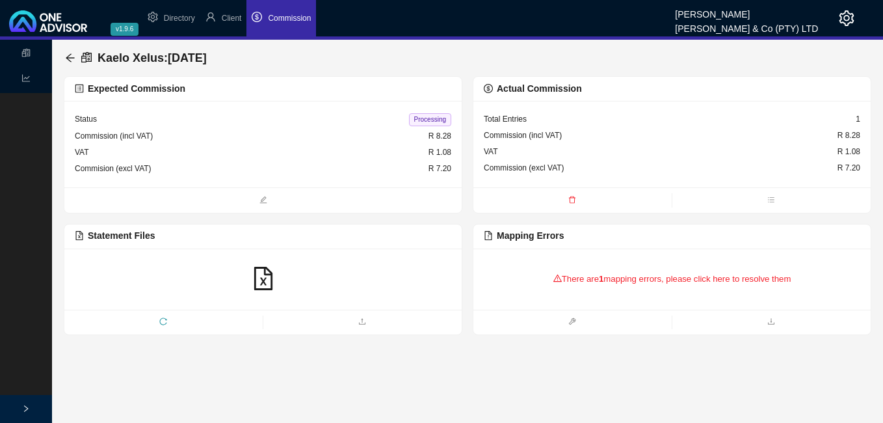
click at [624, 281] on div "There are 1 mapping errors, please click here to resolve them" at bounding box center [672, 279] width 376 height 40
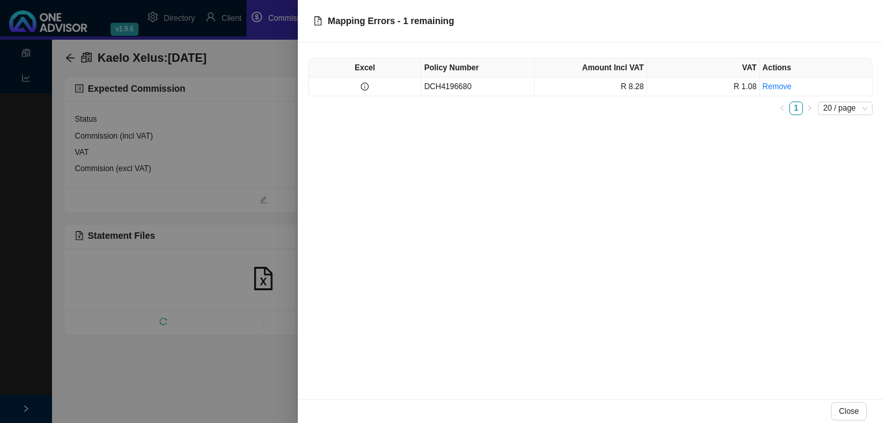
click at [209, 322] on div at bounding box center [441, 211] width 883 height 423
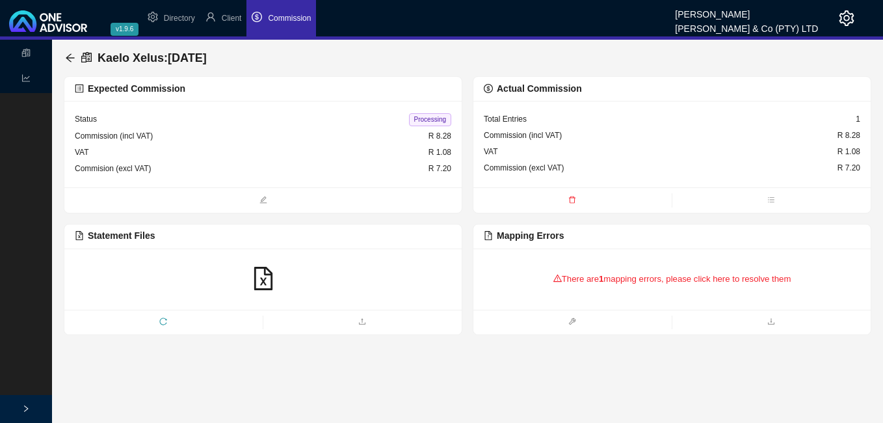
click at [162, 321] on icon "reload" at bounding box center [163, 321] width 8 height 8
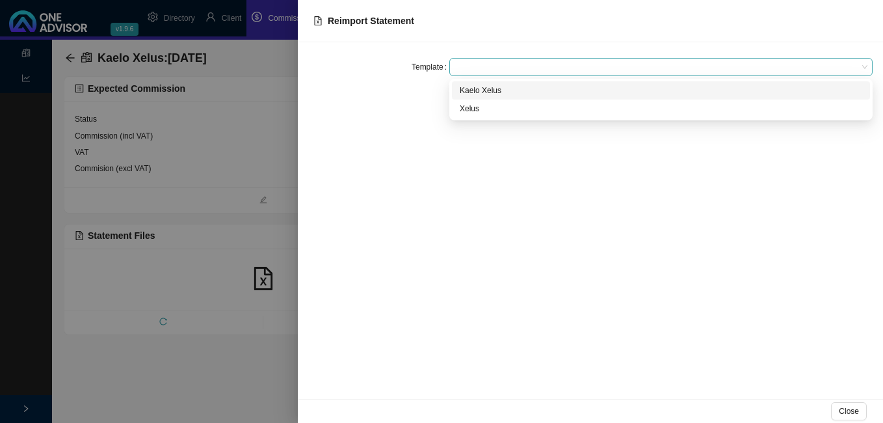
click at [467, 66] on span at bounding box center [660, 67] width 413 height 17
click at [471, 93] on div "Kaelo Xelus" at bounding box center [661, 90] width 402 height 13
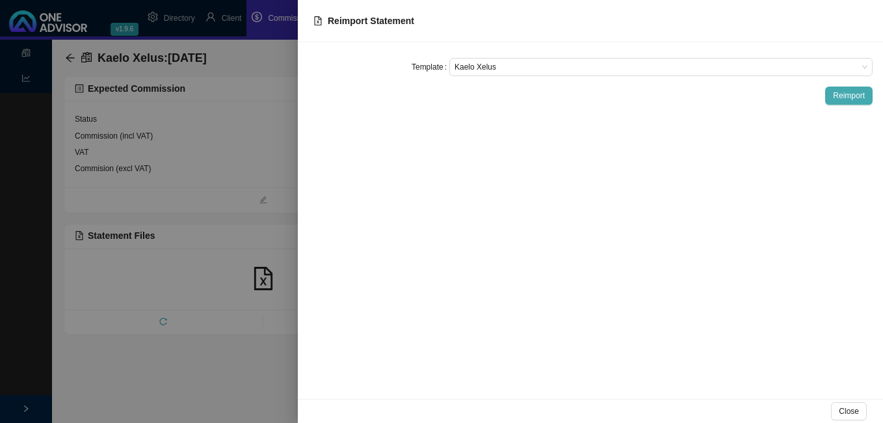
click at [848, 94] on span "Reimport" at bounding box center [849, 95] width 32 height 13
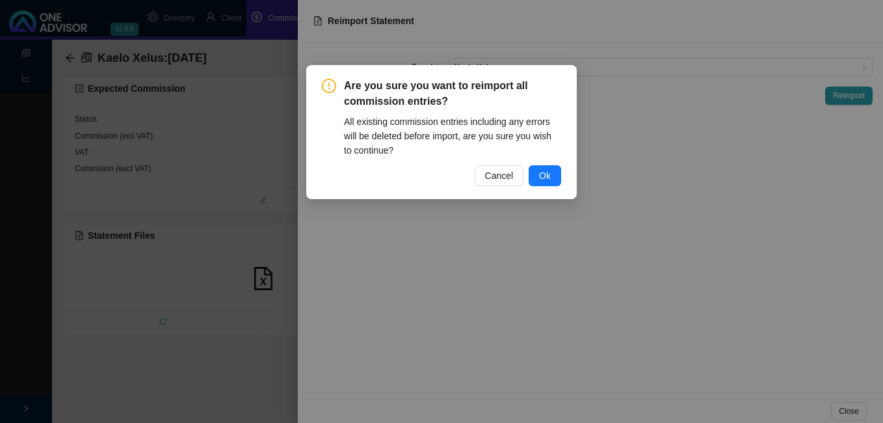
click at [547, 183] on button "Ok" at bounding box center [545, 175] width 33 height 21
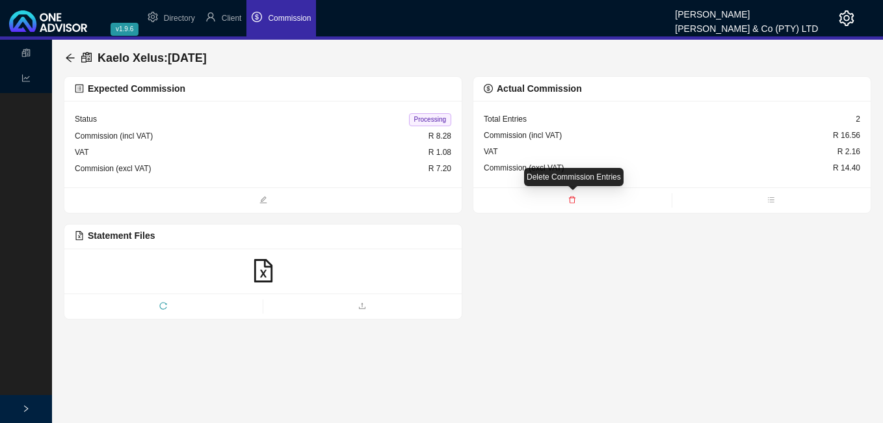
click at [573, 199] on icon "delete" at bounding box center [572, 200] width 8 height 8
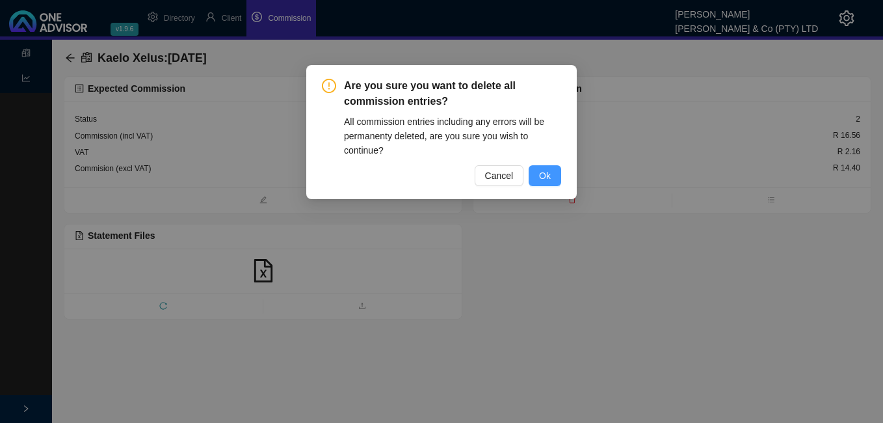
click at [545, 176] on span "Ok" at bounding box center [545, 175] width 12 height 14
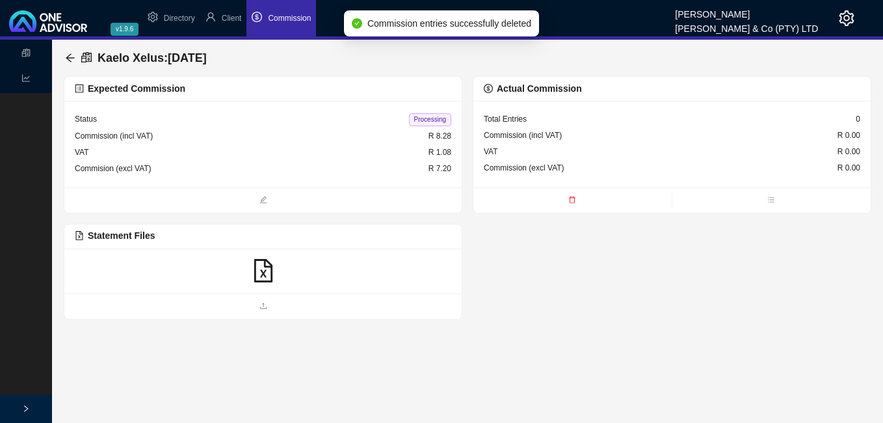
click at [261, 274] on icon "file-excel" at bounding box center [263, 270] width 23 height 23
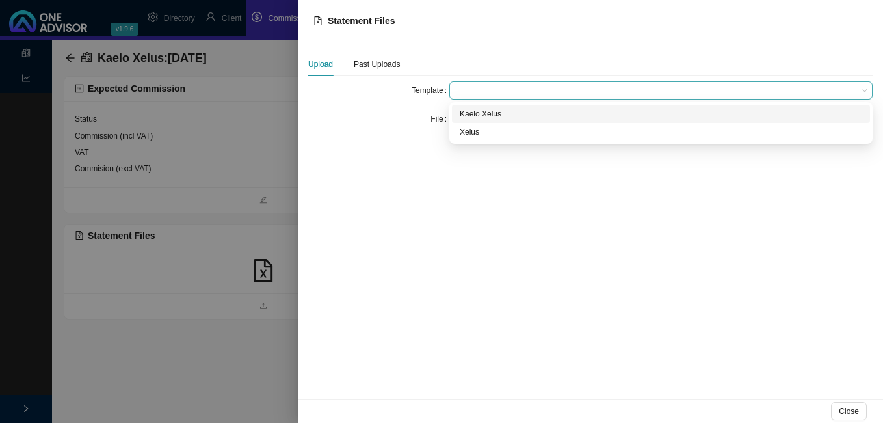
click at [482, 88] on span at bounding box center [660, 90] width 413 height 17
click at [475, 118] on div "Kaelo Xelus" at bounding box center [661, 113] width 402 height 13
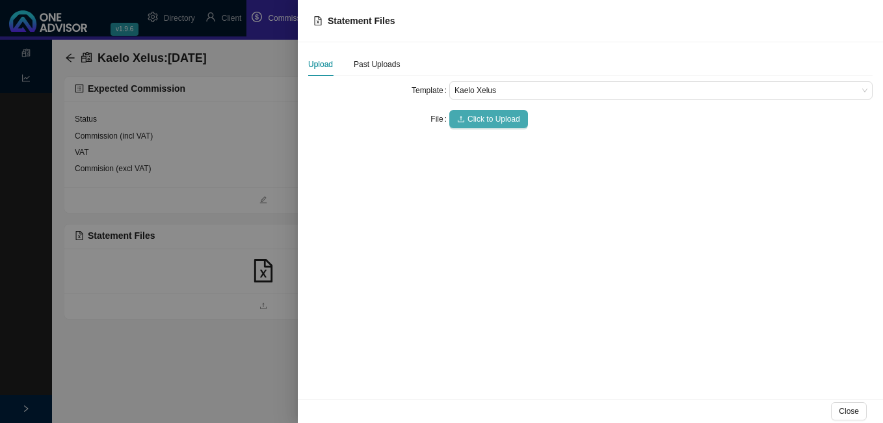
click at [477, 120] on span "Click to Upload" at bounding box center [493, 118] width 53 height 13
click at [184, 297] on div at bounding box center [441, 211] width 883 height 423
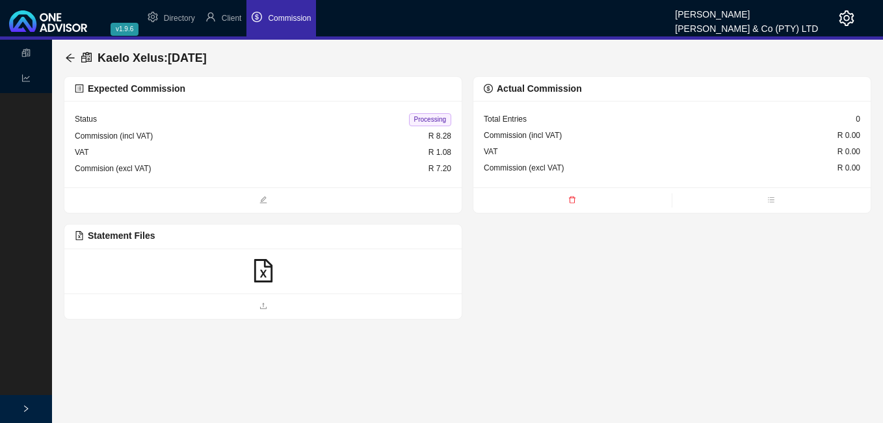
click at [270, 271] on icon "file-excel" at bounding box center [263, 270] width 23 height 23
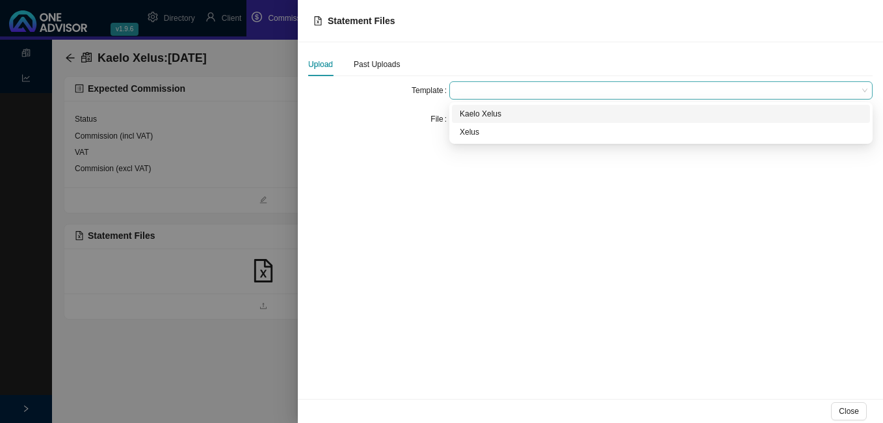
click at [476, 92] on span at bounding box center [660, 90] width 413 height 17
click at [475, 111] on div "Kaelo Xelus" at bounding box center [661, 113] width 402 height 13
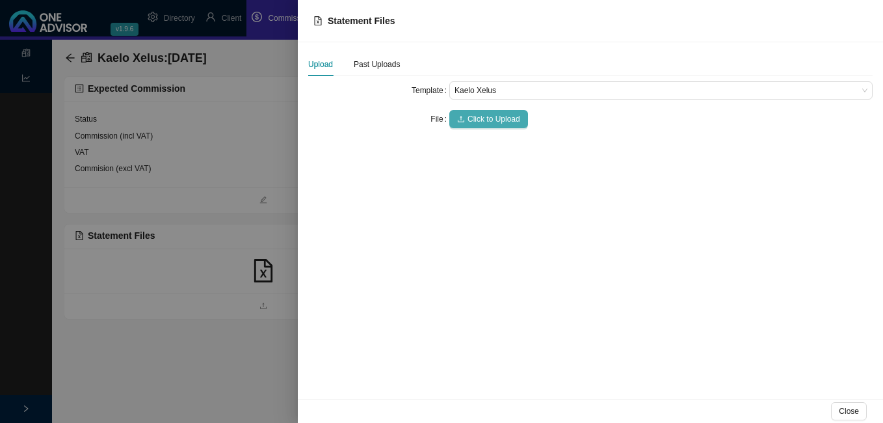
click at [474, 116] on span "Click to Upload" at bounding box center [493, 118] width 53 height 13
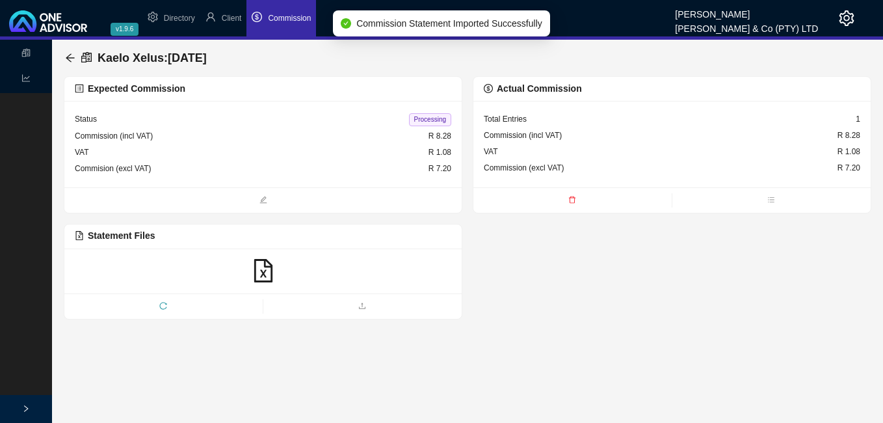
click at [436, 120] on span "Processing" at bounding box center [430, 119] width 42 height 13
click at [70, 55] on icon "arrow-left" at bounding box center [70, 58] width 10 height 10
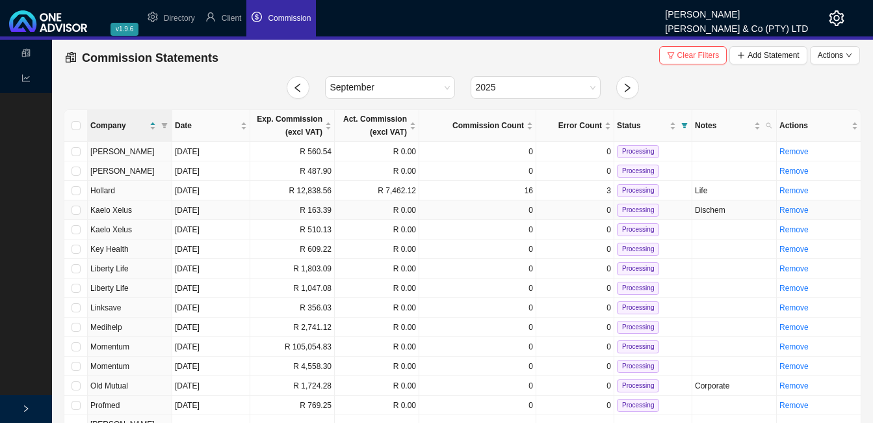
click at [306, 213] on td "R 163.39" at bounding box center [292, 210] width 85 height 20
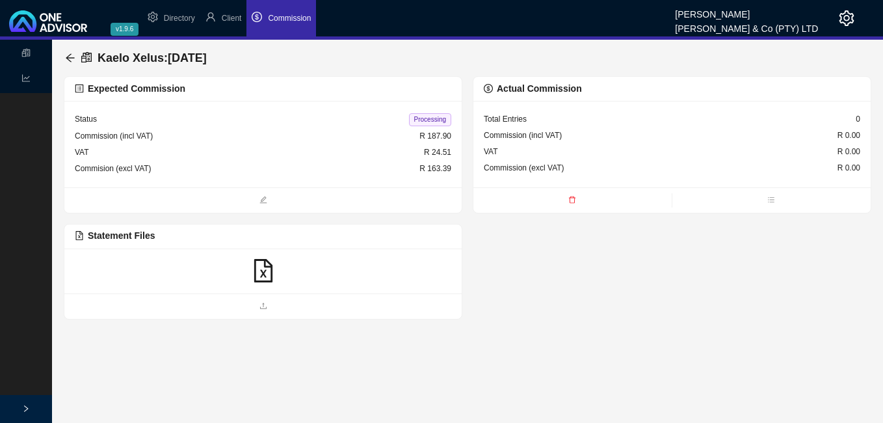
click at [261, 272] on icon "file-excel" at bounding box center [263, 270] width 23 height 23
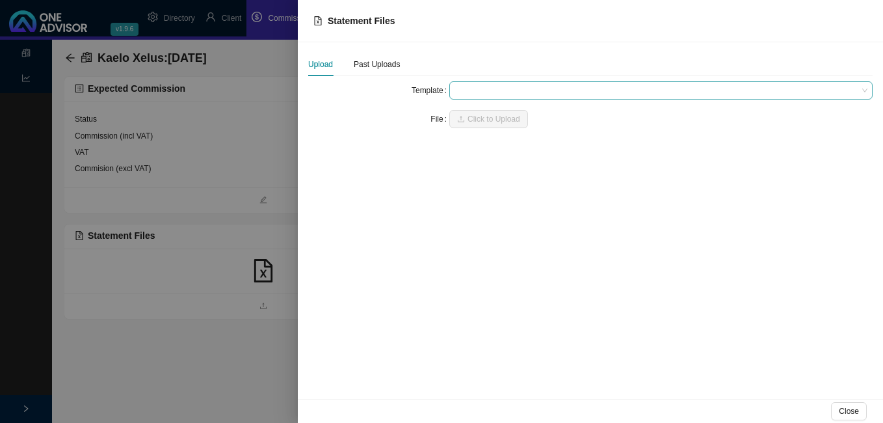
click at [477, 90] on span at bounding box center [660, 90] width 413 height 17
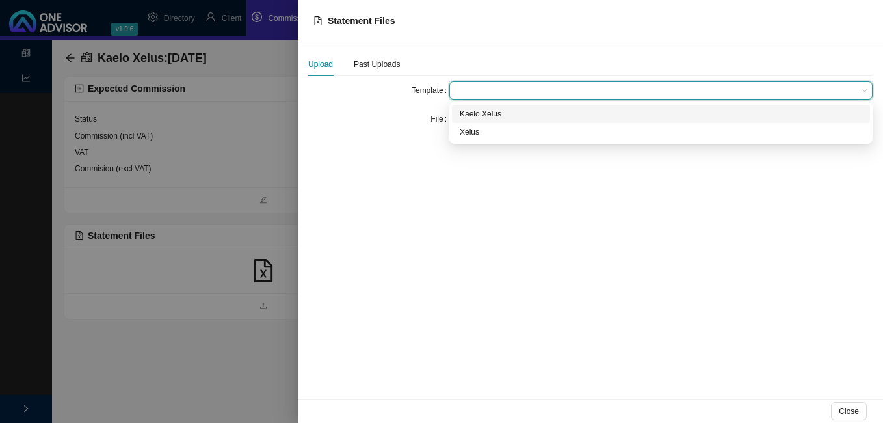
click at [477, 111] on div "Kaelo Xelus" at bounding box center [661, 113] width 402 height 13
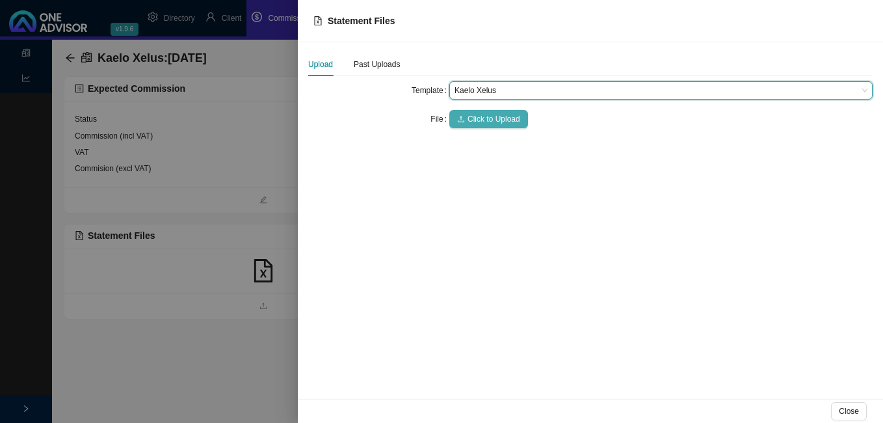
click at [477, 116] on span "Click to Upload" at bounding box center [493, 118] width 53 height 13
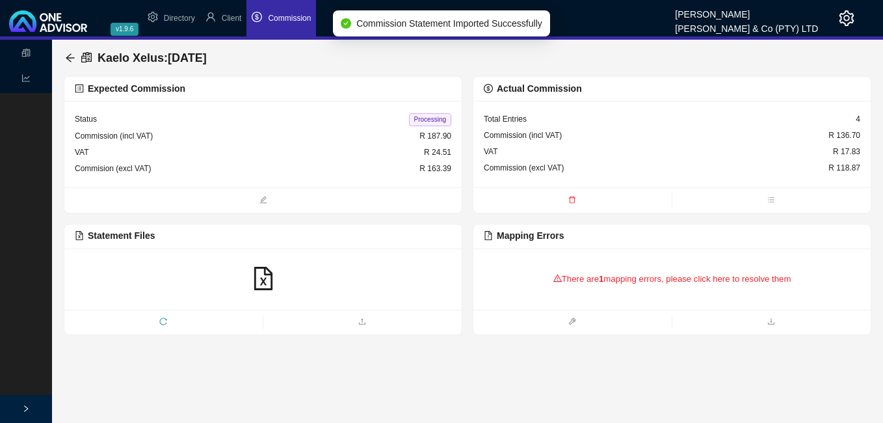
click at [644, 281] on div "There are 1 mapping errors, please click here to resolve them" at bounding box center [672, 279] width 376 height 40
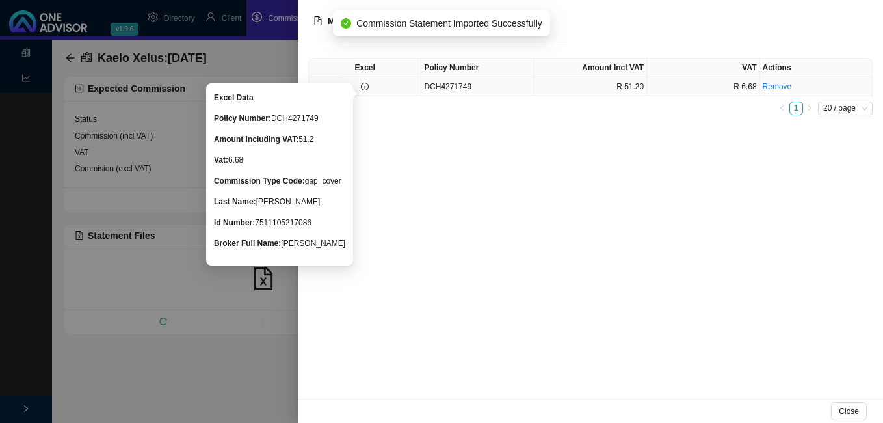
click at [362, 86] on icon "info-circle" at bounding box center [365, 87] width 8 height 8
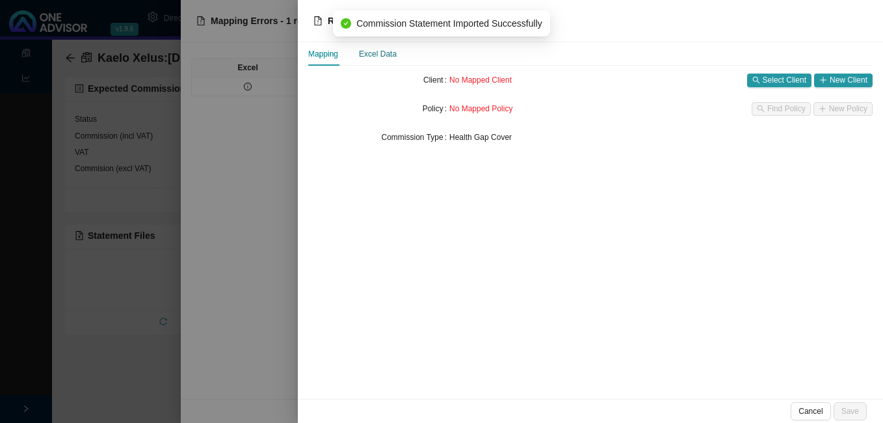
click at [389, 53] on div "Excel Data" at bounding box center [378, 53] width 38 height 13
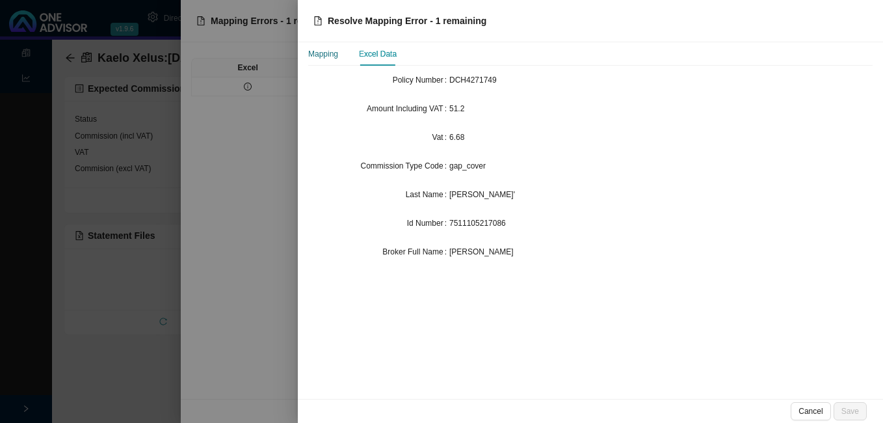
click at [328, 58] on div "Mapping" at bounding box center [323, 53] width 30 height 13
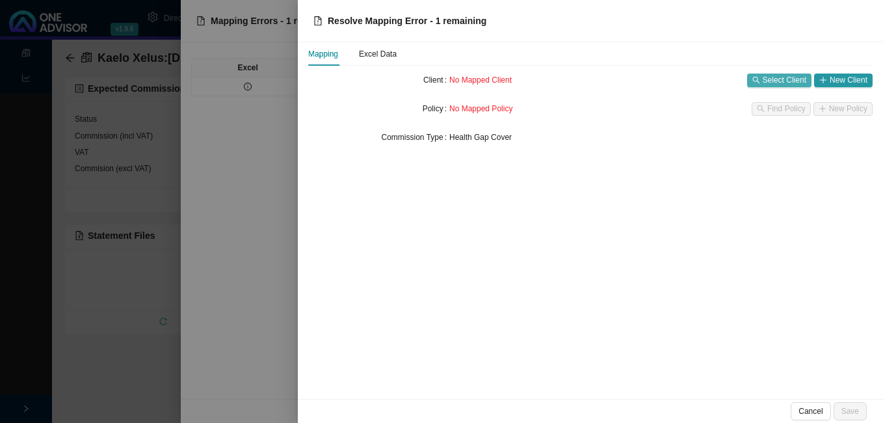
click at [790, 83] on span "Select Client" at bounding box center [785, 79] width 44 height 13
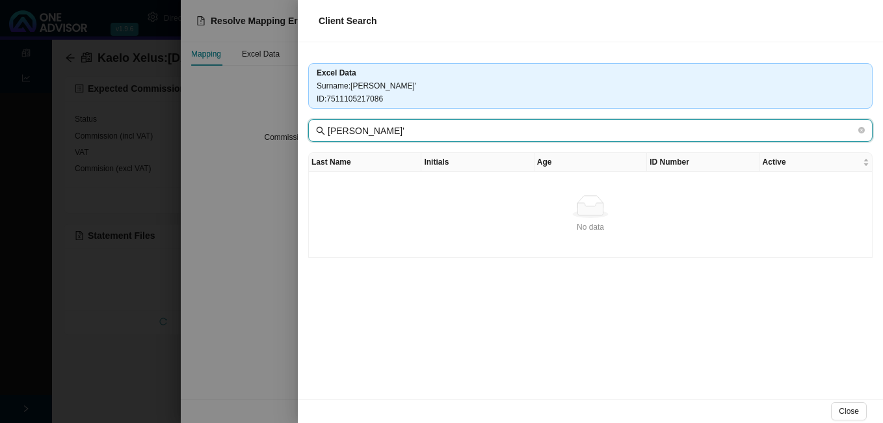
drag, startPoint x: 361, startPoint y: 135, endPoint x: 430, endPoint y: 135, distance: 69.6
click at [430, 135] on input "[PERSON_NAME]'" at bounding box center [592, 131] width 528 height 14
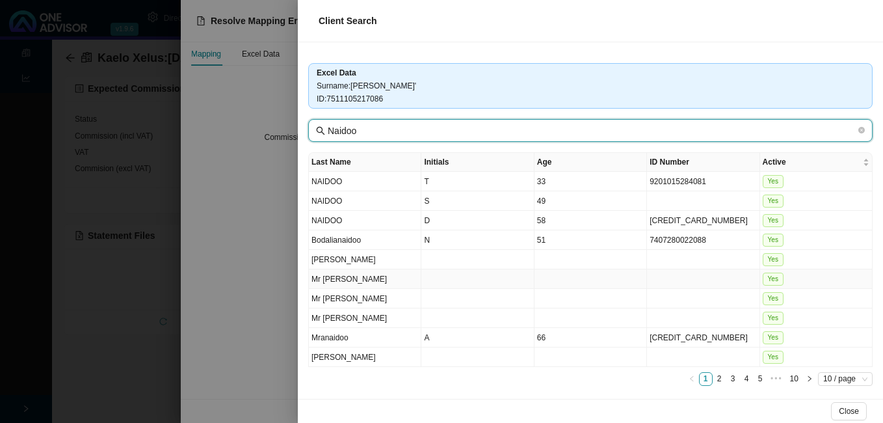
scroll to position [3, 0]
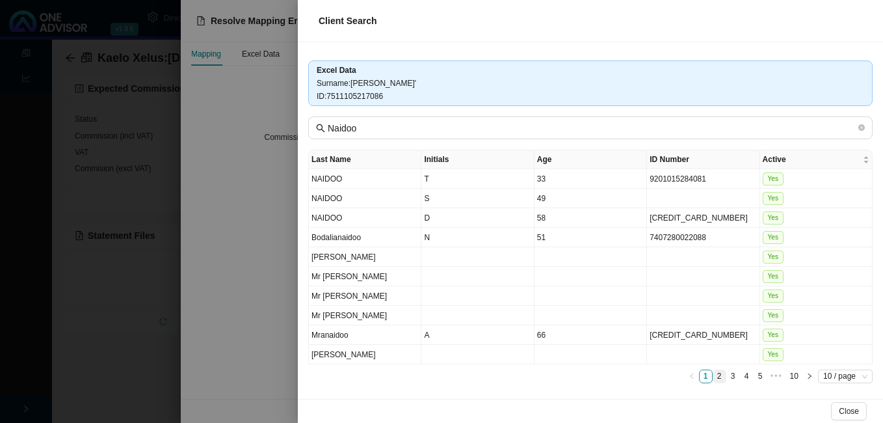
click at [713, 373] on link "2" at bounding box center [719, 376] width 12 height 12
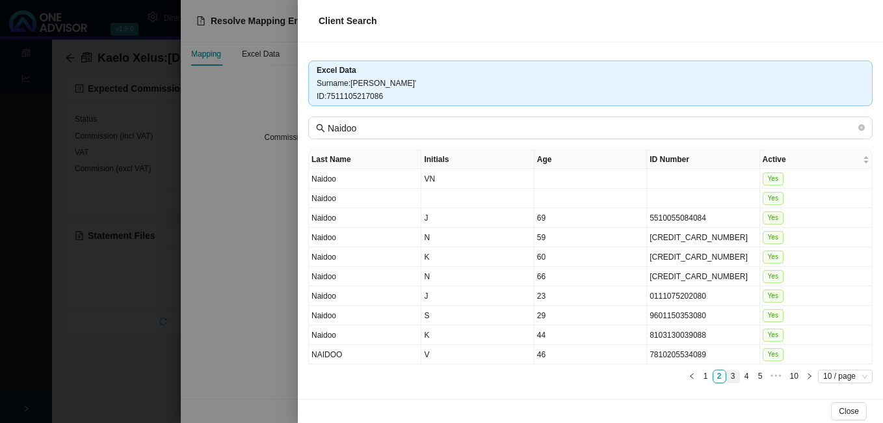
click at [727, 375] on link "3" at bounding box center [733, 376] width 12 height 12
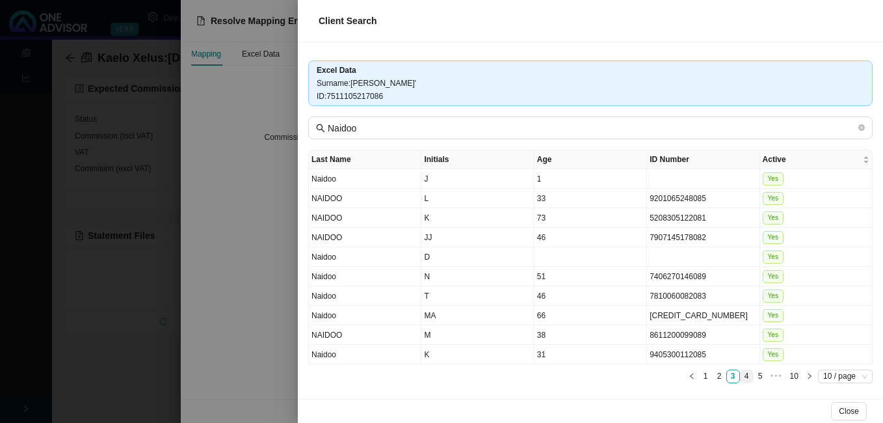
click at [740, 374] on link "4" at bounding box center [746, 376] width 12 height 12
click at [740, 374] on link "5" at bounding box center [746, 376] width 12 height 12
click at [740, 375] on link "6" at bounding box center [746, 376] width 12 height 12
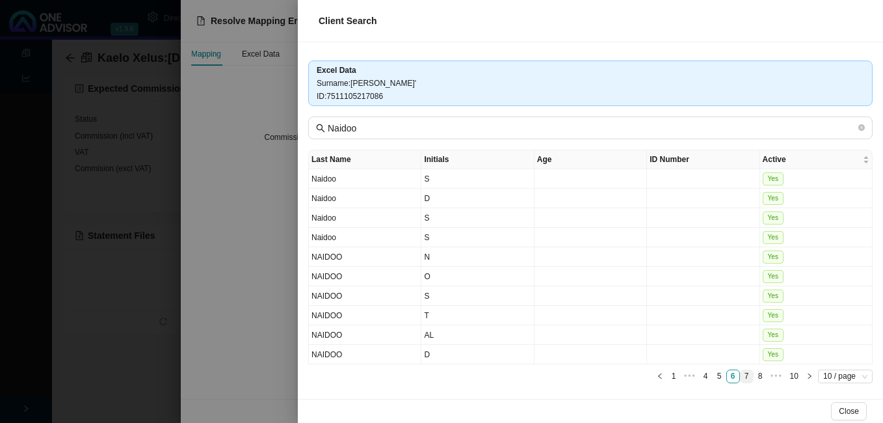
click at [740, 374] on link "7" at bounding box center [746, 376] width 12 height 12
click at [759, 374] on link "8" at bounding box center [765, 376] width 12 height 12
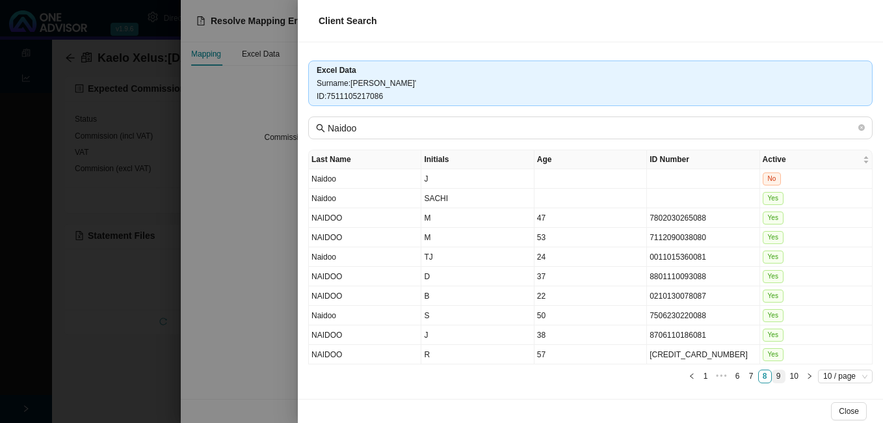
click at [772, 374] on link "9" at bounding box center [778, 376] width 12 height 12
click at [786, 375] on link "10" at bounding box center [794, 376] width 16 height 12
click at [261, 318] on div at bounding box center [441, 211] width 883 height 423
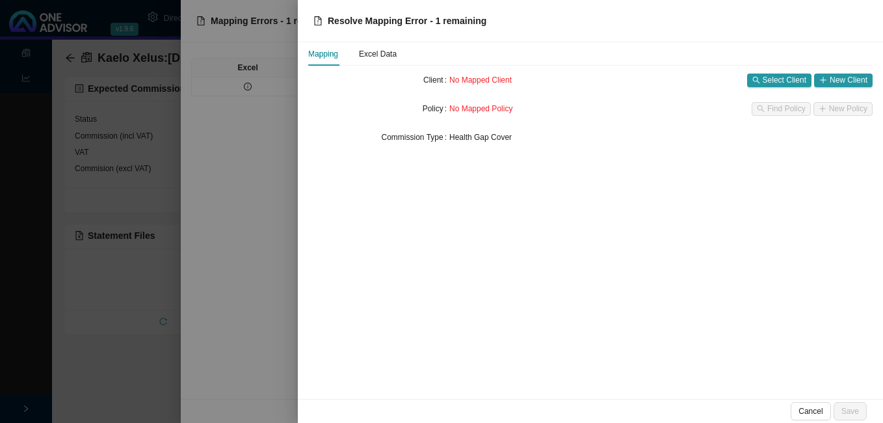
click at [254, 326] on div at bounding box center [441, 211] width 883 height 423
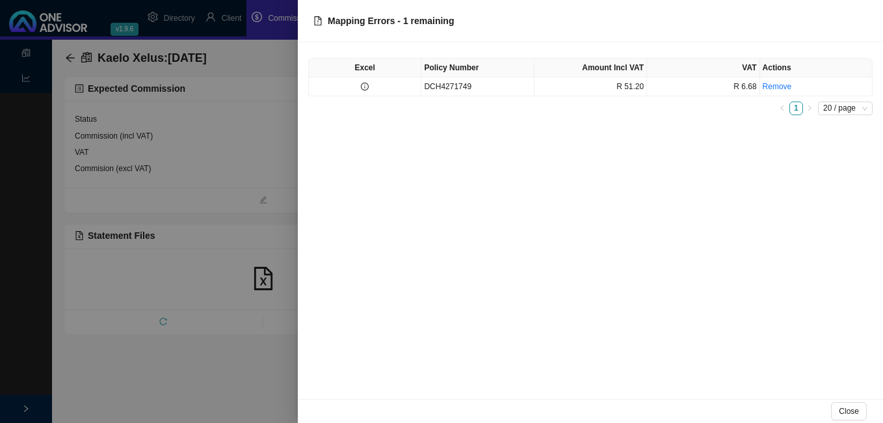
click at [254, 327] on div at bounding box center [441, 211] width 883 height 423
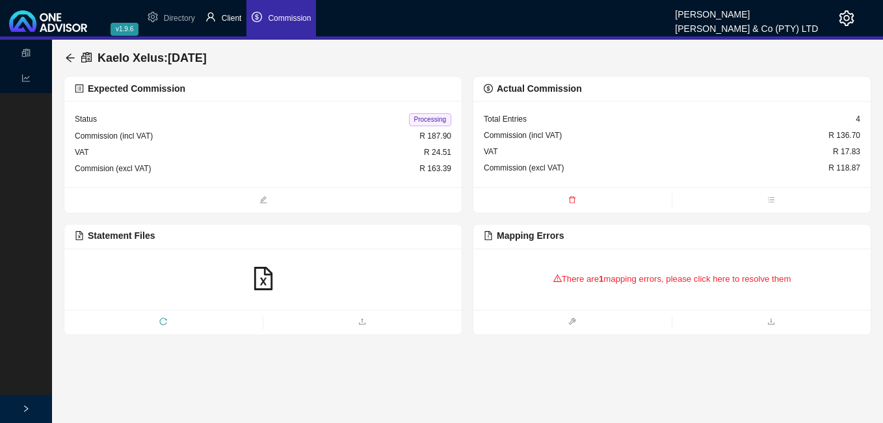
click at [231, 18] on span "Client" at bounding box center [232, 18] width 20 height 9
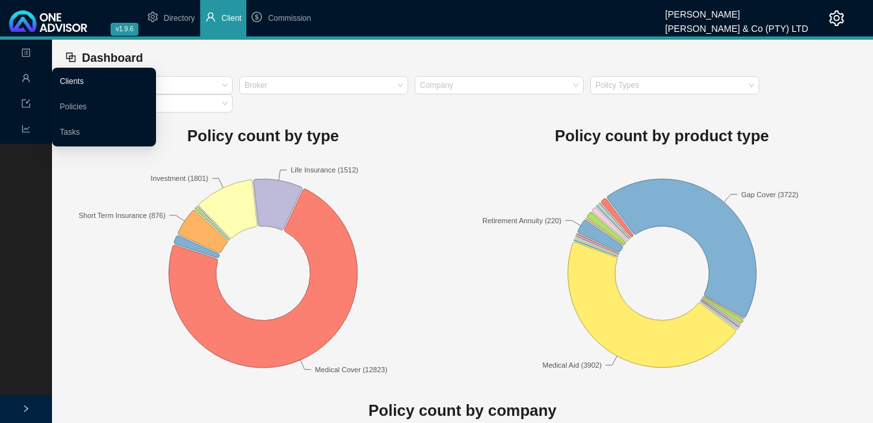
click at [84, 81] on link "Clients" at bounding box center [72, 81] width 24 height 9
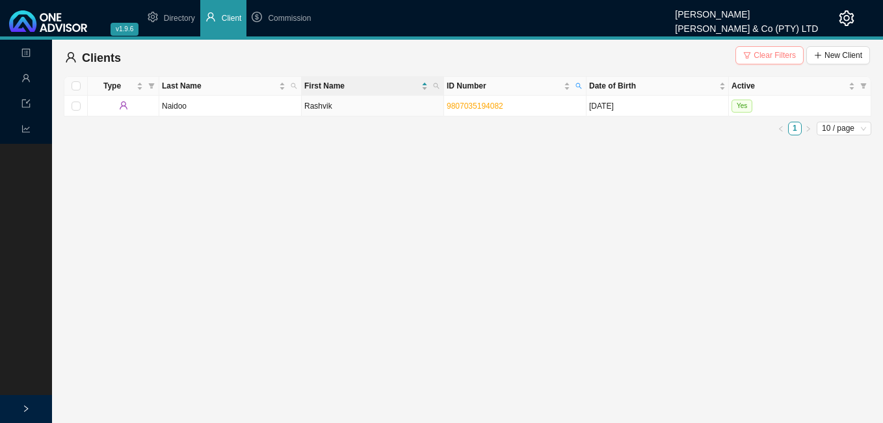
click at [762, 51] on span "Clear Filters" at bounding box center [774, 55] width 42 height 13
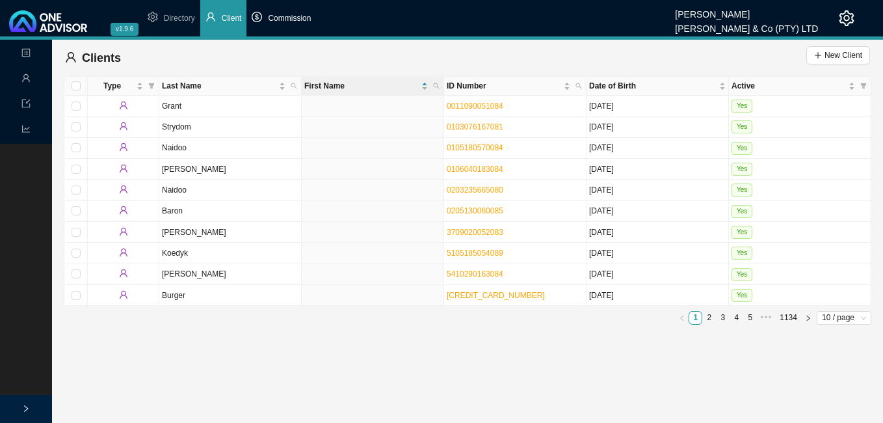
click at [279, 20] on span "Commission" at bounding box center [289, 18] width 43 height 9
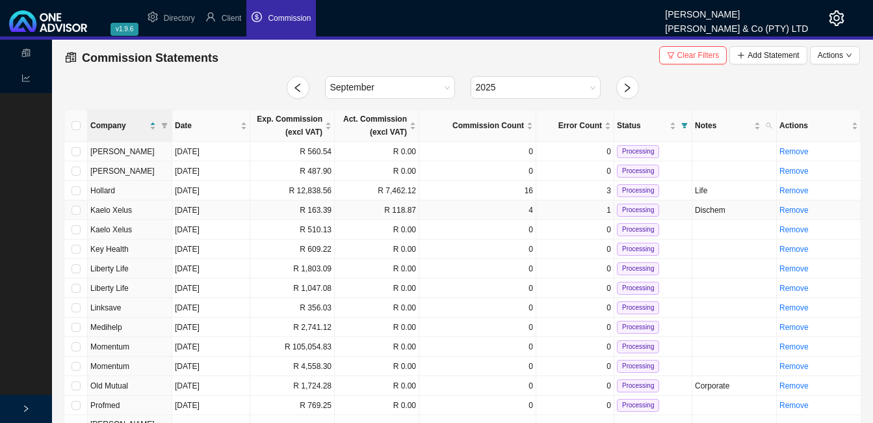
click at [316, 215] on td "R 163.39" at bounding box center [292, 210] width 85 height 20
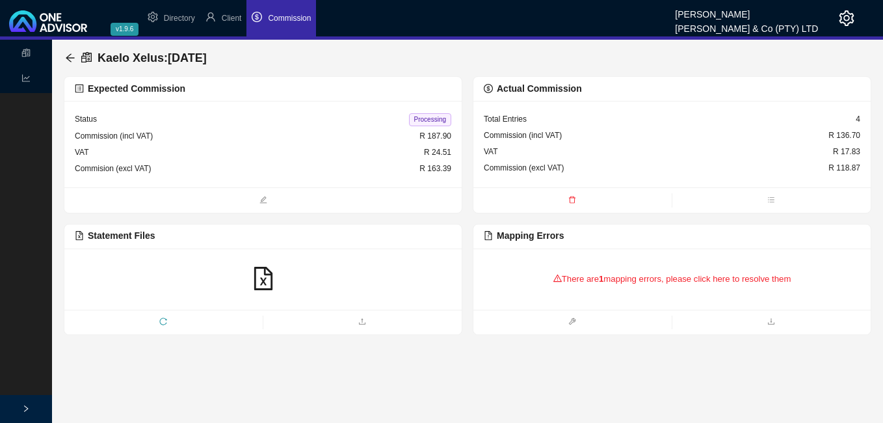
click at [678, 277] on div "There are 1 mapping errors, please click here to resolve them" at bounding box center [672, 279] width 376 height 40
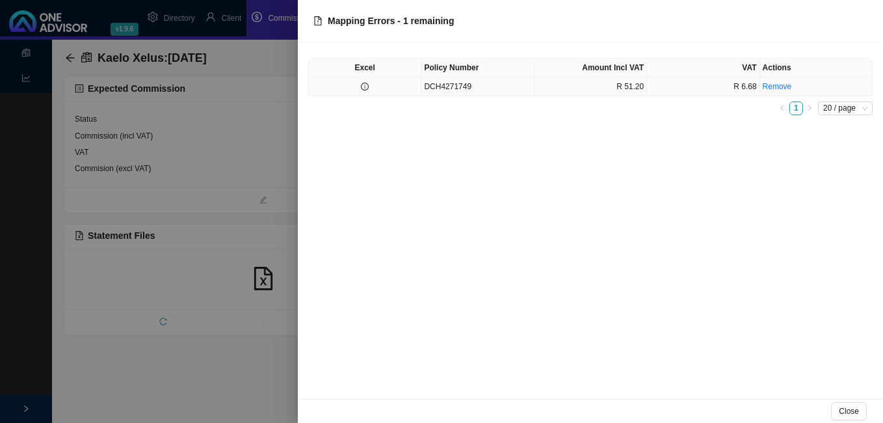
click at [374, 88] on td at bounding box center [365, 86] width 112 height 19
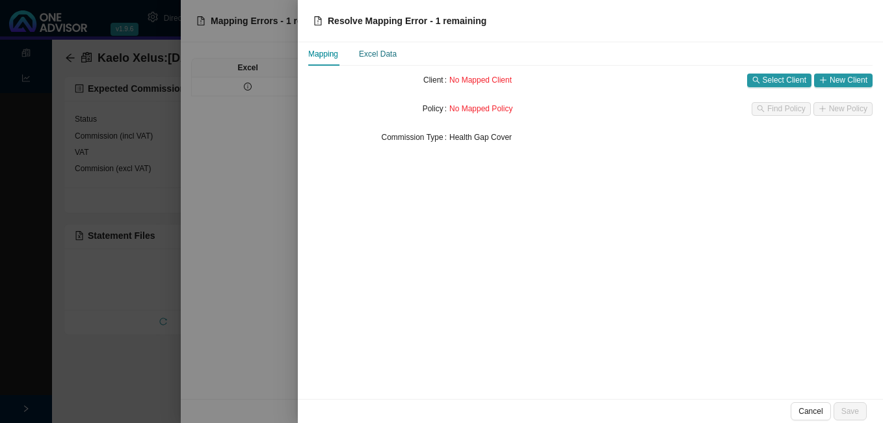
click at [374, 53] on div "Excel Data" at bounding box center [378, 53] width 38 height 13
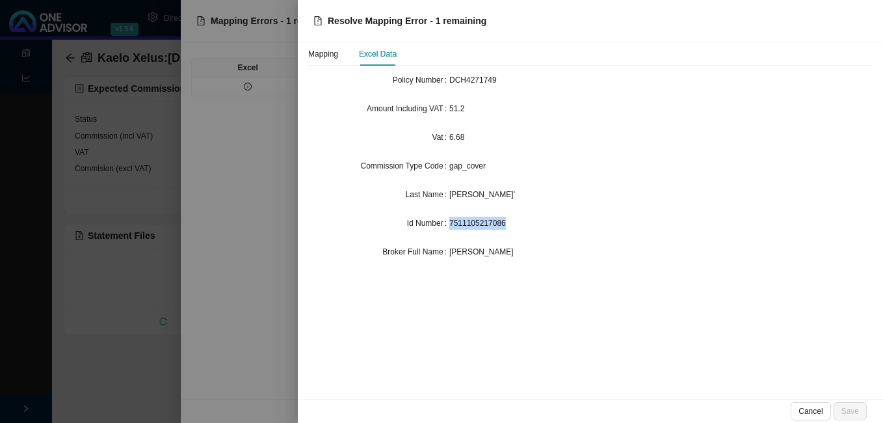
drag, startPoint x: 449, startPoint y: 224, endPoint x: 504, endPoint y: 224, distance: 54.6
click at [504, 224] on span "7511105217086" at bounding box center [477, 222] width 57 height 9
drag, startPoint x: 504, startPoint y: 224, endPoint x: 495, endPoint y: 220, distance: 9.3
copy span "7511105217086"
click at [145, 98] on div at bounding box center [441, 211] width 883 height 423
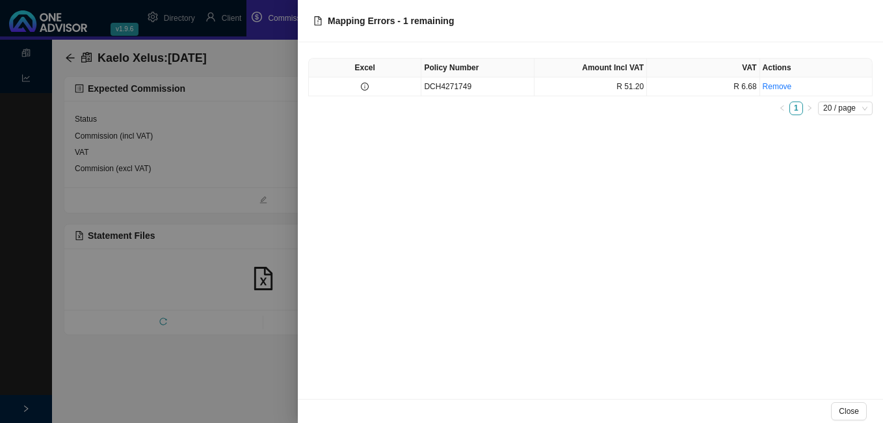
drag, startPoint x: 233, startPoint y: 18, endPoint x: 226, endPoint y: 21, distance: 7.0
click at [231, 19] on div at bounding box center [441, 211] width 883 height 423
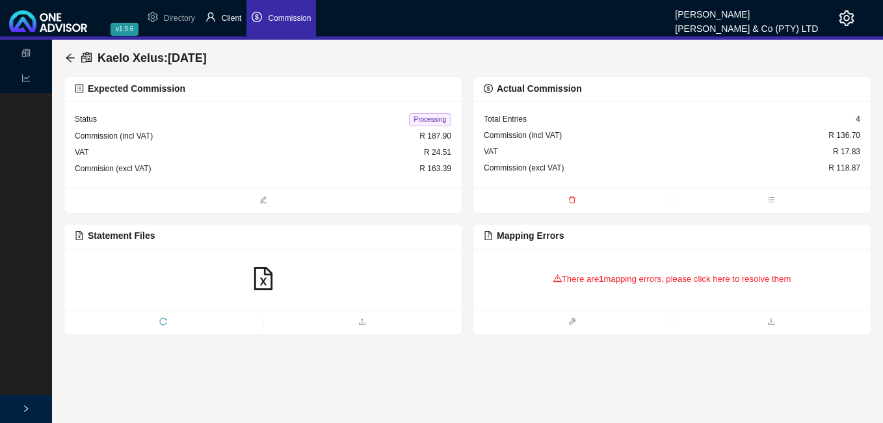
click at [231, 17] on span "Client" at bounding box center [232, 18] width 20 height 9
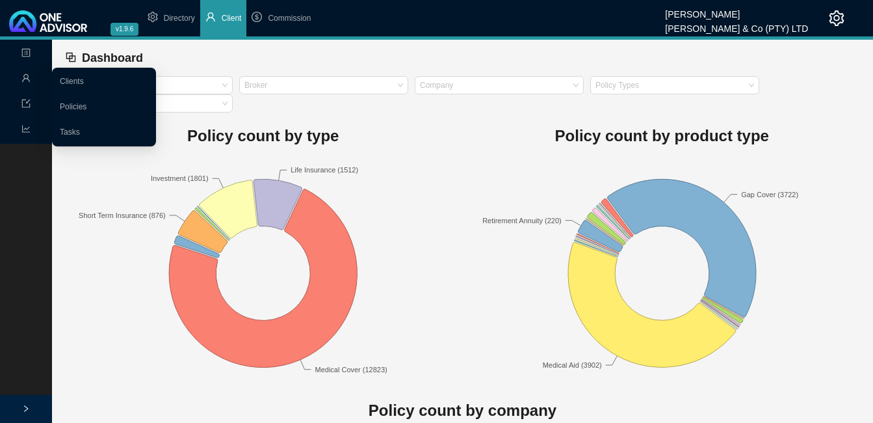
click at [28, 75] on icon "user" at bounding box center [26, 78] width 8 height 8
click at [75, 77] on link "Clients" at bounding box center [72, 81] width 24 height 9
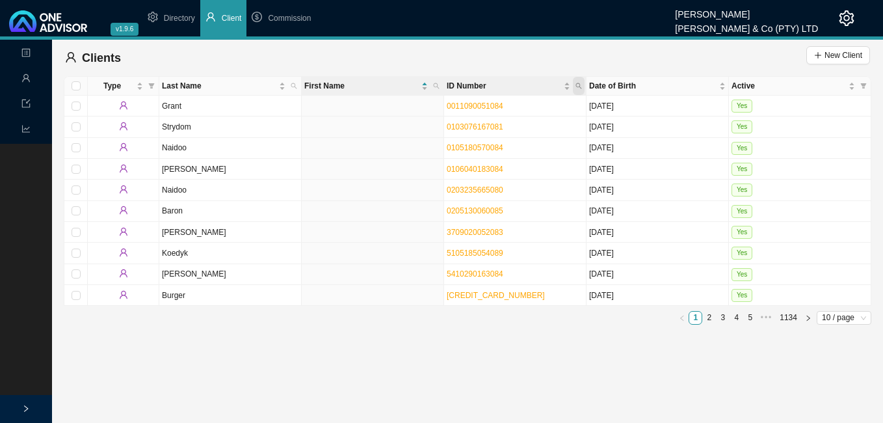
click at [578, 84] on icon "search" at bounding box center [578, 86] width 7 height 7
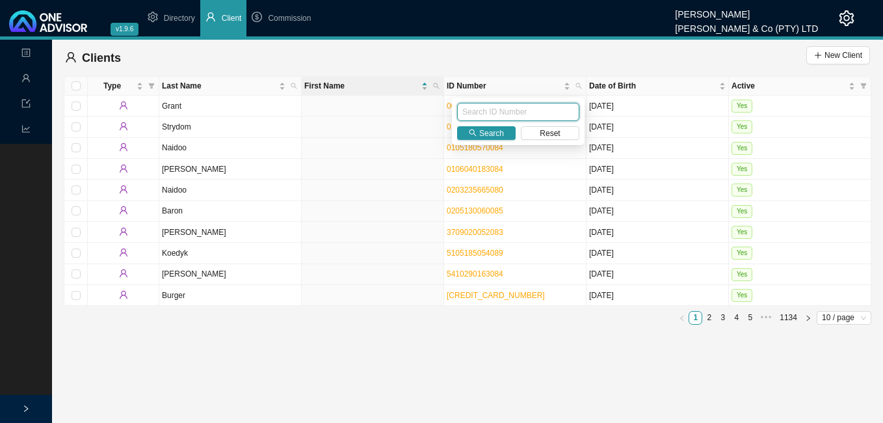
paste input "7511105217086"
click at [487, 132] on span "Search" at bounding box center [491, 133] width 25 height 13
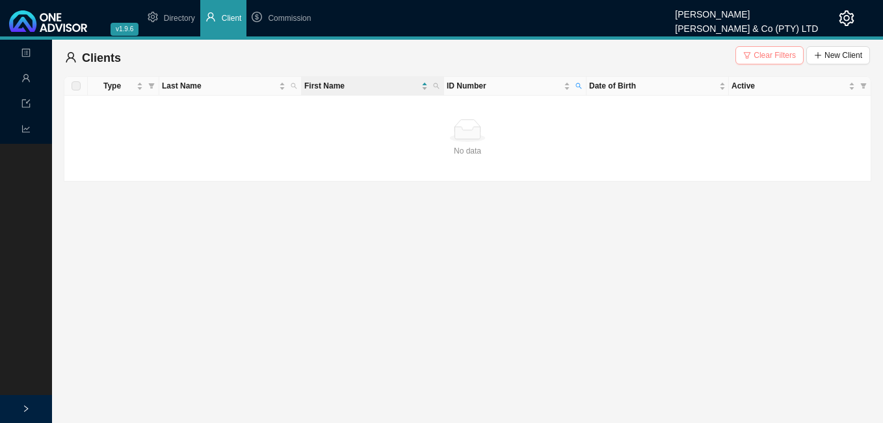
click at [766, 54] on span "Clear Filters" at bounding box center [774, 55] width 42 height 13
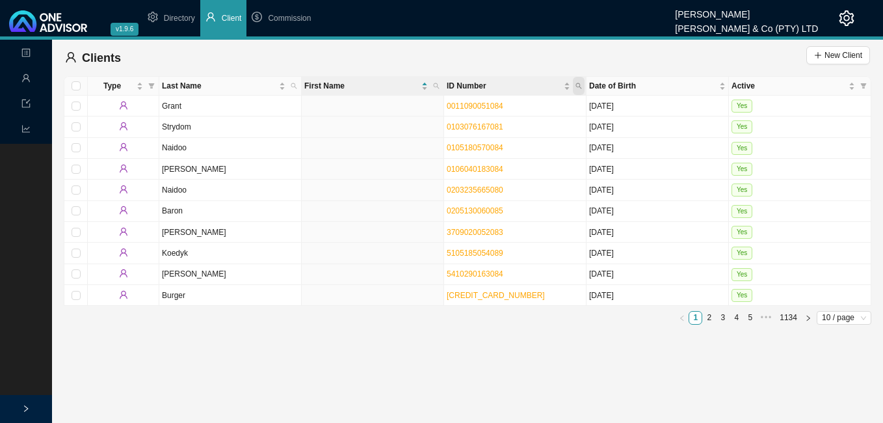
click at [579, 83] on icon "search" at bounding box center [579, 86] width 6 height 6
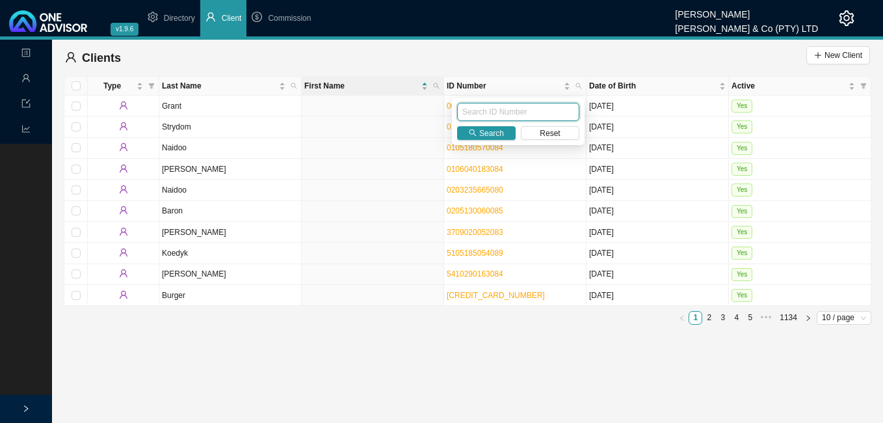
paste input "7511105217086"
click at [485, 131] on span "Search" at bounding box center [491, 133] width 25 height 13
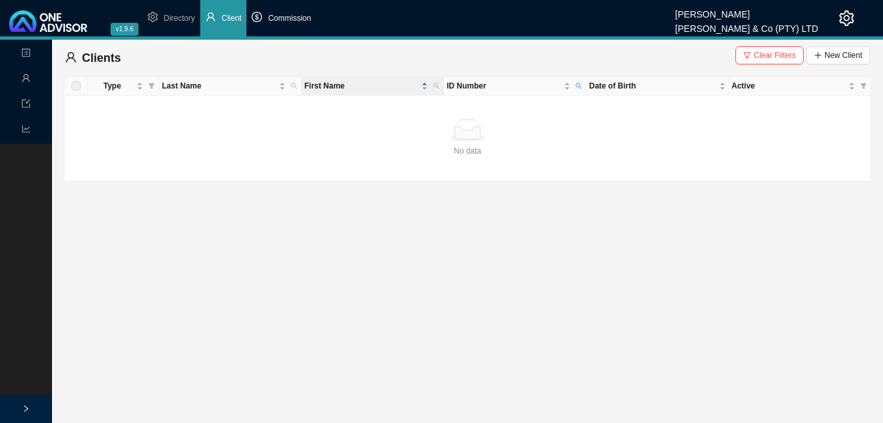
drag, startPoint x: 283, startPoint y: 13, endPoint x: 283, endPoint y: 21, distance: 8.5
click at [283, 16] on span "Commission" at bounding box center [289, 18] width 43 height 9
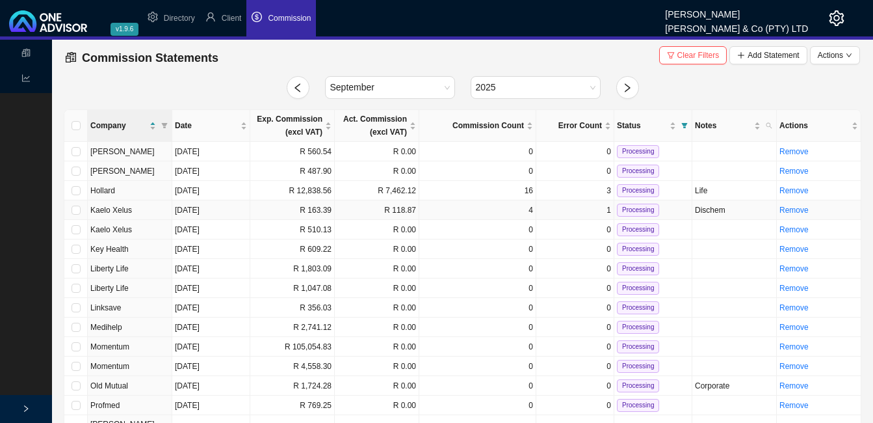
click at [325, 211] on td "R 163.39" at bounding box center [292, 210] width 85 height 20
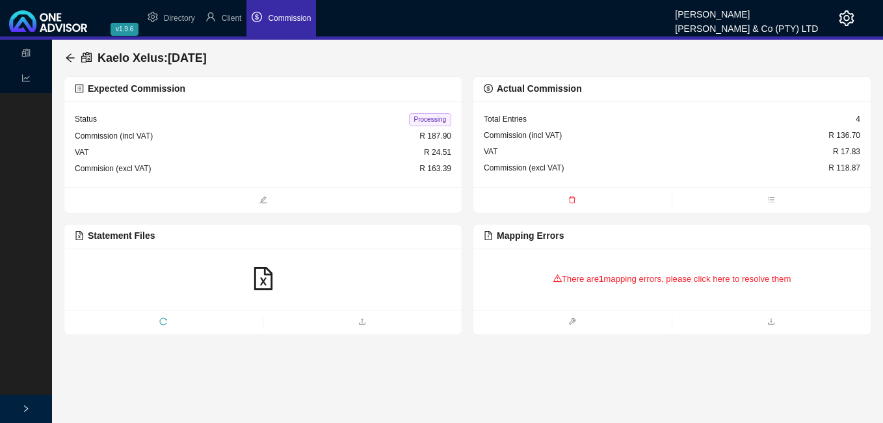
click at [644, 279] on div "There are 1 mapping errors, please click here to resolve them" at bounding box center [672, 279] width 376 height 40
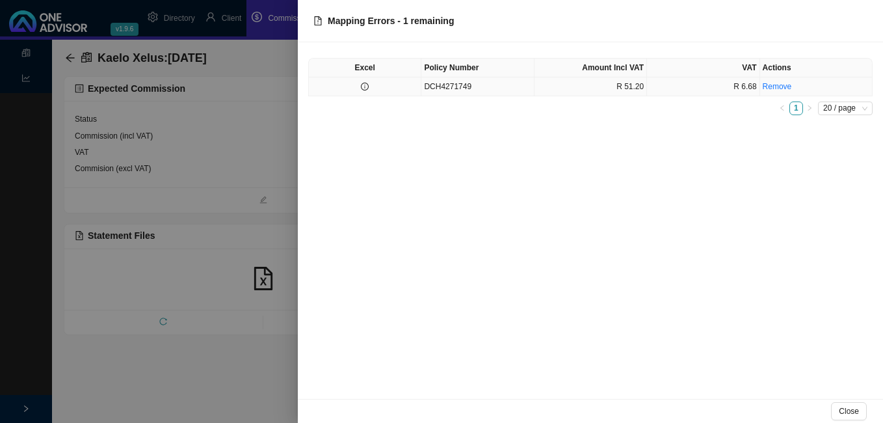
click at [526, 92] on td "DCH4271749" at bounding box center [477, 86] width 112 height 19
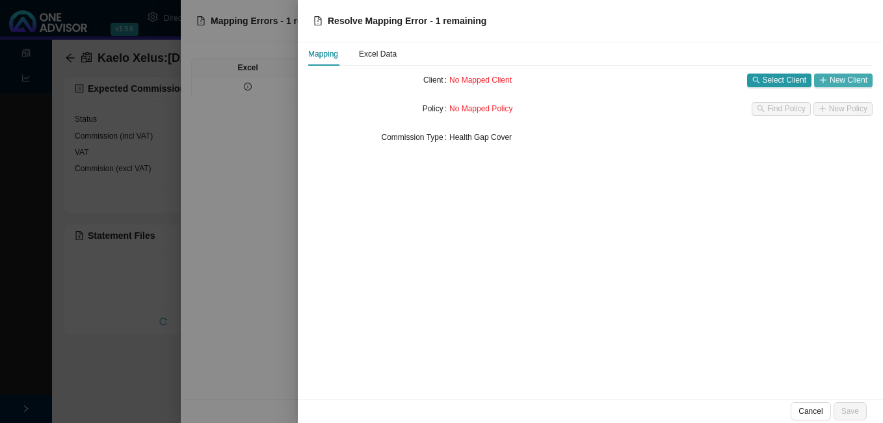
click at [843, 80] on span "New Client" at bounding box center [849, 79] width 38 height 13
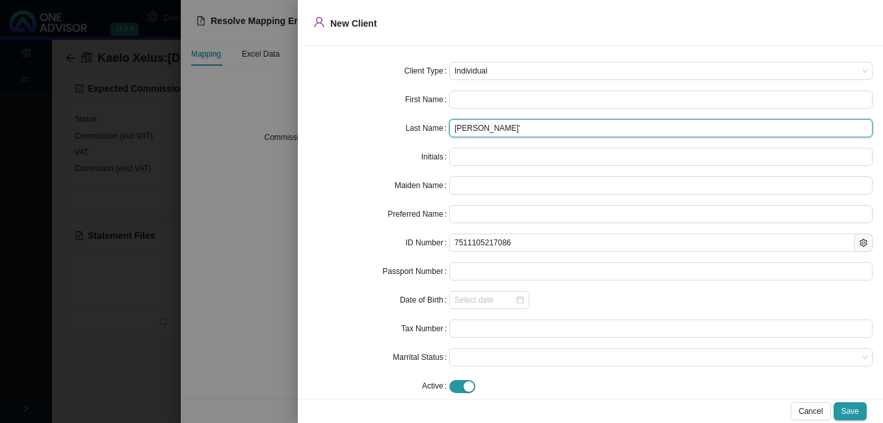
drag, startPoint x: 482, startPoint y: 127, endPoint x: 503, endPoint y: 129, distance: 21.5
click at [503, 129] on input "[PERSON_NAME]'" at bounding box center [660, 128] width 423 height 18
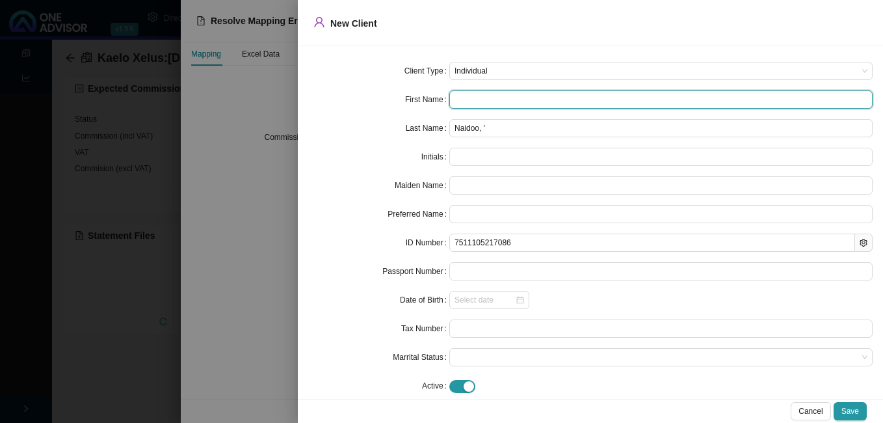
click at [460, 101] on input "text" at bounding box center [660, 99] width 423 height 18
paste input "[PERSON_NAME]"
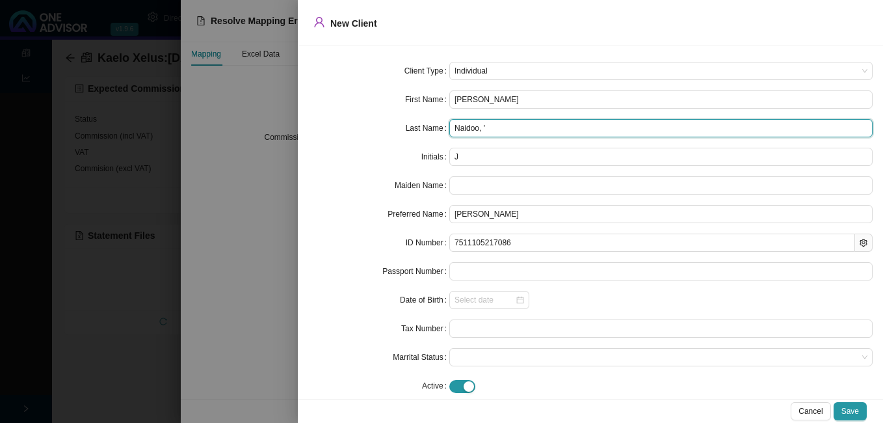
click at [512, 130] on input "Naidoo, '" at bounding box center [660, 128] width 423 height 18
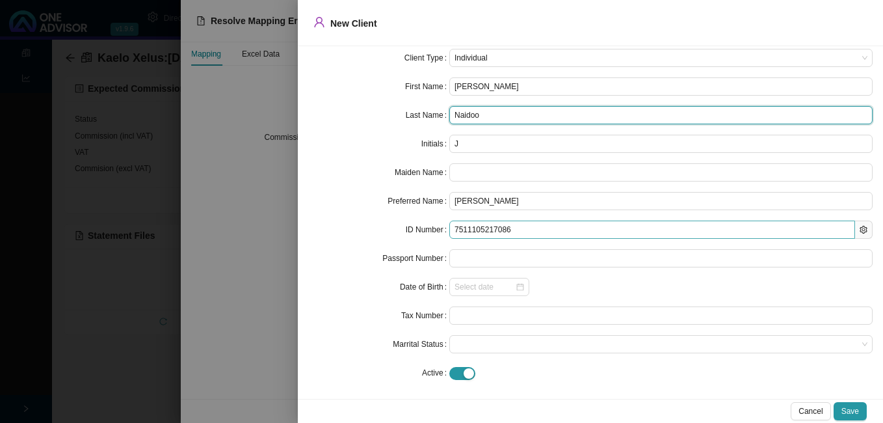
scroll to position [17, 0]
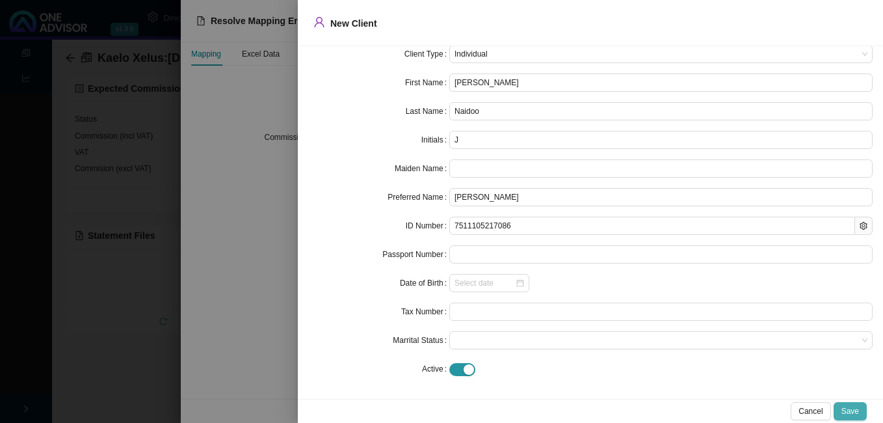
click at [853, 404] on span "Save" at bounding box center [850, 410] width 18 height 13
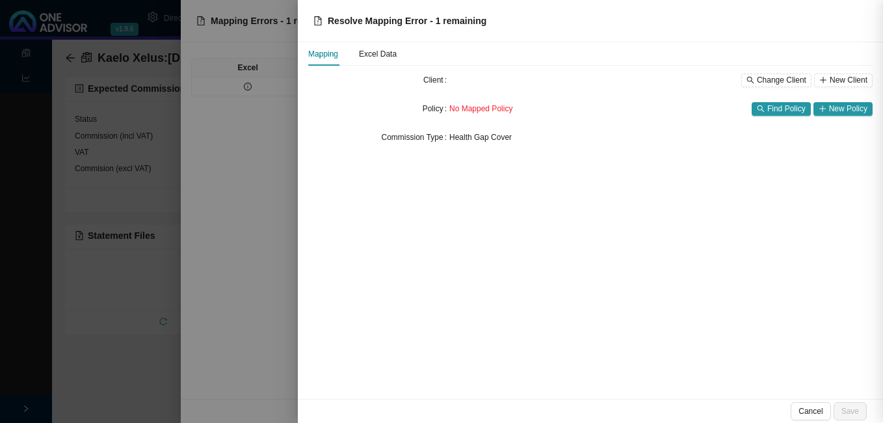
scroll to position [0, 0]
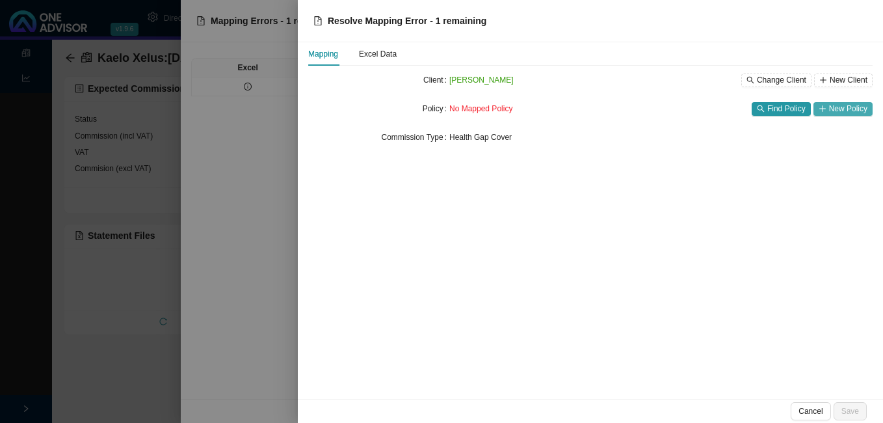
click at [837, 109] on span "New Policy" at bounding box center [848, 108] width 38 height 13
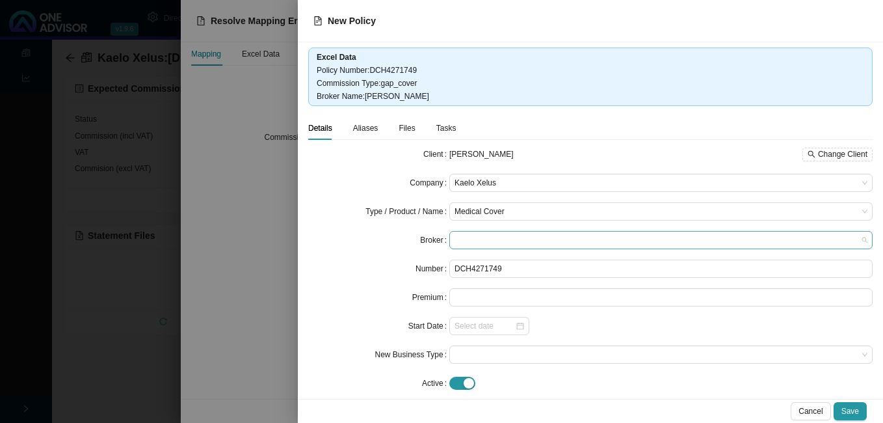
click at [504, 233] on span at bounding box center [660, 239] width 413 height 17
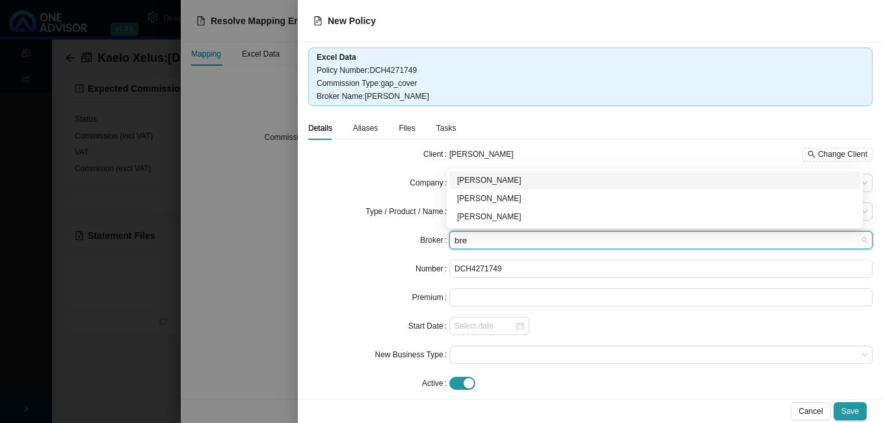
click at [509, 177] on div "[PERSON_NAME]" at bounding box center [654, 180] width 395 height 13
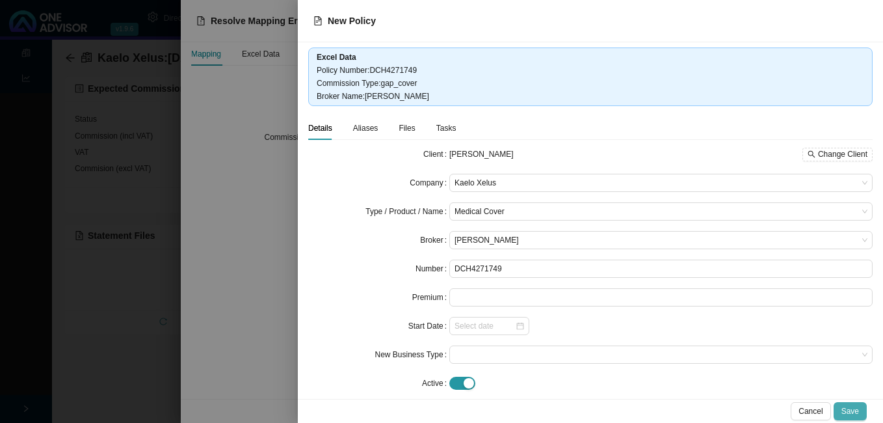
click at [846, 406] on span "Save" at bounding box center [850, 410] width 18 height 13
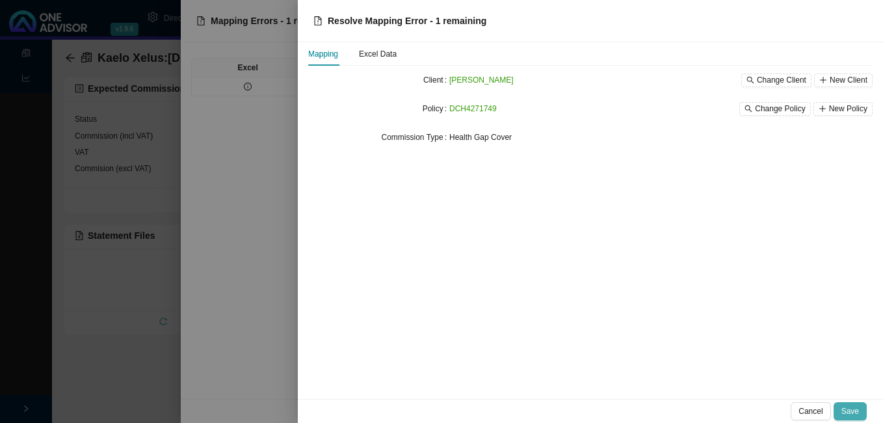
click at [845, 408] on span "Save" at bounding box center [850, 410] width 18 height 13
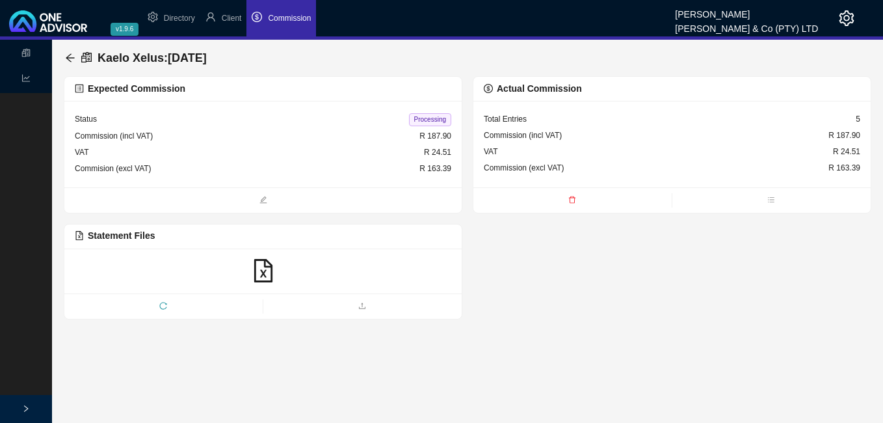
click at [428, 119] on span "Processing" at bounding box center [430, 119] width 42 height 13
click at [73, 55] on icon "arrow-left" at bounding box center [70, 58] width 10 height 10
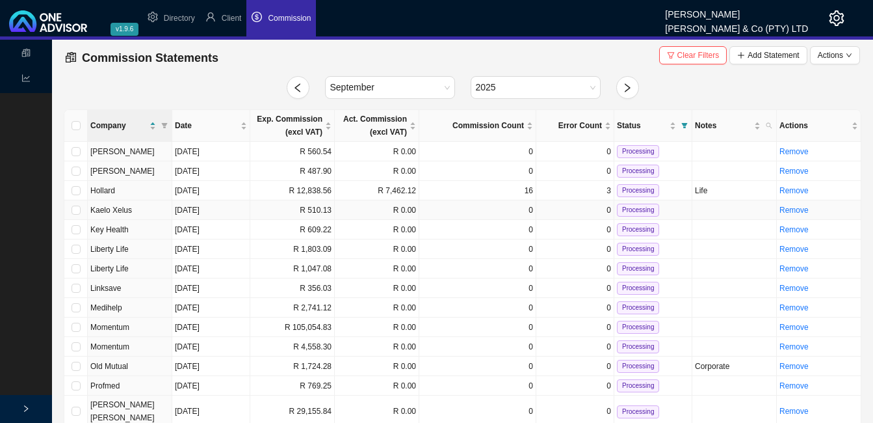
click at [319, 209] on td "R 510.13" at bounding box center [292, 210] width 85 height 20
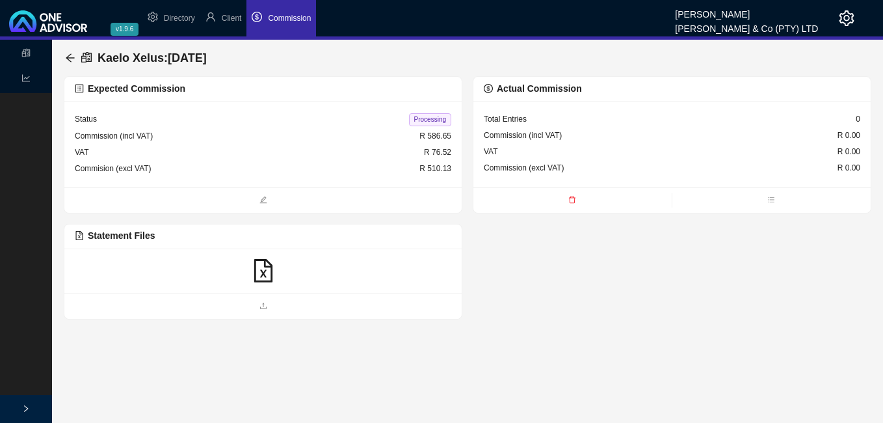
click at [268, 270] on icon "file-excel" at bounding box center [263, 270] width 23 height 23
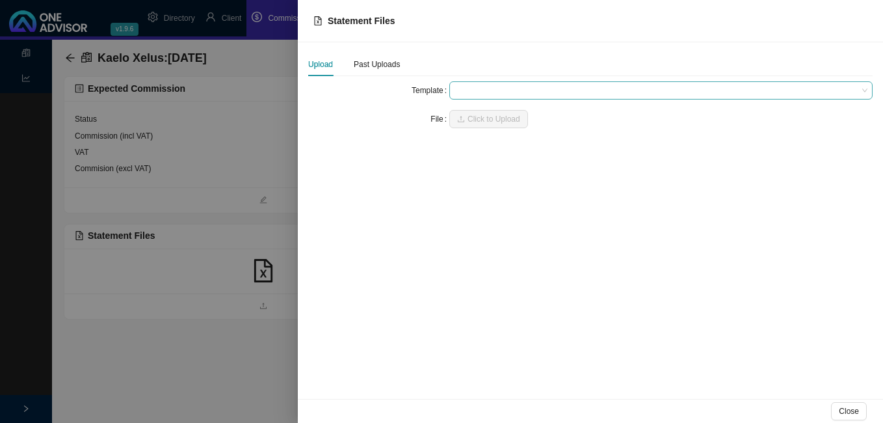
click at [484, 96] on span at bounding box center [660, 90] width 413 height 17
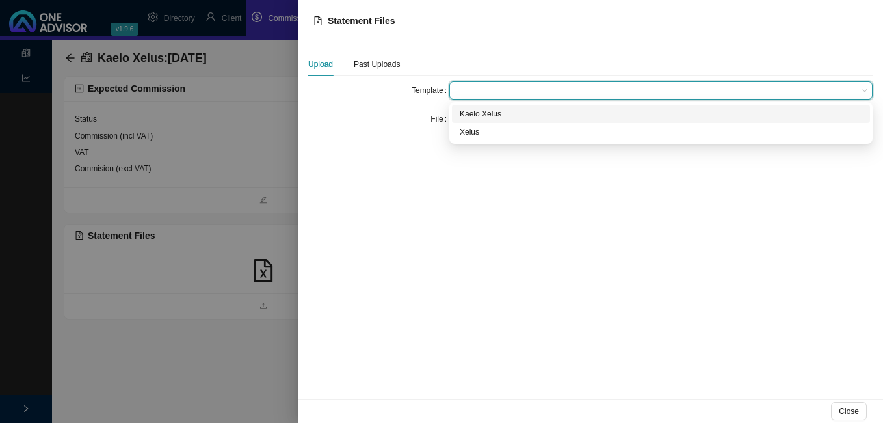
click at [486, 117] on div "Kaelo Xelus" at bounding box center [661, 113] width 402 height 13
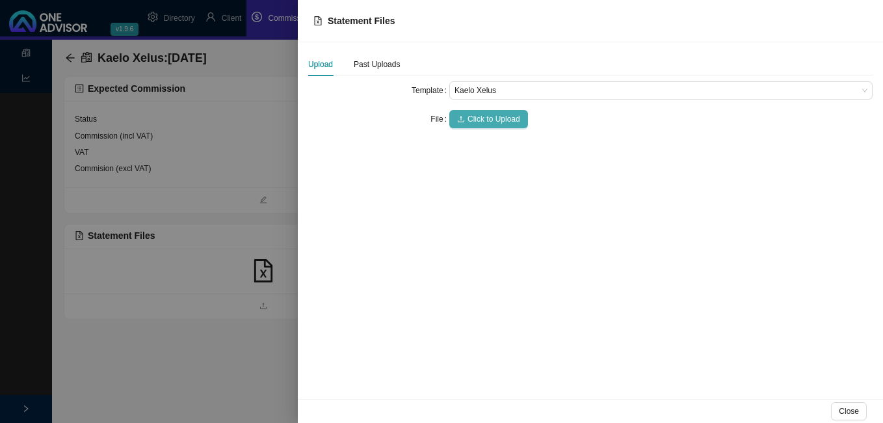
click at [486, 120] on span "Click to Upload" at bounding box center [493, 118] width 53 height 13
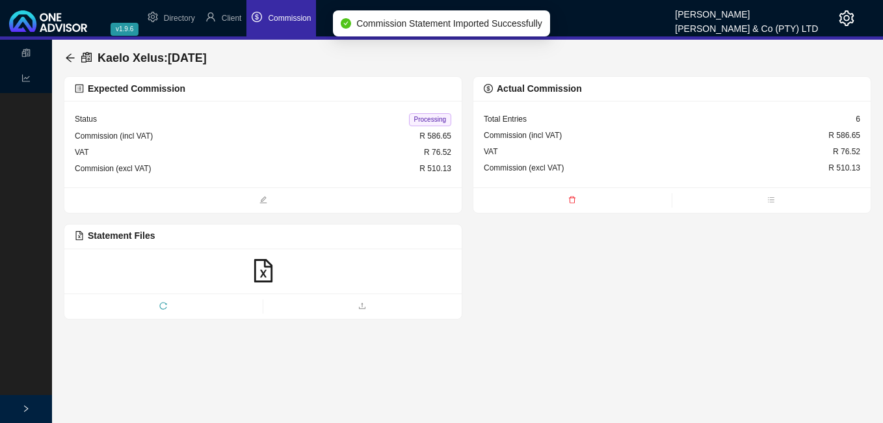
click at [438, 123] on span "Processing" at bounding box center [430, 119] width 42 height 13
click at [73, 59] on icon "arrow-left" at bounding box center [70, 58] width 10 height 10
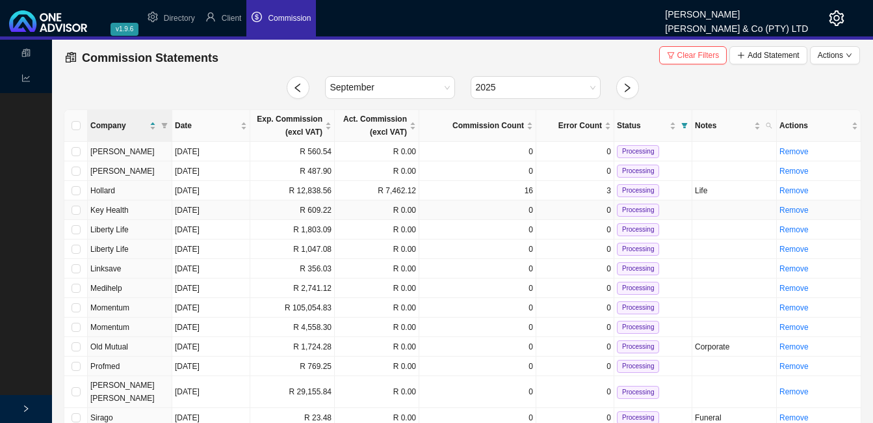
click at [333, 211] on td "R 609.22" at bounding box center [292, 210] width 85 height 20
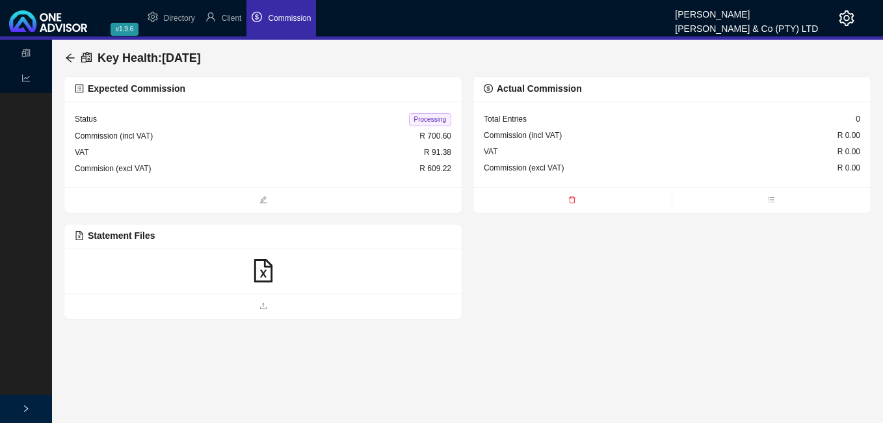
click at [261, 268] on icon "file-excel" at bounding box center [263, 270] width 23 height 23
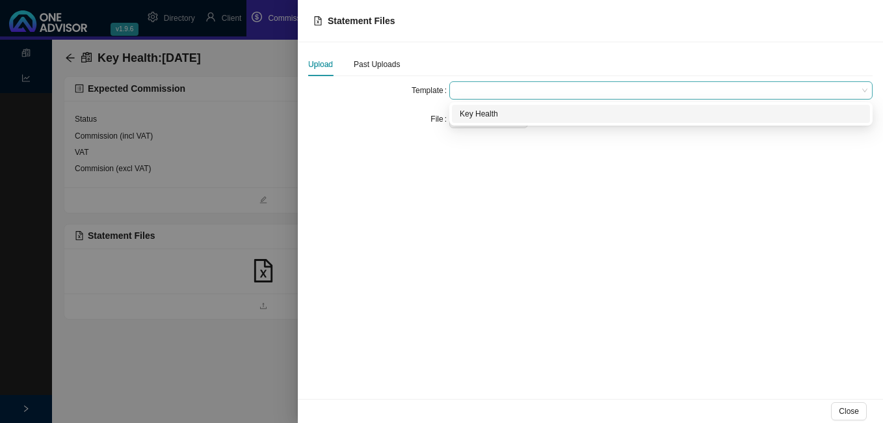
click at [493, 98] on span at bounding box center [660, 90] width 413 height 17
click at [484, 119] on div "Key Health" at bounding box center [661, 113] width 402 height 13
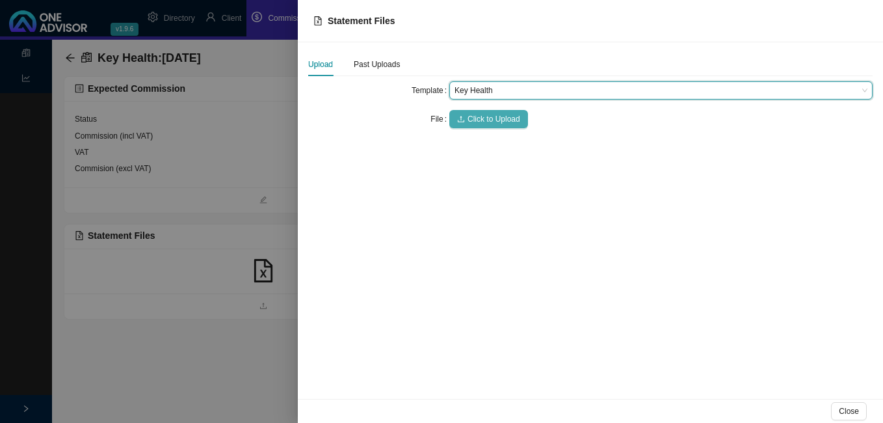
click at [484, 119] on span "Click to Upload" at bounding box center [493, 118] width 53 height 13
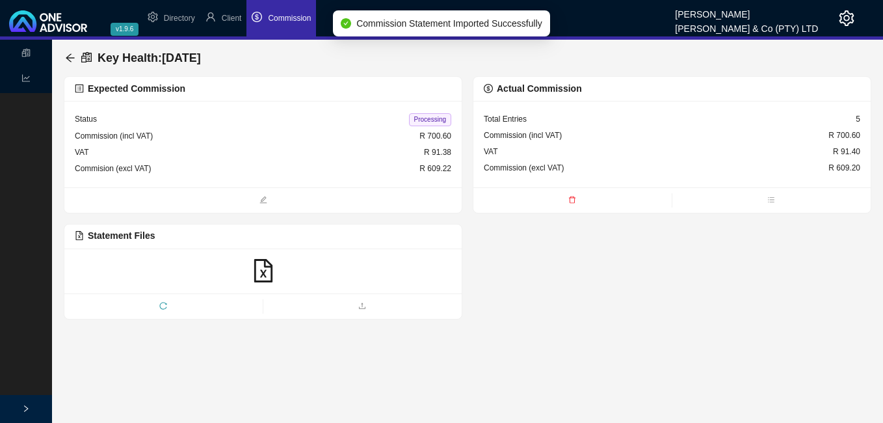
click at [436, 114] on span "Processing" at bounding box center [430, 119] width 42 height 13
click at [72, 57] on icon "arrow-left" at bounding box center [70, 58] width 10 height 10
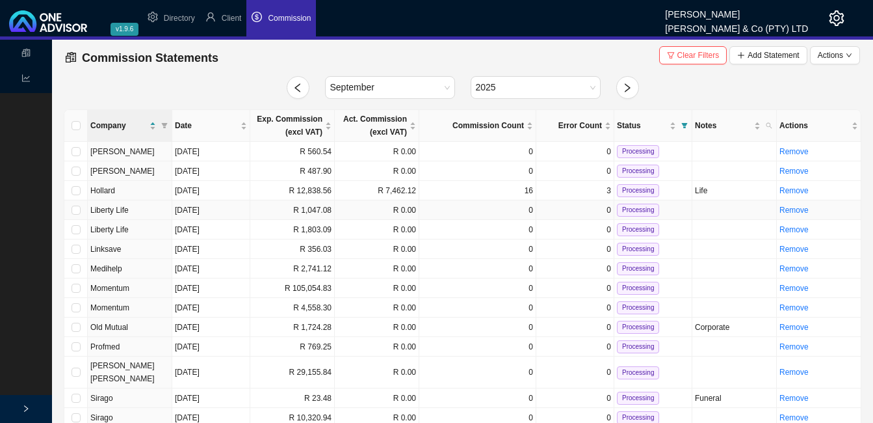
click at [333, 213] on td "R 1,047.08" at bounding box center [292, 210] width 85 height 20
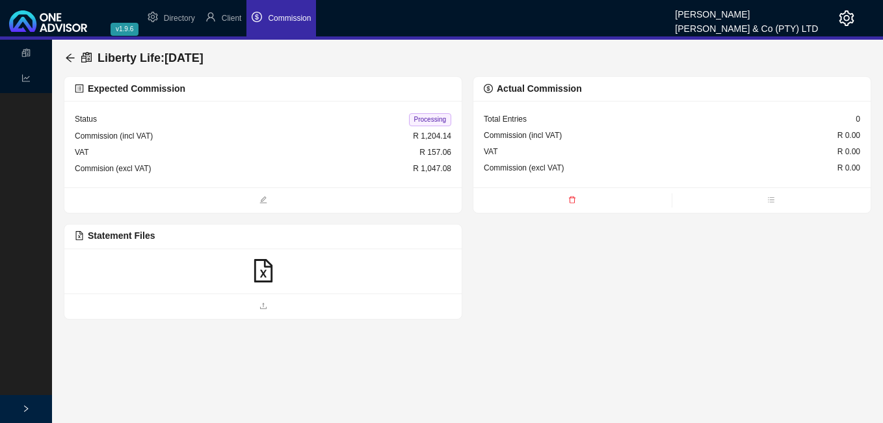
click at [264, 267] on icon "file-excel" at bounding box center [263, 270] width 23 height 23
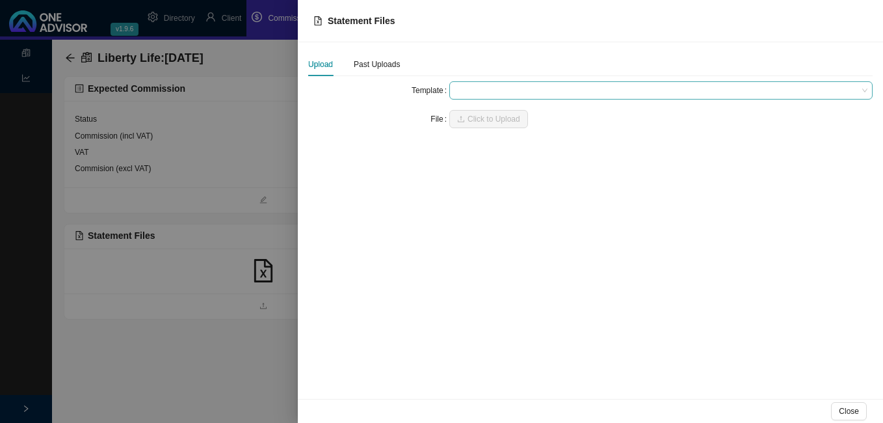
click at [475, 92] on span at bounding box center [660, 90] width 413 height 17
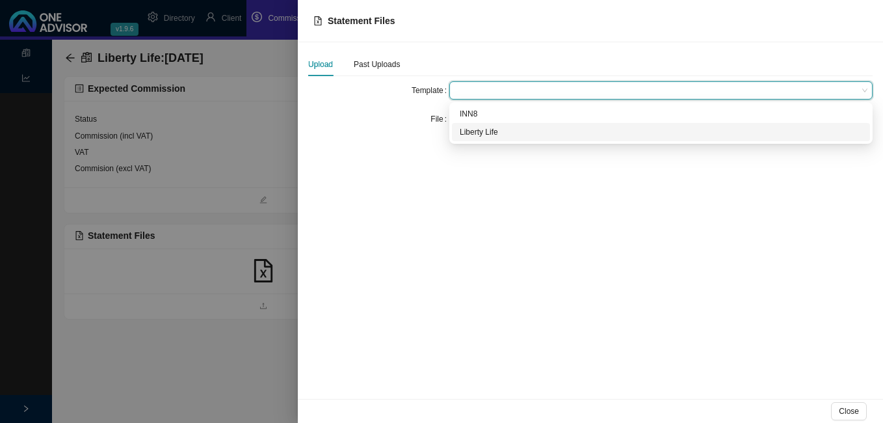
click at [499, 127] on div "Liberty Life" at bounding box center [661, 131] width 402 height 13
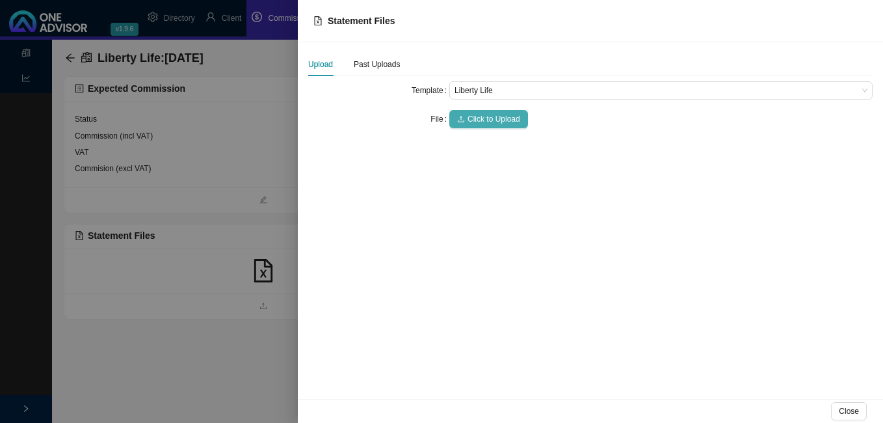
click at [488, 118] on span "Click to Upload" at bounding box center [493, 118] width 53 height 13
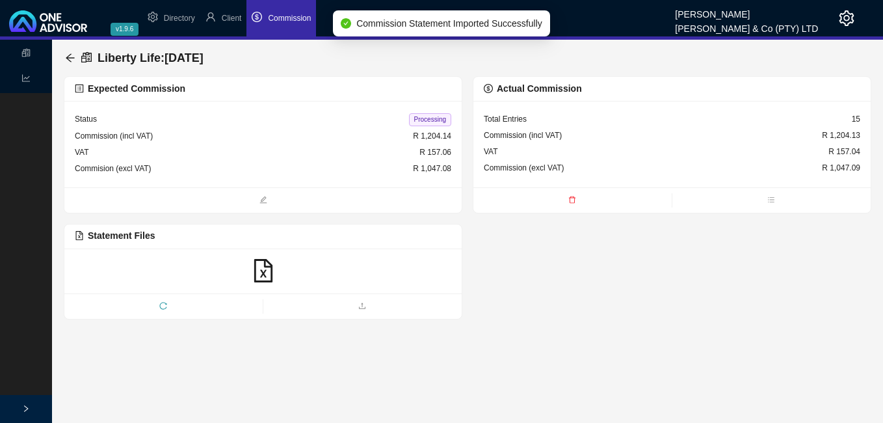
drag, startPoint x: 440, startPoint y: 122, endPoint x: 302, endPoint y: 109, distance: 139.1
click at [439, 120] on span "Processing" at bounding box center [430, 119] width 42 height 13
click at [68, 54] on icon "arrow-left" at bounding box center [70, 58] width 10 height 10
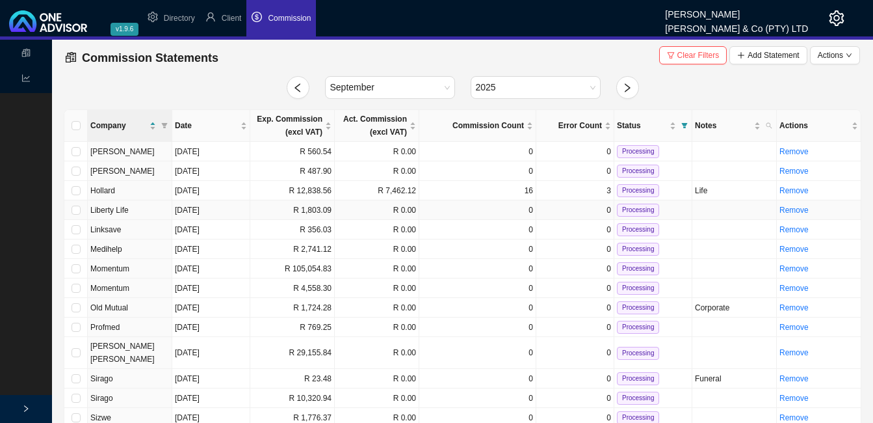
click at [313, 211] on td "R 1,803.09" at bounding box center [292, 210] width 85 height 20
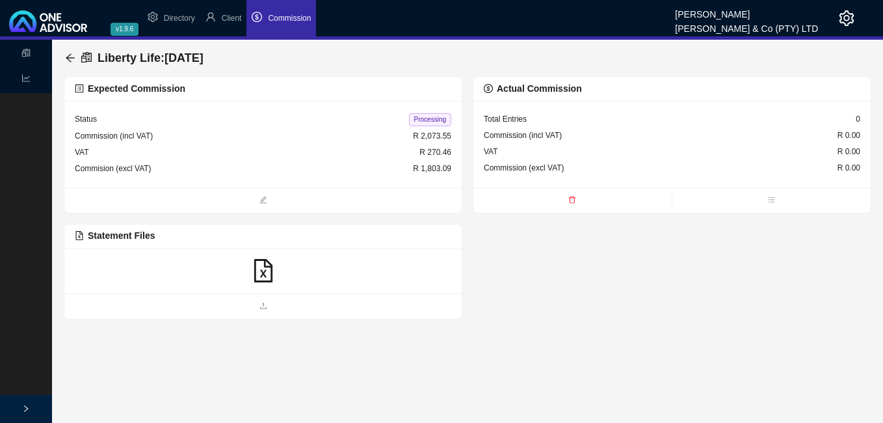
click at [265, 273] on icon "file-excel" at bounding box center [263, 270] width 23 height 23
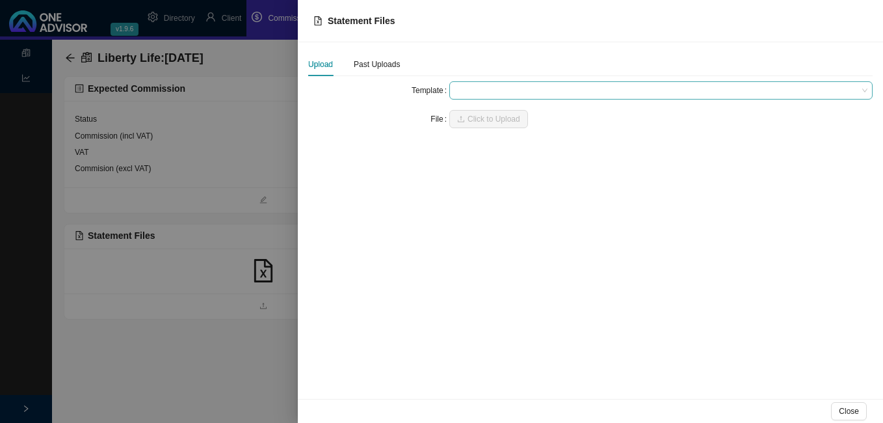
click at [484, 96] on span at bounding box center [660, 90] width 413 height 17
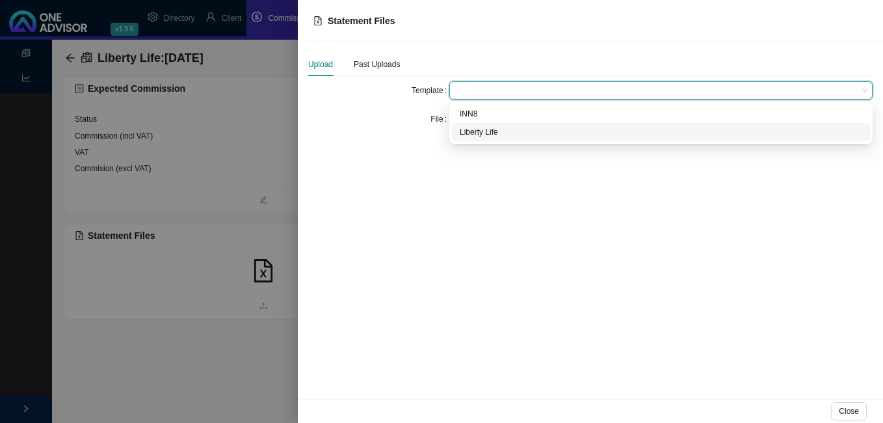
click at [478, 133] on div "Liberty Life" at bounding box center [661, 131] width 402 height 13
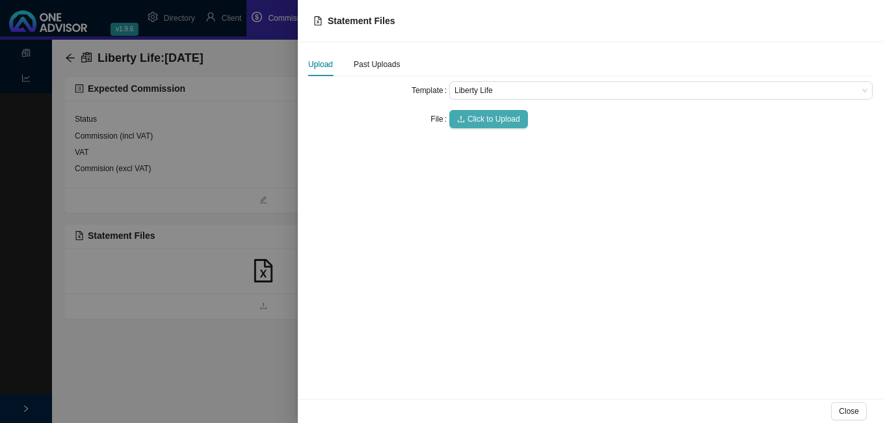
click at [482, 117] on span "Click to Upload" at bounding box center [493, 118] width 53 height 13
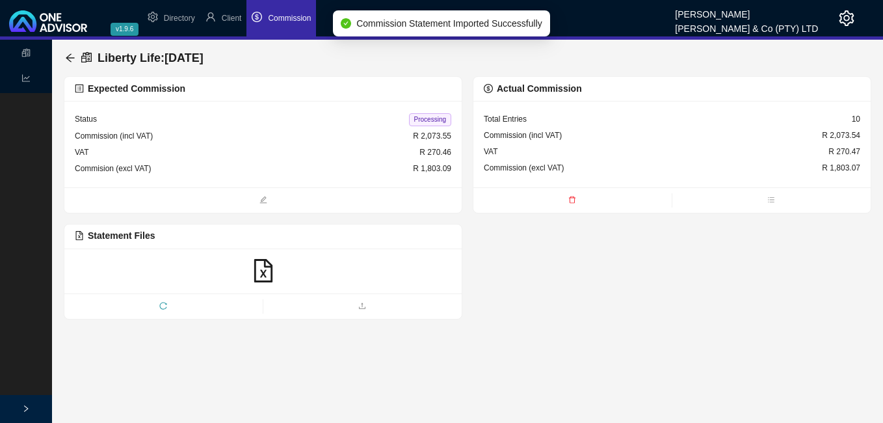
click at [427, 118] on span "Processing" at bounding box center [430, 119] width 42 height 13
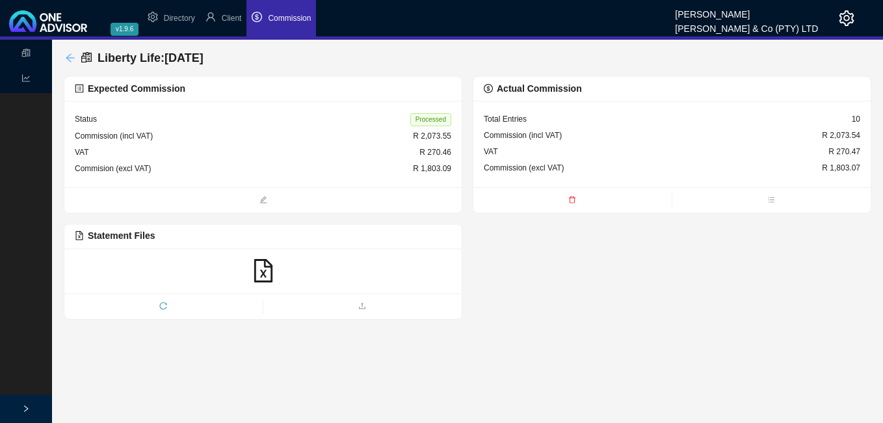
click at [72, 59] on icon "arrow-left" at bounding box center [70, 58] width 10 height 10
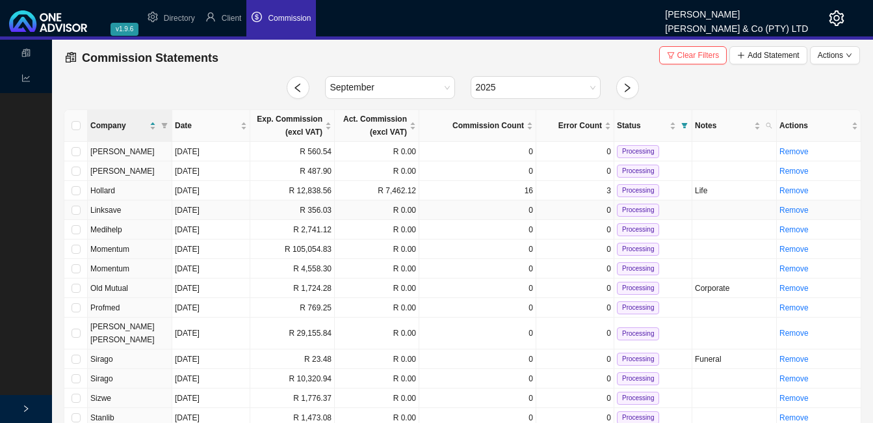
click at [289, 215] on td "R 356.03" at bounding box center [292, 210] width 85 height 20
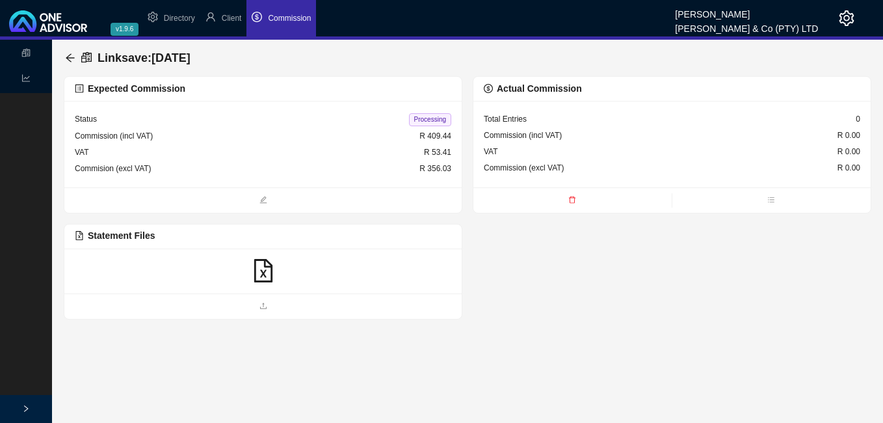
click at [259, 270] on icon "file-excel" at bounding box center [263, 270] width 23 height 23
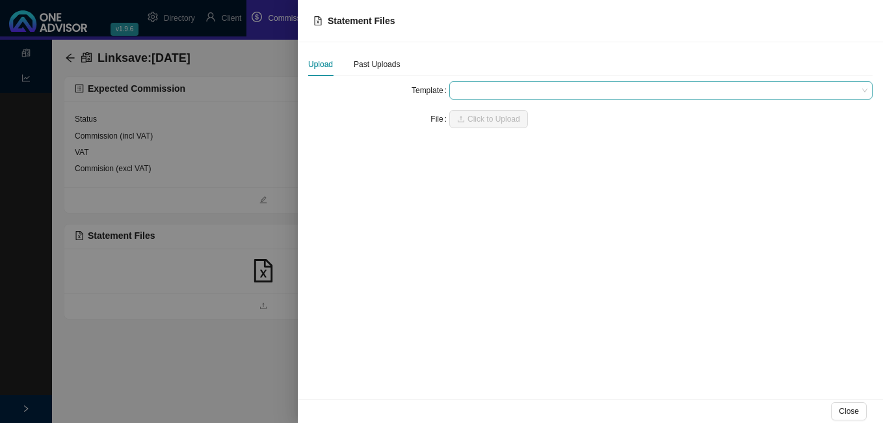
click at [476, 90] on span at bounding box center [660, 90] width 413 height 17
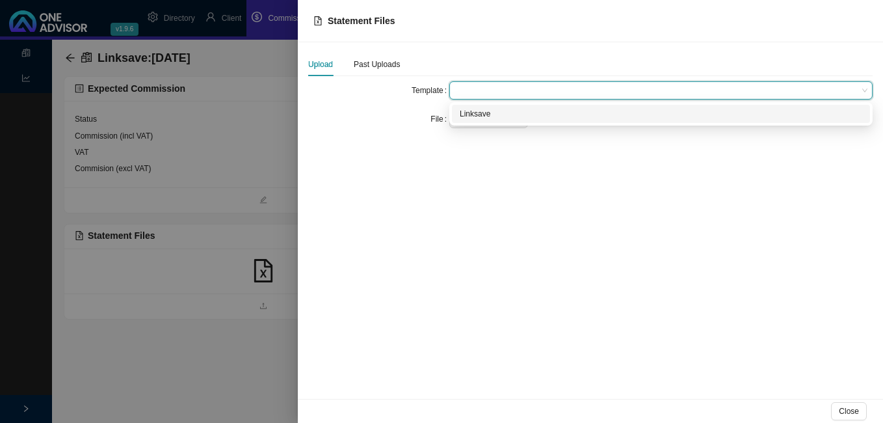
click at [478, 116] on div "Linksave" at bounding box center [661, 113] width 402 height 13
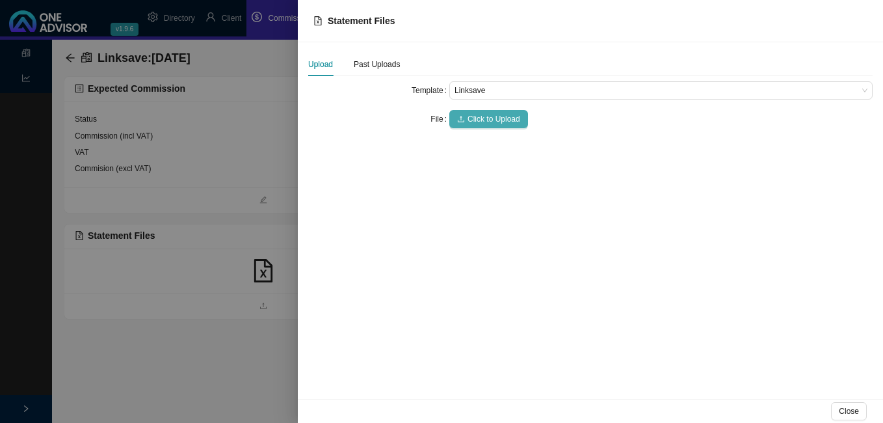
click at [478, 116] on span "Click to Upload" at bounding box center [493, 118] width 53 height 13
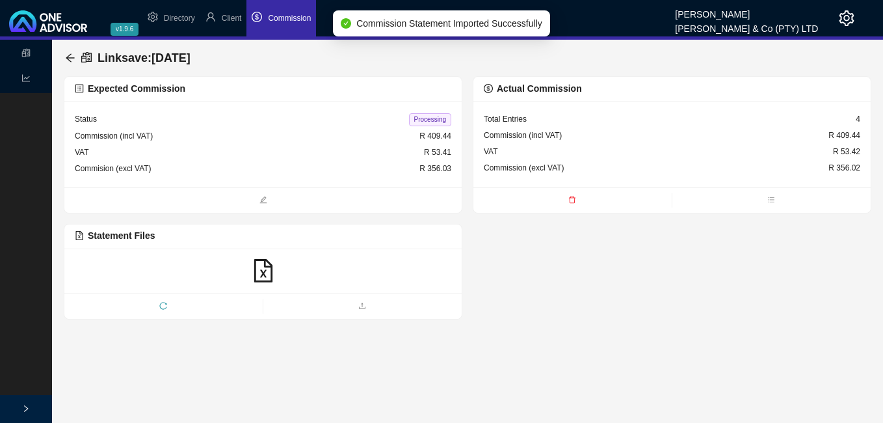
click at [418, 122] on span "Processing" at bounding box center [430, 119] width 42 height 13
click at [71, 54] on icon "arrow-left" at bounding box center [70, 57] width 8 height 8
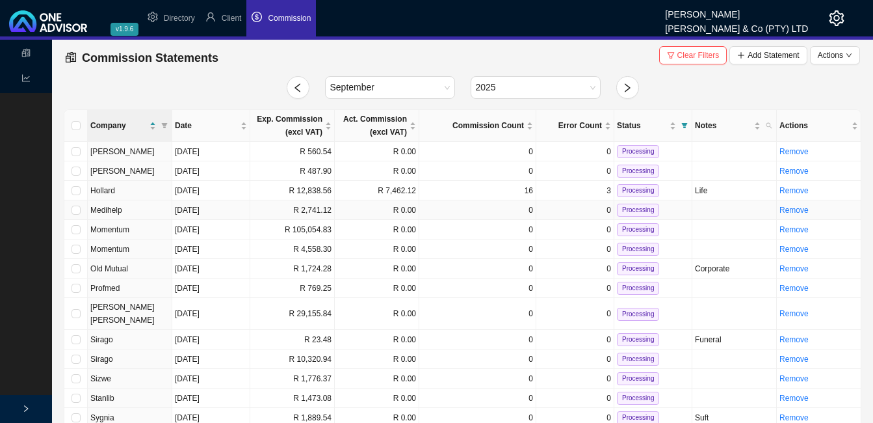
click at [320, 216] on td "R 2,741.12" at bounding box center [292, 210] width 85 height 20
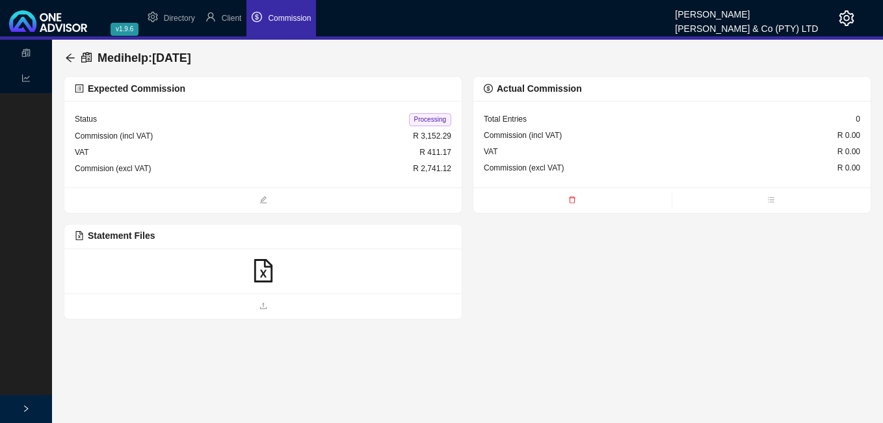
click at [262, 270] on icon "file-excel" at bounding box center [263, 270] width 23 height 23
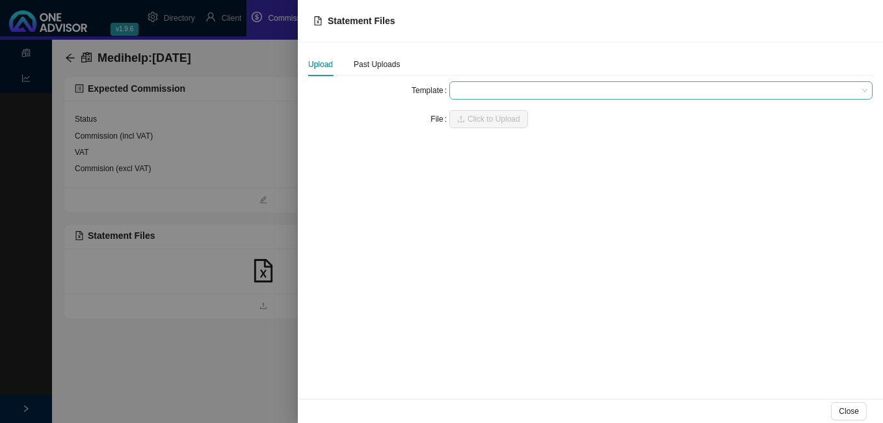
click at [476, 95] on span at bounding box center [660, 90] width 413 height 17
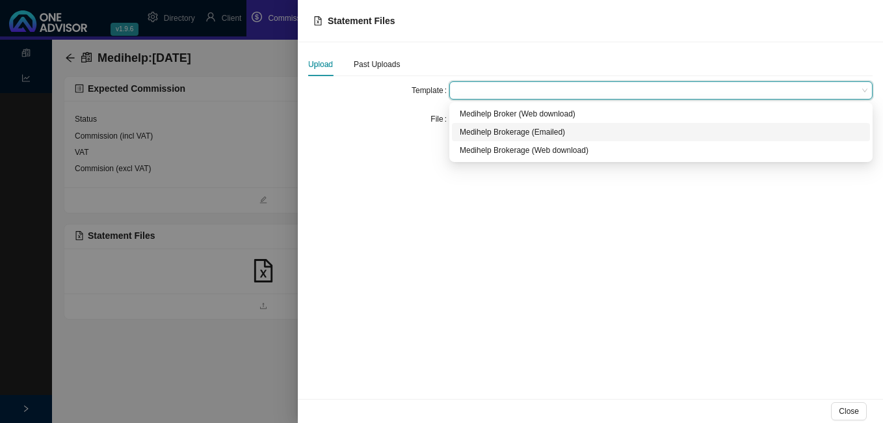
click at [484, 133] on div "Medihelp Brokerage (Emailed)" at bounding box center [661, 131] width 402 height 13
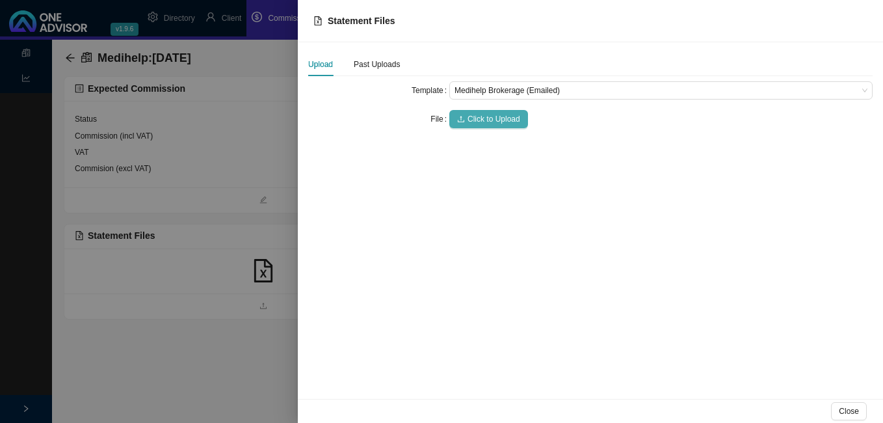
click at [483, 114] on span "Click to Upload" at bounding box center [493, 118] width 53 height 13
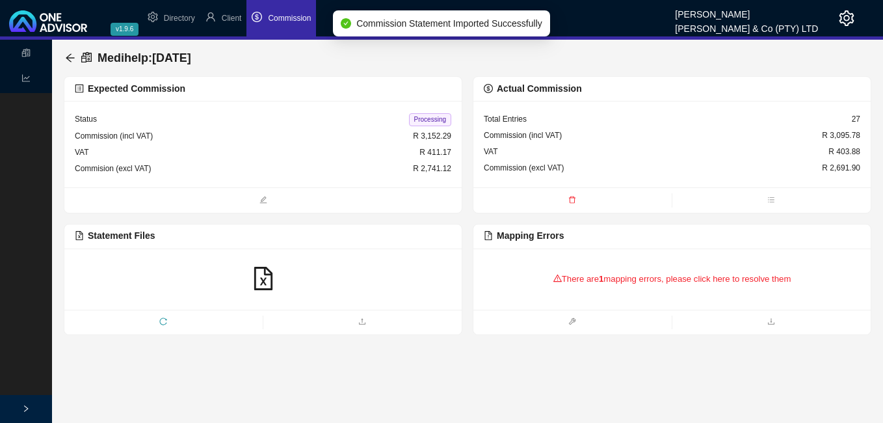
click at [599, 277] on b "1" at bounding box center [601, 279] width 5 height 10
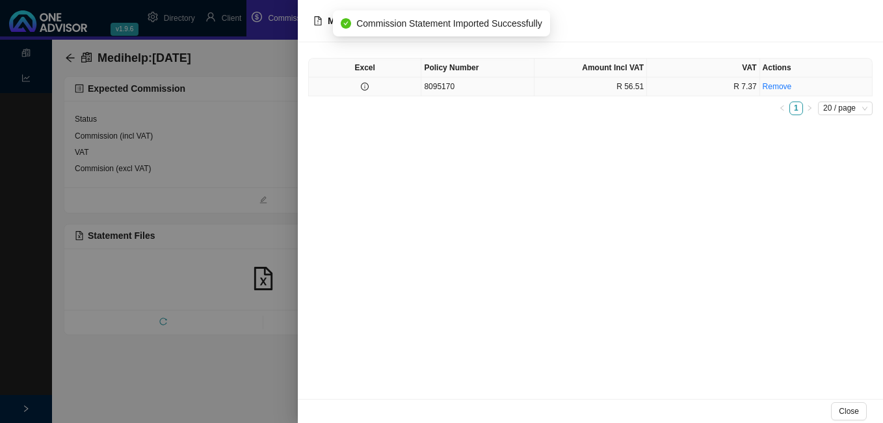
click at [374, 88] on td at bounding box center [365, 86] width 112 height 19
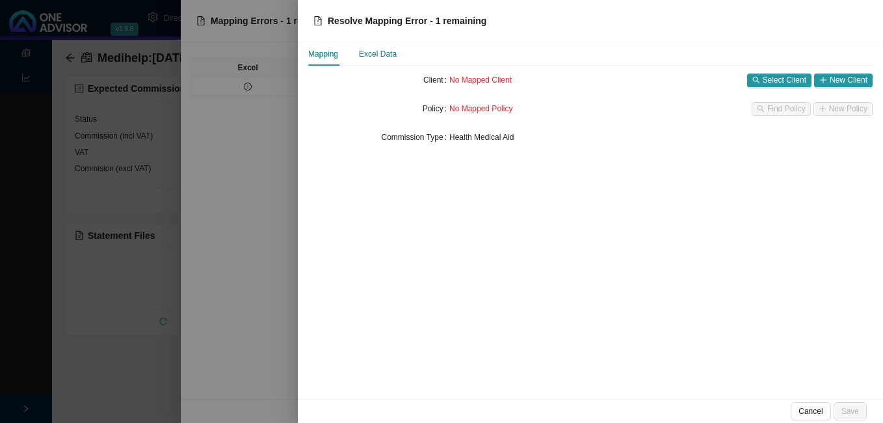
click at [382, 56] on div "Excel Data" at bounding box center [378, 53] width 38 height 13
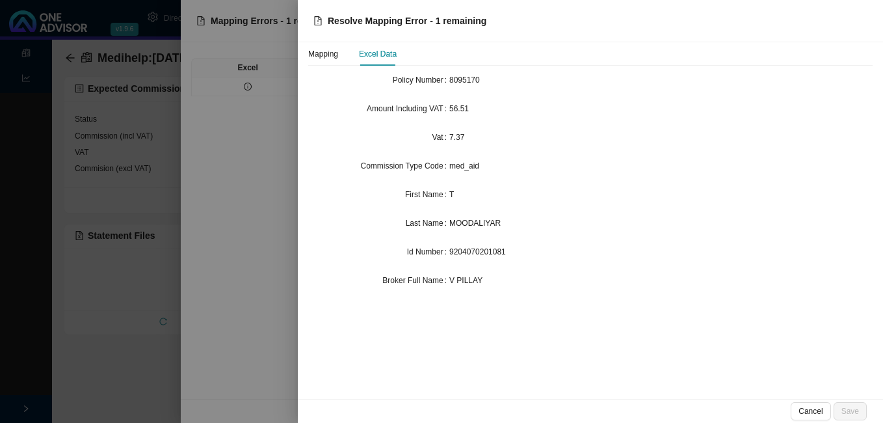
click at [278, 71] on div at bounding box center [441, 211] width 883 height 423
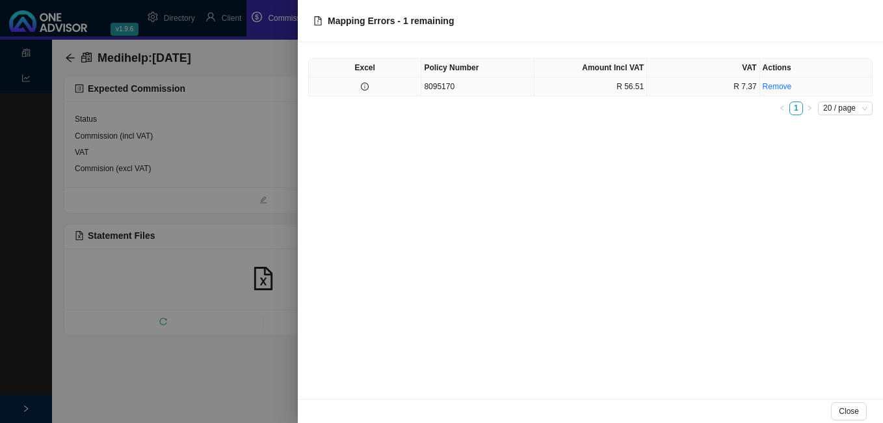
click at [396, 87] on td at bounding box center [365, 86] width 112 height 19
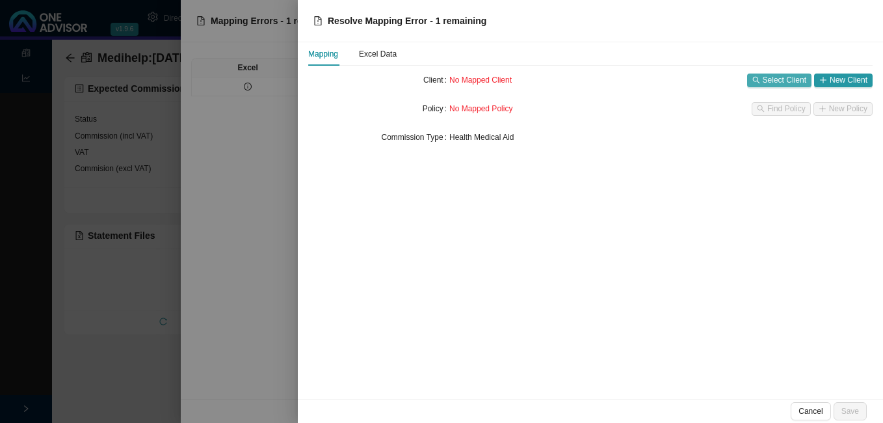
click at [779, 81] on span "Select Client" at bounding box center [785, 79] width 44 height 13
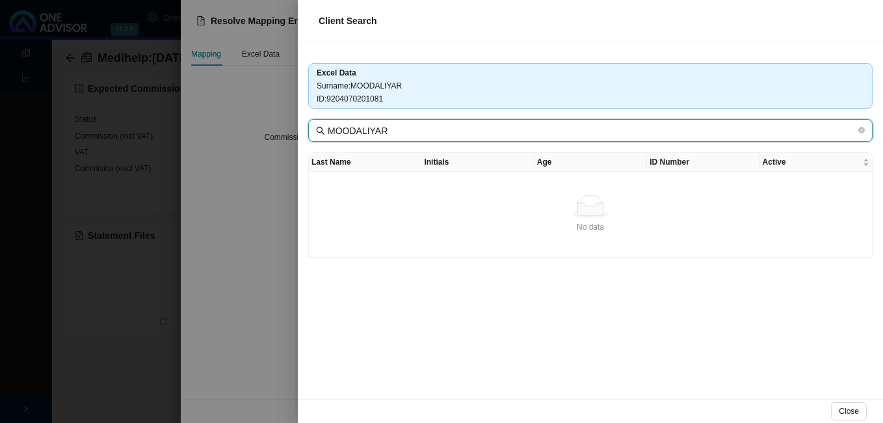
click at [398, 128] on input "MOODALIYAR" at bounding box center [592, 131] width 528 height 14
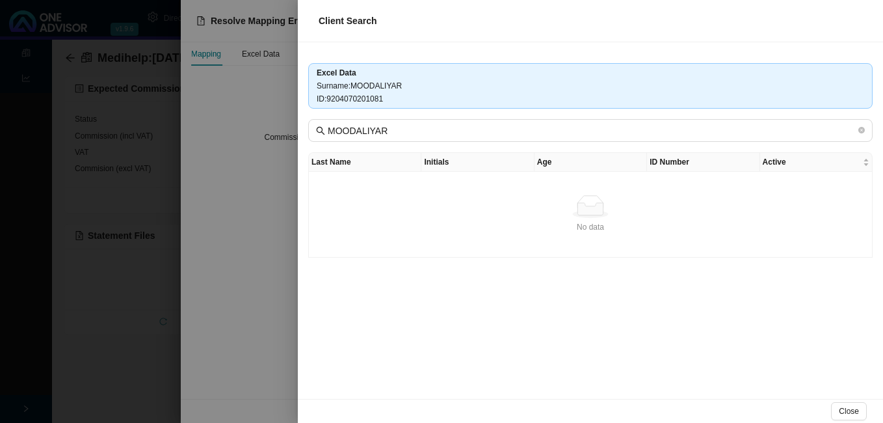
click at [276, 180] on div at bounding box center [441, 211] width 883 height 423
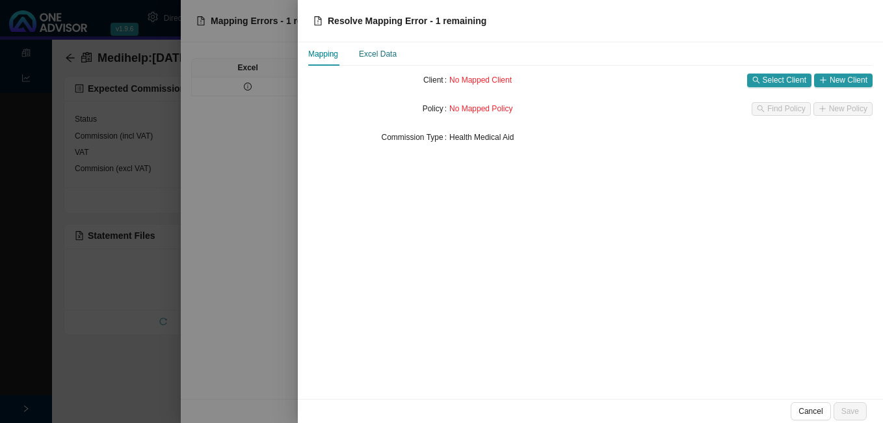
click at [384, 55] on div "Excel Data" at bounding box center [378, 53] width 38 height 13
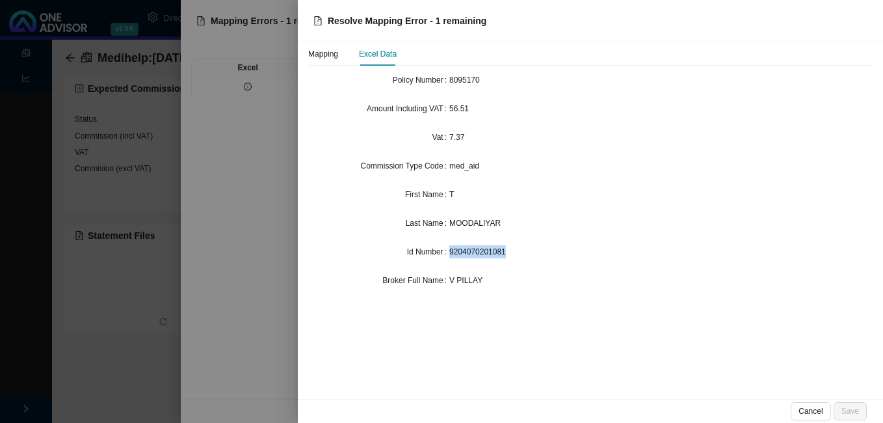
drag, startPoint x: 450, startPoint y: 251, endPoint x: 504, endPoint y: 255, distance: 54.1
click at [504, 255] on span "9204070201081" at bounding box center [477, 251] width 57 height 9
copy span "9204070201081"
click at [113, 118] on div at bounding box center [441, 211] width 883 height 423
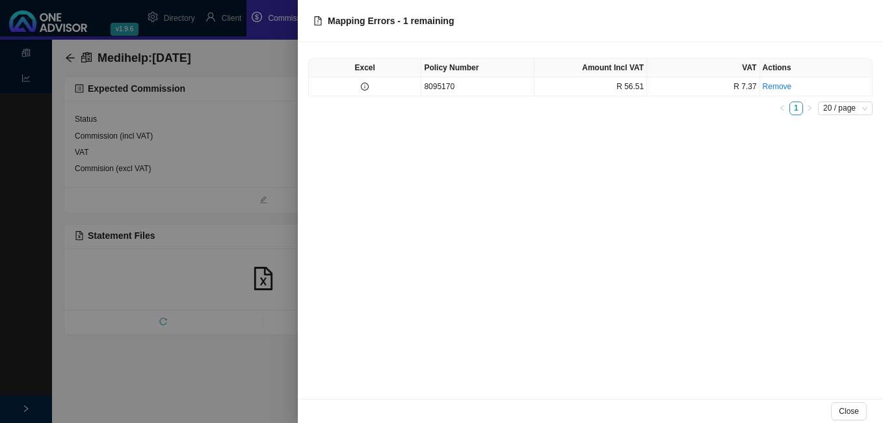
click at [229, 20] on div at bounding box center [441, 211] width 883 height 423
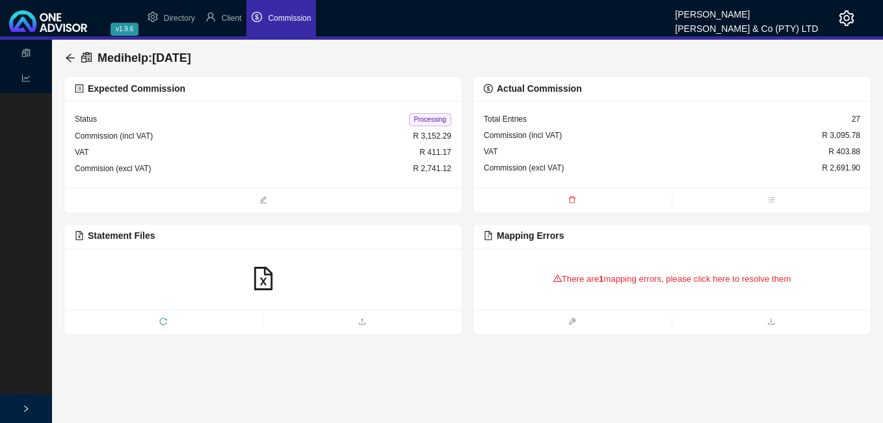
click at [229, 20] on span "Client" at bounding box center [232, 18] width 20 height 9
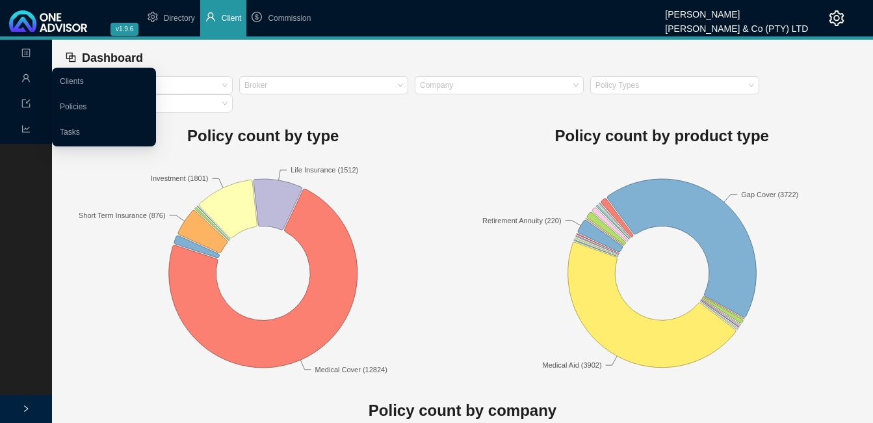
click at [23, 76] on icon "user" at bounding box center [25, 77] width 9 height 9
click at [84, 78] on link "Clients" at bounding box center [72, 81] width 24 height 9
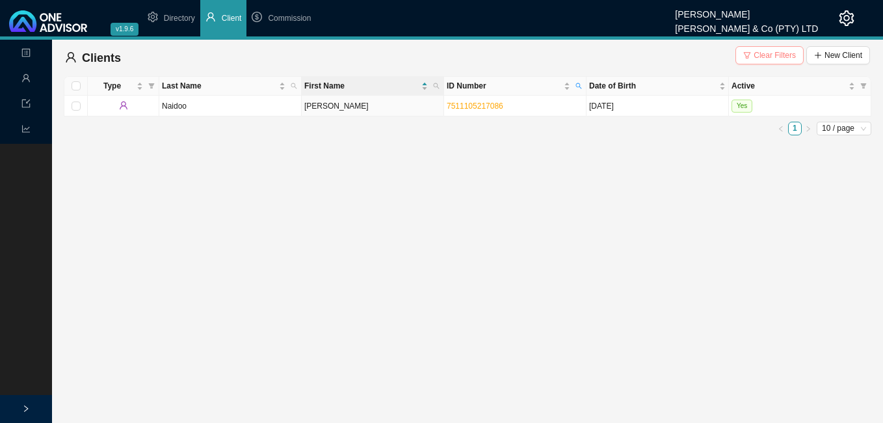
click at [768, 60] on span "Clear Filters" at bounding box center [774, 55] width 42 height 13
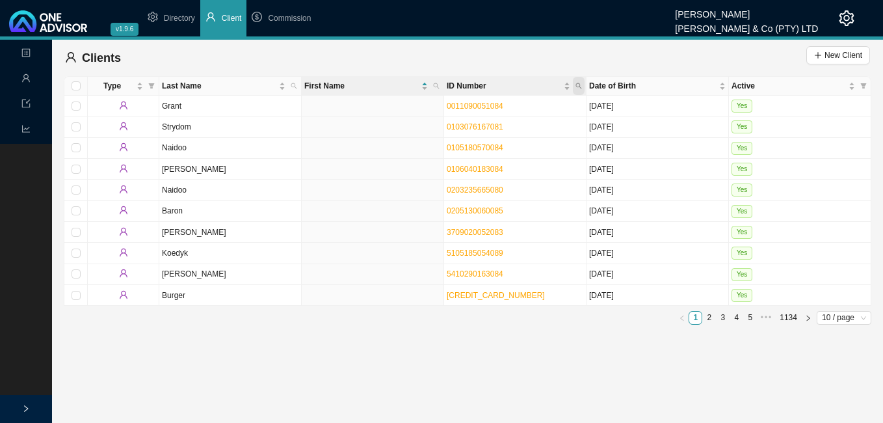
click at [579, 83] on icon "search" at bounding box center [578, 86] width 7 height 7
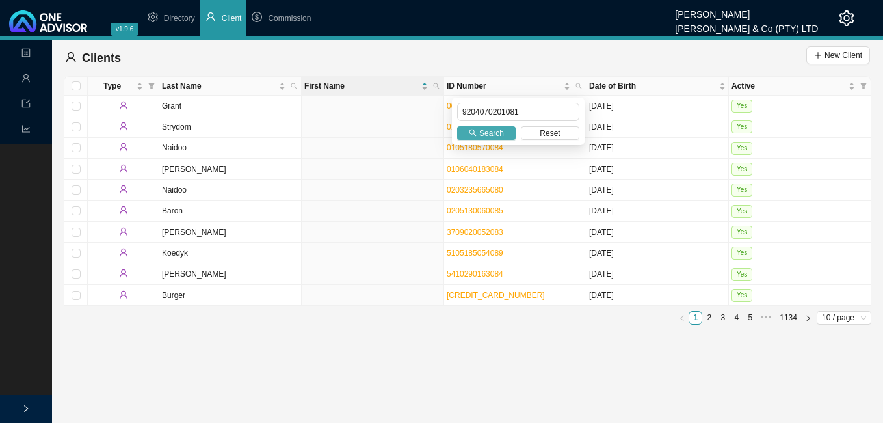
click at [495, 135] on span "Search" at bounding box center [491, 133] width 25 height 13
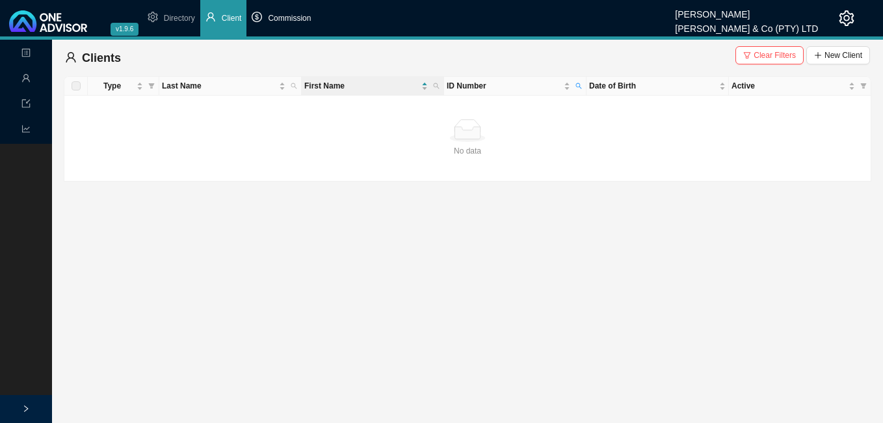
click at [278, 15] on span "Commission" at bounding box center [289, 18] width 43 height 9
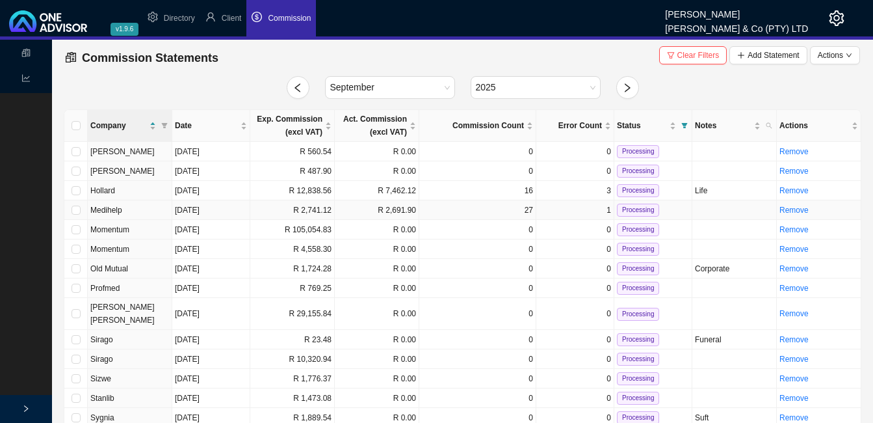
click at [322, 215] on td "R 2,741.12" at bounding box center [292, 210] width 85 height 20
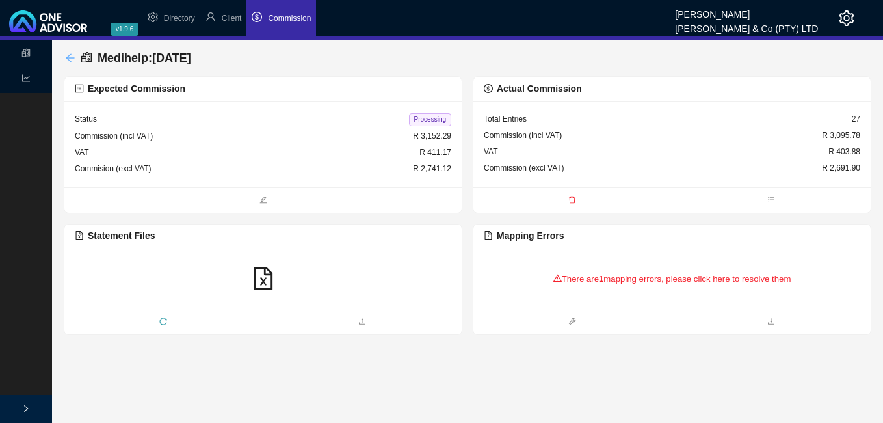
click at [71, 59] on icon "arrow-left" at bounding box center [70, 58] width 10 height 10
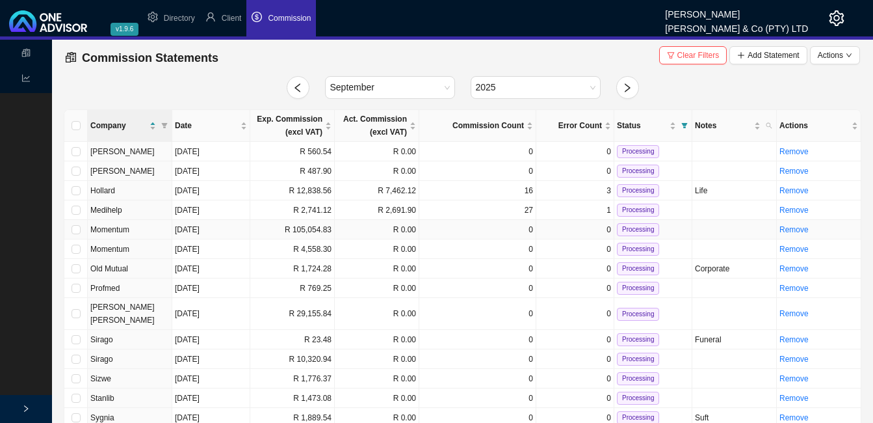
click at [324, 227] on td "R 105,054.83" at bounding box center [292, 230] width 85 height 20
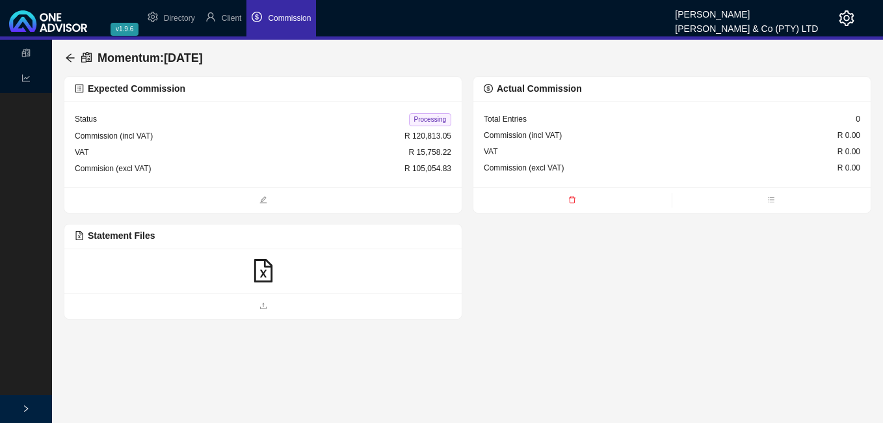
click at [267, 274] on icon "file-excel" at bounding box center [263, 270] width 23 height 23
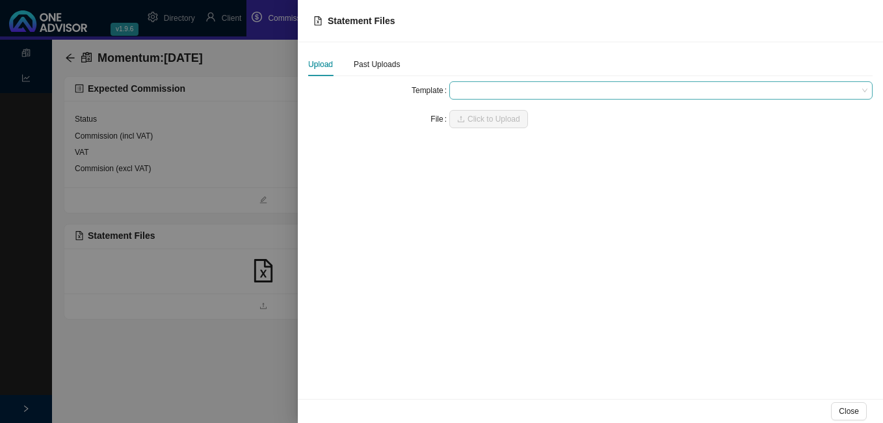
click at [514, 87] on span at bounding box center [660, 90] width 413 height 17
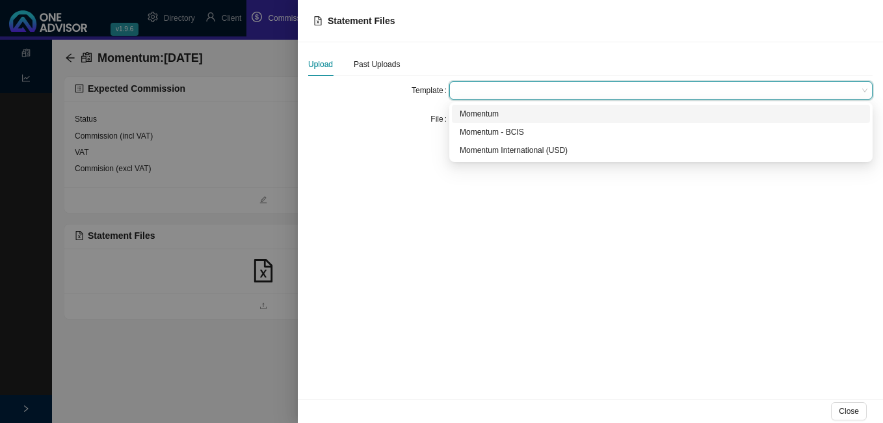
click at [503, 113] on div "Momentum" at bounding box center [661, 113] width 402 height 13
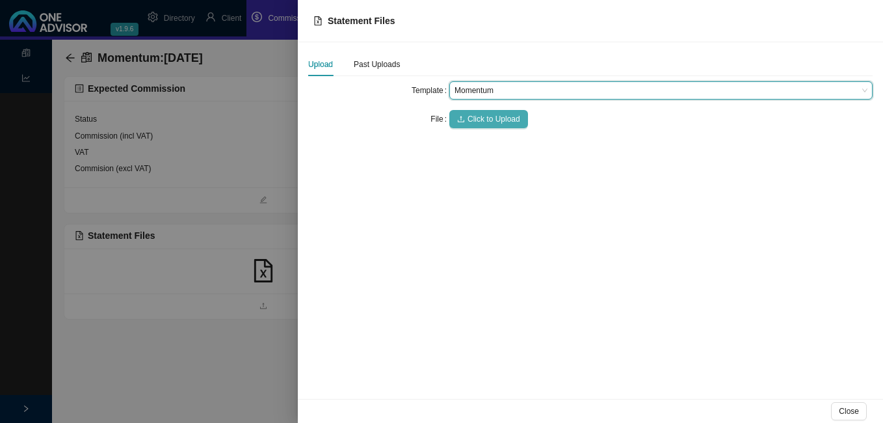
click at [497, 116] on span "Click to Upload" at bounding box center [493, 118] width 53 height 13
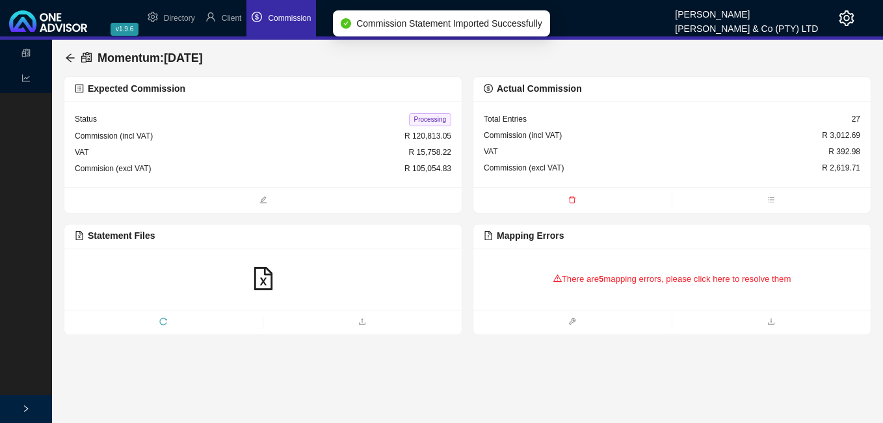
click at [577, 281] on div "There are 5 mapping errors, please click here to resolve them" at bounding box center [672, 279] width 376 height 40
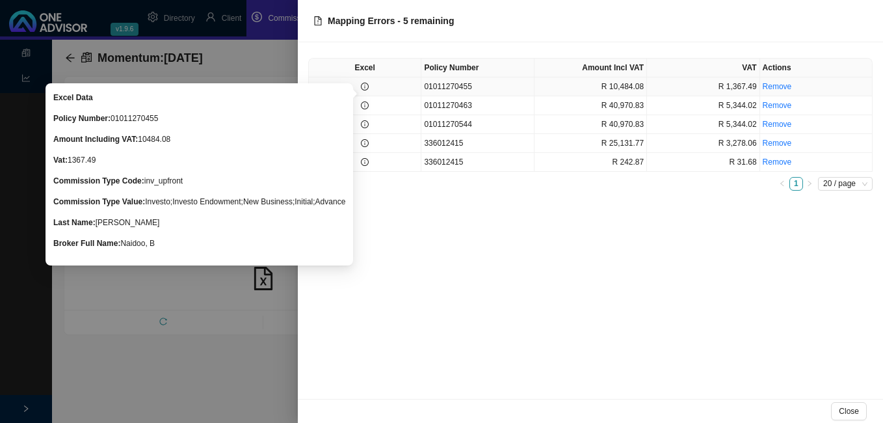
click at [365, 85] on icon "info-circle" at bounding box center [365, 87] width 8 height 8
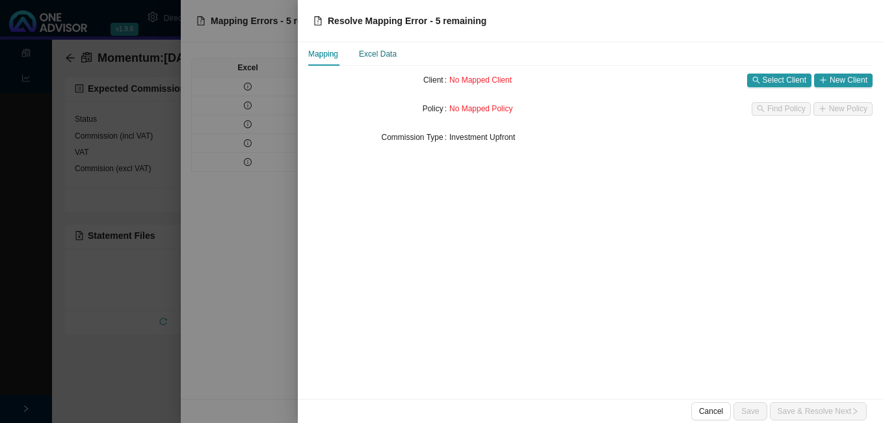
click at [377, 58] on div "Excel Data" at bounding box center [378, 53] width 38 height 13
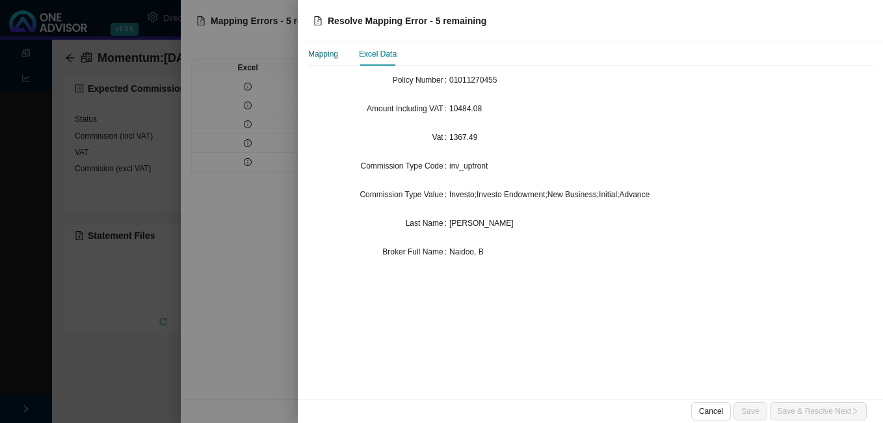
click at [335, 57] on div "Mapping" at bounding box center [323, 53] width 30 height 13
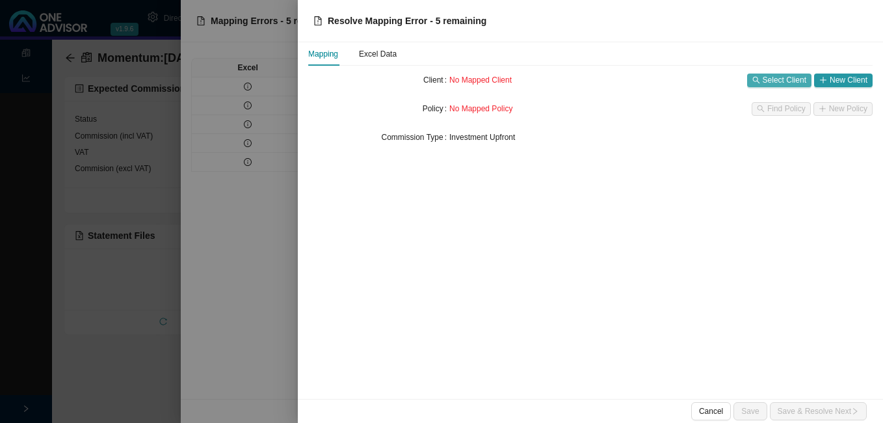
click at [775, 76] on span "Select Client" at bounding box center [785, 79] width 44 height 13
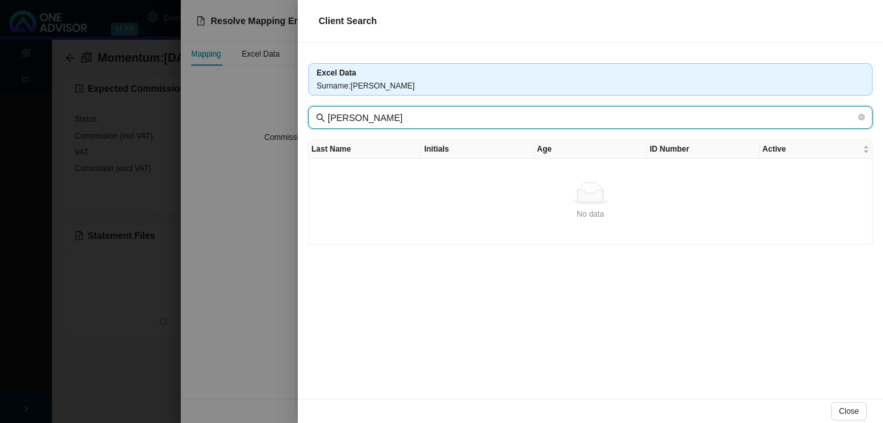
drag, startPoint x: 372, startPoint y: 115, endPoint x: 456, endPoint y: 120, distance: 83.4
click at [456, 120] on input "[PERSON_NAME]" at bounding box center [592, 118] width 528 height 14
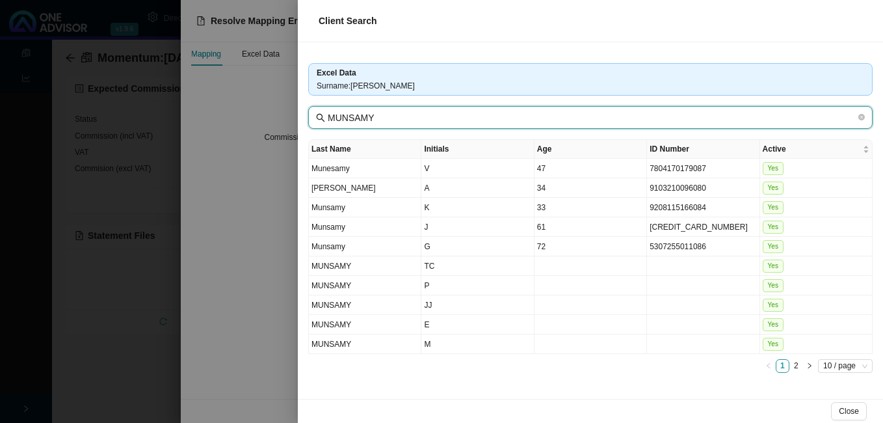
drag, startPoint x: 380, startPoint y: 115, endPoint x: 327, endPoint y: 114, distance: 53.3
click at [327, 114] on span "MUNSAMY" at bounding box center [590, 117] width 564 height 23
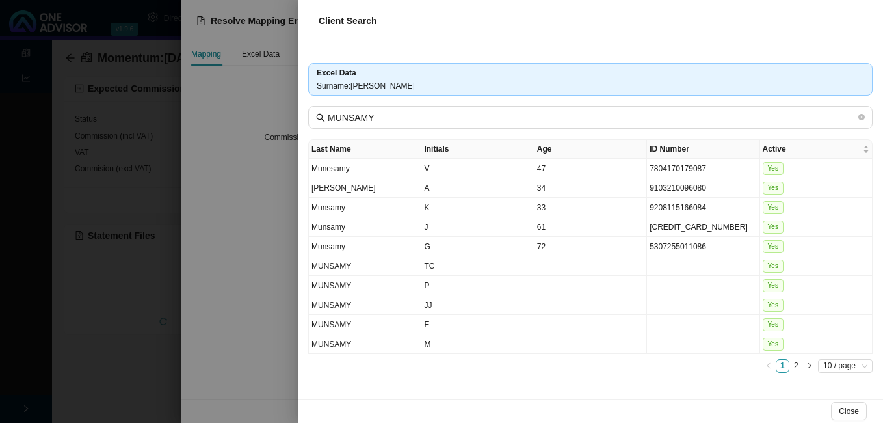
click at [118, 181] on div at bounding box center [441, 211] width 883 height 423
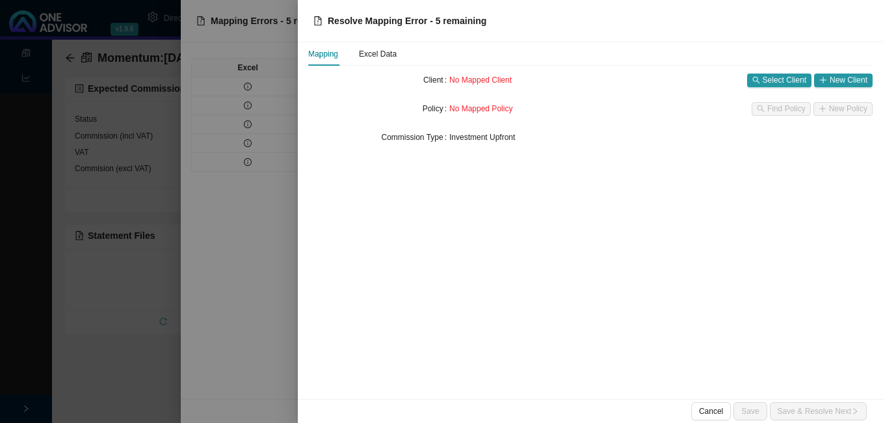
click at [127, 173] on div at bounding box center [441, 211] width 883 height 423
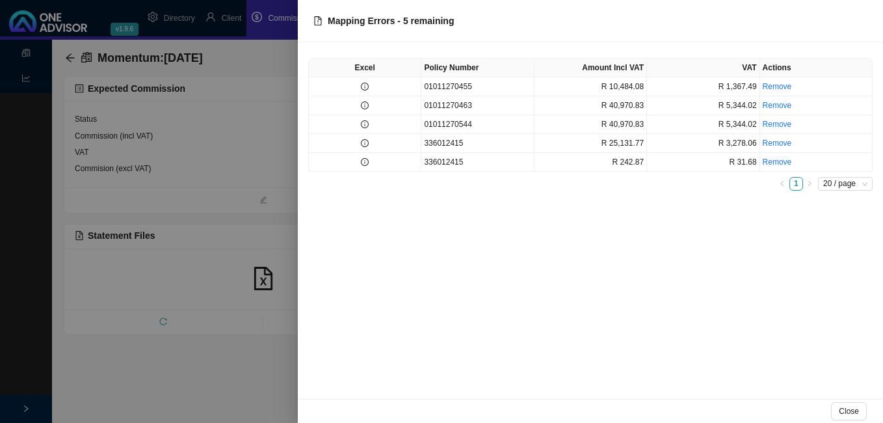
click at [231, 16] on div at bounding box center [441, 211] width 883 height 423
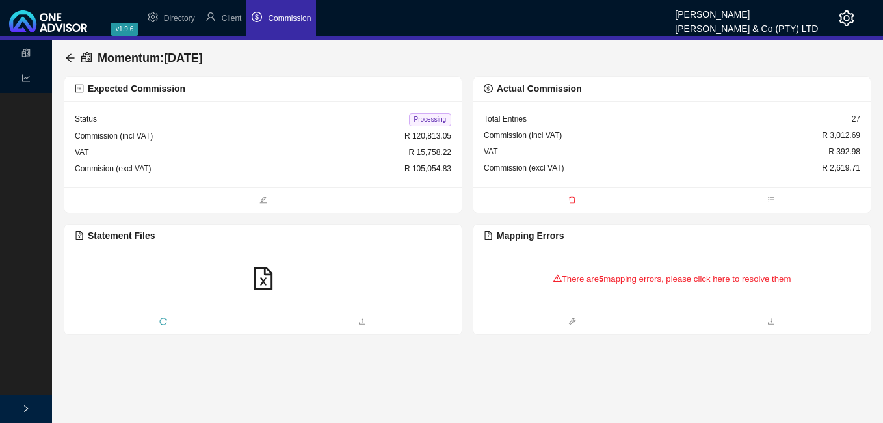
click at [231, 16] on span "Client" at bounding box center [232, 18] width 20 height 9
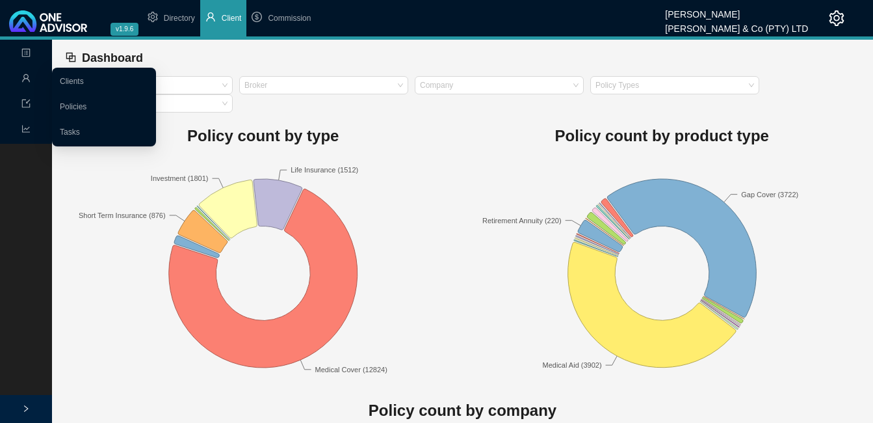
click at [22, 75] on icon "user" at bounding box center [25, 77] width 9 height 9
click at [80, 77] on link "Clients" at bounding box center [72, 81] width 24 height 9
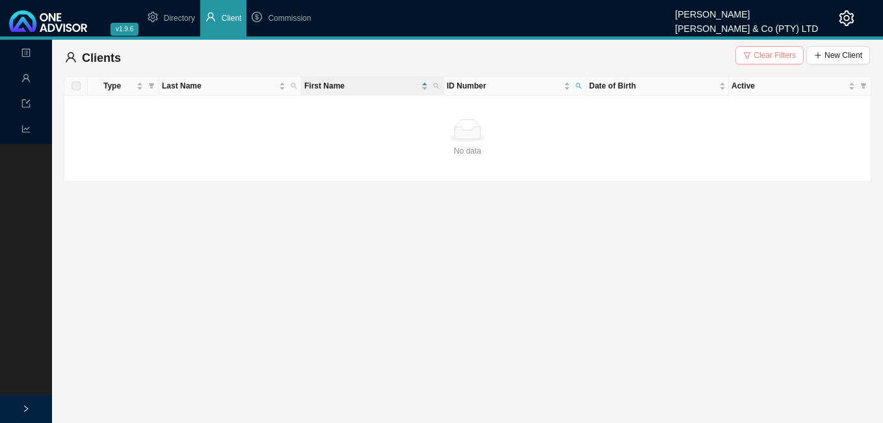
click at [790, 53] on span "Clear Filters" at bounding box center [774, 55] width 42 height 13
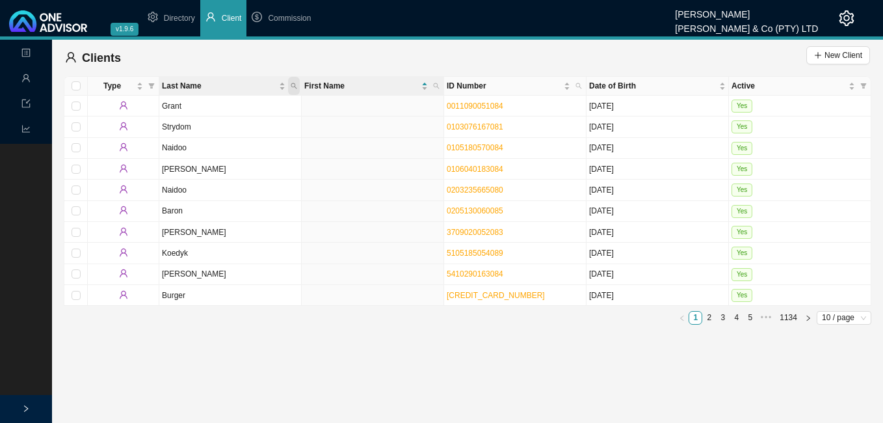
click at [294, 85] on icon "search" at bounding box center [294, 86] width 7 height 7
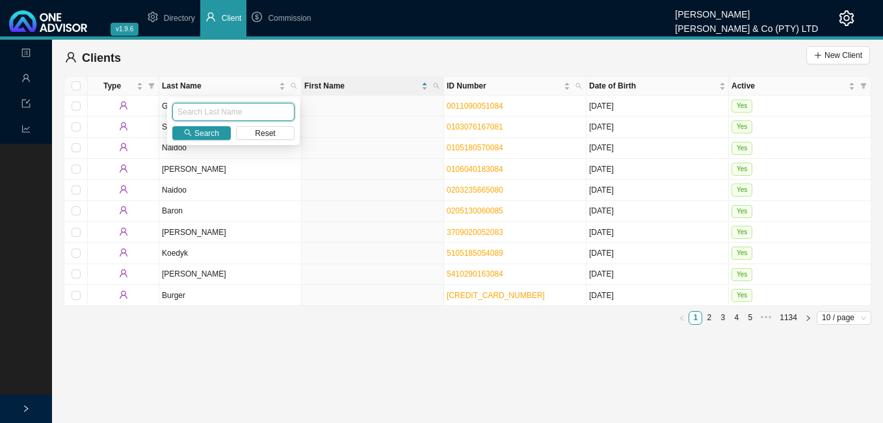
paste input "MUNSAMY"
click at [210, 137] on span "Search" at bounding box center [206, 133] width 25 height 13
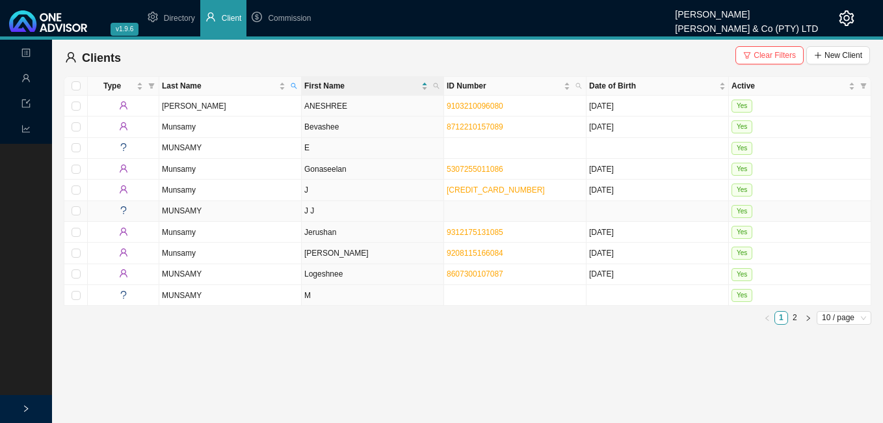
click at [368, 217] on td "J J" at bounding box center [373, 211] width 142 height 21
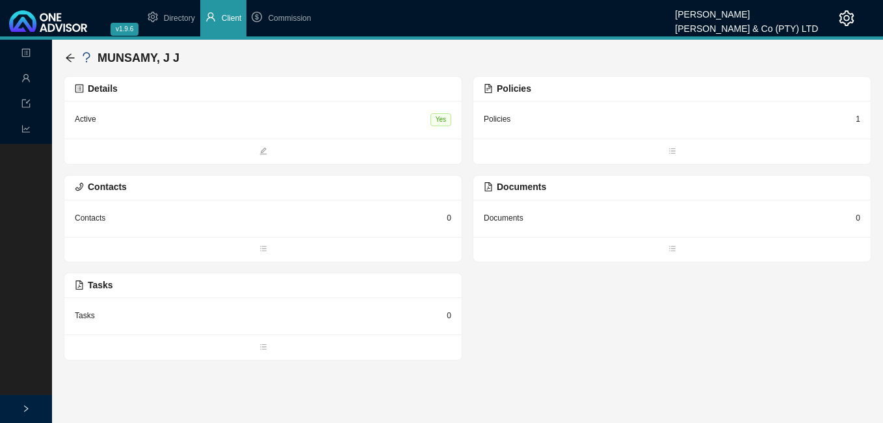
click at [859, 120] on div "1" at bounding box center [858, 118] width 5 height 13
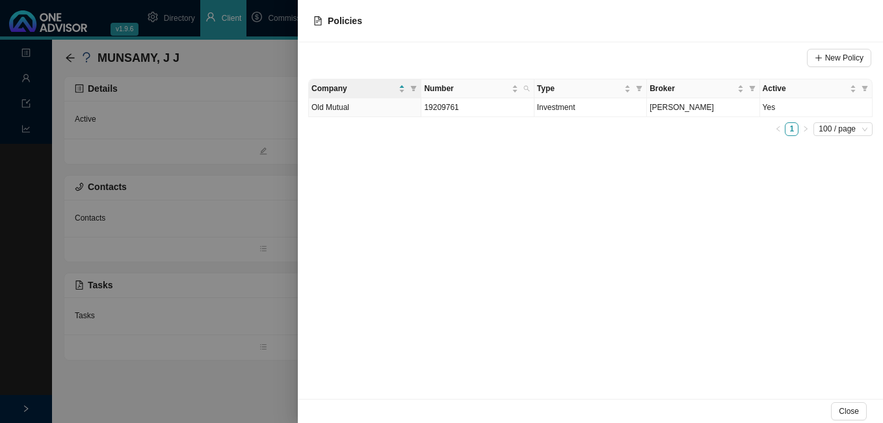
click at [214, 257] on div at bounding box center [441, 211] width 883 height 423
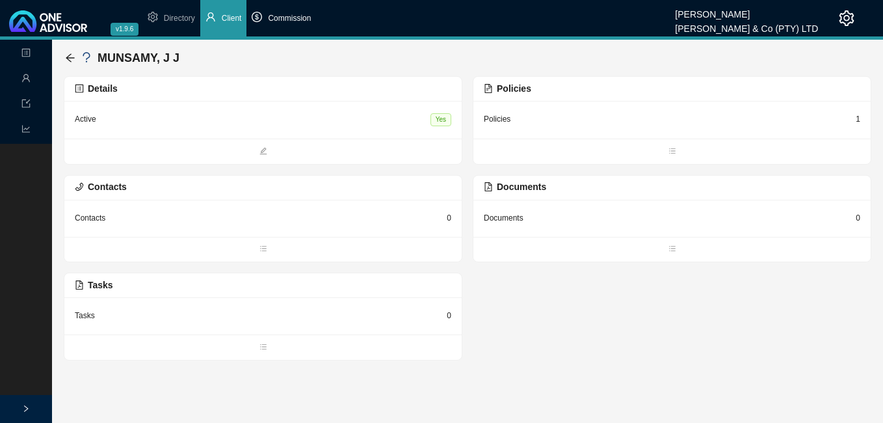
click at [278, 18] on span "Commission" at bounding box center [289, 18] width 43 height 9
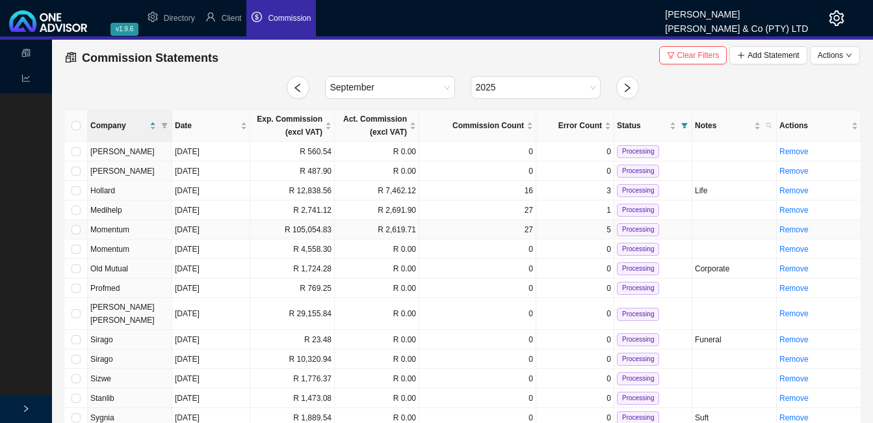
click at [311, 233] on td "R 105,054.83" at bounding box center [292, 230] width 85 height 20
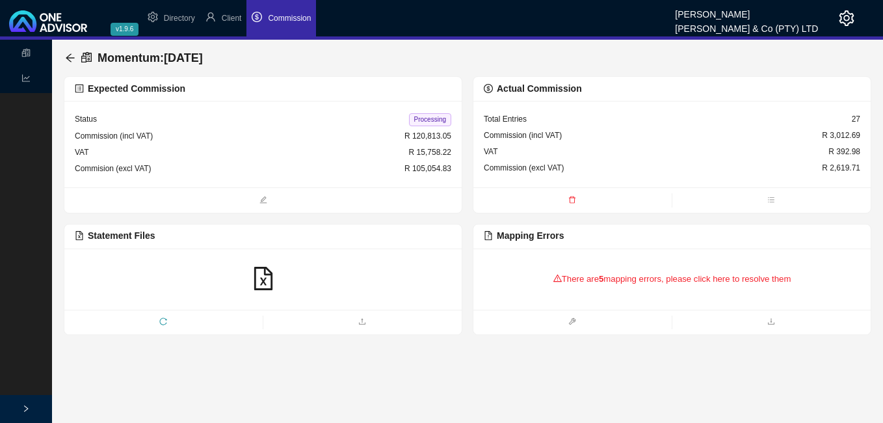
click at [621, 283] on div "There are 5 mapping errors, please click here to resolve them" at bounding box center [672, 279] width 376 height 40
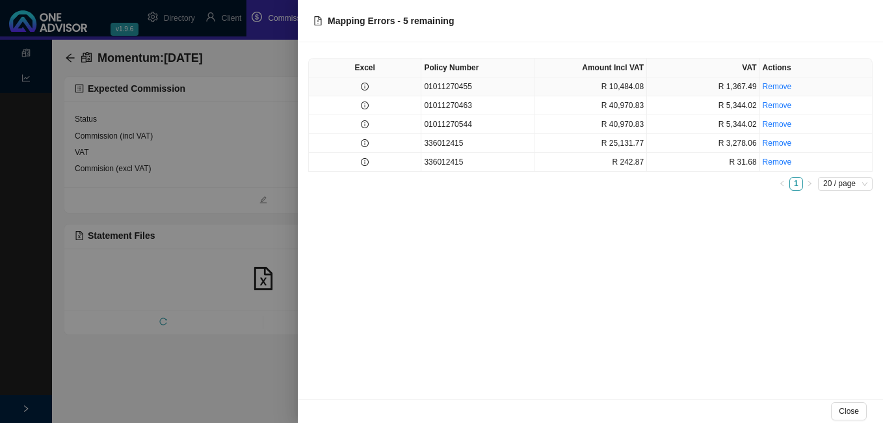
click at [365, 91] on td at bounding box center [365, 86] width 112 height 19
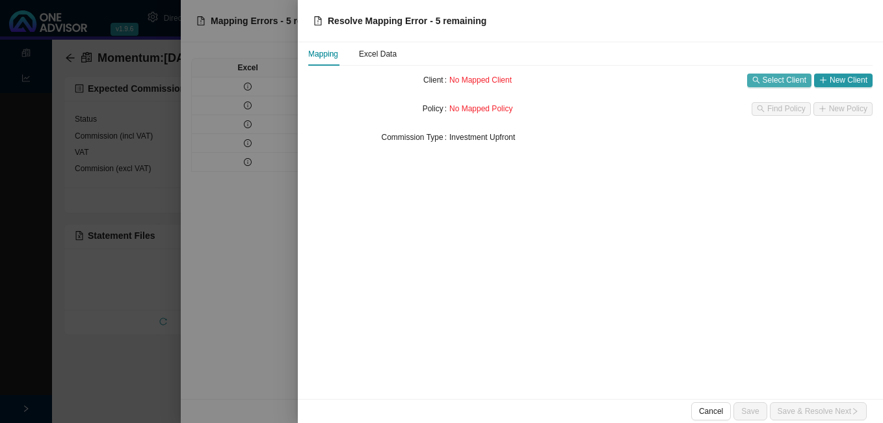
click at [760, 77] on icon "search" at bounding box center [756, 80] width 8 height 8
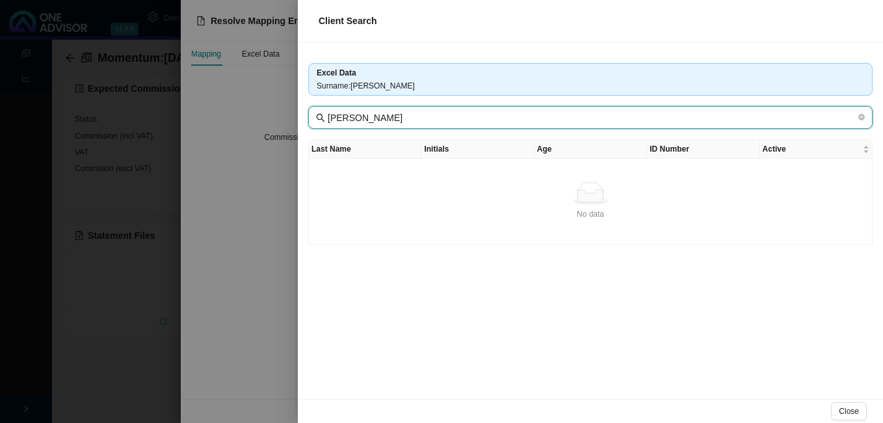
drag, startPoint x: 373, startPoint y: 119, endPoint x: 462, endPoint y: 119, distance: 89.1
click at [462, 119] on input "[PERSON_NAME]" at bounding box center [592, 118] width 528 height 14
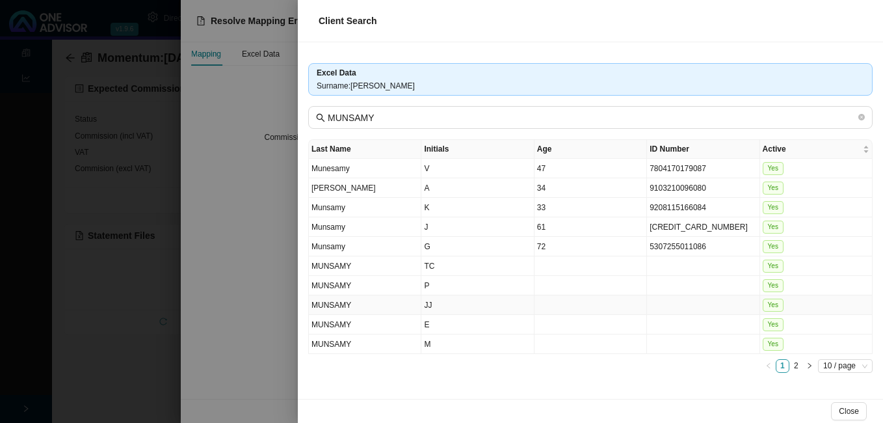
click at [556, 307] on td at bounding box center [590, 305] width 112 height 20
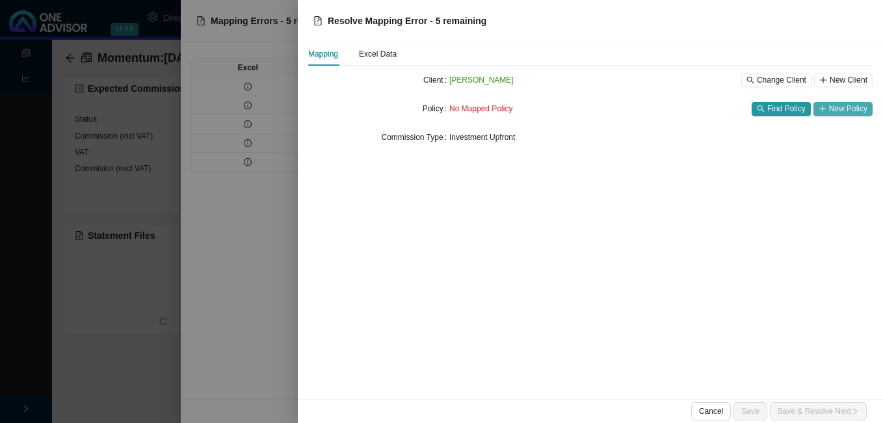
click at [835, 109] on span "New Policy" at bounding box center [848, 108] width 38 height 13
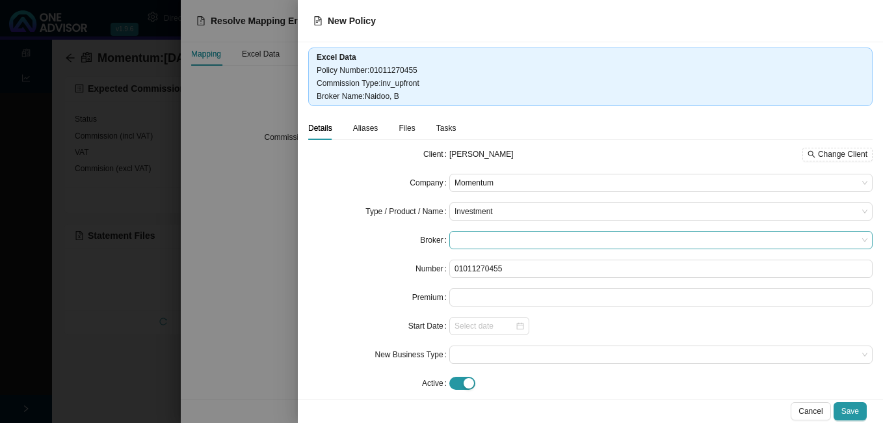
click at [527, 242] on span at bounding box center [660, 239] width 413 height 17
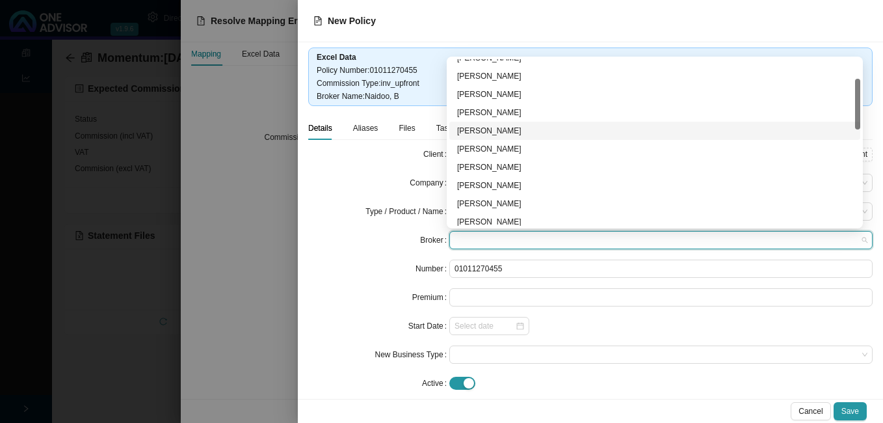
scroll to position [130, 0]
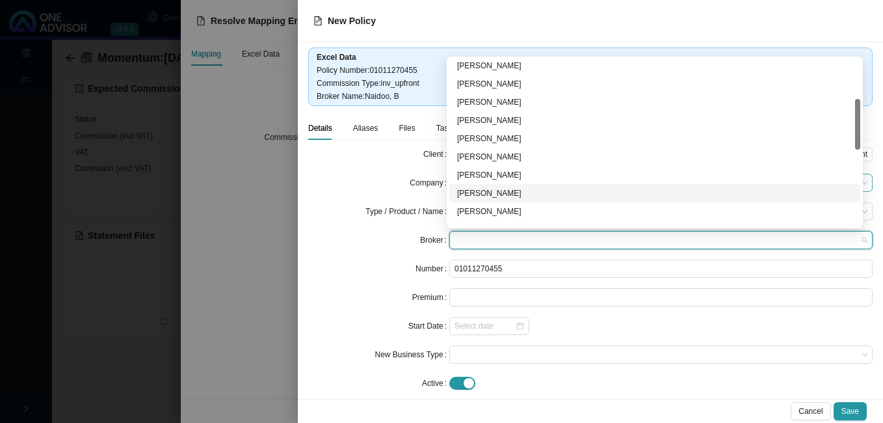
click at [518, 190] on div "[PERSON_NAME]" at bounding box center [654, 193] width 395 height 13
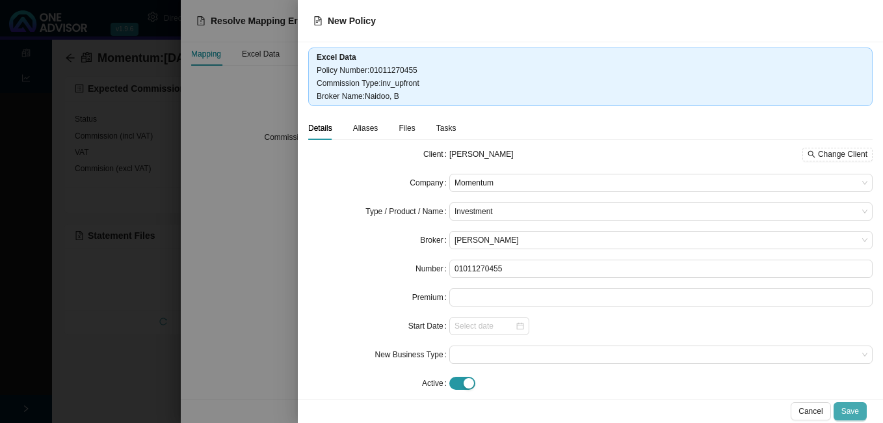
click at [854, 412] on span "Save" at bounding box center [850, 410] width 18 height 13
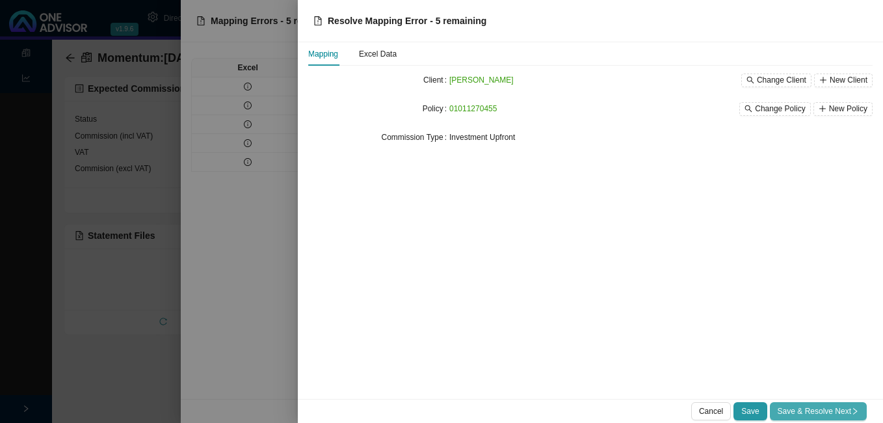
click at [840, 407] on span "Save & Resolve Next" at bounding box center [817, 410] width 81 height 13
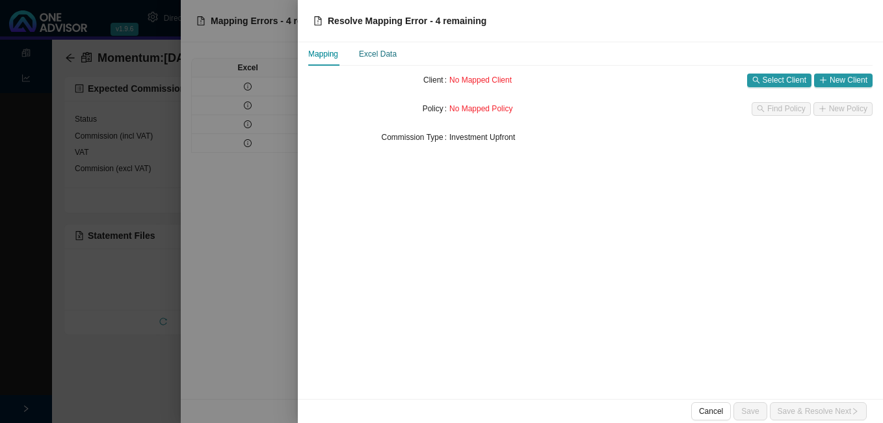
click at [378, 57] on div "Excel Data" at bounding box center [378, 53] width 38 height 13
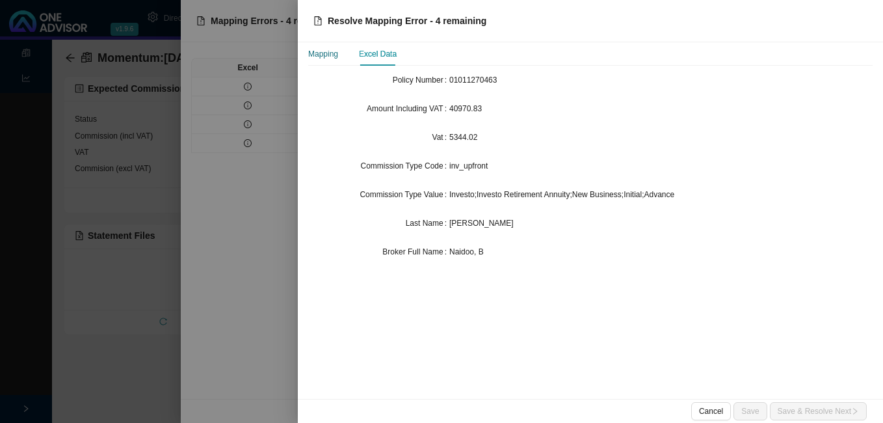
click at [326, 58] on div "Mapping" at bounding box center [323, 53] width 30 height 13
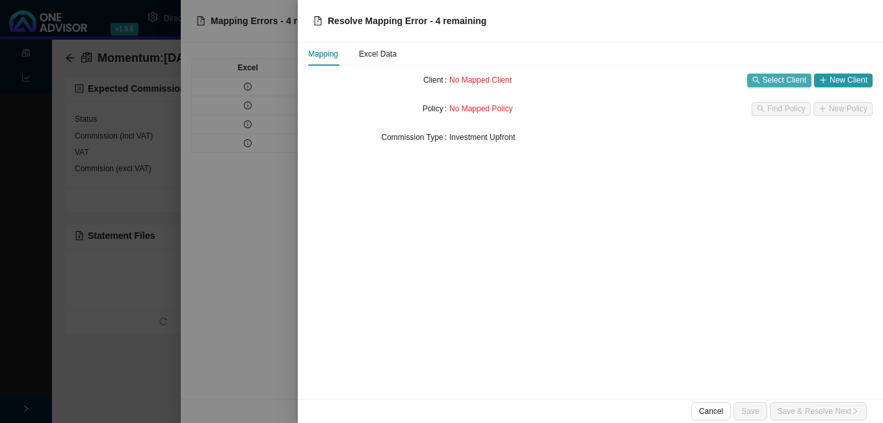
click at [804, 81] on span "Select Client" at bounding box center [785, 79] width 44 height 13
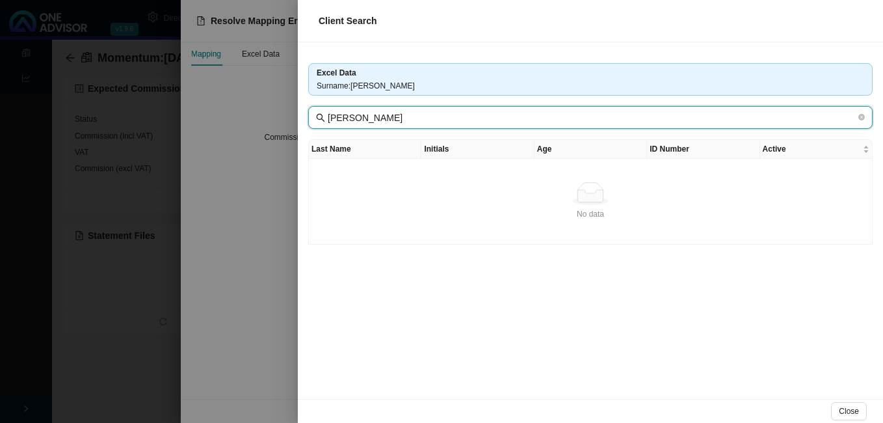
drag, startPoint x: 372, startPoint y: 120, endPoint x: 469, endPoint y: 118, distance: 96.2
click at [469, 118] on input "[PERSON_NAME]" at bounding box center [592, 118] width 528 height 14
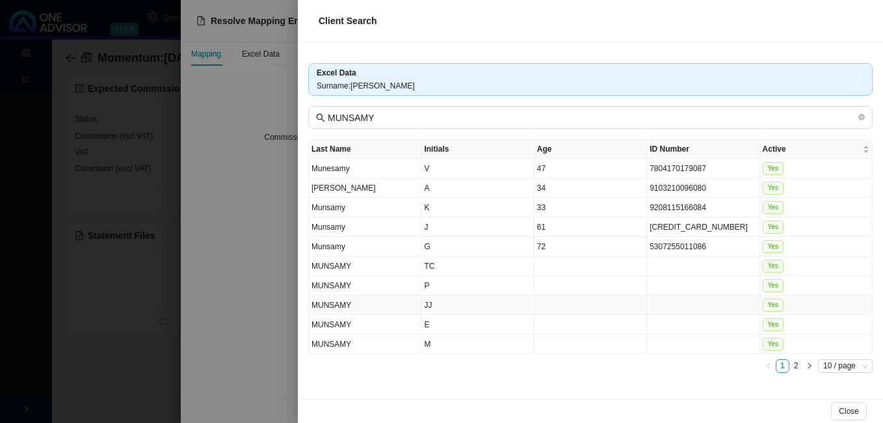
click at [487, 309] on td "JJ" at bounding box center [477, 305] width 112 height 20
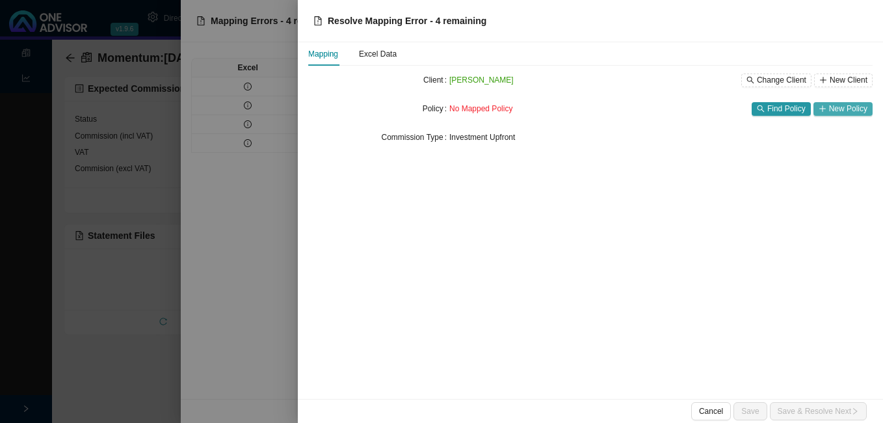
click at [840, 102] on div "No Mapped Policy Find Policy New Policy" at bounding box center [660, 108] width 423 height 18
click at [840, 105] on span "New Policy" at bounding box center [848, 108] width 38 height 13
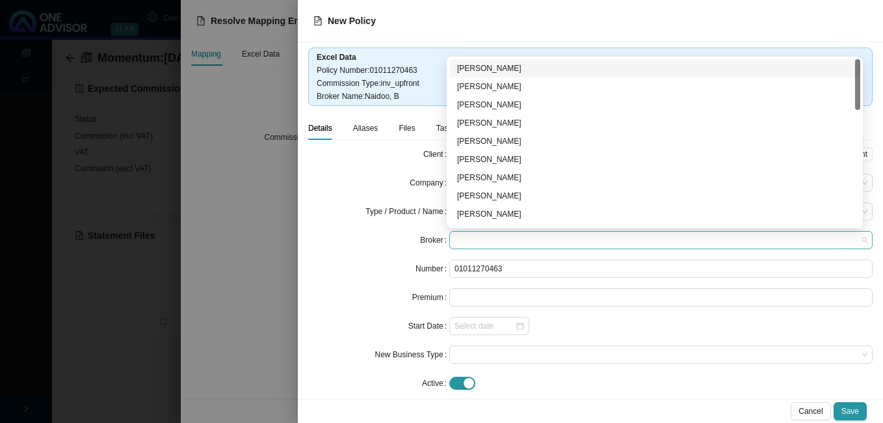
click at [526, 237] on span at bounding box center [660, 239] width 413 height 17
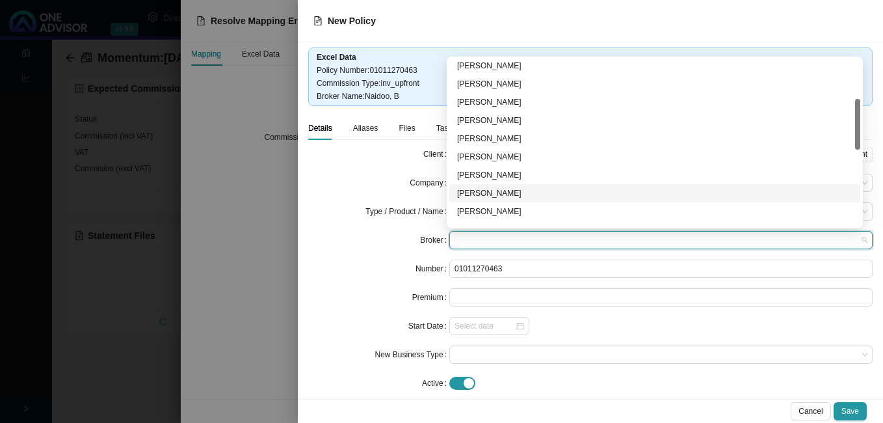
click at [516, 188] on div "[PERSON_NAME]" at bounding box center [654, 193] width 395 height 13
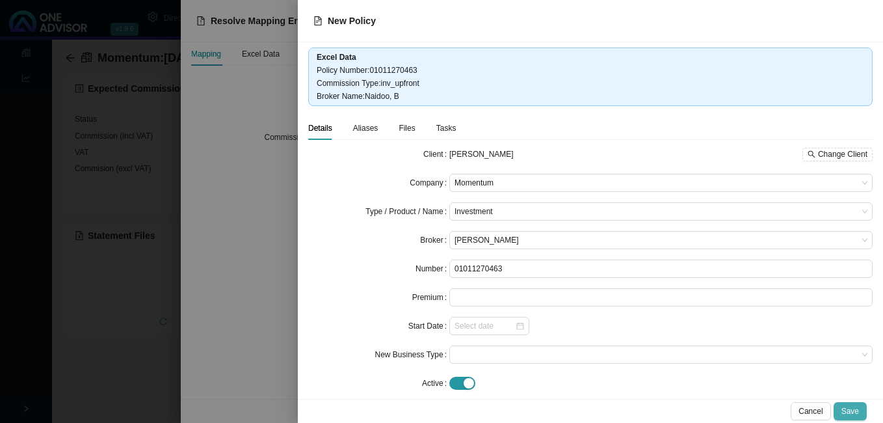
click at [857, 407] on span "Save" at bounding box center [850, 410] width 18 height 13
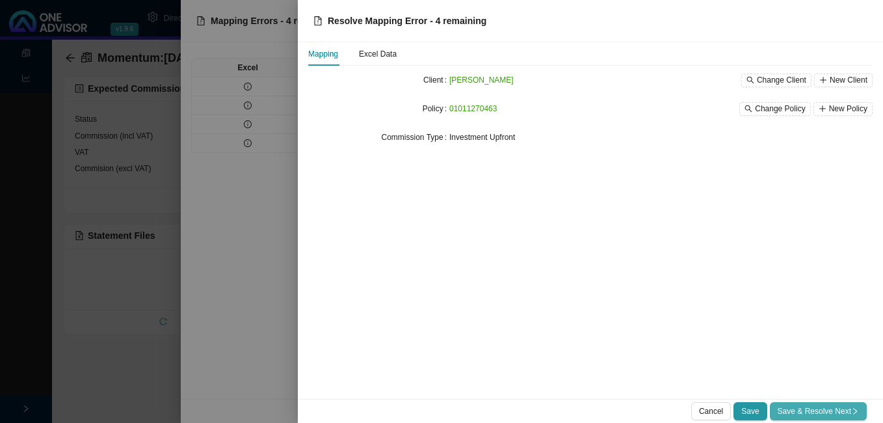
click at [854, 413] on icon "right" at bounding box center [855, 411] width 8 height 8
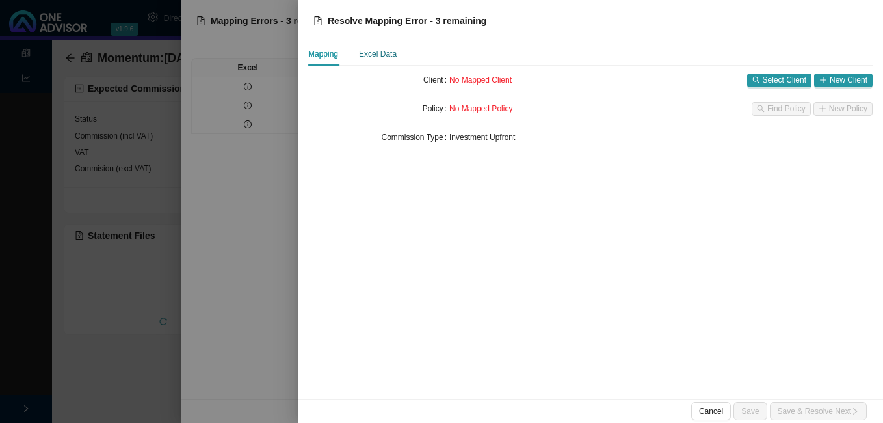
click at [391, 56] on div "Excel Data" at bounding box center [378, 53] width 38 height 13
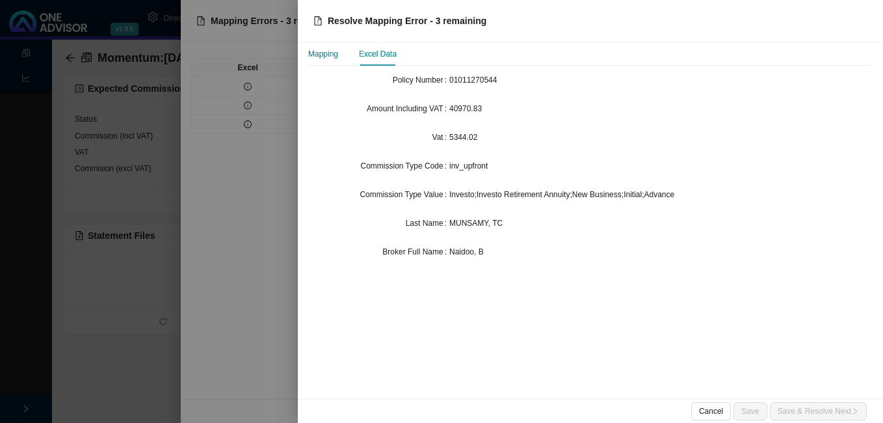
click at [330, 53] on div "Mapping" at bounding box center [323, 53] width 30 height 13
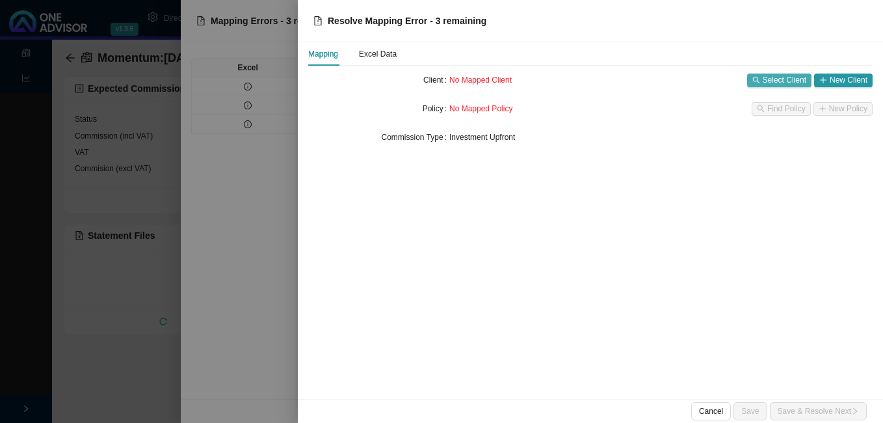
click at [778, 77] on span "Select Client" at bounding box center [785, 79] width 44 height 13
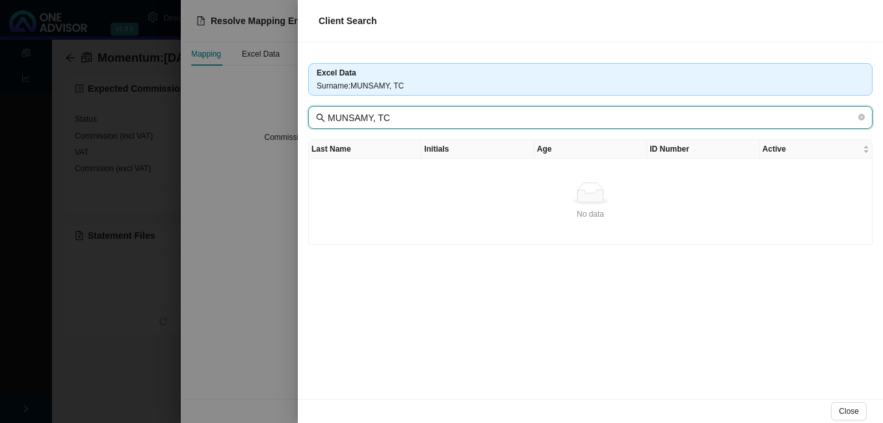
drag, startPoint x: 373, startPoint y: 121, endPoint x: 423, endPoint y: 122, distance: 50.1
click at [423, 122] on input "MUNSAMY, TC" at bounding box center [592, 118] width 528 height 14
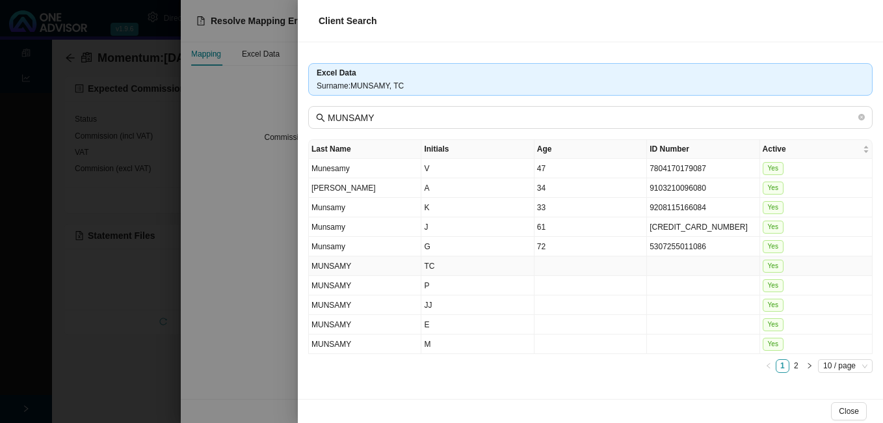
click at [556, 271] on td at bounding box center [590, 266] width 112 height 20
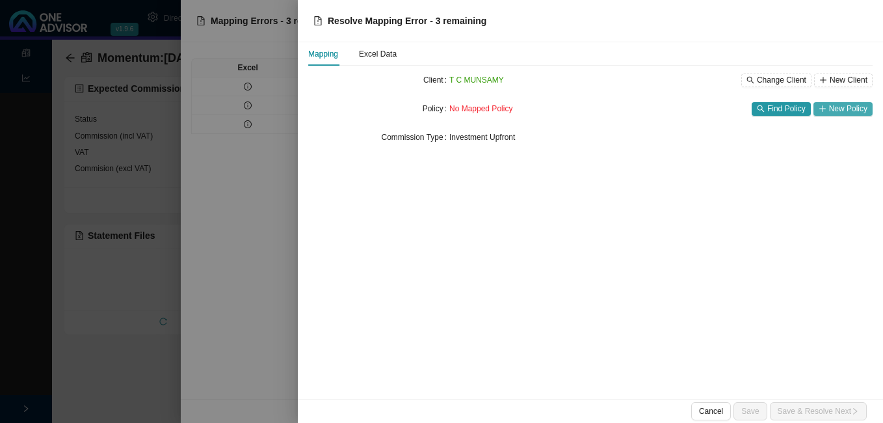
click at [843, 111] on span "New Policy" at bounding box center [848, 108] width 38 height 13
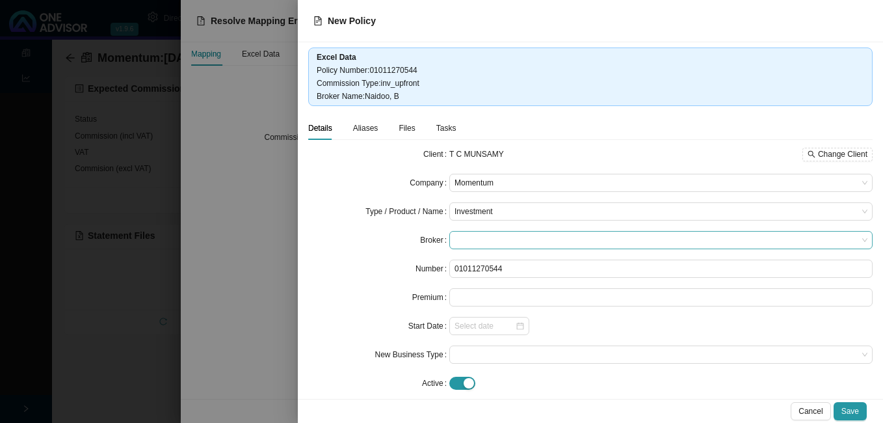
click at [454, 240] on span at bounding box center [660, 239] width 413 height 17
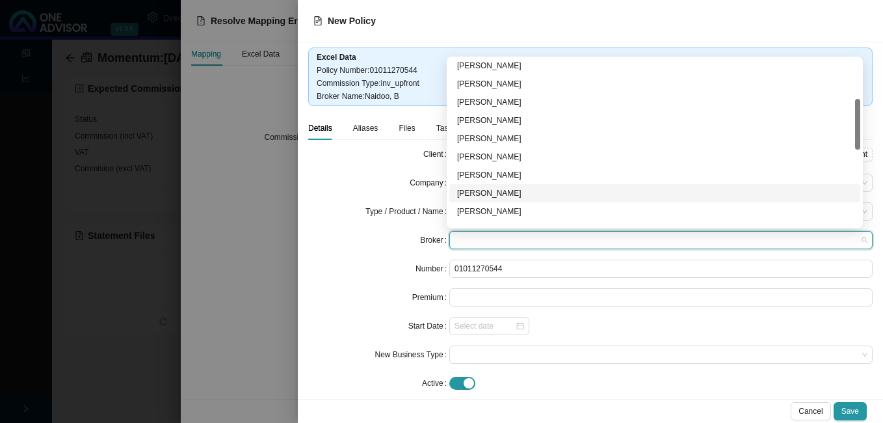
click at [544, 194] on div "[PERSON_NAME]" at bounding box center [654, 193] width 395 height 13
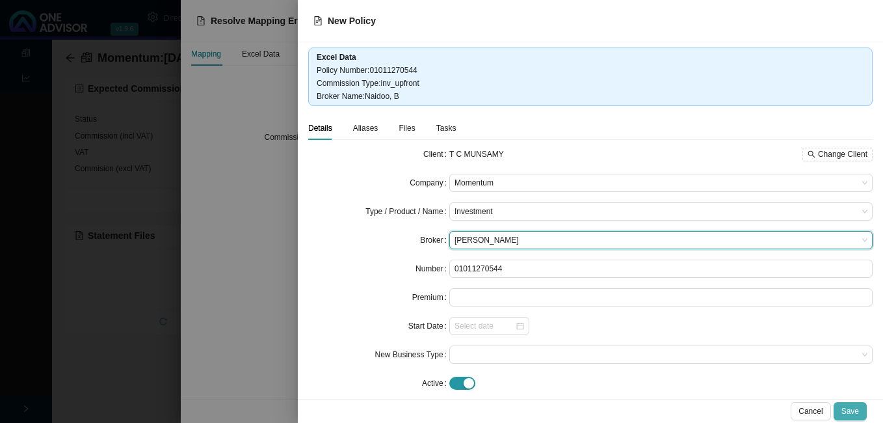
click at [854, 412] on span "Save" at bounding box center [850, 410] width 18 height 13
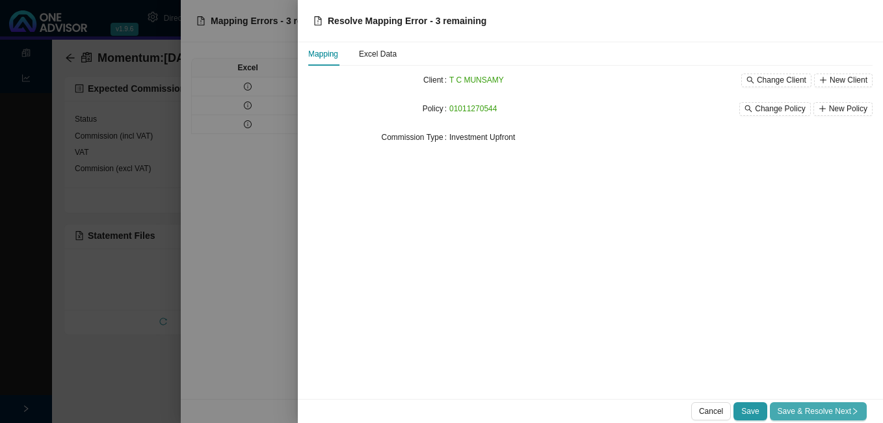
click at [802, 413] on span "Save & Resolve Next" at bounding box center [817, 410] width 81 height 13
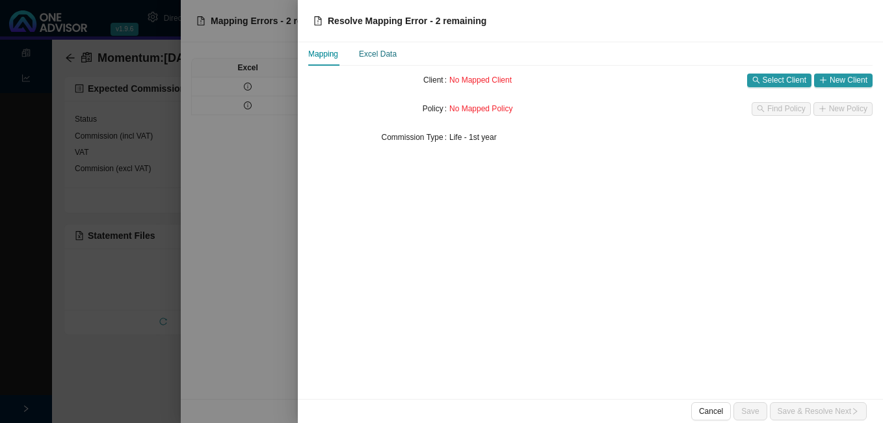
click at [385, 53] on div "Excel Data" at bounding box center [378, 53] width 38 height 13
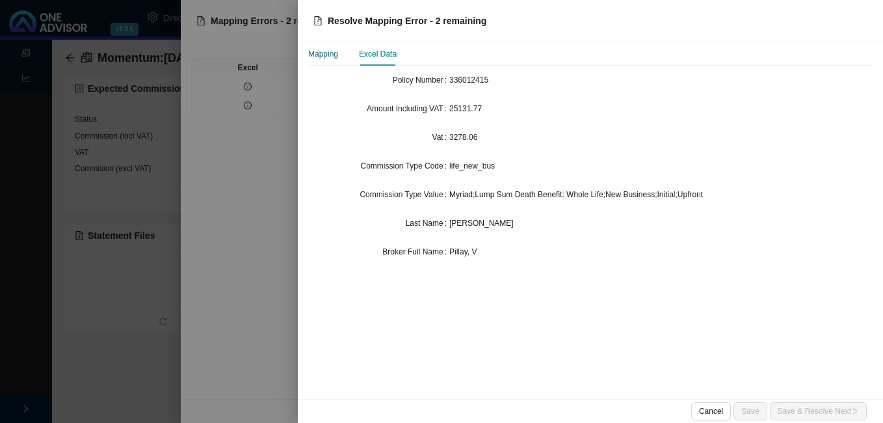
click at [322, 49] on div "Mapping" at bounding box center [323, 53] width 30 height 13
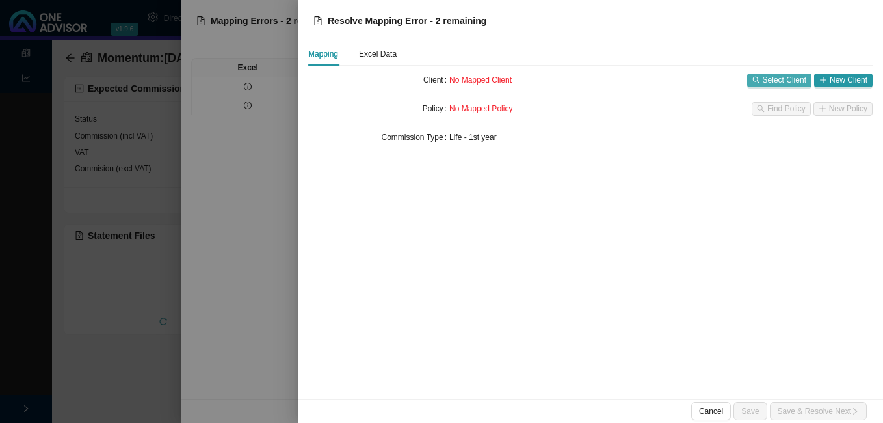
click at [787, 81] on span "Select Client" at bounding box center [785, 79] width 44 height 13
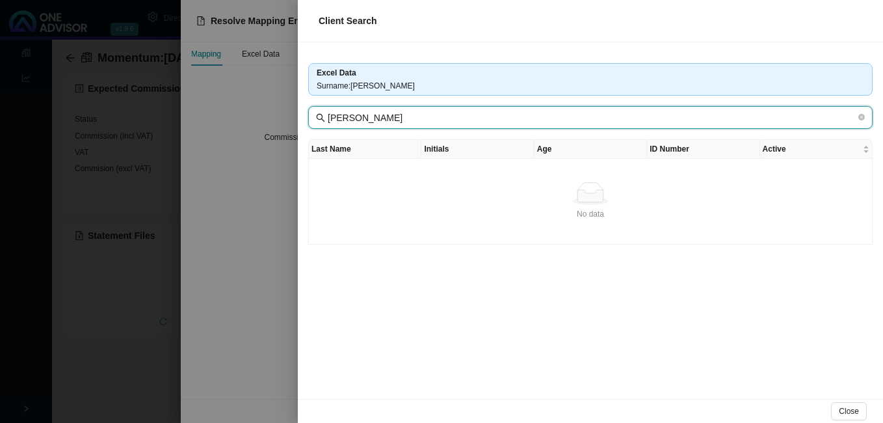
drag, startPoint x: 370, startPoint y: 117, endPoint x: 408, endPoint y: 122, distance: 38.7
click at [407, 122] on input "[PERSON_NAME]" at bounding box center [592, 118] width 528 height 14
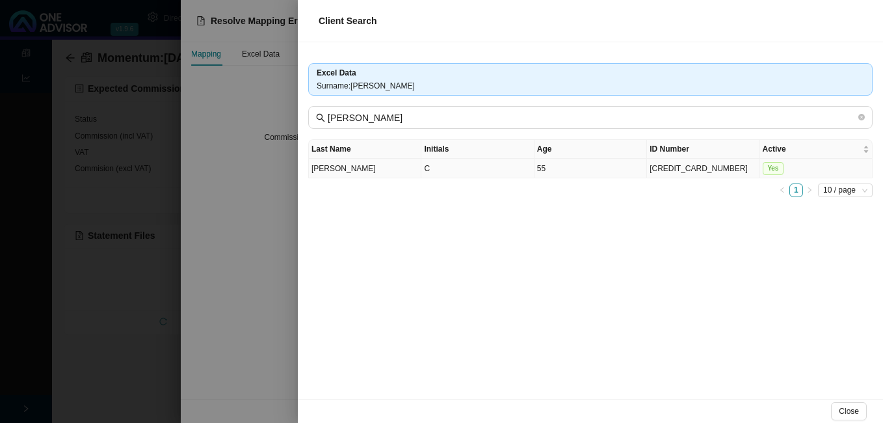
click at [585, 174] on td "55" at bounding box center [590, 169] width 112 height 20
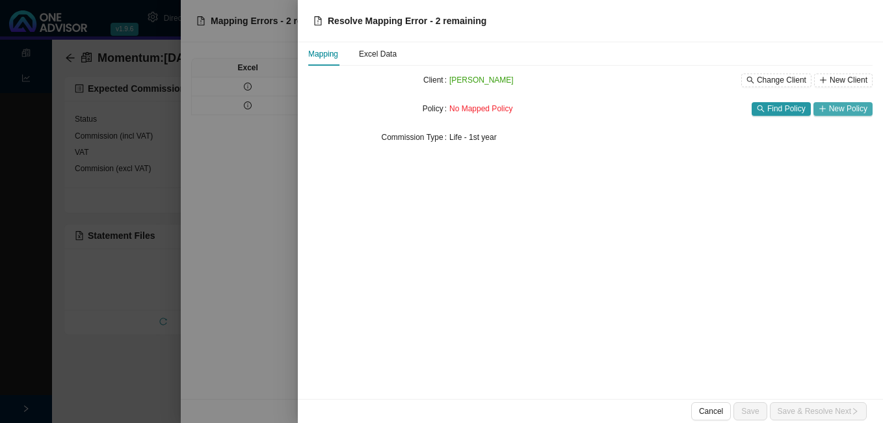
click at [846, 111] on span "New Policy" at bounding box center [848, 108] width 38 height 13
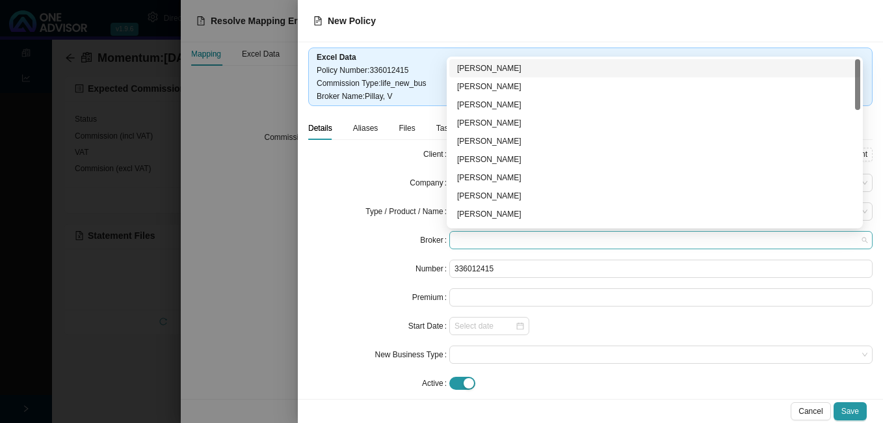
click at [564, 233] on span at bounding box center [660, 239] width 413 height 17
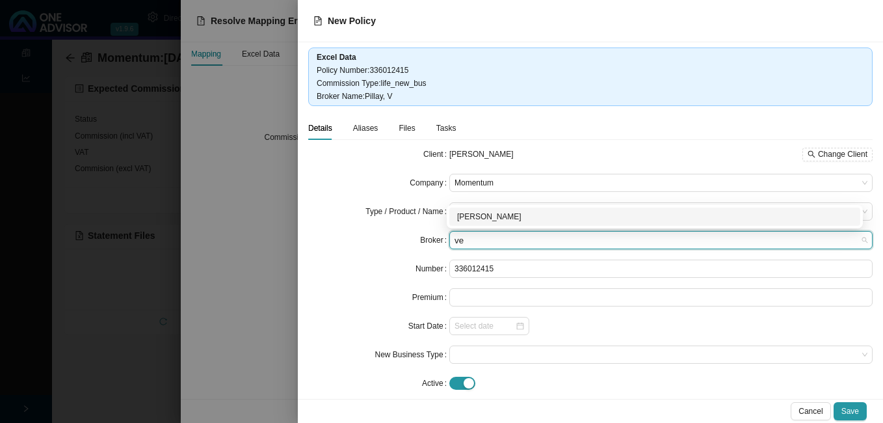
click at [532, 215] on div "[PERSON_NAME]" at bounding box center [654, 216] width 395 height 13
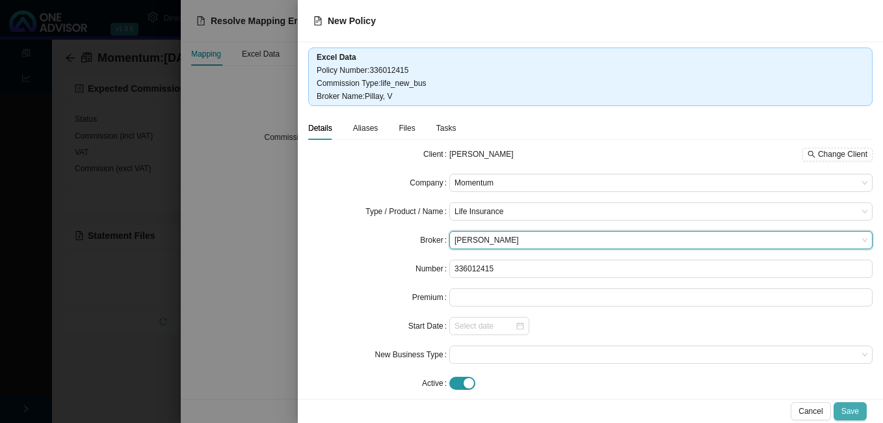
click at [848, 410] on span "Save" at bounding box center [850, 410] width 18 height 13
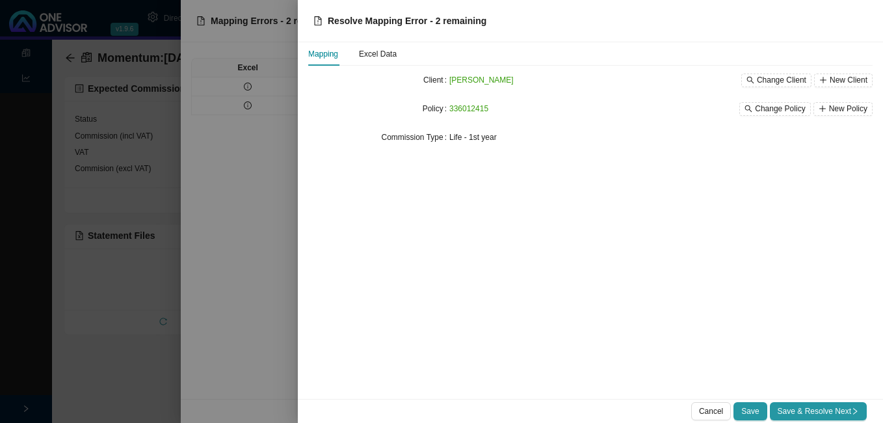
click at [848, 410] on span "Save & Resolve Next" at bounding box center [817, 410] width 81 height 13
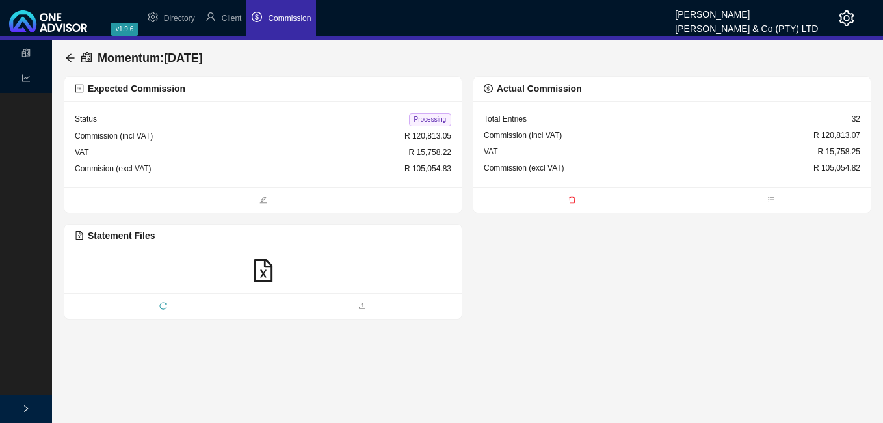
click at [433, 122] on span "Processing" at bounding box center [430, 119] width 42 height 13
click at [71, 53] on icon "arrow-left" at bounding box center [70, 58] width 10 height 10
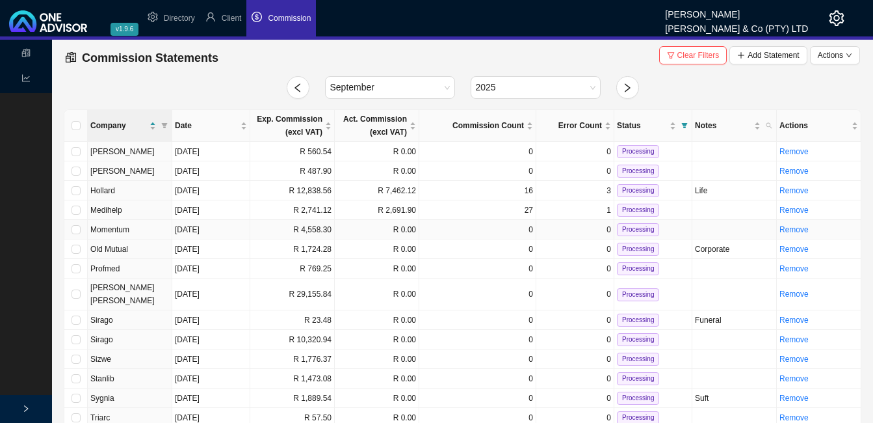
click at [283, 229] on td "R 4,558.30" at bounding box center [292, 230] width 85 height 20
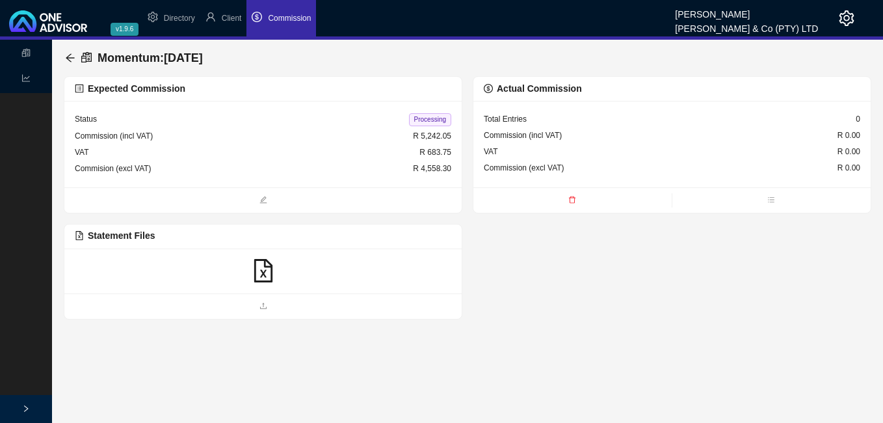
click at [264, 272] on icon "file-excel" at bounding box center [263, 270] width 23 height 23
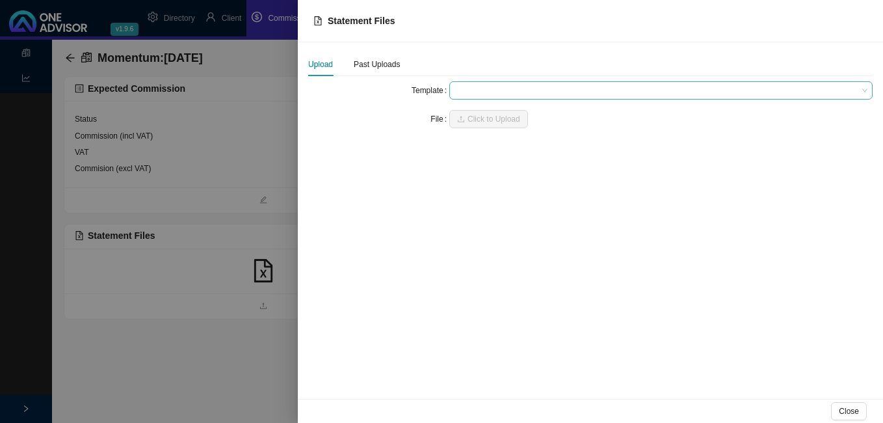
click at [475, 96] on span at bounding box center [660, 90] width 413 height 17
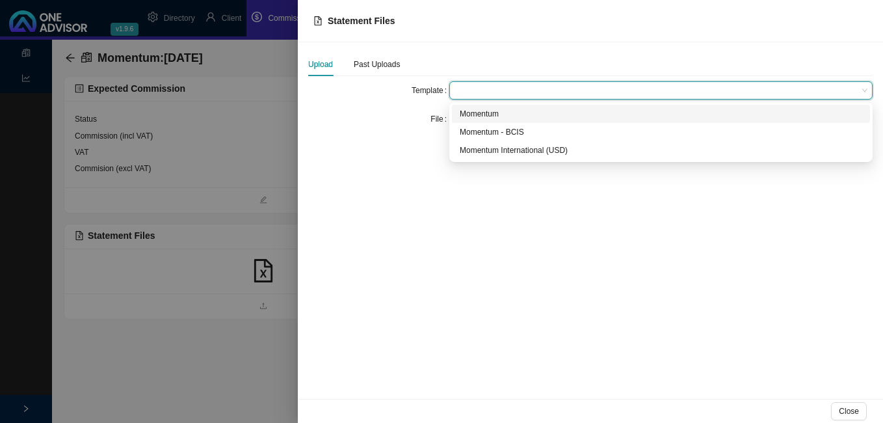
click at [478, 109] on div "Momentum" at bounding box center [661, 113] width 402 height 13
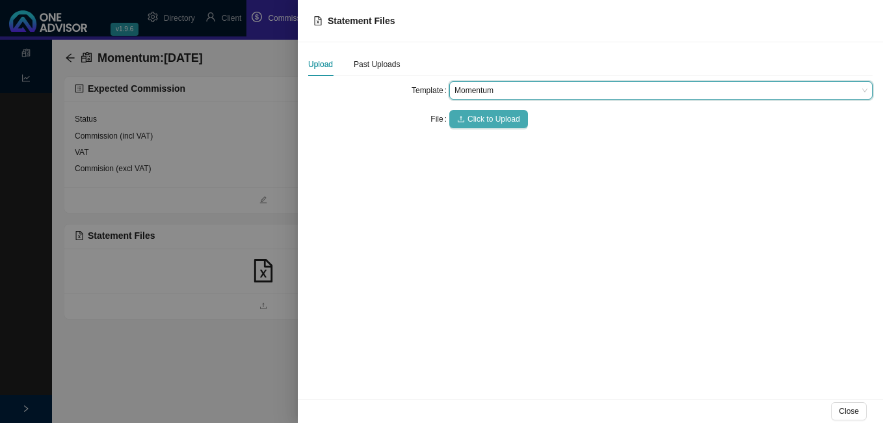
click at [478, 120] on span "Click to Upload" at bounding box center [493, 118] width 53 height 13
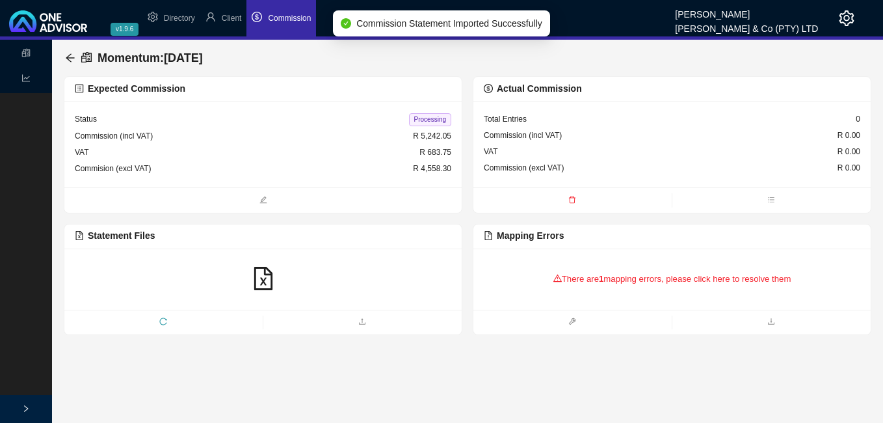
click at [585, 282] on div "There are 1 mapping errors, please click here to resolve them" at bounding box center [672, 279] width 376 height 40
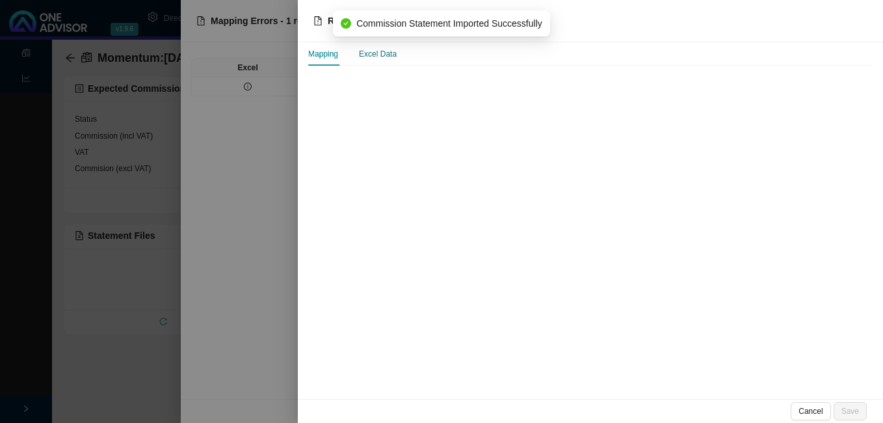
click at [386, 57] on div "Excel Data" at bounding box center [378, 53] width 38 height 13
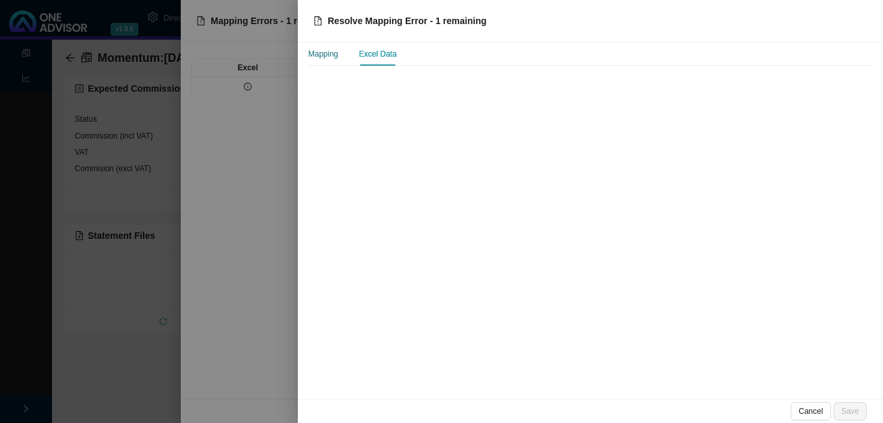
click at [326, 56] on div "Mapping" at bounding box center [323, 53] width 30 height 13
click at [267, 72] on div at bounding box center [441, 211] width 883 height 423
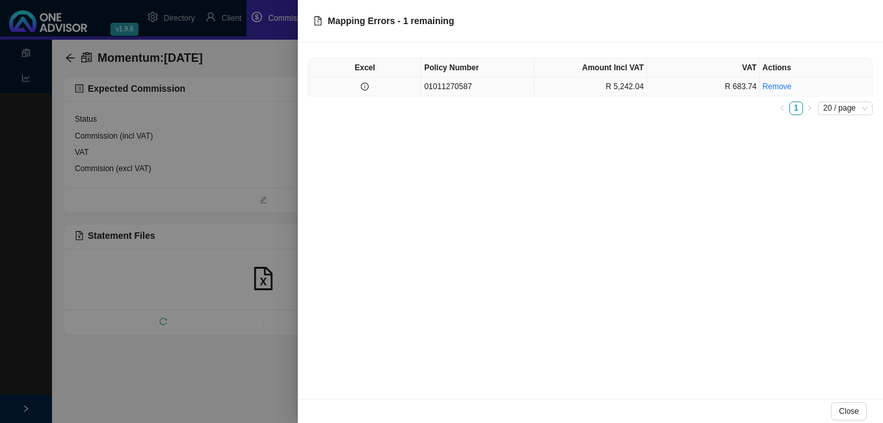
click at [365, 88] on icon "info-circle" at bounding box center [365, 87] width 8 height 8
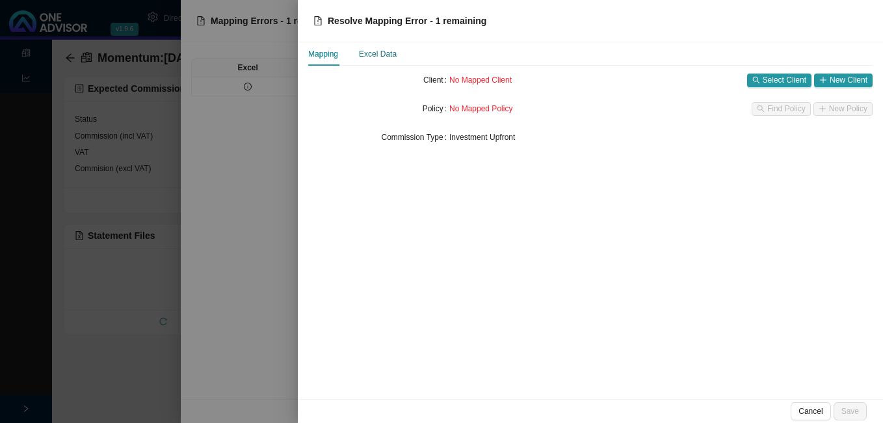
click at [386, 54] on div "Excel Data" at bounding box center [378, 53] width 38 height 13
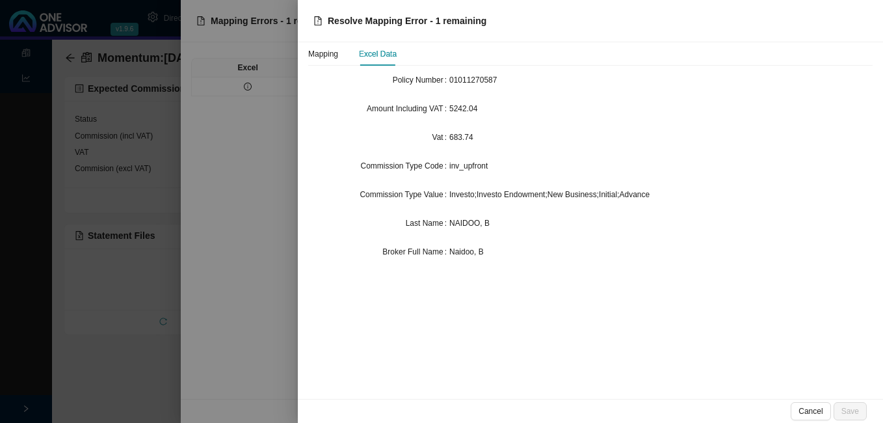
click at [263, 229] on div at bounding box center [441, 211] width 883 height 423
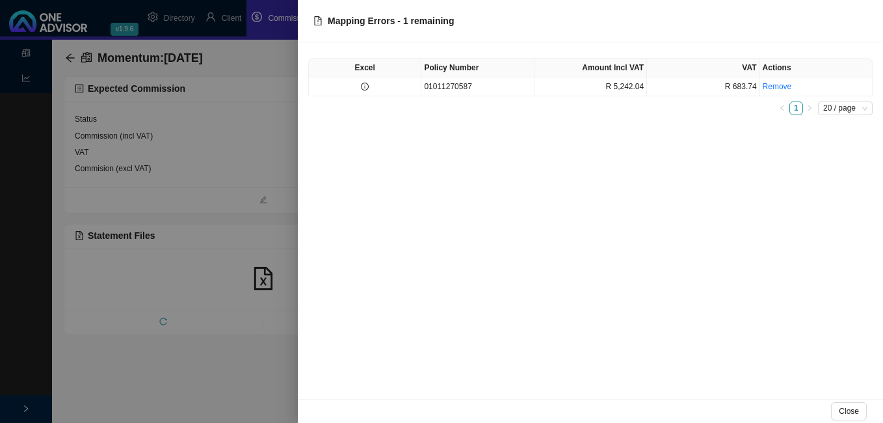
click at [236, 23] on div at bounding box center [441, 211] width 883 height 423
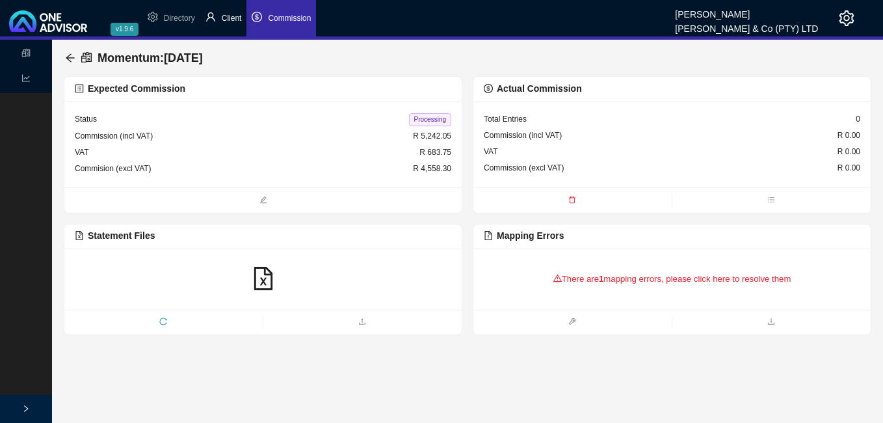
click at [235, 21] on span "Client" at bounding box center [232, 18] width 20 height 9
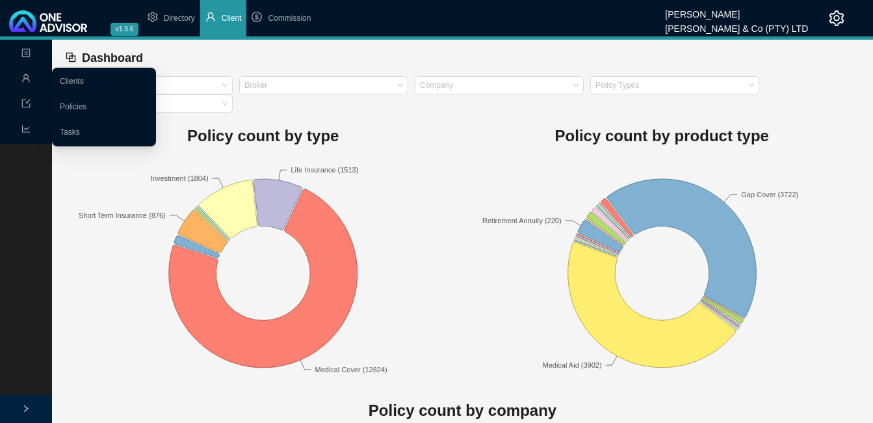
click at [25, 77] on icon "user" at bounding box center [25, 77] width 9 height 9
click at [64, 77] on link "Clients" at bounding box center [72, 81] width 24 height 9
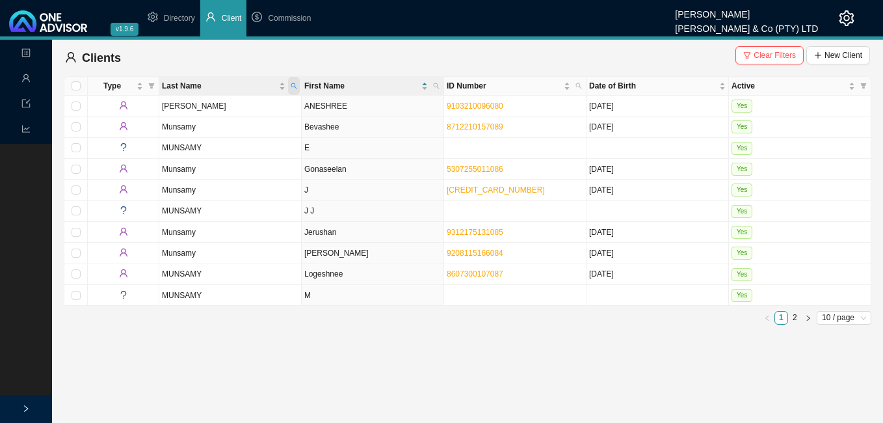
click at [294, 86] on icon "search" at bounding box center [294, 86] width 6 height 6
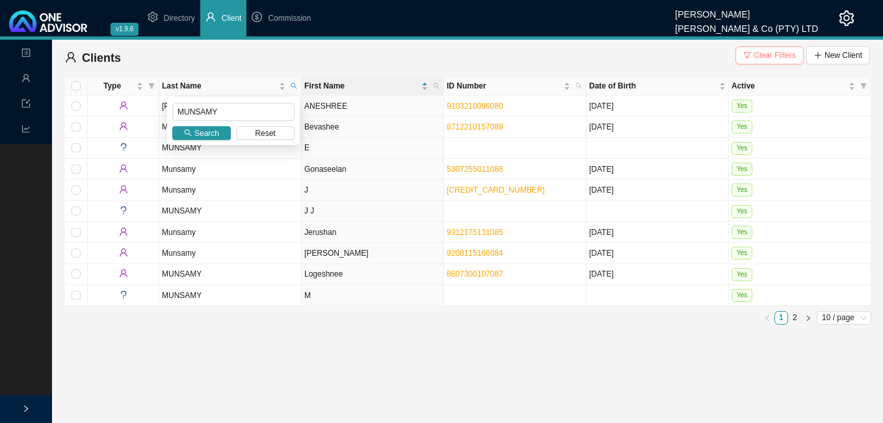
click at [764, 55] on span "Clear Filters" at bounding box center [774, 55] width 42 height 13
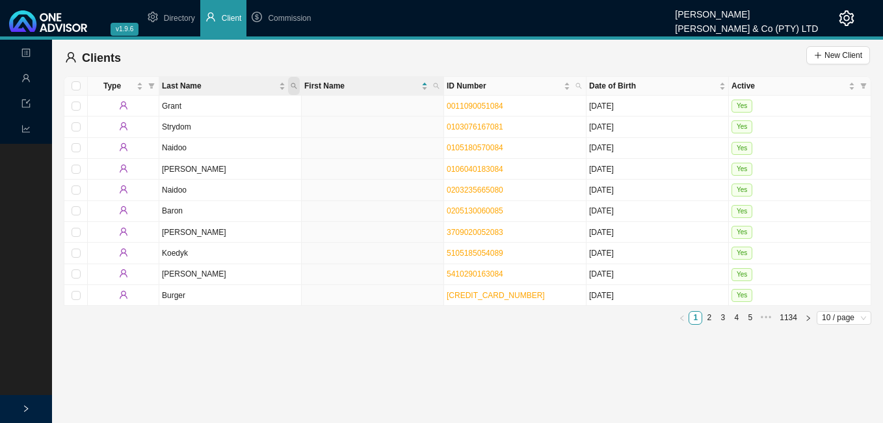
click at [292, 85] on icon "search" at bounding box center [294, 86] width 7 height 7
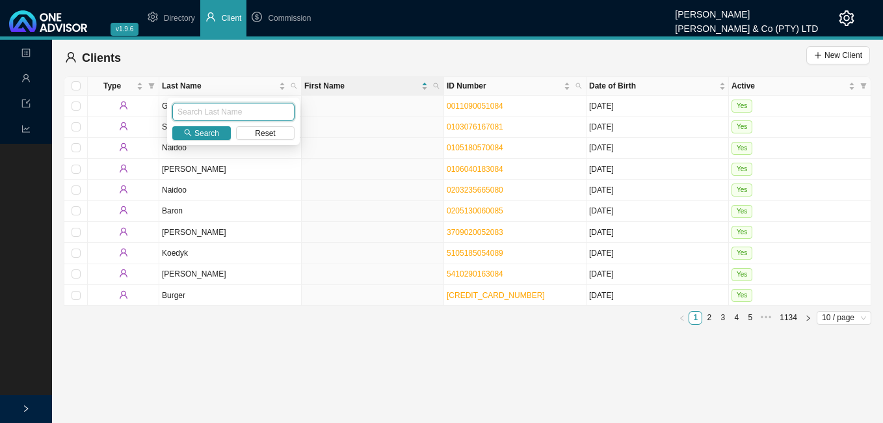
click at [274, 111] on input "text" at bounding box center [233, 112] width 122 height 18
click at [195, 131] on span "Search" at bounding box center [206, 133] width 25 height 13
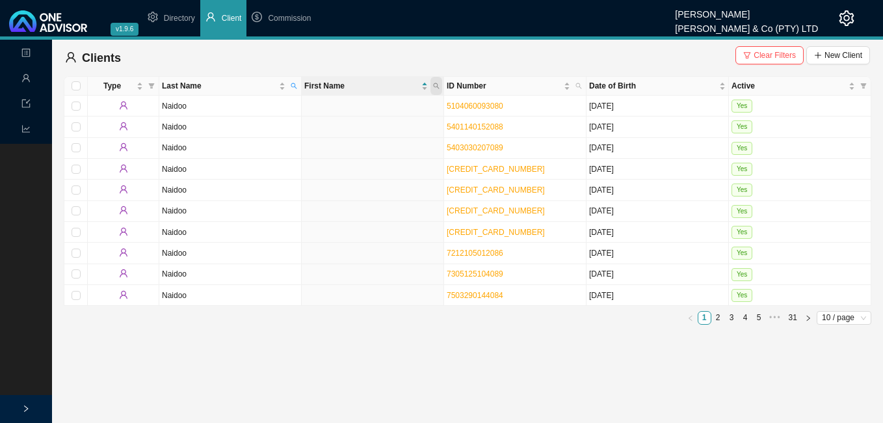
click at [436, 90] on span at bounding box center [436, 86] width 12 height 18
click at [413, 112] on input "text" at bounding box center [376, 112] width 122 height 18
click at [354, 135] on span "Search" at bounding box center [349, 133] width 25 height 13
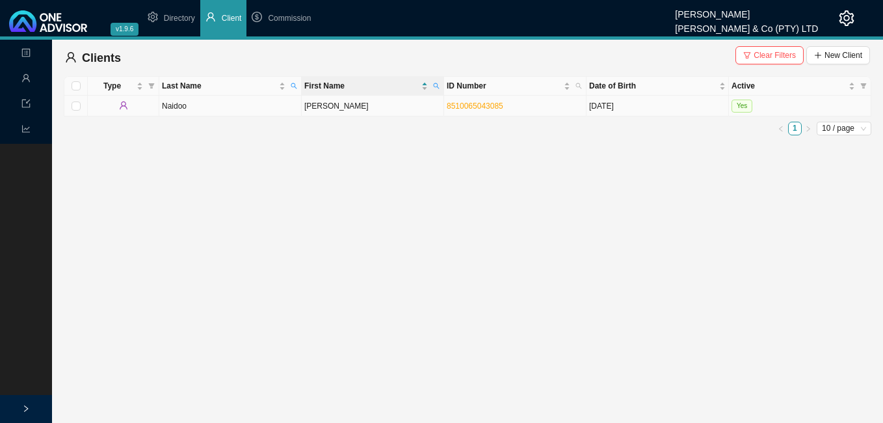
click at [365, 114] on td "[PERSON_NAME]" at bounding box center [373, 106] width 142 height 21
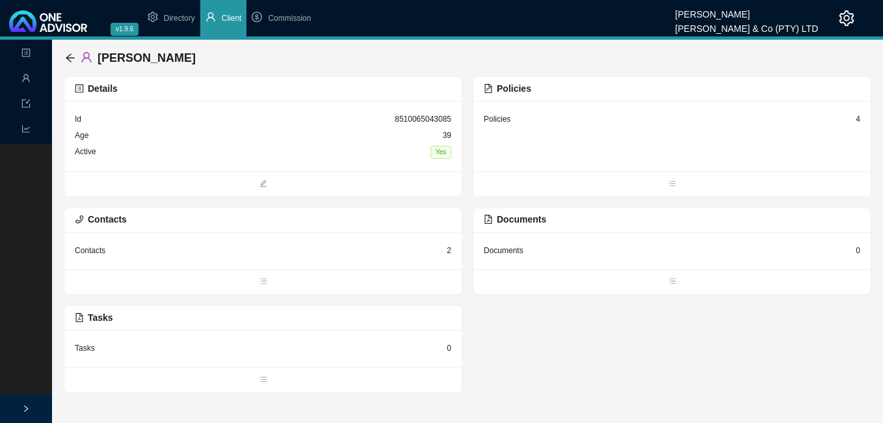
click at [856, 118] on div "4" at bounding box center [858, 118] width 5 height 13
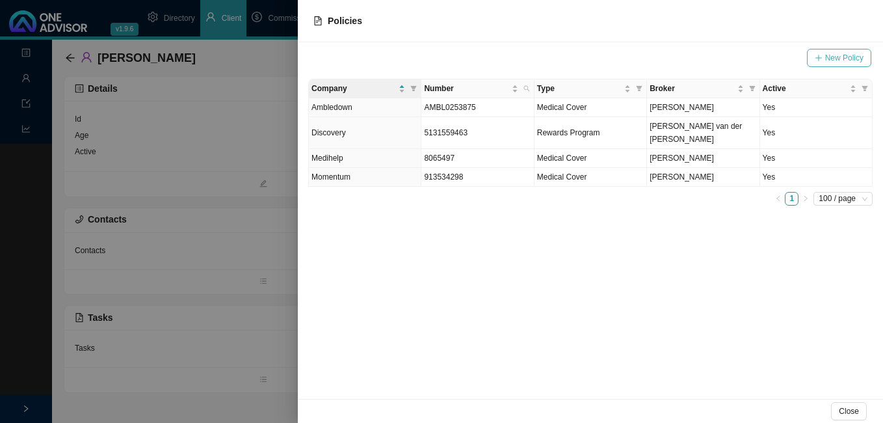
click at [832, 56] on span "New Policy" at bounding box center [844, 57] width 38 height 13
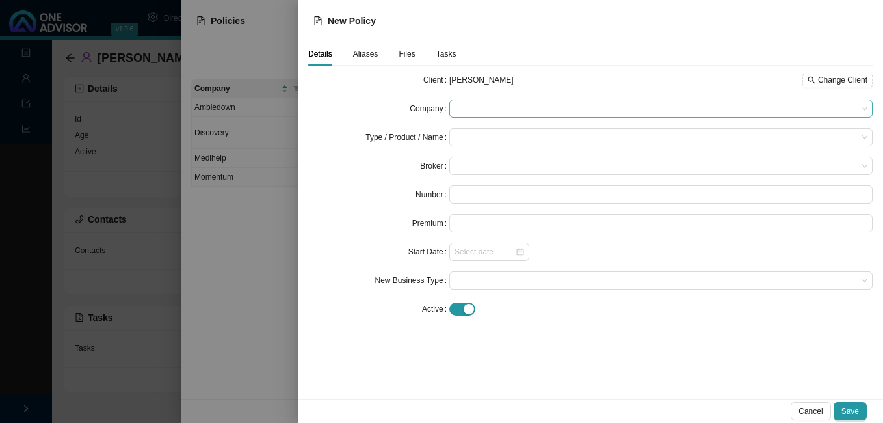
click at [590, 111] on span at bounding box center [660, 108] width 413 height 17
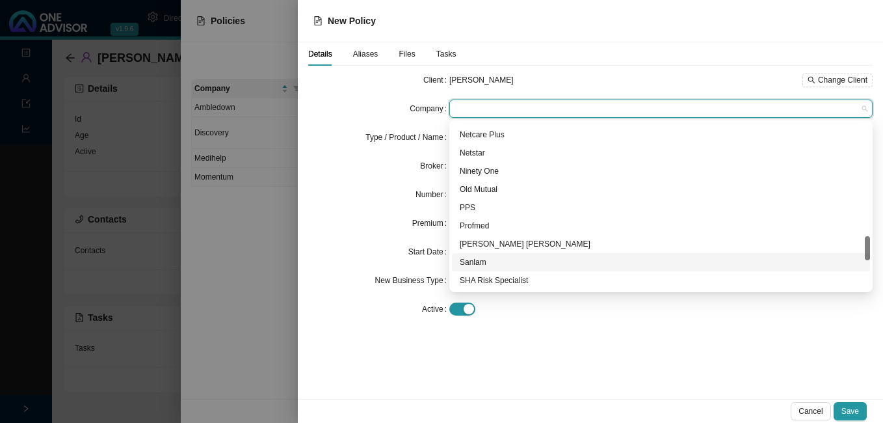
scroll to position [715, 0]
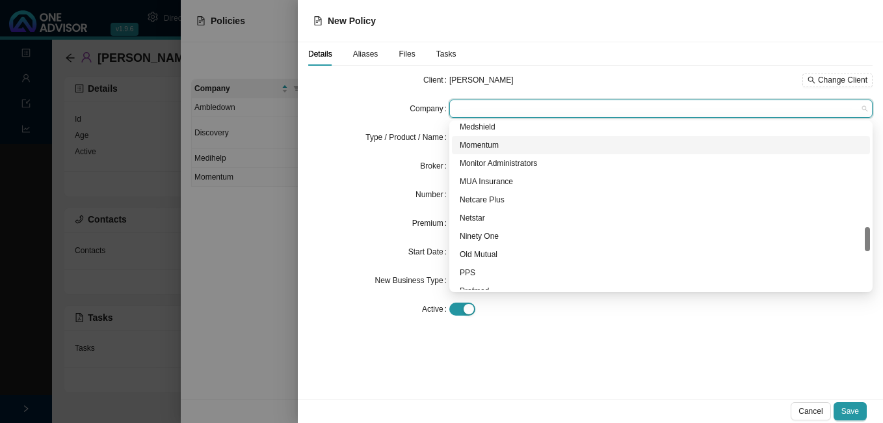
click at [506, 144] on div "Momentum" at bounding box center [661, 144] width 402 height 13
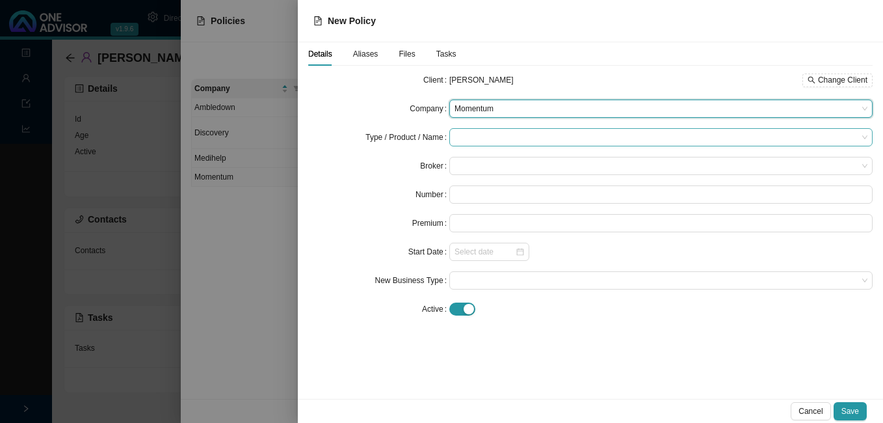
click at [489, 135] on input "search" at bounding box center [655, 137] width 403 height 17
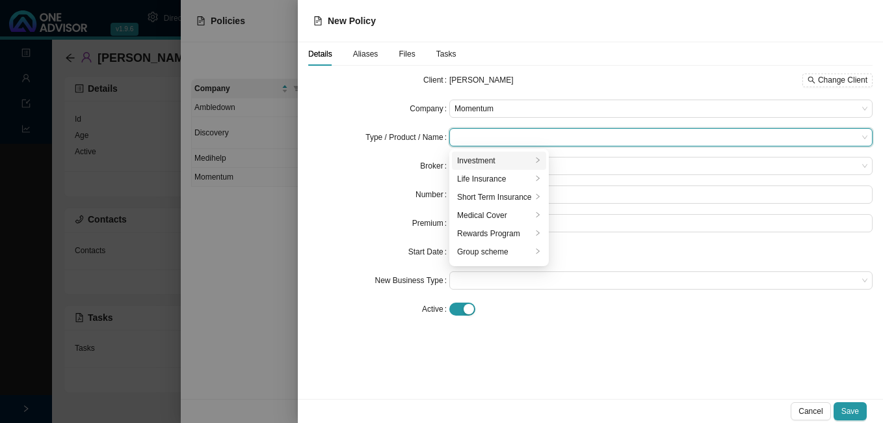
click at [505, 159] on div "Investment" at bounding box center [494, 160] width 75 height 13
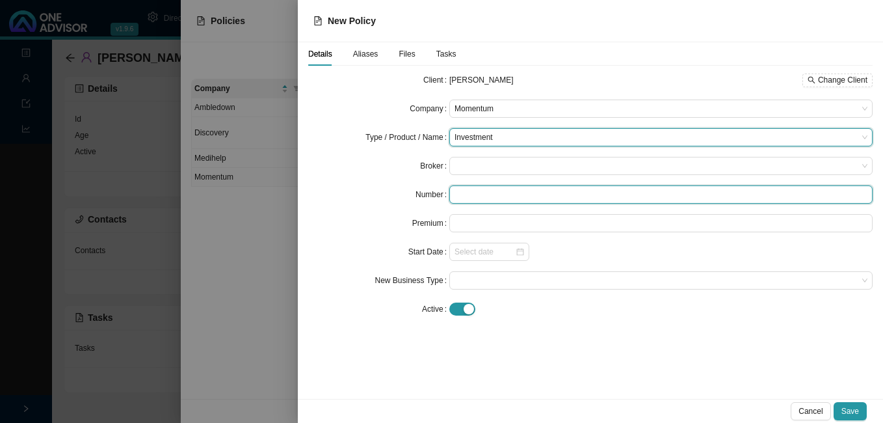
click at [469, 192] on input "text" at bounding box center [660, 194] width 423 height 18
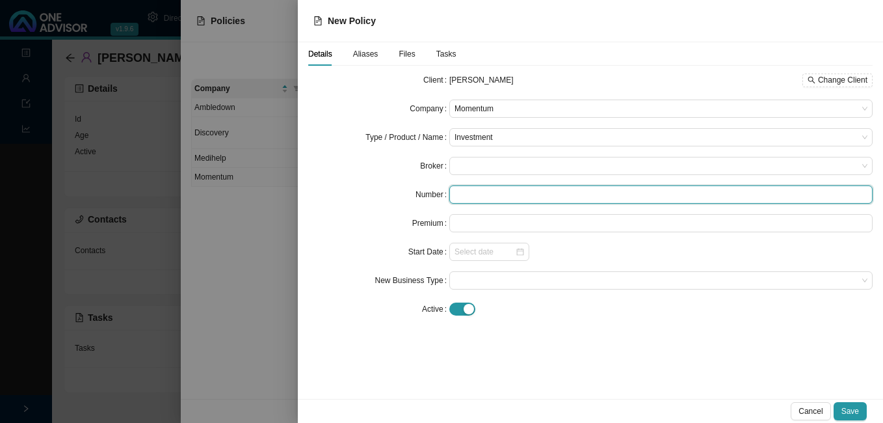
paste input "01 011270587"
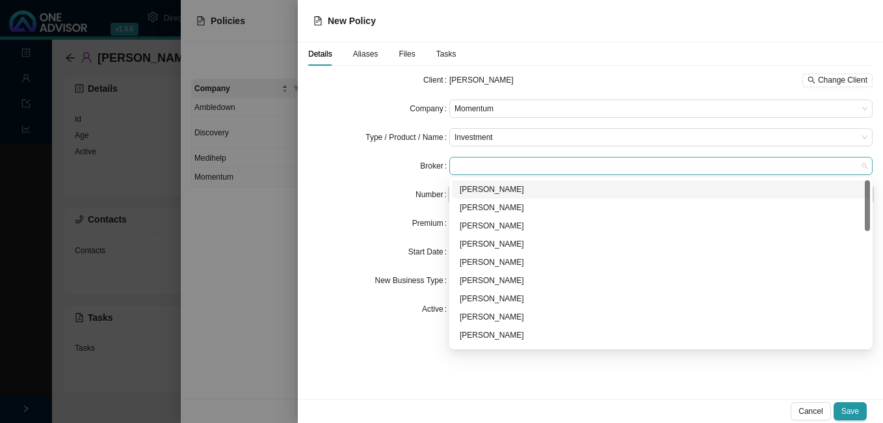
click at [472, 173] on span at bounding box center [660, 165] width 413 height 17
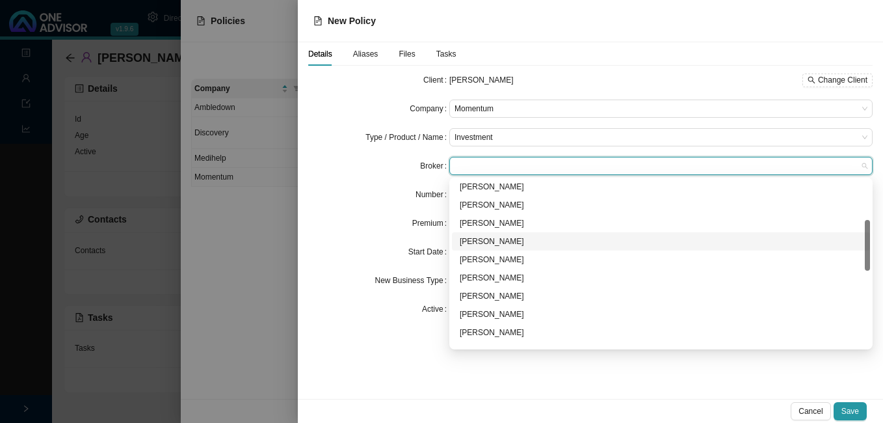
scroll to position [195, 0]
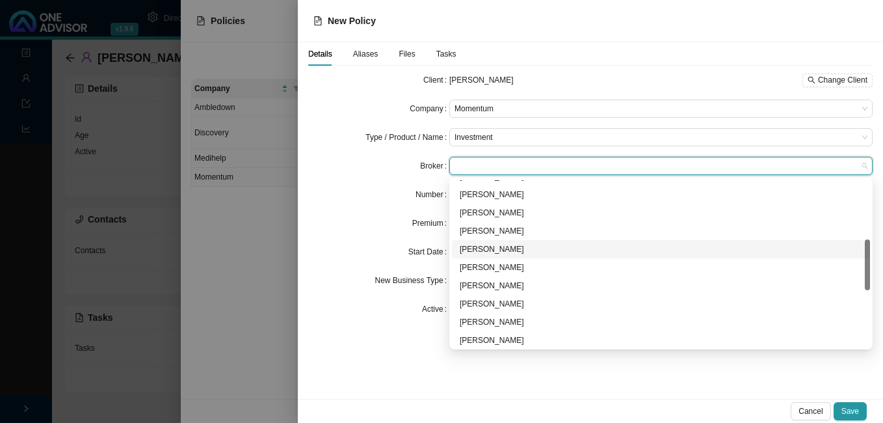
click at [497, 248] on div "[PERSON_NAME]" at bounding box center [661, 248] width 402 height 13
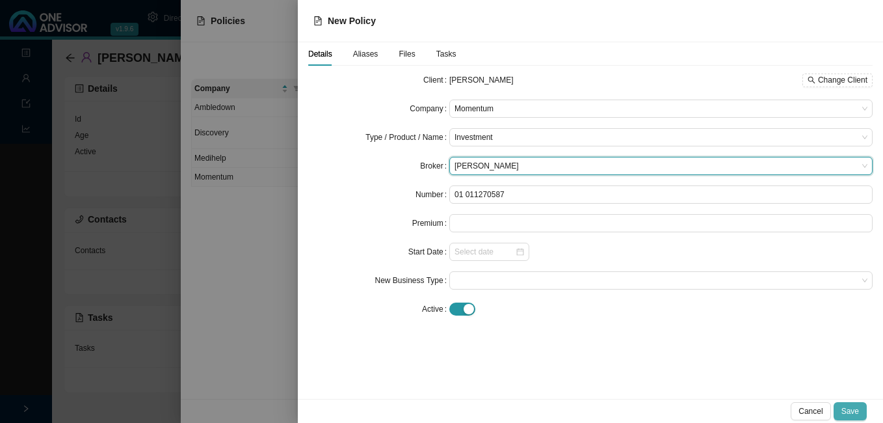
click at [856, 410] on span "Save" at bounding box center [850, 410] width 18 height 13
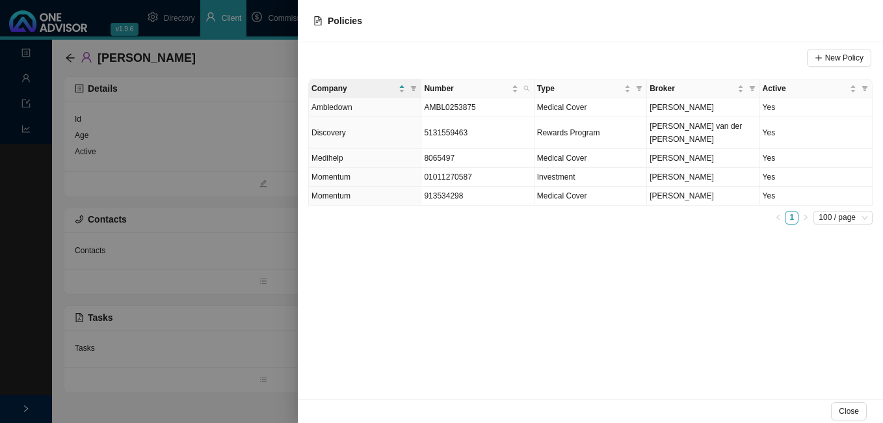
click at [245, 302] on div at bounding box center [441, 211] width 883 height 423
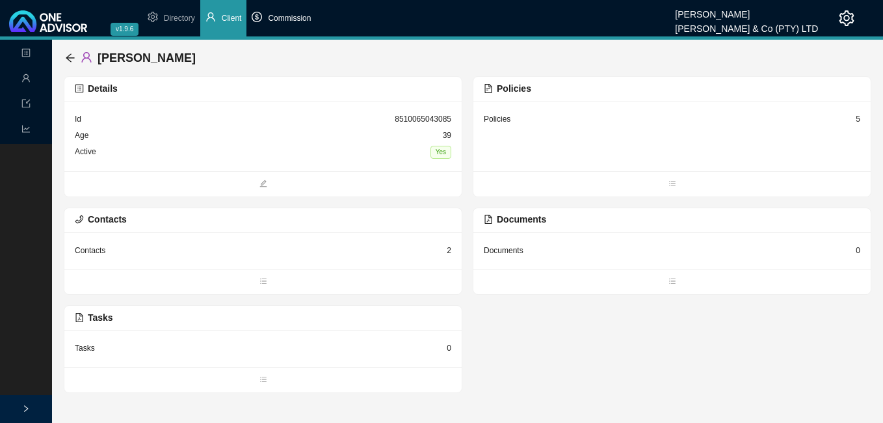
click at [296, 19] on span "Commission" at bounding box center [289, 18] width 43 height 9
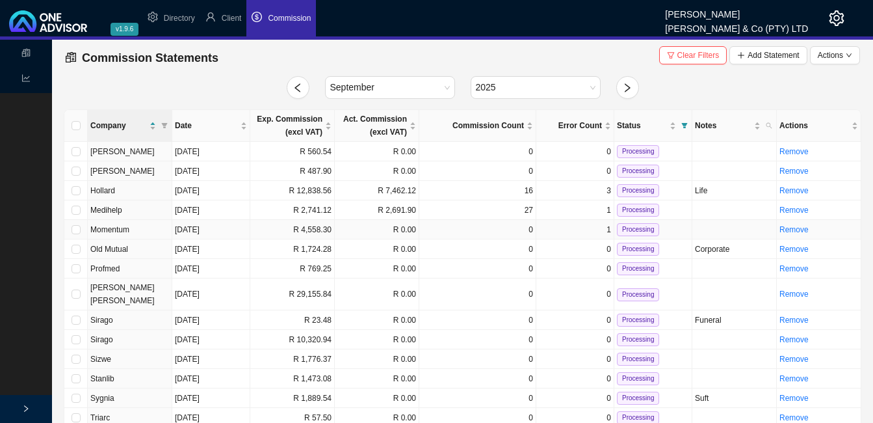
click at [314, 226] on td "R 4,558.30" at bounding box center [292, 230] width 85 height 20
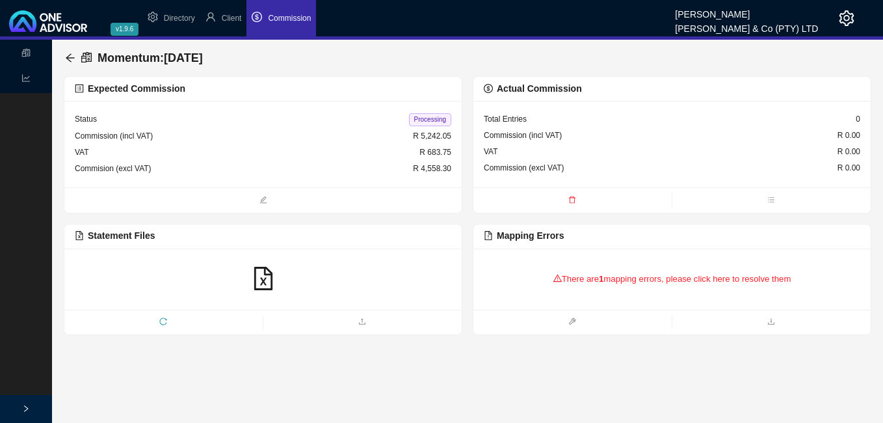
click at [603, 280] on b "1" at bounding box center [601, 279] width 5 height 10
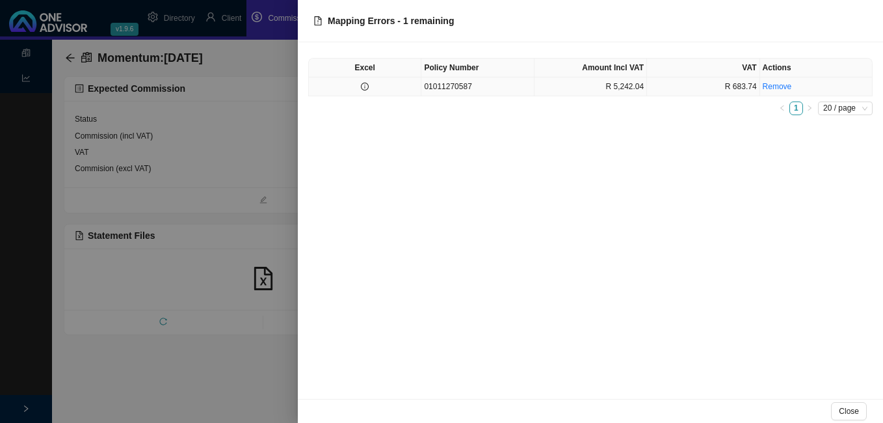
click at [385, 90] on td at bounding box center [365, 86] width 112 height 19
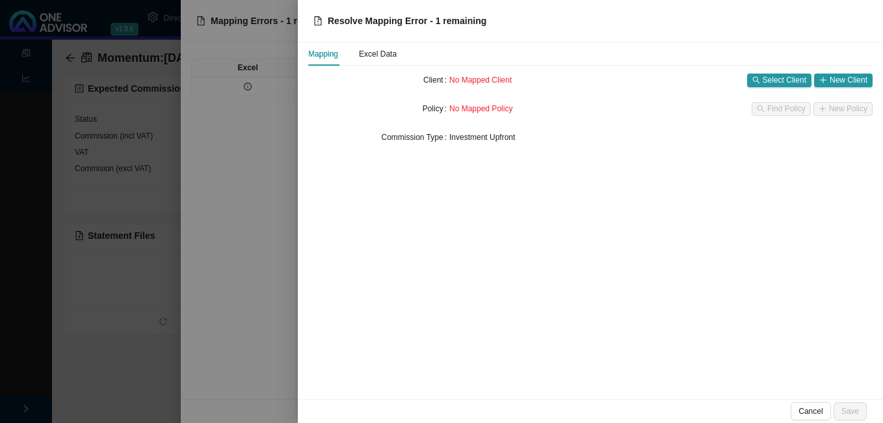
click at [235, 161] on div at bounding box center [441, 211] width 883 height 423
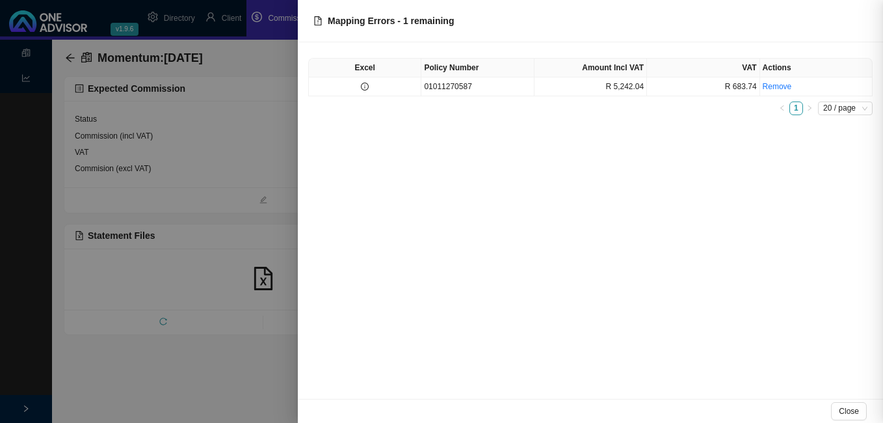
click at [165, 192] on div at bounding box center [441, 211] width 883 height 423
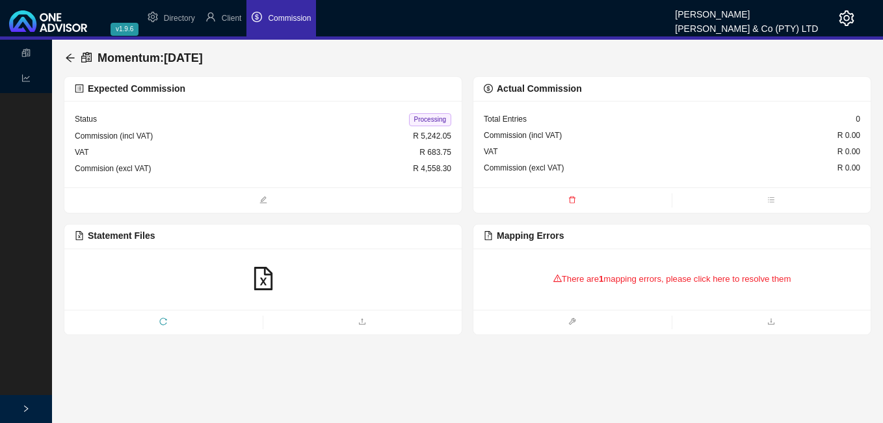
click at [161, 322] on icon "reload" at bounding box center [163, 321] width 8 height 8
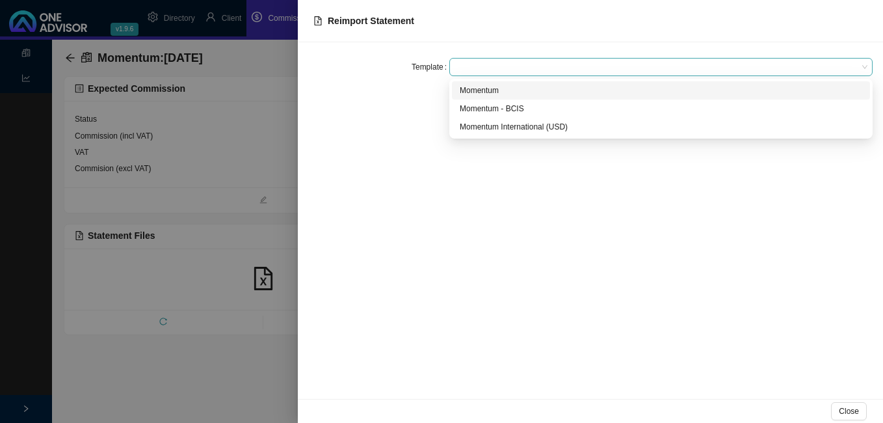
click at [583, 71] on span at bounding box center [660, 67] width 413 height 17
click at [577, 91] on div "Momentum" at bounding box center [661, 90] width 402 height 13
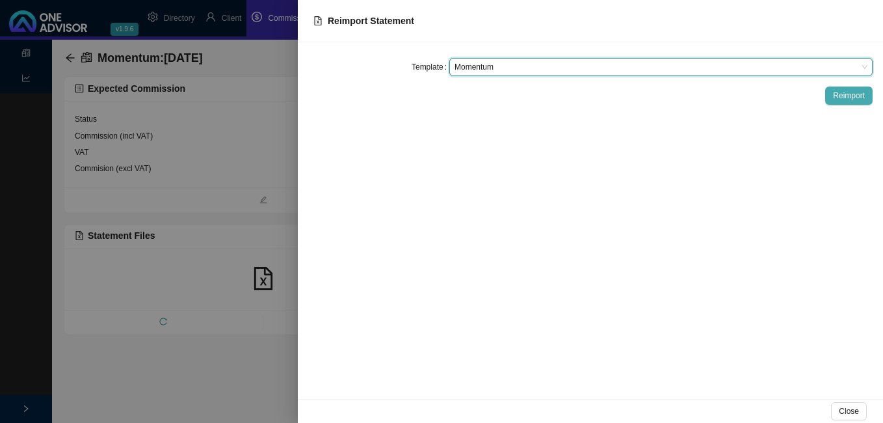
click at [843, 96] on span "Reimport" at bounding box center [849, 95] width 32 height 13
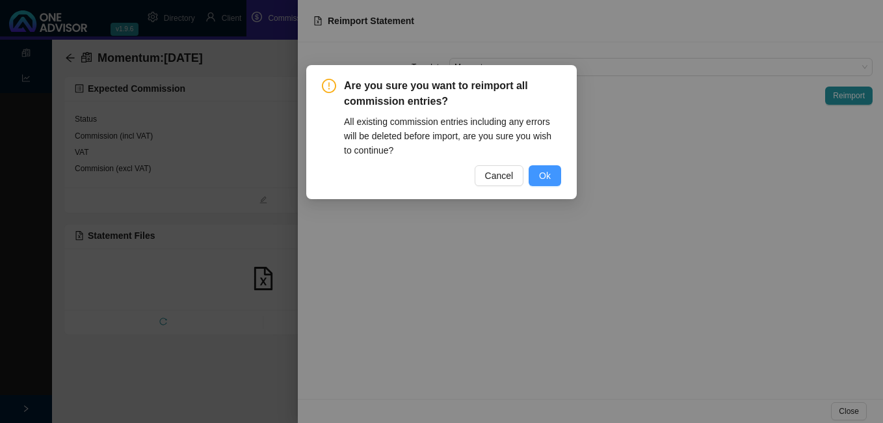
click at [553, 173] on button "Ok" at bounding box center [545, 175] width 33 height 21
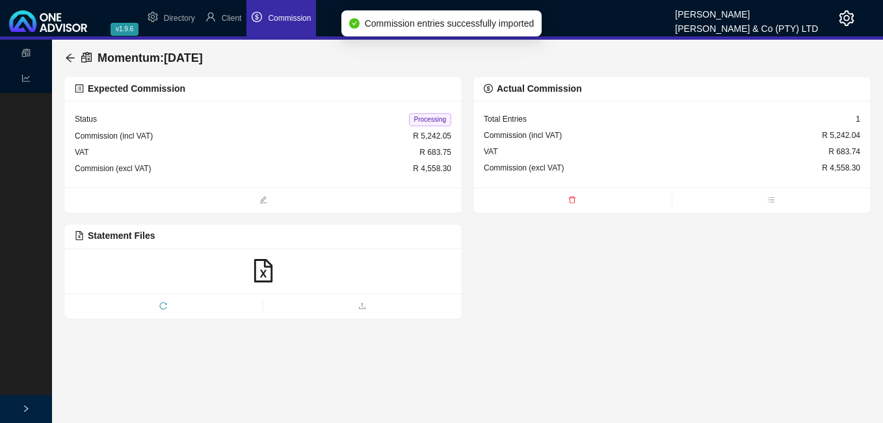
click at [435, 116] on span "Processing" at bounding box center [430, 119] width 42 height 13
click at [70, 59] on icon "arrow-left" at bounding box center [70, 58] width 10 height 10
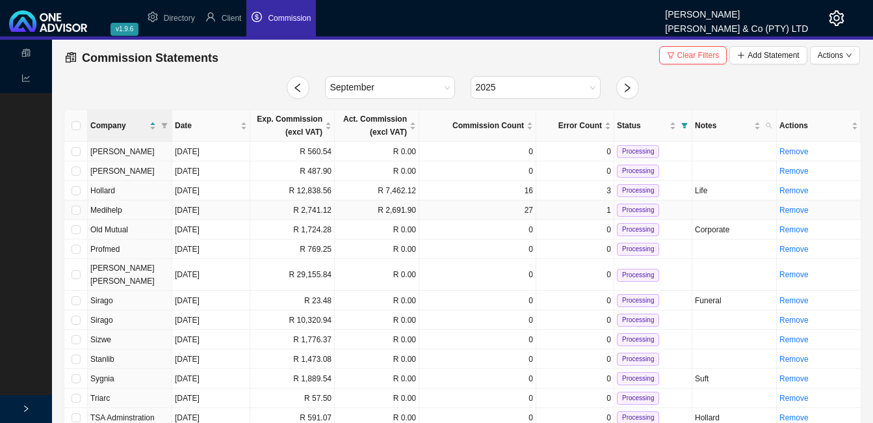
click at [324, 210] on td "R 2,741.12" at bounding box center [292, 210] width 85 height 20
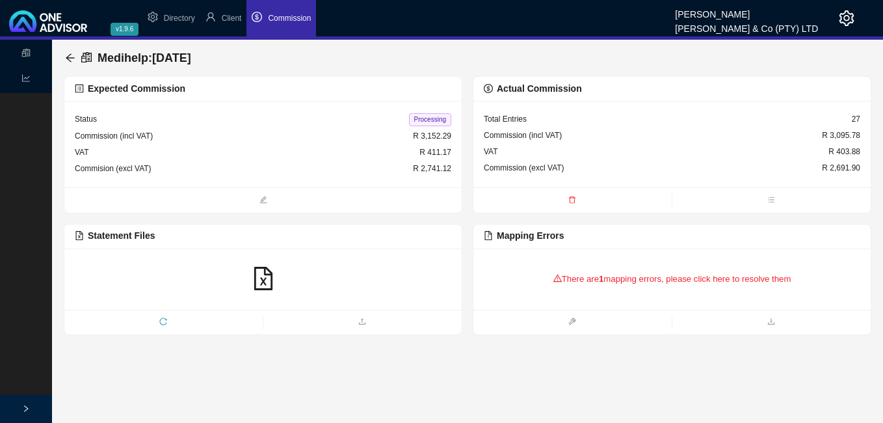
click at [600, 280] on b "1" at bounding box center [601, 279] width 5 height 10
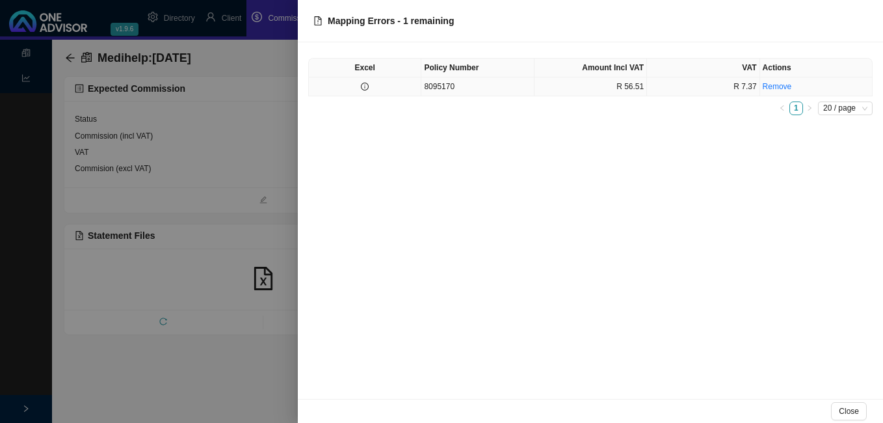
click at [407, 93] on td at bounding box center [365, 86] width 112 height 19
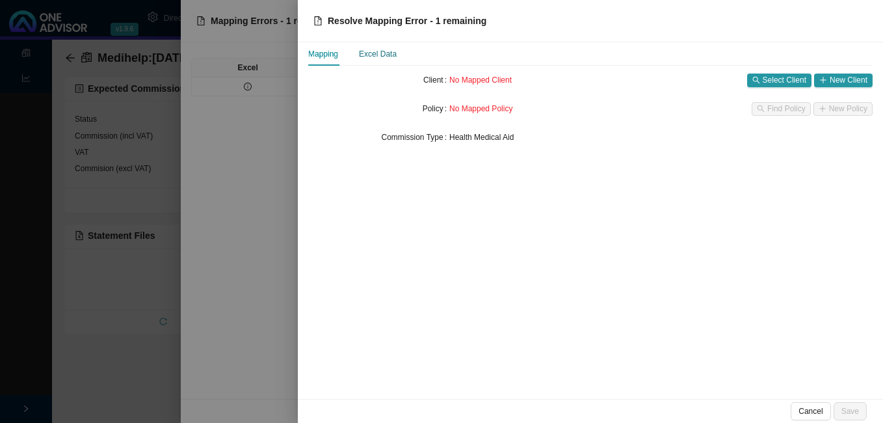
click at [385, 57] on div "Excel Data" at bounding box center [378, 53] width 38 height 13
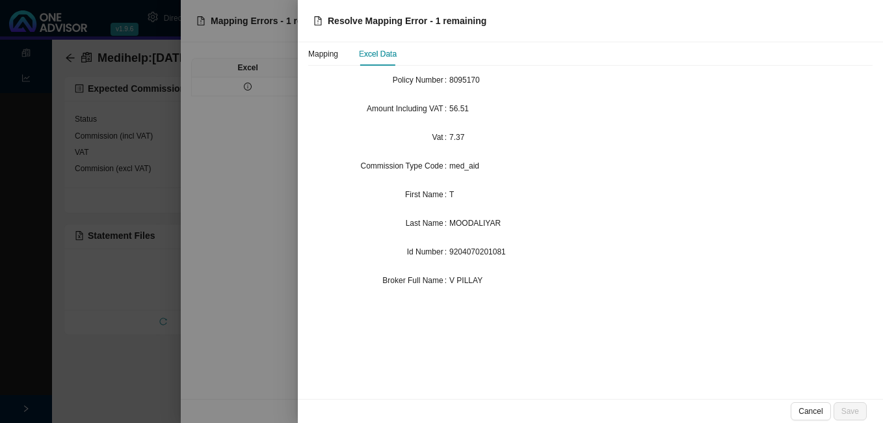
click at [270, 159] on div at bounding box center [441, 211] width 883 height 423
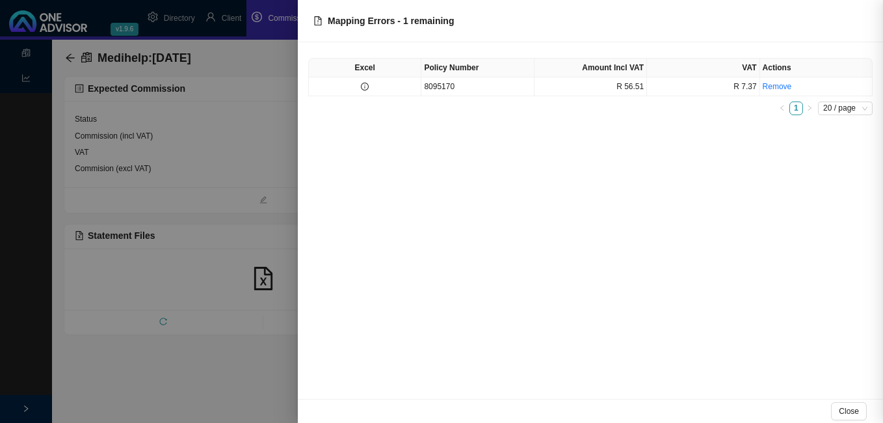
click at [189, 164] on div at bounding box center [441, 211] width 883 height 423
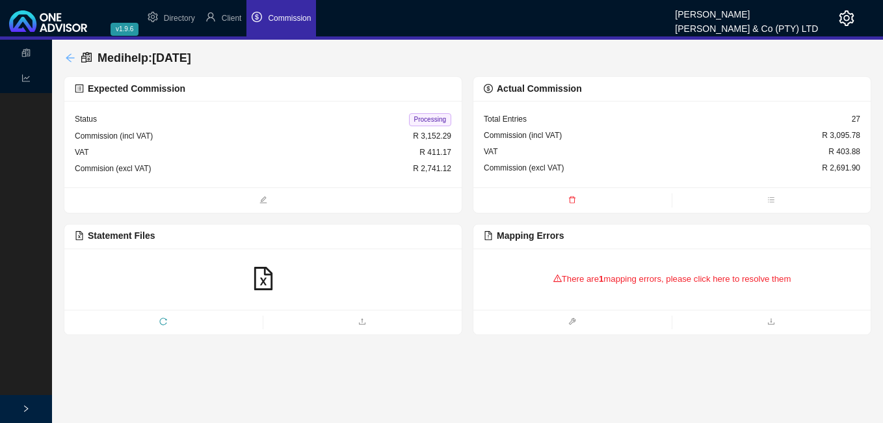
click at [70, 59] on icon "arrow-left" at bounding box center [70, 58] width 10 height 10
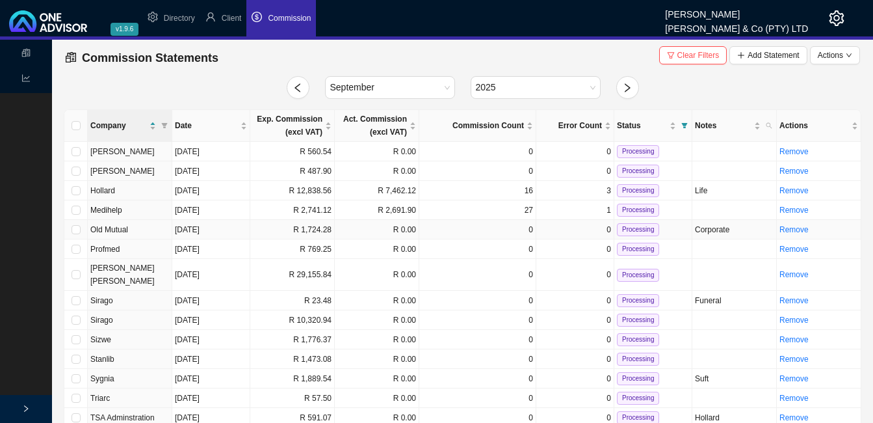
click at [311, 229] on td "R 1,724.28" at bounding box center [292, 230] width 85 height 20
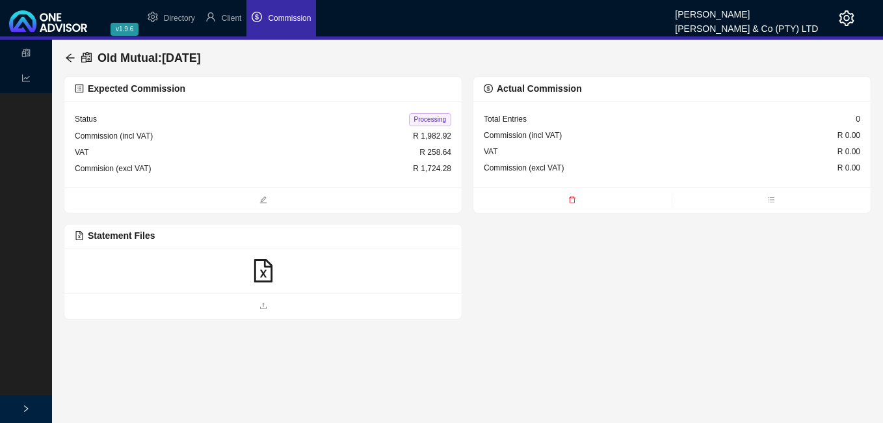
click at [259, 263] on icon "file-excel" at bounding box center [263, 270] width 23 height 23
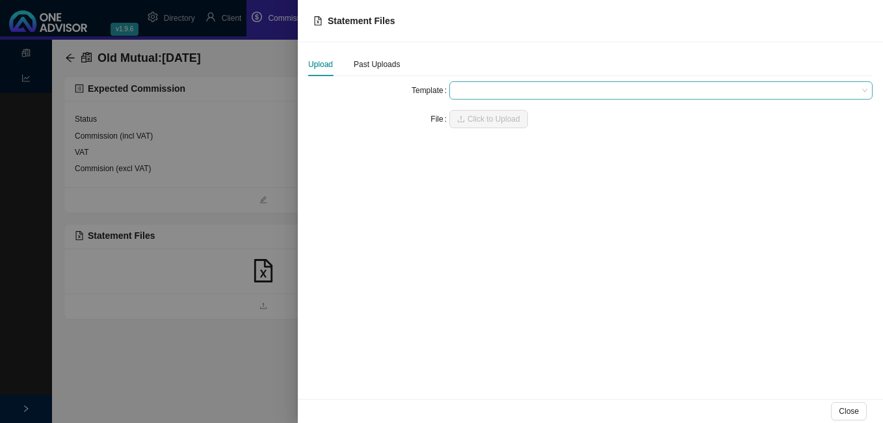
click at [457, 88] on span at bounding box center [660, 90] width 413 height 17
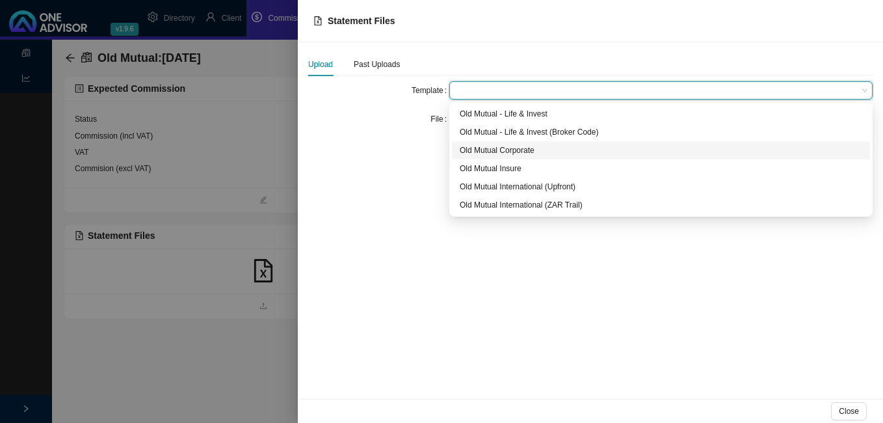
click at [487, 148] on div "Old Mutual Corporate" at bounding box center [661, 150] width 402 height 13
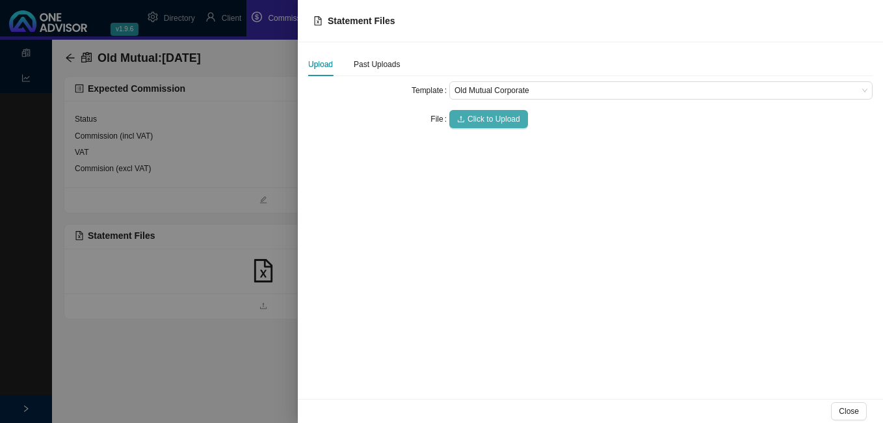
click at [487, 123] on span "Click to Upload" at bounding box center [493, 118] width 53 height 13
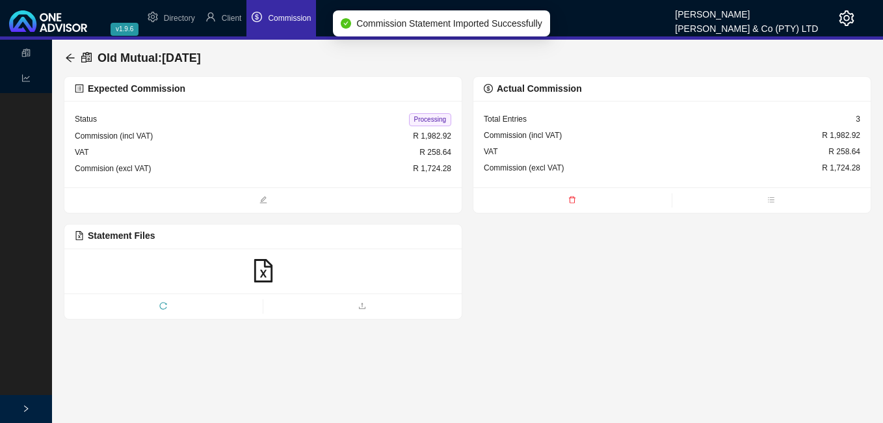
click at [431, 123] on span "Processing" at bounding box center [430, 119] width 42 height 13
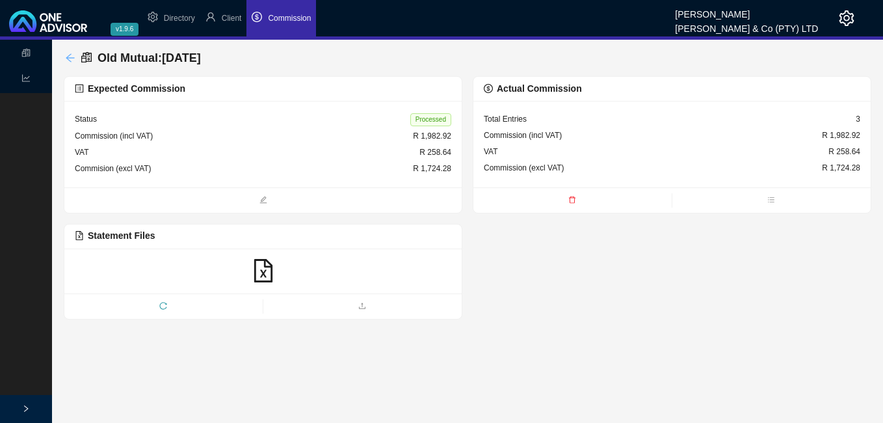
click at [68, 57] on icon "arrow-left" at bounding box center [70, 57] width 8 height 8
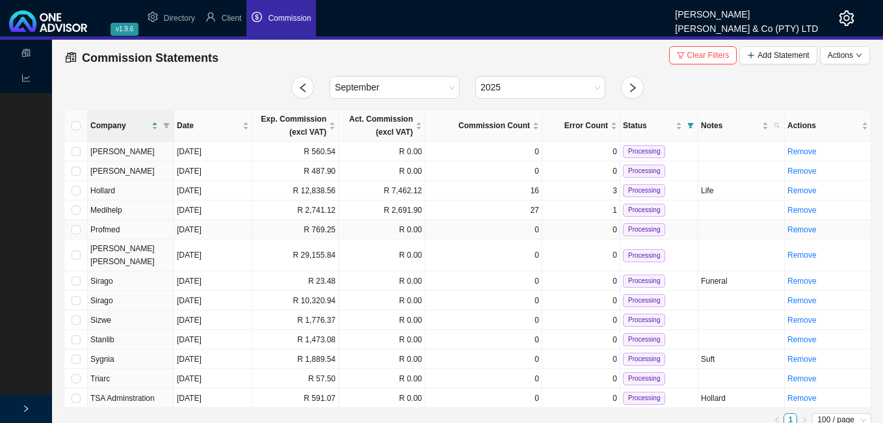
click at [332, 231] on td "R 769.25" at bounding box center [295, 230] width 86 height 20
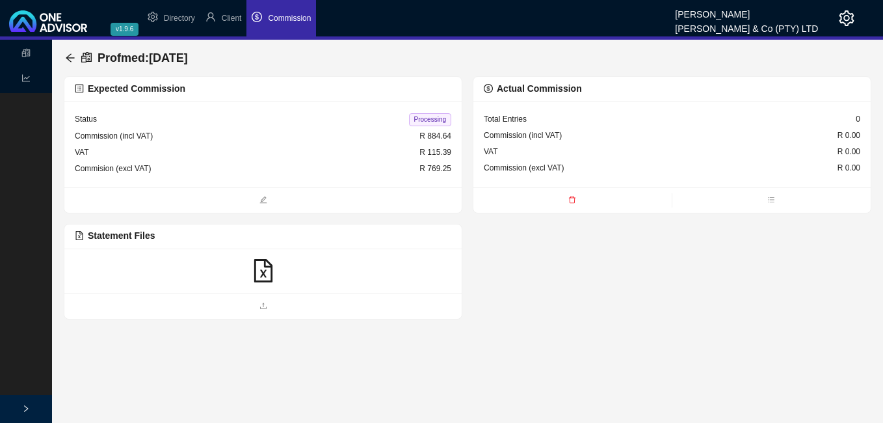
click at [266, 273] on icon "file-excel" at bounding box center [263, 270] width 23 height 23
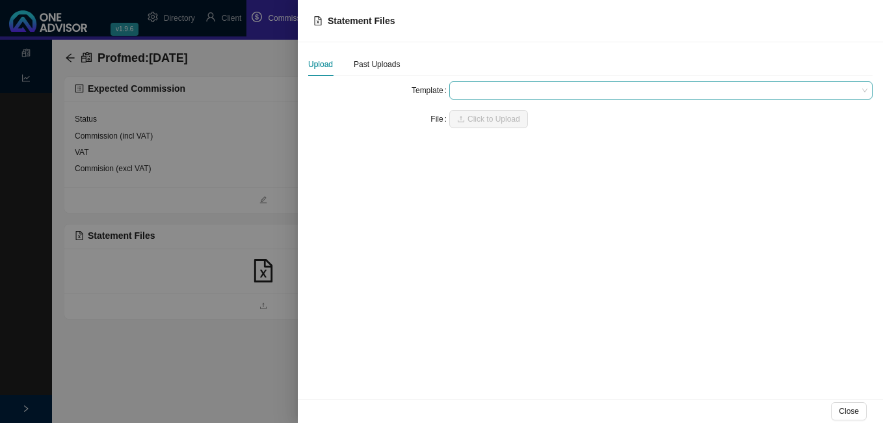
click at [485, 94] on span at bounding box center [660, 90] width 413 height 17
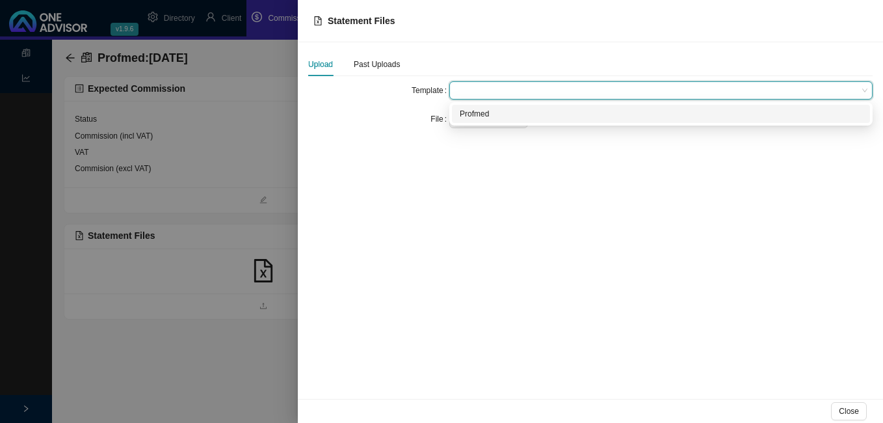
click at [488, 109] on div "Profmed" at bounding box center [661, 113] width 402 height 13
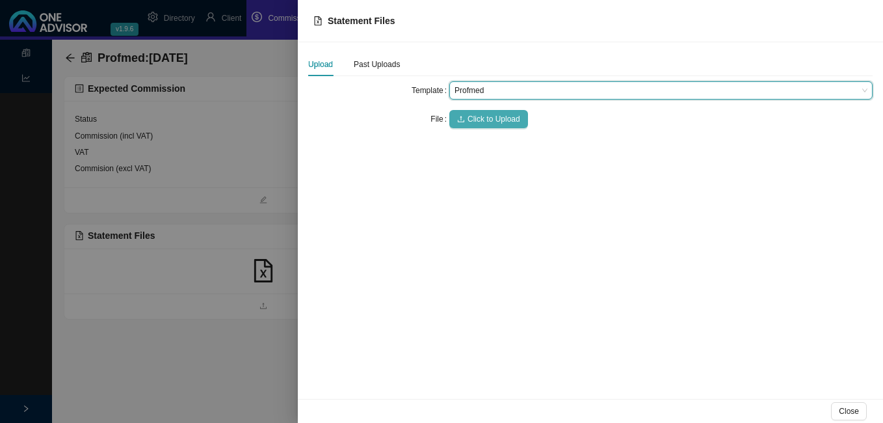
click at [488, 118] on span "Click to Upload" at bounding box center [493, 118] width 53 height 13
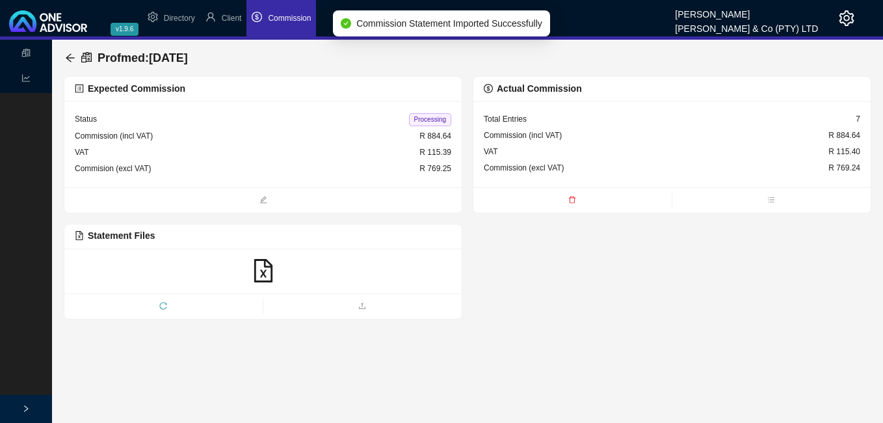
click at [428, 120] on span "Processing" at bounding box center [430, 119] width 42 height 13
click at [70, 53] on icon "arrow-left" at bounding box center [70, 58] width 10 height 10
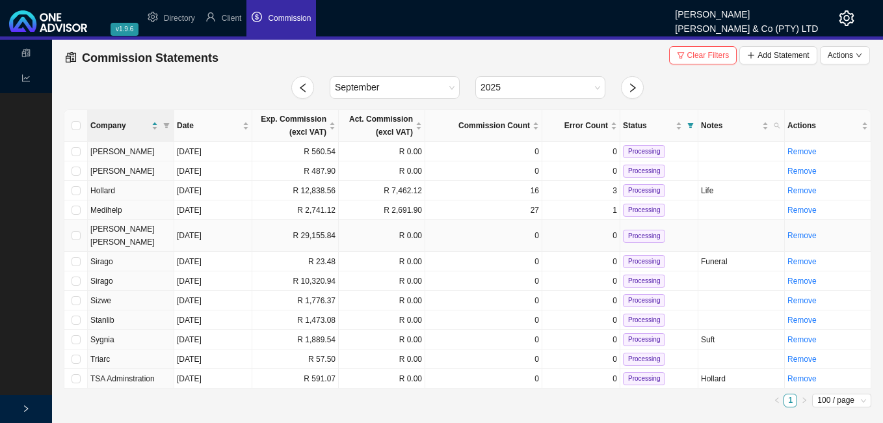
click at [328, 228] on td "R 29,155.84" at bounding box center [295, 236] width 86 height 32
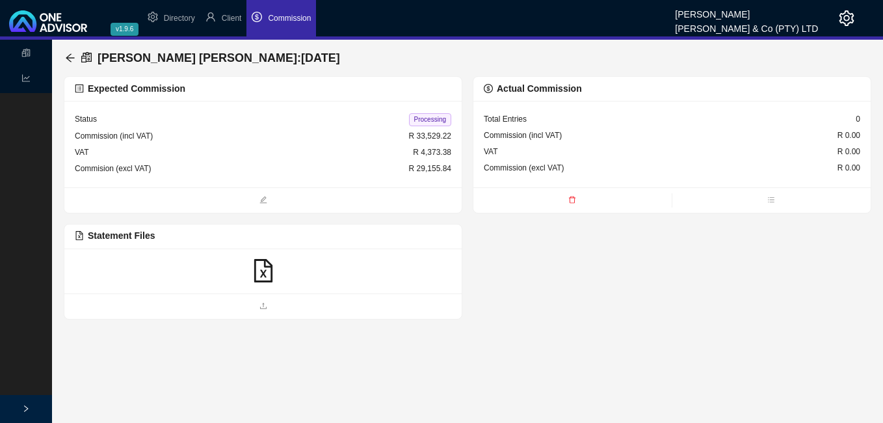
click at [263, 272] on icon "file-excel" at bounding box center [263, 270] width 18 height 23
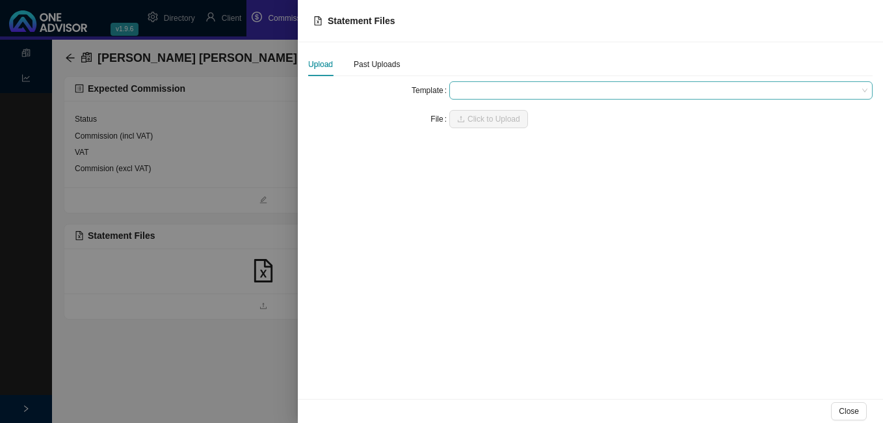
click at [492, 89] on span at bounding box center [660, 90] width 413 height 17
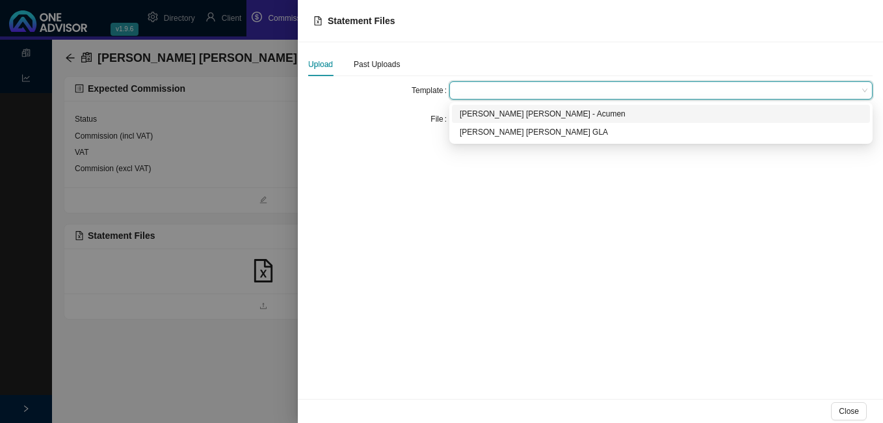
click at [486, 118] on div "[PERSON_NAME] [PERSON_NAME] - Acumen" at bounding box center [661, 113] width 402 height 13
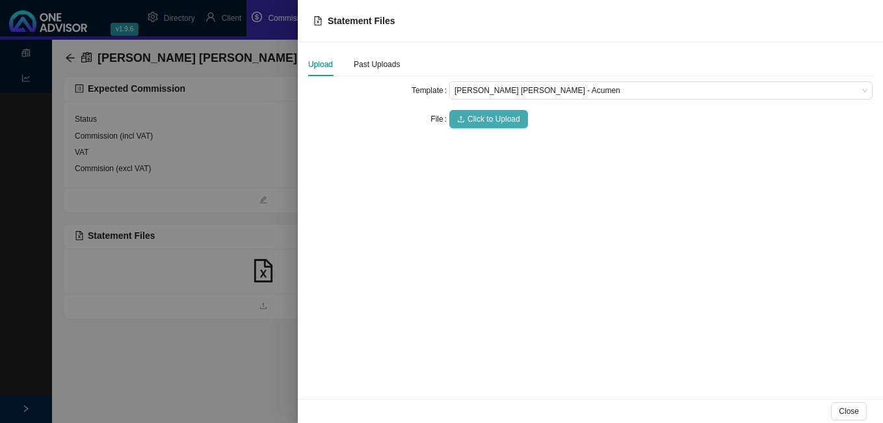
click at [483, 120] on span "Click to Upload" at bounding box center [493, 118] width 53 height 13
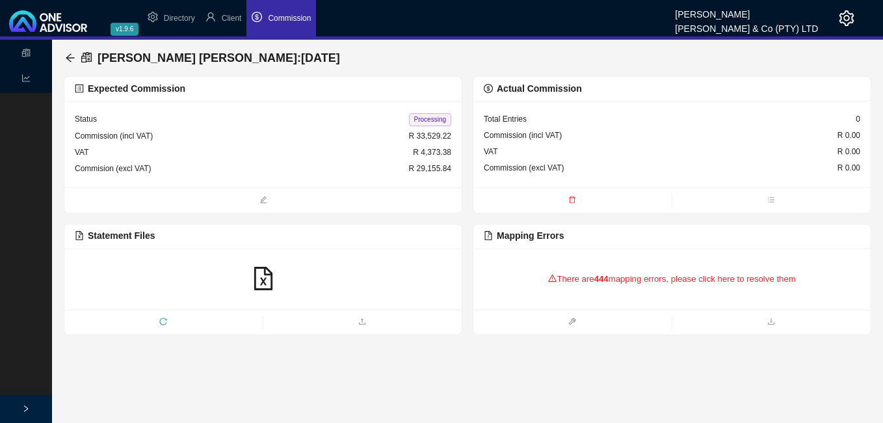
click at [611, 281] on div "There are 444 mapping errors, please click here to resolve them" at bounding box center [672, 279] width 376 height 40
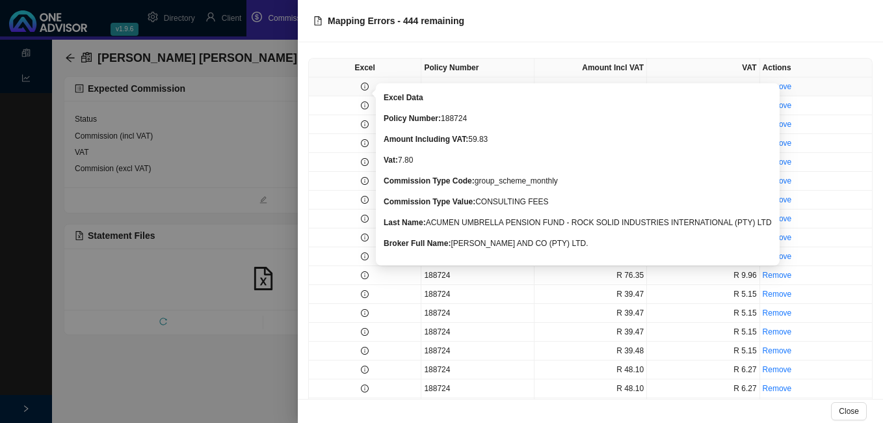
click at [367, 88] on icon "info-circle" at bounding box center [365, 87] width 8 height 8
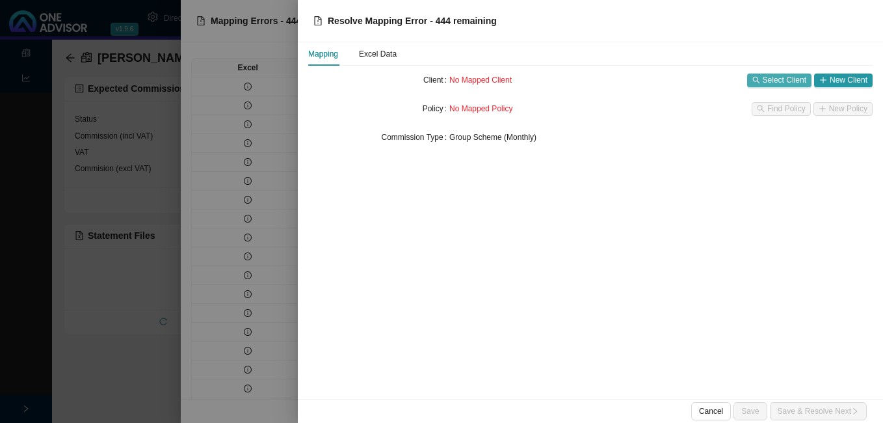
click at [770, 81] on span "Select Client" at bounding box center [785, 79] width 44 height 13
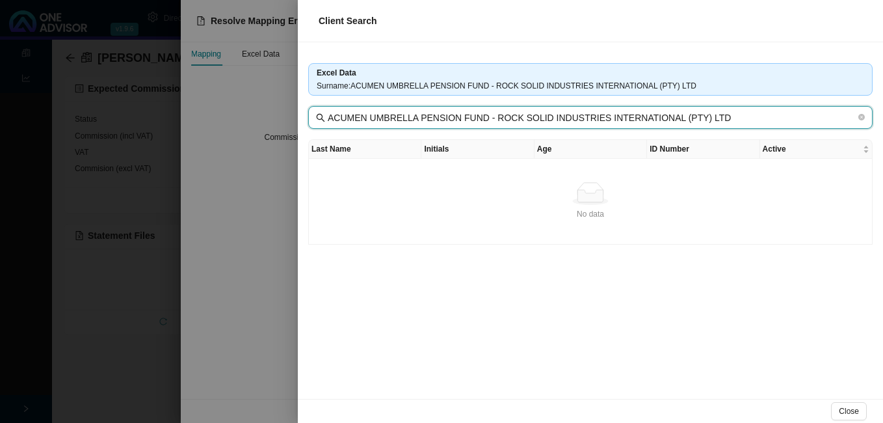
drag, startPoint x: 486, startPoint y: 120, endPoint x: 309, endPoint y: 112, distance: 177.0
click at [309, 112] on span "ACUMEN UMBRELLA PENSION FUND - ROCK SOLID INDUSTRIES INTERNATIONAL (PTY) LTD" at bounding box center [590, 117] width 564 height 23
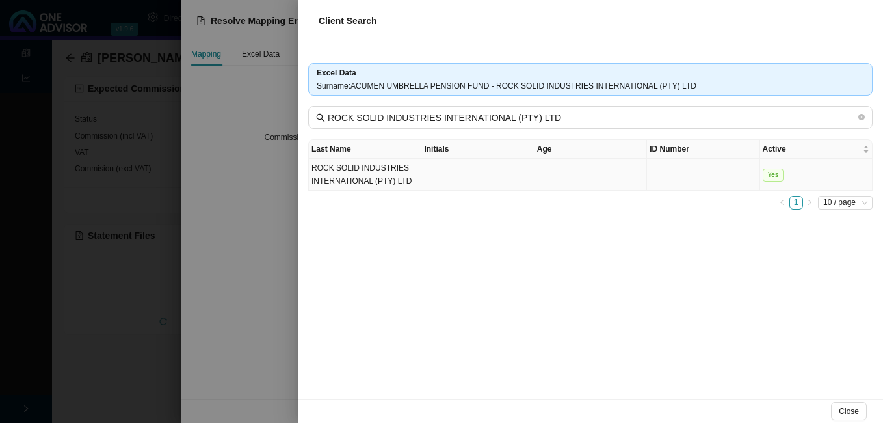
click at [341, 176] on td "ROCK SOLID INDUSTRIES INTERNATIONAL (PTY) LTD" at bounding box center [365, 175] width 112 height 32
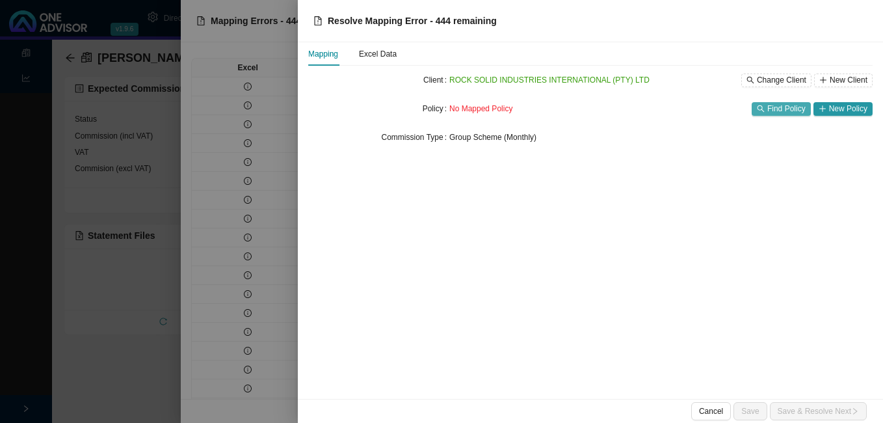
click at [789, 109] on span "Find Policy" at bounding box center [786, 108] width 38 height 13
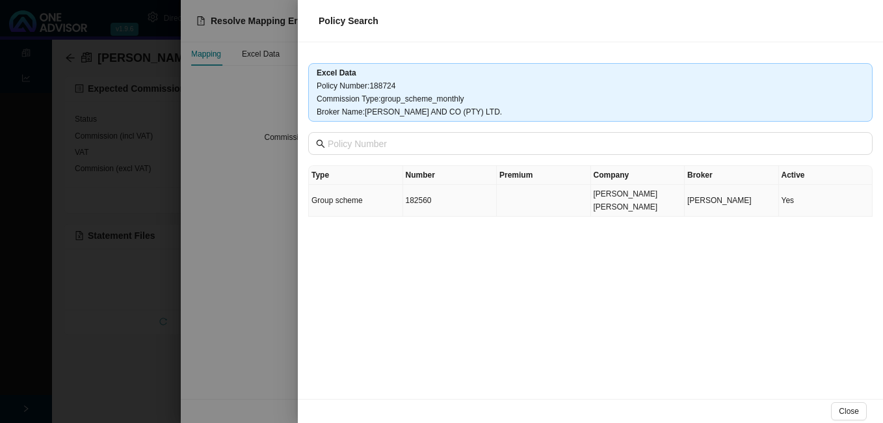
click at [539, 196] on td at bounding box center [544, 201] width 94 height 32
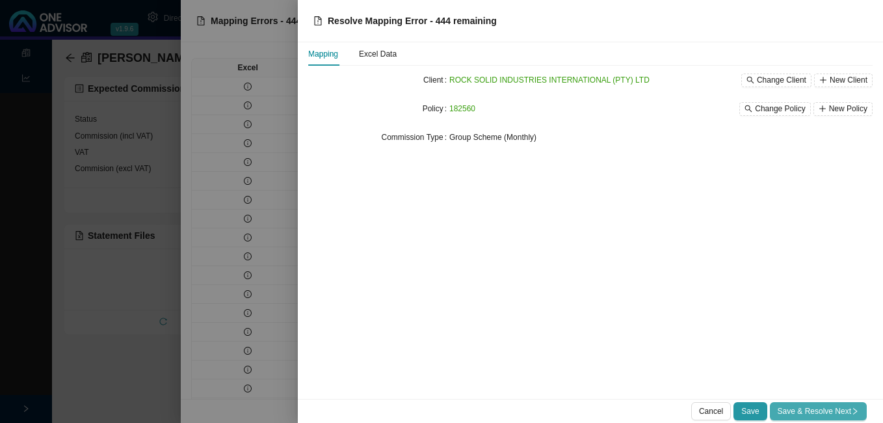
click at [822, 411] on span "Save & Resolve Next" at bounding box center [817, 410] width 81 height 13
